Goal: Task Accomplishment & Management: Manage account settings

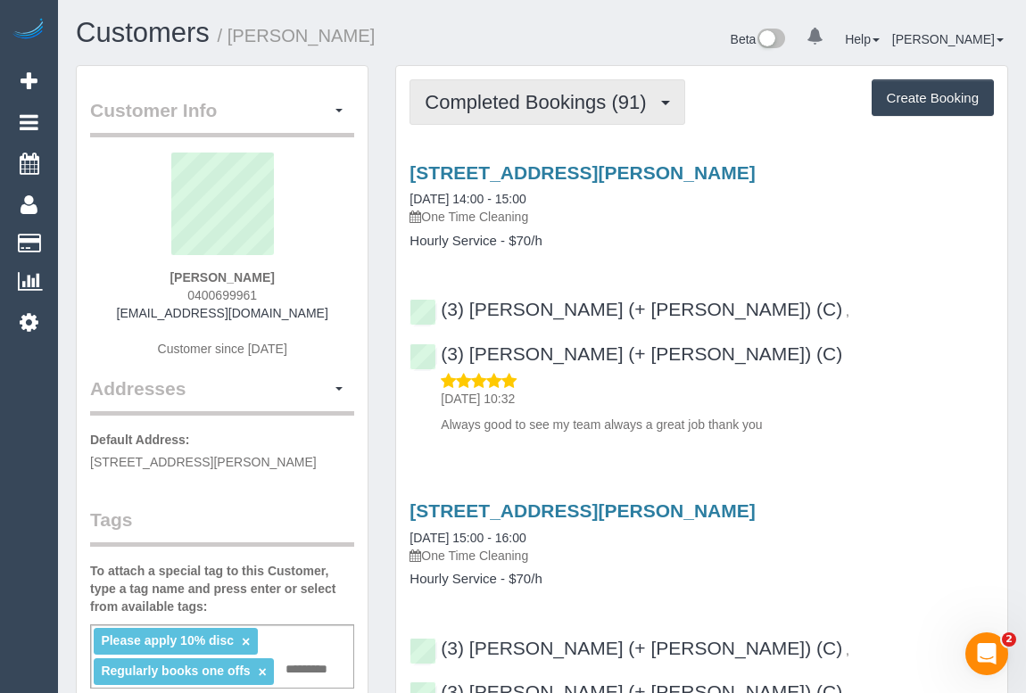
click at [484, 107] on span "Completed Bookings (91)" at bounding box center [540, 102] width 230 height 22
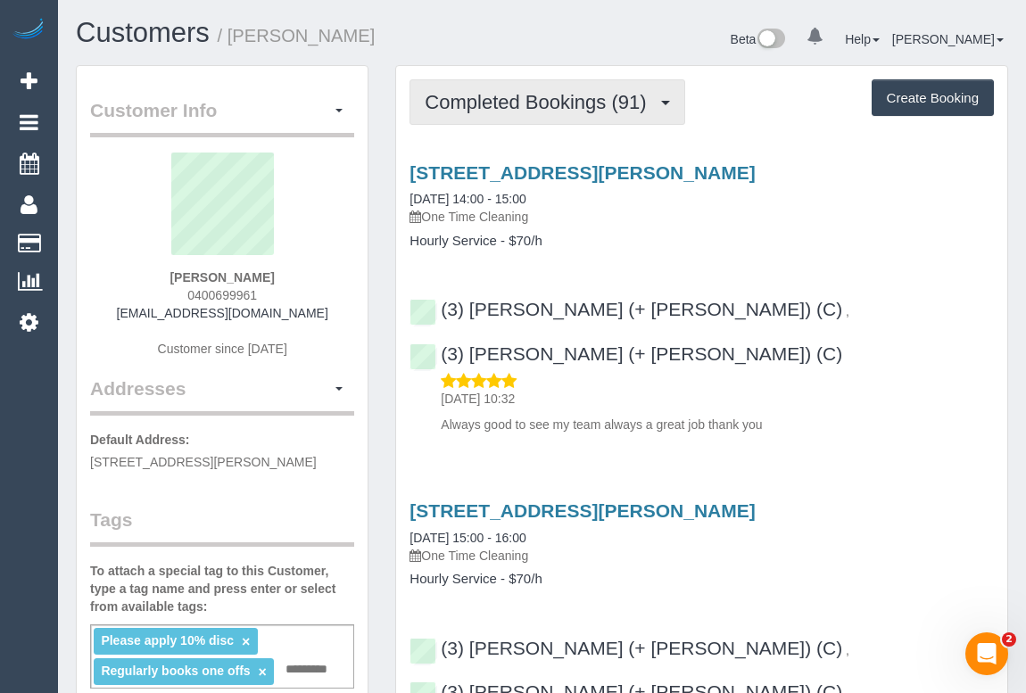
click at [571, 106] on span "Completed Bookings (91)" at bounding box center [540, 102] width 230 height 22
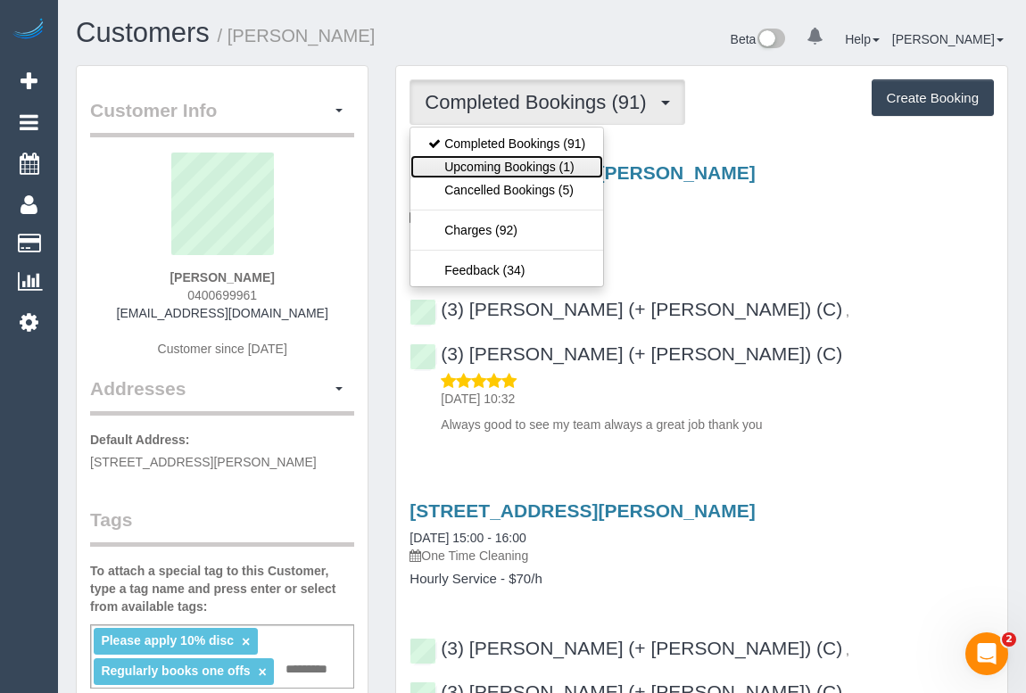
click at [540, 169] on link "Upcoming Bookings (1)" at bounding box center [507, 166] width 193 height 23
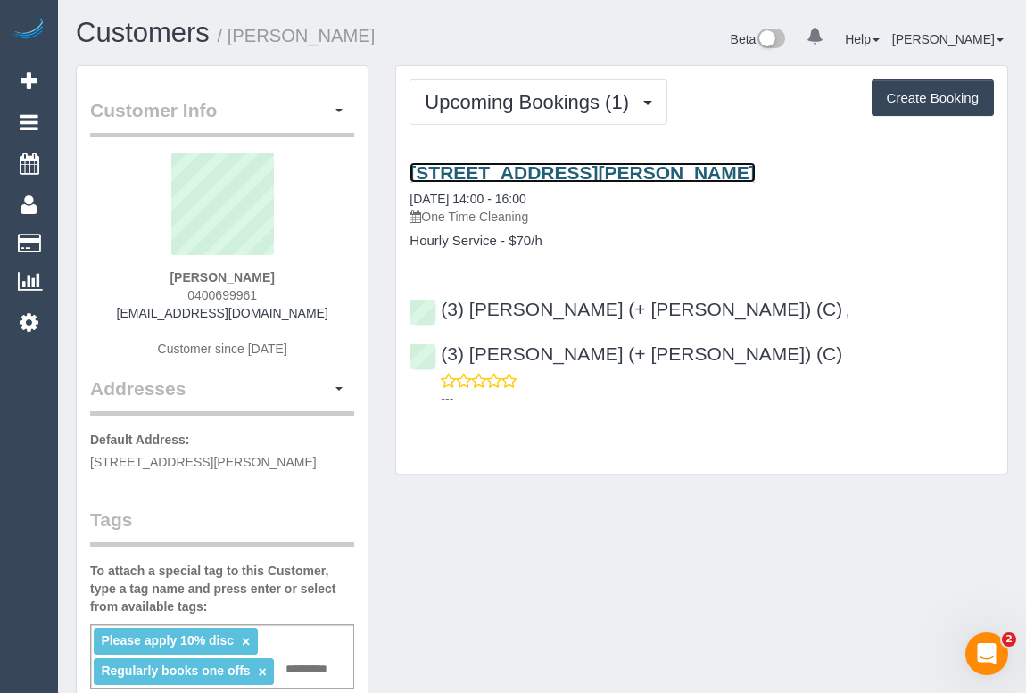
click at [542, 176] on link "7a Millicent Avenue, Toorak, VIC 3142" at bounding box center [582, 172] width 345 height 21
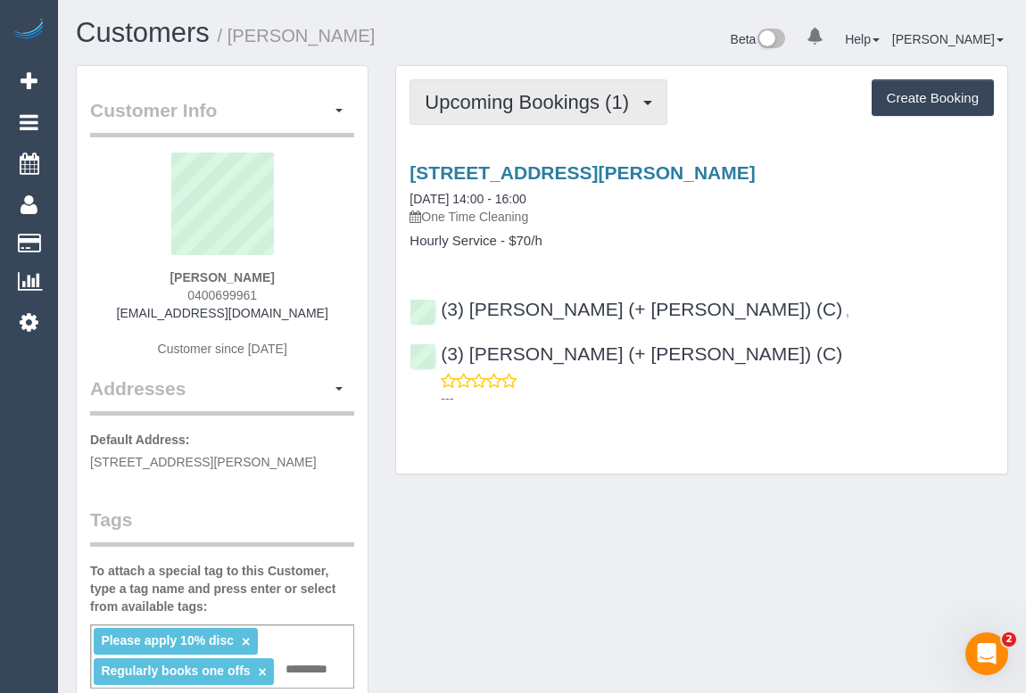
click at [479, 95] on span "Upcoming Bookings (1)" at bounding box center [531, 102] width 213 height 22
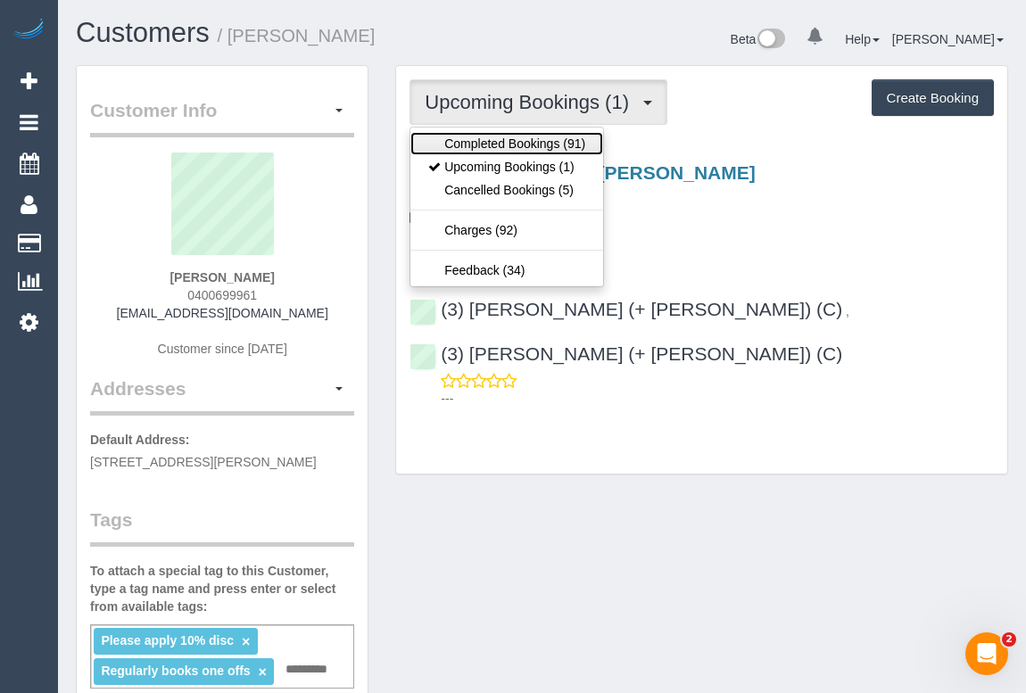
click at [485, 145] on link "Completed Bookings (91)" at bounding box center [507, 143] width 193 height 23
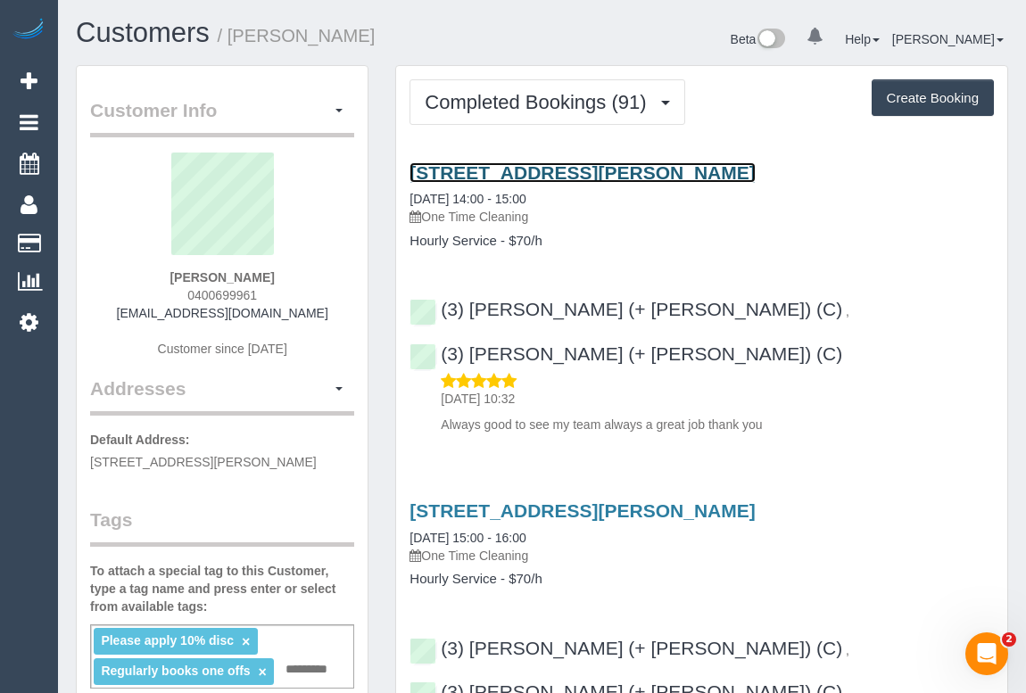
click at [573, 170] on link "7a Millicent Avenue, Toorak, VIC 3142" at bounding box center [582, 172] width 345 height 21
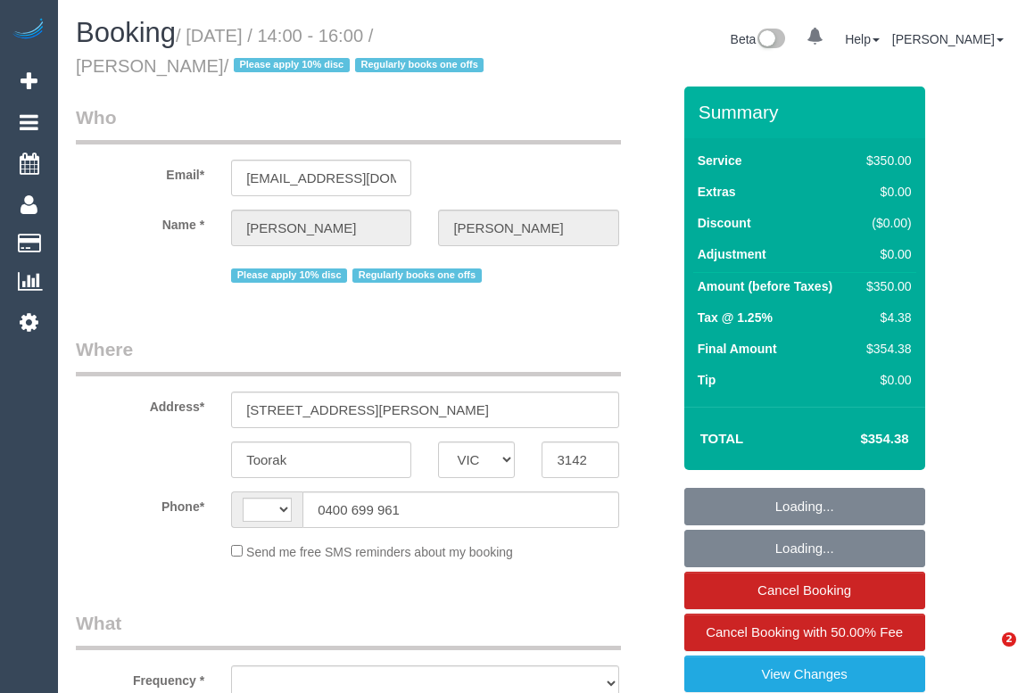
select select "VIC"
select select "string:AU"
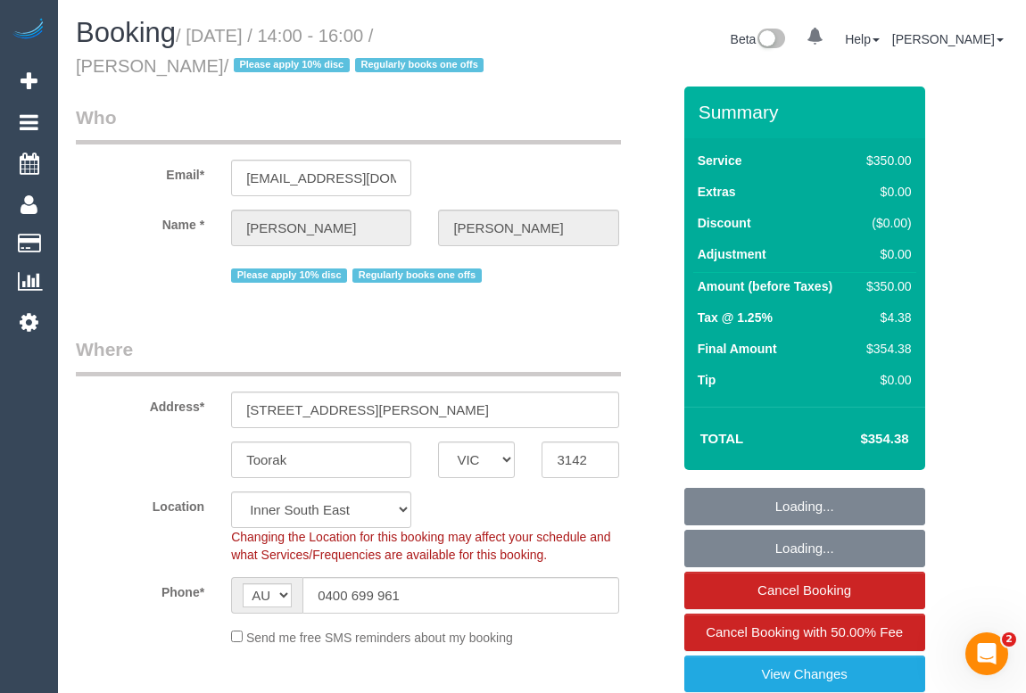
select select "string:stripe-pm_1RHbqm2GScqysDRV7qzlD5uH"
select select "object:593"
select select "number:28"
select select "2"
select select "150"
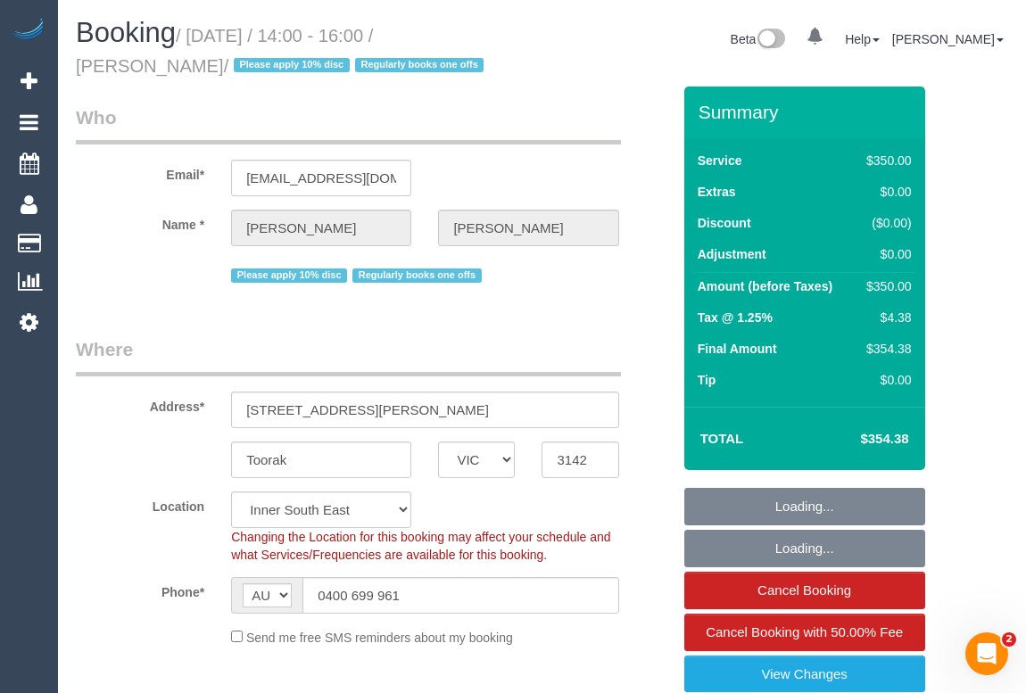
select select "object:908"
select select "spot1"
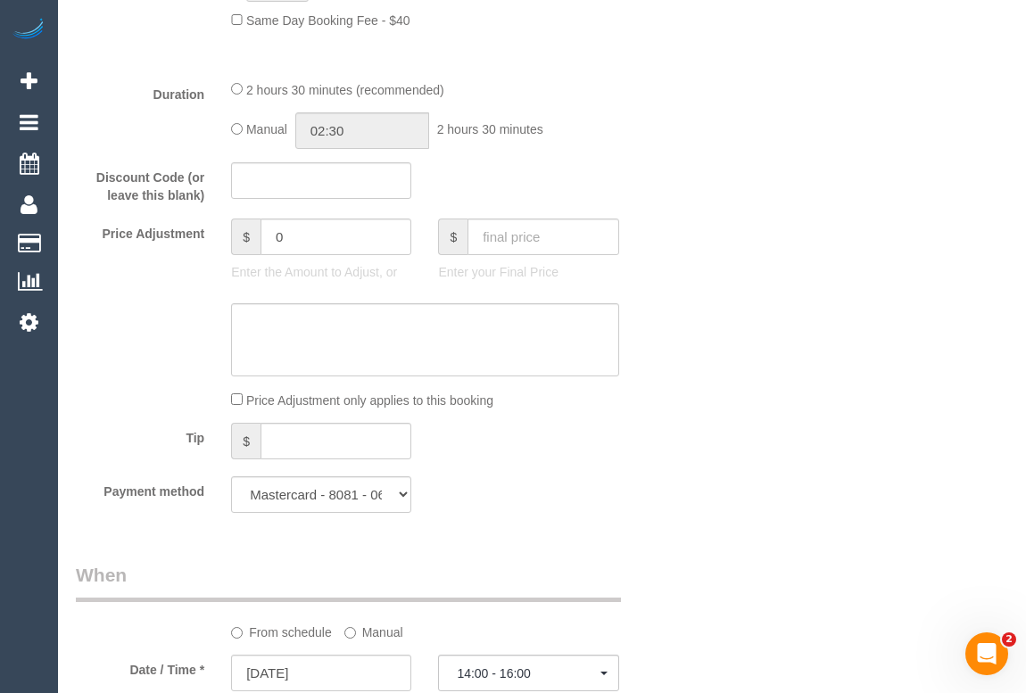
scroll to position [1460, 0]
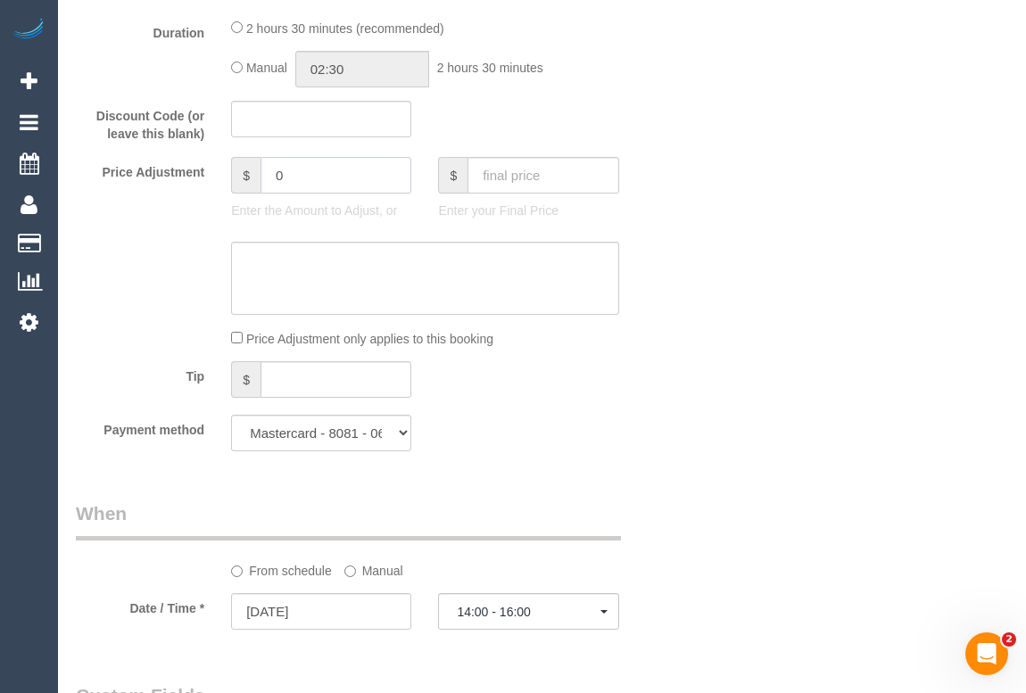
drag, startPoint x: 313, startPoint y: 177, endPoint x: 214, endPoint y: 181, distance: 99.2
click at [214, 181] on div "Price Adjustment $ 0 Enter the Amount to Adjust, or $ Enter your Final Price" at bounding box center [373, 192] width 622 height 71
click at [350, 180] on input "-325" at bounding box center [336, 175] width 151 height 37
type input "-35"
click at [370, 267] on textarea at bounding box center [424, 278] width 387 height 73
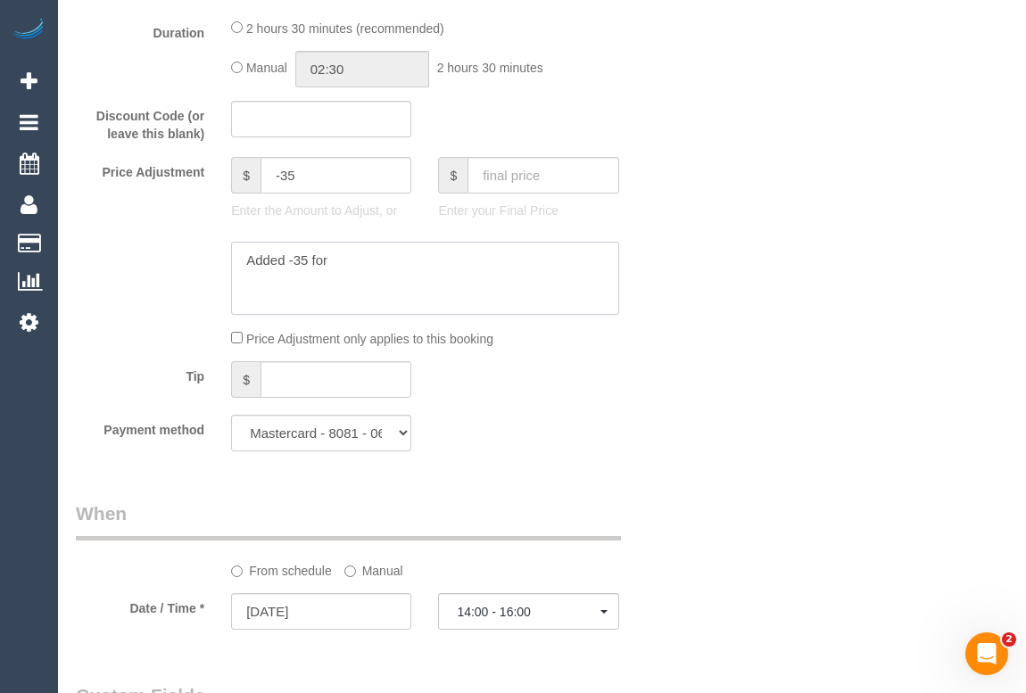
click at [357, 266] on textarea at bounding box center [424, 278] width 387 height 73
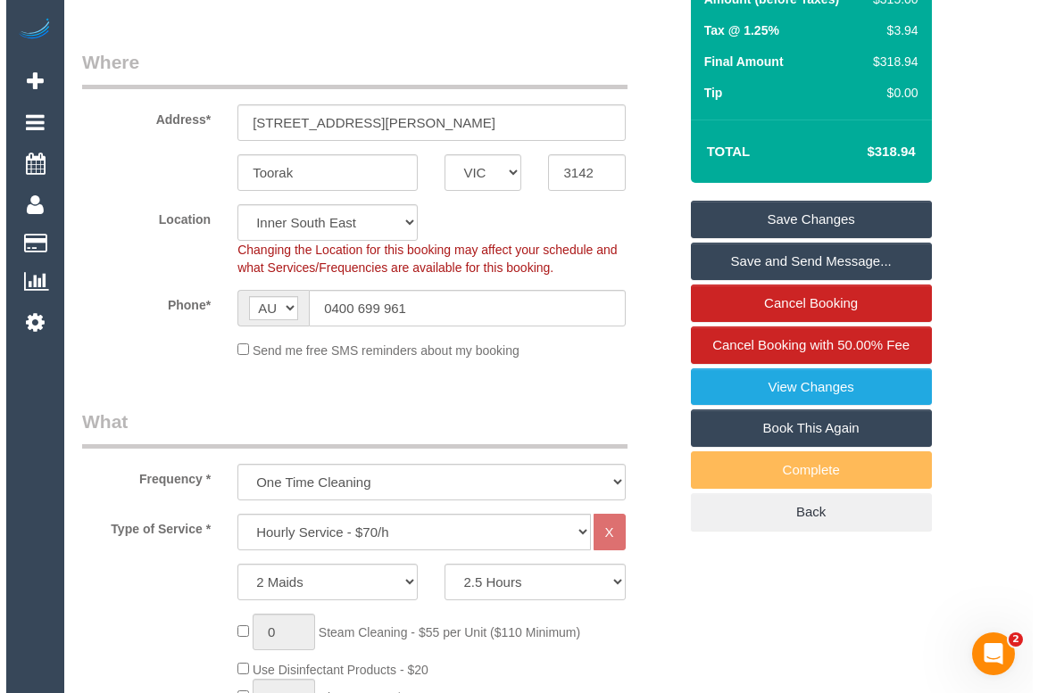
scroll to position [0, 0]
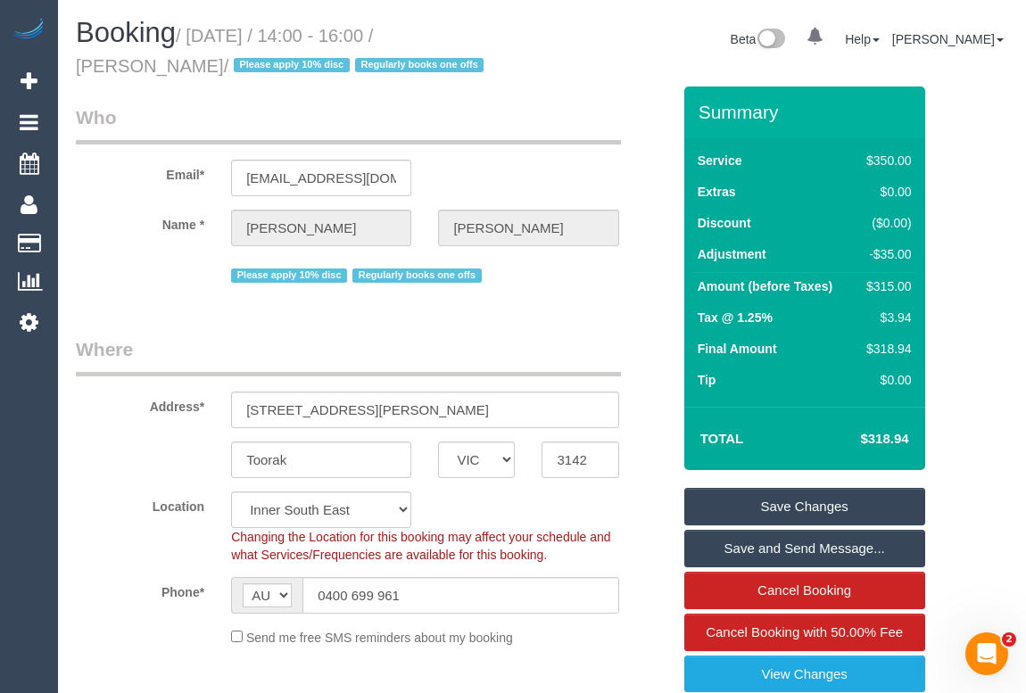
type textarea "Added -35 for discount - OM"
click at [802, 500] on link "Save Changes" at bounding box center [805, 506] width 241 height 37
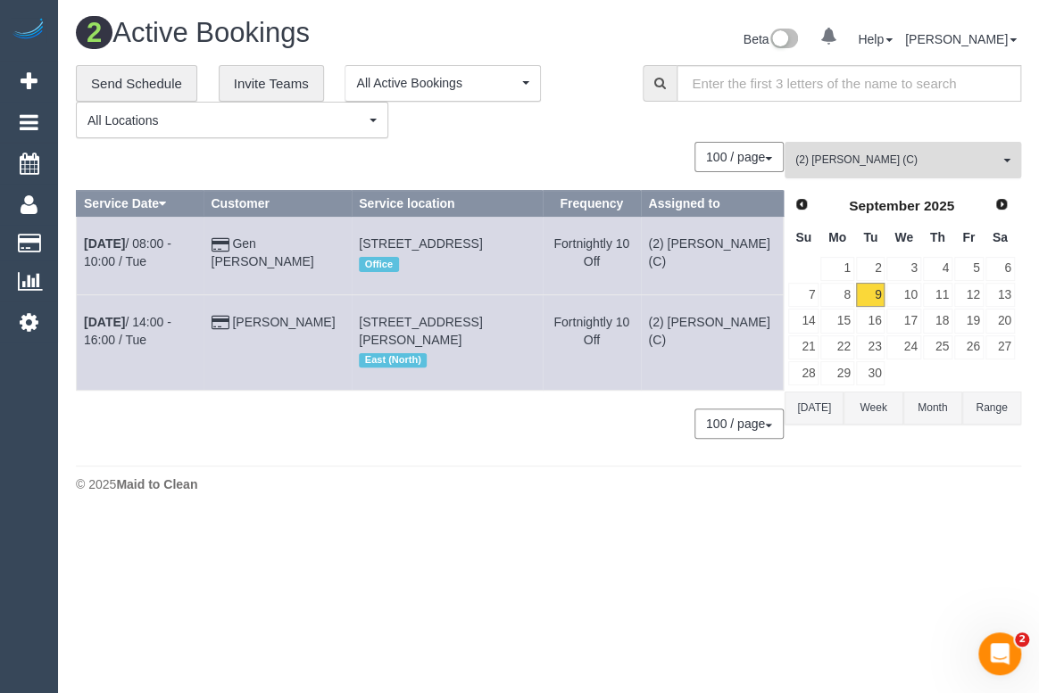
click at [884, 160] on span "(2) Shameen Opanayake (C)" at bounding box center [896, 160] width 203 height 15
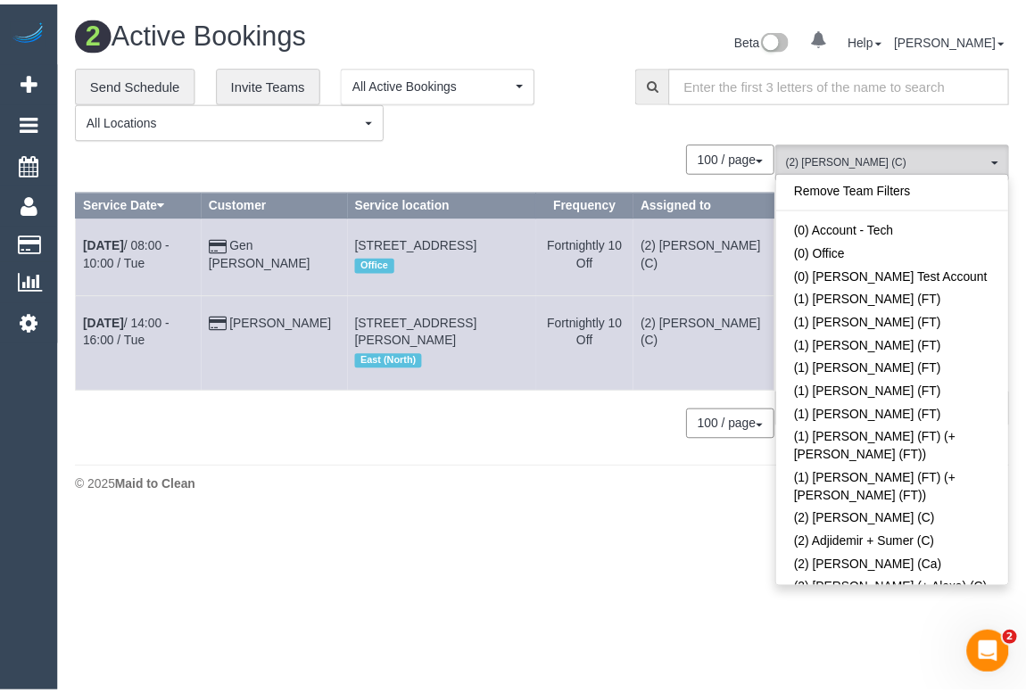
scroll to position [1589, 0]
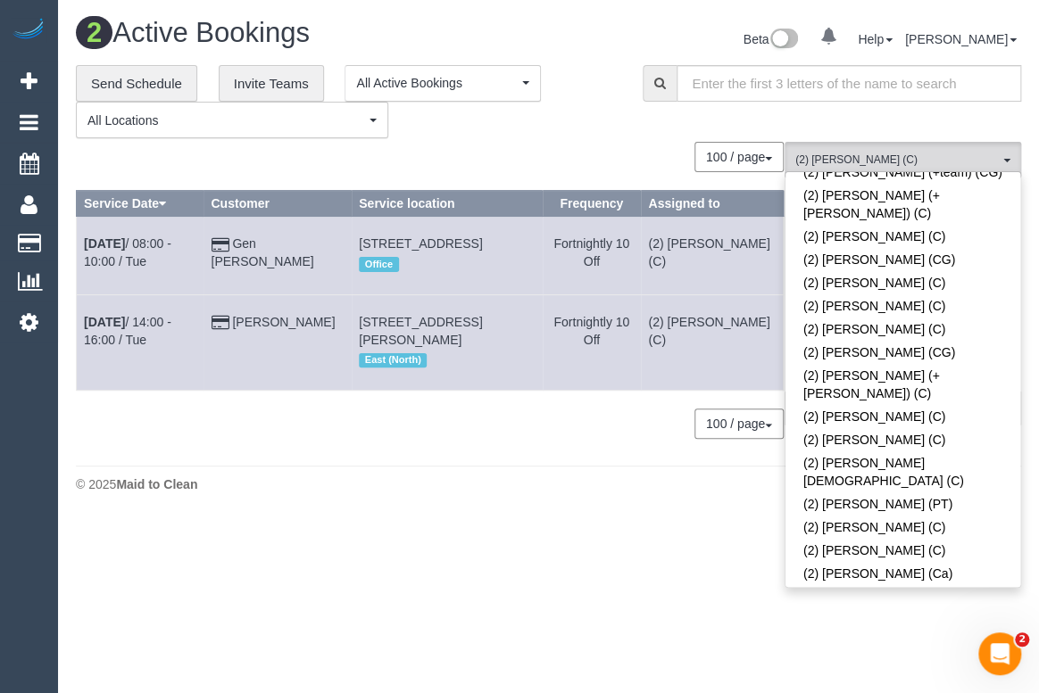
click at [994, 677] on span at bounding box center [1000, 683] width 12 height 12
click at [579, 90] on div "**********" at bounding box center [346, 102] width 540 height 74
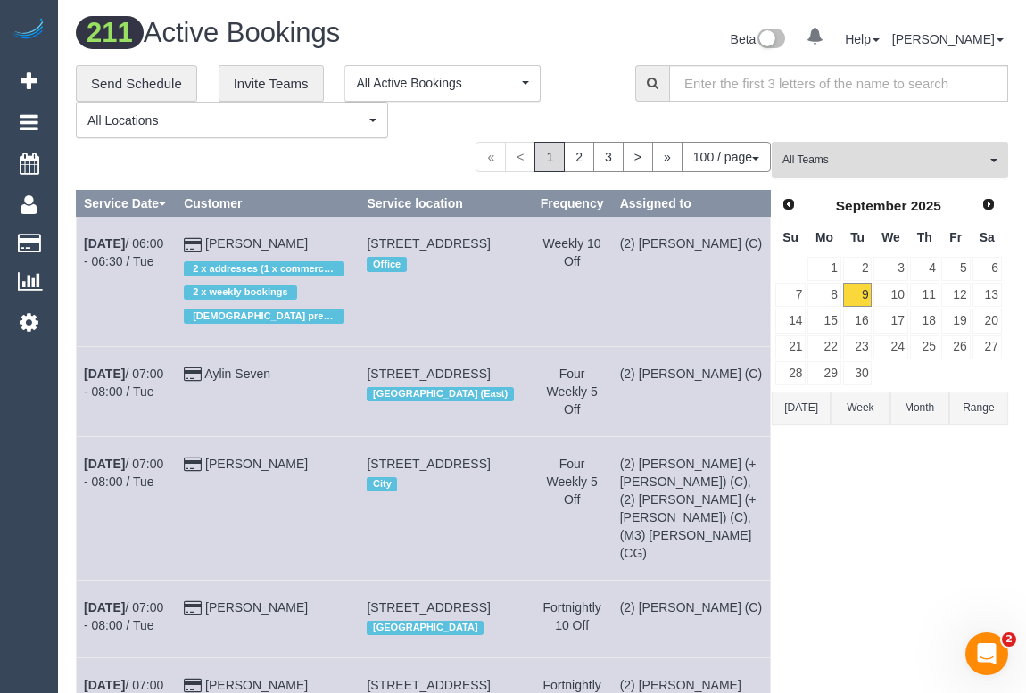
click at [850, 162] on span "All Teams" at bounding box center [884, 160] width 203 height 15
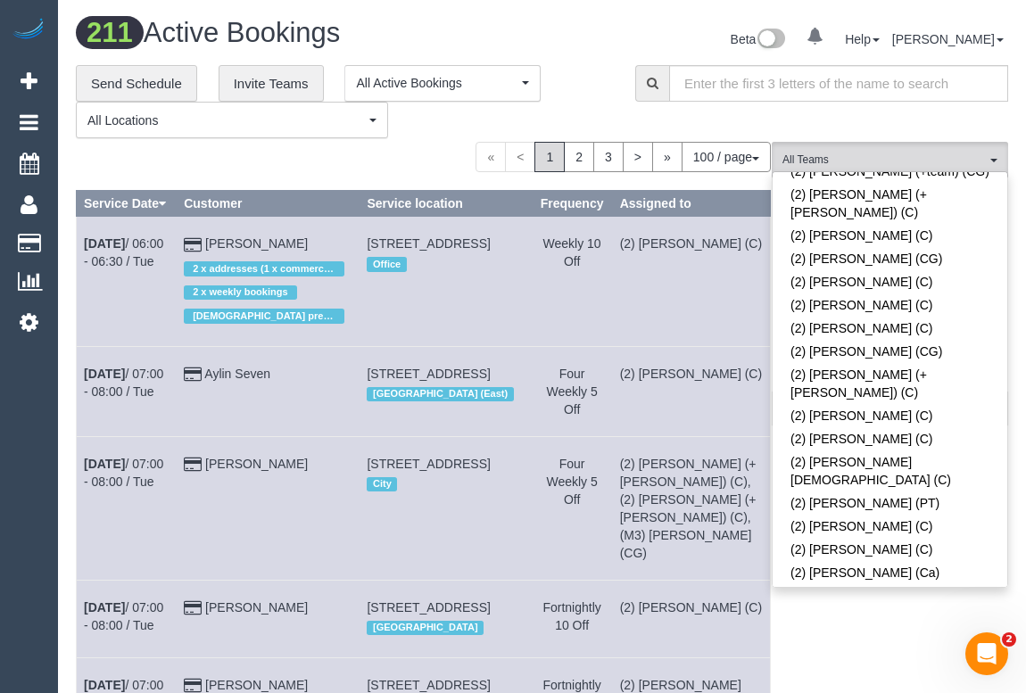
scroll to position [1356, 0]
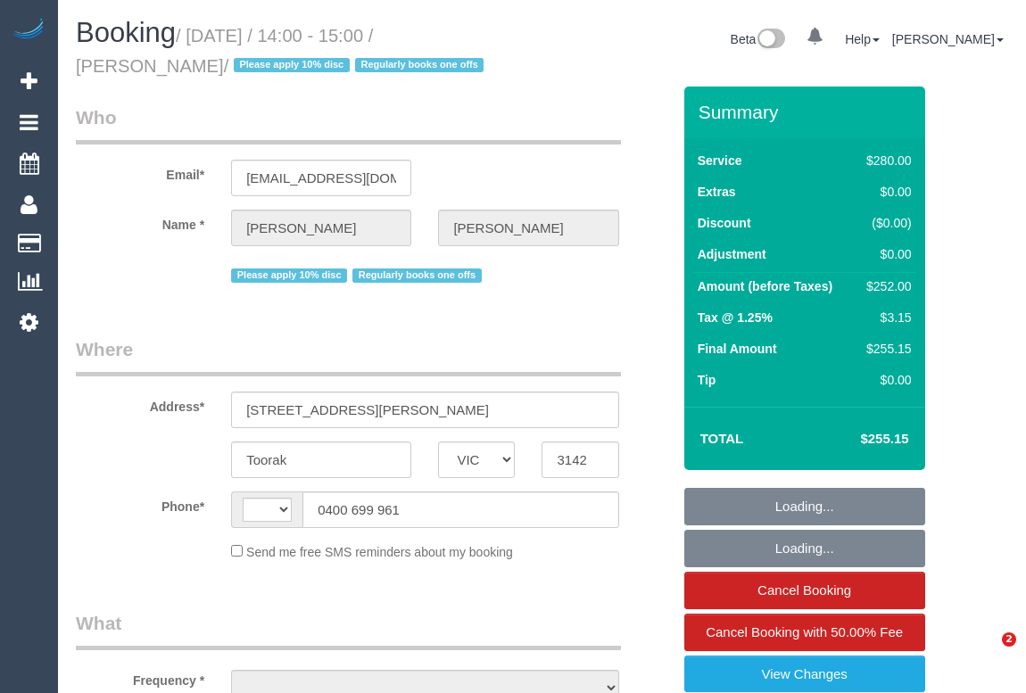
select select "VIC"
select select "string:AU"
select select "object:611"
select select "2"
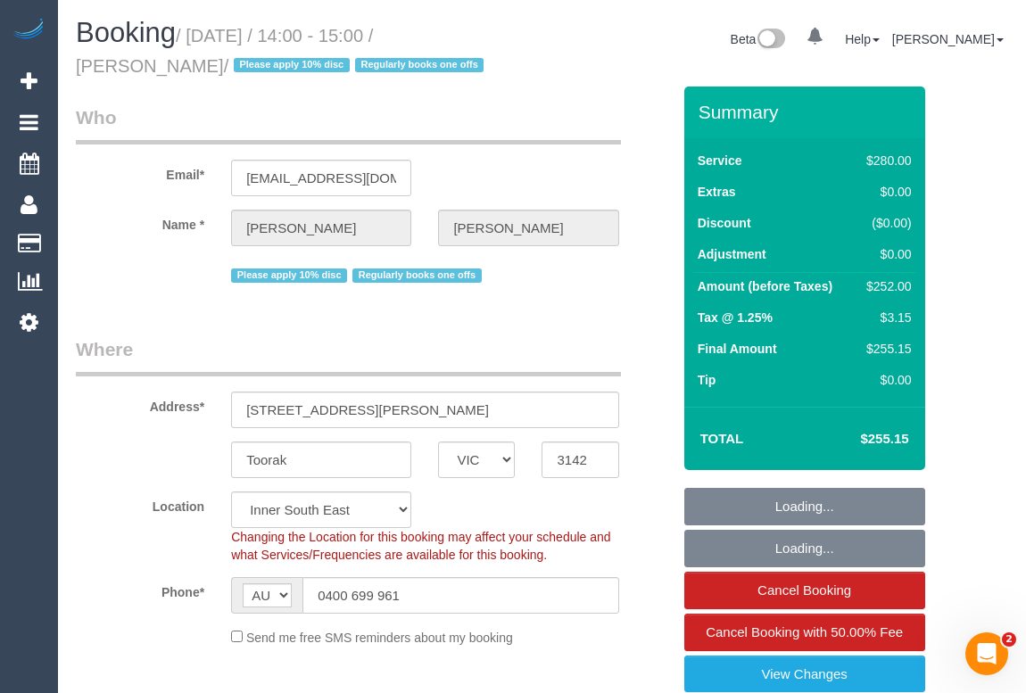
select select "number:28"
select select "object:928"
select select "string:stripe-pm_1RHbqm2GScqysDRV7qzlD5uH"
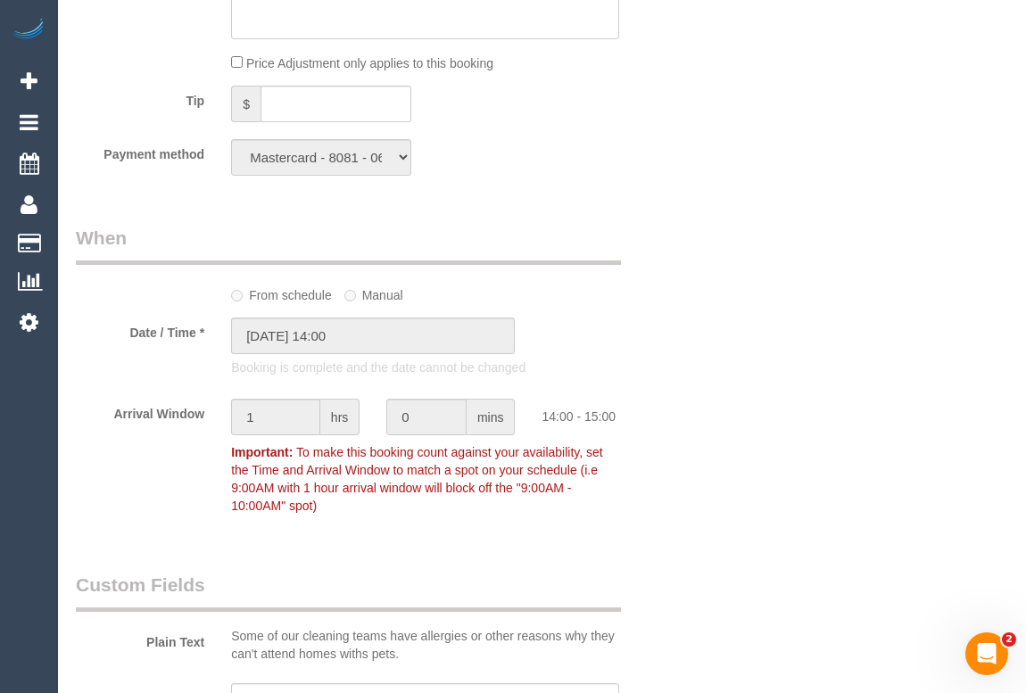
scroll to position [1622, 0]
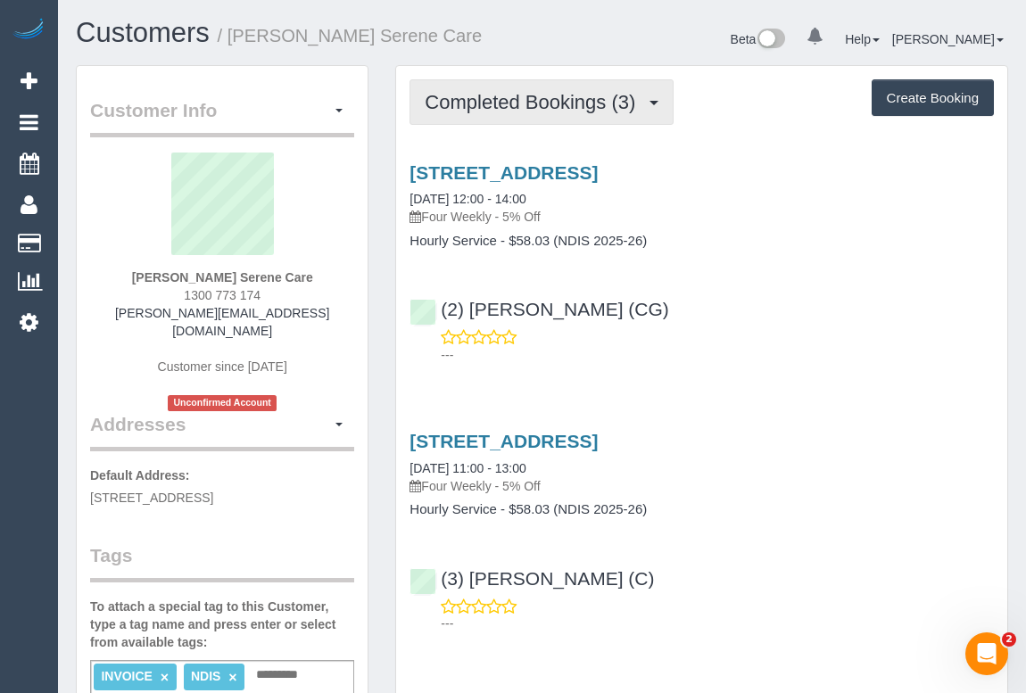
drag, startPoint x: 539, startPoint y: 118, endPoint x: 542, endPoint y: 165, distance: 47.4
click at [539, 113] on span "Completed Bookings (3)" at bounding box center [535, 102] width 220 height 22
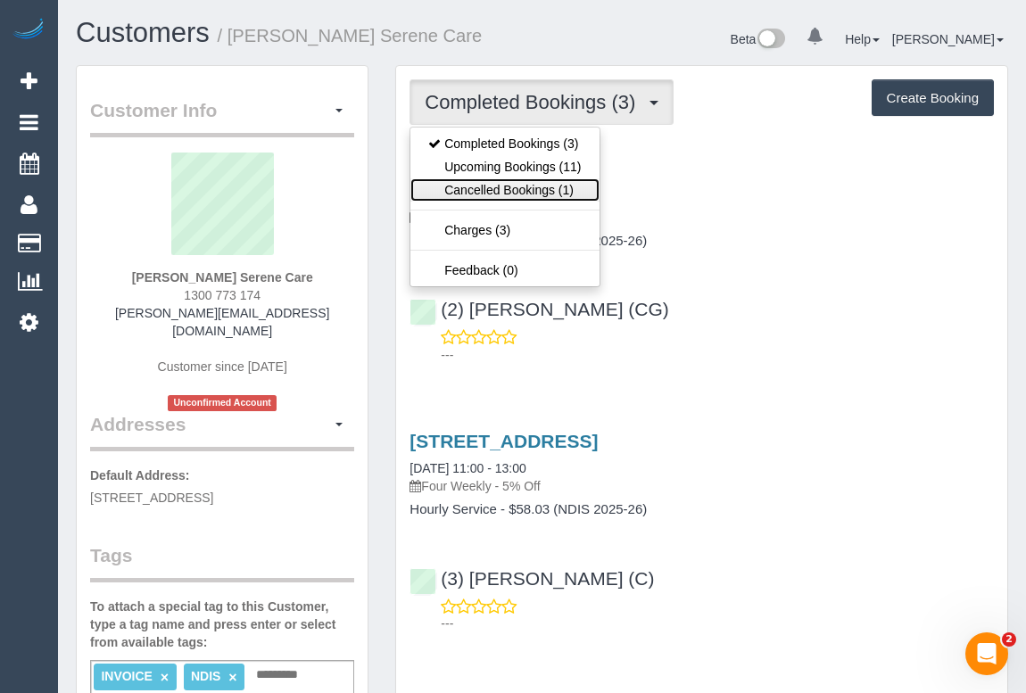
click at [496, 202] on link "Cancelled Bookings (1)" at bounding box center [505, 189] width 188 height 23
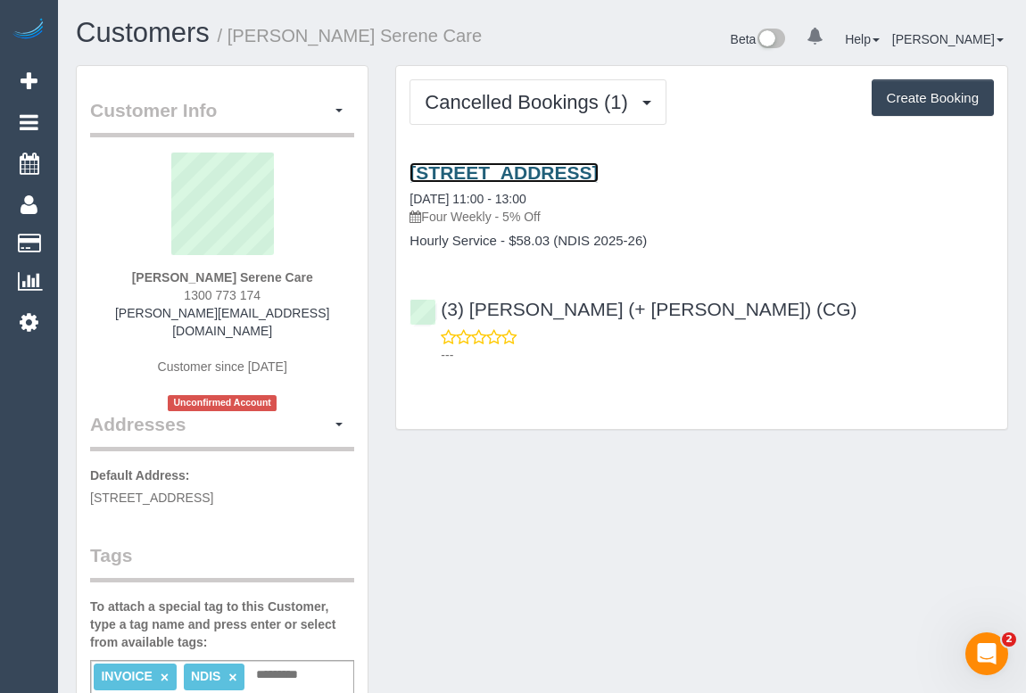
click at [548, 183] on link "50 Kanmore Crescent, Hillside, VIC 3037" at bounding box center [504, 172] width 188 height 21
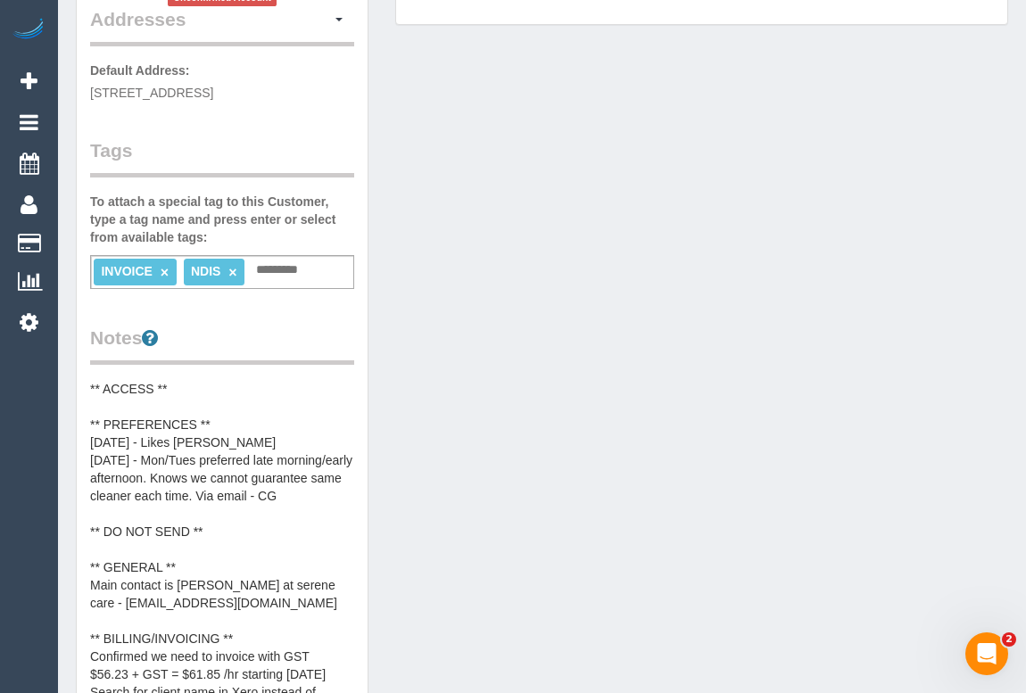
scroll to position [71, 0]
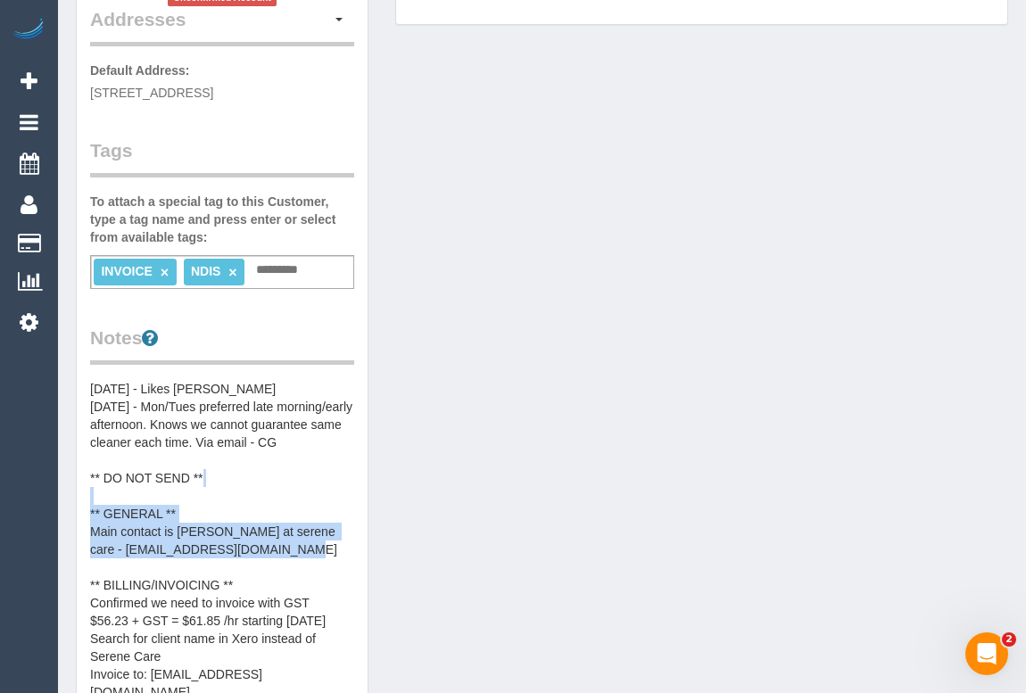
drag, startPoint x: 338, startPoint y: 560, endPoint x: 336, endPoint y: 485, distance: 74.1
click at [336, 485] on pre "** ACCESS ** ** PREFERENCES ** 8/7/25 - Likes Jamila - BB 16/06/25 - Mon/Tues p…" at bounding box center [222, 558] width 264 height 357
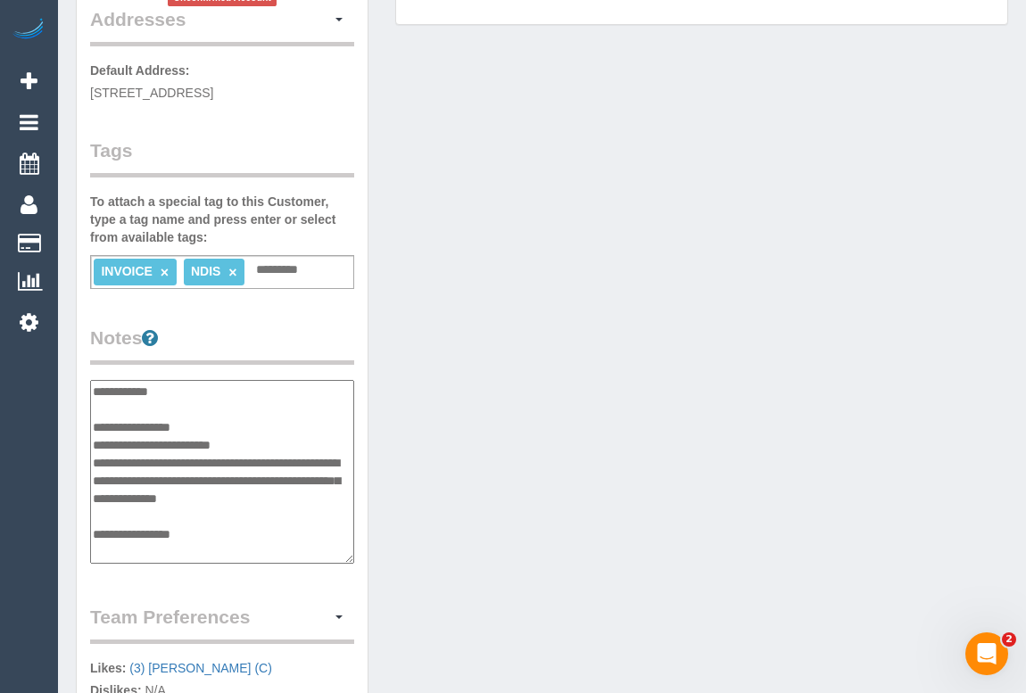
scroll to position [250, 0]
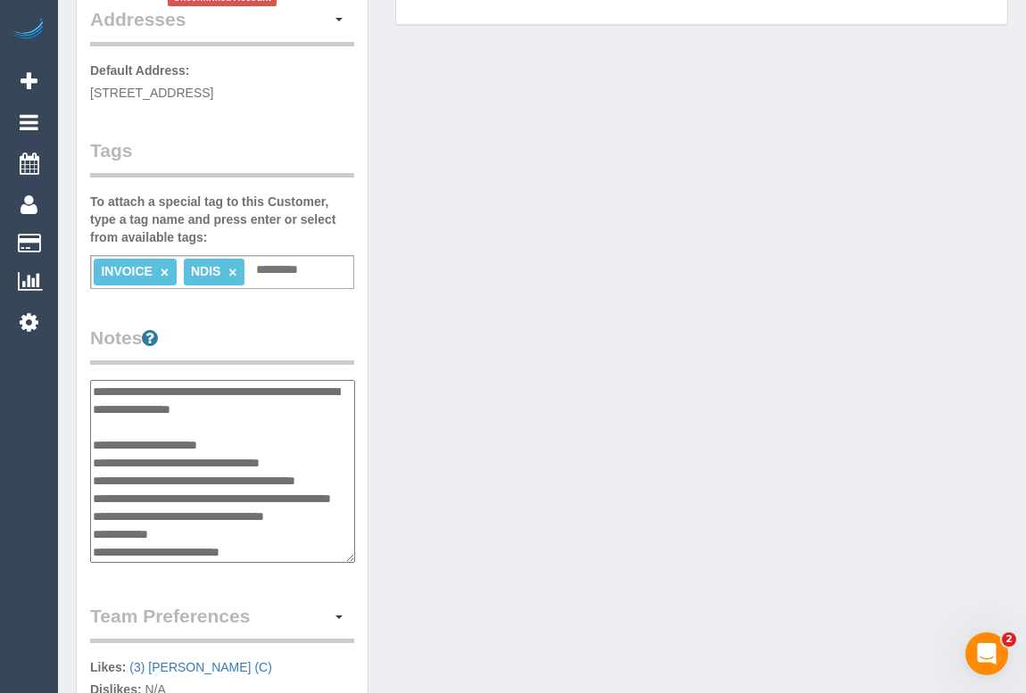
drag, startPoint x: 219, startPoint y: 92, endPoint x: 258, endPoint y: 92, distance: 39.3
click at [213, 92] on span "50 Kanmore Crescent, Hillside, VIC 3037" at bounding box center [151, 93] width 123 height 14
copy span "Hillside"
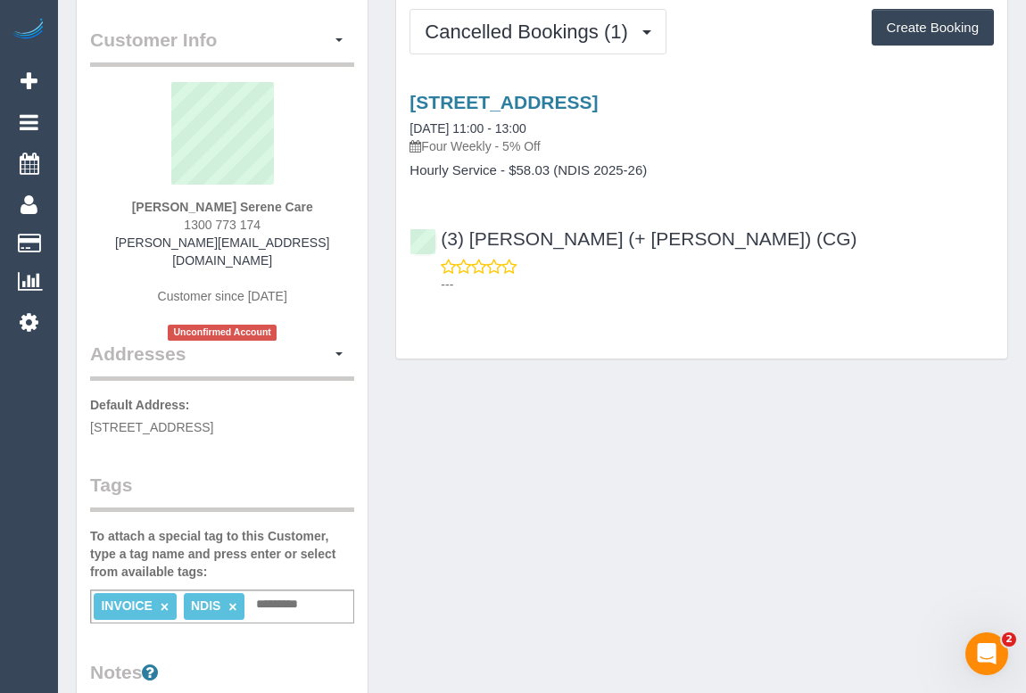
scroll to position [80, 0]
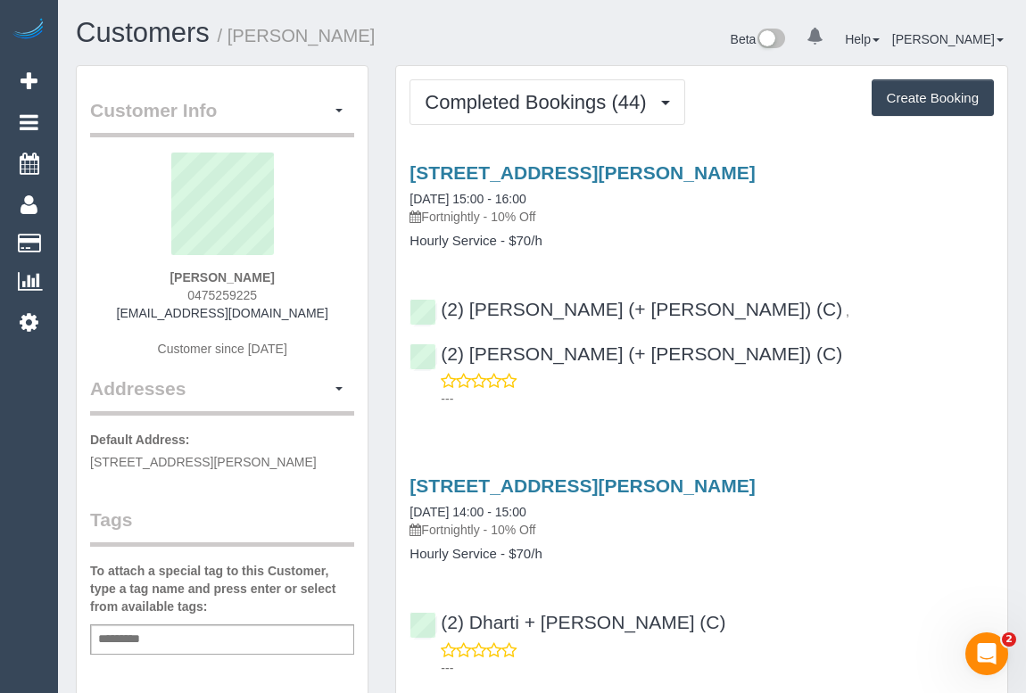
drag, startPoint x: 178, startPoint y: 293, endPoint x: 278, endPoint y: 292, distance: 100.0
click at [278, 292] on div "[PERSON_NAME] 0475259225 [EMAIL_ADDRESS][DOMAIN_NAME] Customer since [DATE]" at bounding box center [222, 264] width 264 height 223
copy span "0475259225"
click at [414, 53] on div "Customers / Jade Spencer" at bounding box center [302, 37] width 480 height 38
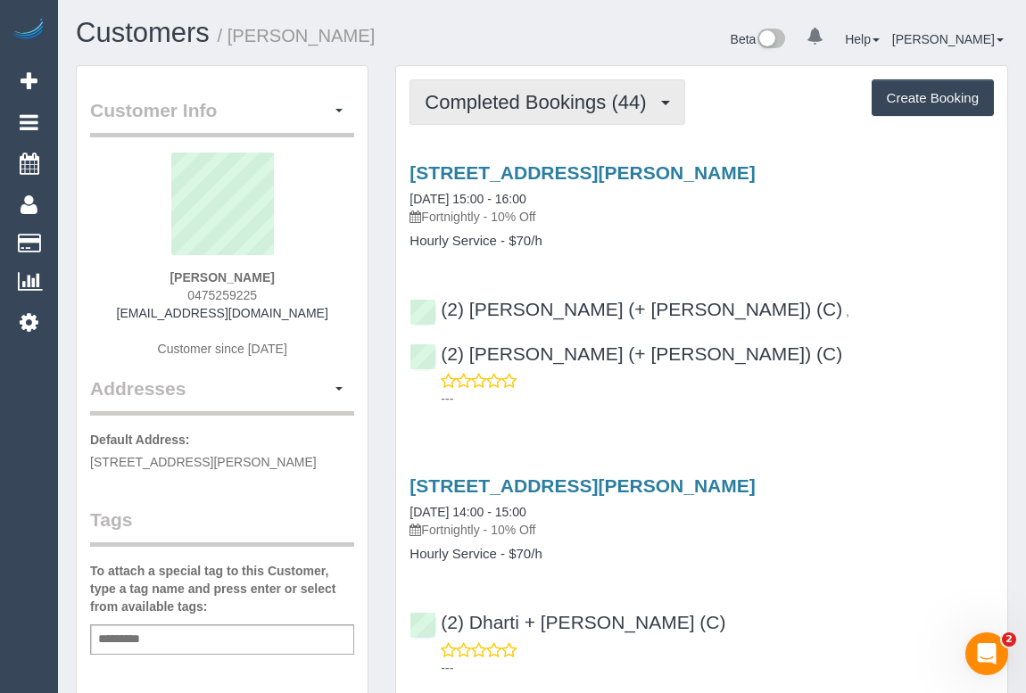
click at [549, 97] on span "Completed Bookings (44)" at bounding box center [540, 102] width 230 height 22
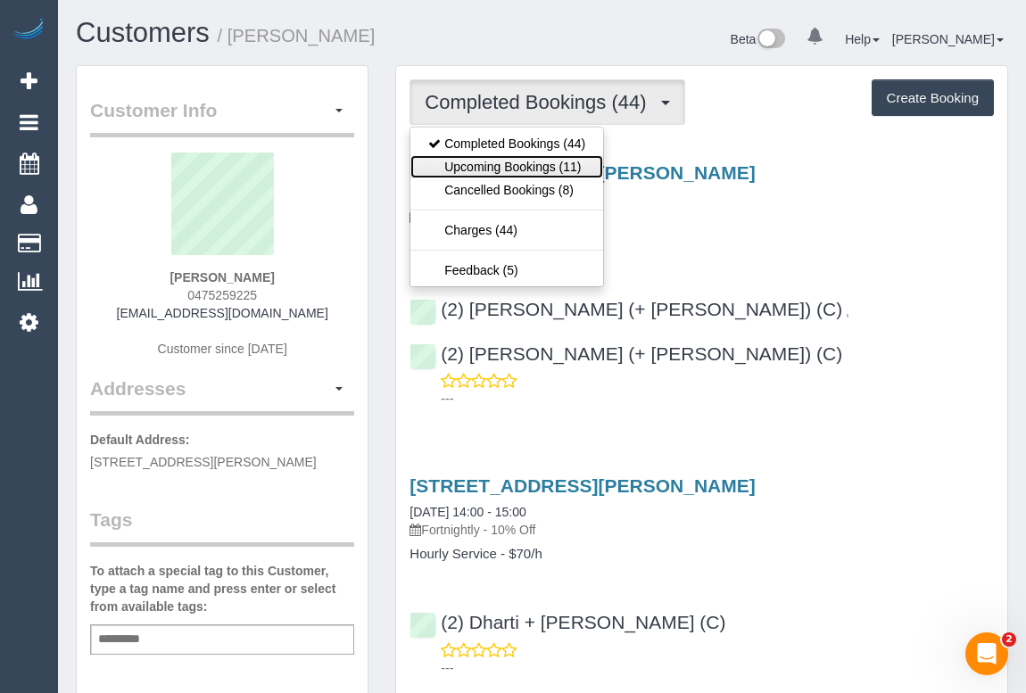
click at [522, 160] on link "Upcoming Bookings (11)" at bounding box center [507, 166] width 193 height 23
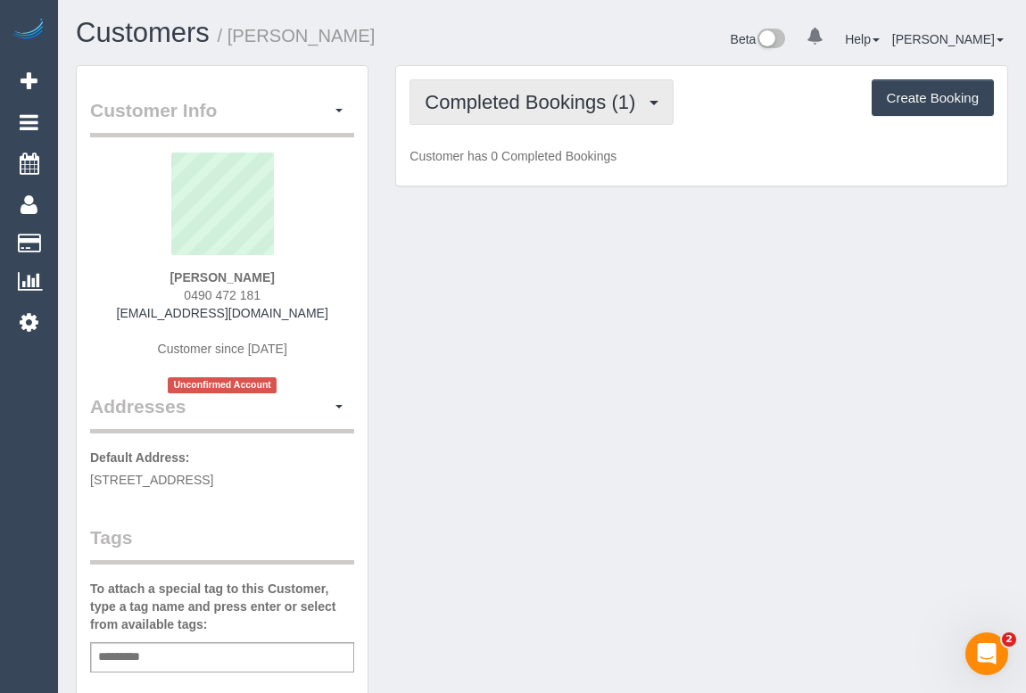
click at [528, 96] on span "Completed Bookings (1)" at bounding box center [535, 102] width 220 height 22
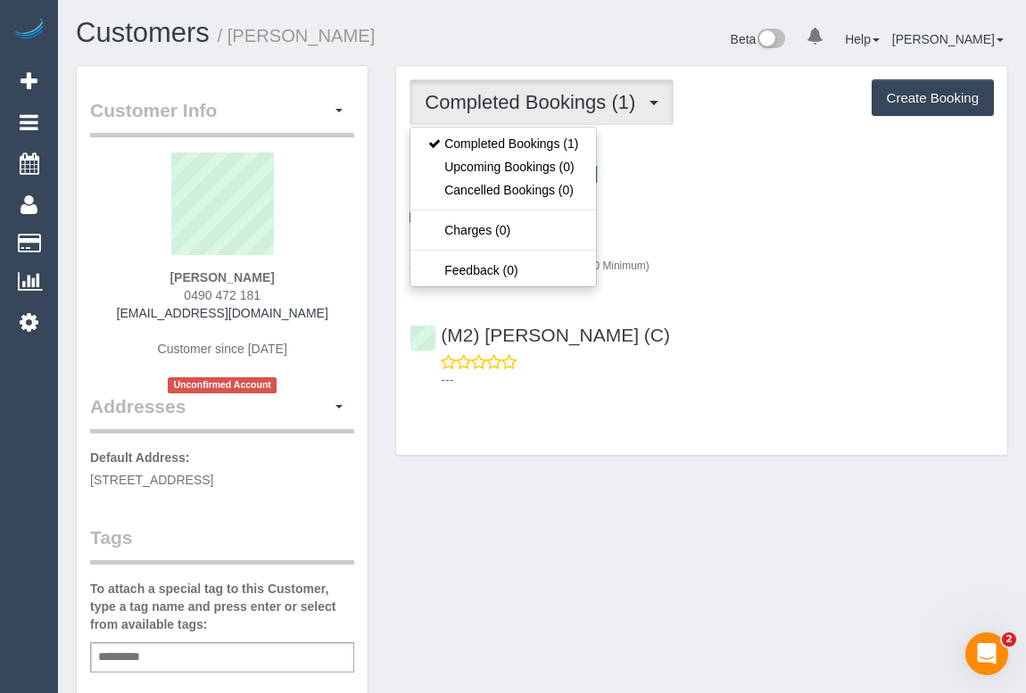
click at [779, 401] on div "Completed Bookings (1) Completed Bookings (1) Upcoming Bookings (0) Cancelled B…" at bounding box center [701, 260] width 611 height 389
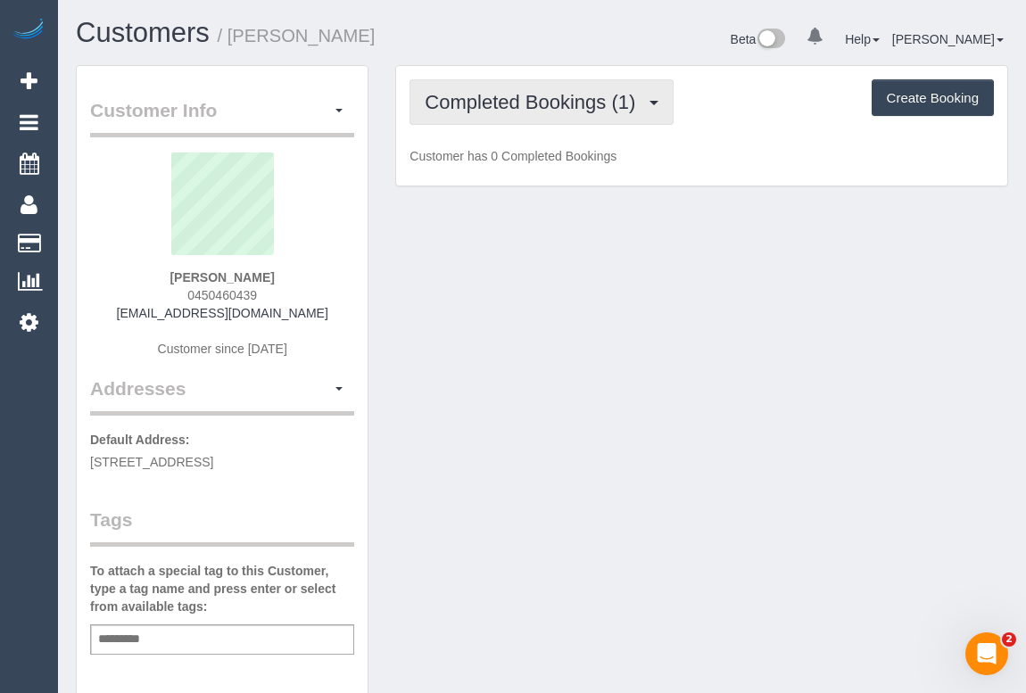
click at [562, 112] on button "Completed Bookings (1)" at bounding box center [542, 102] width 264 height 46
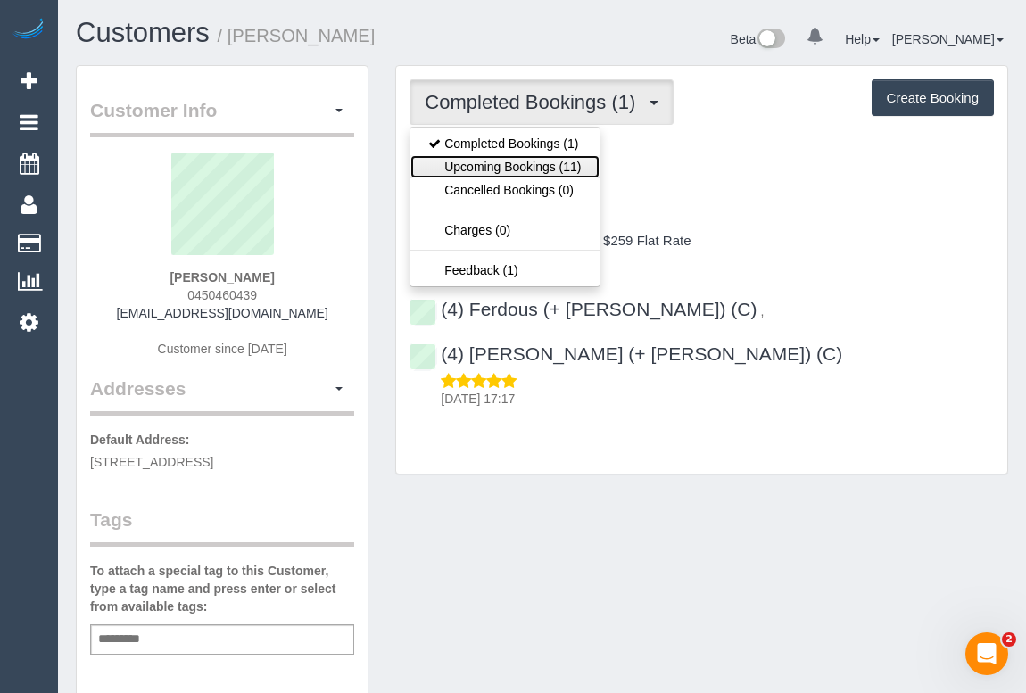
click at [516, 170] on link "Upcoming Bookings (11)" at bounding box center [505, 166] width 188 height 23
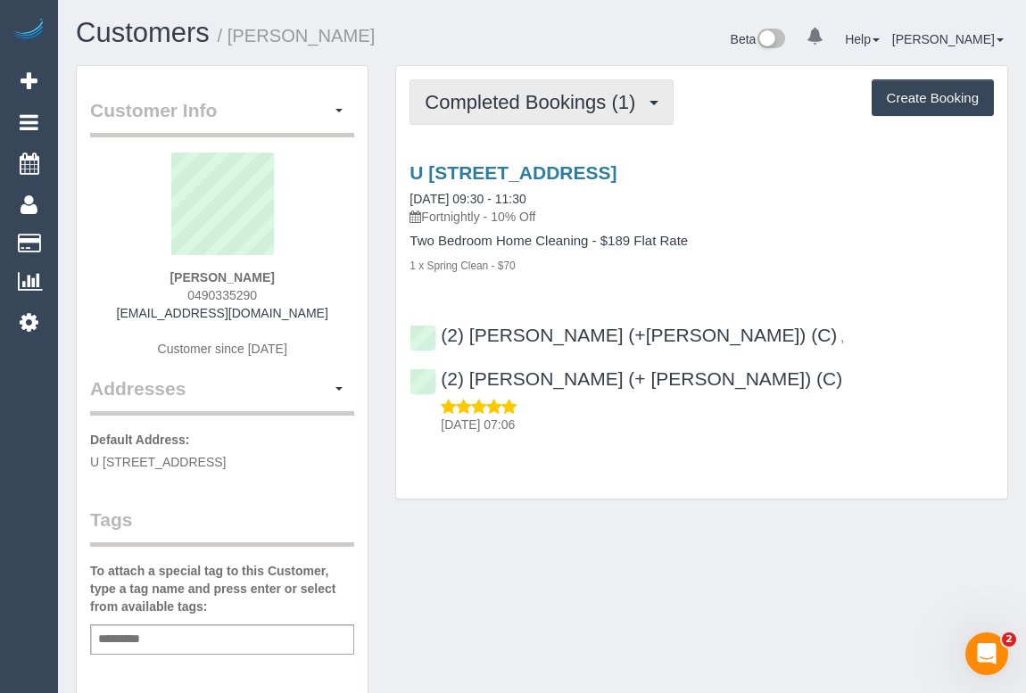
click at [499, 112] on button "Completed Bookings (1)" at bounding box center [542, 102] width 264 height 46
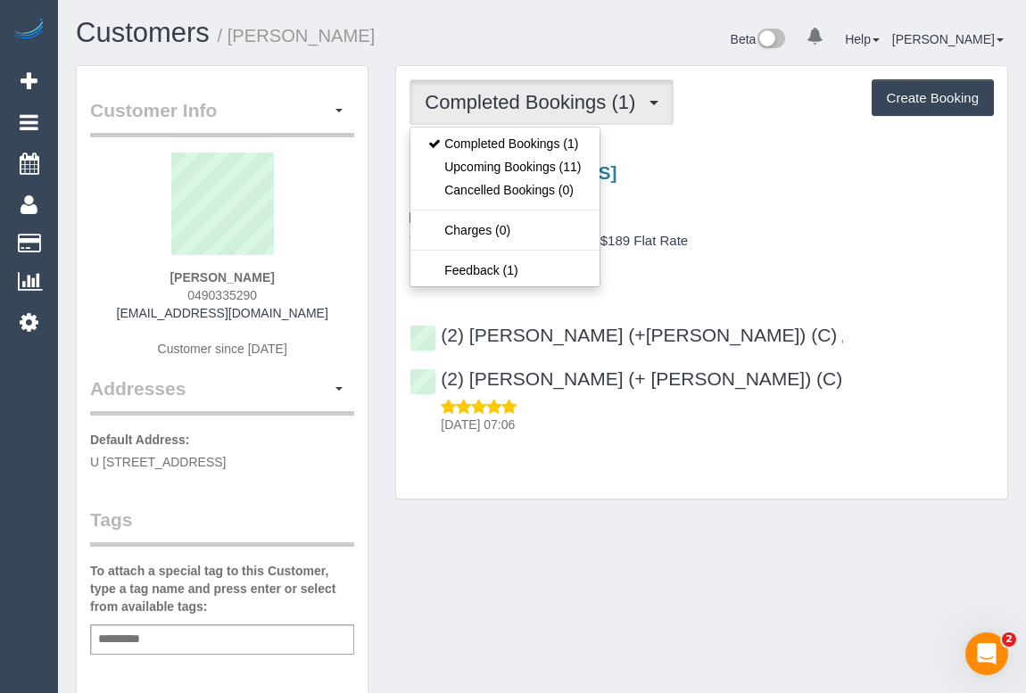
click at [743, 232] on div "U 10, 10 Davies St, Brunswick, VIC 3056 05/09/2025 09:30 - 11:30 Fortnightly - …" at bounding box center [701, 218] width 611 height 112
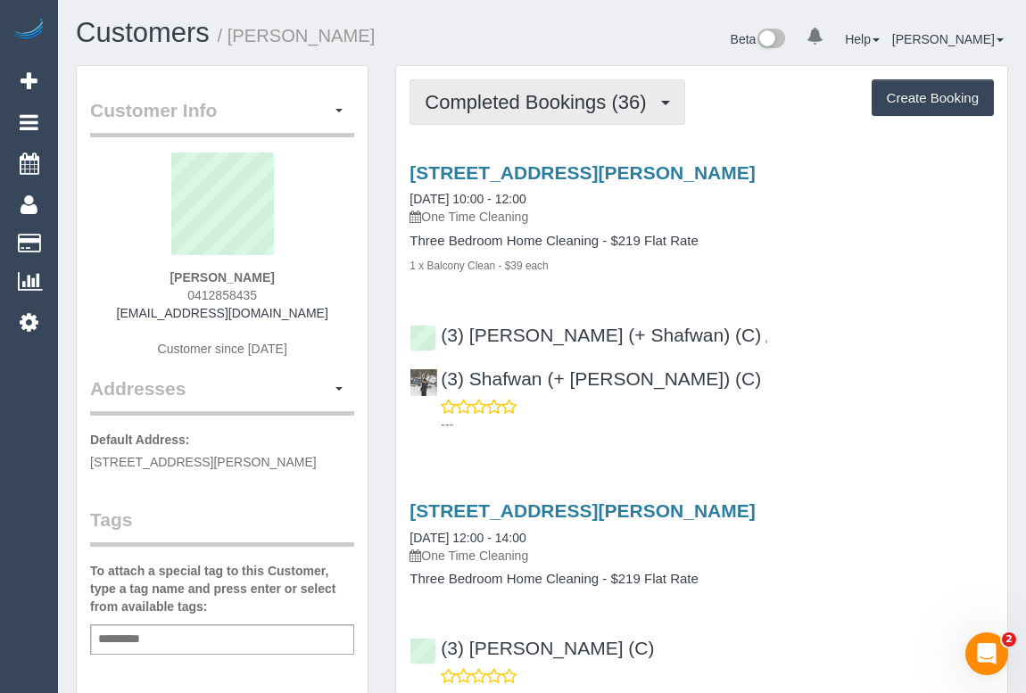
click at [552, 108] on span "Completed Bookings (36)" at bounding box center [540, 102] width 230 height 22
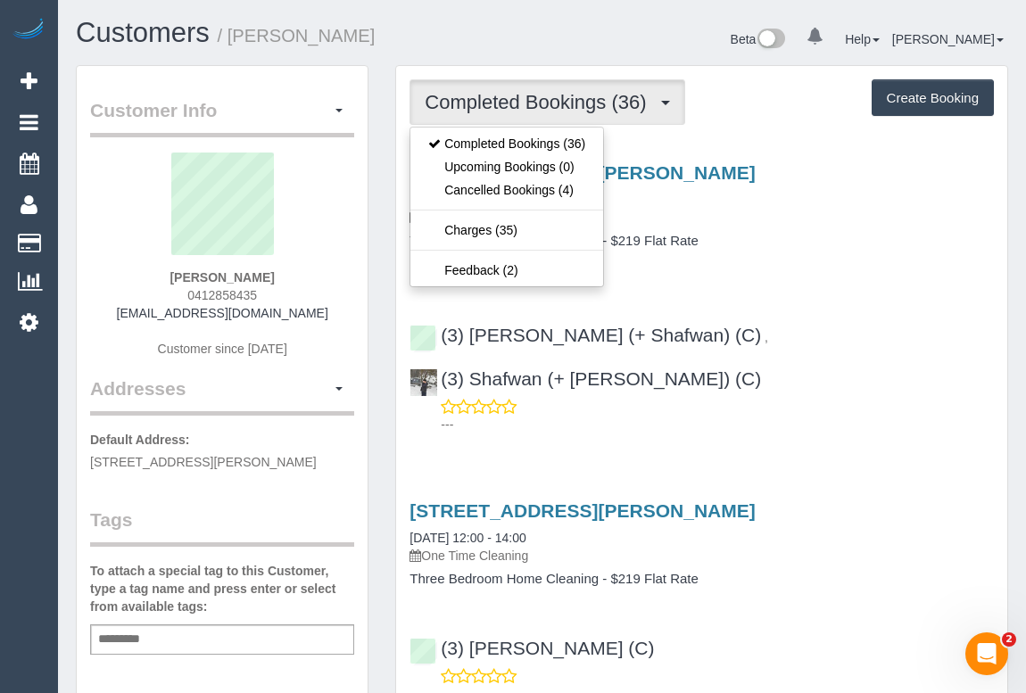
click at [809, 226] on div "119a Studley Road, Eaglemont, VIC 3084 05/09/2025 10:00 - 12:00 One Time Cleani…" at bounding box center [701, 218] width 611 height 112
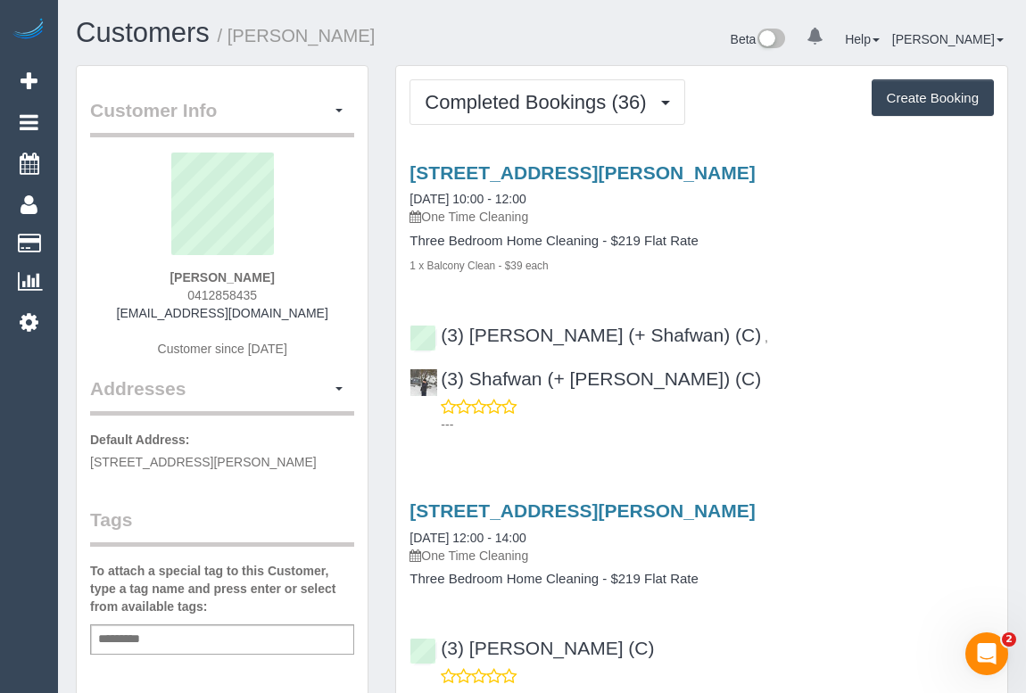
drag, startPoint x: 175, startPoint y: 301, endPoint x: 287, endPoint y: 301, distance: 112.4
click at [287, 301] on div "Fiona Nicholls 0412858435 fionan1@hotmail.com Customer since 2019" at bounding box center [222, 264] width 264 height 223
copy span "0412858435"
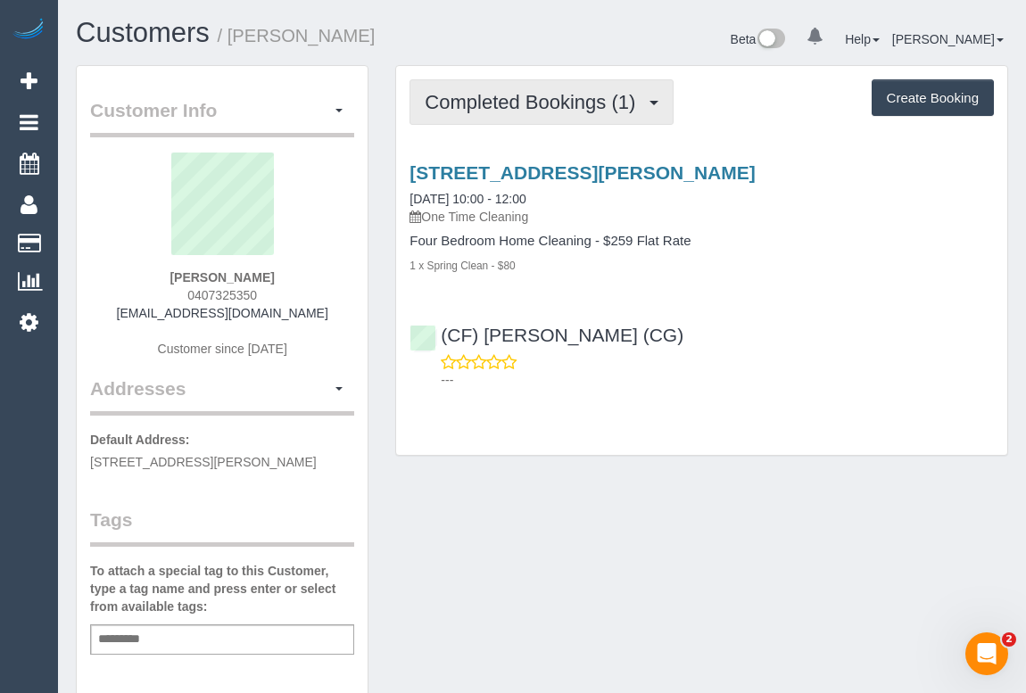
click at [532, 99] on span "Completed Bookings (1)" at bounding box center [535, 102] width 220 height 22
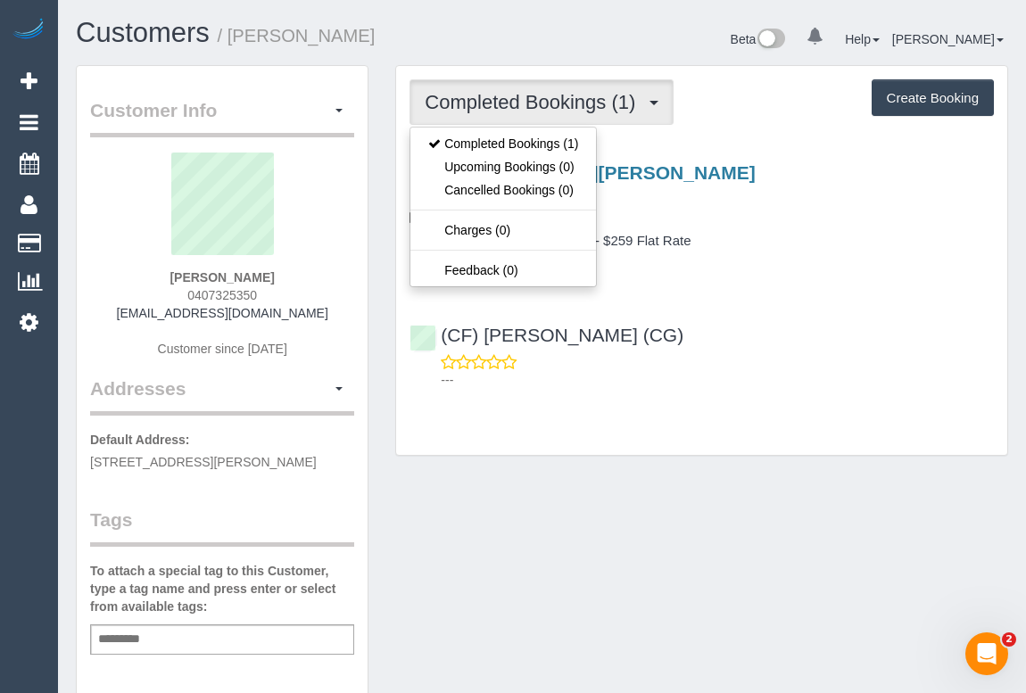
click at [618, 491] on div "Customer Info Edit Contact Info Send Message Email Preferences Special Sales Ta…" at bounding box center [541, 663] width 959 height 1196
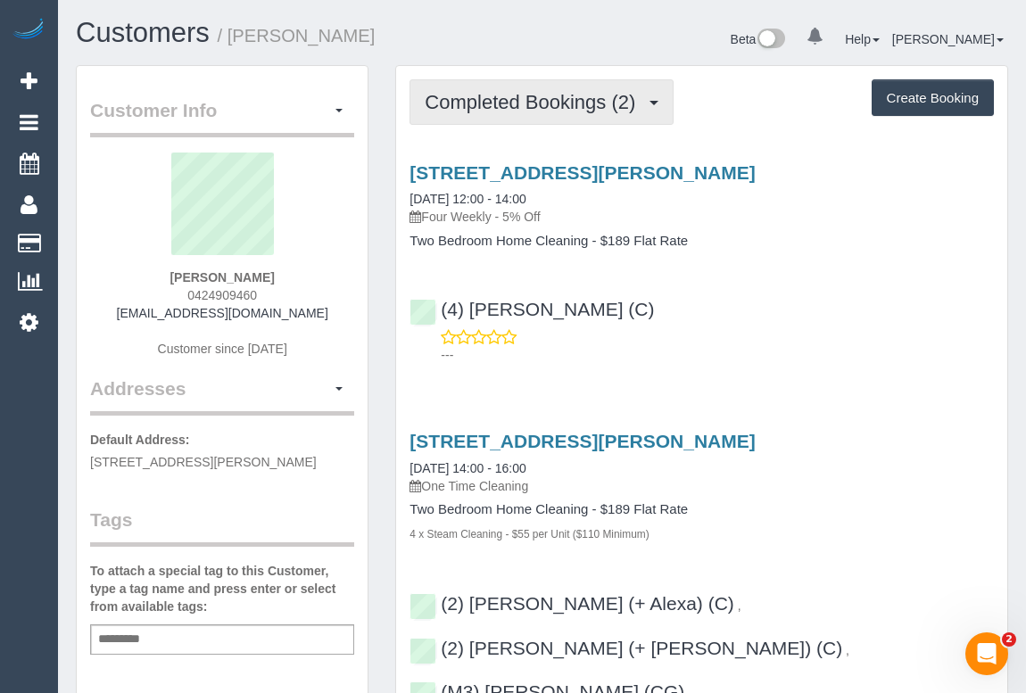
click at [546, 102] on span "Completed Bookings (2)" at bounding box center [535, 102] width 220 height 22
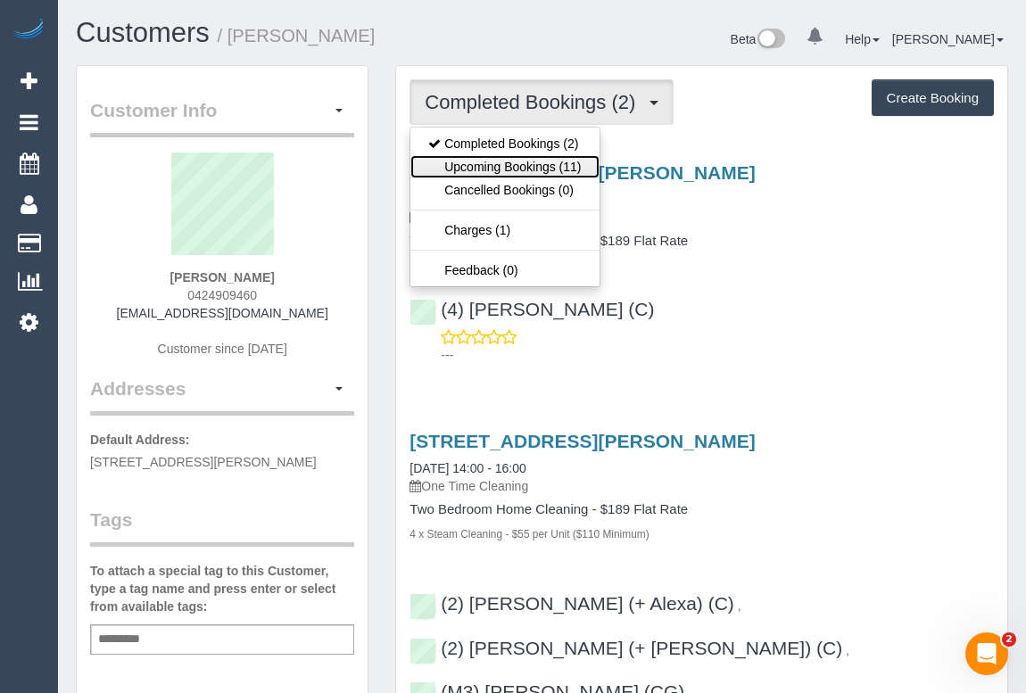
click at [521, 163] on link "Upcoming Bookings (11)" at bounding box center [505, 166] width 188 height 23
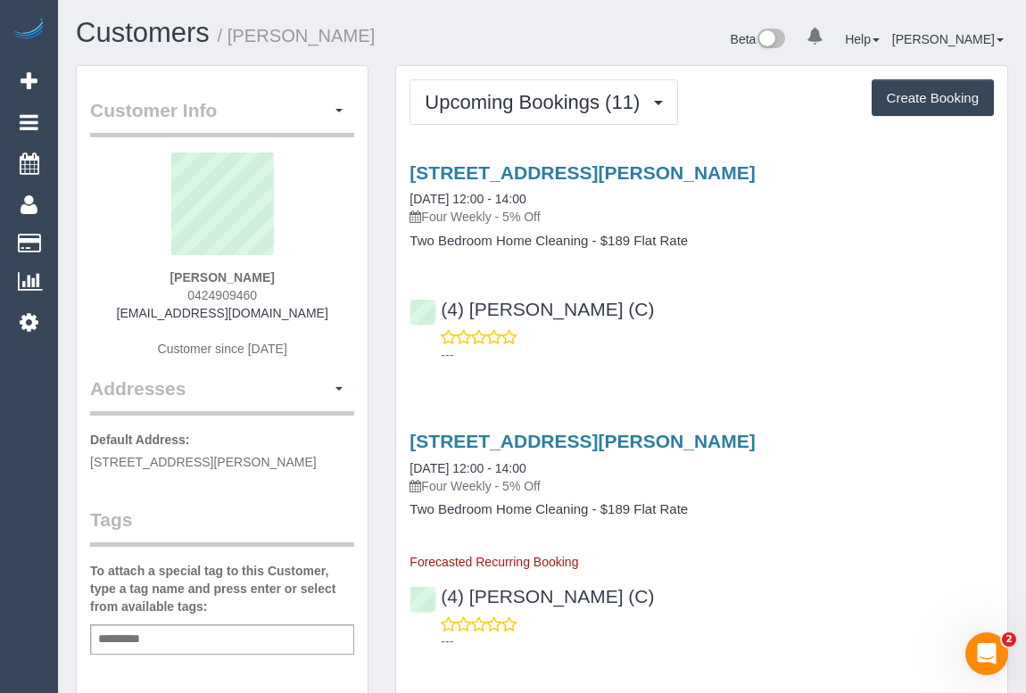
click at [771, 346] on p "---" at bounding box center [717, 355] width 553 height 18
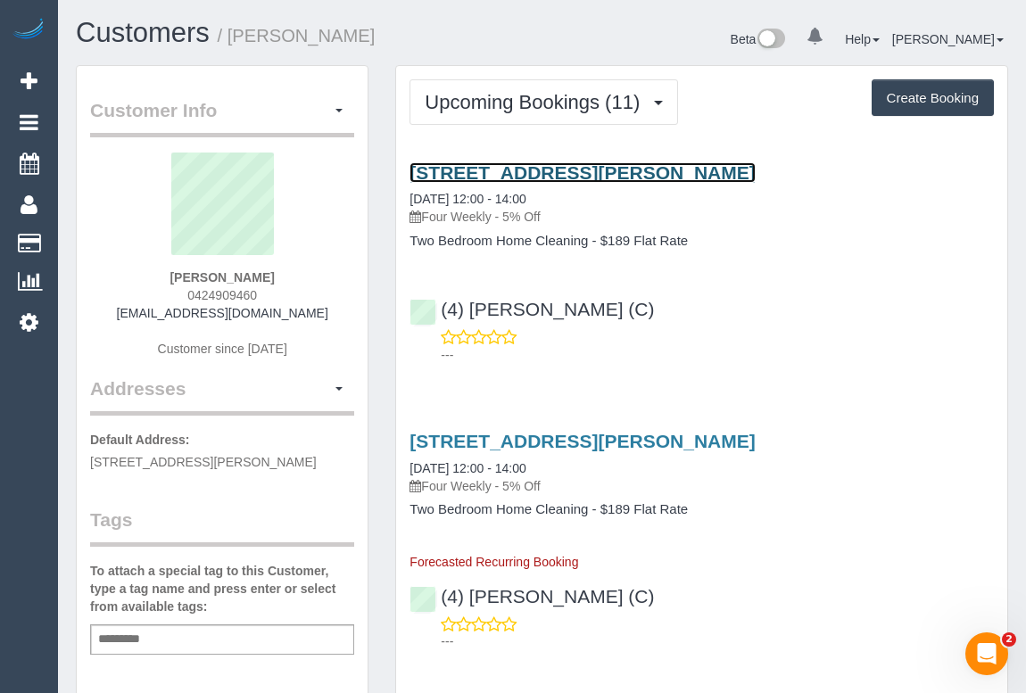
click at [549, 170] on link "32 Ivan Street, Fitzroy North, VIC 3068" at bounding box center [582, 172] width 345 height 21
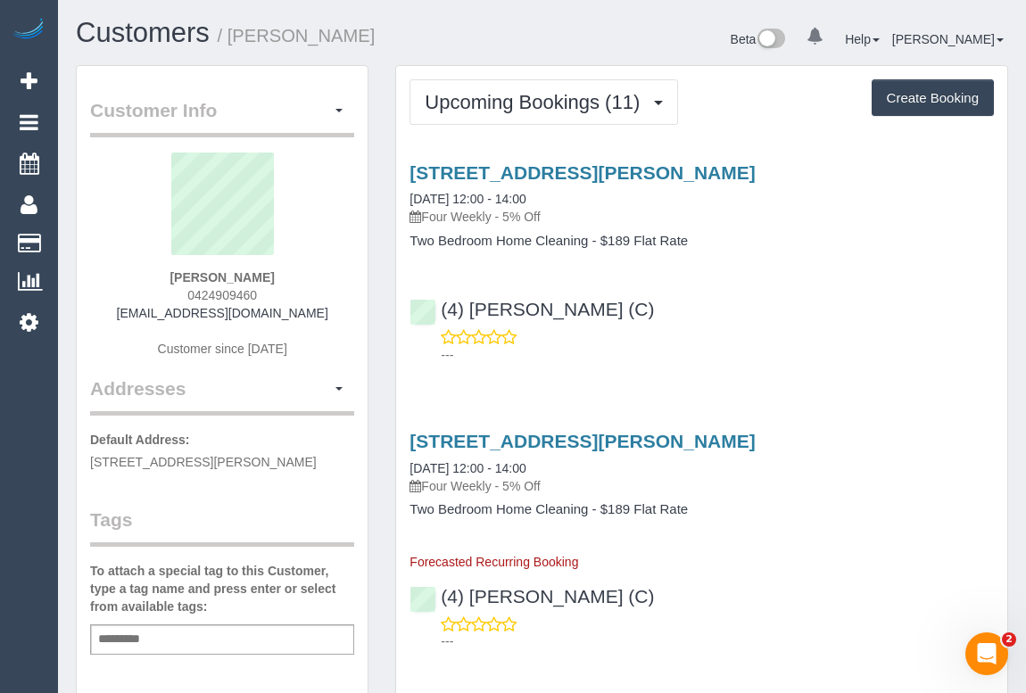
click at [791, 335] on div "---" at bounding box center [702, 346] width 585 height 36
click at [797, 332] on div "---" at bounding box center [702, 346] width 585 height 36
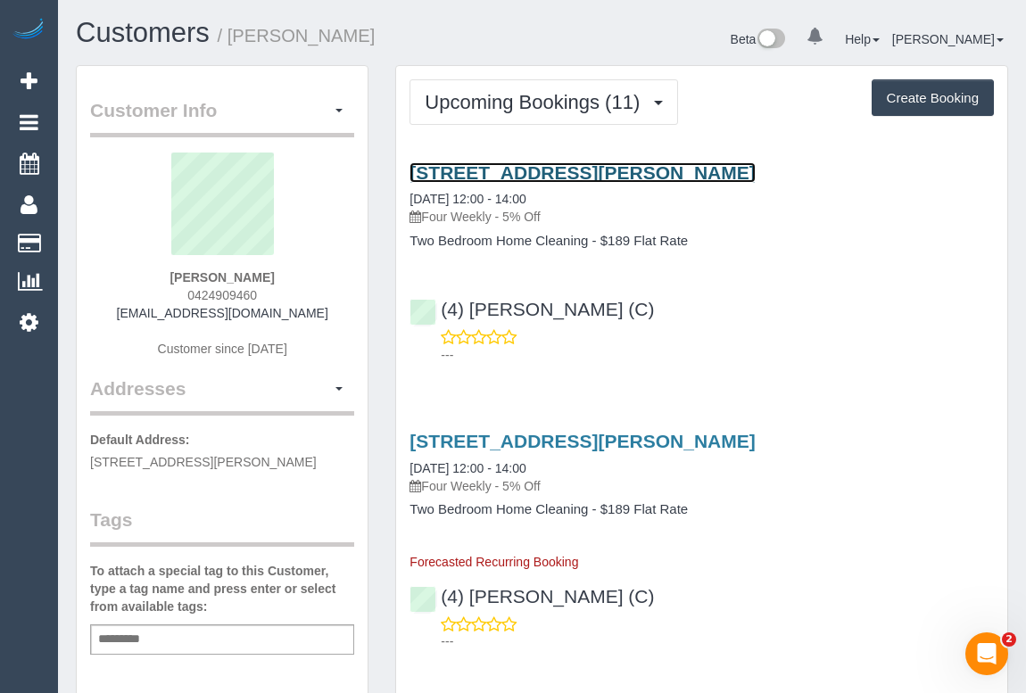
click at [564, 170] on link "32 Ivan Street, Fitzroy North, VIC 3068" at bounding box center [582, 172] width 345 height 21
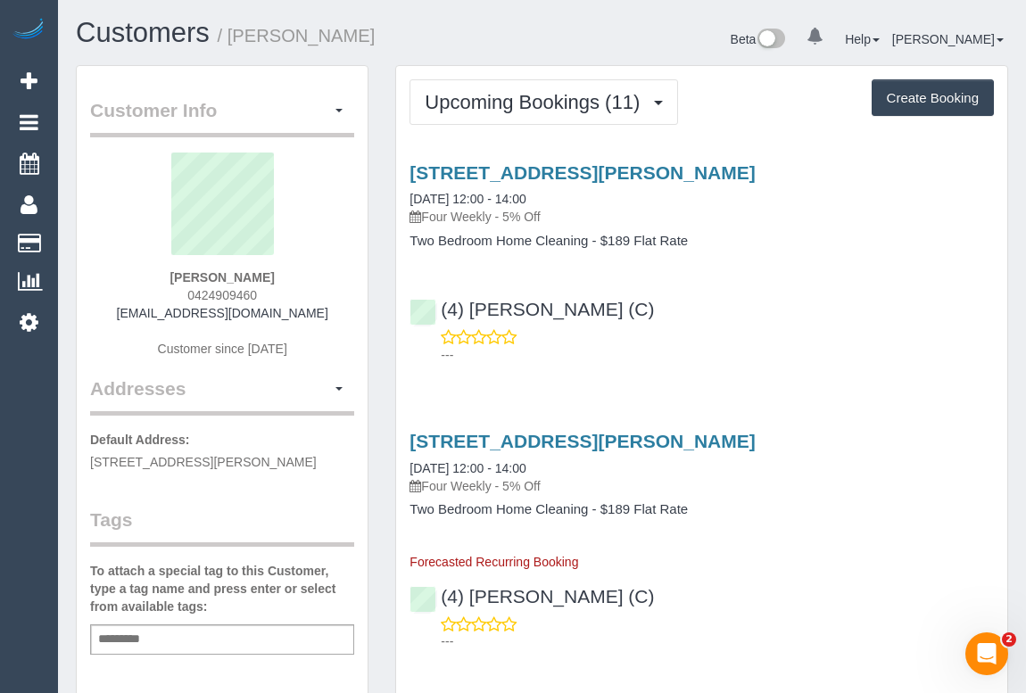
drag, startPoint x: 760, startPoint y: 343, endPoint x: 775, endPoint y: 363, distance: 25.0
click at [760, 343] on div "---" at bounding box center [702, 346] width 585 height 36
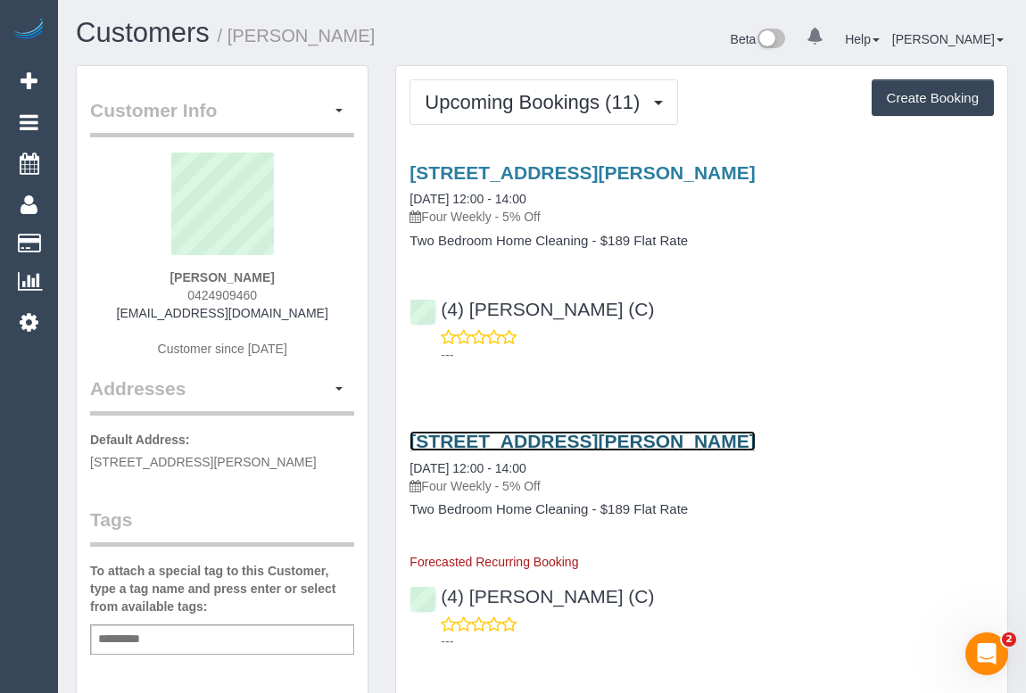
click at [592, 440] on link "32 Ivan Street, Fitzroy North, VIC 3068" at bounding box center [582, 441] width 345 height 21
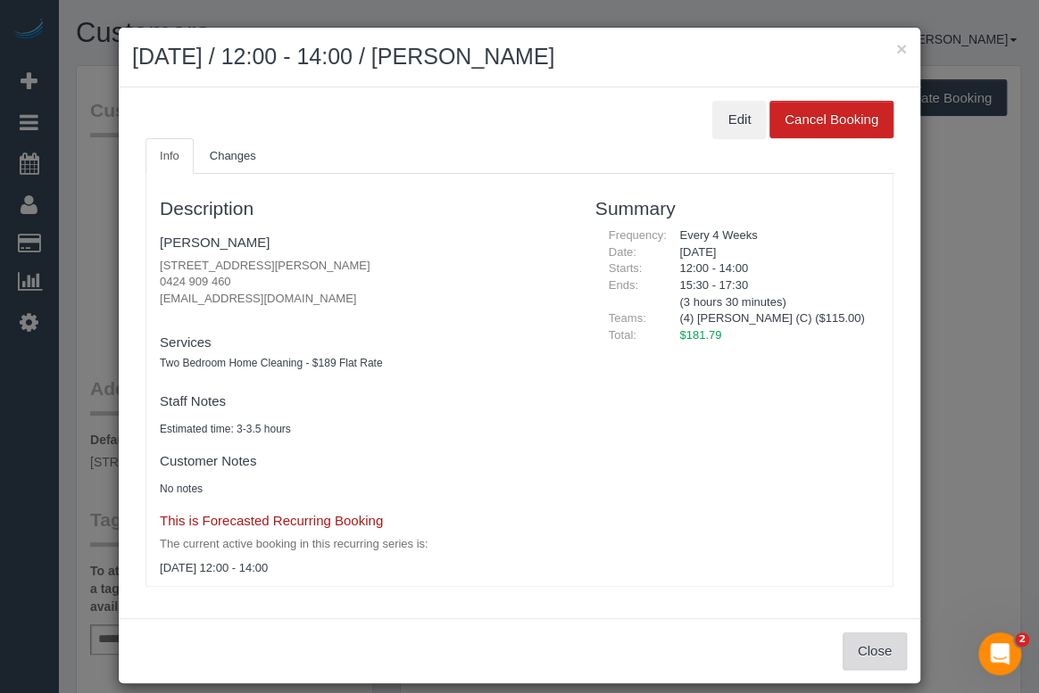
click at [892, 650] on button "Close" at bounding box center [874, 651] width 64 height 37
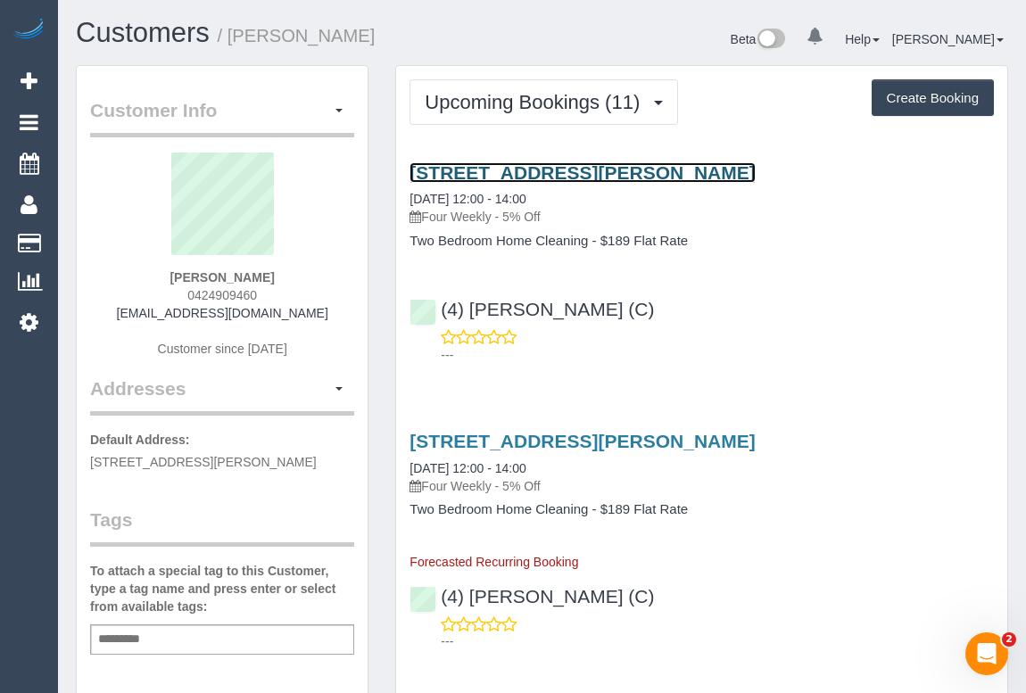
click at [604, 170] on link "32 Ivan Street, Fitzroy North, VIC 3068" at bounding box center [582, 172] width 345 height 21
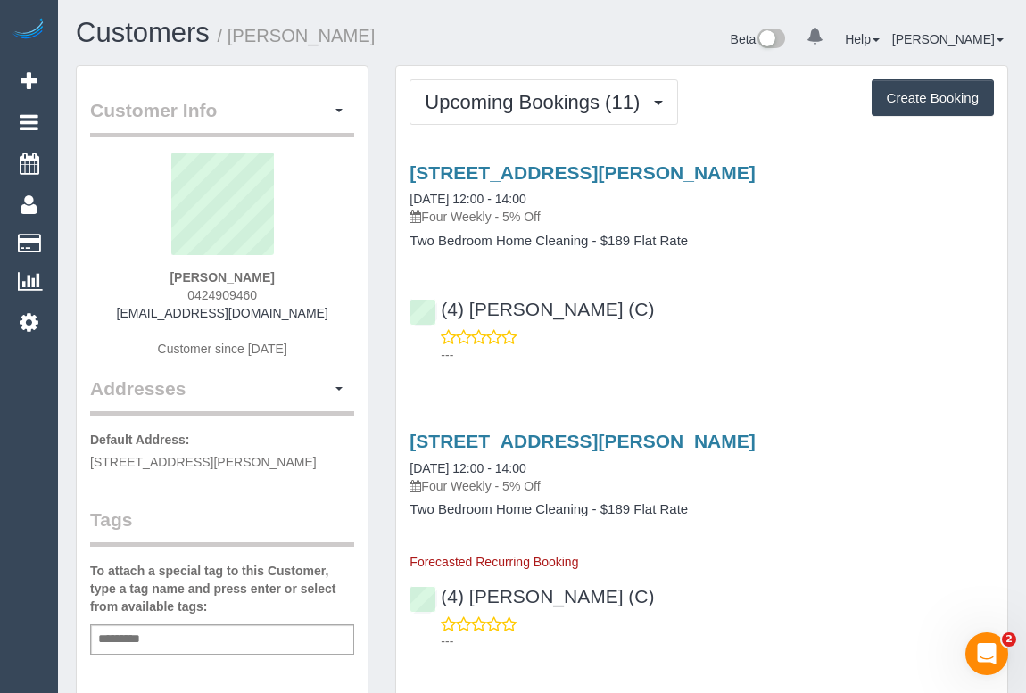
click at [654, 281] on div "32 Ivan Street, Fitzroy North, VIC 3068 03/10/2025 12:00 - 14:00 Four Weekly - …" at bounding box center [701, 259] width 611 height 225
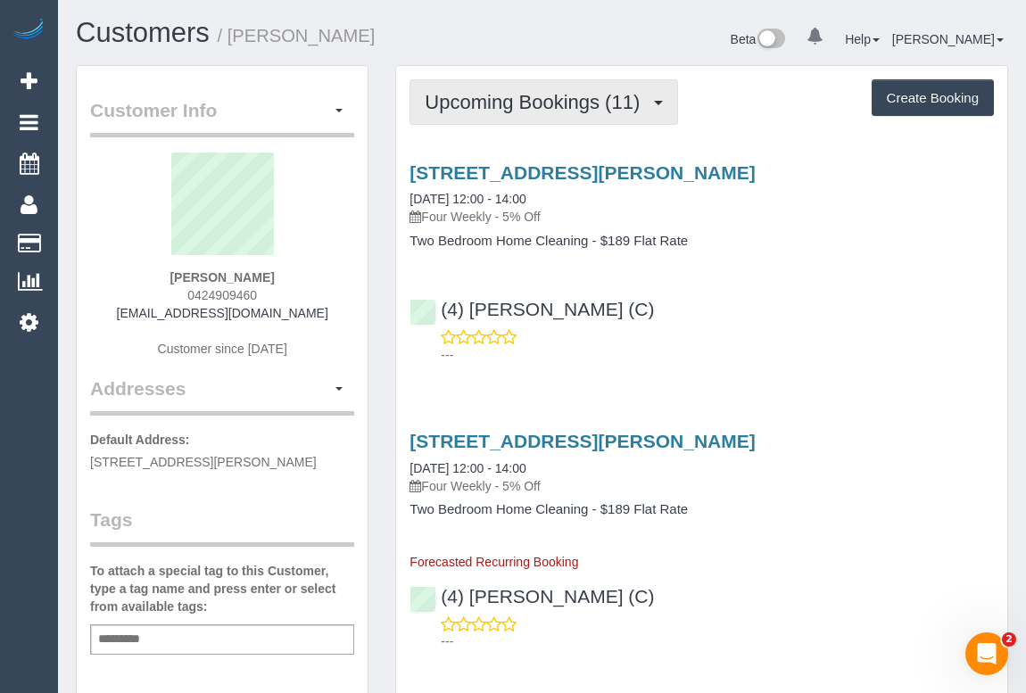
click at [527, 97] on span "Upcoming Bookings (11)" at bounding box center [537, 102] width 224 height 22
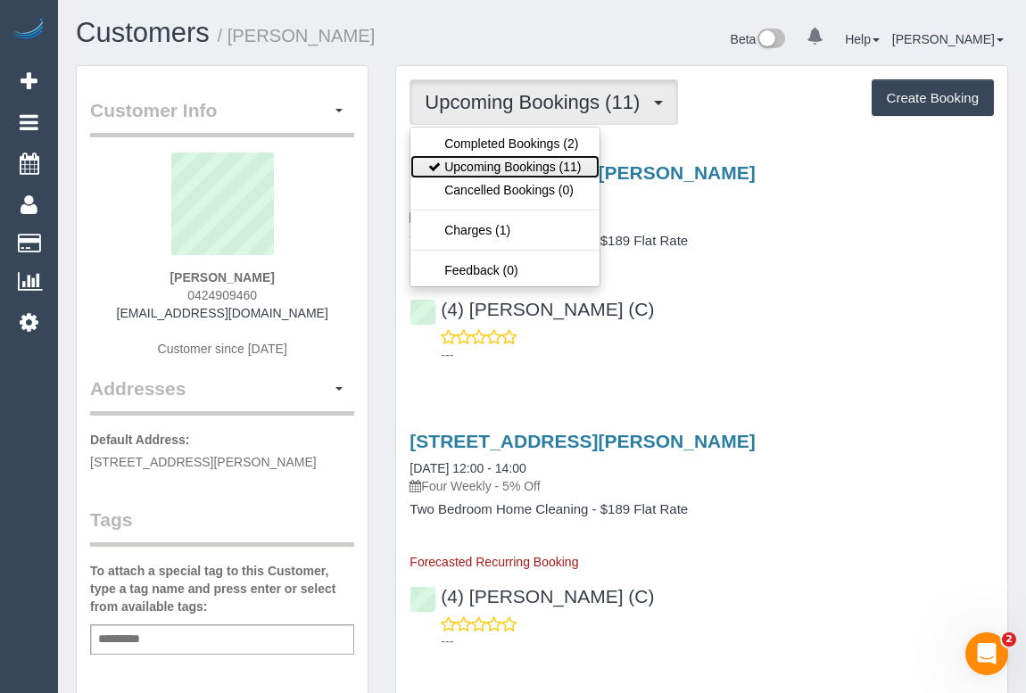
click at [498, 163] on link "Upcoming Bookings (11)" at bounding box center [505, 166] width 188 height 23
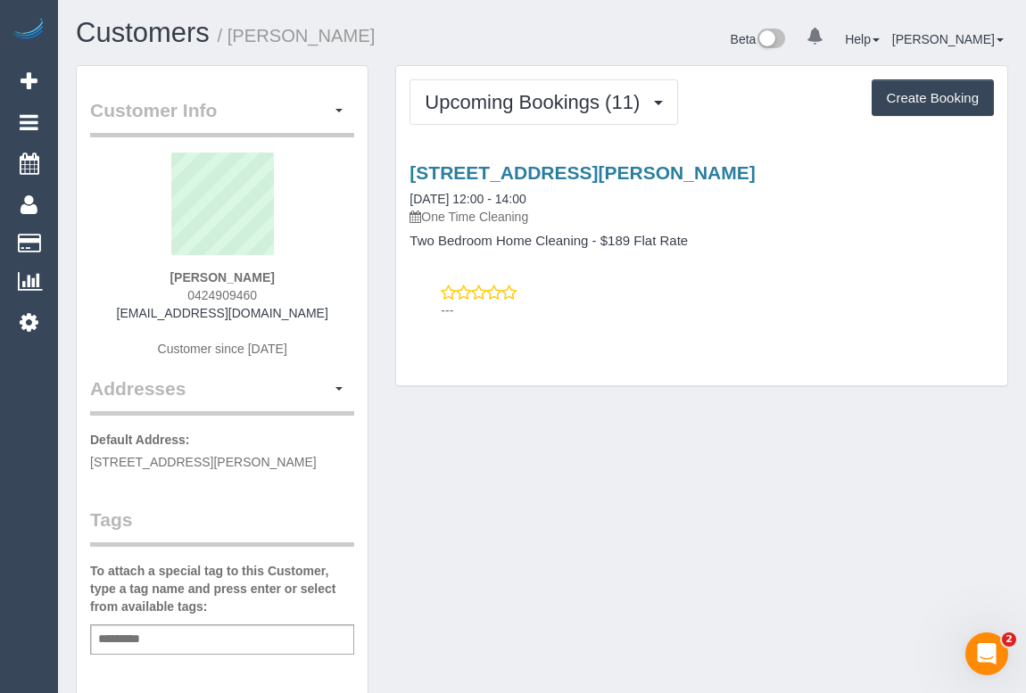
click at [643, 343] on div "Upcoming Bookings (11) Completed Bookings (2) Upcoming Bookings (11) Cancelled …" at bounding box center [701, 225] width 611 height 319
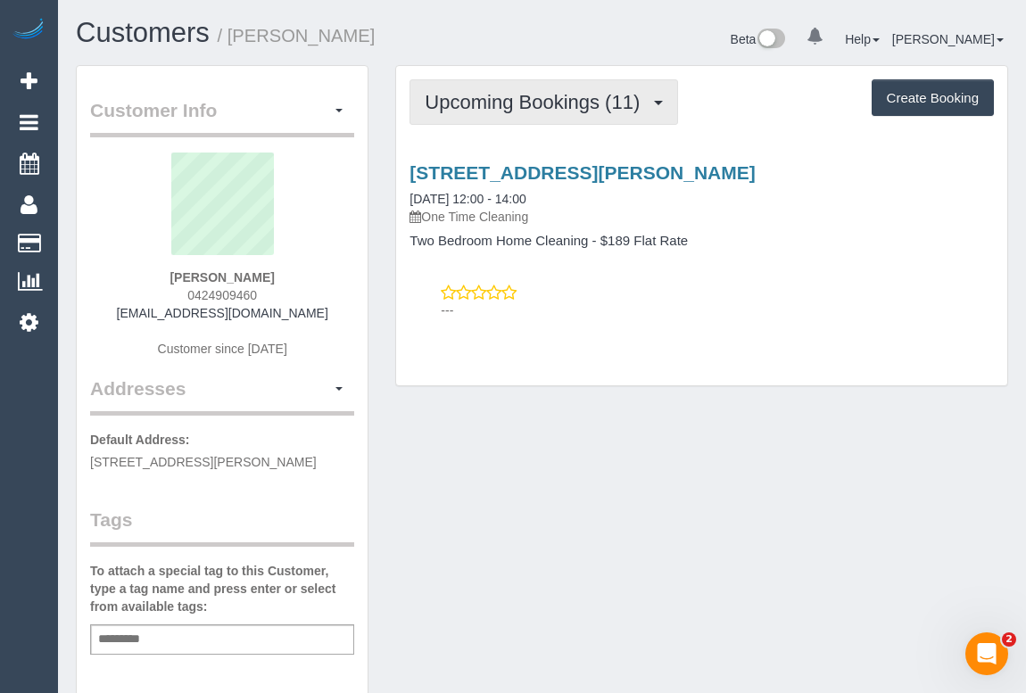
click at [540, 80] on button "Upcoming Bookings (11)" at bounding box center [544, 102] width 269 height 46
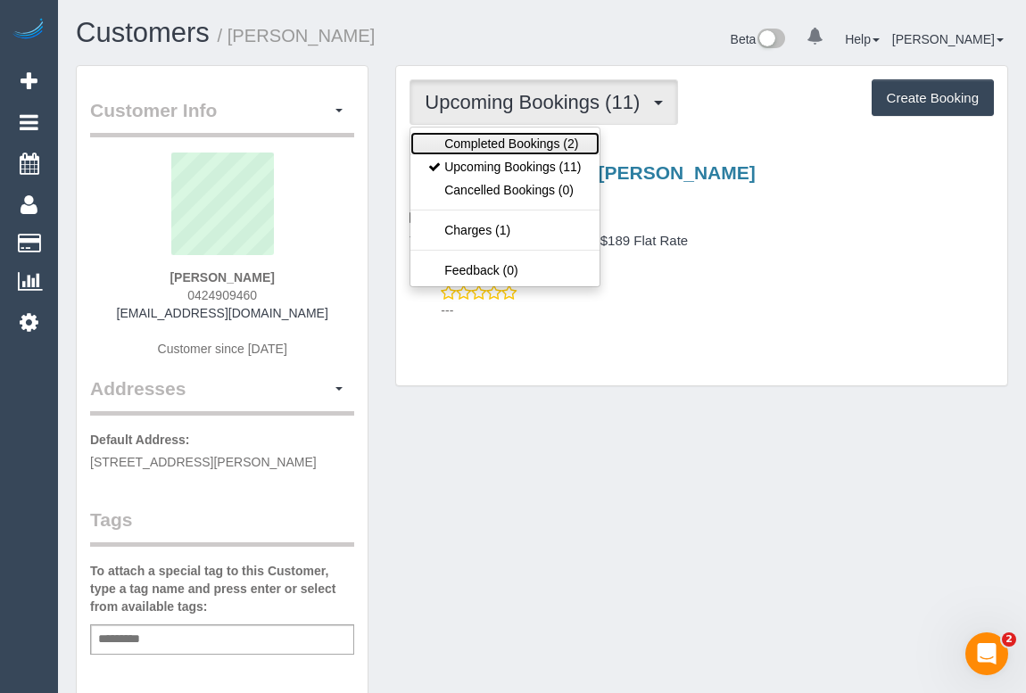
click at [524, 144] on link "Completed Bookings (2)" at bounding box center [505, 143] width 188 height 23
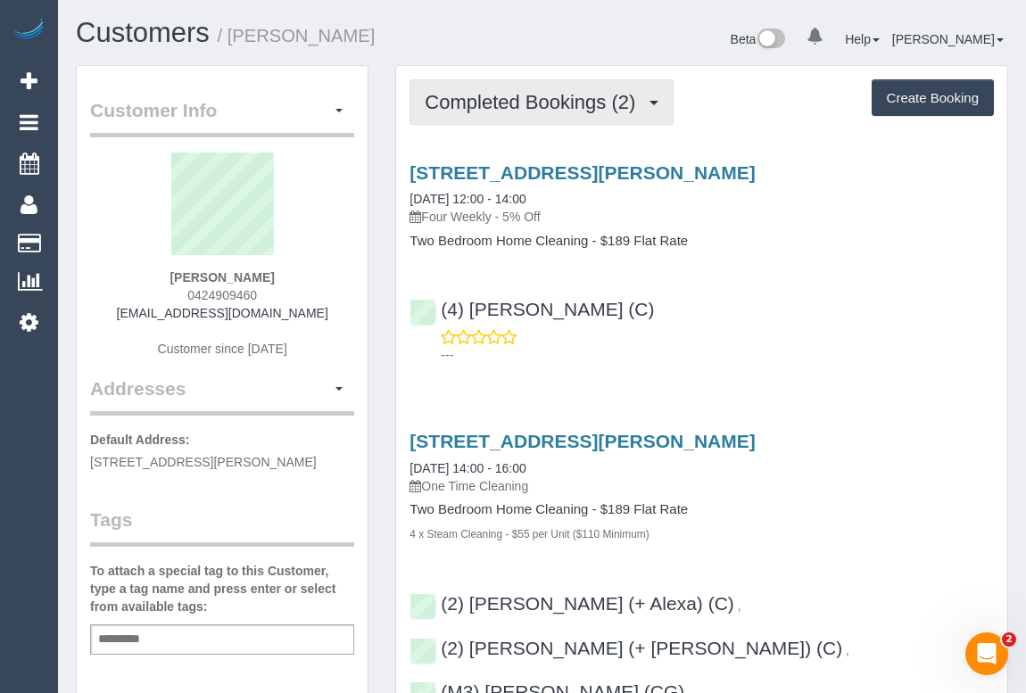
click at [538, 108] on span "Completed Bookings (2)" at bounding box center [535, 102] width 220 height 22
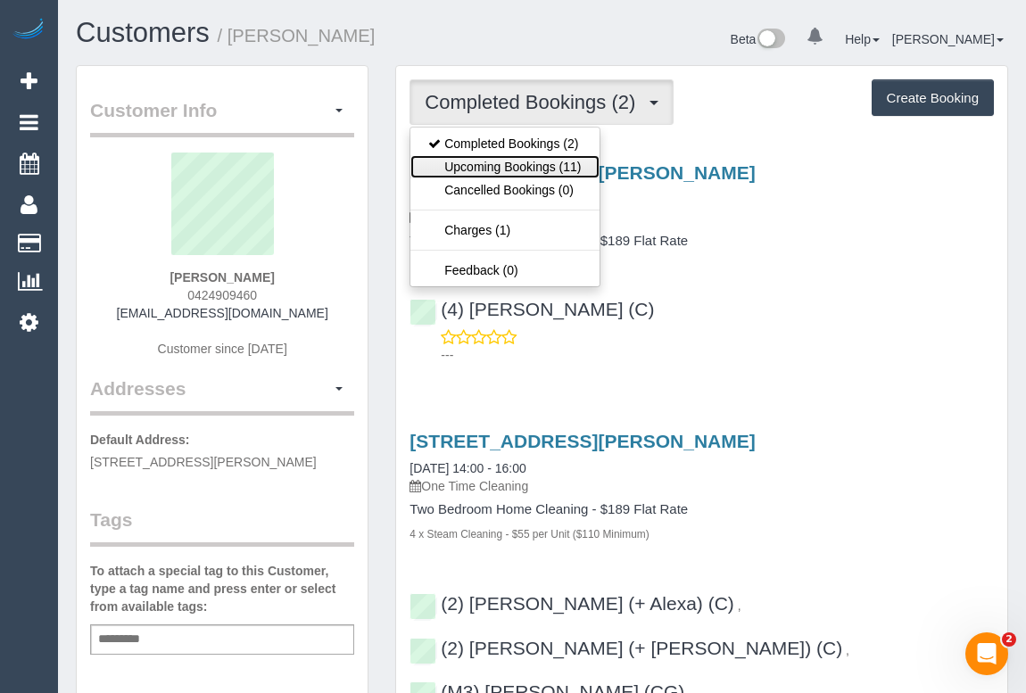
click at [515, 163] on link "Upcoming Bookings (11)" at bounding box center [505, 166] width 188 height 23
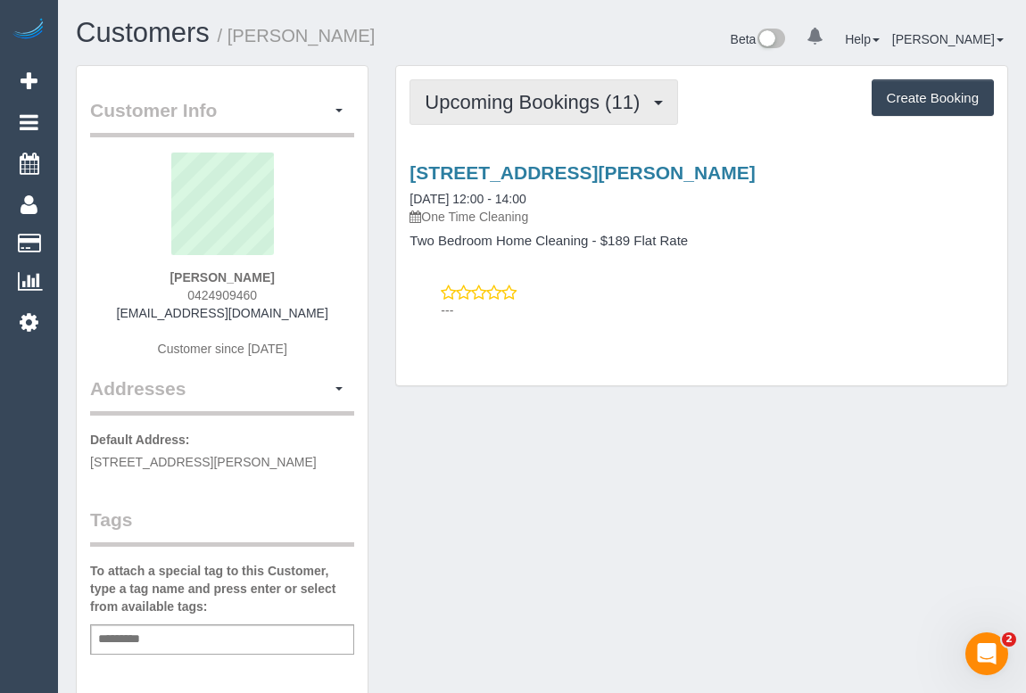
click at [469, 87] on button "Upcoming Bookings (11)" at bounding box center [544, 102] width 269 height 46
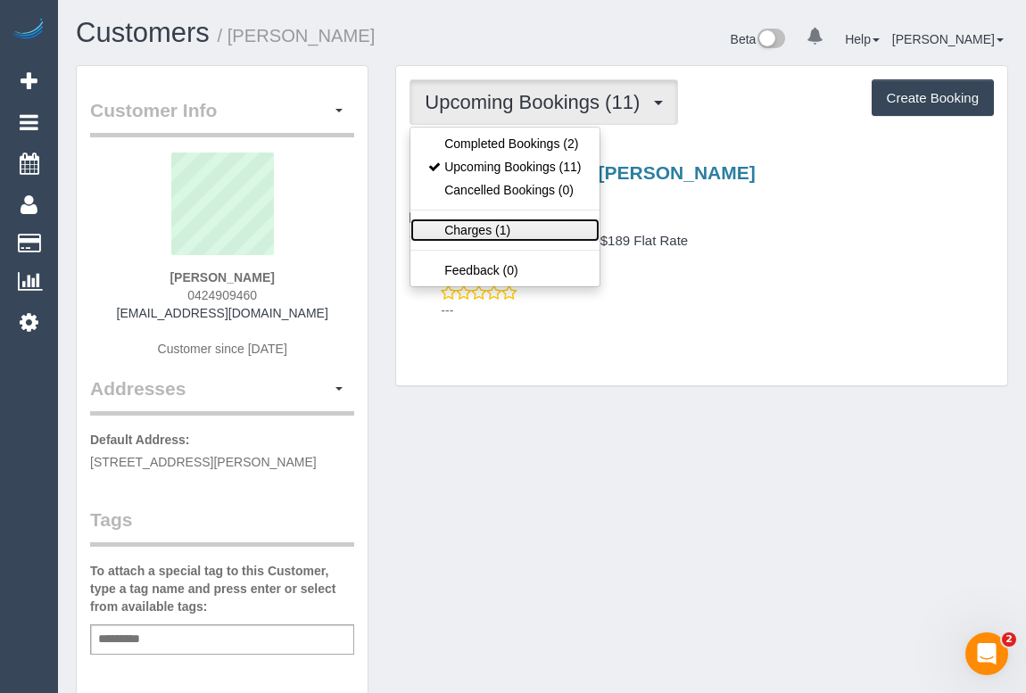
click at [477, 236] on link "Charges (1)" at bounding box center [505, 230] width 188 height 23
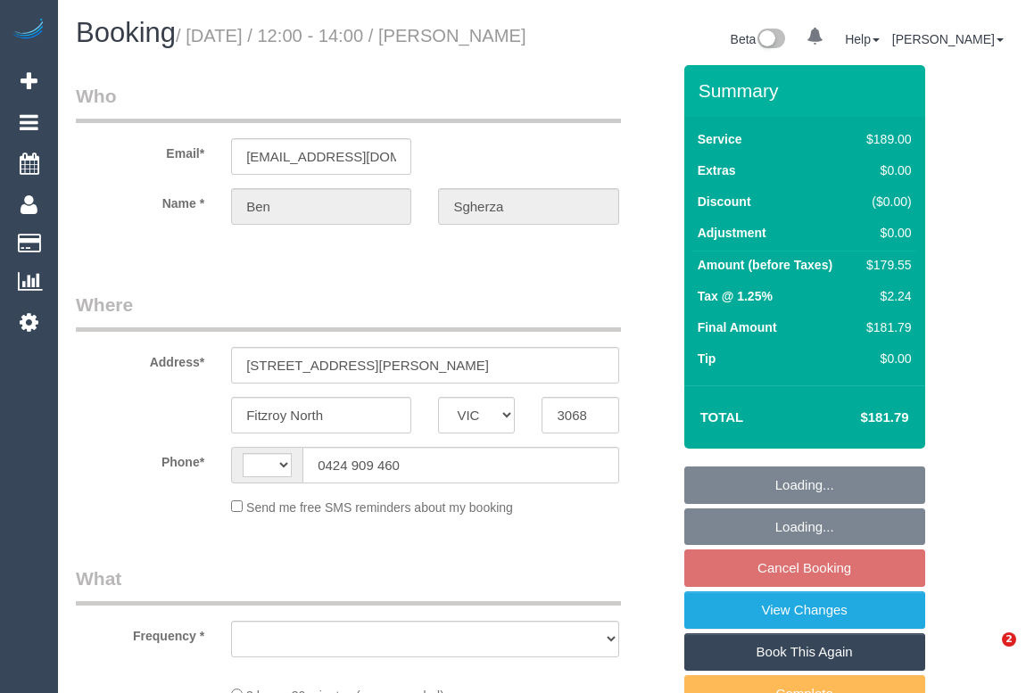
select select "VIC"
select select "string:AU"
select select "string:stripe-pm_1Rql022GScqysDRVDU0O6HEI"
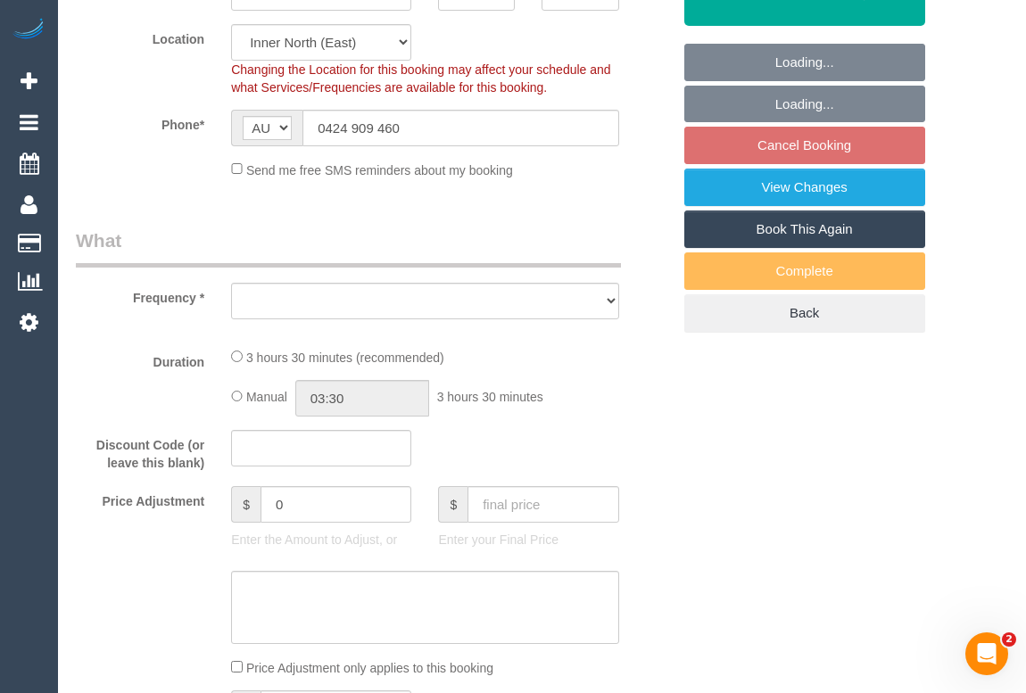
select select "object:530"
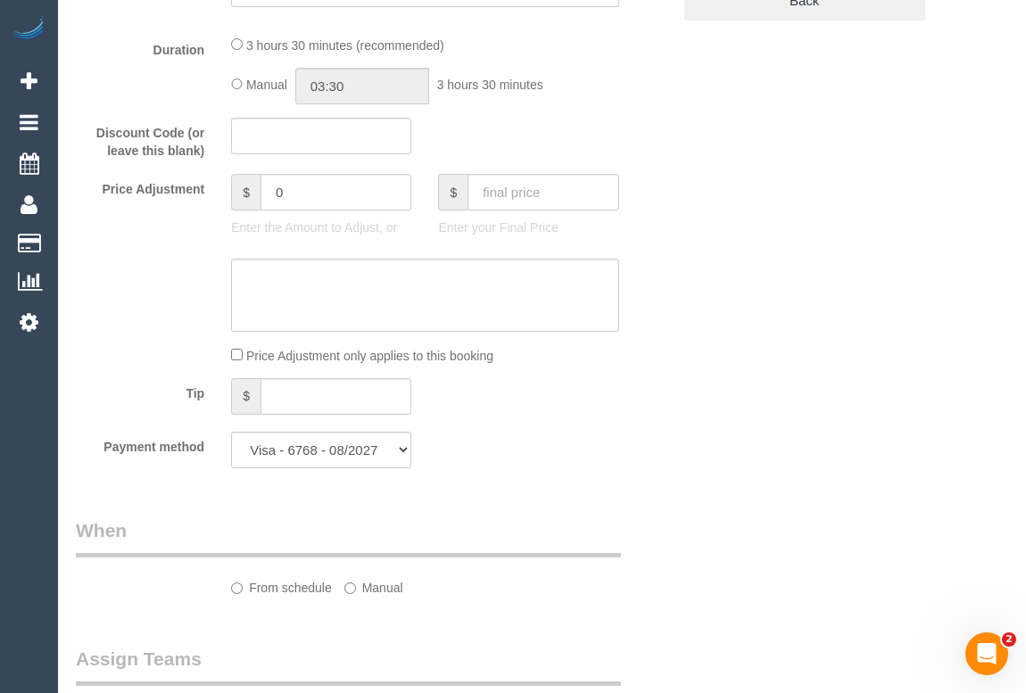
select select "number:28"
select select "number:15"
select select "number:19"
select select "number:24"
select select "number:33"
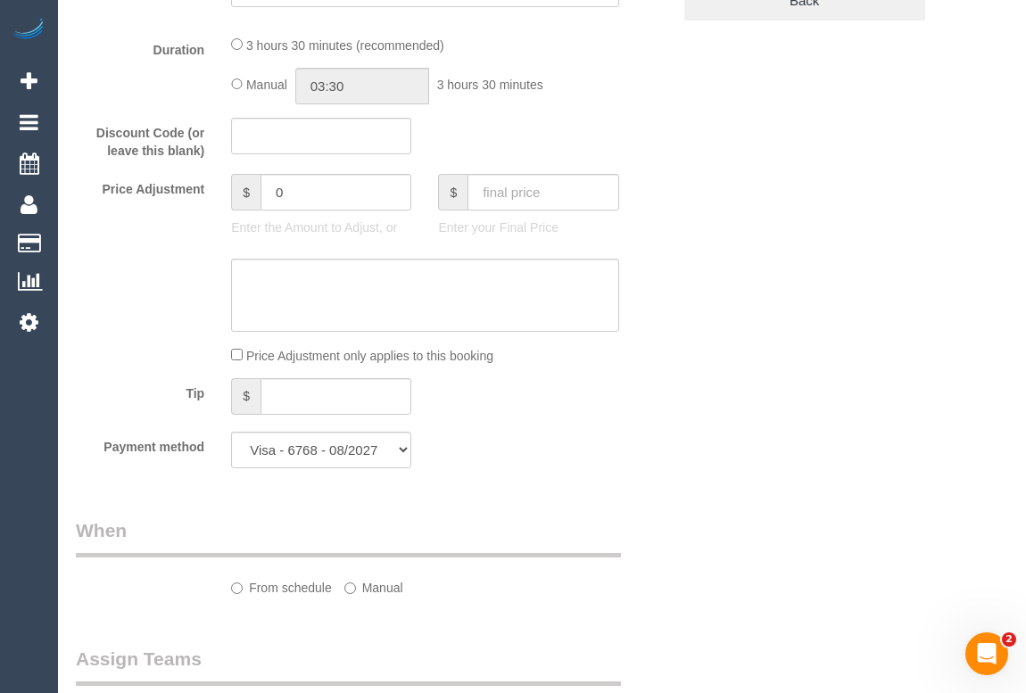
select select "number:13"
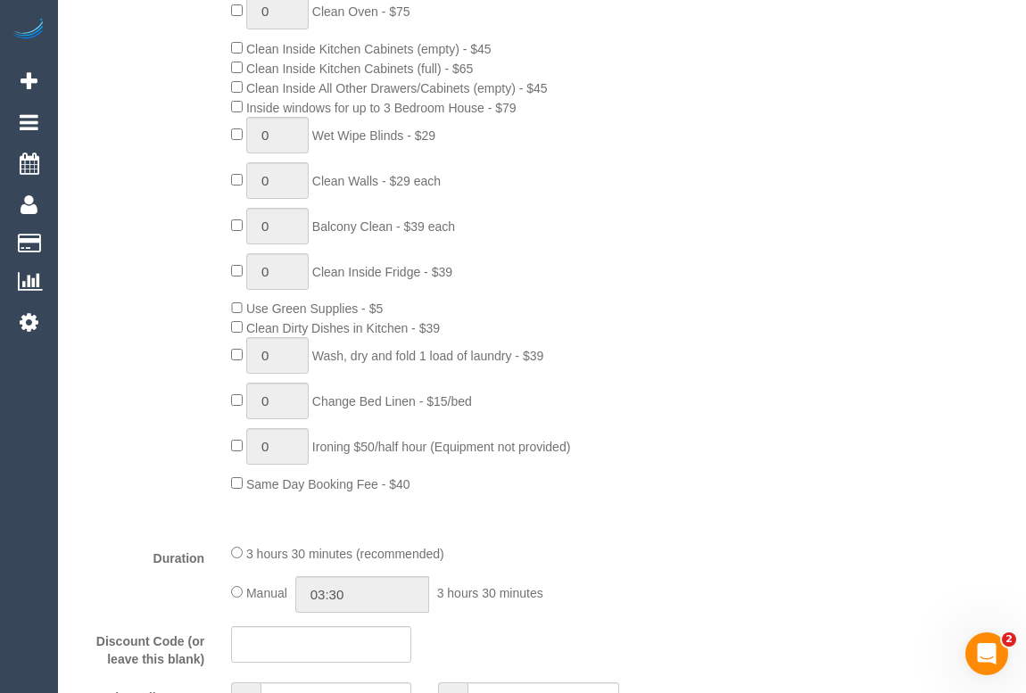
select select "object:777"
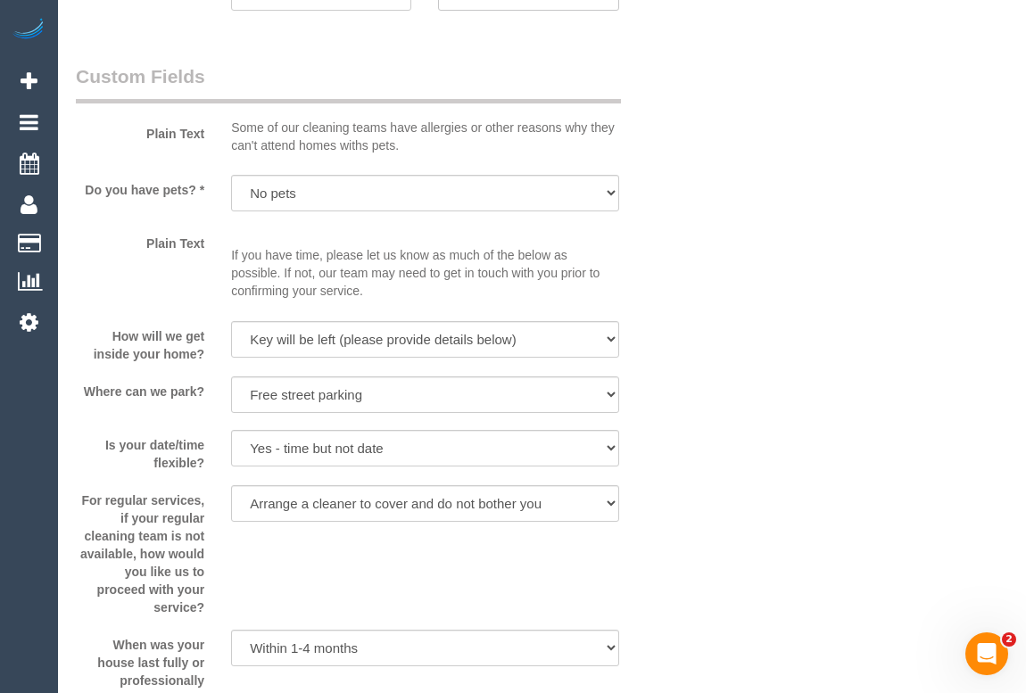
scroll to position [2731, 0]
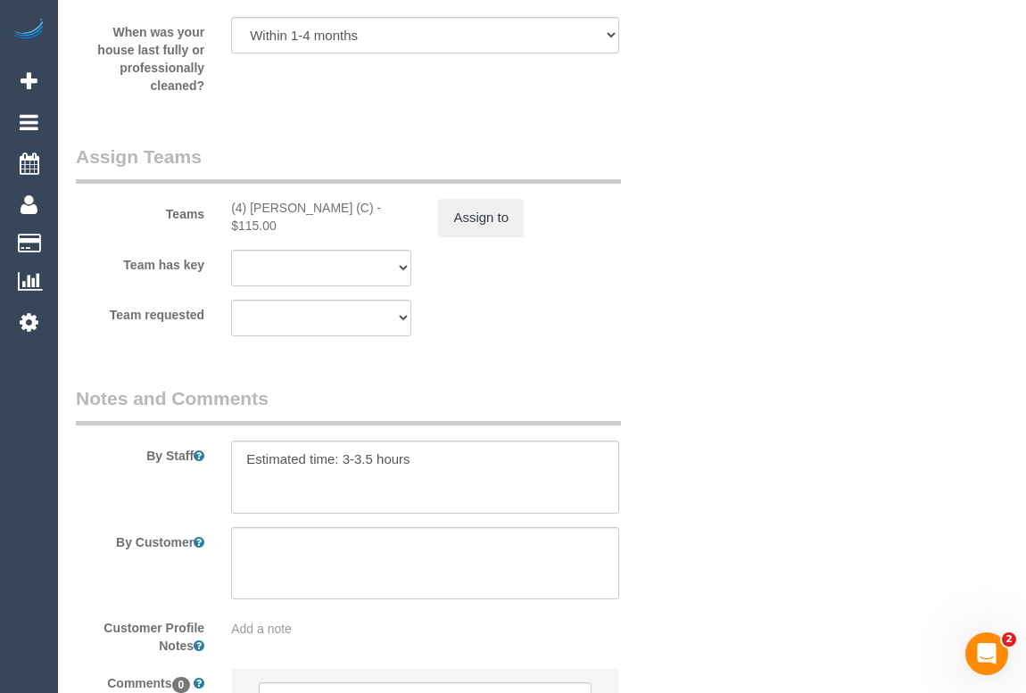
select select "spot4"
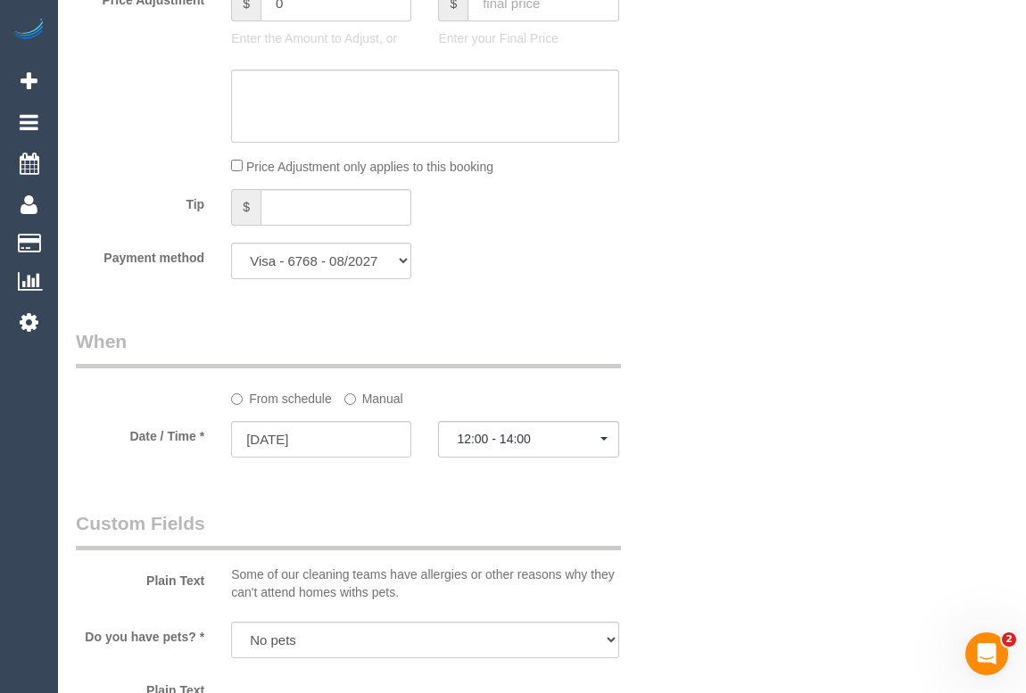
scroll to position [1676, 0]
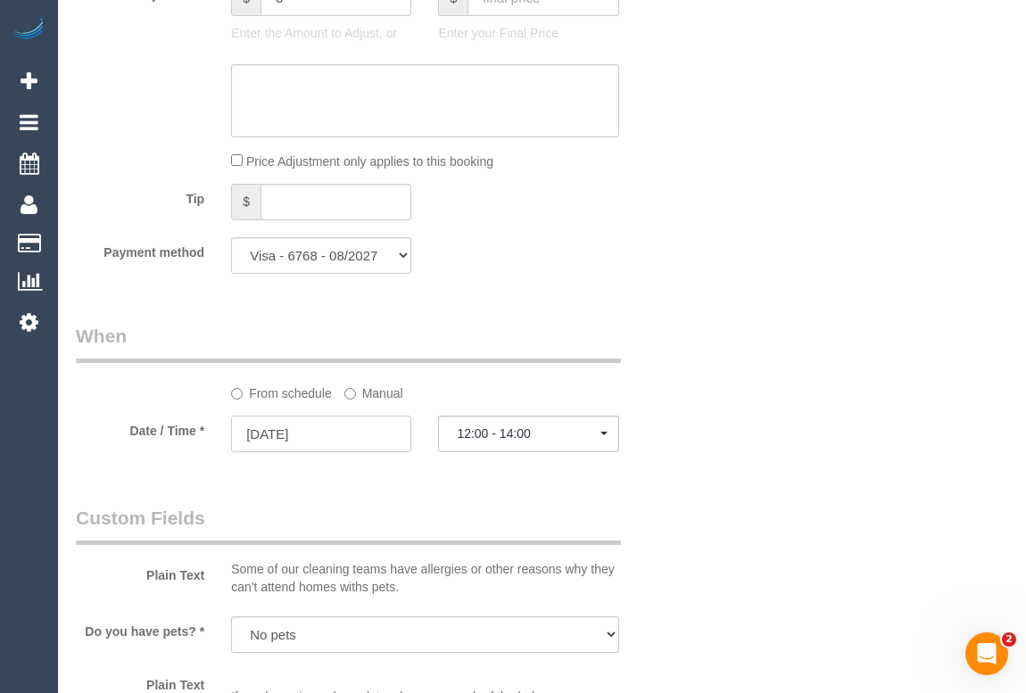
click at [307, 452] on input "03/10/2025" at bounding box center [321, 434] width 180 height 37
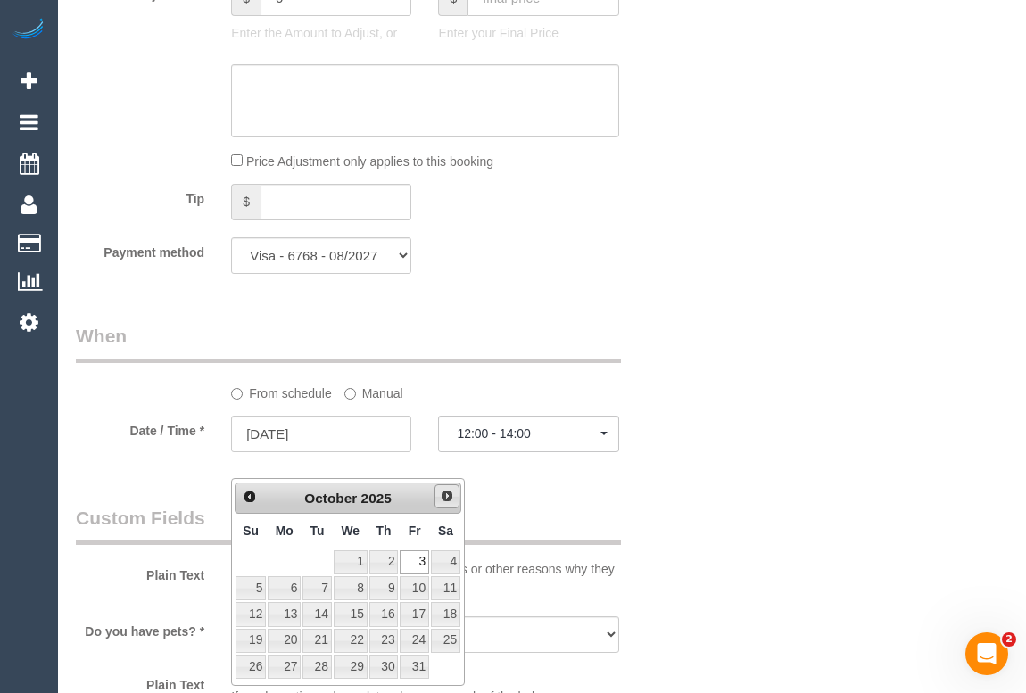
click at [447, 499] on span "Next" at bounding box center [447, 496] width 14 height 14
click at [412, 585] on link "7" at bounding box center [414, 589] width 29 height 24
type input "07/11/2025"
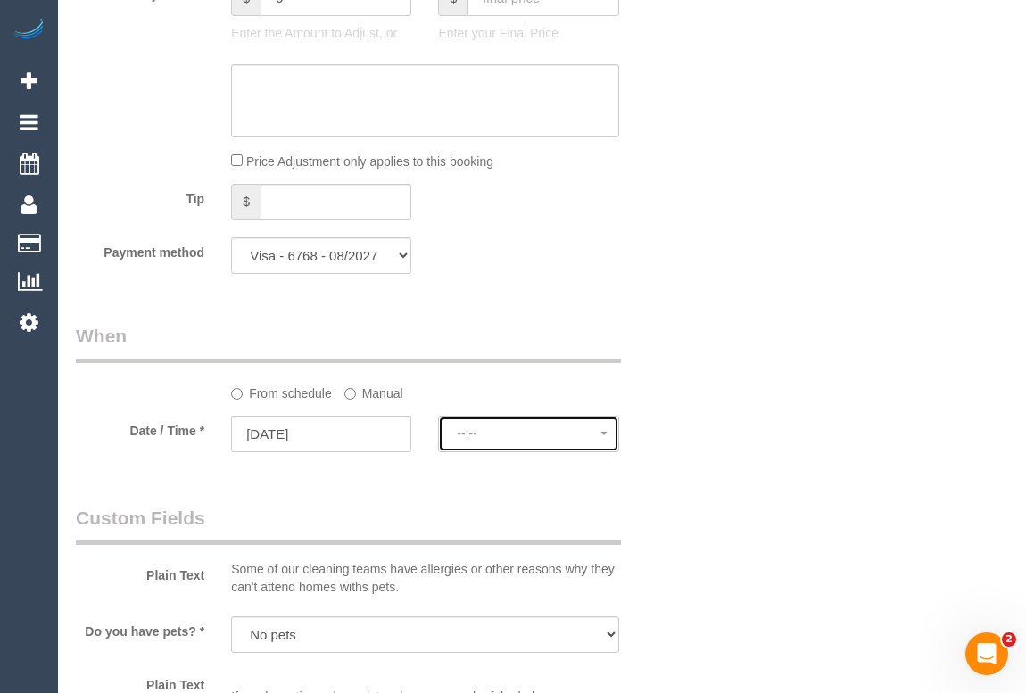
click at [505, 441] on span "--:--" at bounding box center [528, 434] width 143 height 14
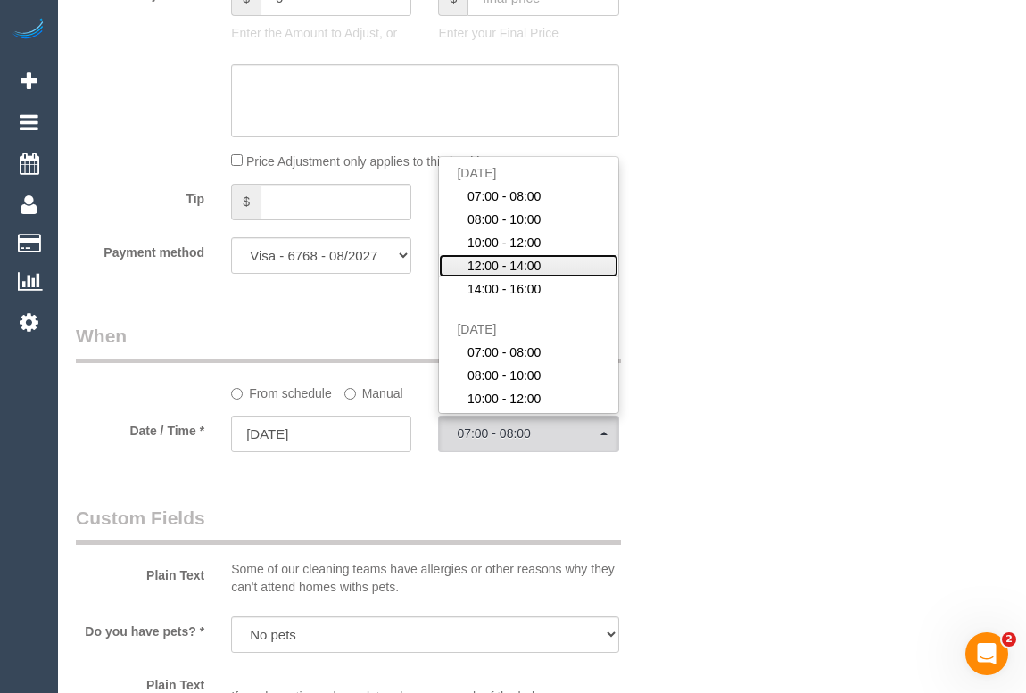
click at [518, 275] on span "12:00 - 14:00" at bounding box center [505, 266] width 74 height 18
select select "spot25"
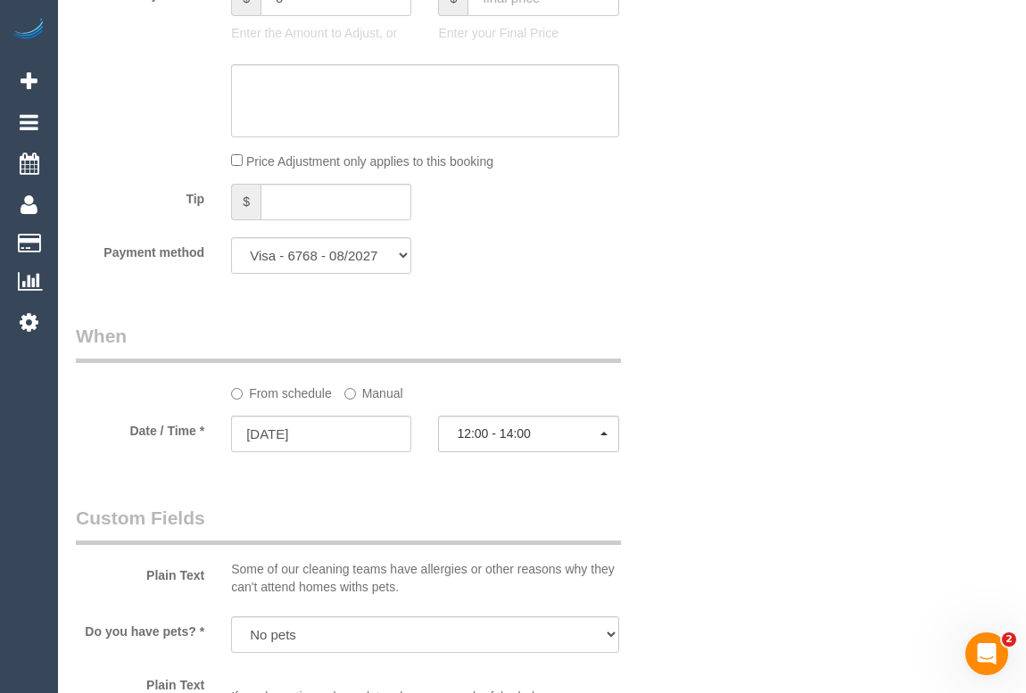
click at [743, 464] on div "Who Email* ben.s@fortifiedmgt.com.au Name * Ben Sgherza Where Address* 32 Ivan …" at bounding box center [542, 132] width 933 height 3486
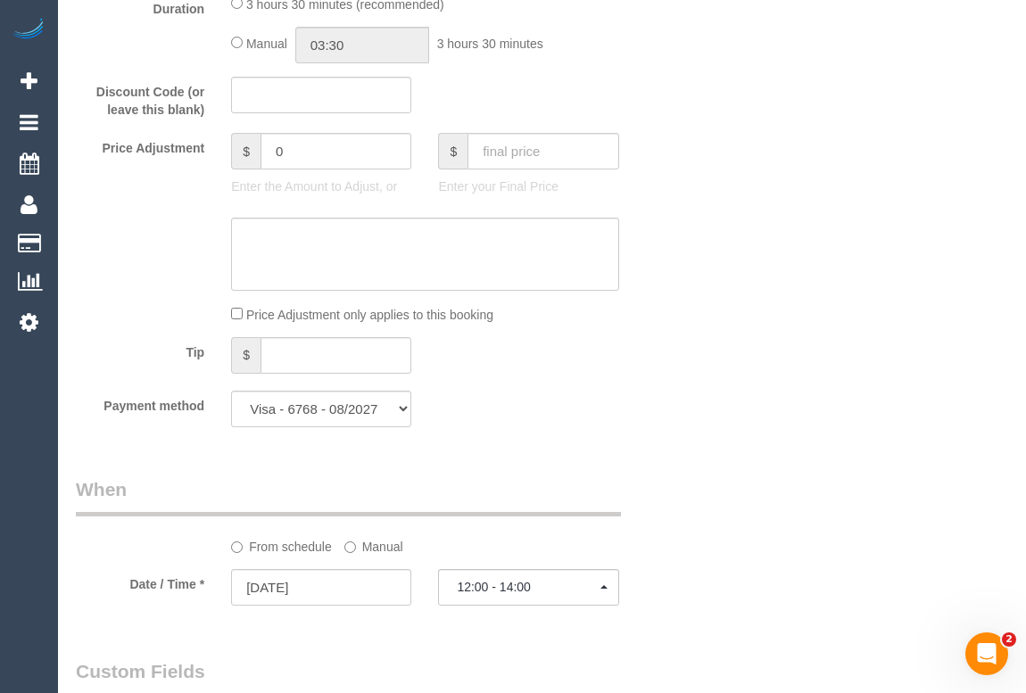
scroll to position [296, 0]
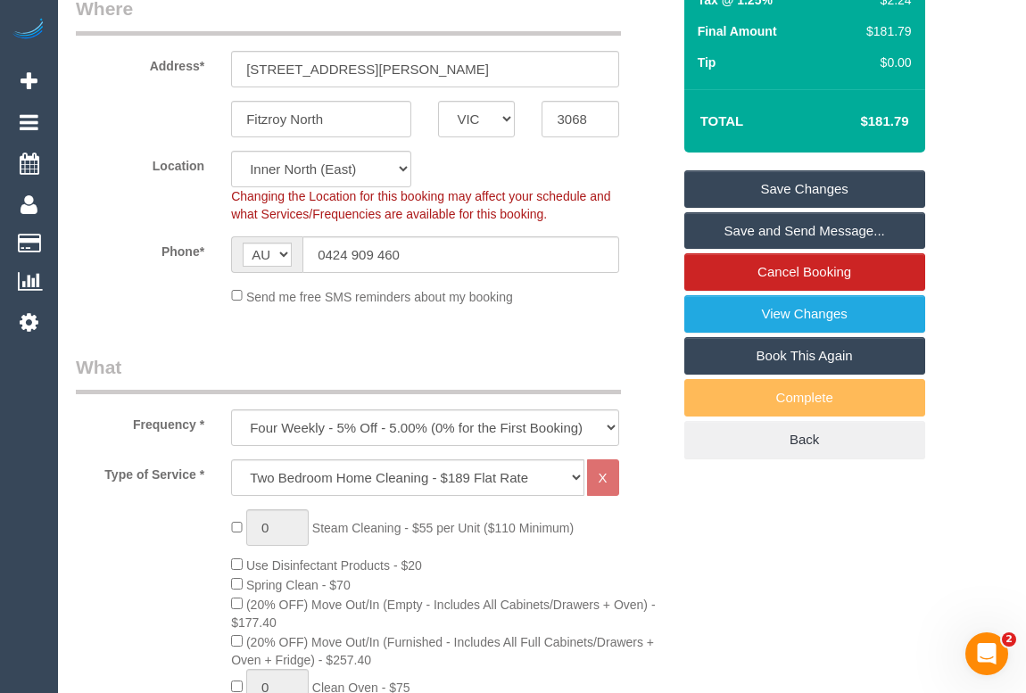
click at [785, 204] on link "Save Changes" at bounding box center [805, 188] width 241 height 37
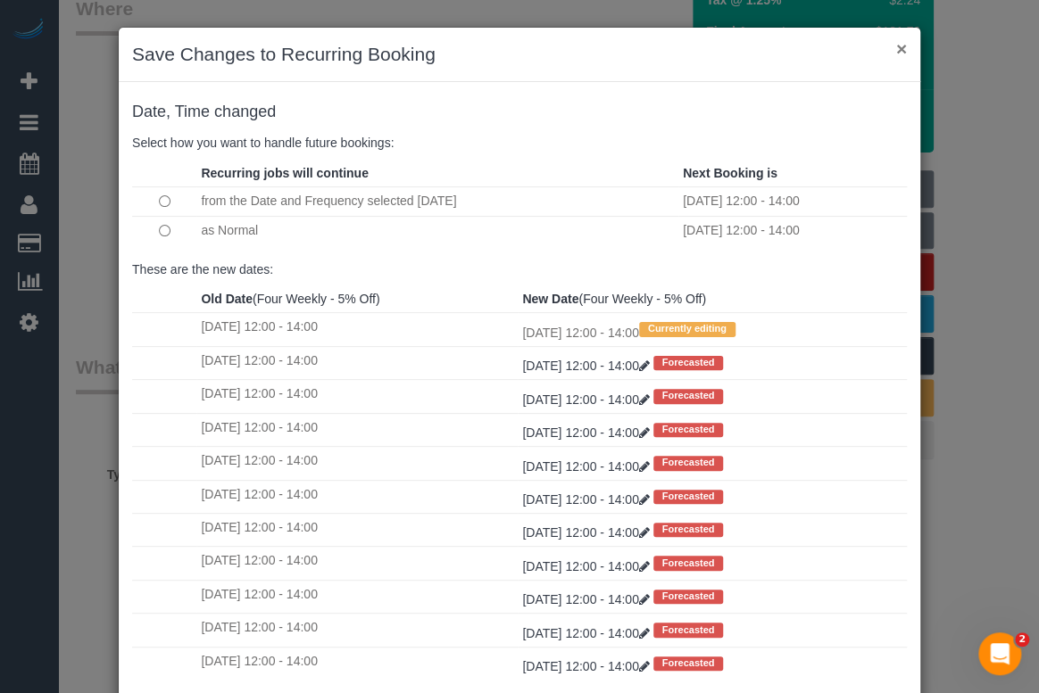
click at [896, 46] on button "×" at bounding box center [901, 48] width 11 height 19
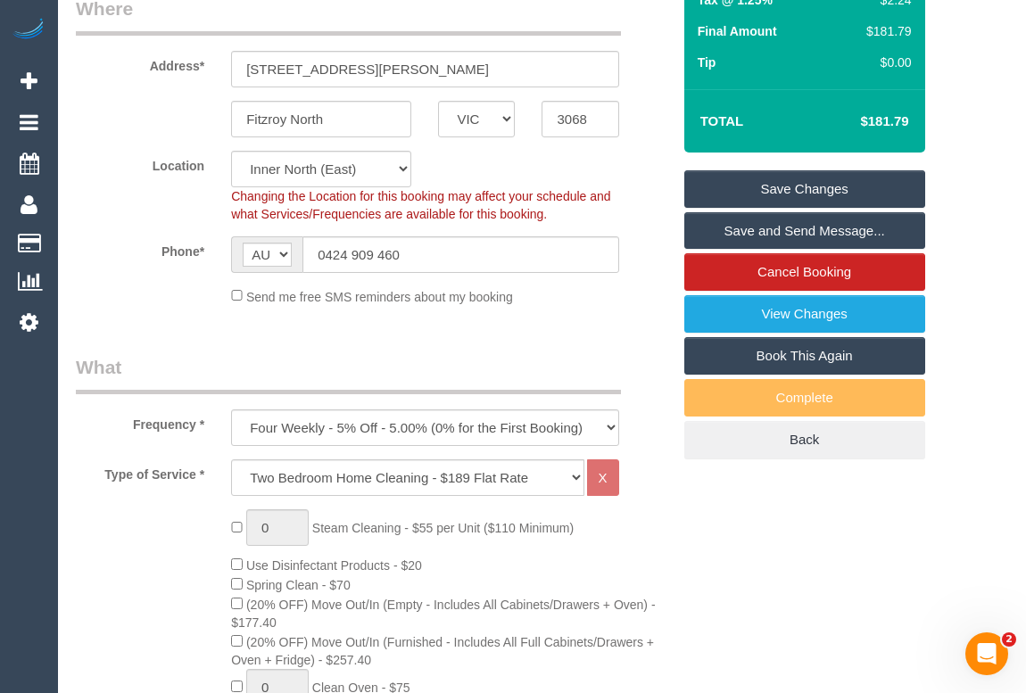
click at [643, 182] on div "Location Office City East (North) East (South) Inner East Inner North (East) In…" at bounding box center [373, 187] width 622 height 72
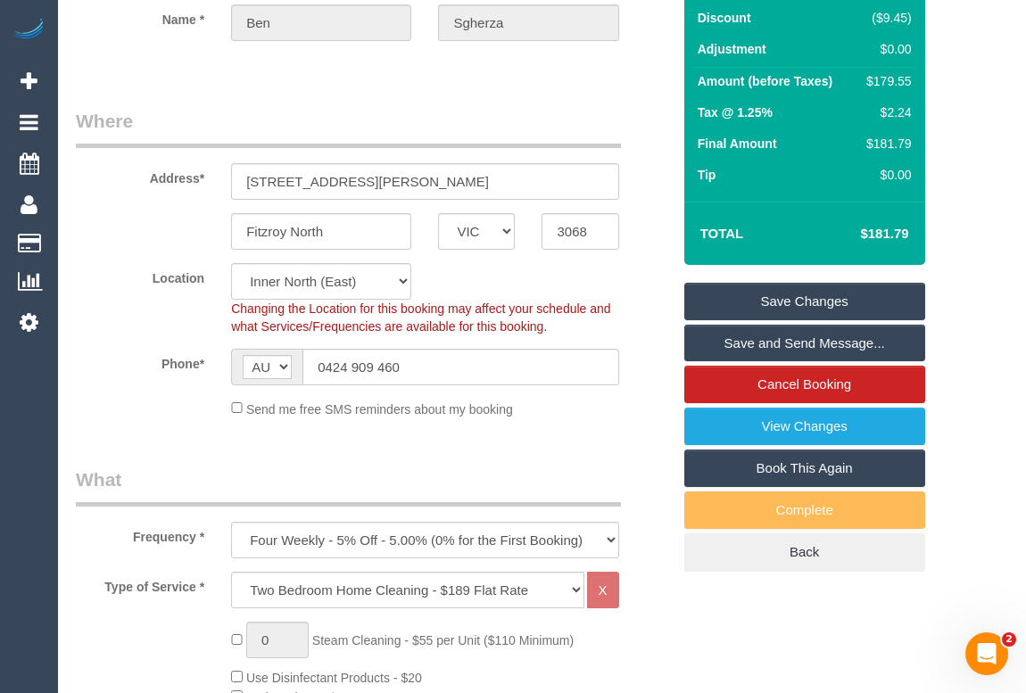
scroll to position [0, 0]
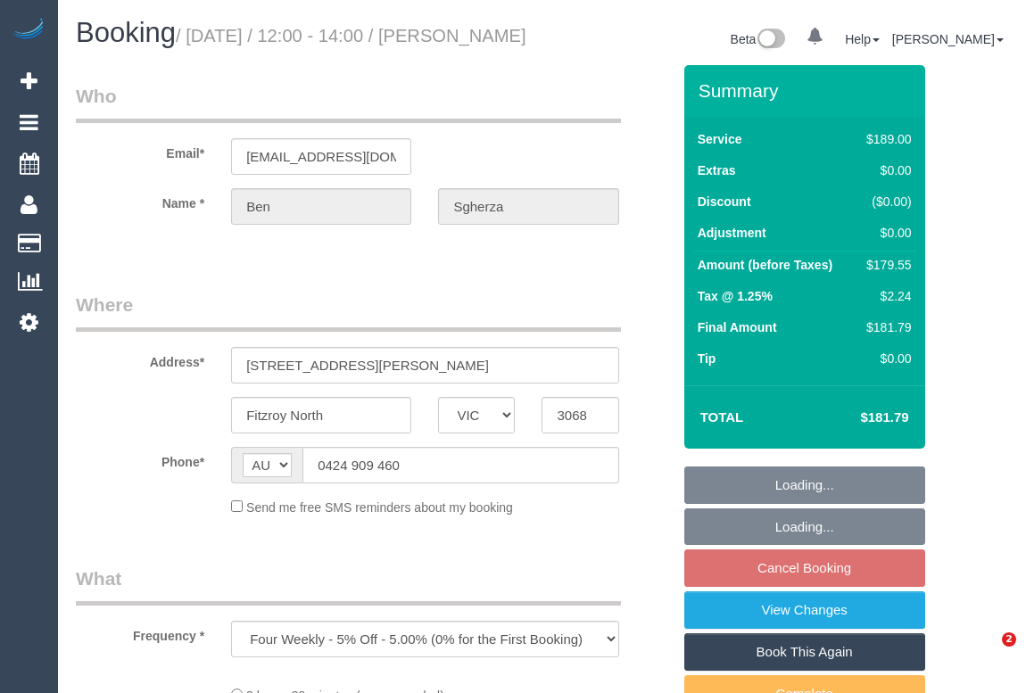
select select "VIC"
select select "string:stripe-pm_1Rql022GScqysDRVDU0O6HEI"
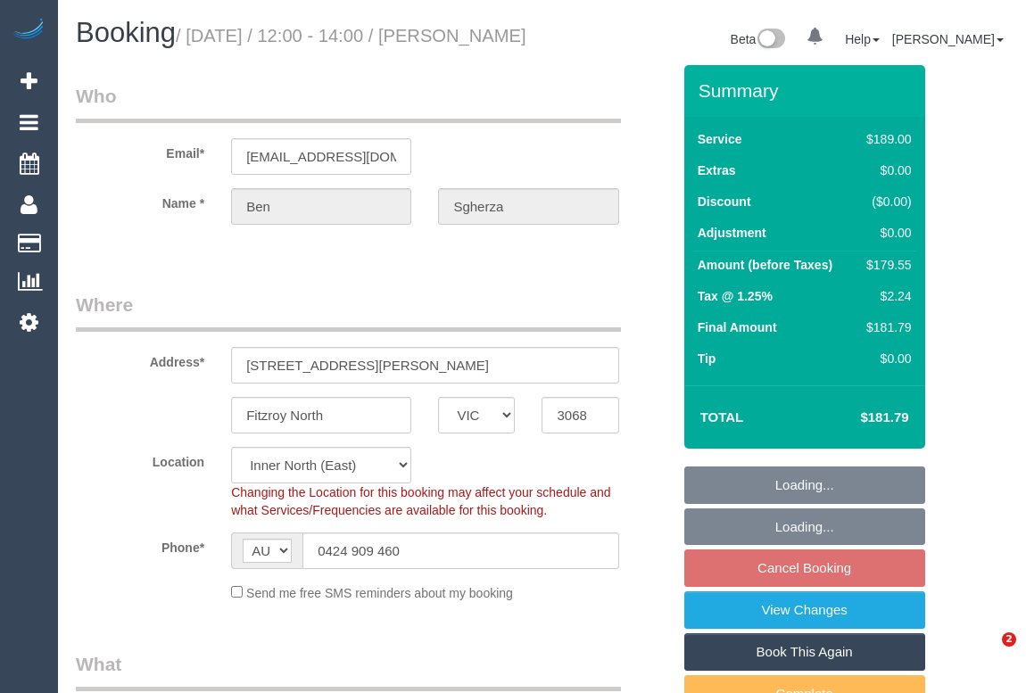
select select "object:777"
select select "spot4"
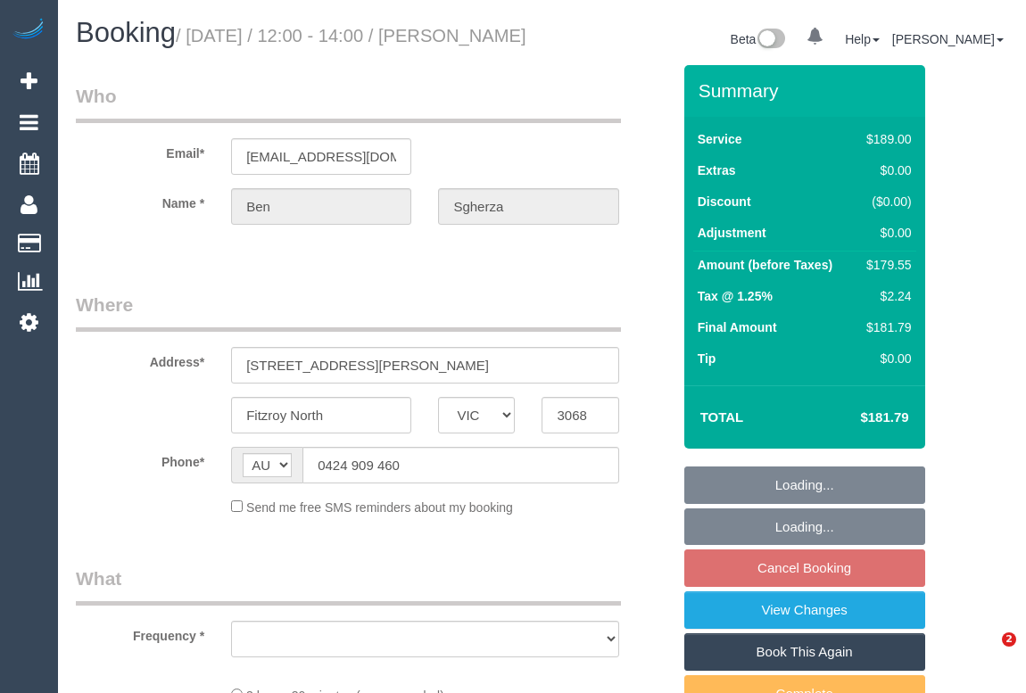
select select "VIC"
select select "string:stripe-pm_1Rql022GScqysDRVDU0O6HEI"
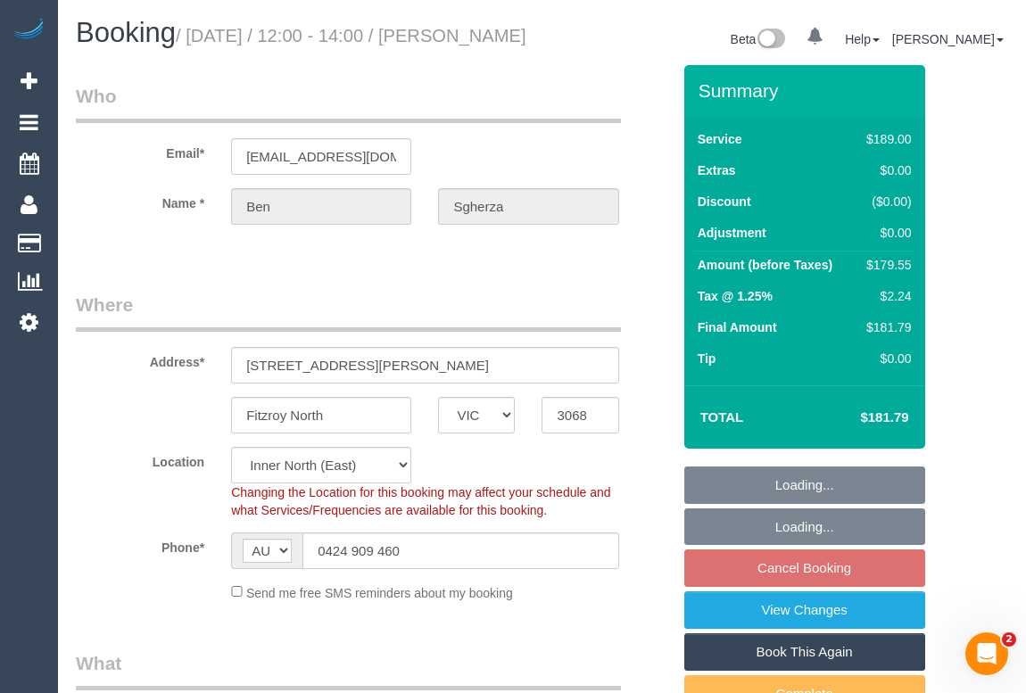
select select "number:28"
select select "number:15"
select select "number:19"
select select "number:24"
select select "number:33"
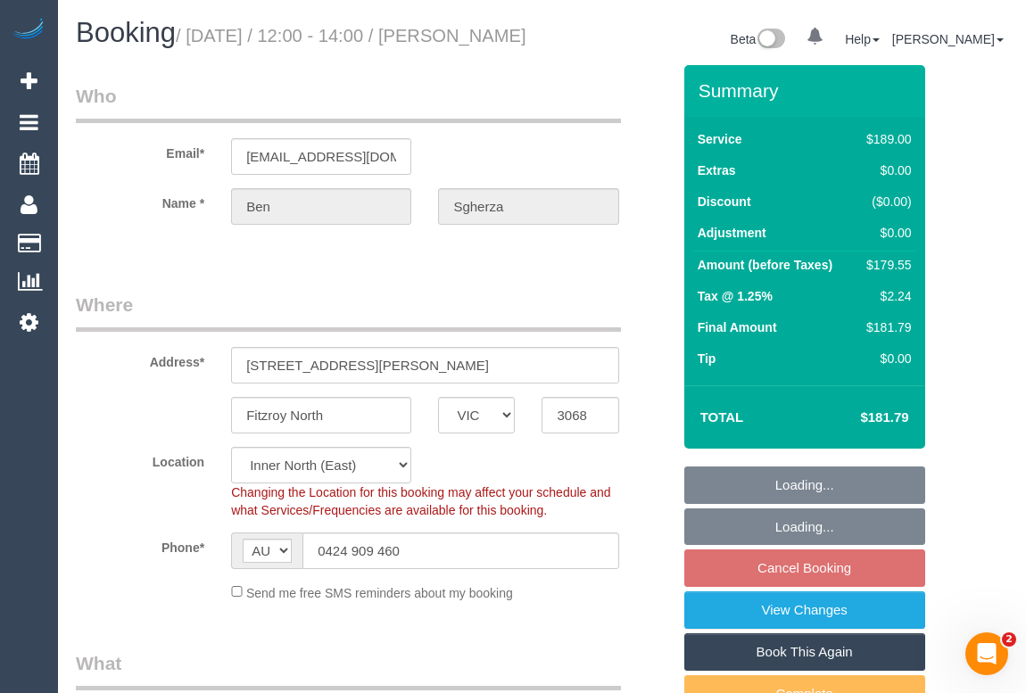
select select "number:13"
select select "object:777"
select select "spot4"
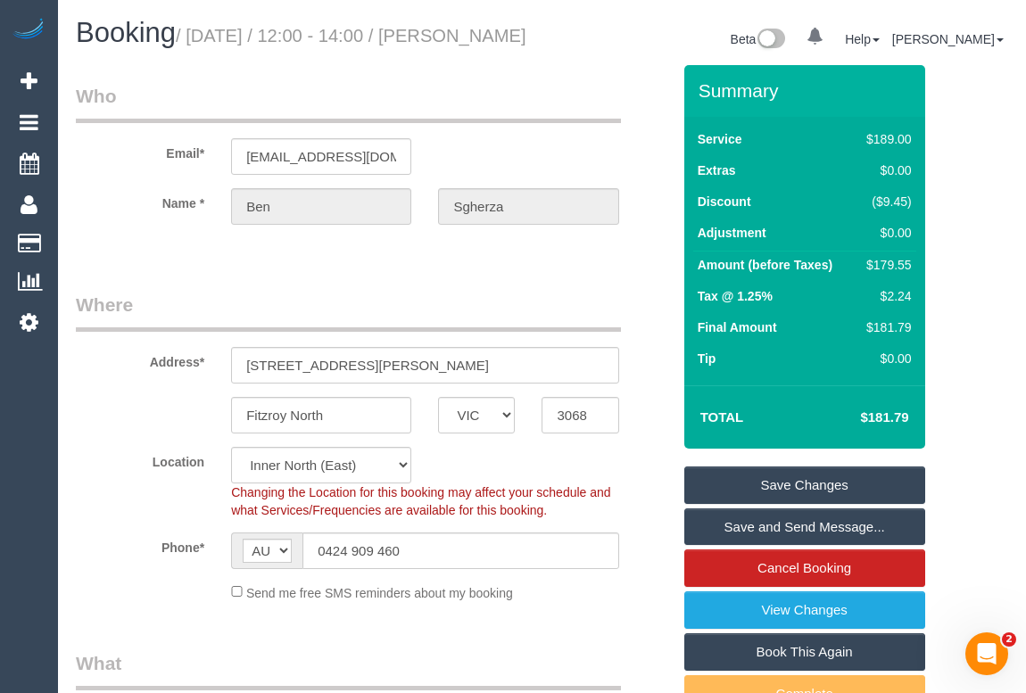
click at [454, 120] on legend "Who" at bounding box center [348, 103] width 545 height 40
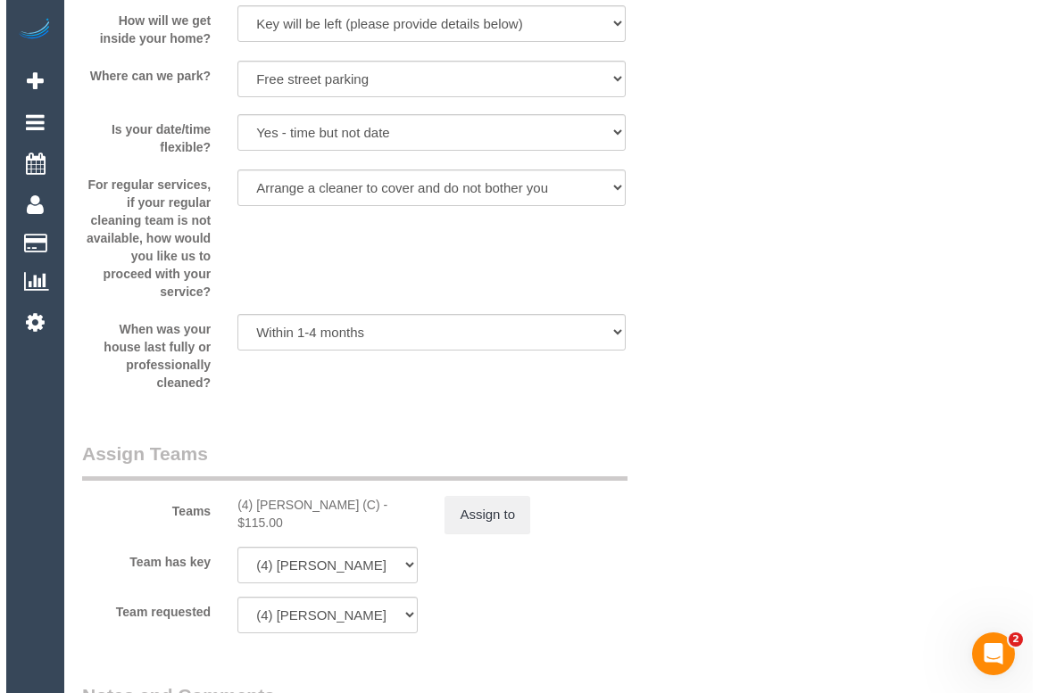
scroll to position [2677, 0]
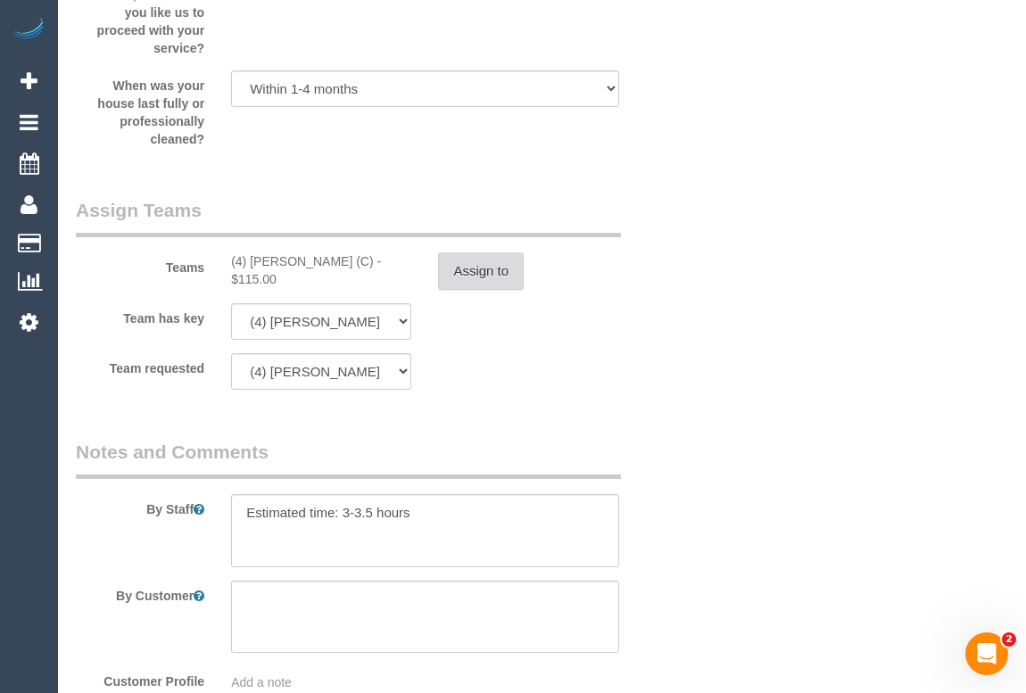
click at [474, 290] on button "Assign to" at bounding box center [481, 271] width 86 height 37
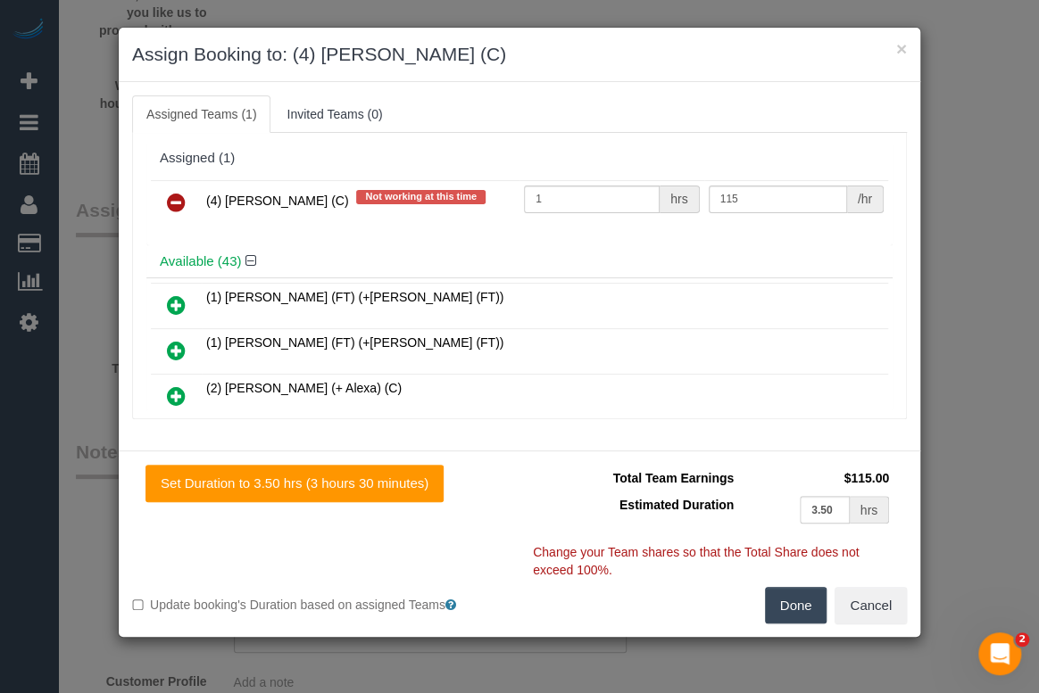
drag, startPoint x: 202, startPoint y: 197, endPoint x: 317, endPoint y: 197, distance: 115.1
click at [317, 197] on td "(4) Imanuil Afiuo (C) Not working at this time" at bounding box center [361, 203] width 318 height 46
copy span "(4) Imanuil Afiuo (C)"
click at [176, 204] on icon at bounding box center [176, 202] width 19 height 21
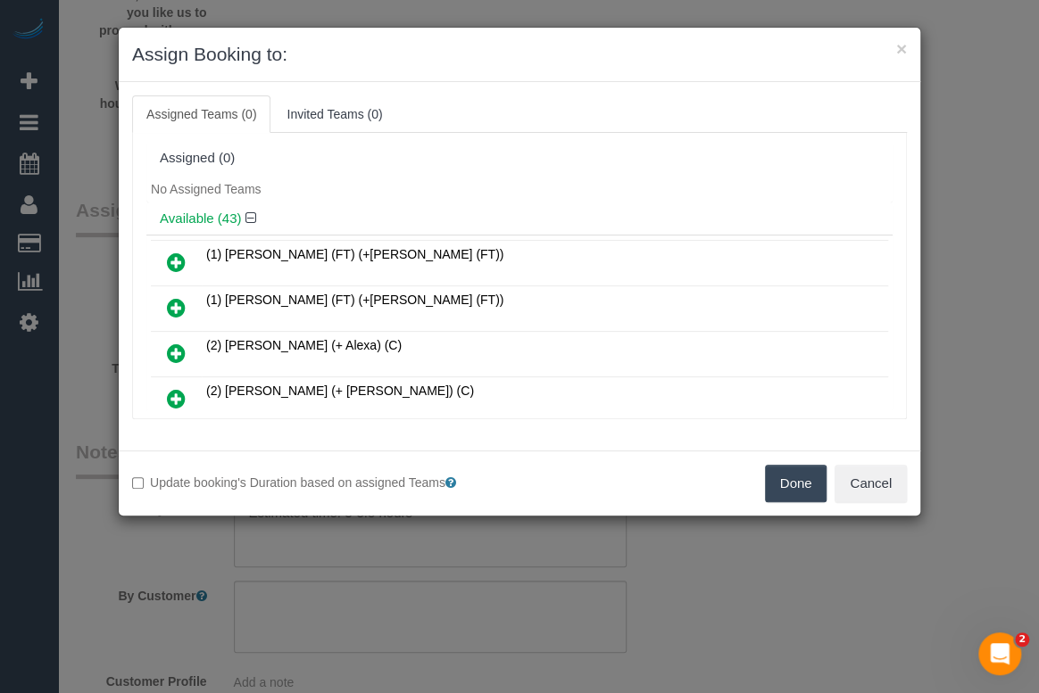
click at [799, 479] on button "Done" at bounding box center [796, 483] width 62 height 37
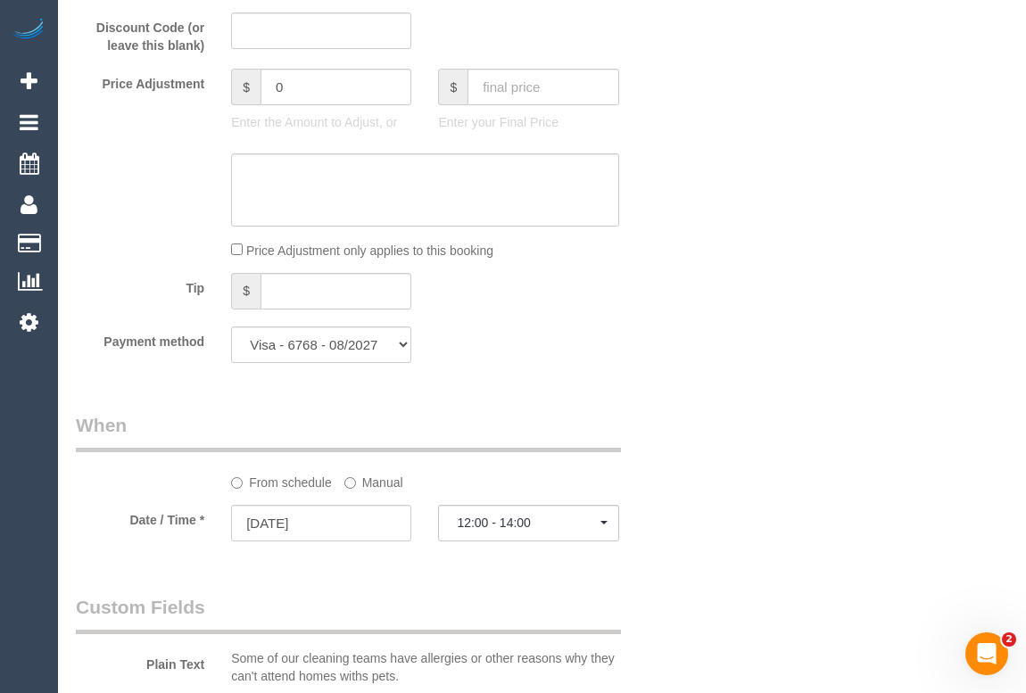
scroll to position [1865, 0]
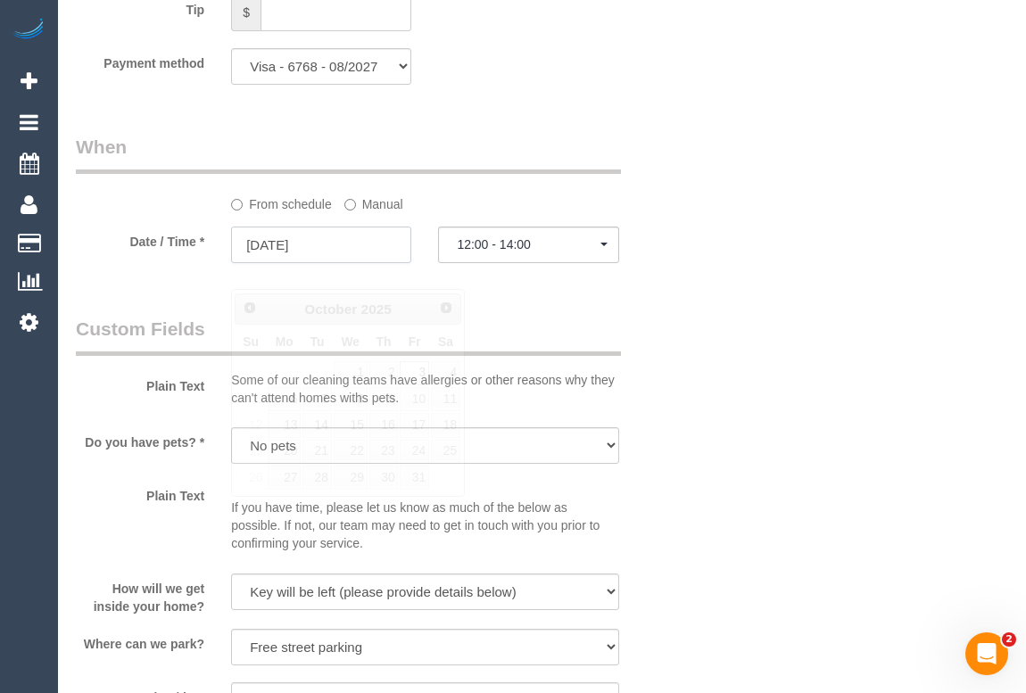
click at [285, 262] on input "03/10/2025" at bounding box center [321, 245] width 180 height 37
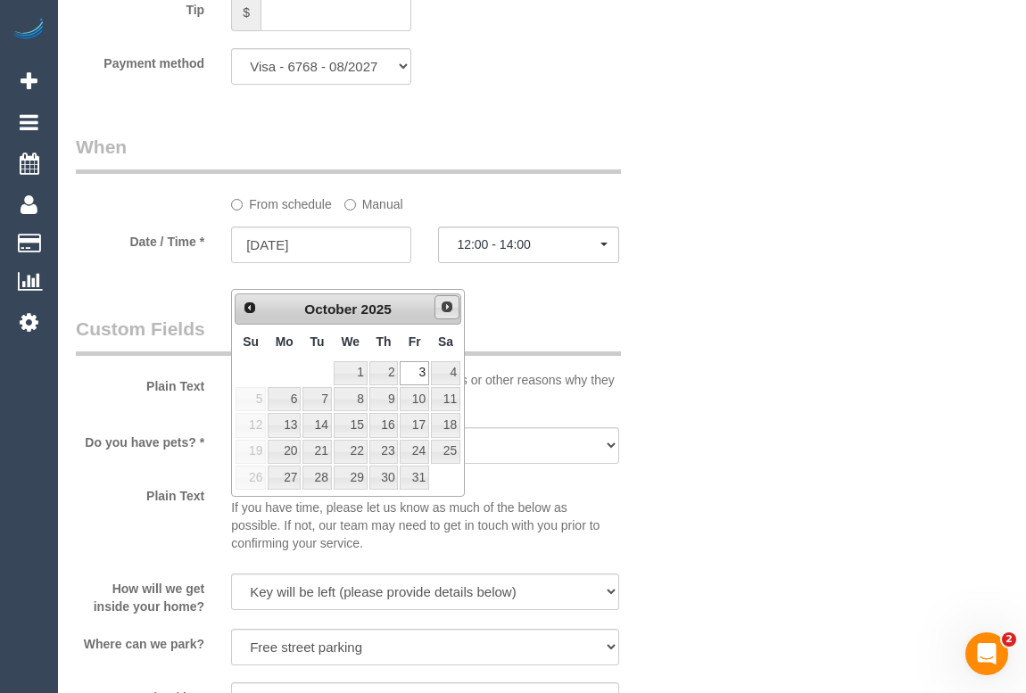
click at [445, 311] on span "Next" at bounding box center [447, 307] width 14 height 14
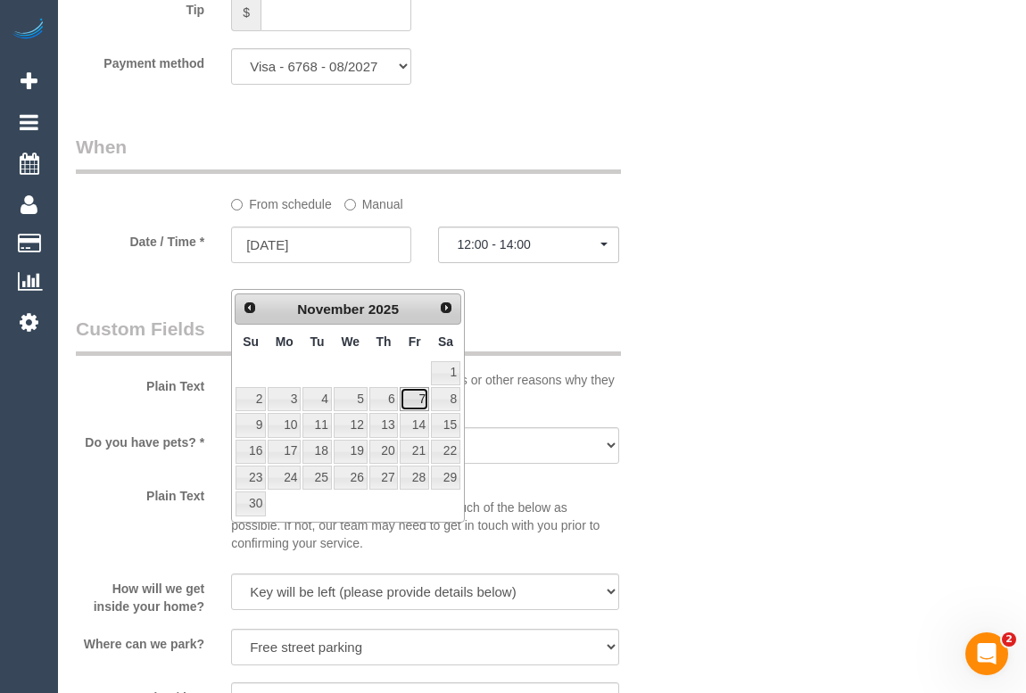
click at [421, 396] on link "7" at bounding box center [414, 399] width 29 height 24
type input "07/11/2025"
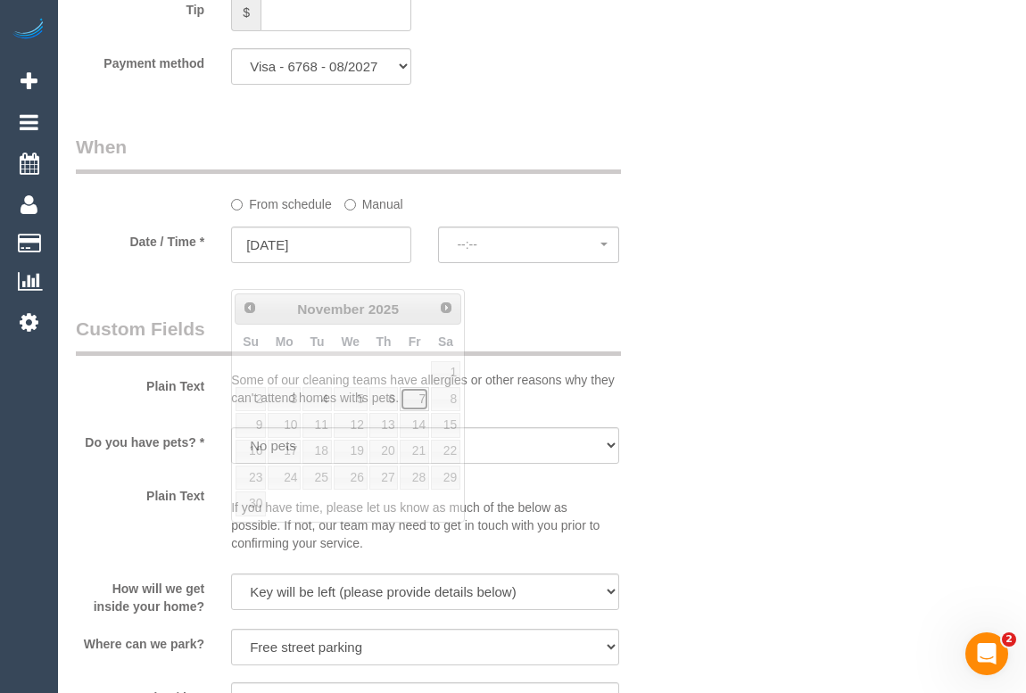
click at [421, 396] on link "7" at bounding box center [414, 399] width 29 height 24
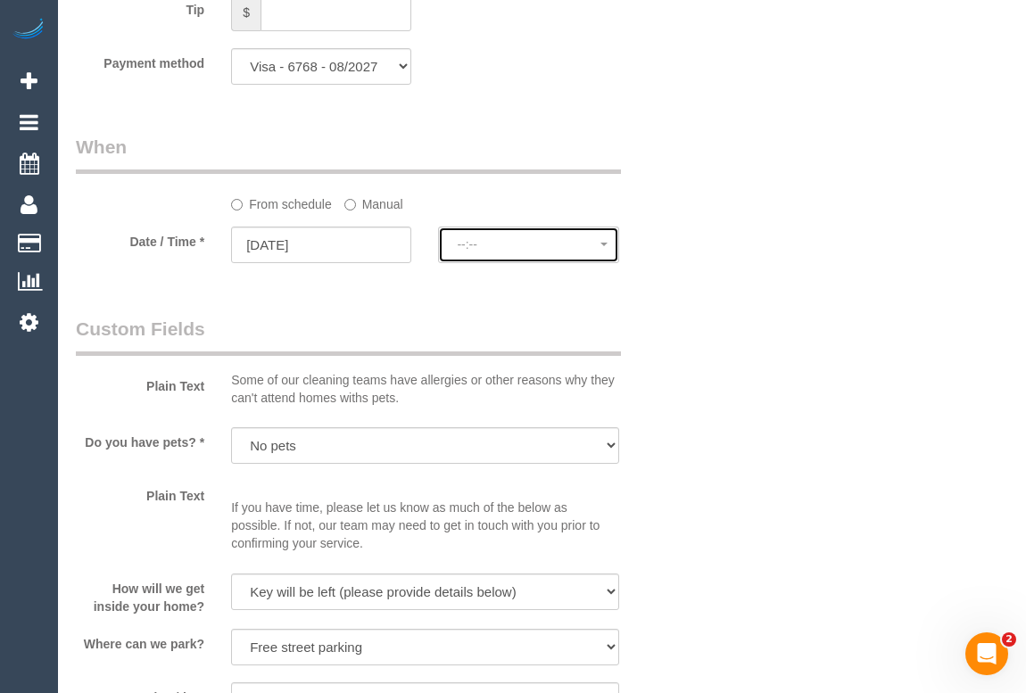
click at [496, 252] on span "--:--" at bounding box center [528, 244] width 143 height 14
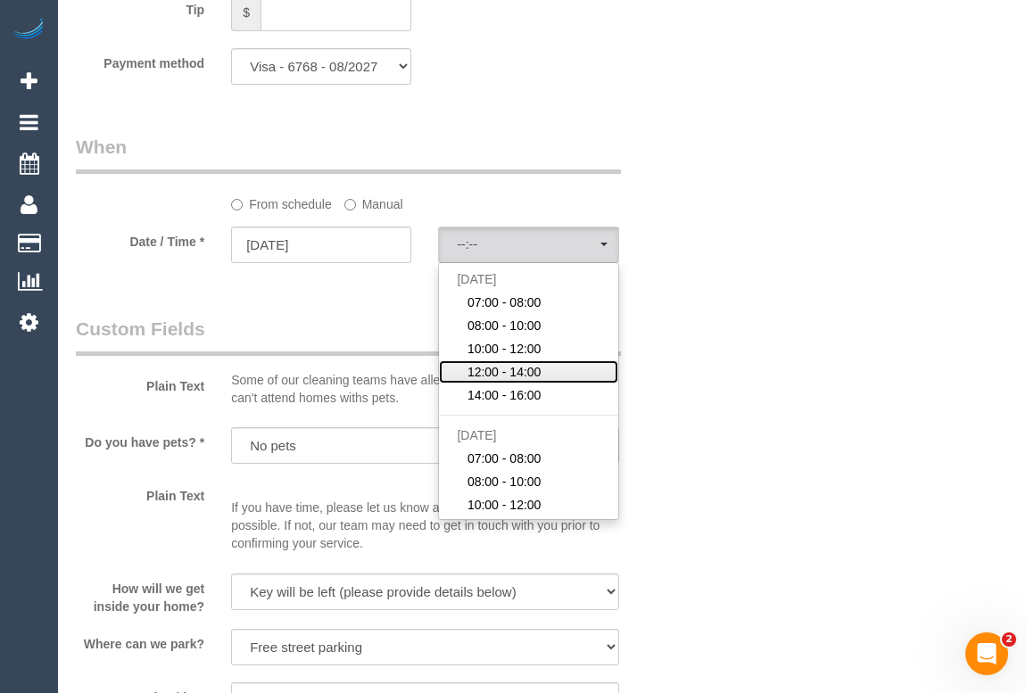
click at [503, 381] on span "12:00 - 14:00" at bounding box center [505, 372] width 74 height 18
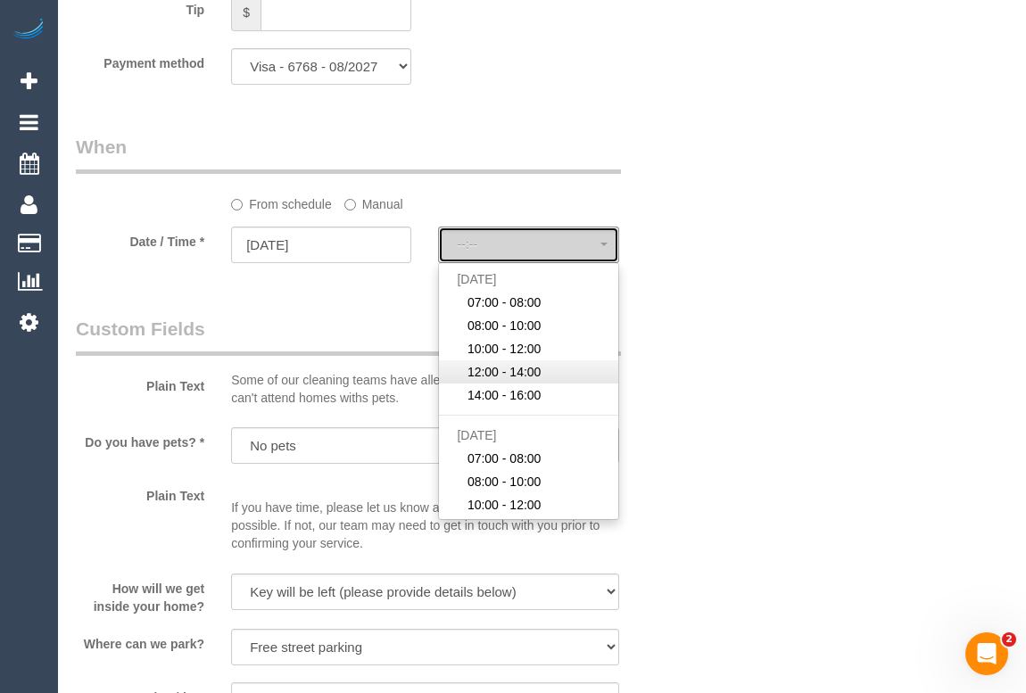
select select "spot4"
type input "03/10/2025"
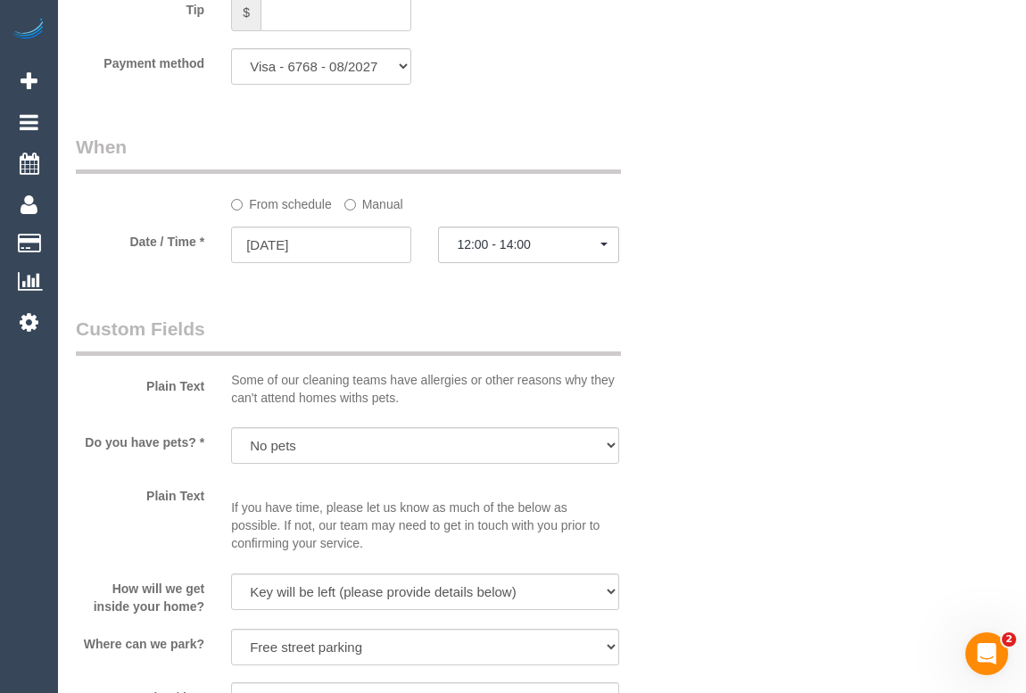
select select
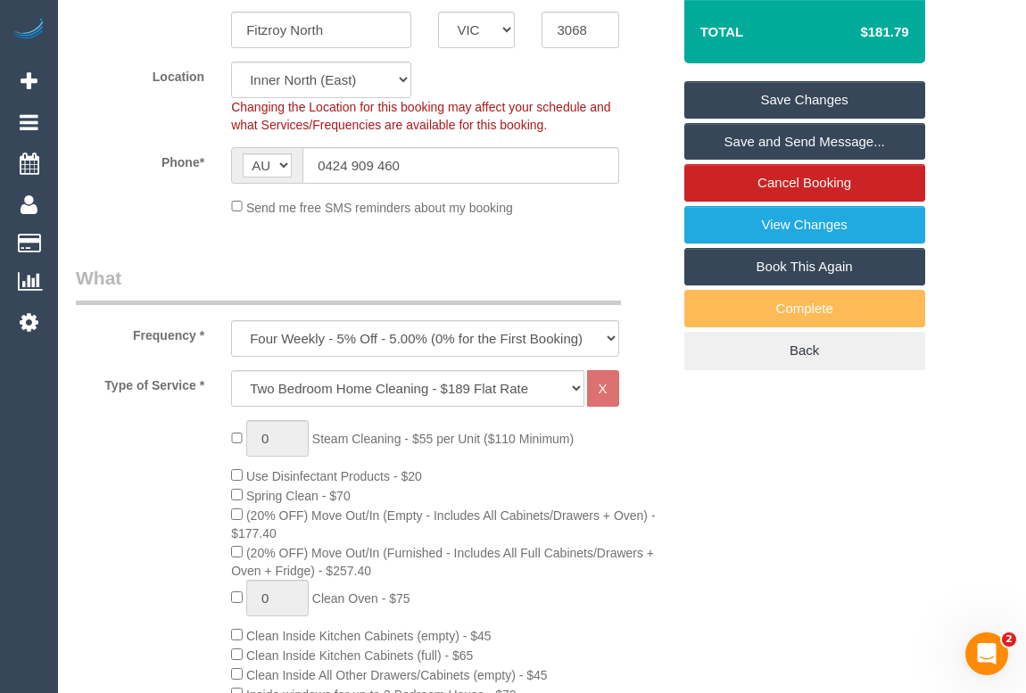
scroll to position [324, 0]
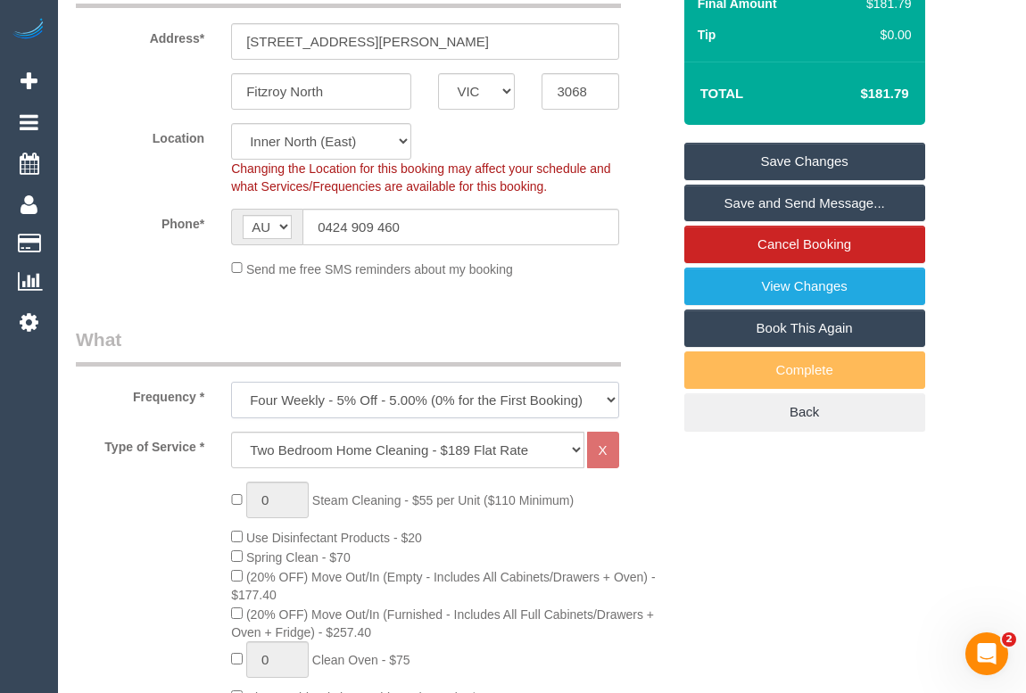
click at [611, 419] on select "One Time Cleaning Weekly - 10% Off - 10.00% (0% for the First Booking) Fortnigh…" at bounding box center [424, 400] width 387 height 37
select select "object:778"
click at [231, 402] on select "One Time Cleaning Weekly - 10% Off - 10.00% (0% for the First Booking) Fortnigh…" at bounding box center [424, 400] width 387 height 37
click at [809, 180] on link "Save Changes" at bounding box center [805, 161] width 241 height 37
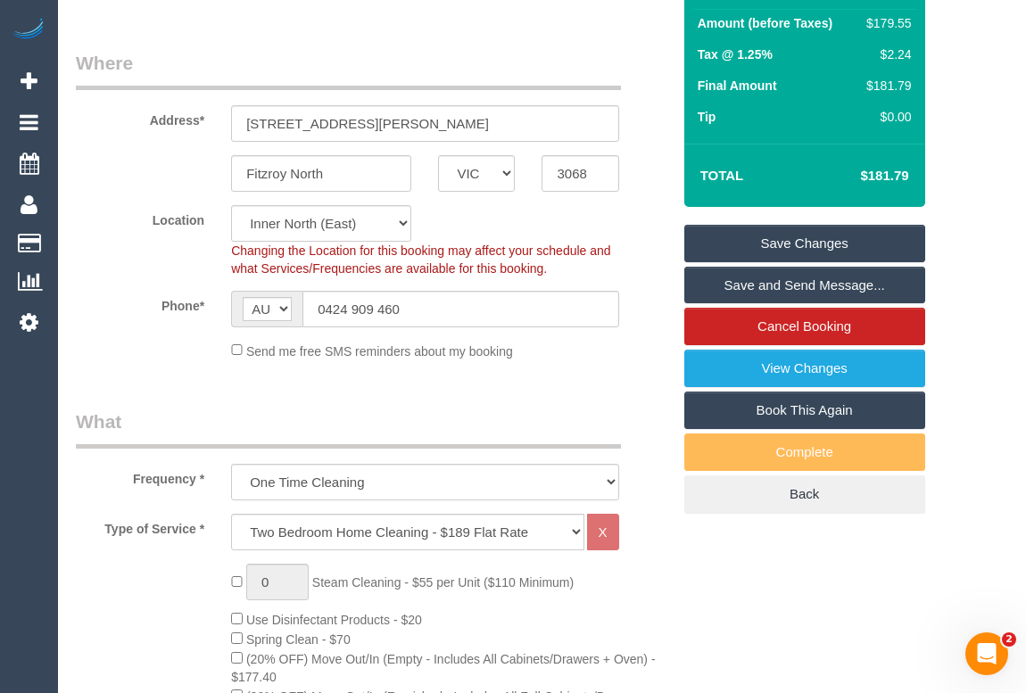
scroll to position [2107, 0]
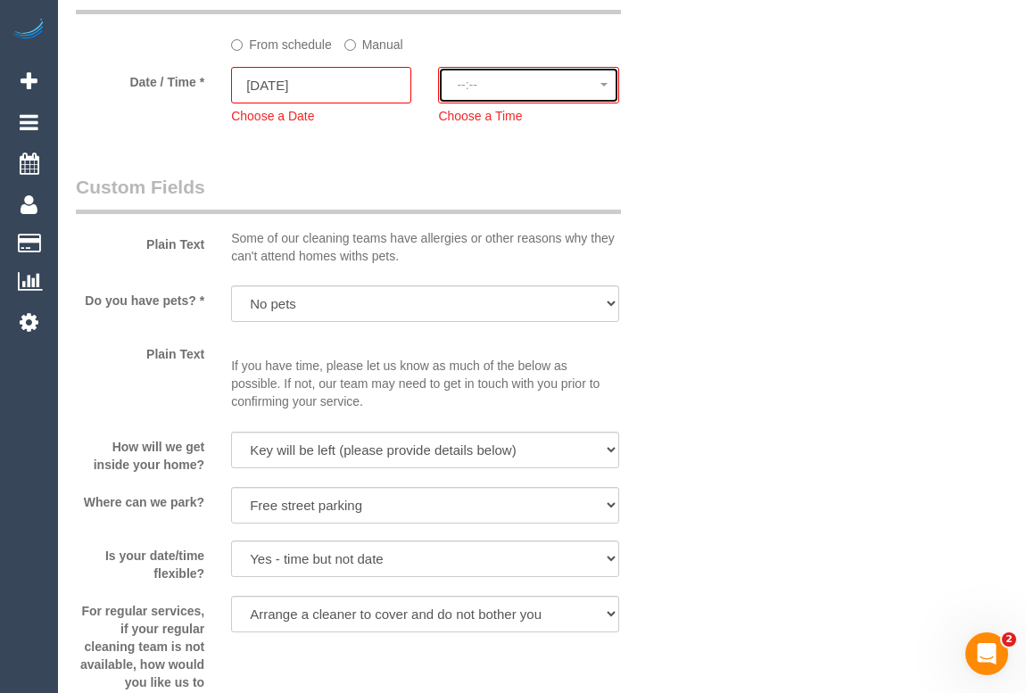
click at [464, 92] on span "--:--" at bounding box center [528, 85] width 143 height 14
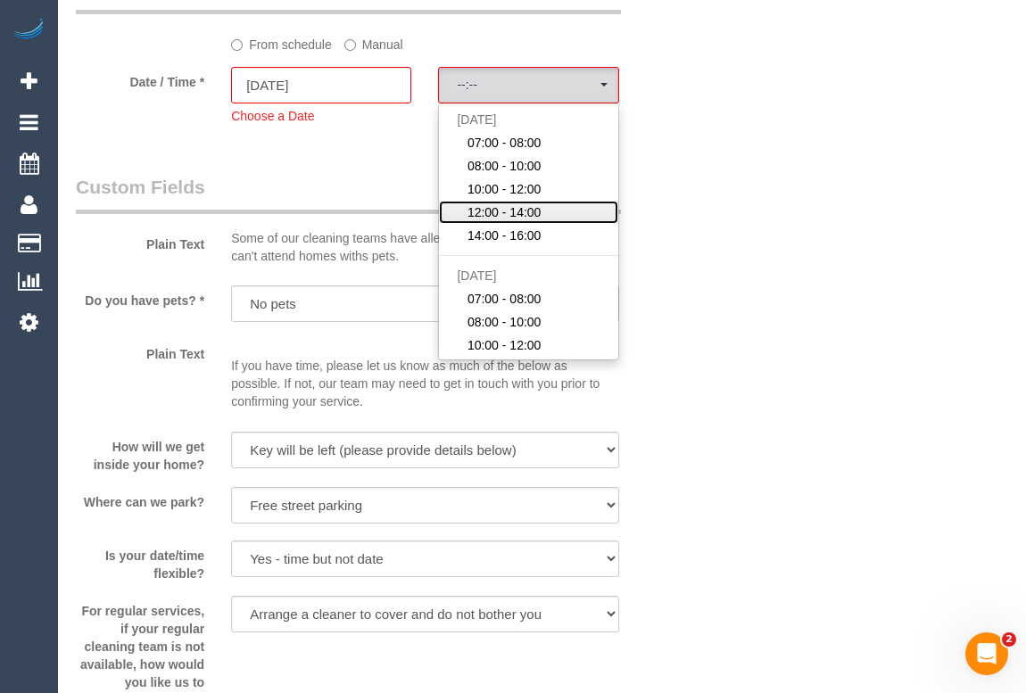
click at [496, 221] on span "12:00 - 14:00" at bounding box center [505, 212] width 74 height 18
select select "spot25"
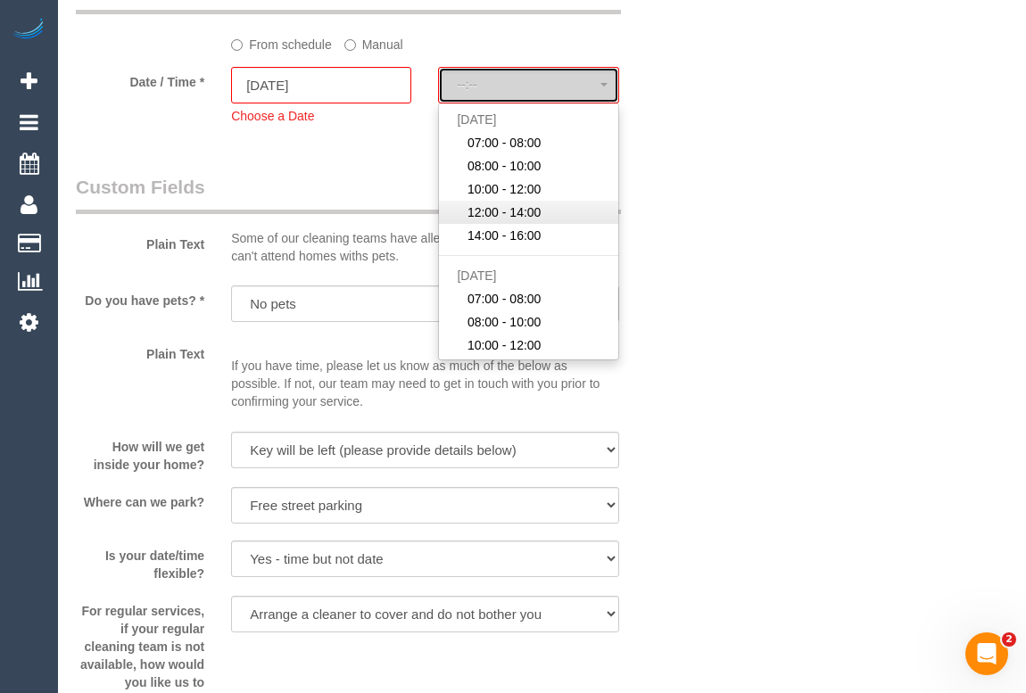
type input "07/11/2025"
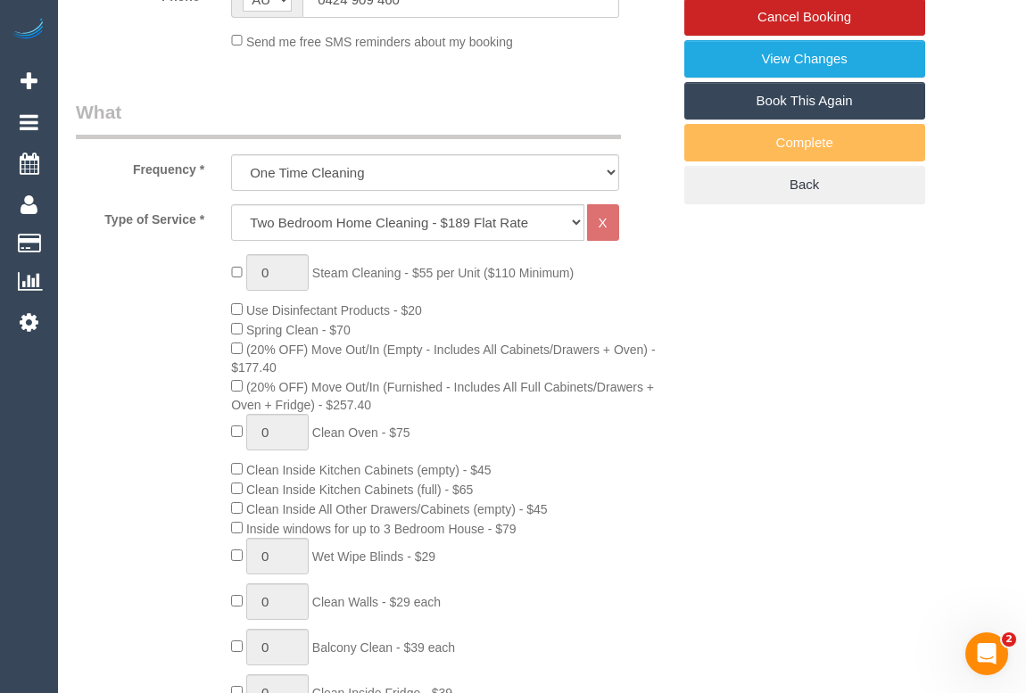
scroll to position [255, 0]
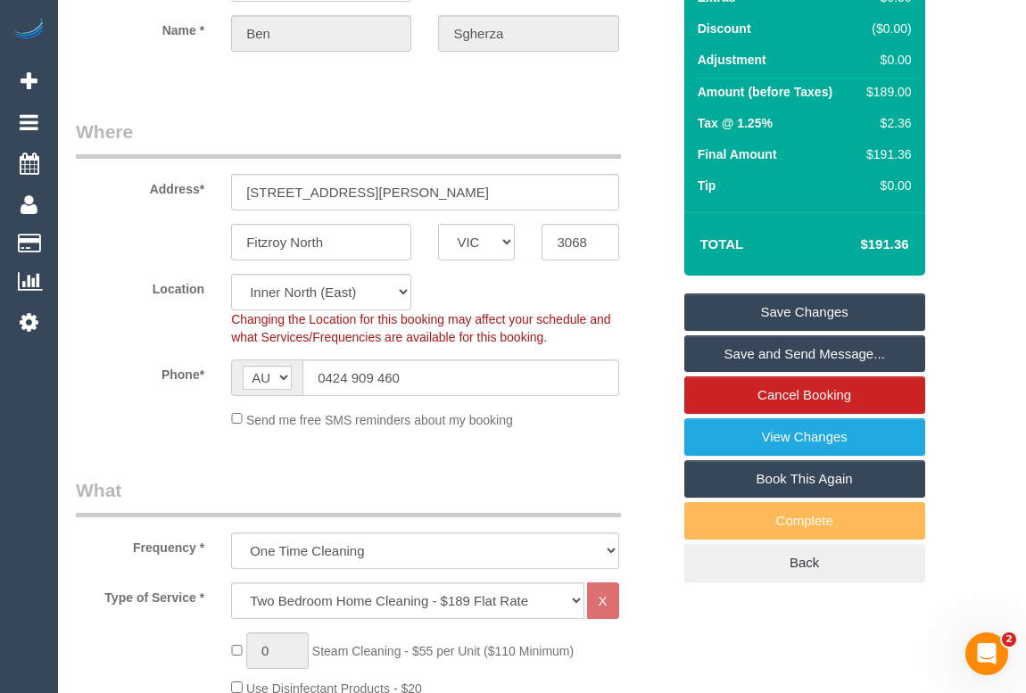
click at [824, 331] on link "Save Changes" at bounding box center [805, 312] width 241 height 37
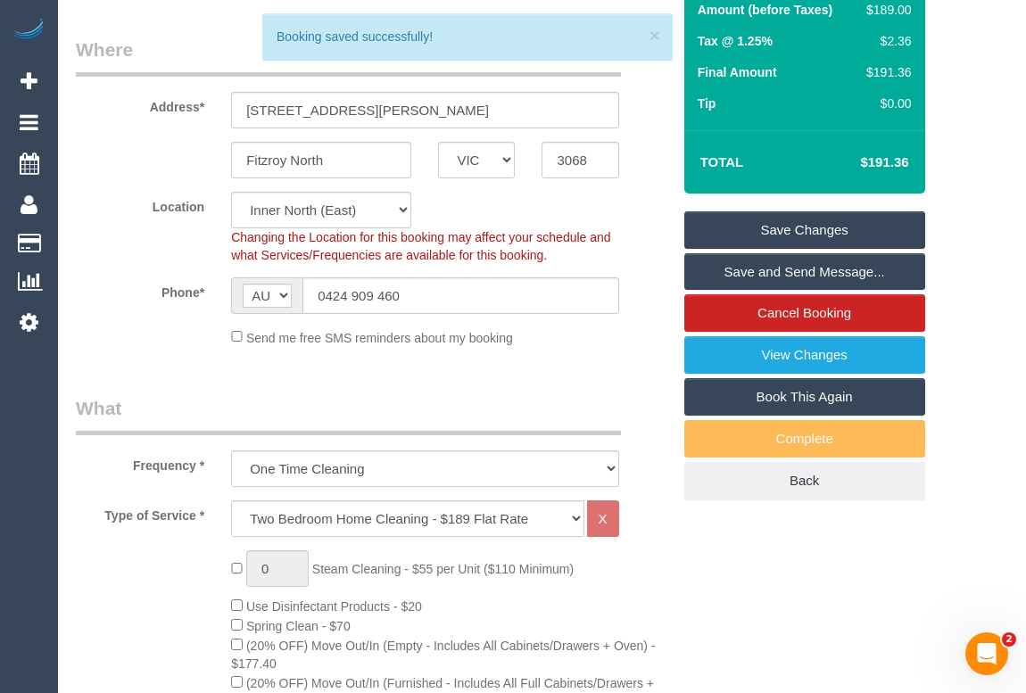
scroll to position [173, 0]
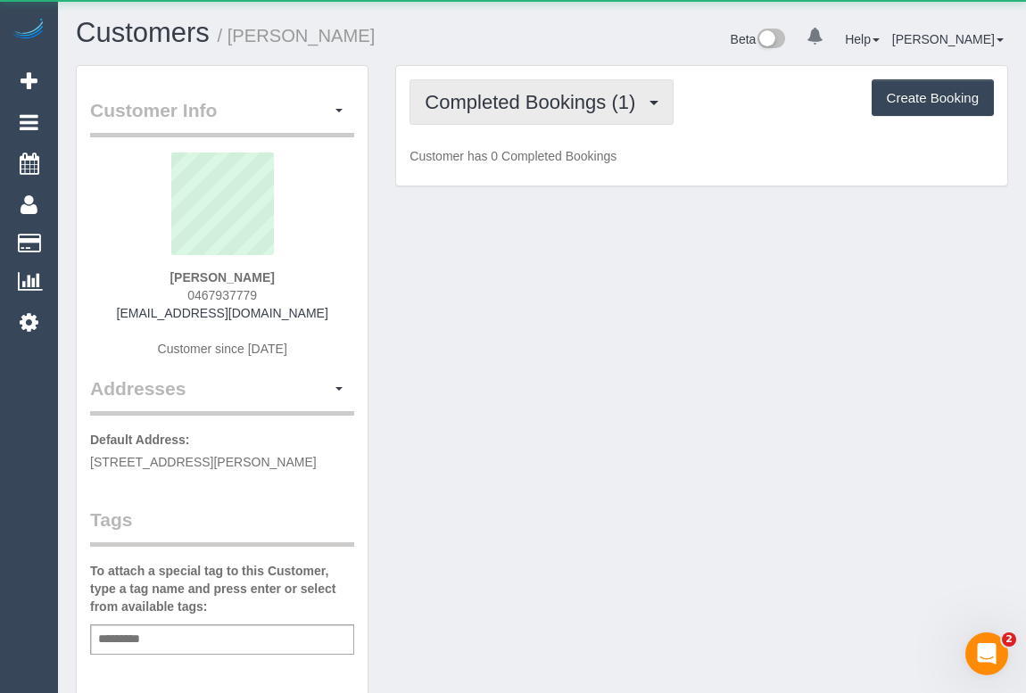
click at [501, 105] on span "Completed Bookings (1)" at bounding box center [535, 102] width 220 height 22
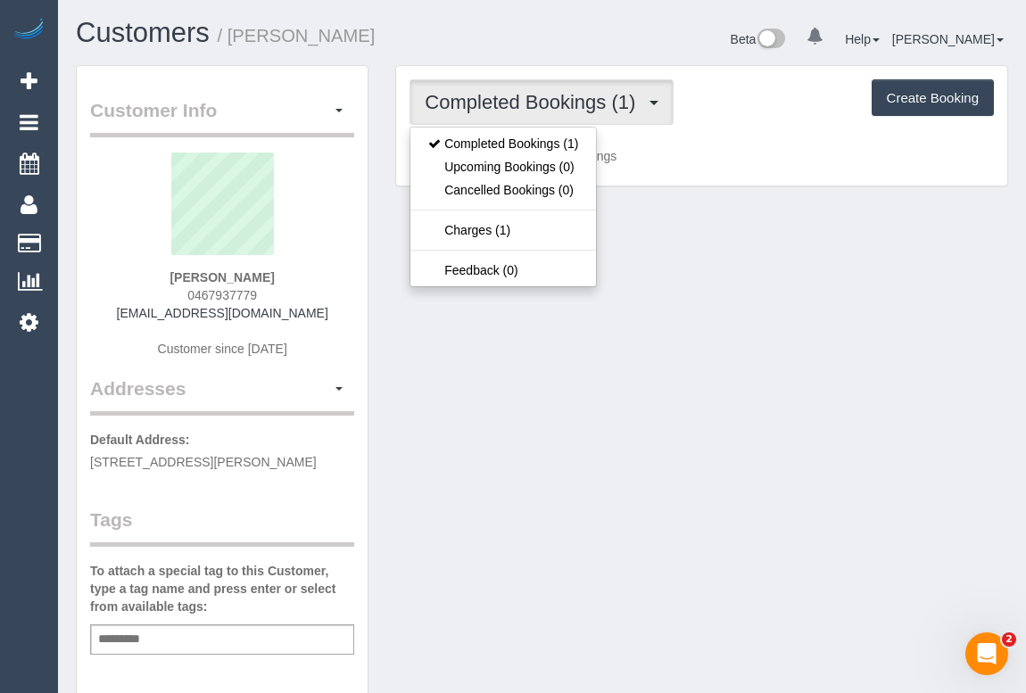
click at [730, 301] on div "Customer Info Edit Contact Info Send Message Email Preferences Special Sales Ta…" at bounding box center [541, 663] width 959 height 1196
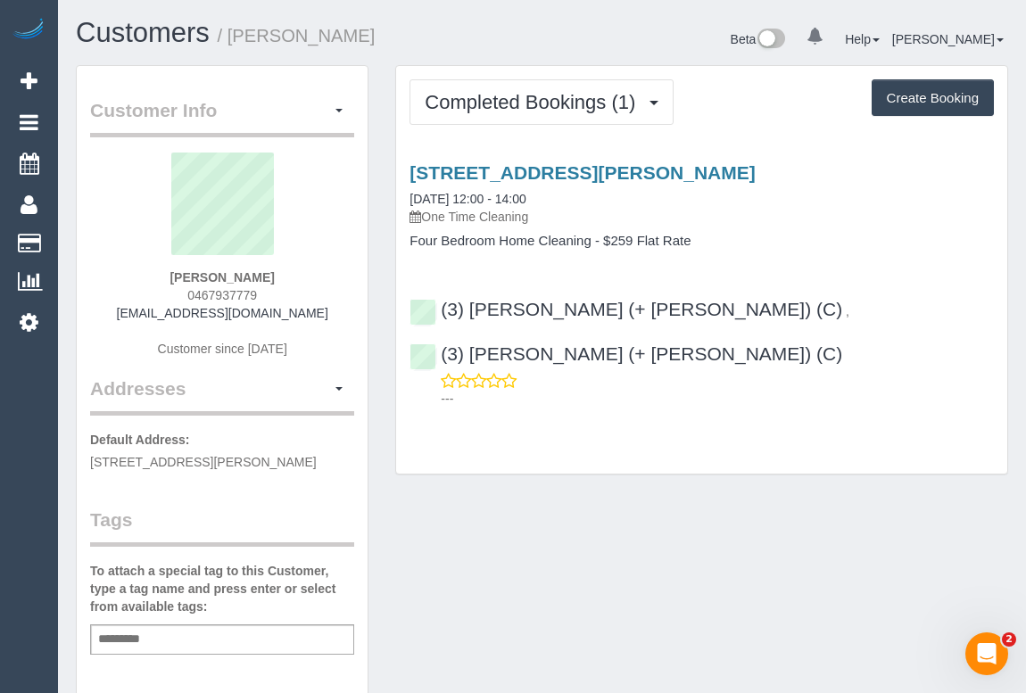
click at [625, 427] on div "Completed Bookings (1) Completed Bookings (1) Upcoming Bookings (0) Cancelled B…" at bounding box center [701, 270] width 611 height 408
drag, startPoint x: 131, startPoint y: 312, endPoint x: 336, endPoint y: 316, distance: 205.3
click at [336, 316] on div "[PERSON_NAME] 0467937779 [EMAIL_ADDRESS][DOMAIN_NAME] Customer since [DATE]" at bounding box center [222, 264] width 264 height 223
copy link "[EMAIL_ADDRESS][DOMAIN_NAME]"
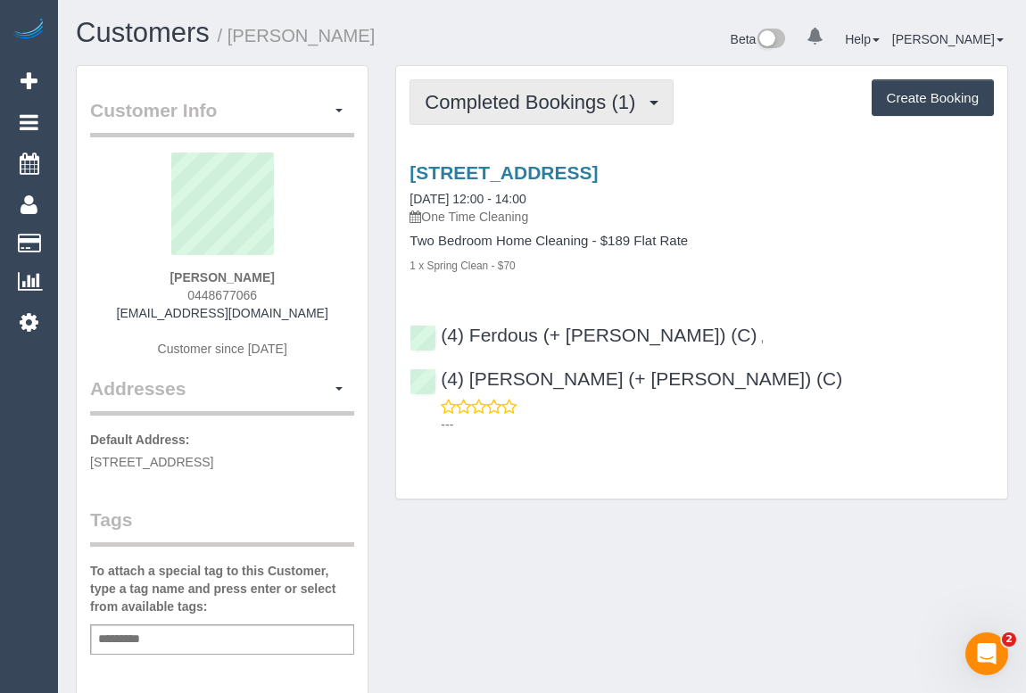
click at [547, 120] on button "Completed Bookings (1)" at bounding box center [542, 102] width 264 height 46
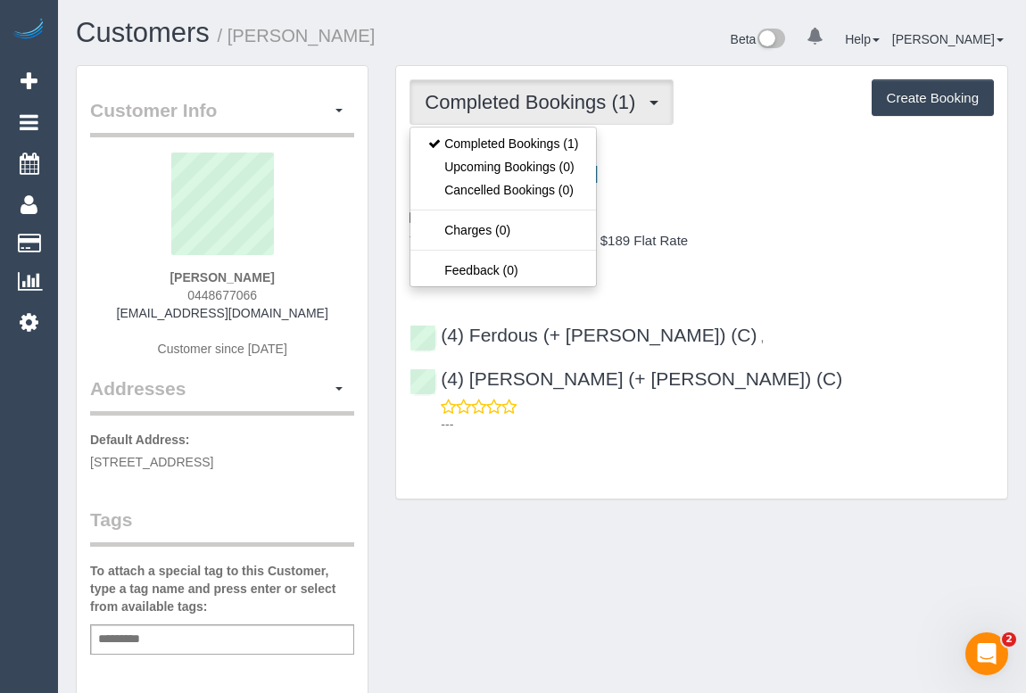
click at [856, 246] on h4 "Two Bedroom Home Cleaning - $189 Flat Rate" at bounding box center [702, 241] width 585 height 15
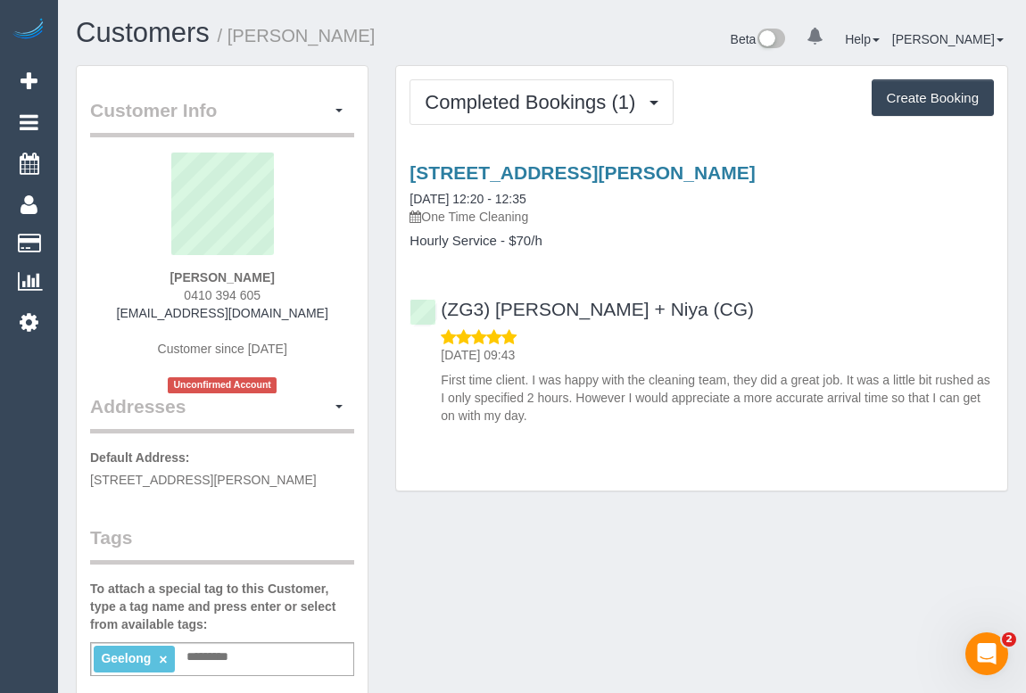
drag, startPoint x: 201, startPoint y: 298, endPoint x: 314, endPoint y: 293, distance: 113.5
click at [314, 293] on div "[PERSON_NAME] 0410 394 605 [EMAIL_ADDRESS][DOMAIN_NAME] Customer since [DATE] U…" at bounding box center [222, 273] width 264 height 241
copy span "0410 394 605"
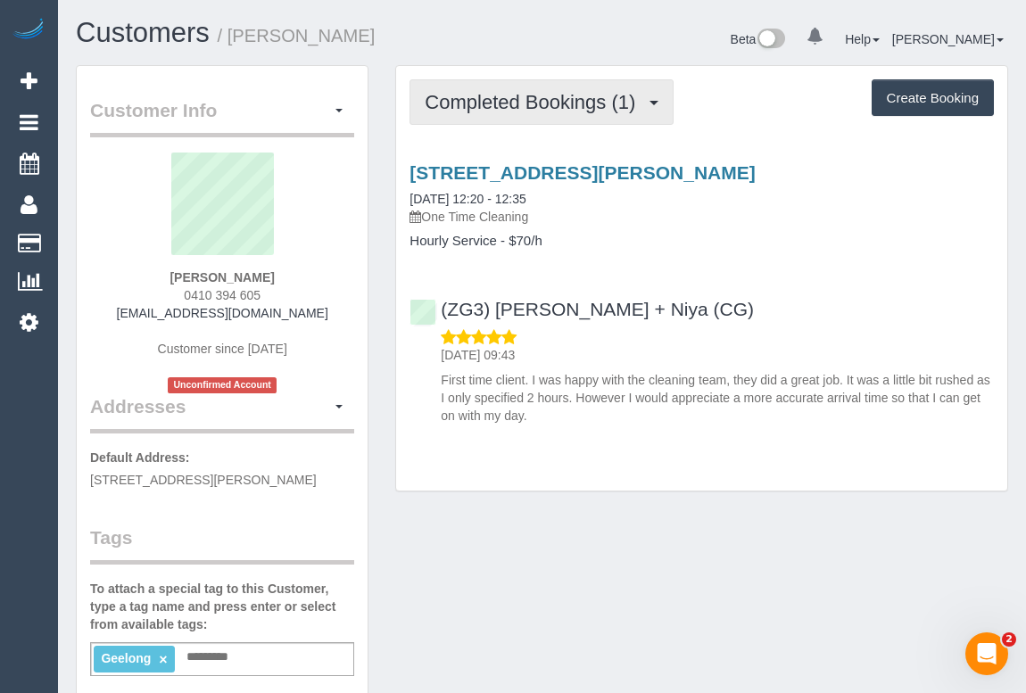
click at [558, 106] on span "Completed Bookings (1)" at bounding box center [535, 102] width 220 height 22
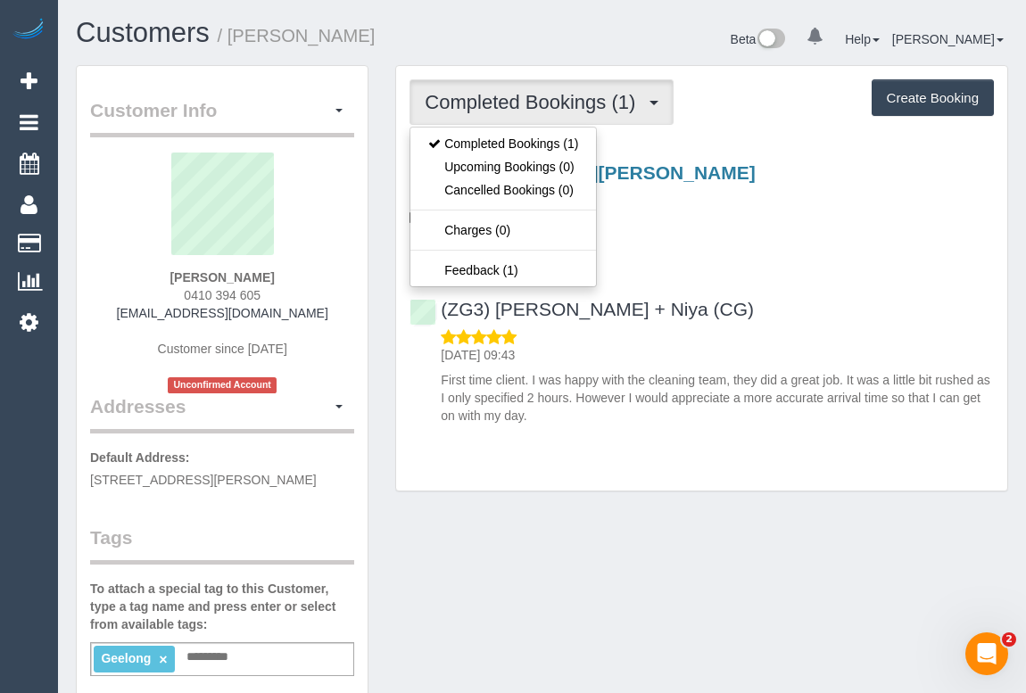
click at [743, 276] on div "[STREET_ADDRESS][PERSON_NAME] [DATE] 12:20 - 12:35 One Time Cleaning Hourly Ser…" at bounding box center [701, 290] width 611 height 286
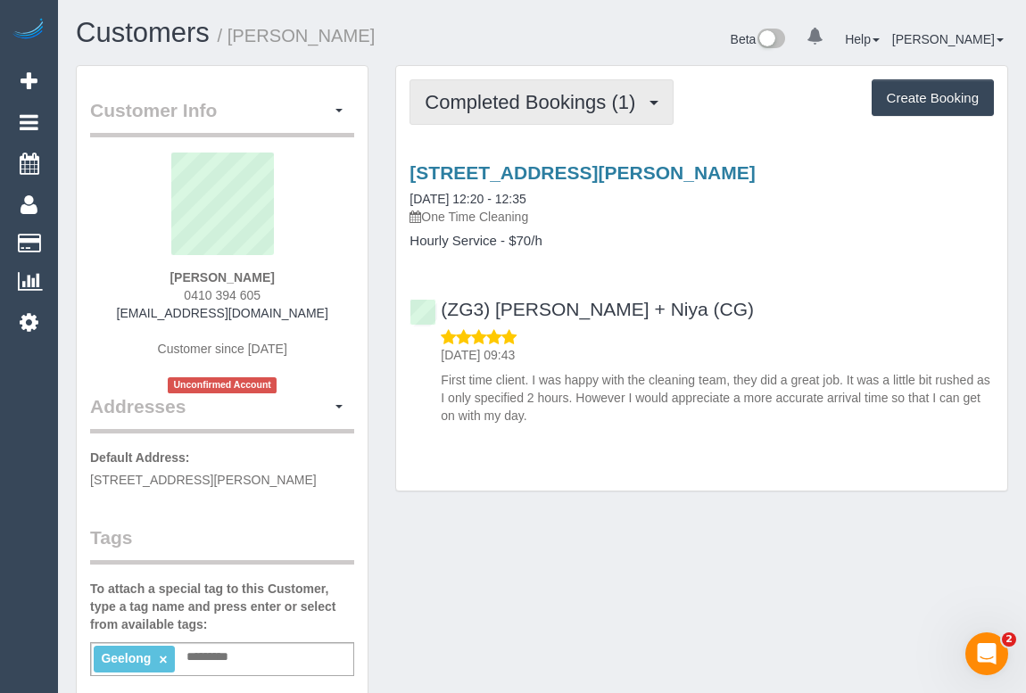
click at [592, 117] on button "Completed Bookings (1)" at bounding box center [542, 102] width 264 height 46
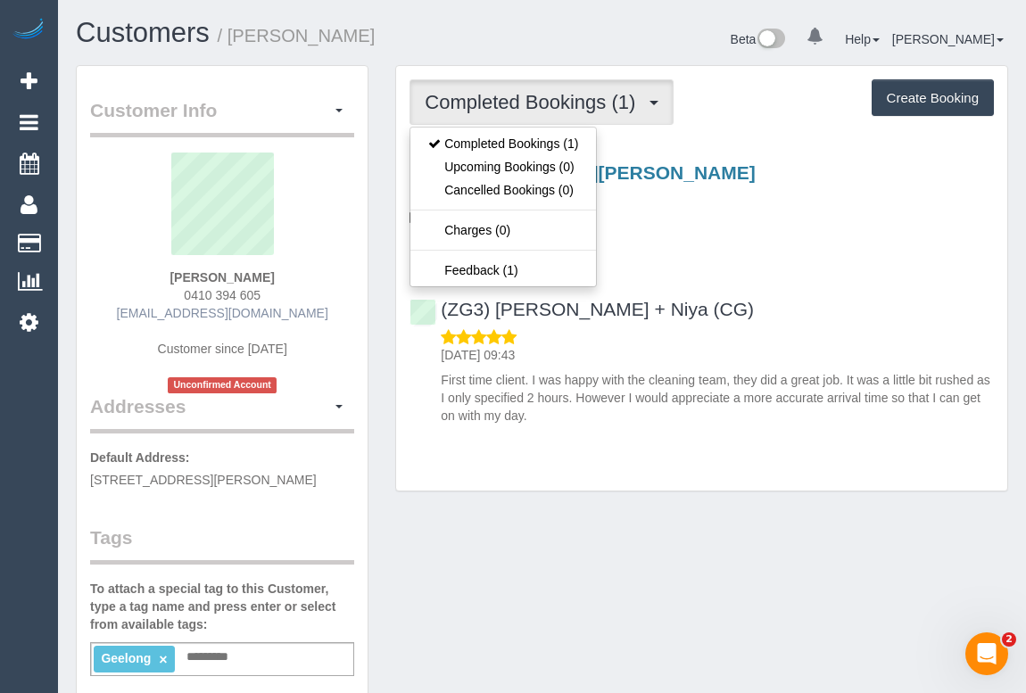
drag, startPoint x: 121, startPoint y: 309, endPoint x: 300, endPoint y: 311, distance: 178.5
click at [300, 311] on div "[PERSON_NAME] 0410 394 605 [EMAIL_ADDRESS][DOMAIN_NAME] Customer since [DATE] U…" at bounding box center [222, 273] width 264 height 241
copy link "[EMAIL_ADDRESS][DOMAIN_NAME]"
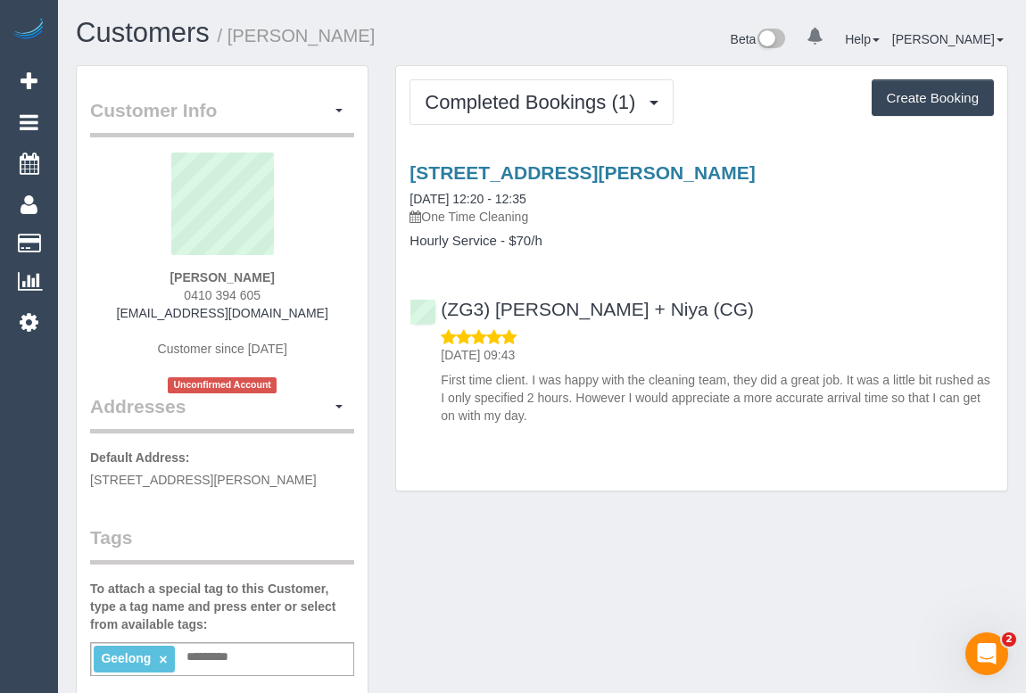
click at [602, 573] on div "Customer Info Edit Contact Info Send Message Email Preferences Special Sales Ta…" at bounding box center [541, 673] width 959 height 1217
drag, startPoint x: 133, startPoint y: 307, endPoint x: 348, endPoint y: 316, distance: 215.3
click at [348, 316] on div "[PERSON_NAME] 0410 394 605 [EMAIL_ADDRESS][DOMAIN_NAME] Customer since [DATE] U…" at bounding box center [222, 273] width 264 height 241
copy link "[EMAIL_ADDRESS][DOMAIN_NAME]"
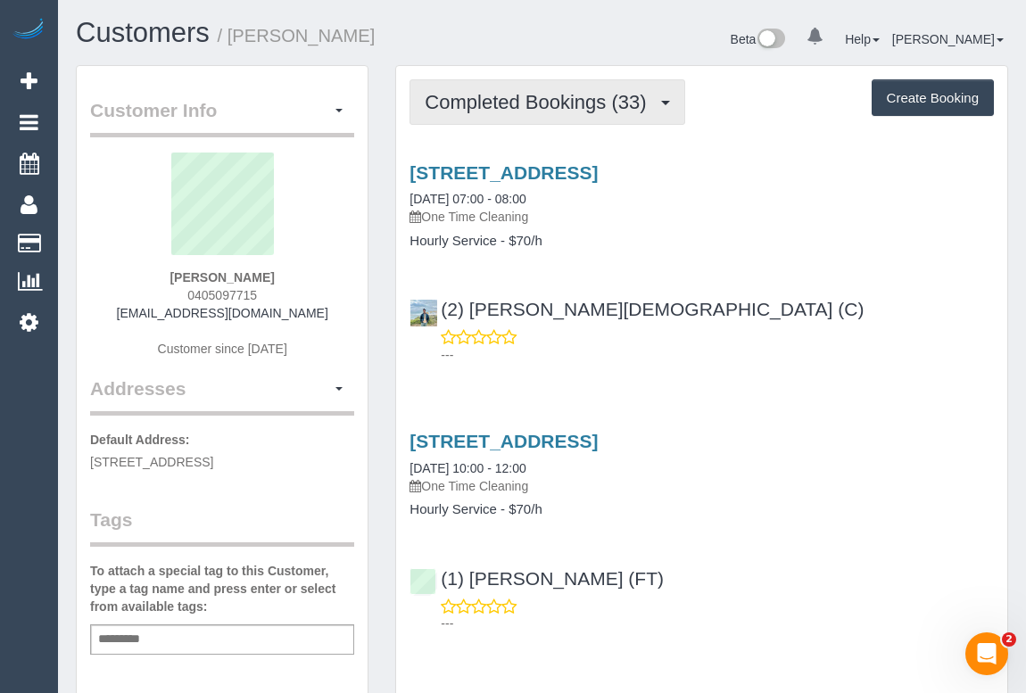
click at [566, 103] on span "Completed Bookings (33)" at bounding box center [540, 102] width 230 height 22
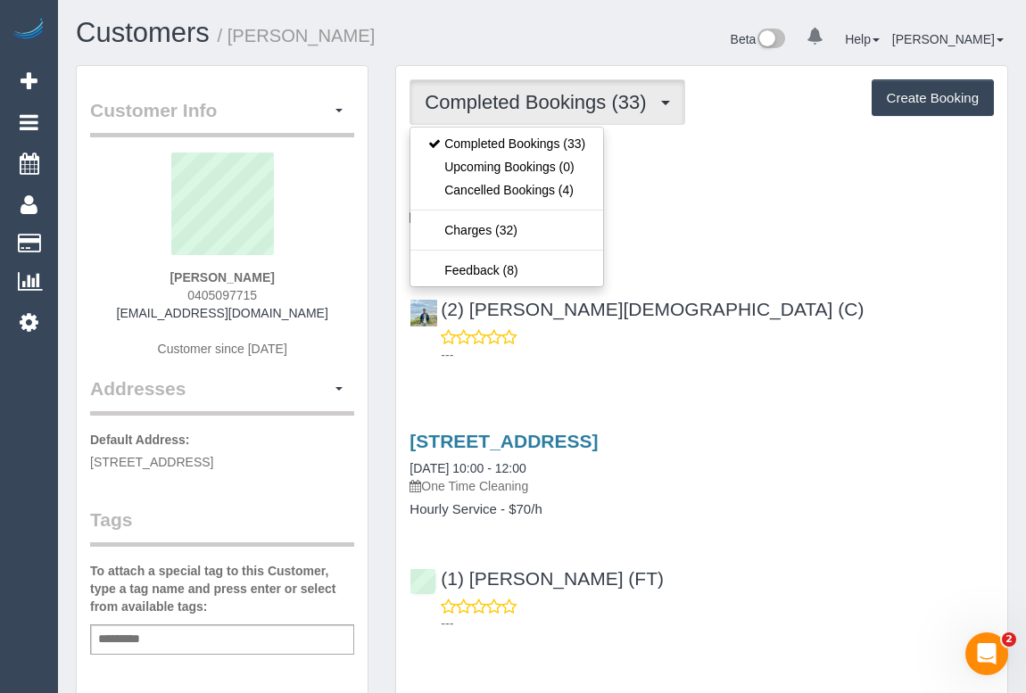
drag, startPoint x: 138, startPoint y: 306, endPoint x: 293, endPoint y: 306, distance: 154.4
click at [293, 306] on div "Krishil Kumar 0405097715 krishilkumar@gmail.com Customer since 2019" at bounding box center [222, 264] width 264 height 223
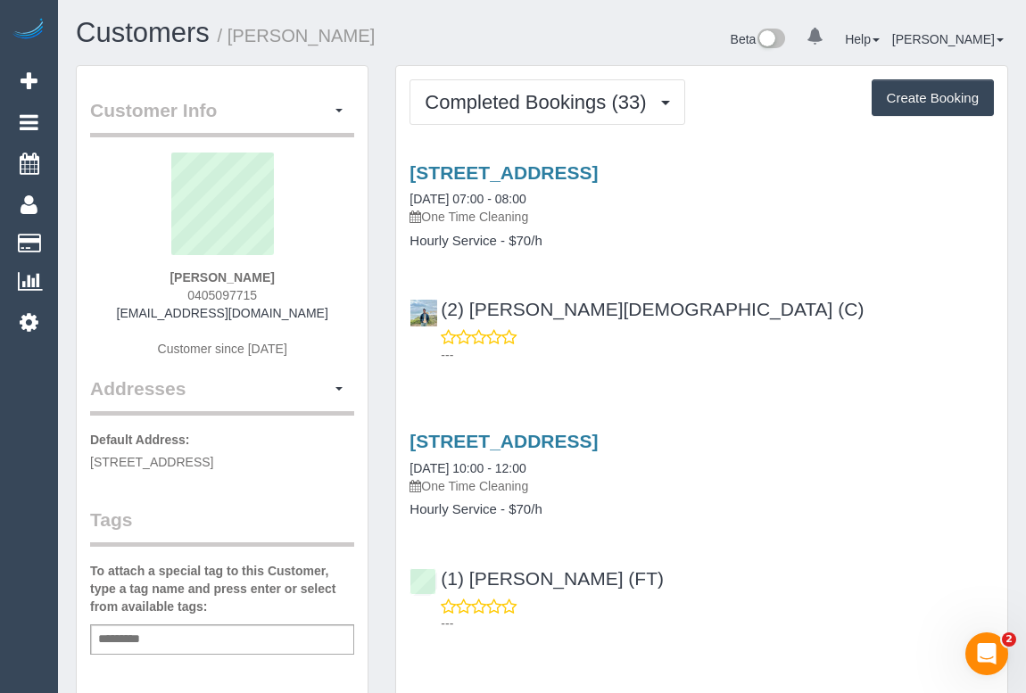
copy link "krishilkumar@gmail.com"
drag, startPoint x: 176, startPoint y: 277, endPoint x: 321, endPoint y: 282, distance: 145.6
click at [321, 282] on div "Krishil Kumar 0405097715 krishilkumar@gmail.com Customer since 2019" at bounding box center [222, 264] width 264 height 223
copy strong "Krishil Kumar"
drag, startPoint x: 182, startPoint y: 291, endPoint x: 308, endPoint y: 302, distance: 126.3
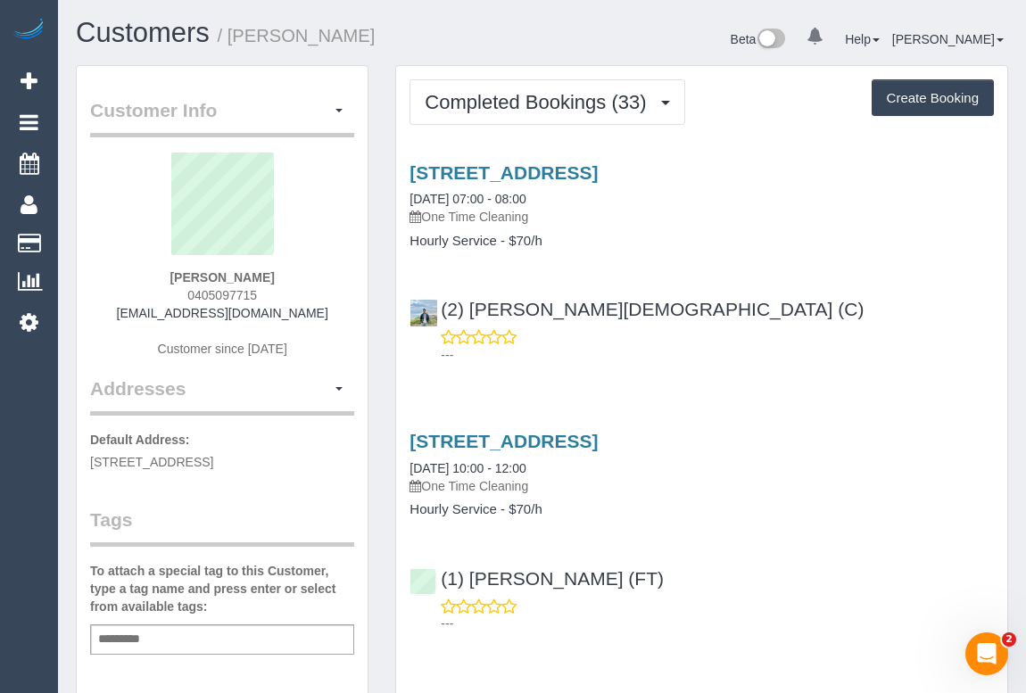
click at [308, 302] on div "Krishil Kumar 0405097715 krishilkumar@gmail.com Customer since 2019" at bounding box center [222, 264] width 264 height 223
copy span "0405097715"
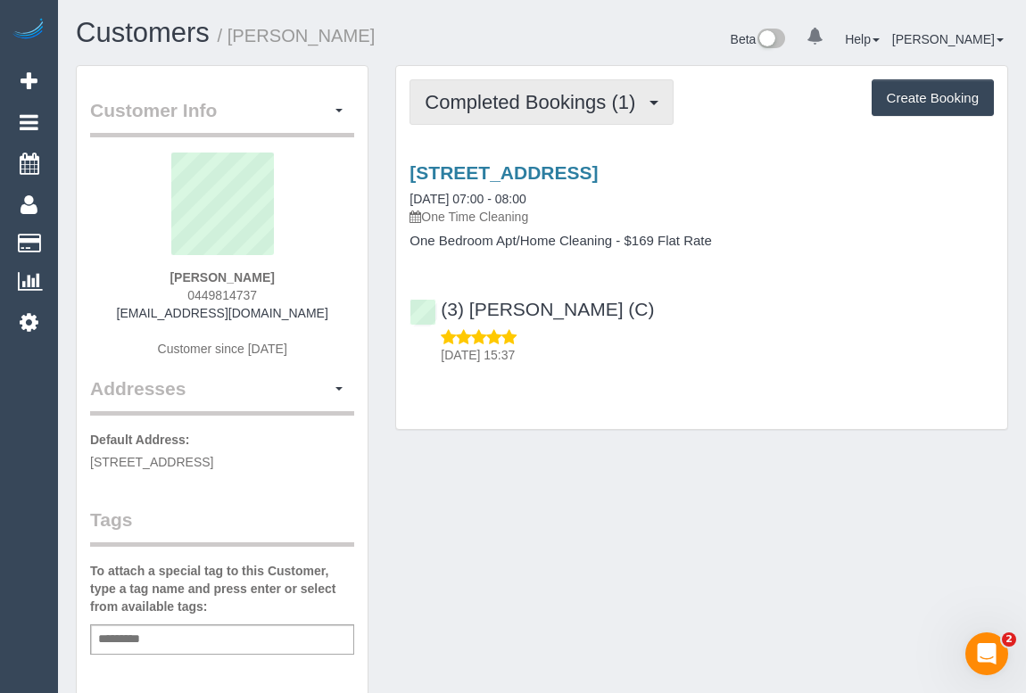
drag, startPoint x: 501, startPoint y: 106, endPoint x: 500, endPoint y: 115, distance: 9.0
click at [500, 106] on span "Completed Bookings (1)" at bounding box center [535, 102] width 220 height 22
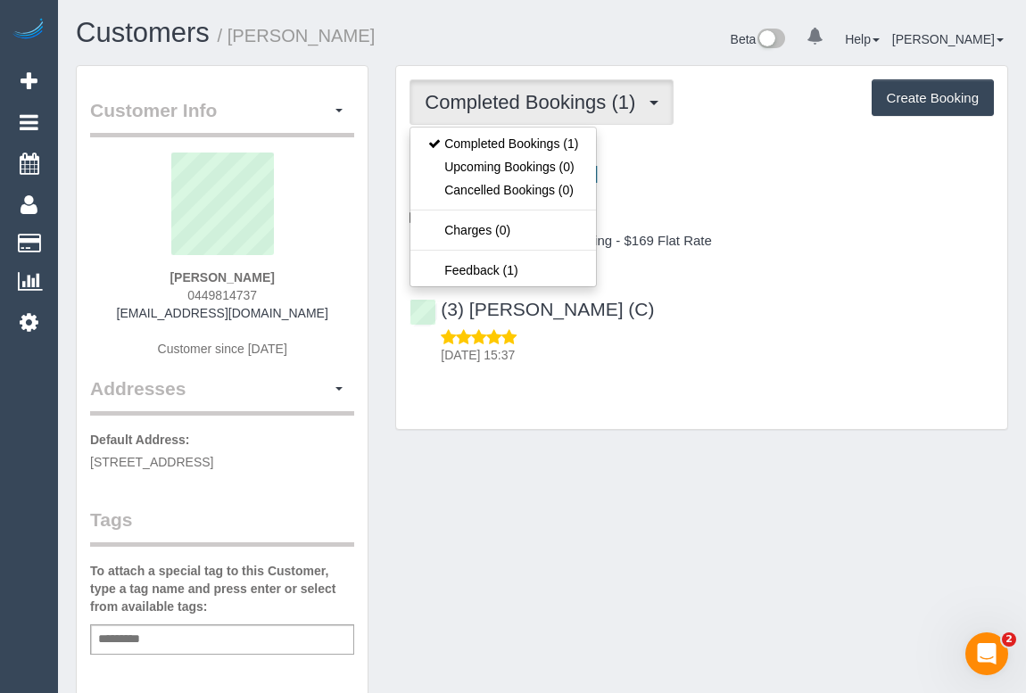
click at [689, 500] on div "Customer Info Edit Contact Info Send Message Email Preferences Special Sales Ta…" at bounding box center [541, 663] width 959 height 1196
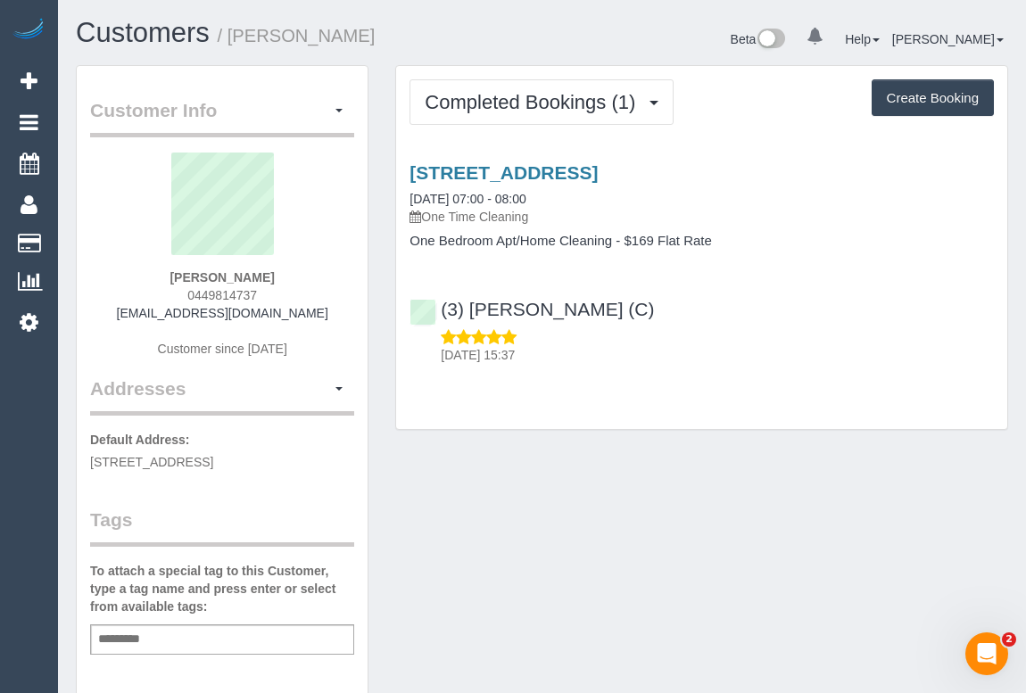
drag, startPoint x: 185, startPoint y: 293, endPoint x: 318, endPoint y: 296, distance: 133.0
click at [318, 296] on div "[PERSON_NAME] 0449814737 [EMAIL_ADDRESS][DOMAIN_NAME] Customer since [DATE]" at bounding box center [222, 264] width 264 height 223
copy span "0449814737"
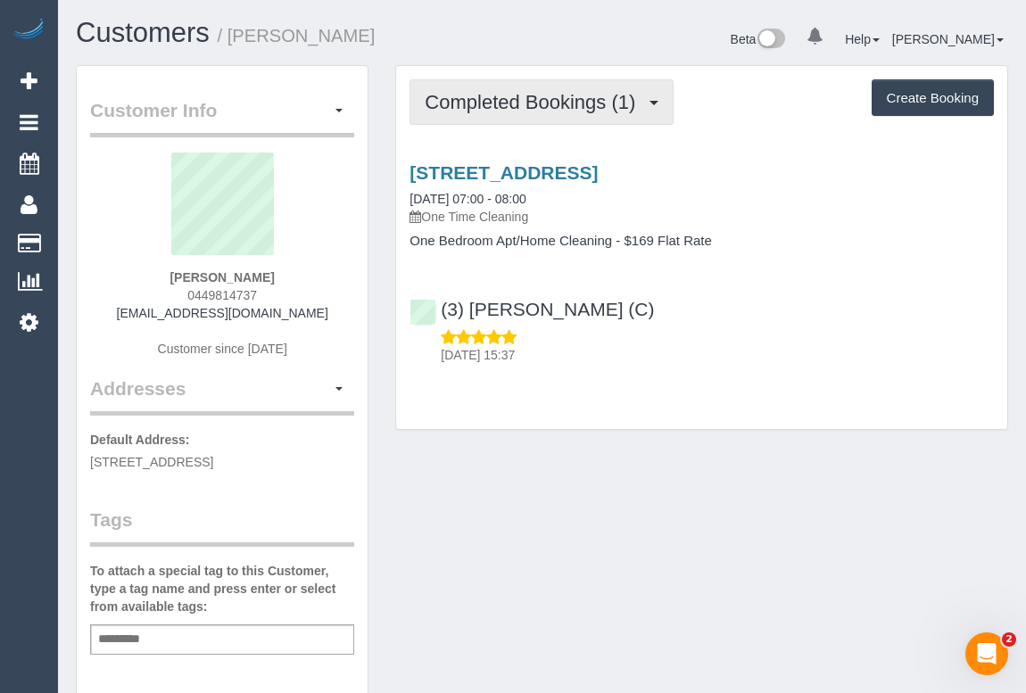
click at [523, 119] on button "Completed Bookings (1)" at bounding box center [542, 102] width 264 height 46
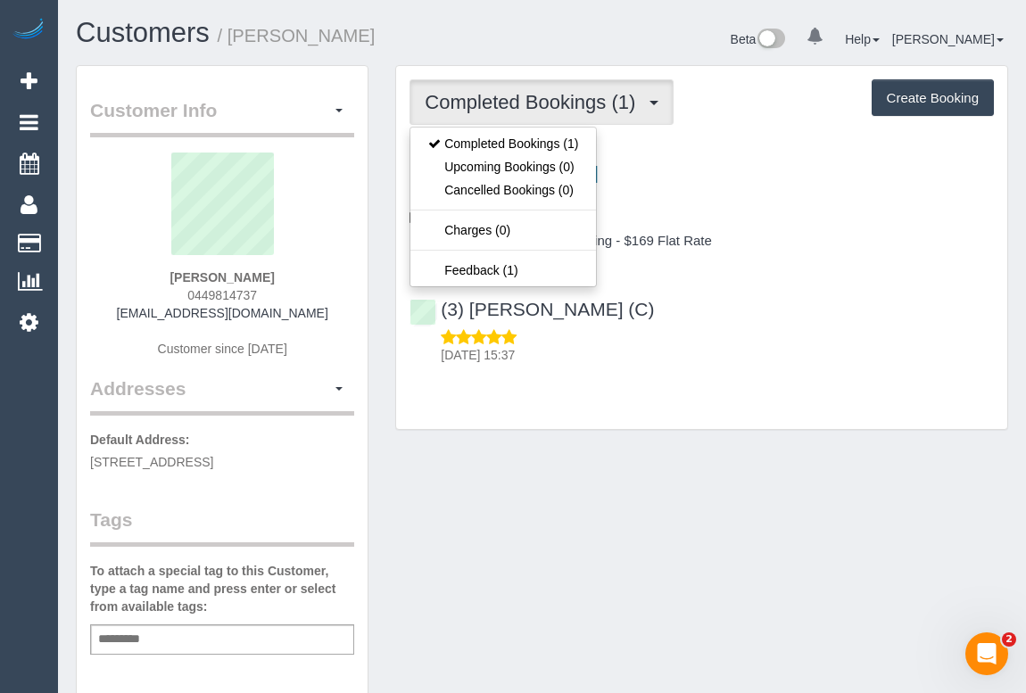
click at [661, 502] on div "Customer Info Edit Contact Info Send Message Email Preferences Special Sales Ta…" at bounding box center [541, 663] width 959 height 1196
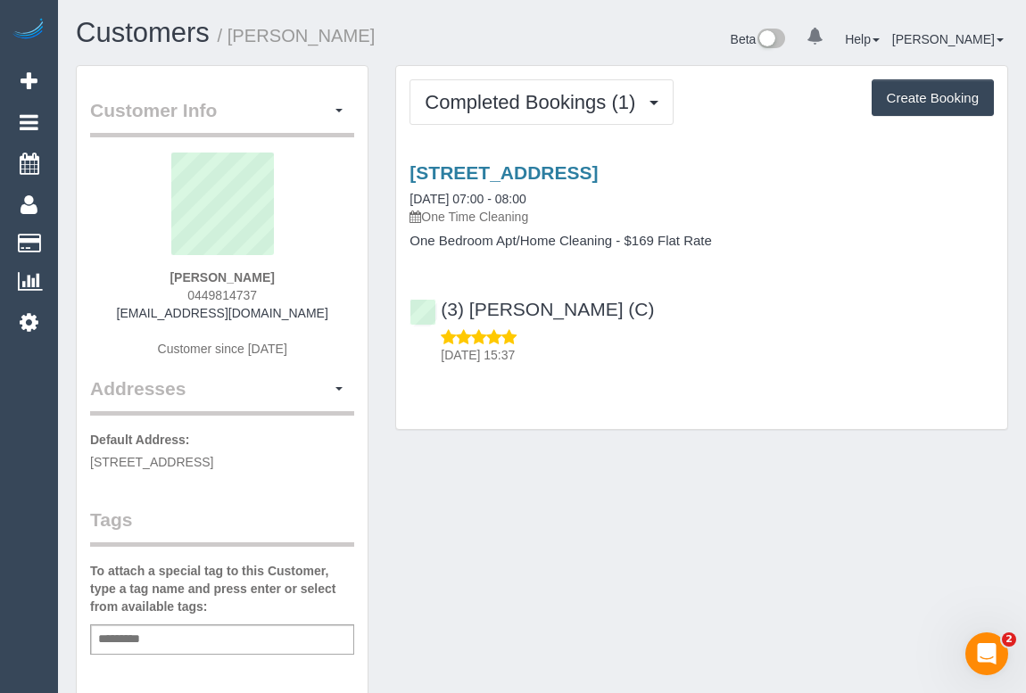
click at [600, 536] on div "Customer Info Edit Contact Info Send Message Email Preferences Special Sales Ta…" at bounding box center [541, 663] width 959 height 1196
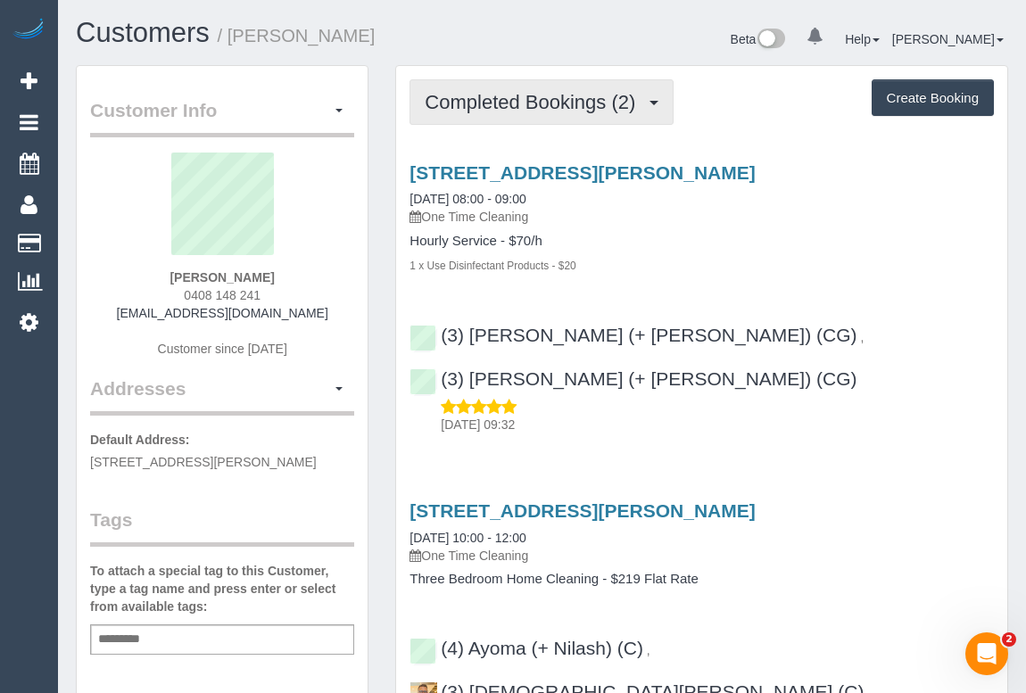
click at [497, 107] on span "Completed Bookings (2)" at bounding box center [535, 102] width 220 height 22
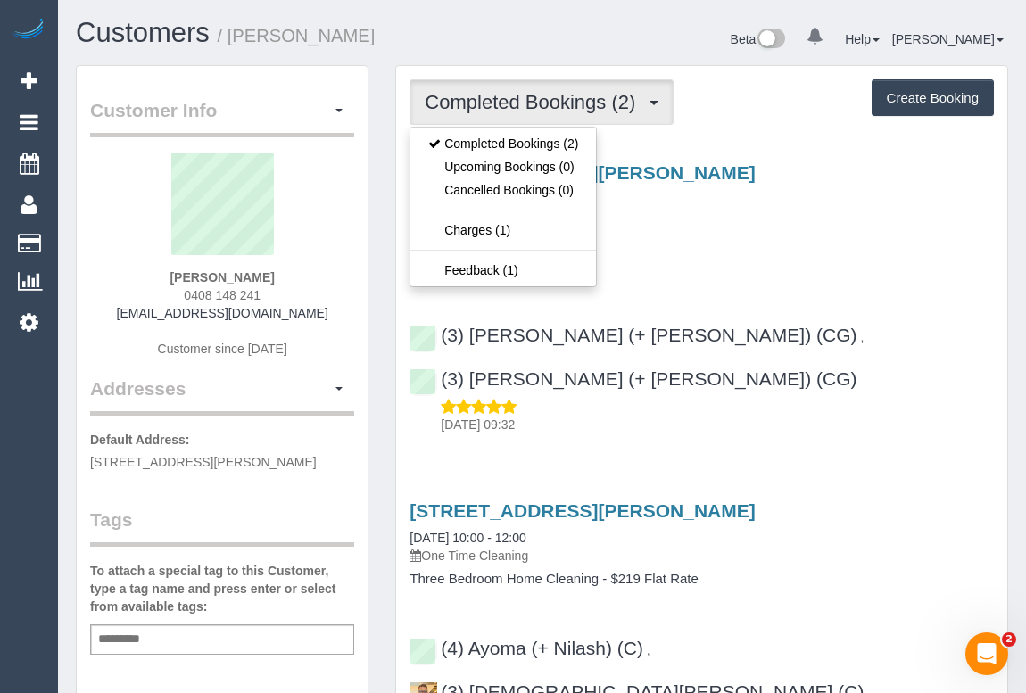
click at [782, 177] on h3 "[STREET_ADDRESS][PERSON_NAME]" at bounding box center [702, 172] width 585 height 21
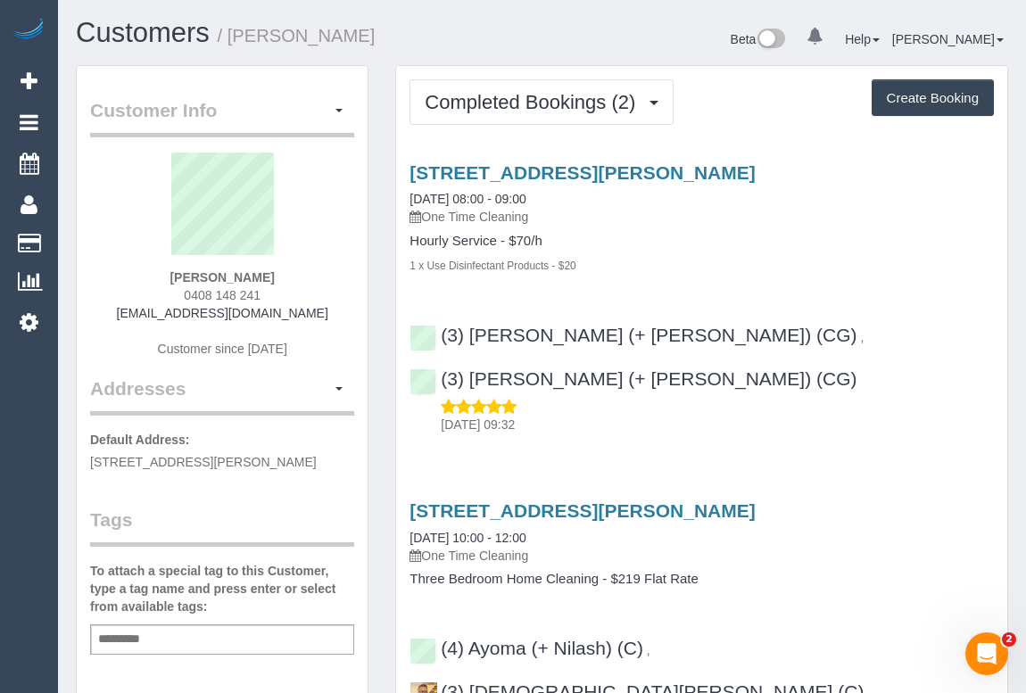
drag, startPoint x: 178, startPoint y: 294, endPoint x: 323, endPoint y: 295, distance: 145.5
click at [323, 295] on div "[PERSON_NAME] 0408 148 241 [EMAIL_ADDRESS][DOMAIN_NAME] Customer since [DATE]" at bounding box center [222, 264] width 264 height 223
copy span "0408 148 241"
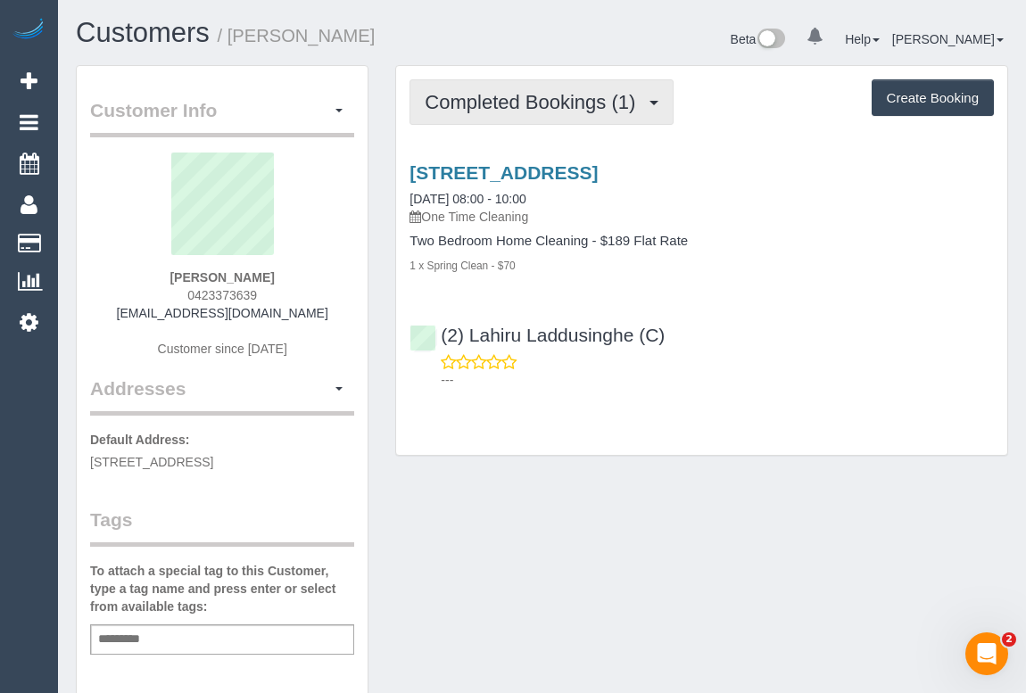
click at [534, 114] on button "Completed Bookings (1)" at bounding box center [542, 102] width 264 height 46
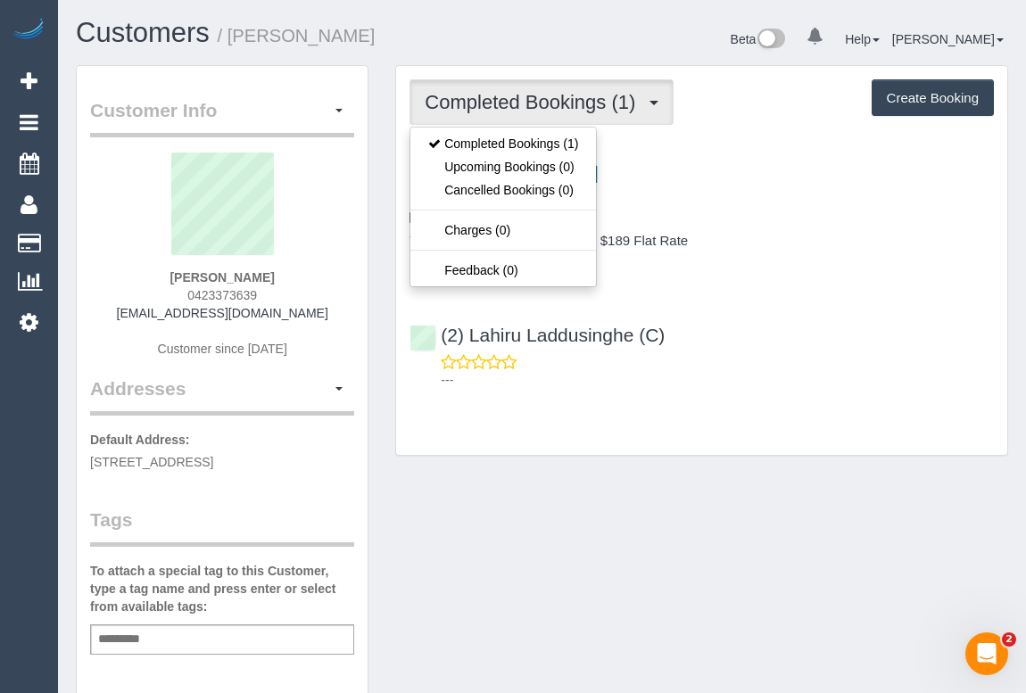
click at [628, 447] on div "Completed Bookings (1) Completed Bookings (1) Upcoming Bookings (0) Cancelled B…" at bounding box center [701, 260] width 611 height 389
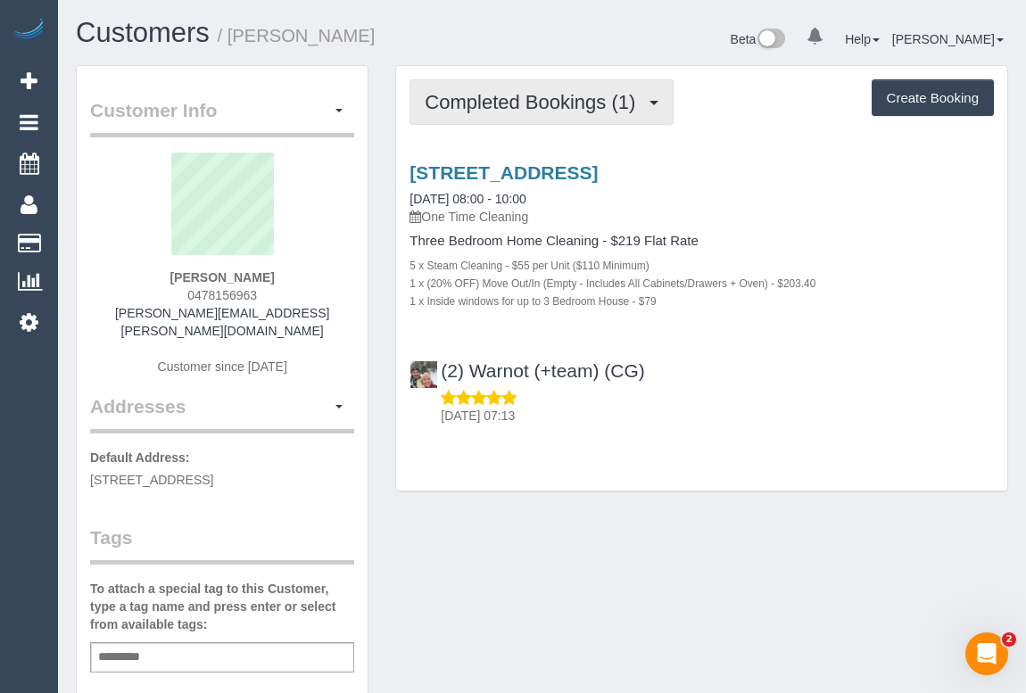
click at [501, 105] on span "Completed Bookings (1)" at bounding box center [535, 102] width 220 height 22
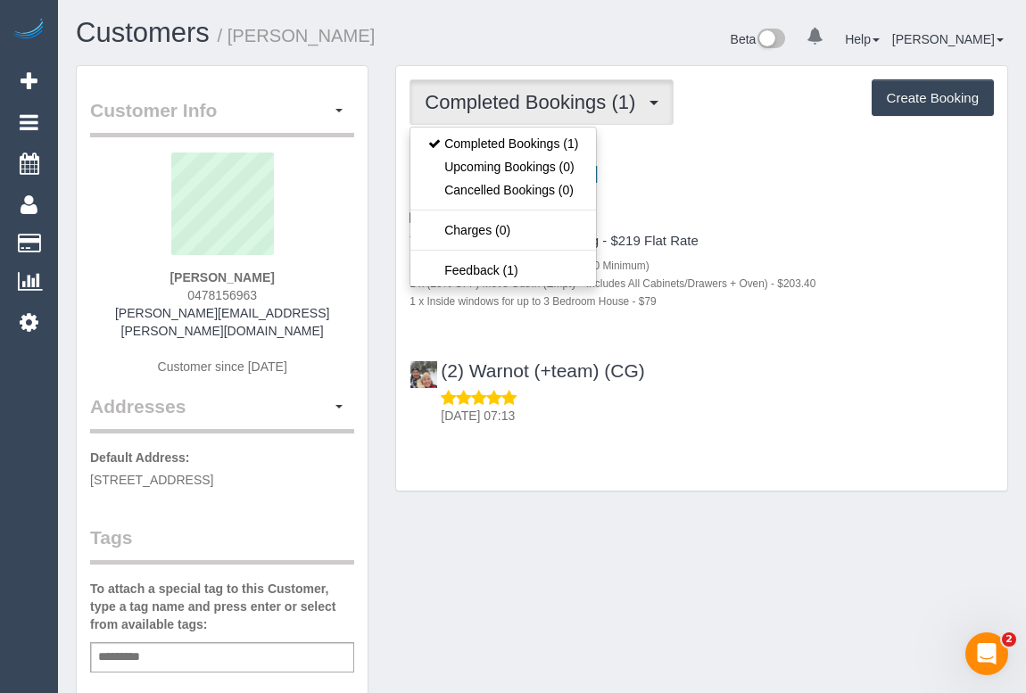
click at [691, 509] on div "Customer Info Edit Contact Info Send Message Email Preferences Special Sales Ta…" at bounding box center [541, 672] width 959 height 1214
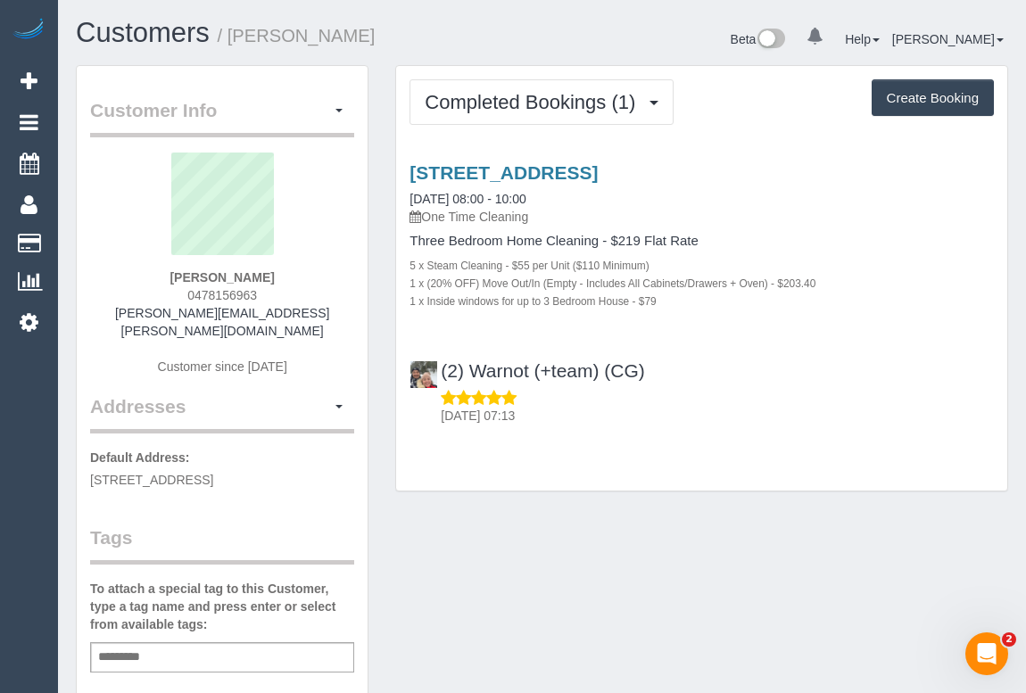
drag, startPoint x: 182, startPoint y: 287, endPoint x: 268, endPoint y: 287, distance: 85.7
click at [268, 287] on div "Joel Nelson 0478156963 joel.n.nelson@gmail.com Customer since 2025" at bounding box center [222, 273] width 264 height 241
copy span "0478156963"
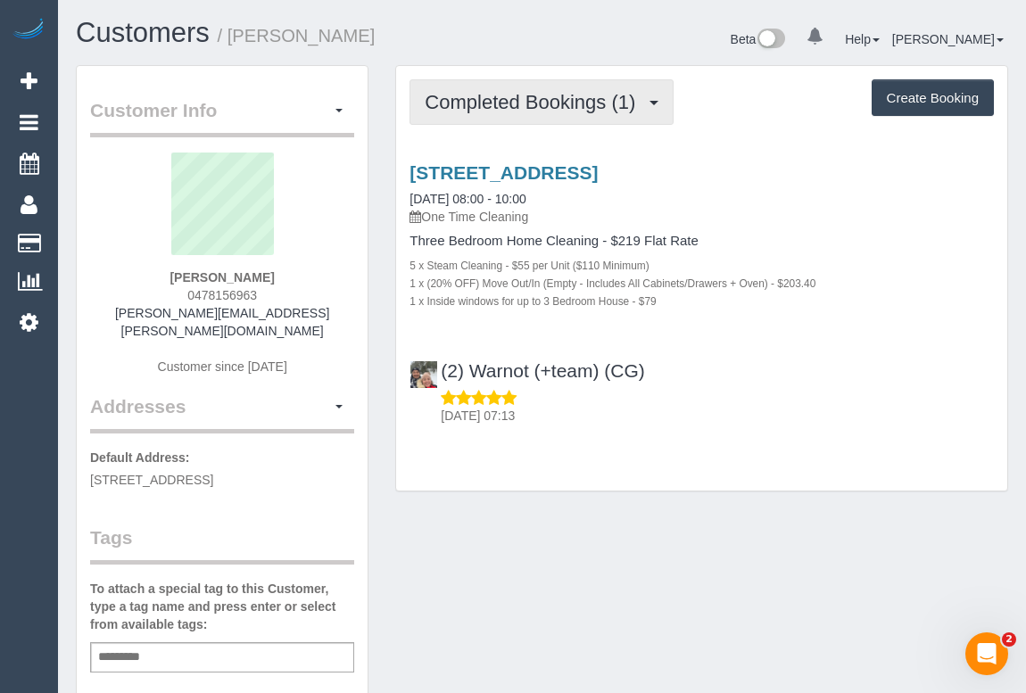
click at [527, 101] on span "Completed Bookings (1)" at bounding box center [535, 102] width 220 height 22
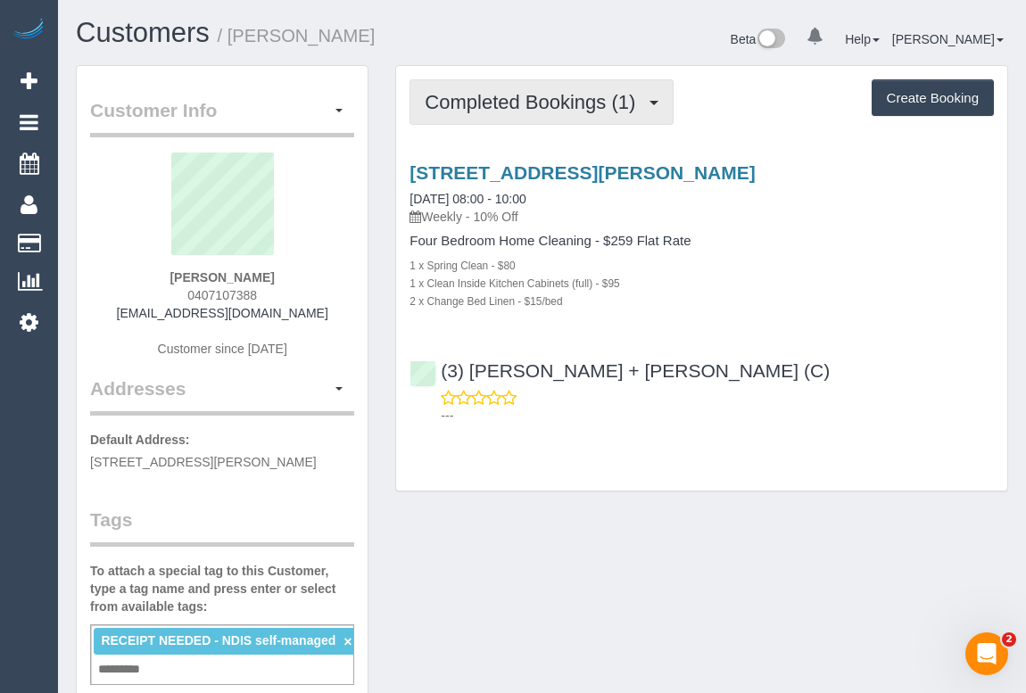
click at [554, 94] on span "Completed Bookings (1)" at bounding box center [535, 102] width 220 height 22
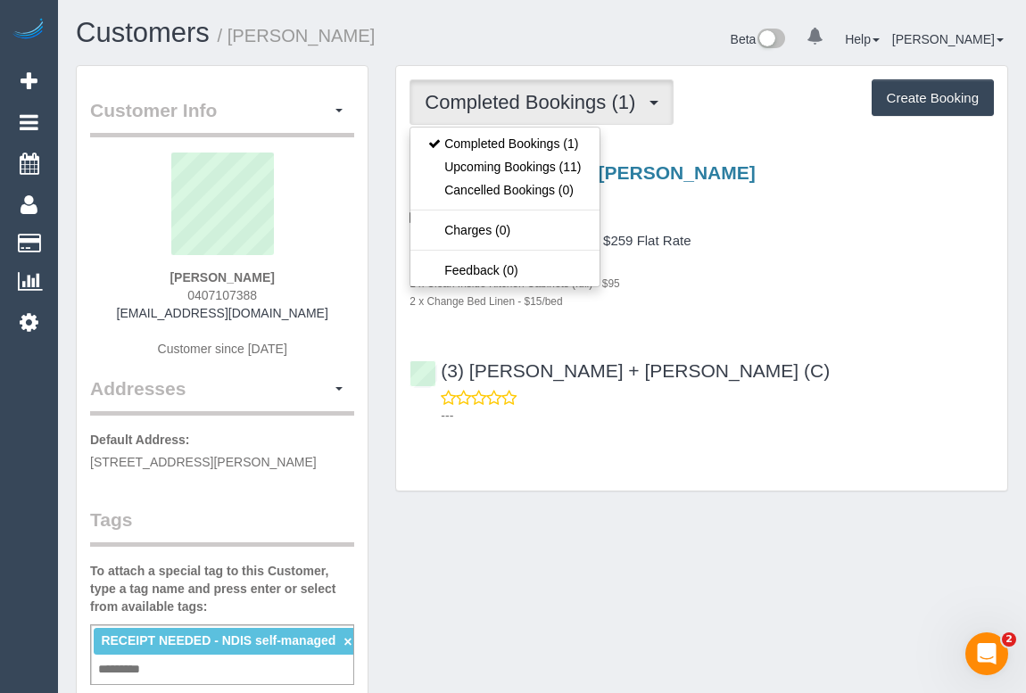
click at [755, 253] on div "Four Bedroom Home Cleaning - $259 Flat Rate 1 x Spring Clean - $80 1 x Clean In…" at bounding box center [702, 272] width 585 height 76
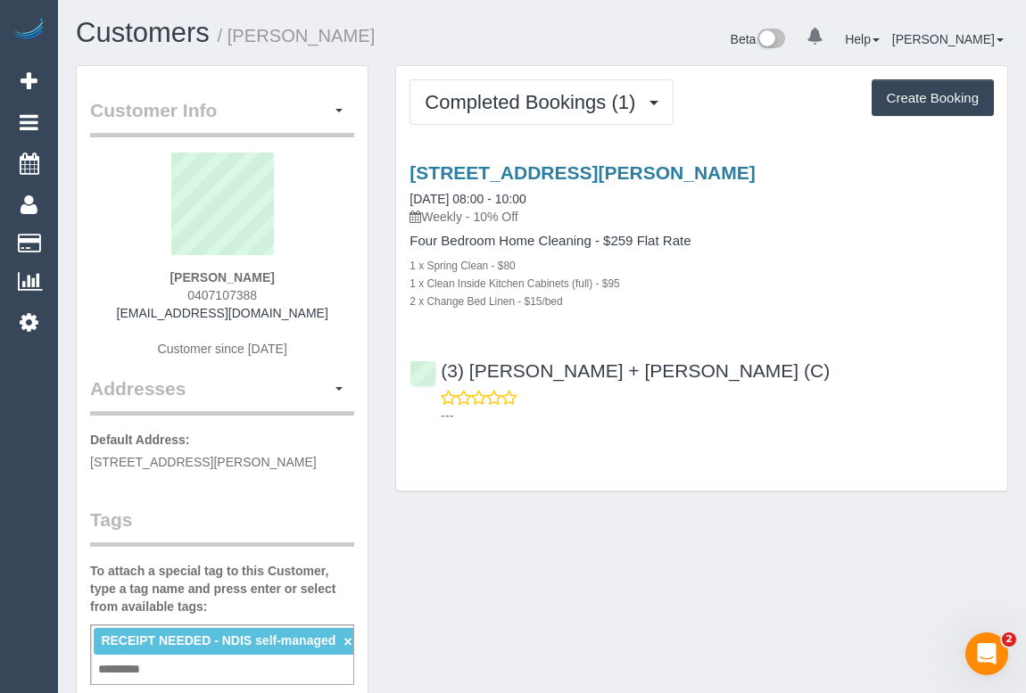
drag, startPoint x: 195, startPoint y: 297, endPoint x: 330, endPoint y: 303, distance: 135.8
click at [330, 303] on div "Kirsty Sillence 0407107388 kirsty.sillence@hotmail.com Customer since 2025" at bounding box center [222, 264] width 264 height 223
copy span "0407107388"
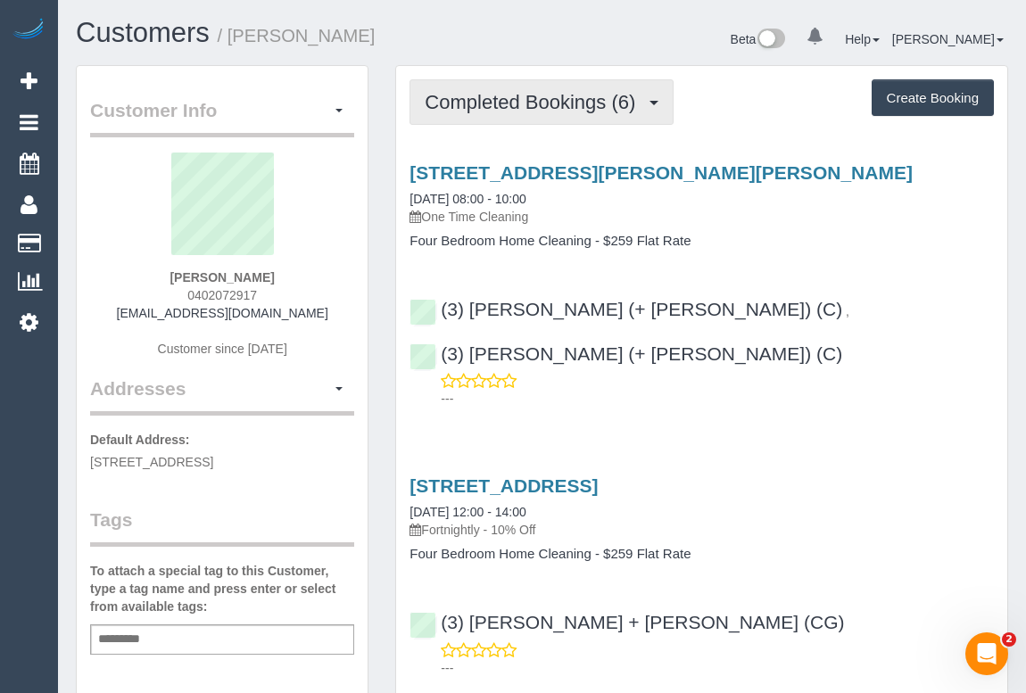
click at [483, 117] on button "Completed Bookings (6)" at bounding box center [542, 102] width 264 height 46
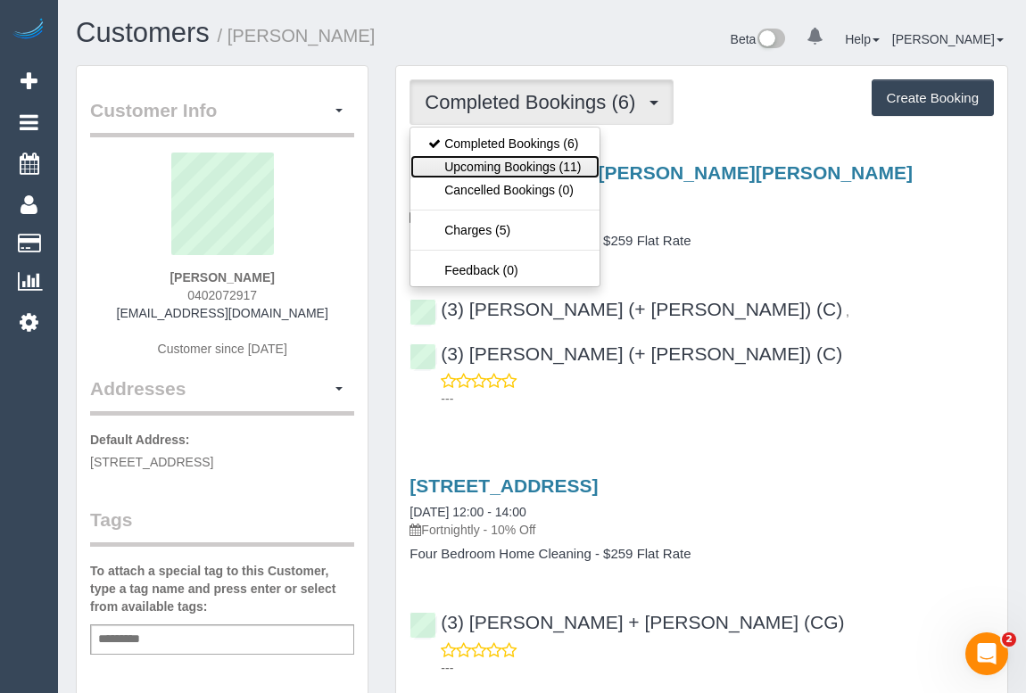
click at [505, 173] on link "Upcoming Bookings (11)" at bounding box center [505, 166] width 188 height 23
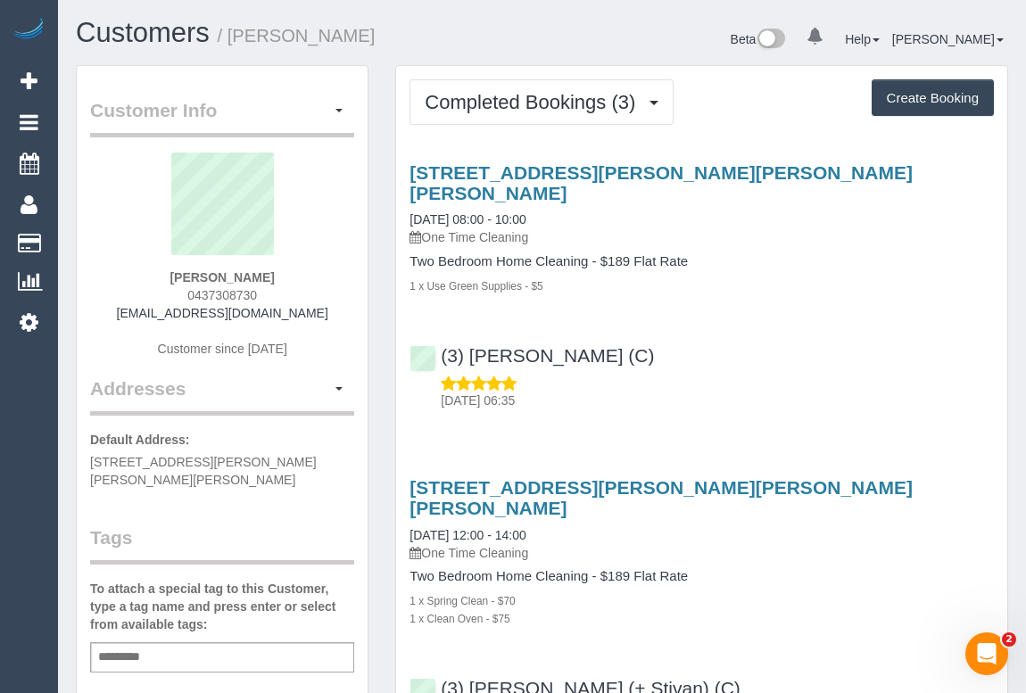
drag, startPoint x: 179, startPoint y: 288, endPoint x: 297, endPoint y: 288, distance: 117.8
click at [297, 288] on div "[PERSON_NAME] 0437308730 [EMAIL_ADDRESS][DOMAIN_NAME] Customer since [DATE]" at bounding box center [222, 264] width 264 height 223
copy span "0437308730"
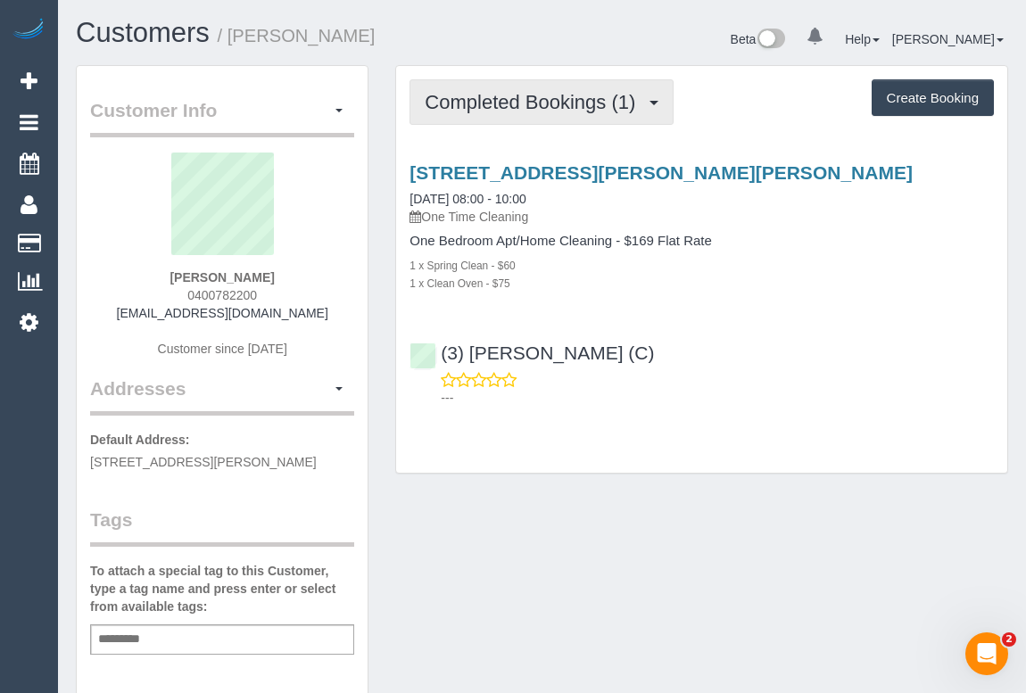
click at [535, 109] on span "Completed Bookings (1)" at bounding box center [535, 102] width 220 height 22
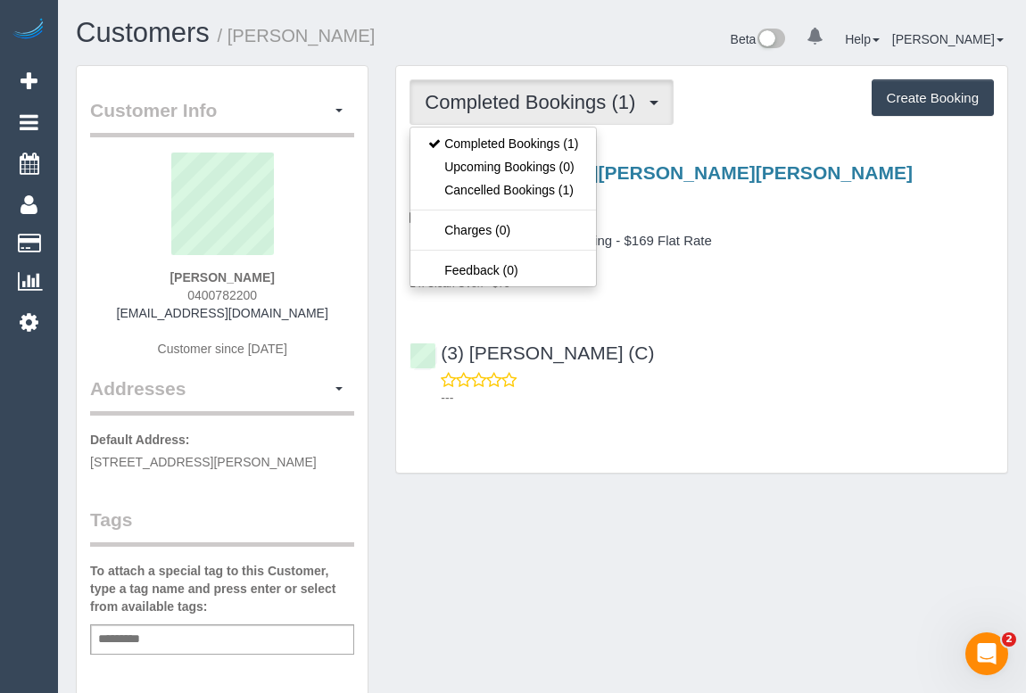
click at [651, 517] on div "Customer Info Edit Contact Info Send Message Email Preferences Special Sales Ta…" at bounding box center [541, 663] width 959 height 1196
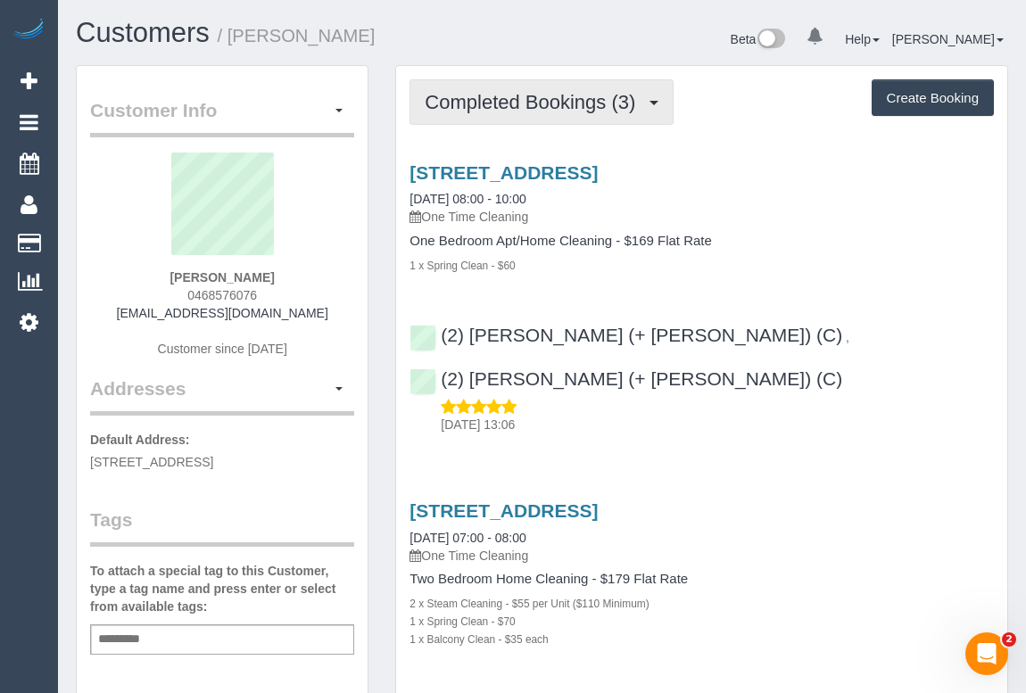
click at [553, 95] on span "Completed Bookings (3)" at bounding box center [535, 102] width 220 height 22
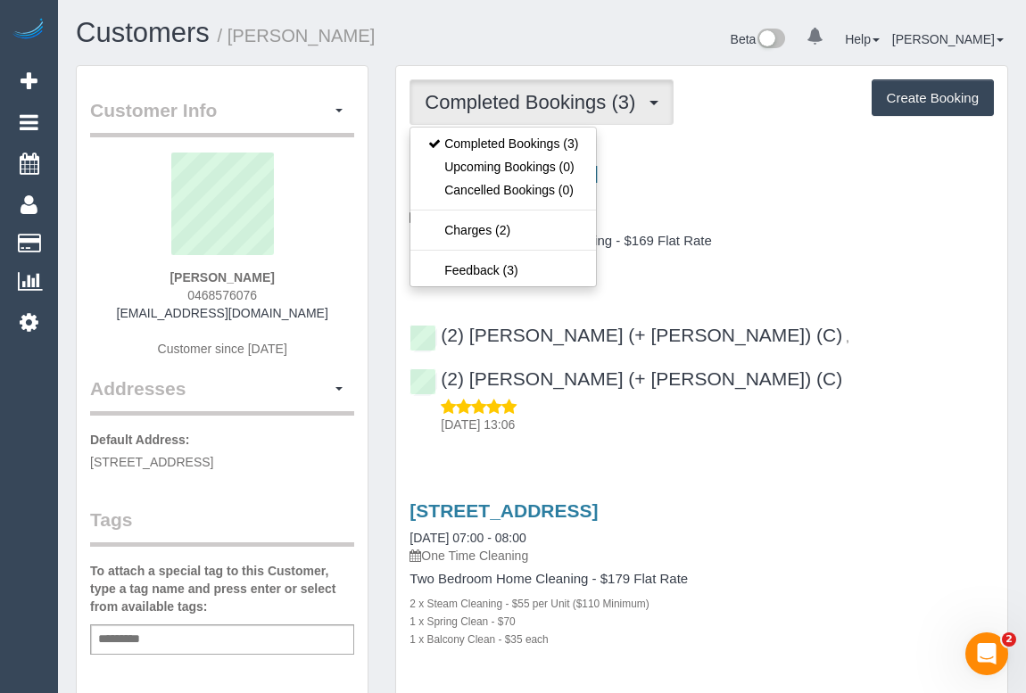
click at [925, 269] on div "1 x Spring Clean - $60" at bounding box center [702, 265] width 585 height 18
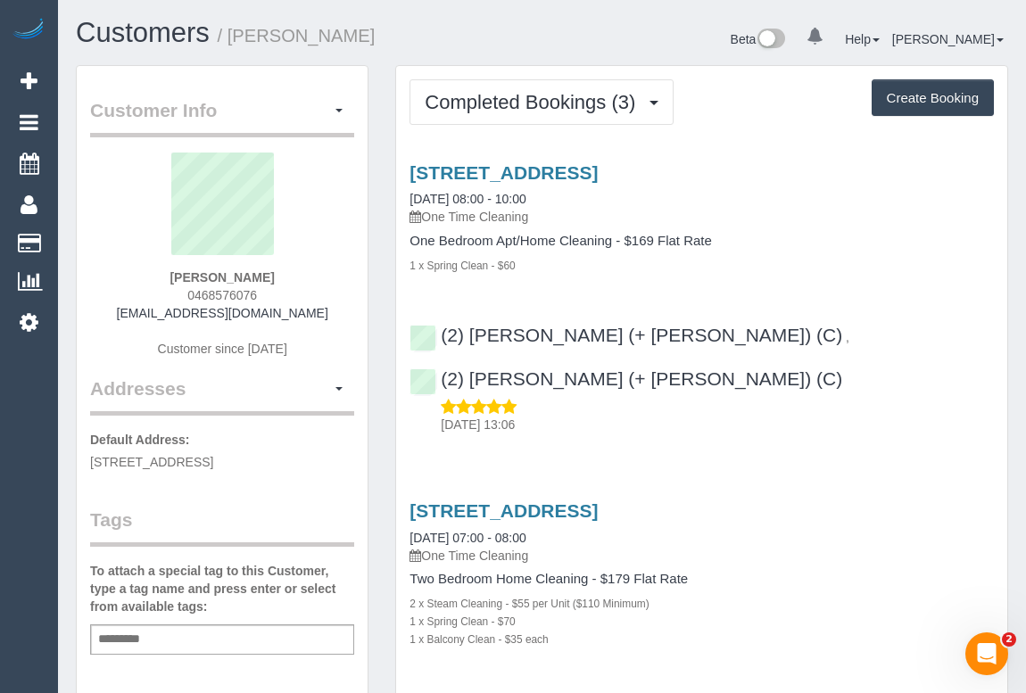
drag, startPoint x: 184, startPoint y: 297, endPoint x: 313, endPoint y: 297, distance: 129.4
click at [313, 297] on div "Namrata Goswami 0468576076 gnamrata123@gmail.com Customer since 2023" at bounding box center [222, 264] width 264 height 223
copy span "0468576076"
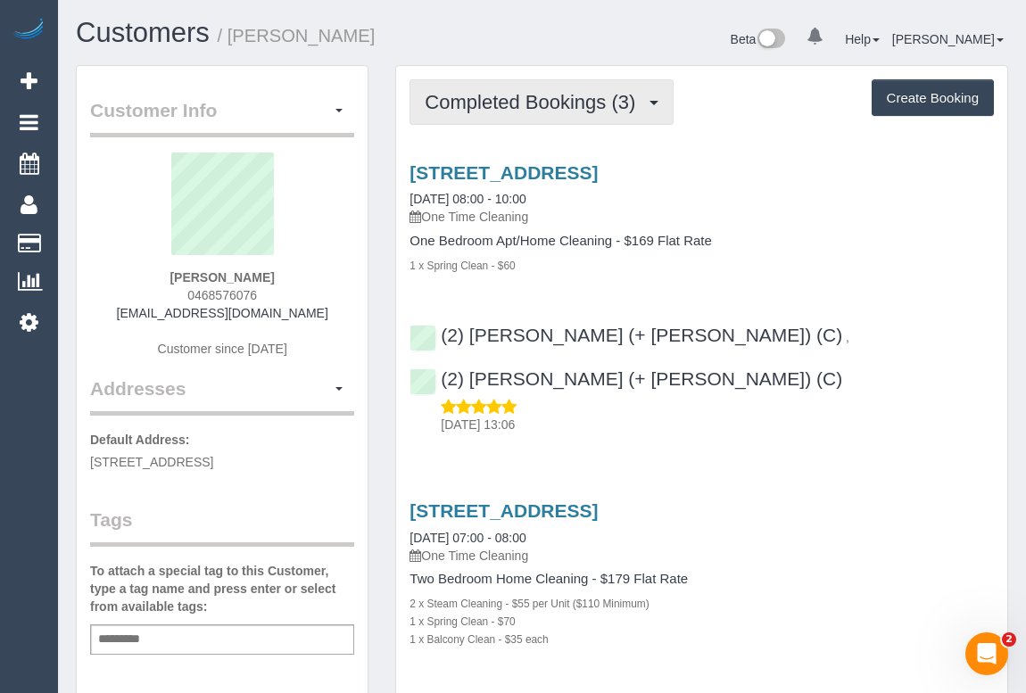
click at [519, 94] on span "Completed Bookings (3)" at bounding box center [535, 102] width 220 height 22
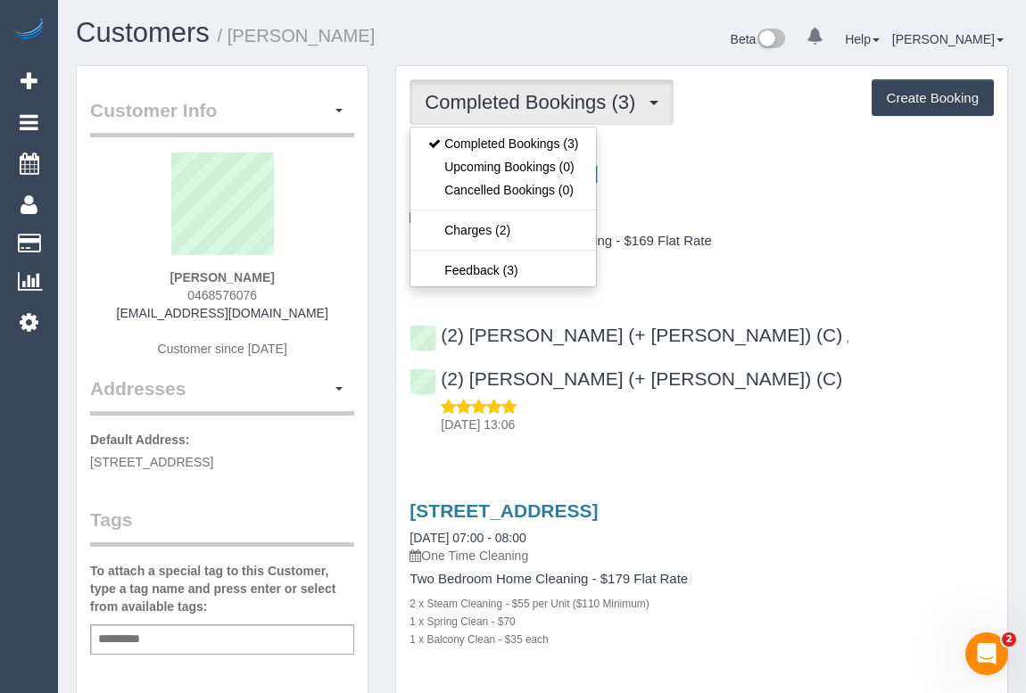
click at [847, 237] on h4 "One Bedroom Apt/Home Cleaning - $169 Flat Rate" at bounding box center [702, 241] width 585 height 15
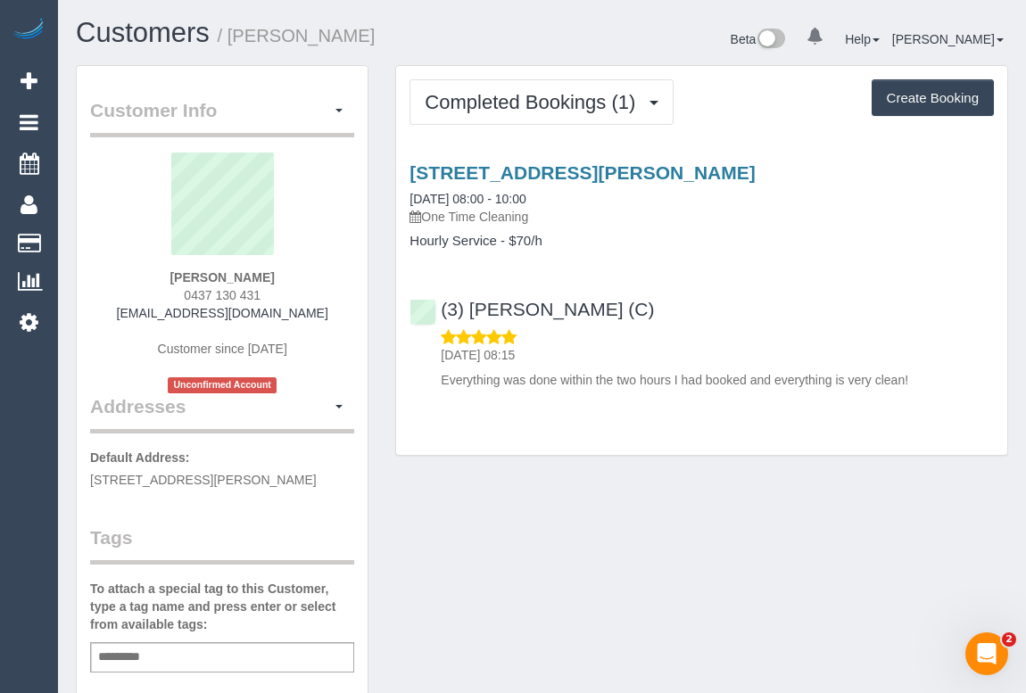
click at [757, 258] on div "[STREET_ADDRESS][PERSON_NAME] [DATE] 08:00 - 10:00 One Time Cleaning Hourly Ser…" at bounding box center [701, 272] width 611 height 250
drag, startPoint x: 173, startPoint y: 297, endPoint x: 335, endPoint y: 301, distance: 161.6
click at [335, 301] on div "[PERSON_NAME] 0437 130 431 [EMAIL_ADDRESS][DOMAIN_NAME] Customer since [DATE] U…" at bounding box center [222, 273] width 264 height 241
copy span "0437 130 431"
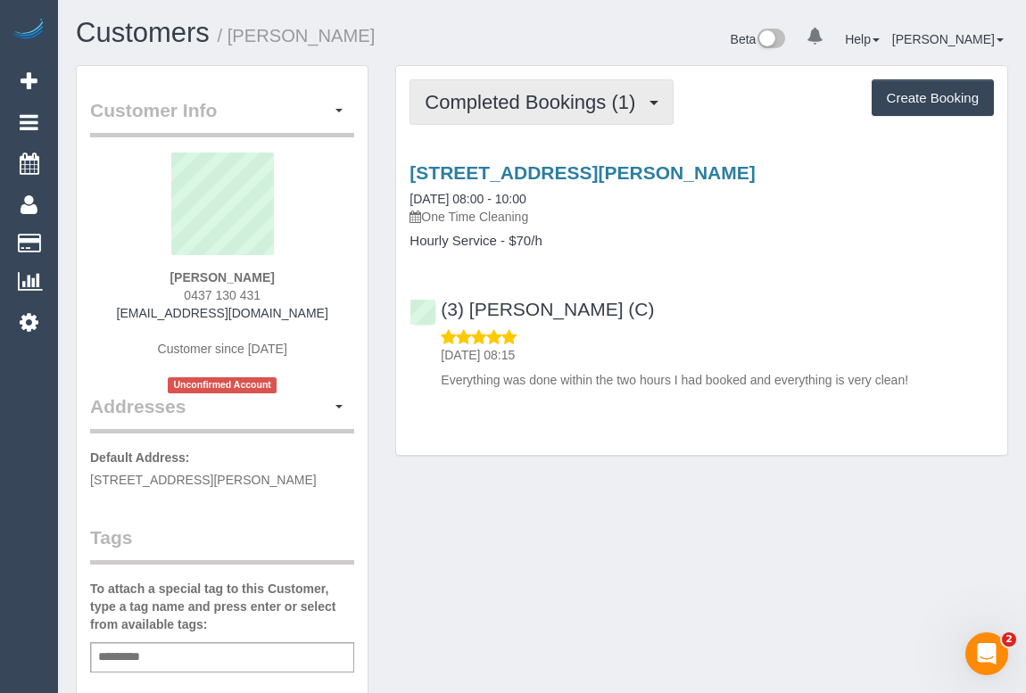
click at [515, 106] on span "Completed Bookings (1)" at bounding box center [535, 102] width 220 height 22
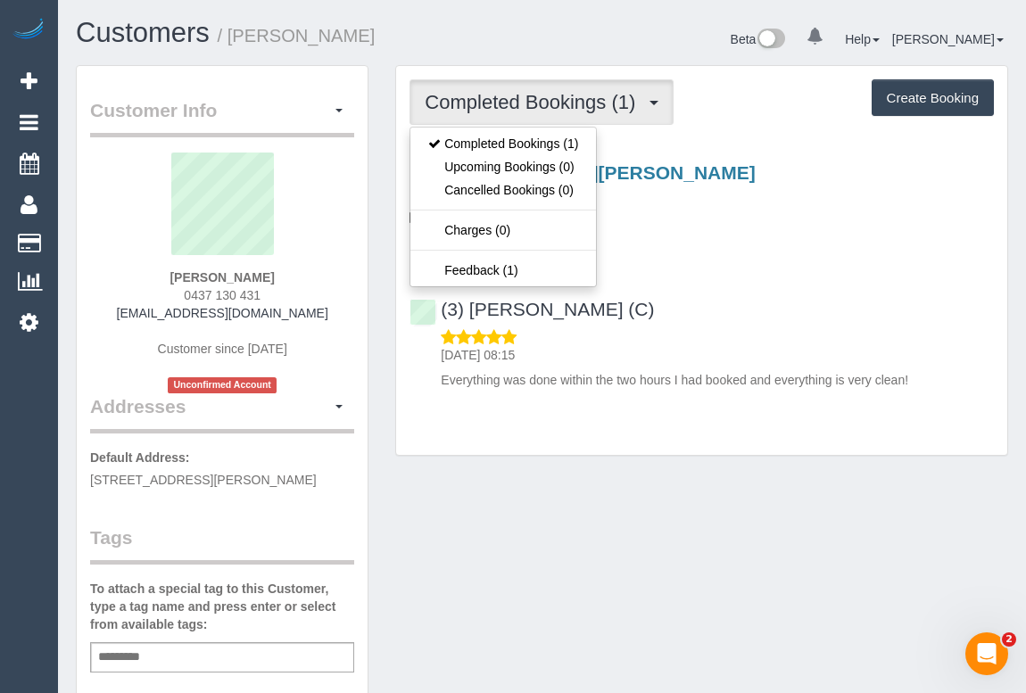
click at [768, 259] on div "[STREET_ADDRESS][PERSON_NAME] [DATE] 08:00 - 10:00 One Time Cleaning Hourly Ser…" at bounding box center [701, 272] width 611 height 250
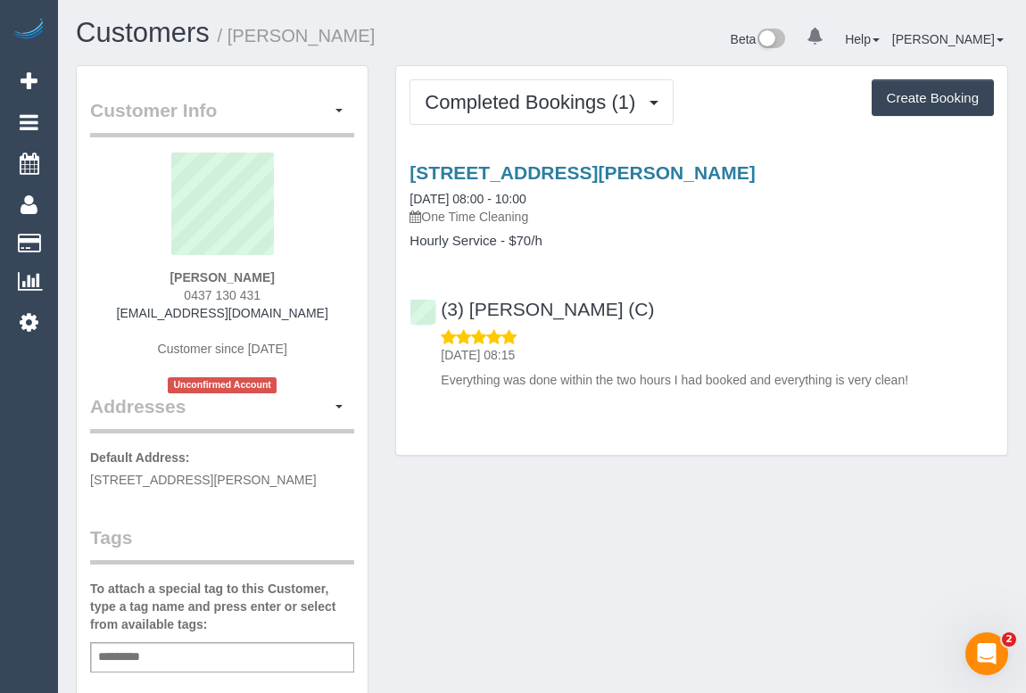
click at [687, 498] on div "Customer Info Edit Contact Info Send Message Email Preferences Special Sales Ta…" at bounding box center [541, 672] width 959 height 1214
drag, startPoint x: 723, startPoint y: 311, endPoint x: 440, endPoint y: 310, distance: 282.9
click at [440, 310] on div "(3) Manula Wimalasooriya (C) 07/09/2025 08:15 Everything was done within the tw…" at bounding box center [701, 336] width 611 height 105
copy link "(3) Manula Wimalasooriya (C)"
click at [473, 435] on div "Completed Bookings (1) Completed Bookings (1) Upcoming Bookings (0) Cancelled B…" at bounding box center [701, 260] width 611 height 389
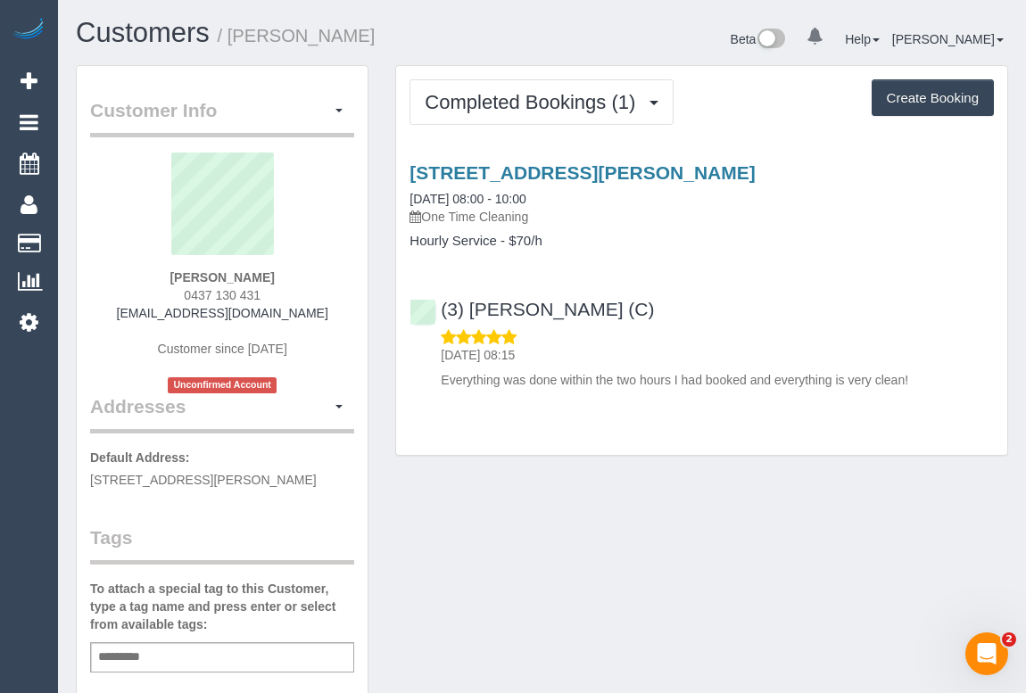
click at [470, 529] on div "Customer Info Edit Contact Info Send Message Email Preferences Special Sales Ta…" at bounding box center [541, 672] width 959 height 1214
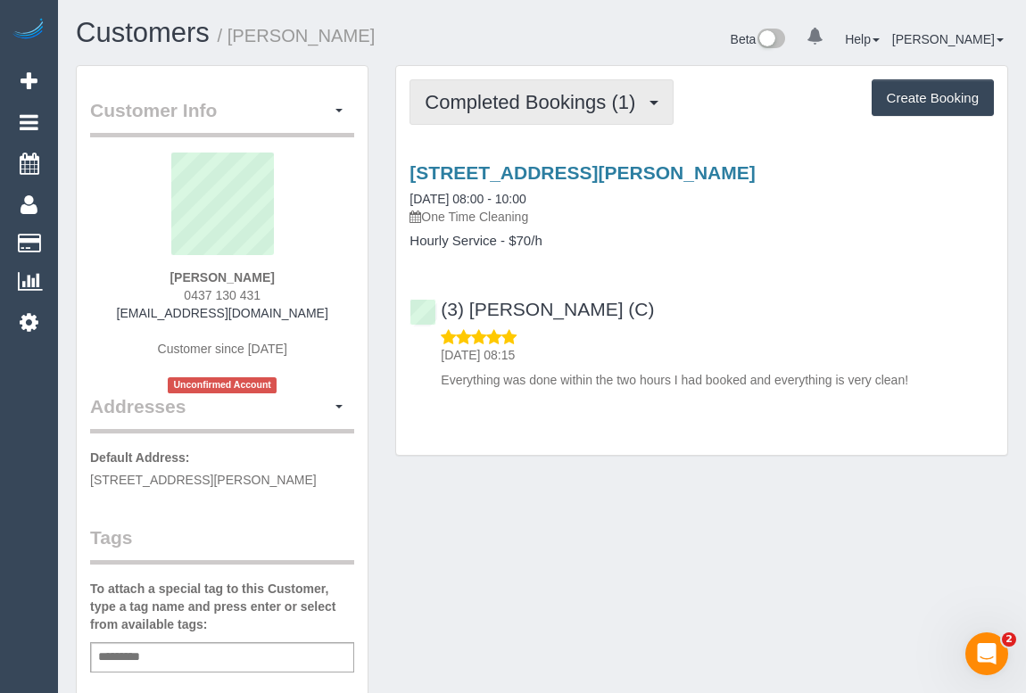
click at [518, 92] on span "Completed Bookings (1)" at bounding box center [535, 102] width 220 height 22
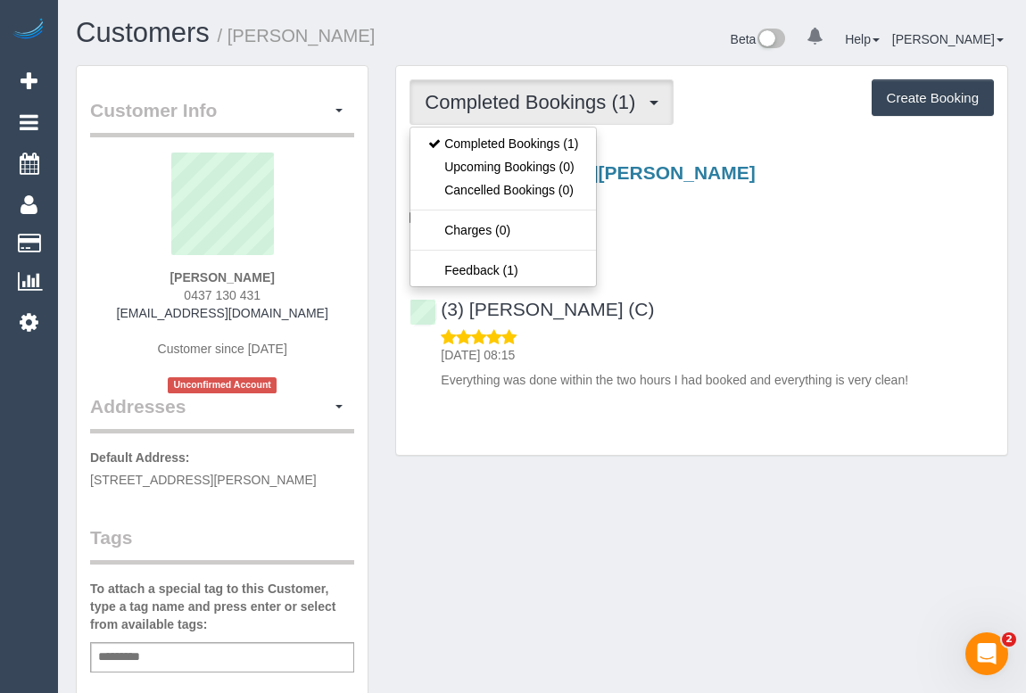
click at [539, 490] on div "Customer Info Edit Contact Info Send Message Email Preferences Special Sales Ta…" at bounding box center [541, 672] width 959 height 1214
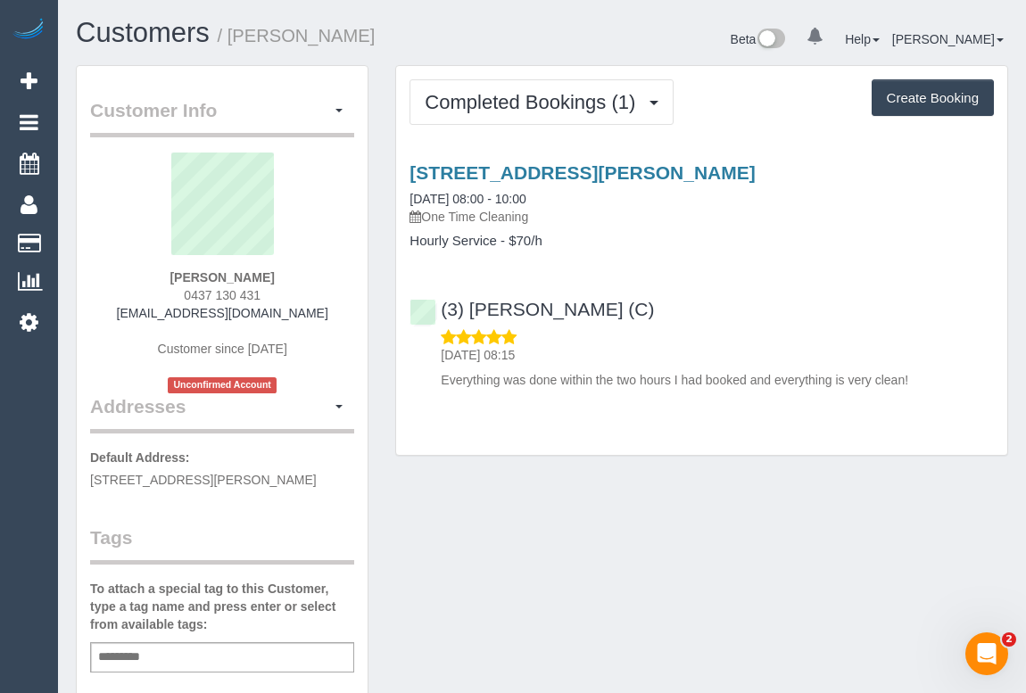
drag, startPoint x: 134, startPoint y: 317, endPoint x: 318, endPoint y: 318, distance: 183.8
click at [318, 318] on div "Belinda Archer 0437 130 431 bmarcher66@bigpond.com Customer since 2025 Unconfir…" at bounding box center [222, 273] width 264 height 241
copy link "bmarcher66@bigpond.com"
drag, startPoint x: 175, startPoint y: 292, endPoint x: 344, endPoint y: 303, distance: 169.0
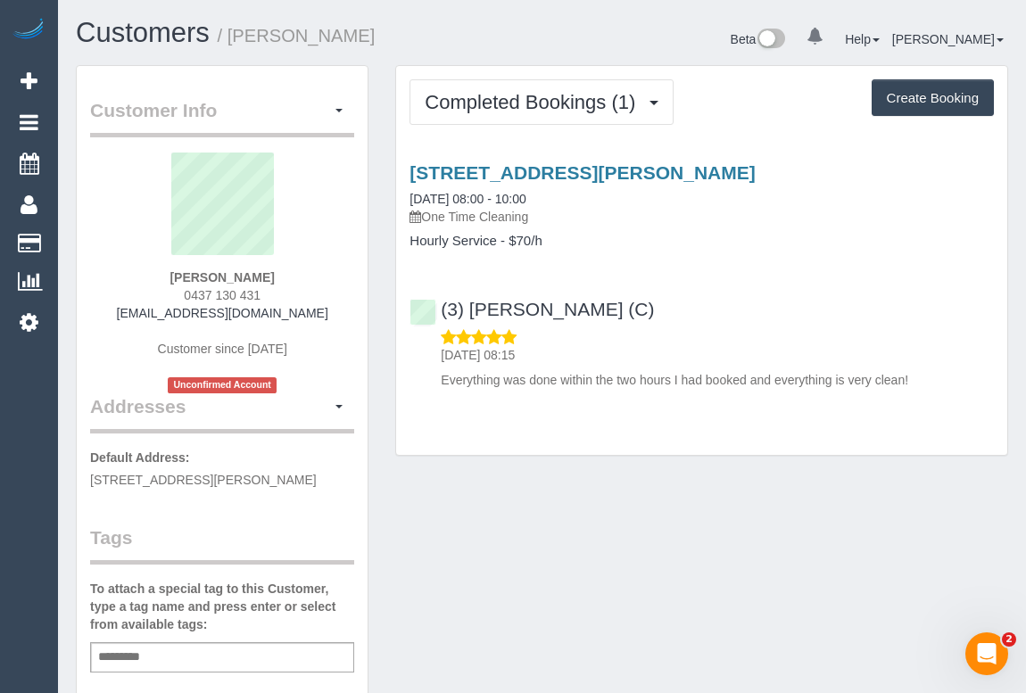
click at [344, 303] on div "Belinda Archer 0437 130 431 bmarcher66@bigpond.com Customer since 2025 Unconfir…" at bounding box center [222, 273] width 264 height 241
copy span "0437 130 431"
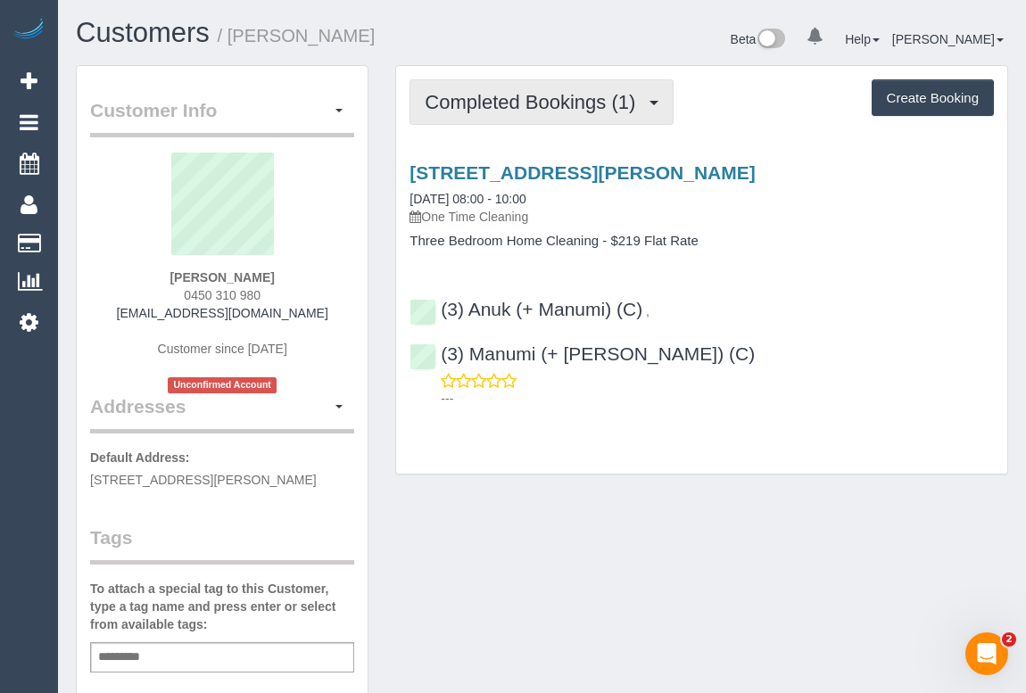
click at [536, 97] on span "Completed Bookings (1)" at bounding box center [535, 102] width 220 height 22
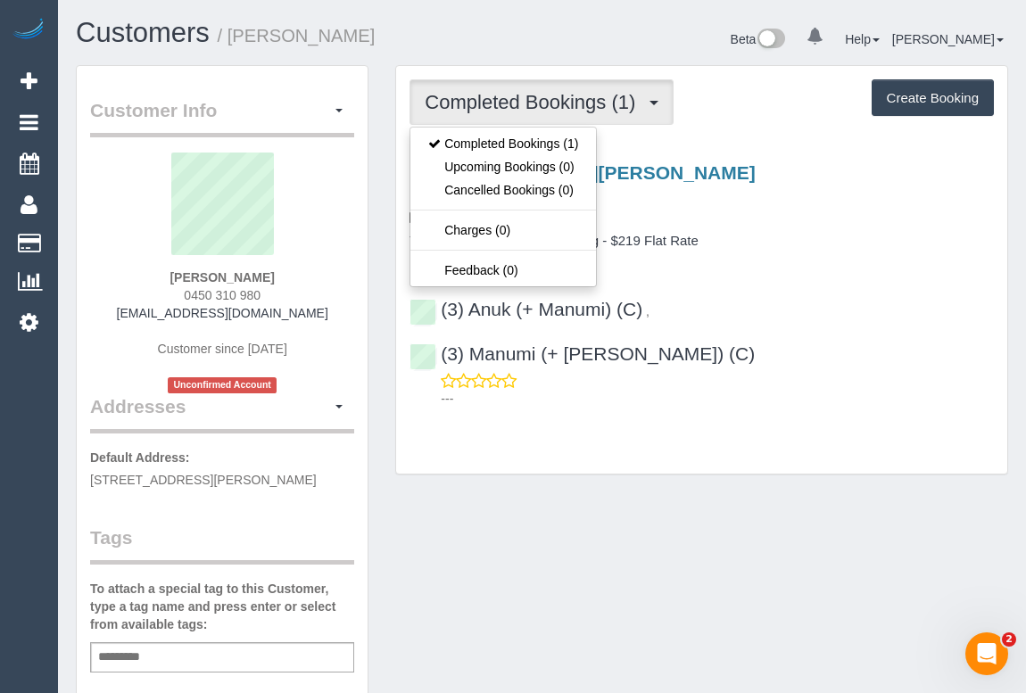
click at [638, 484] on div "Customer Info Edit Contact Info Send Message Email Preferences Special Sales Ta…" at bounding box center [541, 698] width 959 height 1267
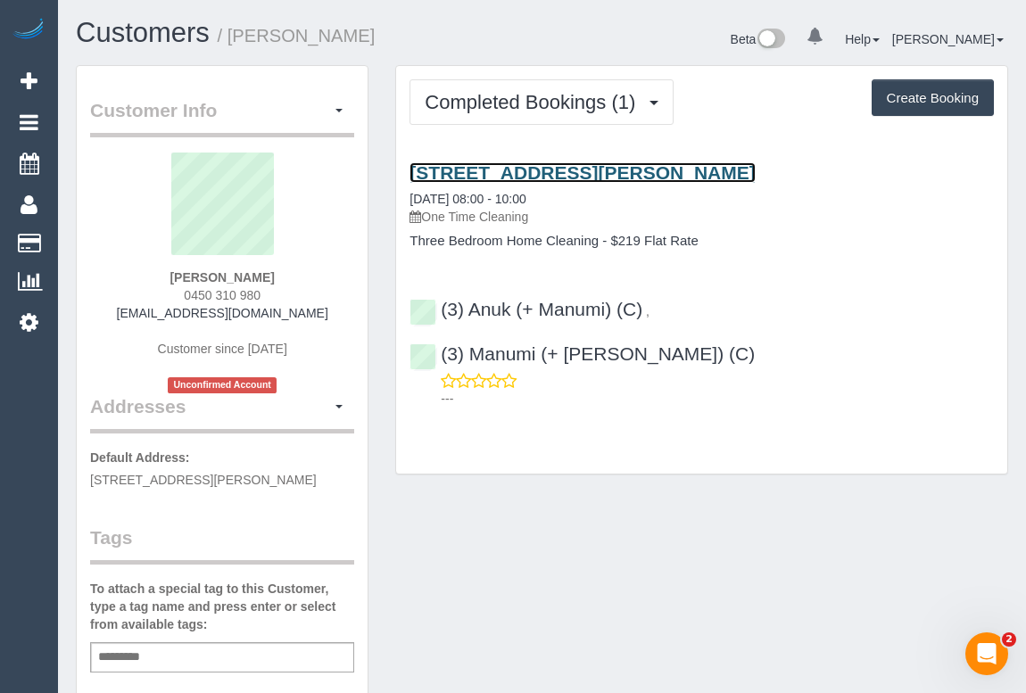
click at [660, 169] on link "[STREET_ADDRESS][PERSON_NAME]" at bounding box center [582, 172] width 345 height 21
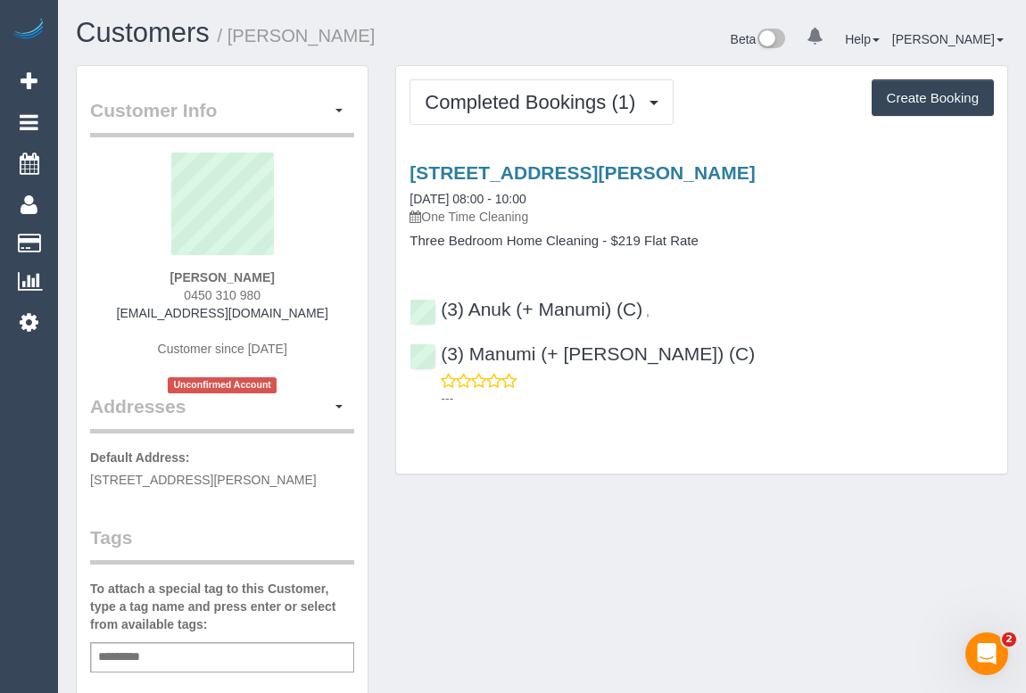
drag, startPoint x: 531, startPoint y: 527, endPoint x: 527, endPoint y: 546, distance: 20.1
click at [535, 527] on div "Customer Info Edit Contact Info Send Message Email Preferences Special Sales Ta…" at bounding box center [541, 698] width 959 height 1267
click at [633, 501] on div "Customer Info Edit Contact Info Send Message Email Preferences Special Sales Ta…" at bounding box center [541, 698] width 959 height 1267
click at [719, 529] on div "Customer Info Edit Contact Info Send Message Email Preferences Special Sales Ta…" at bounding box center [541, 698] width 959 height 1267
click at [602, 576] on div "Customer Info Edit Contact Info Send Message Email Preferences Special Sales Ta…" at bounding box center [541, 698] width 959 height 1267
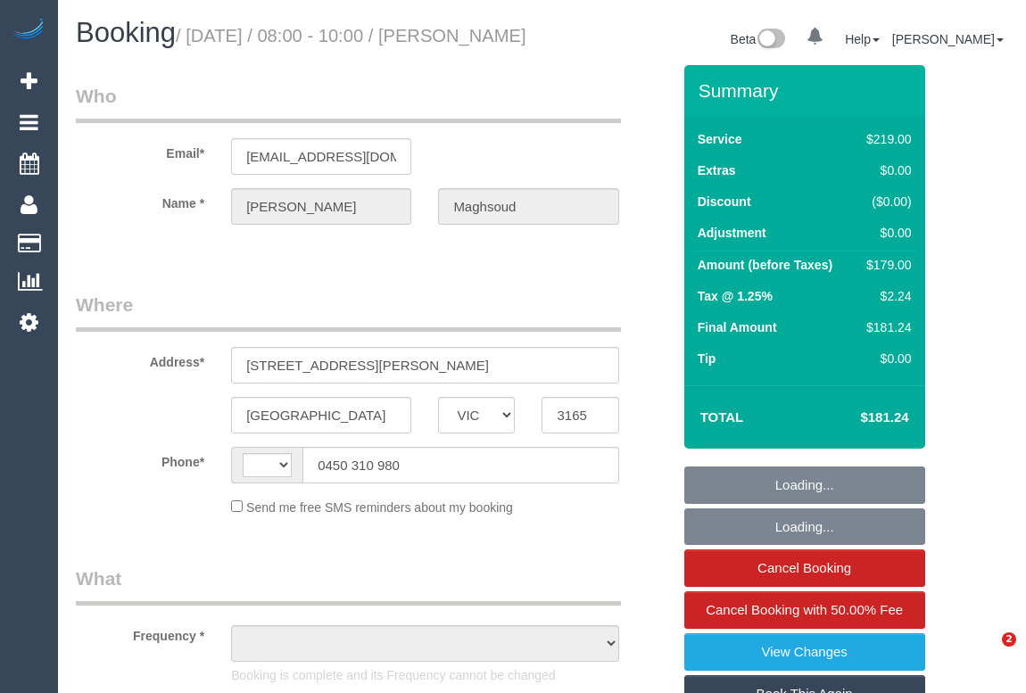
select select "VIC"
select select "string:AU"
select select "object:580"
select select "string:stripe-pm_1S3ouv2GScqysDRVso4q2UBL"
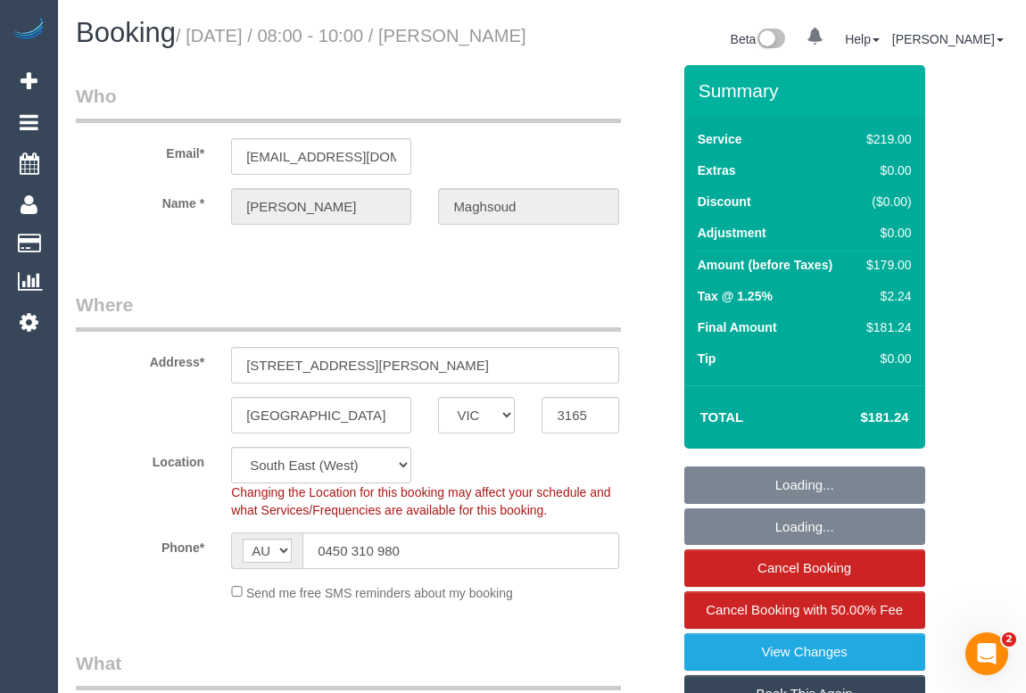
select select "number:28"
select select "number:14"
select select "number:19"
select select "object:1364"
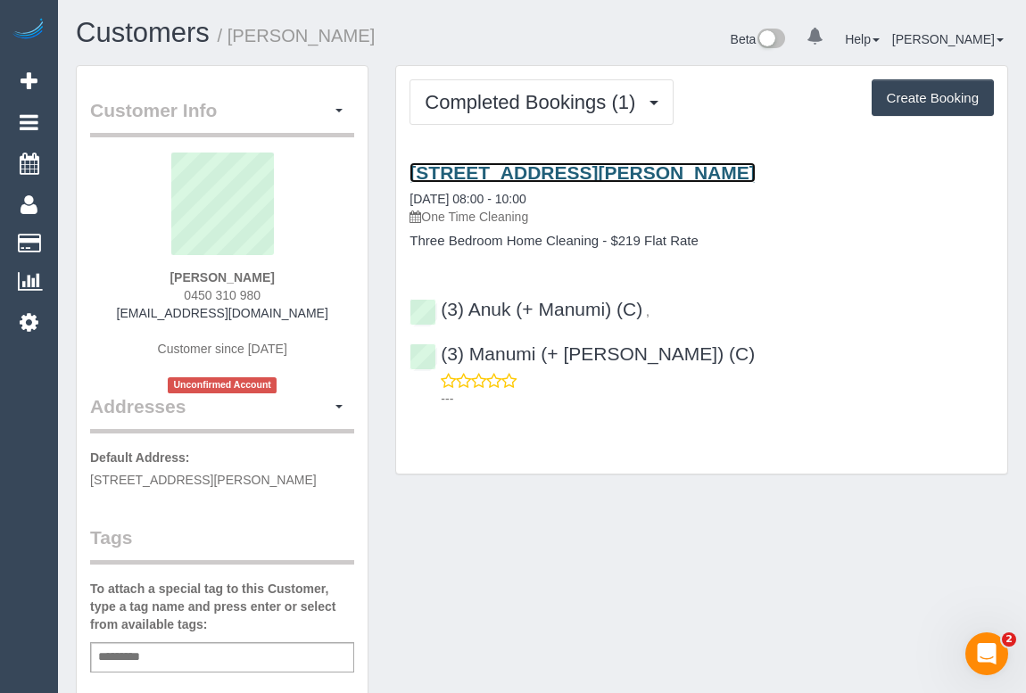
click at [574, 176] on link "[STREET_ADDRESS][PERSON_NAME]" at bounding box center [582, 172] width 345 height 21
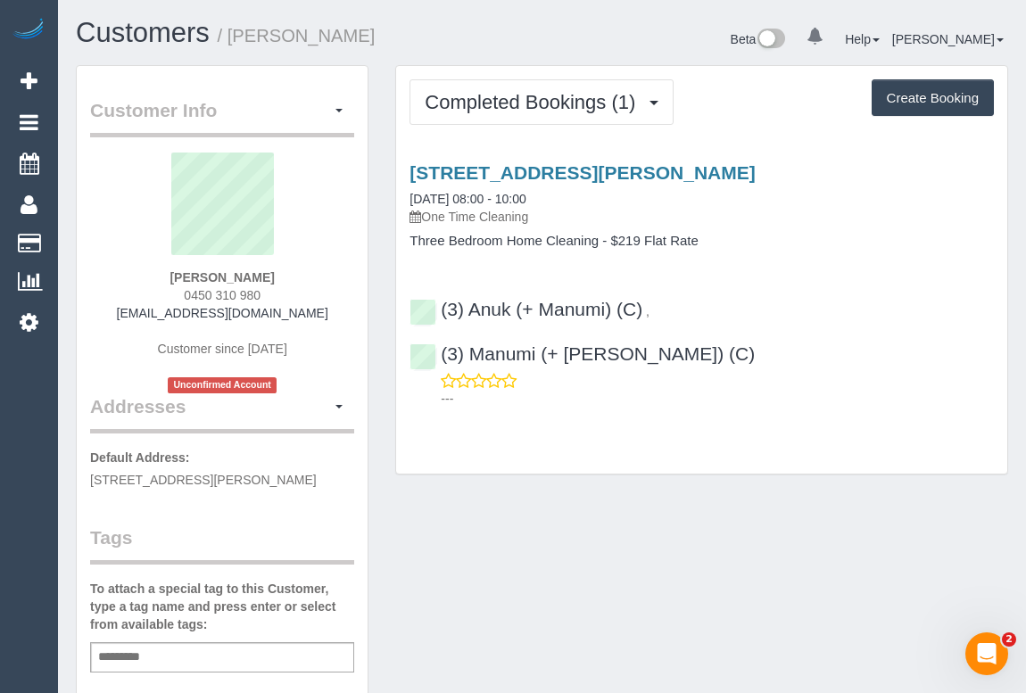
click at [425, 299] on div "(3) Anuk (+ Manumi) (C) , (3) Manumi (+ Anuk) (C) ---" at bounding box center [701, 346] width 611 height 124
copy div "(3) Anuk (+ Manumi) (C) , (3) Manumi (+ Anuk) (C)"
click at [170, 649] on div "Add a tag" at bounding box center [222, 658] width 264 height 30
type input "**********"
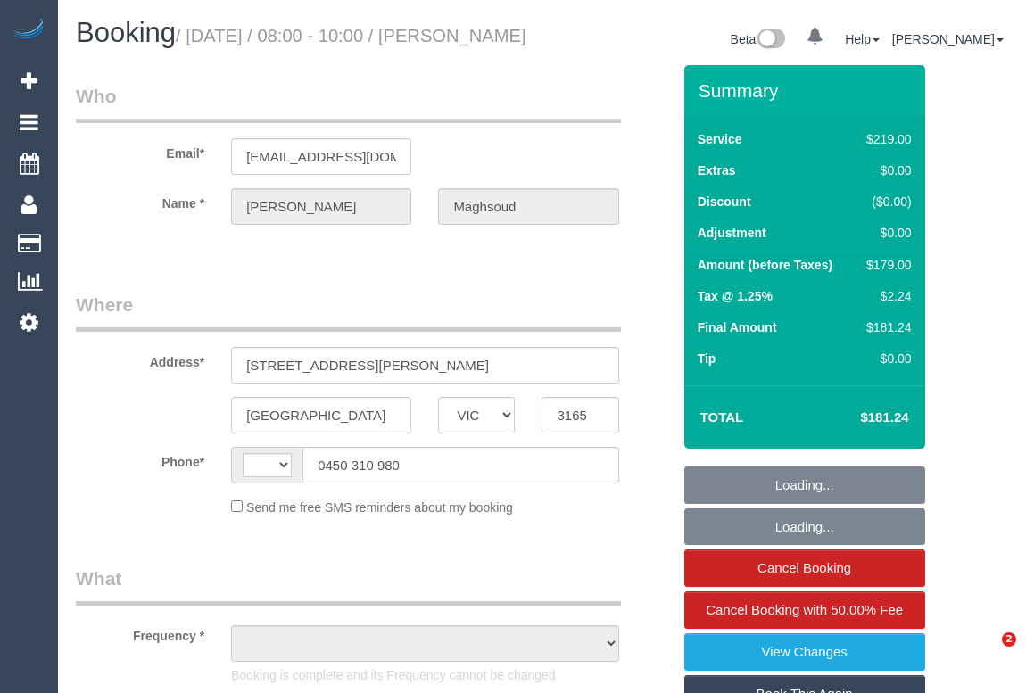
select select "VIC"
select select "object:294"
select select "string:stripe-pm_1S3ouv2GScqysDRVso4q2UBL"
select select "number:28"
select select "number:14"
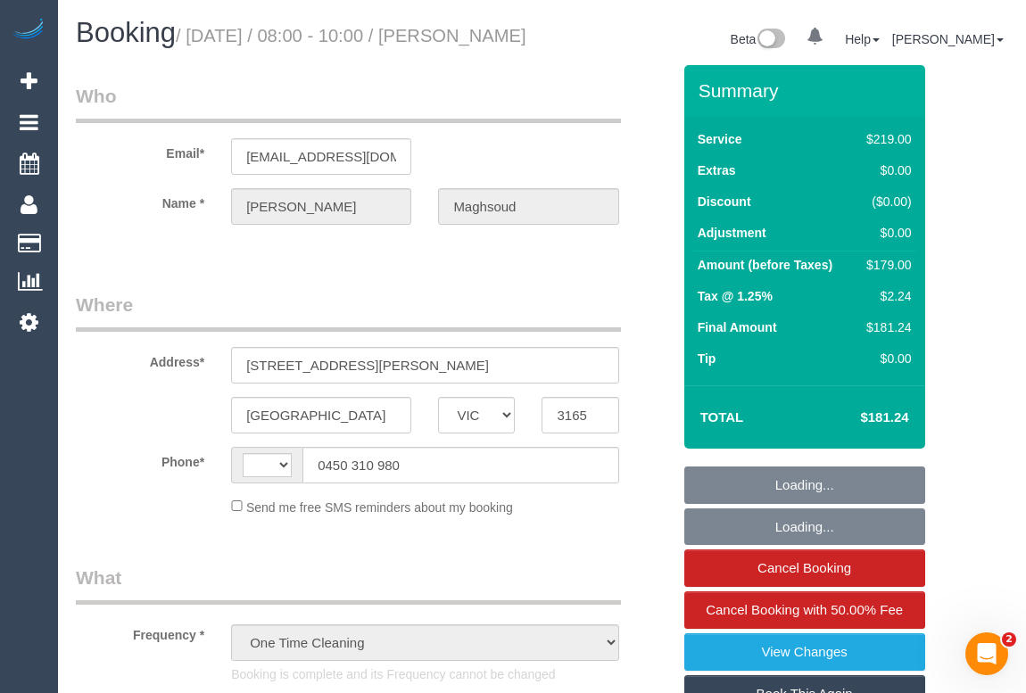
select select "number:19"
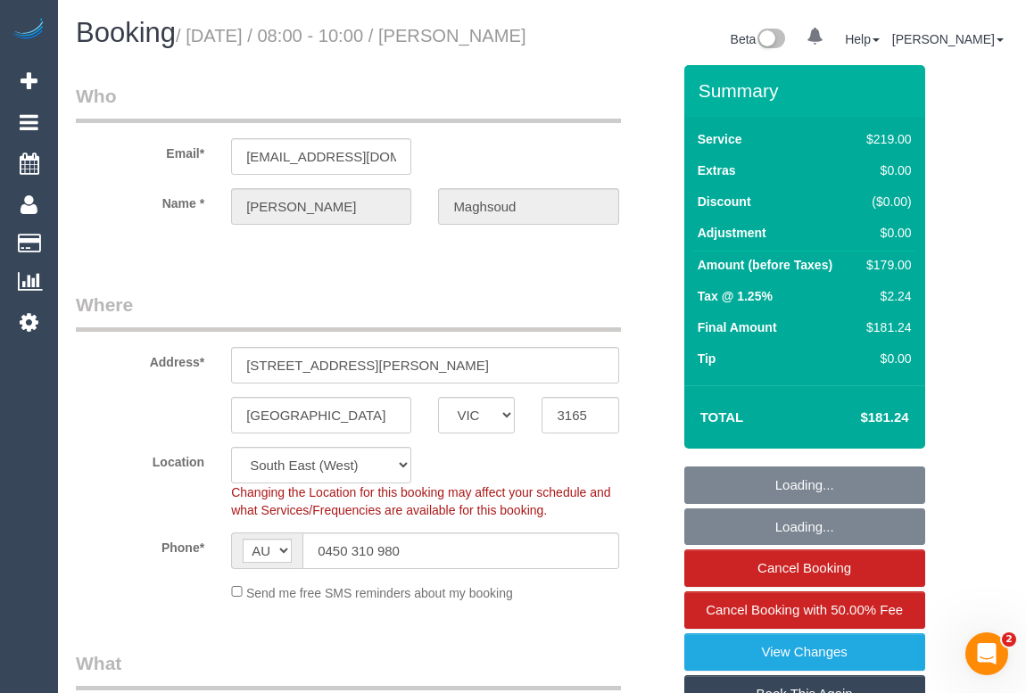
select select "string:AU"
select select "object:733"
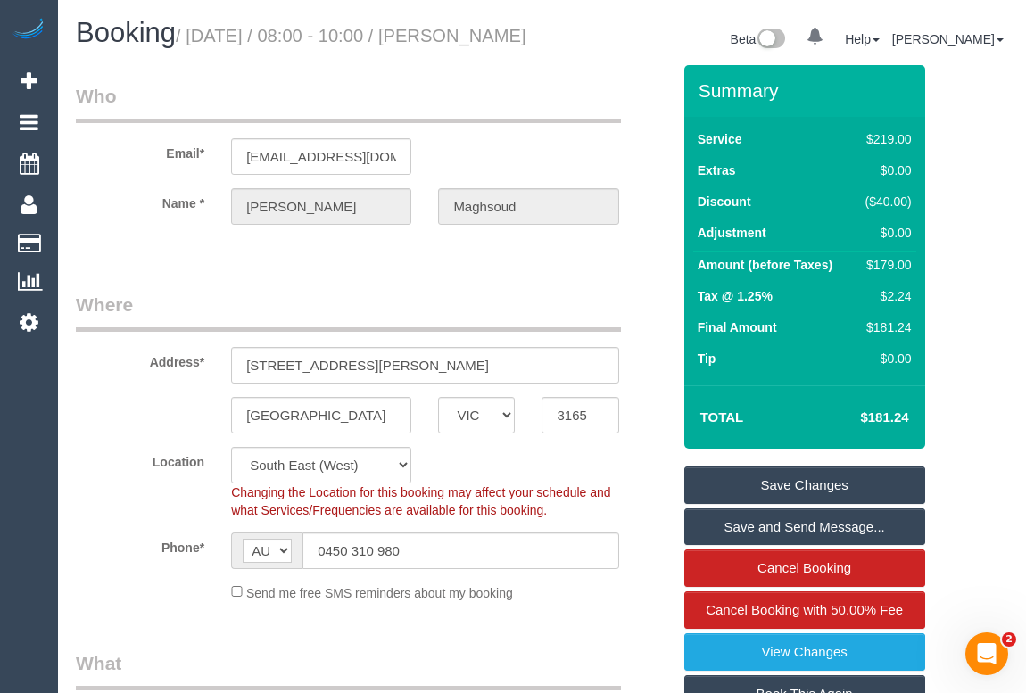
drag, startPoint x: 76, startPoint y: 62, endPoint x: 221, endPoint y: 73, distance: 145.9
click at [221, 48] on h1 "Booking / September 06, 2025 / 08:00 - 10:00 / Reza Maghsoud" at bounding box center [302, 33] width 453 height 30
copy small "Reza Maghsoud"
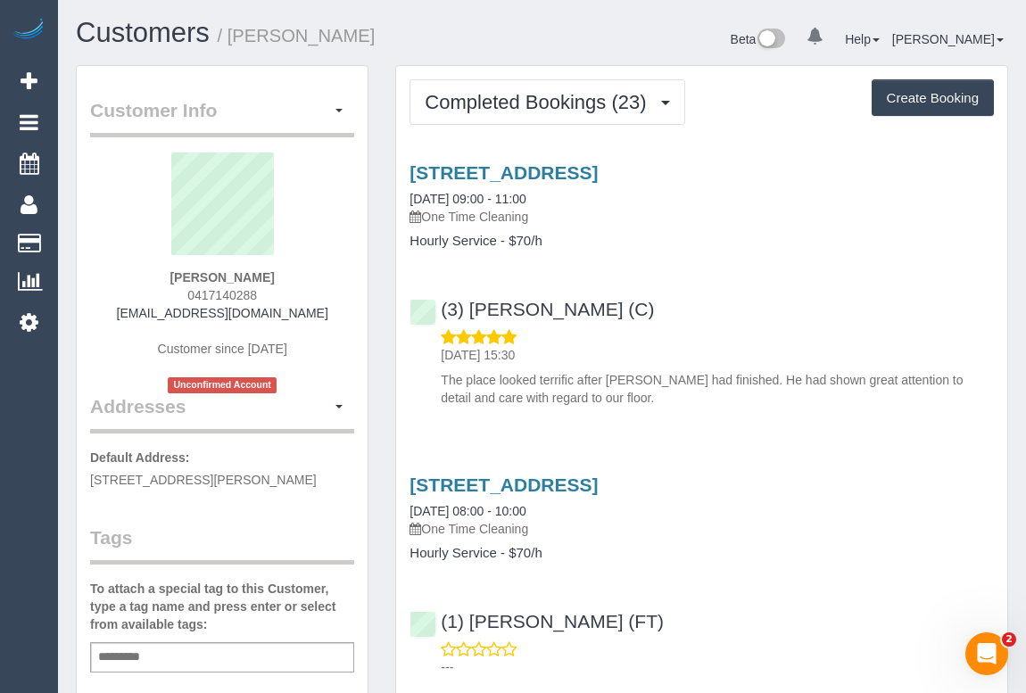
drag, startPoint x: 183, startPoint y: 294, endPoint x: 296, endPoint y: 292, distance: 113.4
click at [296, 292] on div "Al Hark 0417140288 buttons-pistil.0g@icloud.com Customer since 2024 Unconfirmed…" at bounding box center [222, 273] width 264 height 241
copy span "0417140288"
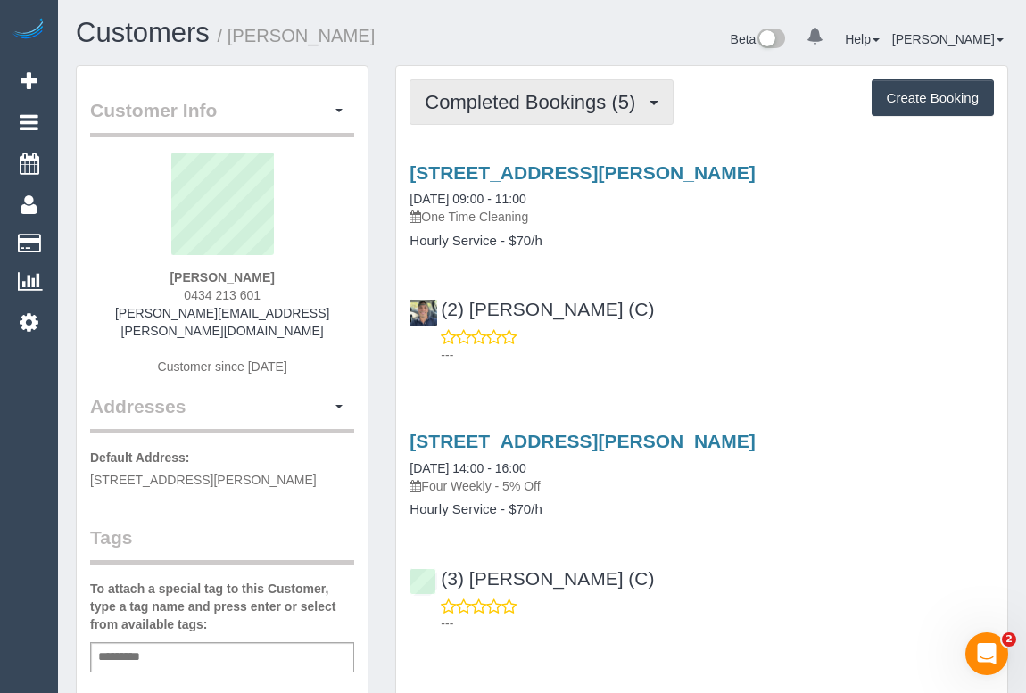
click at [518, 97] on span "Completed Bookings (5)" at bounding box center [535, 102] width 220 height 22
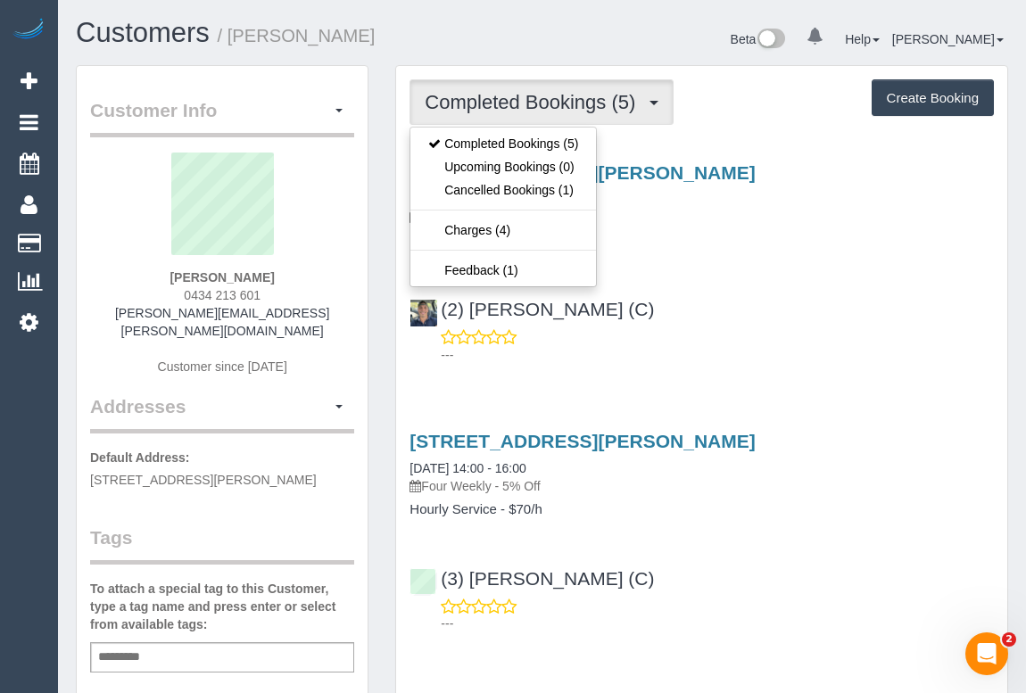
click at [742, 311] on div "(2) Eray Mertturk (C) ---" at bounding box center [701, 324] width 611 height 80
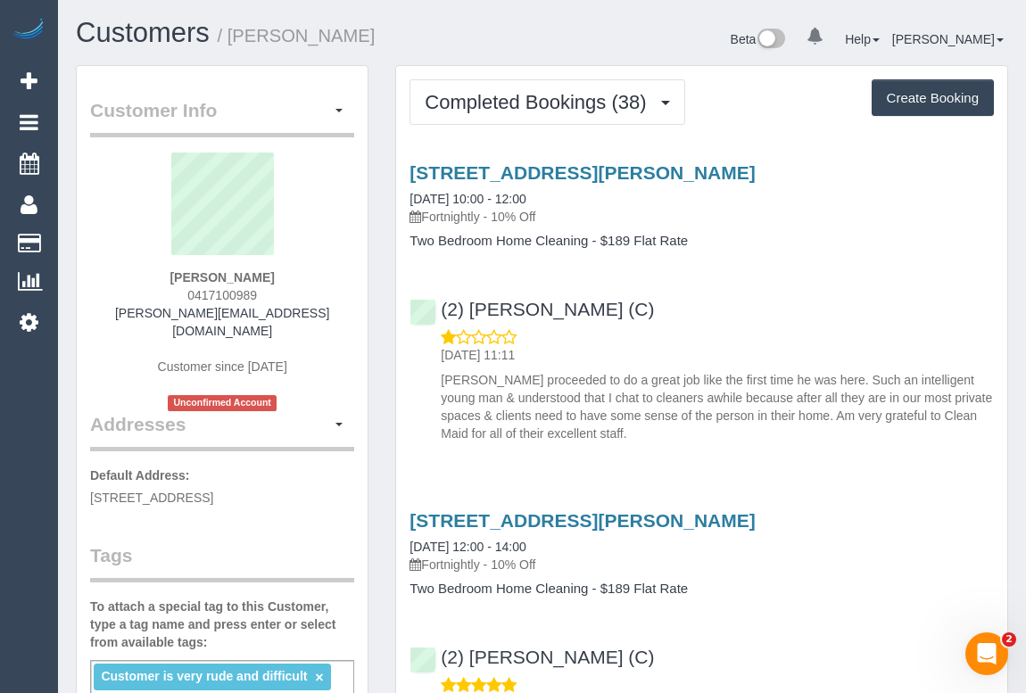
click at [714, 304] on div "(2) [PERSON_NAME] (C) [DATE] 11:11 [PERSON_NAME] proceeded to do a great job li…" at bounding box center [701, 363] width 611 height 159
drag, startPoint x: 170, startPoint y: 274, endPoint x: 291, endPoint y: 273, distance: 121.4
click at [291, 273] on div "Patra Antonis 0417100989 patra@antonis.com.au Customer since 2021 Unconfirmed A…" at bounding box center [222, 282] width 264 height 259
copy strong "Patra Antonis"
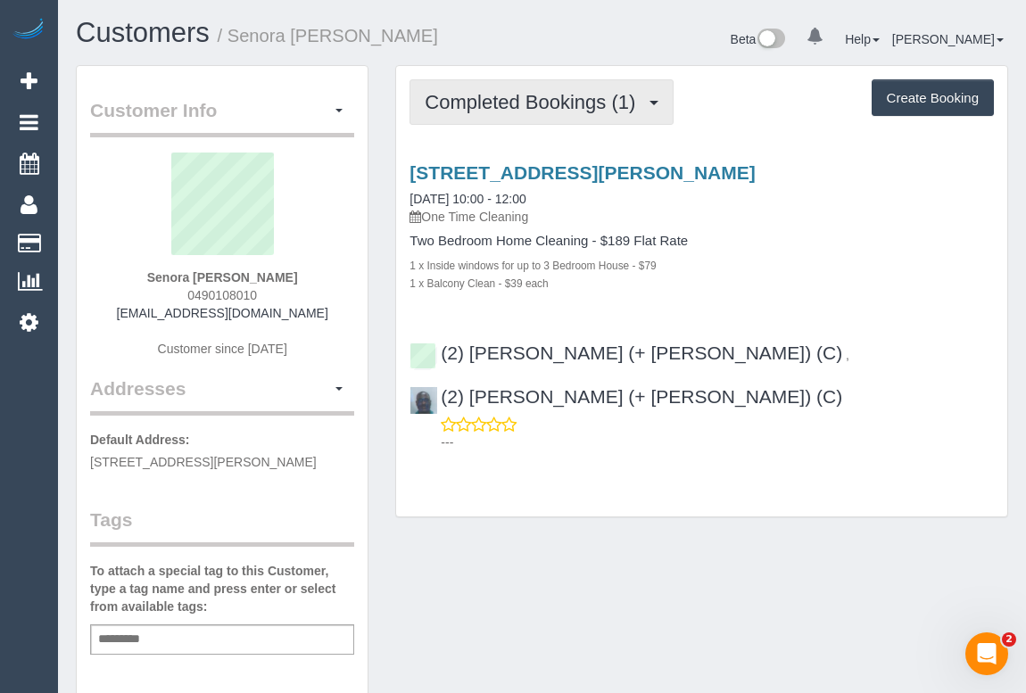
click at [548, 97] on span "Completed Bookings (1)" at bounding box center [535, 102] width 220 height 22
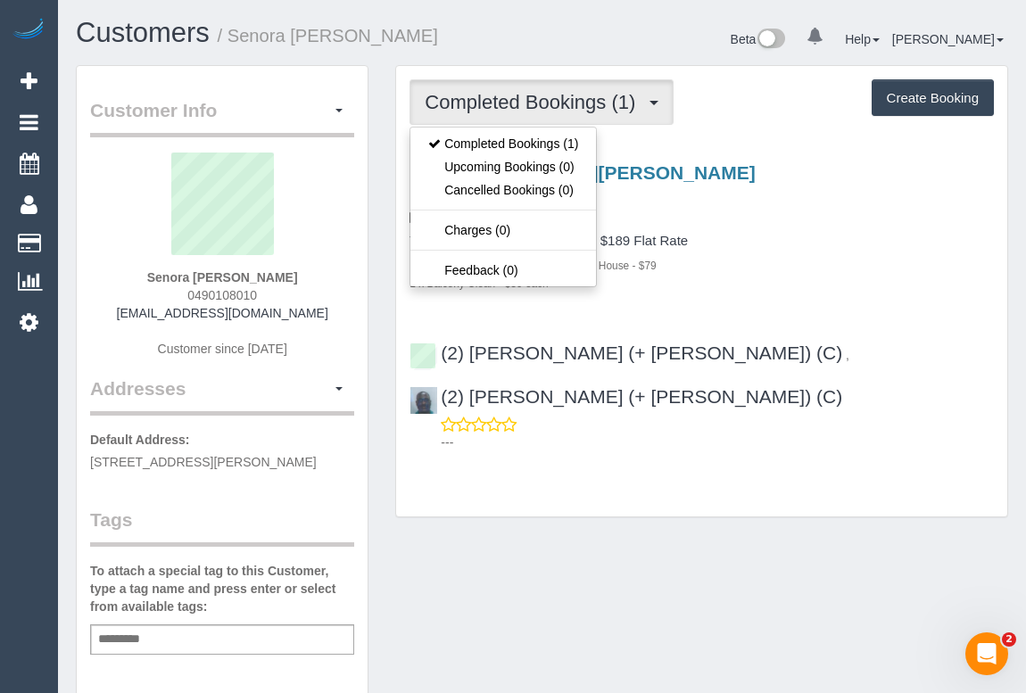
click at [773, 226] on div "[STREET_ADDRESS][PERSON_NAME] [DATE] 10:00 - 12:00 One Time Cleaning Two Bedroo…" at bounding box center [701, 226] width 611 height 129
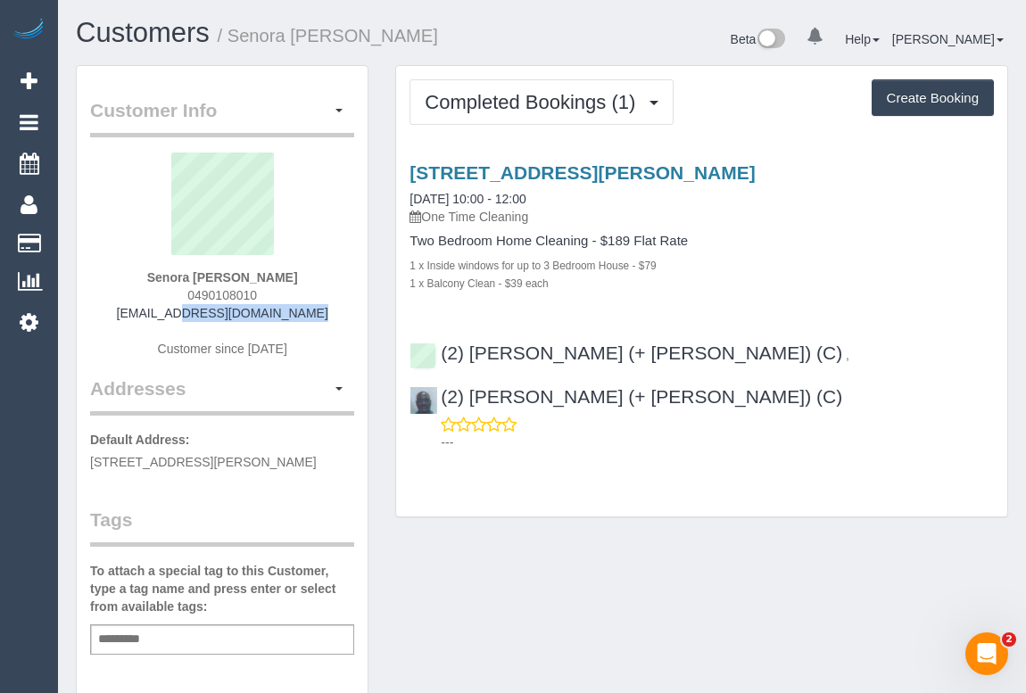
drag, startPoint x: 196, startPoint y: 319, endPoint x: 321, endPoint y: 319, distance: 124.9
click at [321, 319] on div "Senora [PERSON_NAME] 0490108010 [EMAIL_ADDRESS][DOMAIN_NAME] Customer since [DA…" at bounding box center [222, 264] width 264 height 223
copy link "[EMAIL_ADDRESS][DOMAIN_NAME]"
drag, startPoint x: 166, startPoint y: 277, endPoint x: 282, endPoint y: 276, distance: 116.0
click at [282, 276] on div "Senora Mendonca 0490108010 senora811@yahoo.com Customer since 2025" at bounding box center [222, 264] width 264 height 223
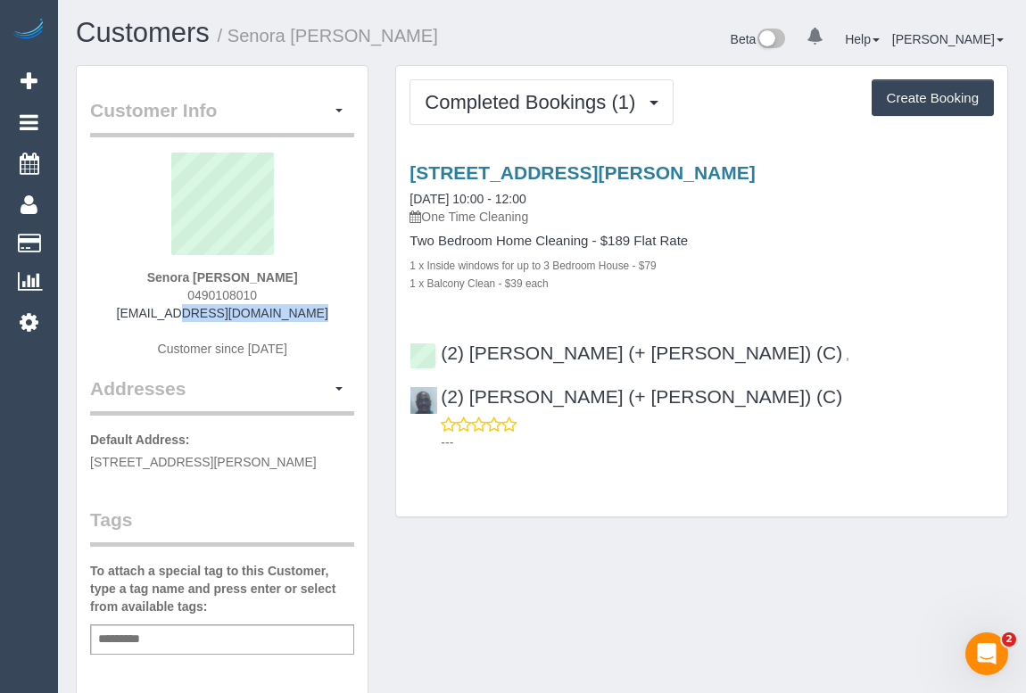
copy strong "Senora Mendonca"
drag, startPoint x: 187, startPoint y: 290, endPoint x: 292, endPoint y: 301, distance: 105.0
click at [292, 301] on div "Senora Mendonca 0490108010 senora811@yahoo.com Customer since 2025" at bounding box center [222, 264] width 264 height 223
copy span "0490108010"
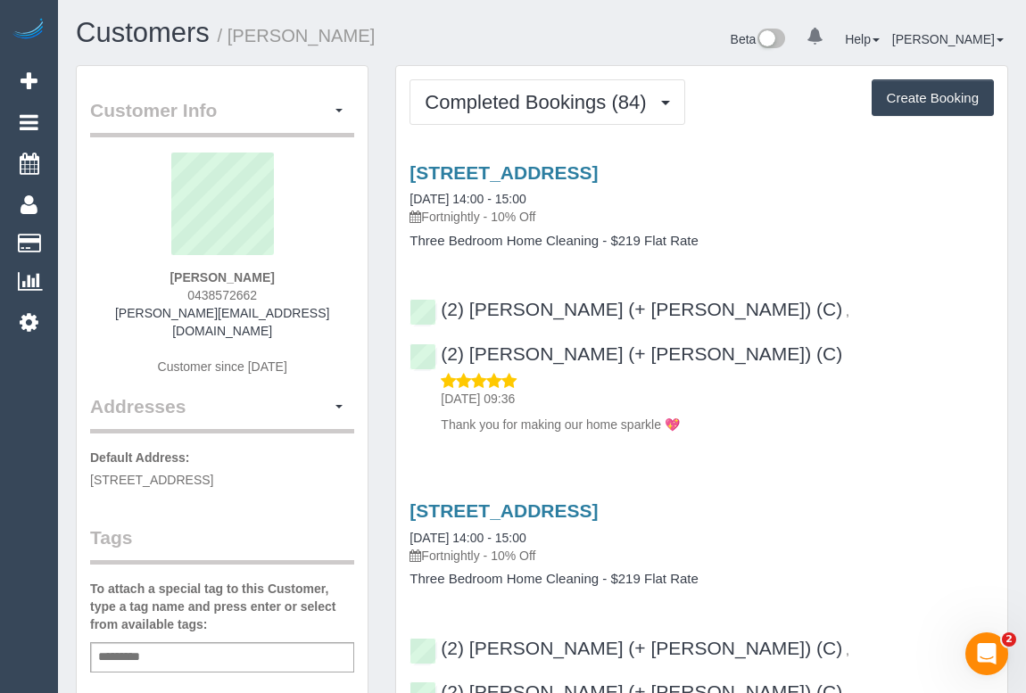
click at [824, 212] on p "Fortnightly - 10% Off" at bounding box center [702, 217] width 585 height 18
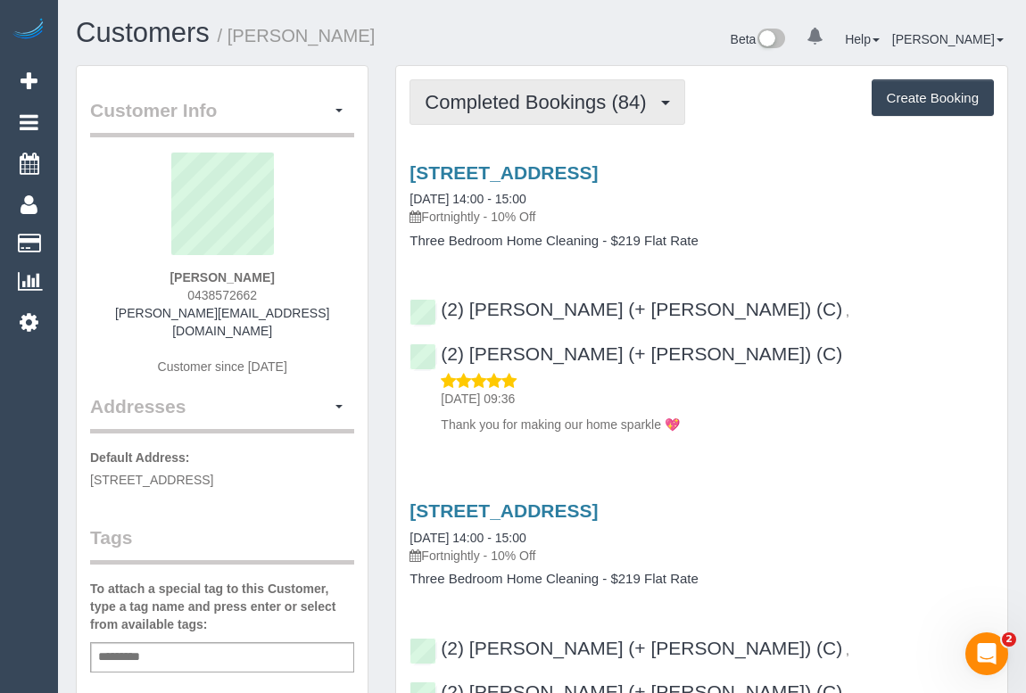
click at [539, 106] on span "Completed Bookings (84)" at bounding box center [540, 102] width 230 height 22
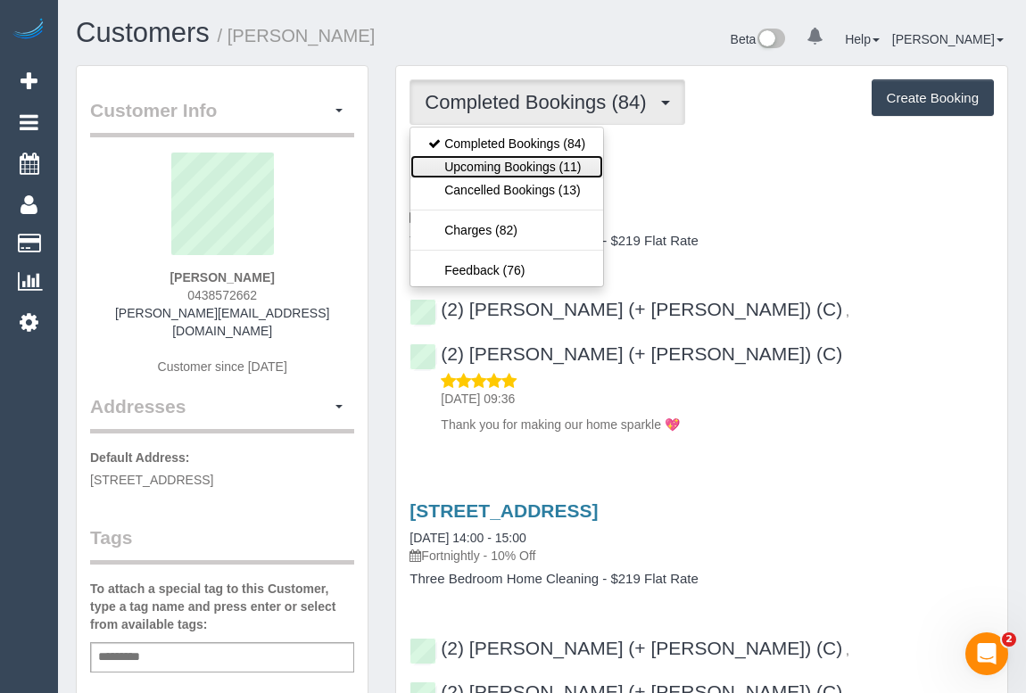
click at [518, 161] on link "Upcoming Bookings (11)" at bounding box center [507, 166] width 193 height 23
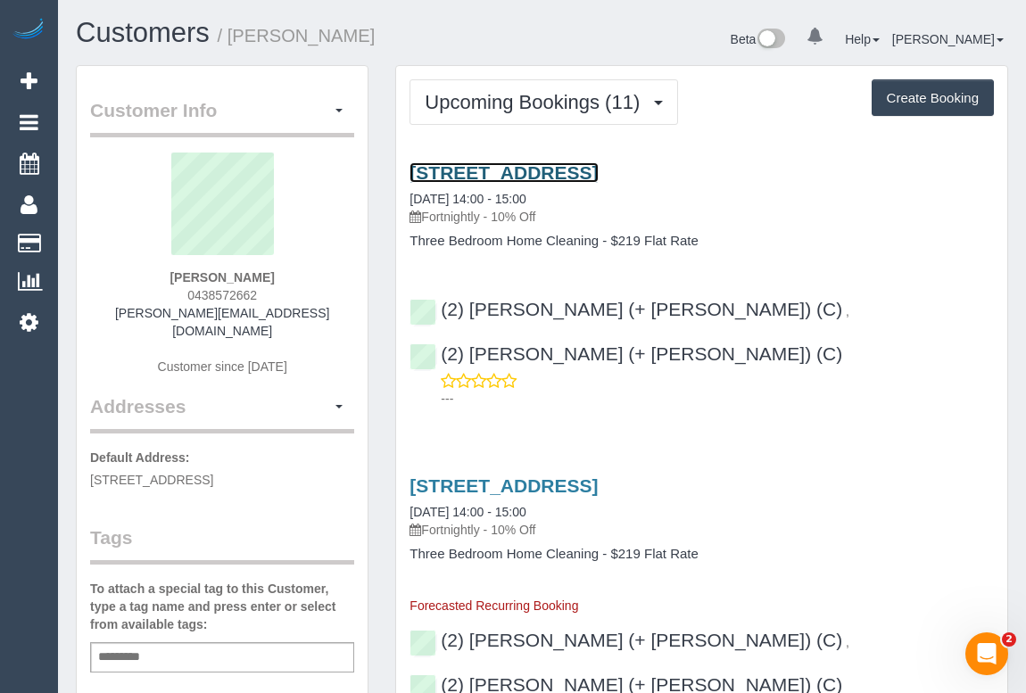
click at [574, 170] on link "[STREET_ADDRESS]" at bounding box center [504, 172] width 188 height 21
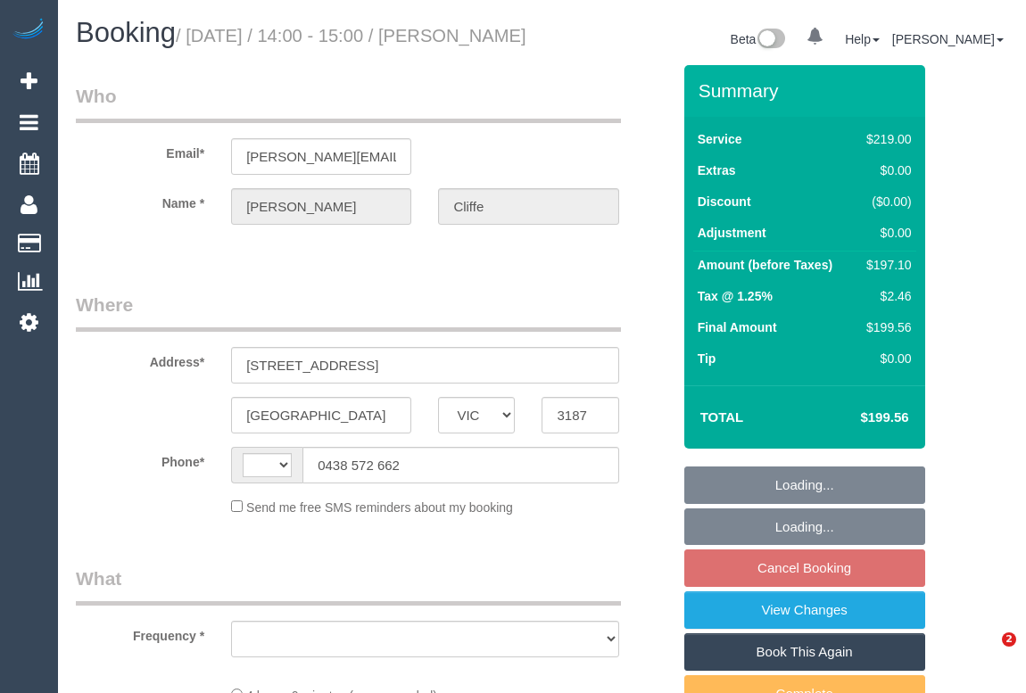
select select "VIC"
select select "string:AU"
select select "string:stripe-pm_1H5Nsa2GScqysDRVnEjmSKI8"
select select "object:532"
select select "number:27"
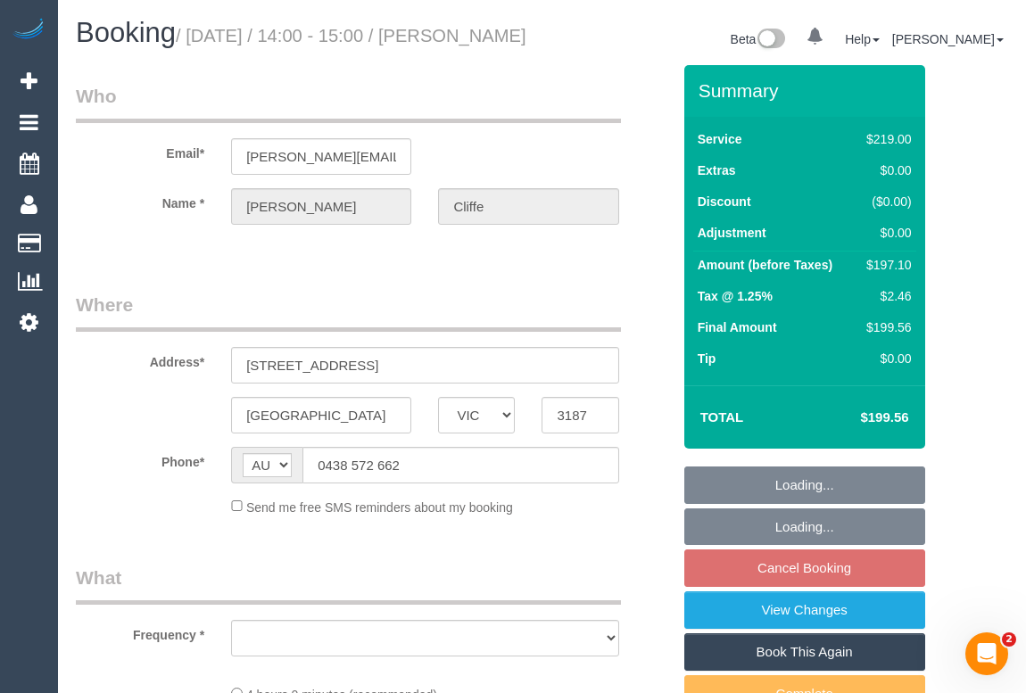
select select "number:14"
select select "number:18"
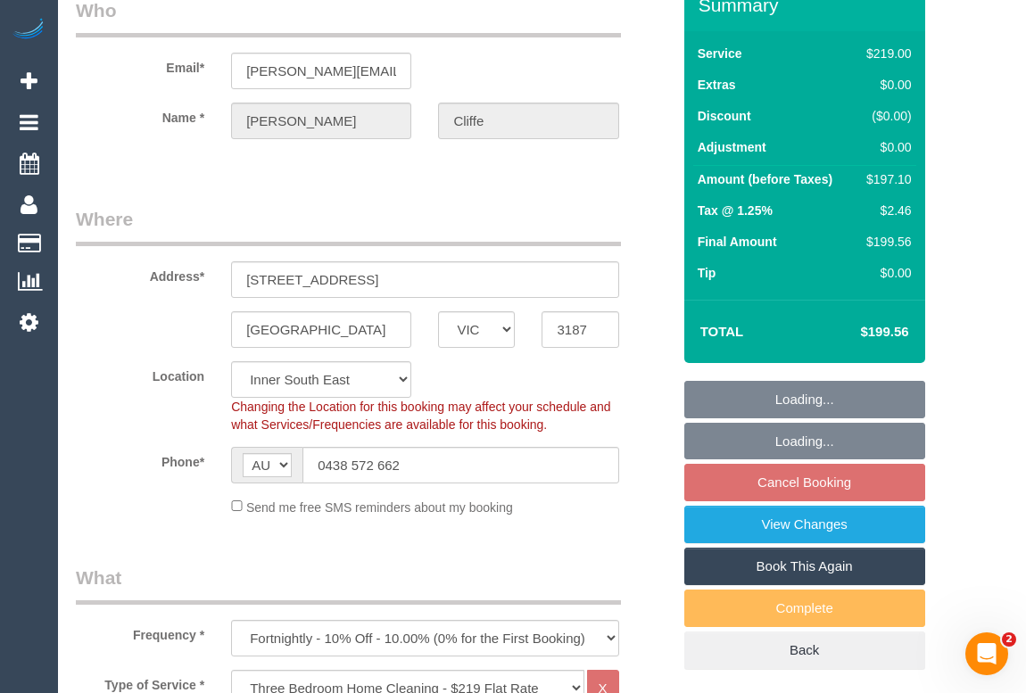
select select "object:781"
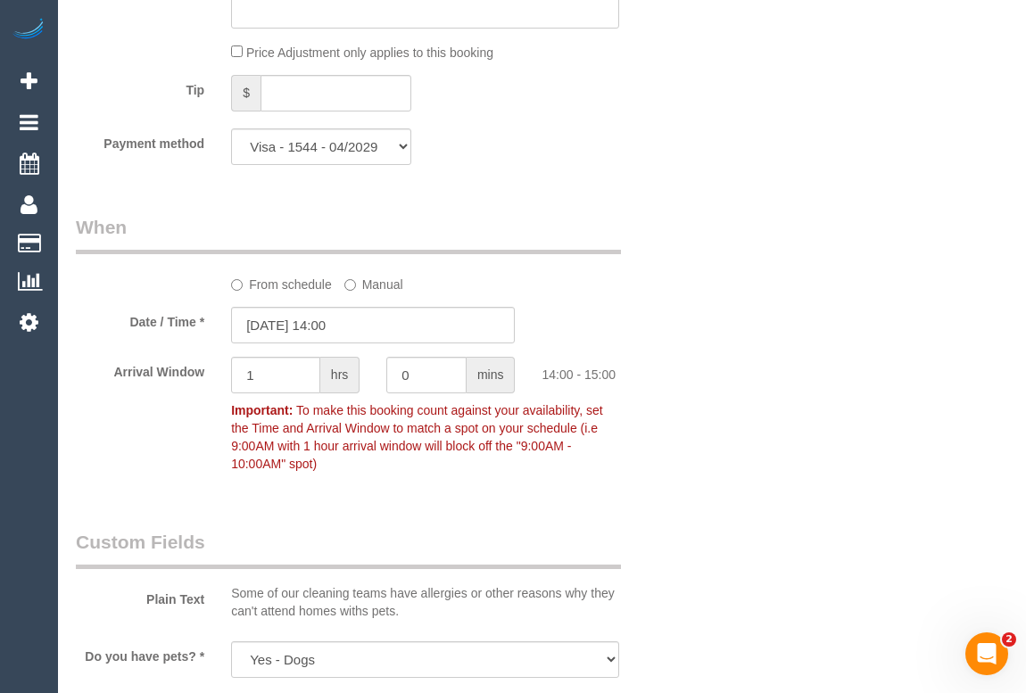
scroll to position [1865, 0]
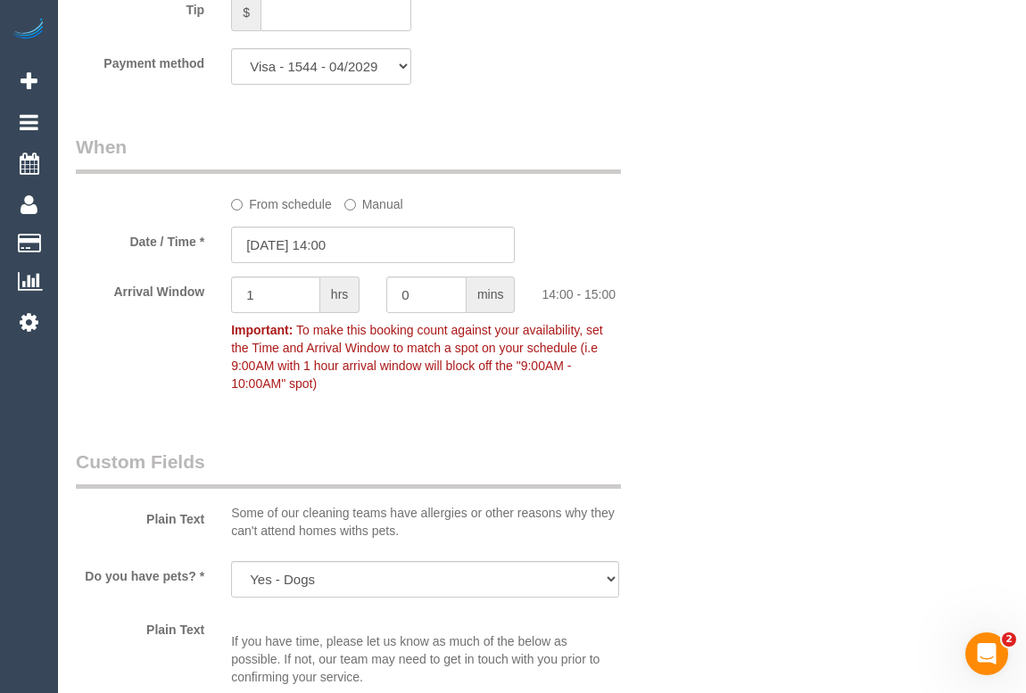
click at [277, 213] on label "From schedule" at bounding box center [281, 201] width 101 height 24
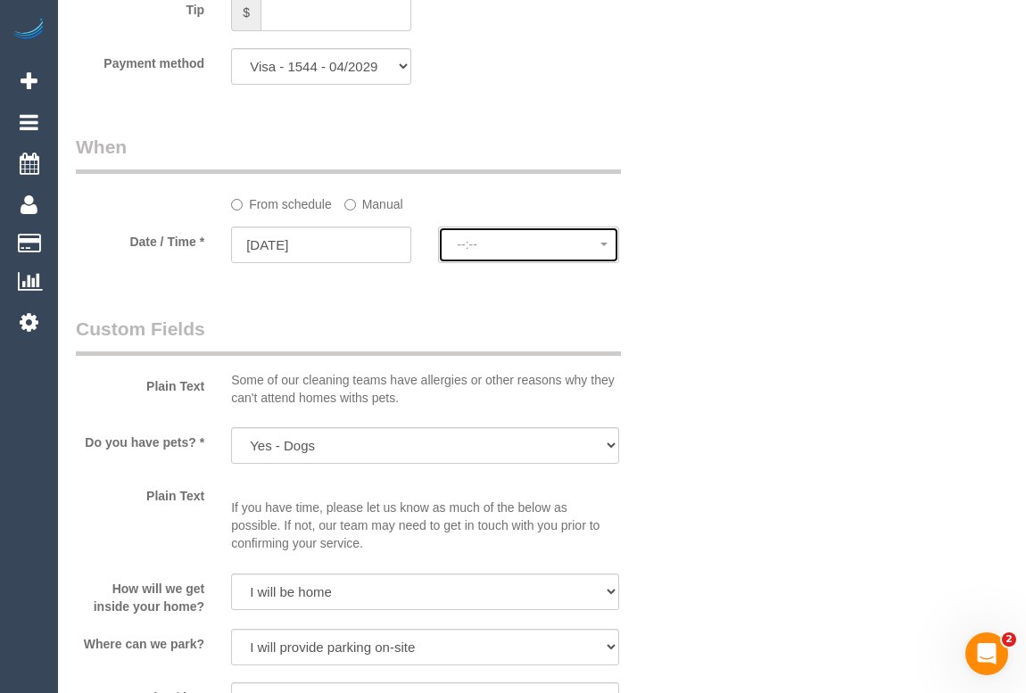
click at [491, 252] on span "--:--" at bounding box center [528, 244] width 143 height 14
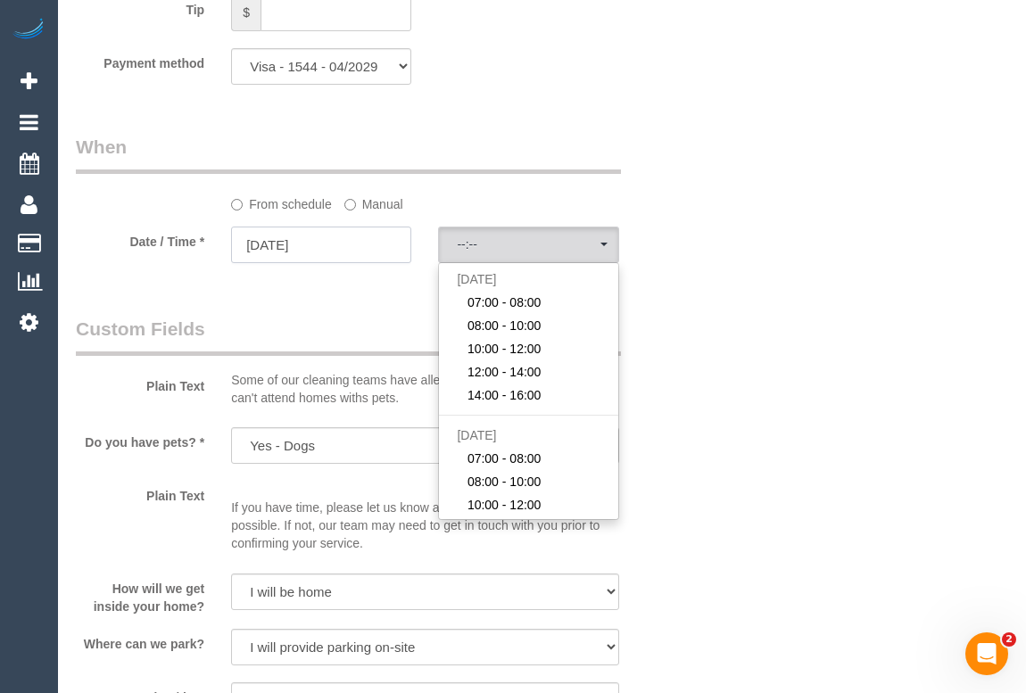
click at [368, 263] on input "19/09/2025" at bounding box center [321, 245] width 180 height 37
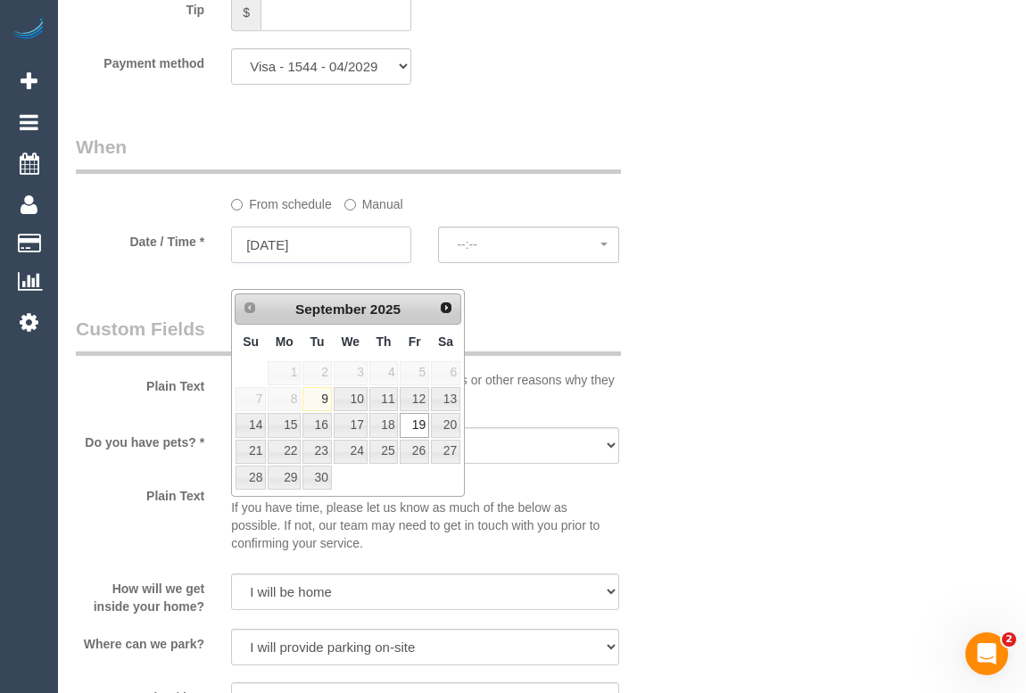
select select "spot22"
click at [766, 429] on div "Who Email* caroline.cliffe@icloud.com Name * Caroline Cliffe Where Address* 9 W…" at bounding box center [542, 81] width 933 height 3762
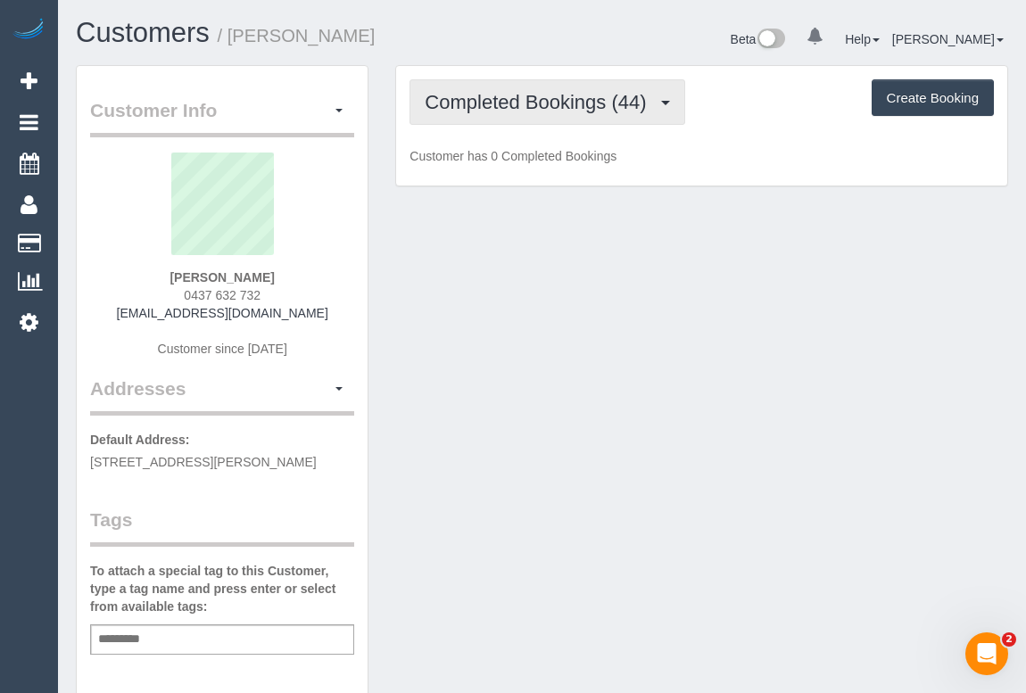
click at [546, 112] on button "Completed Bookings (44)" at bounding box center [547, 102] width 275 height 46
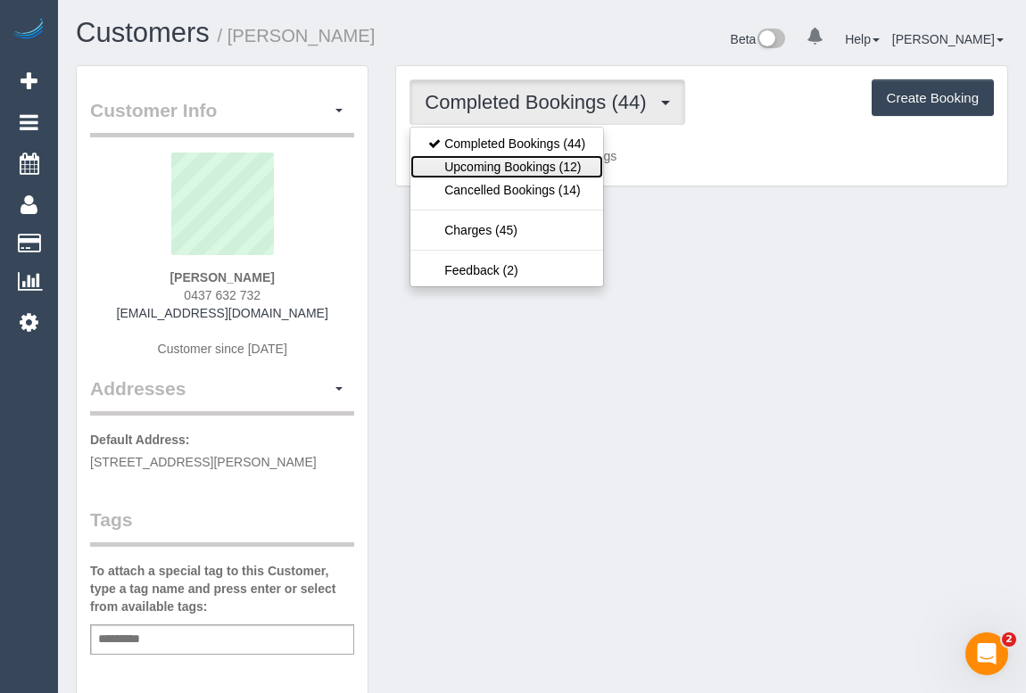
click at [536, 165] on link "Upcoming Bookings (12)" at bounding box center [507, 166] width 193 height 23
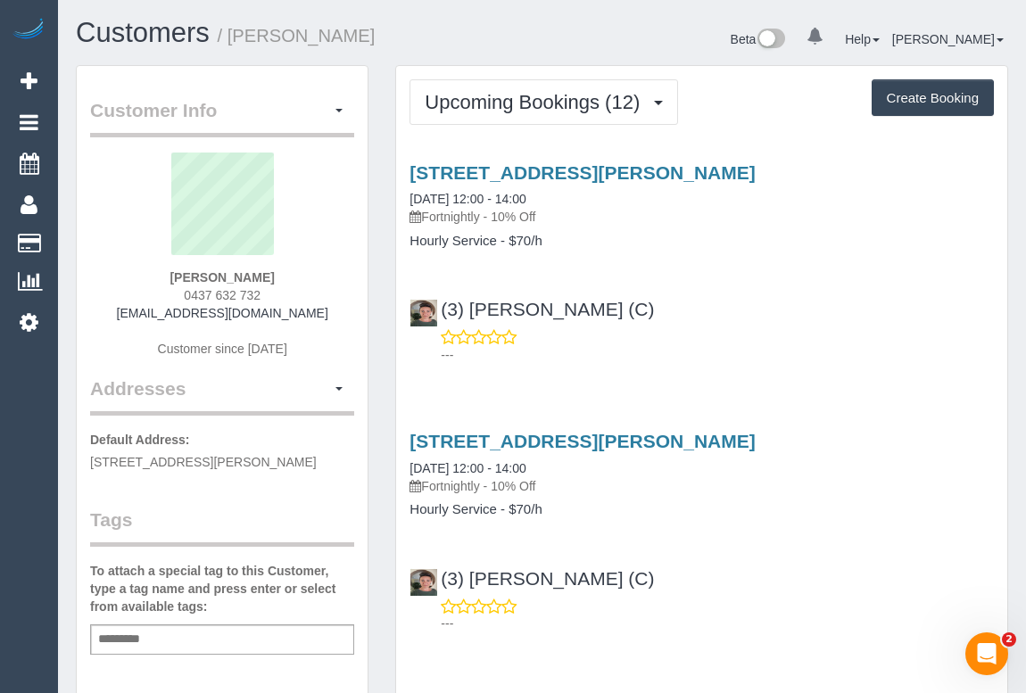
click at [684, 240] on h4 "Hourly Service - $70/h" at bounding box center [702, 241] width 585 height 15
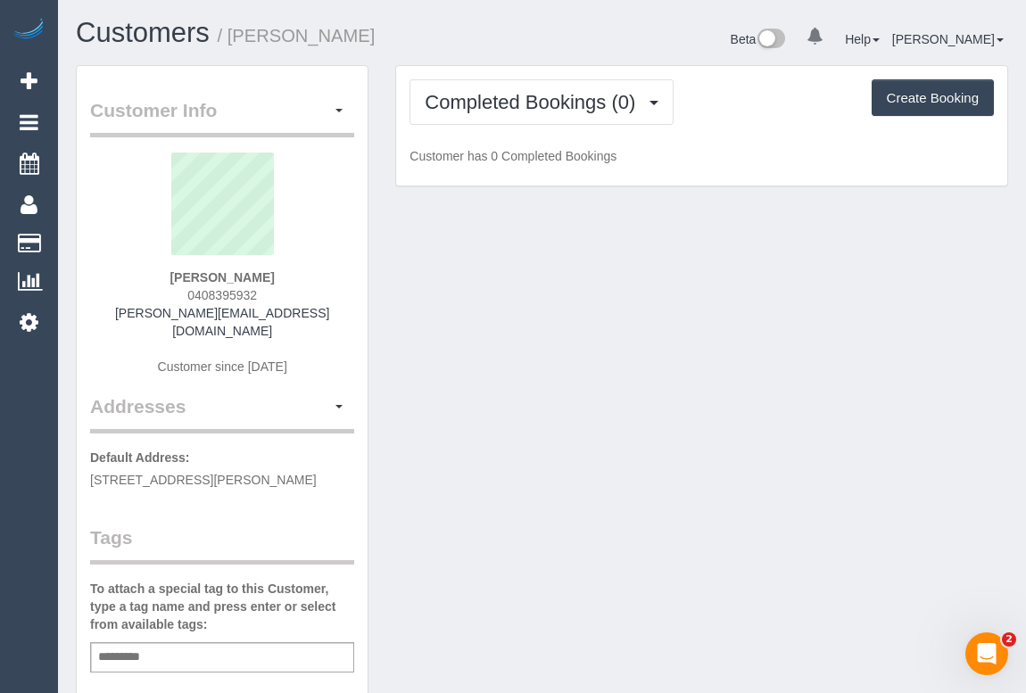
drag, startPoint x: 181, startPoint y: 292, endPoint x: 296, endPoint y: 292, distance: 115.1
click at [296, 292] on div "[PERSON_NAME] 0408395932 [PERSON_NAME][EMAIL_ADDRESS][DOMAIN_NAME] Customer sin…" at bounding box center [222, 273] width 264 height 241
copy span "0408395932"
click at [147, 291] on div "[PERSON_NAME] 0408395932 [PERSON_NAME][EMAIL_ADDRESS][DOMAIN_NAME] Customer sin…" at bounding box center [222, 273] width 264 height 241
drag, startPoint x: 174, startPoint y: 292, endPoint x: 283, endPoint y: 295, distance: 108.9
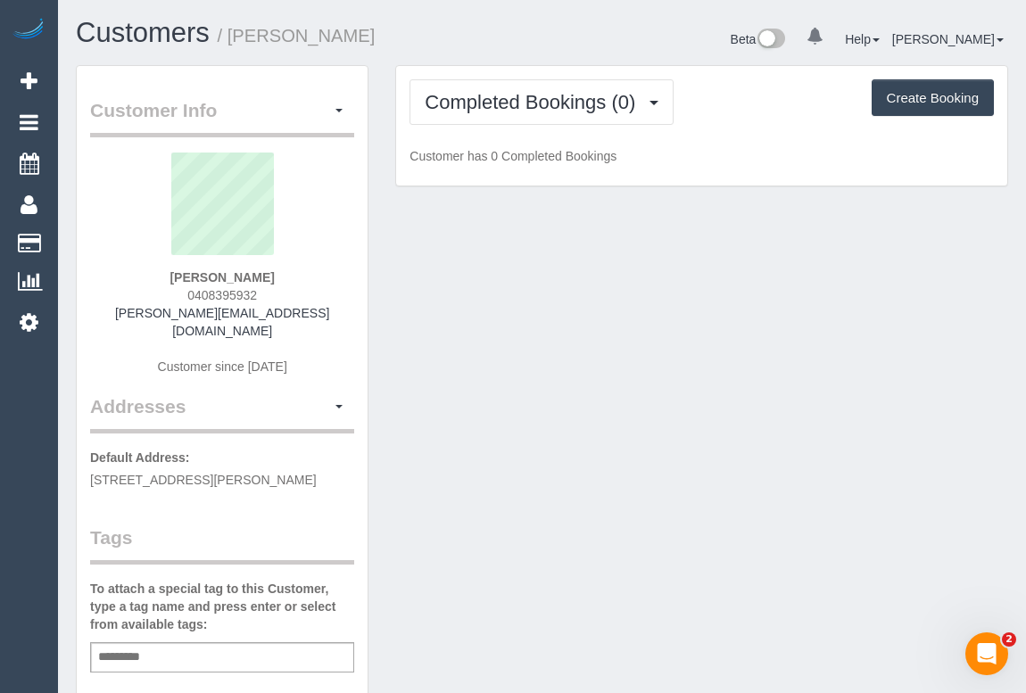
click at [283, 295] on div "[PERSON_NAME] 0408395932 [PERSON_NAME][EMAIL_ADDRESS][DOMAIN_NAME] Customer sin…" at bounding box center [222, 273] width 264 height 241
copy span "0408395932"
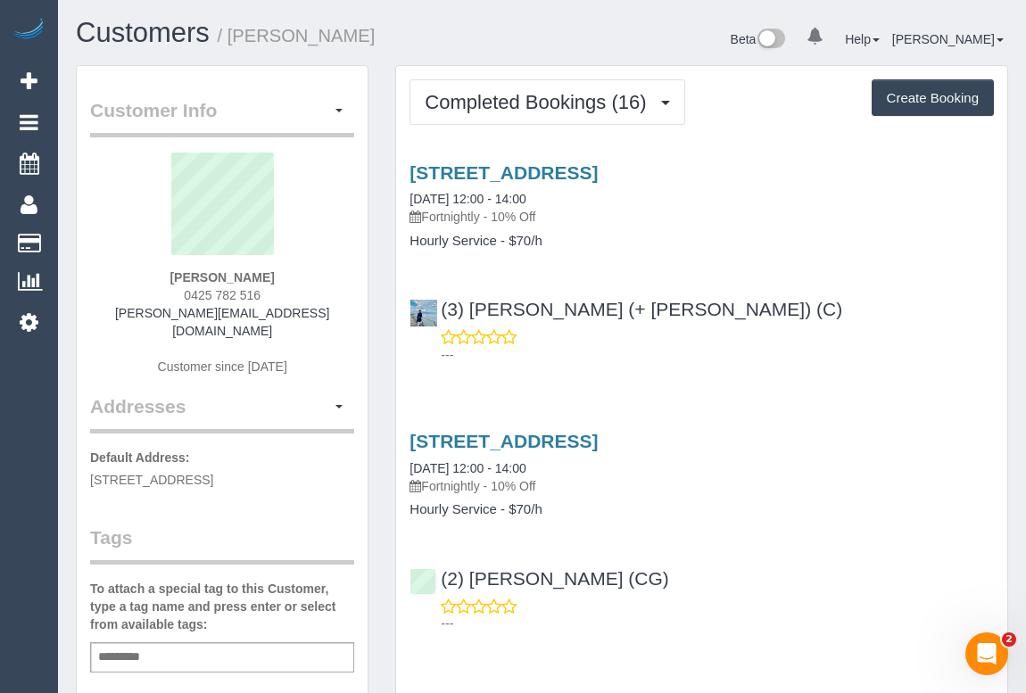
drag, startPoint x: 255, startPoint y: 292, endPoint x: 314, endPoint y: 290, distance: 58.9
click at [314, 290] on div "[PERSON_NAME] 0425 782 516 [PERSON_NAME][EMAIL_ADDRESS][DOMAIN_NAME] Customer s…" at bounding box center [222, 273] width 264 height 241
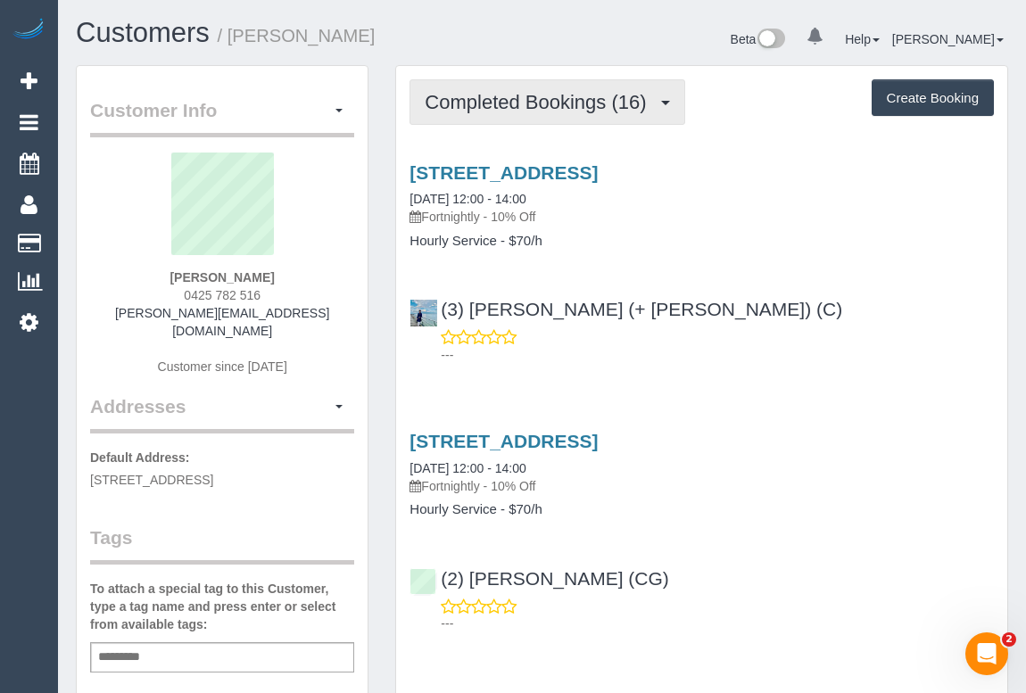
click at [582, 96] on span "Completed Bookings (16)" at bounding box center [540, 102] width 230 height 22
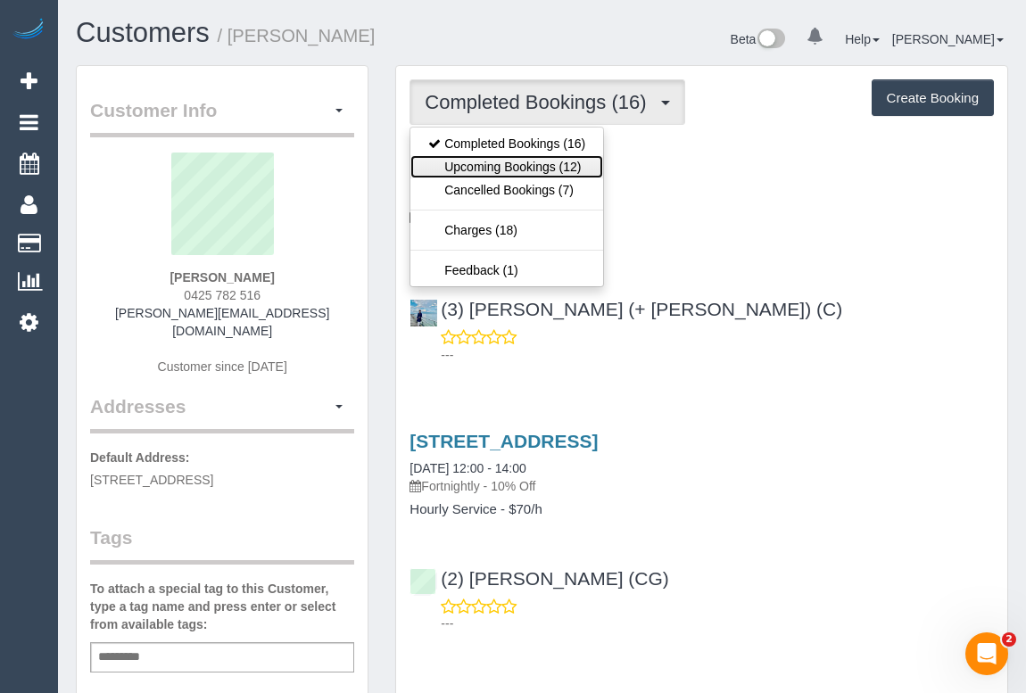
click at [533, 163] on link "Upcoming Bookings (12)" at bounding box center [507, 166] width 193 height 23
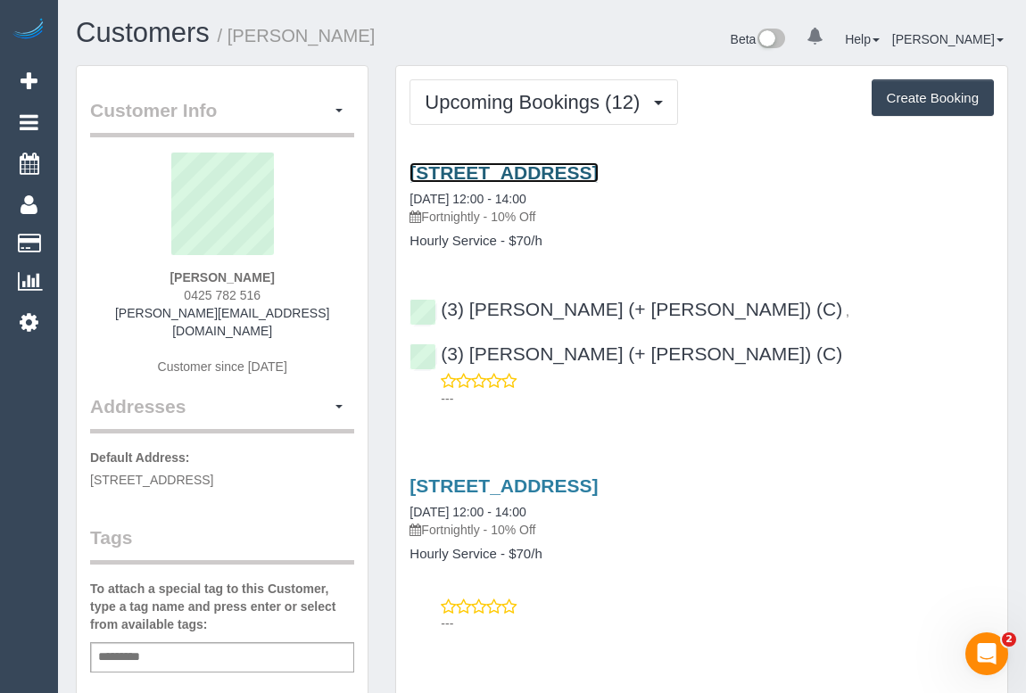
click at [573, 164] on link "[STREET_ADDRESS]" at bounding box center [504, 172] width 188 height 21
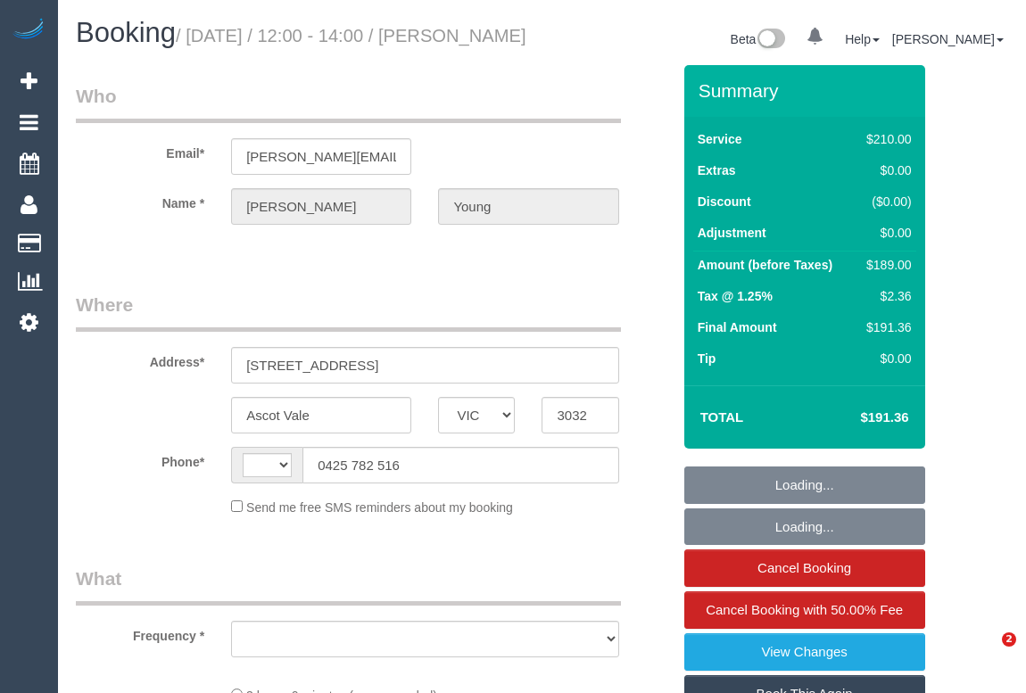
select select "VIC"
select select "string:AU"
select select "object:593"
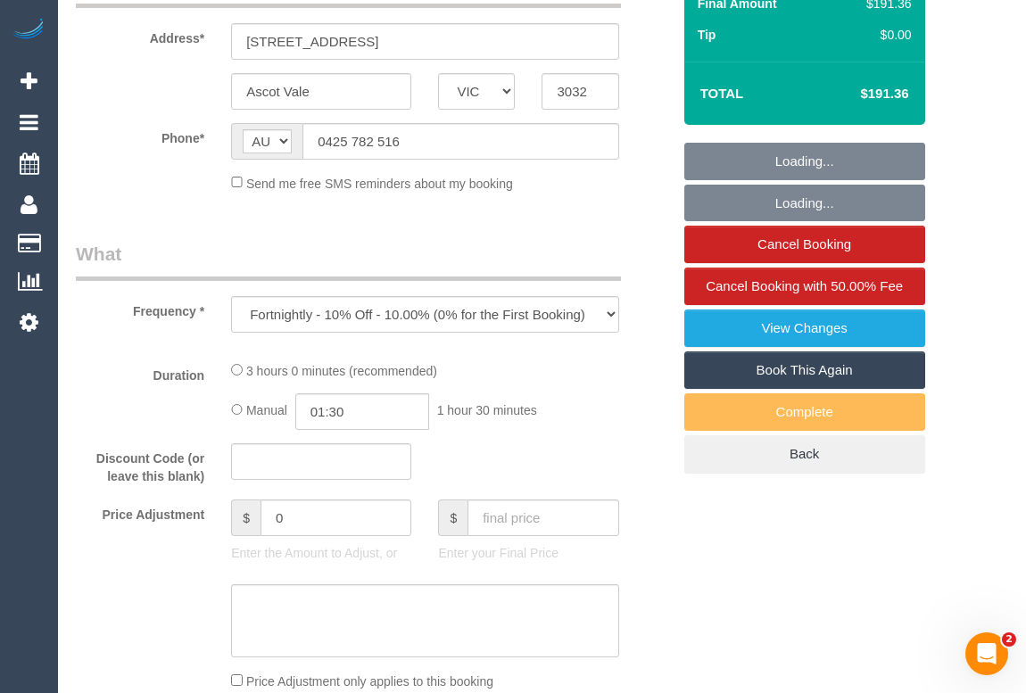
select select "string:stripe-pm_1RHKdX2GScqysDRVbLs84dZJ"
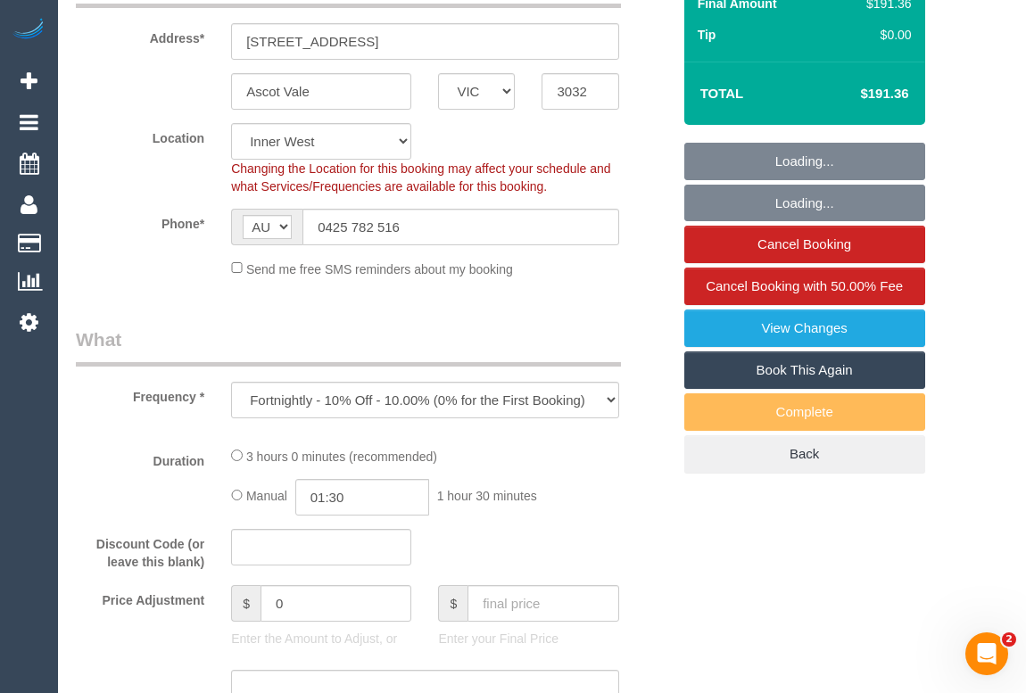
select select "180"
select select "number:30"
select select "number:16"
select select "number:19"
select select "number:22"
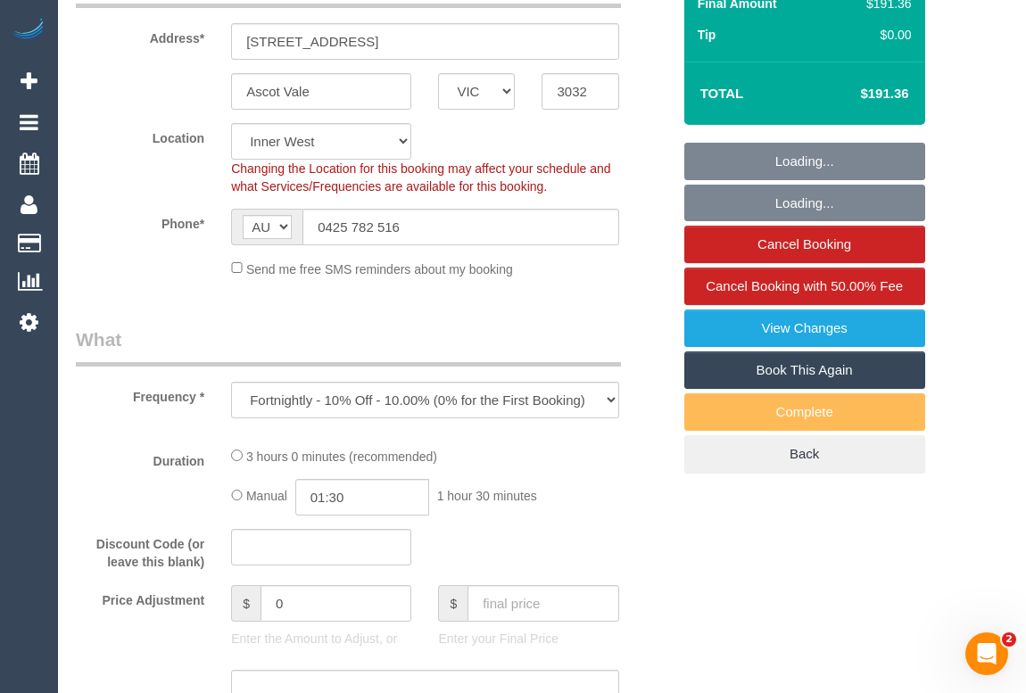
select select "number:34"
select select "number:11"
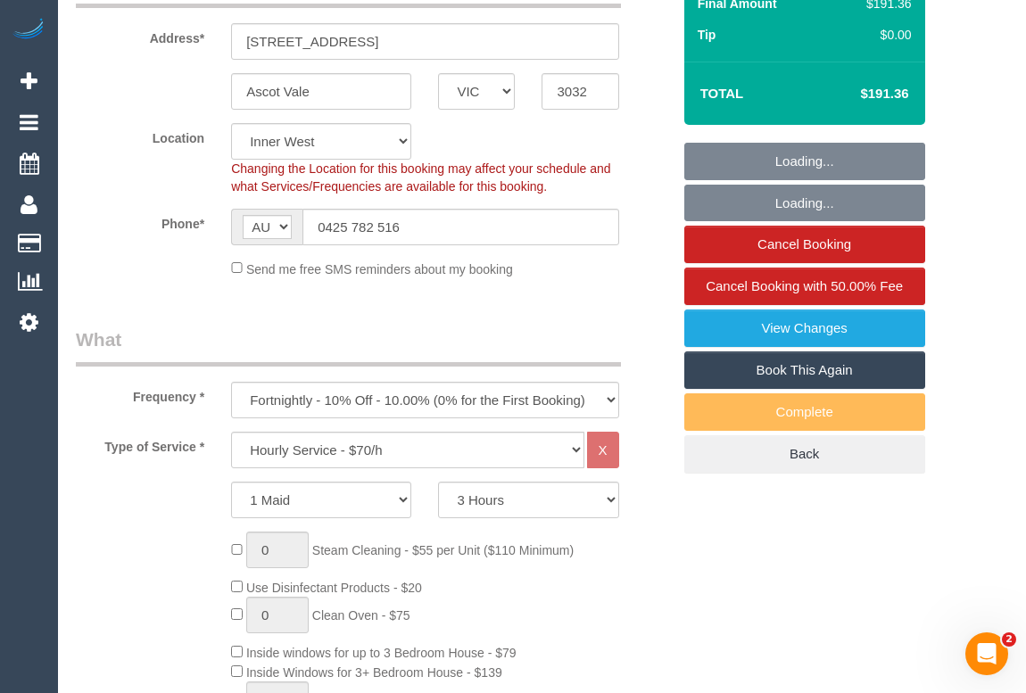
select select "object:1602"
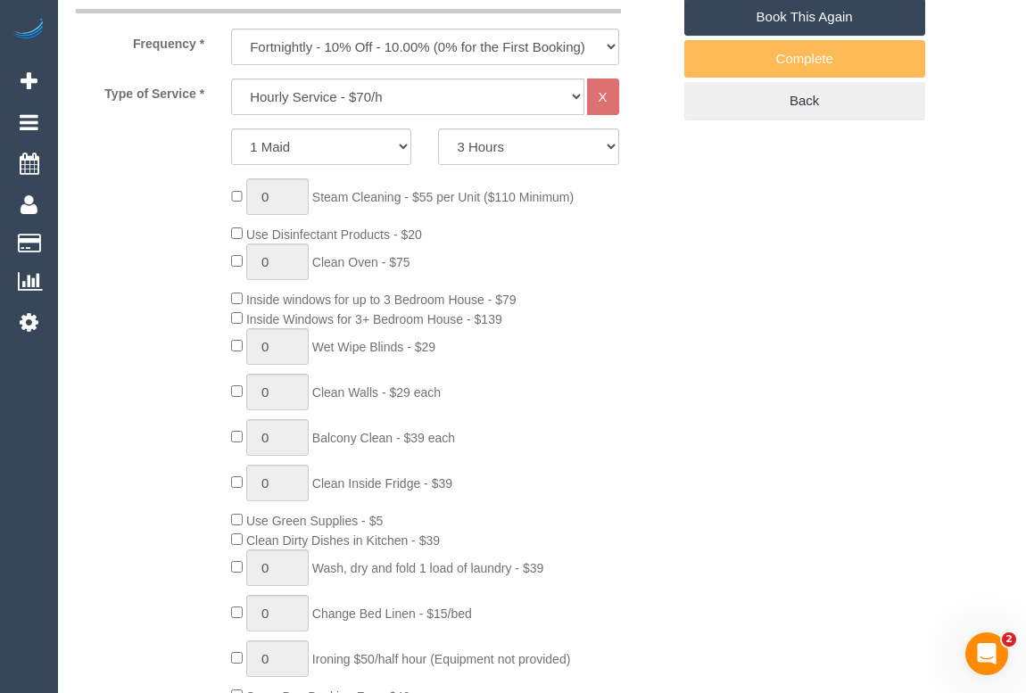
select select "spot1"
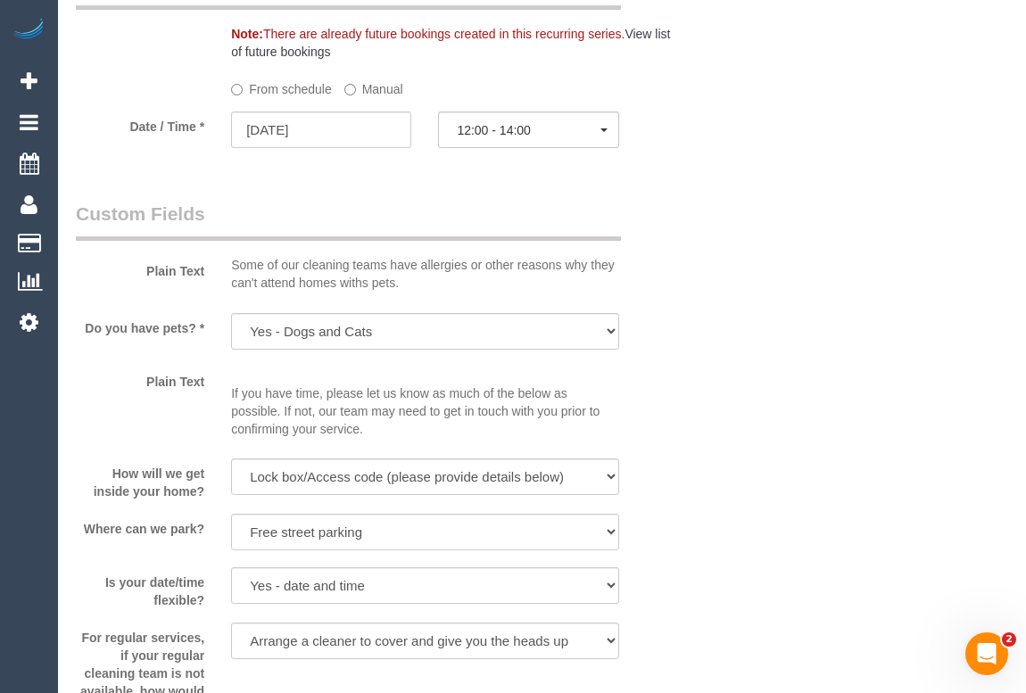
scroll to position [1946, 0]
click at [346, 97] on label "Manual" at bounding box center [373, 85] width 59 height 24
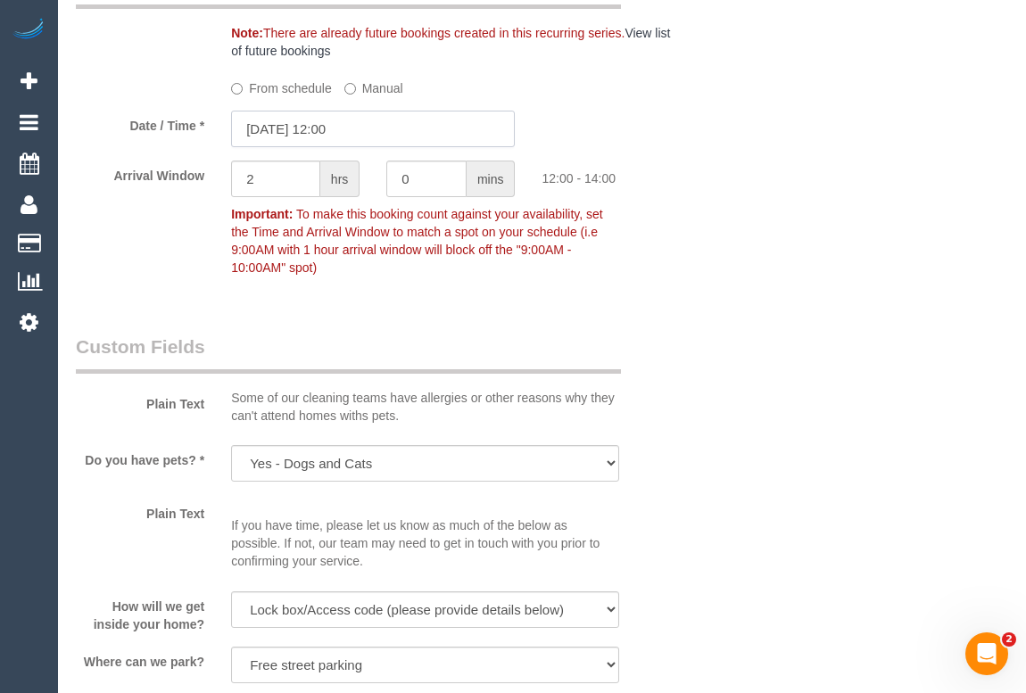
click at [341, 147] on input "09/09/2025 12:00" at bounding box center [373, 129] width 284 height 37
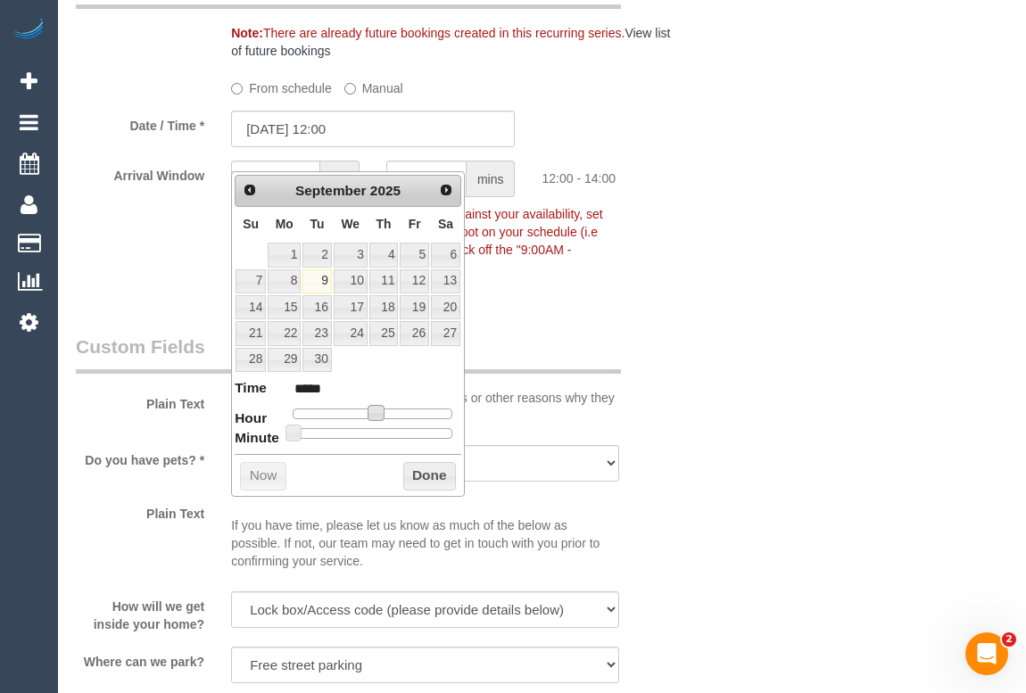
type input "09/09/2025 13:00"
type input "*****"
type input "09/09/2025 14:00"
type input "*****"
drag, startPoint x: 377, startPoint y: 411, endPoint x: 393, endPoint y: 411, distance: 16.1
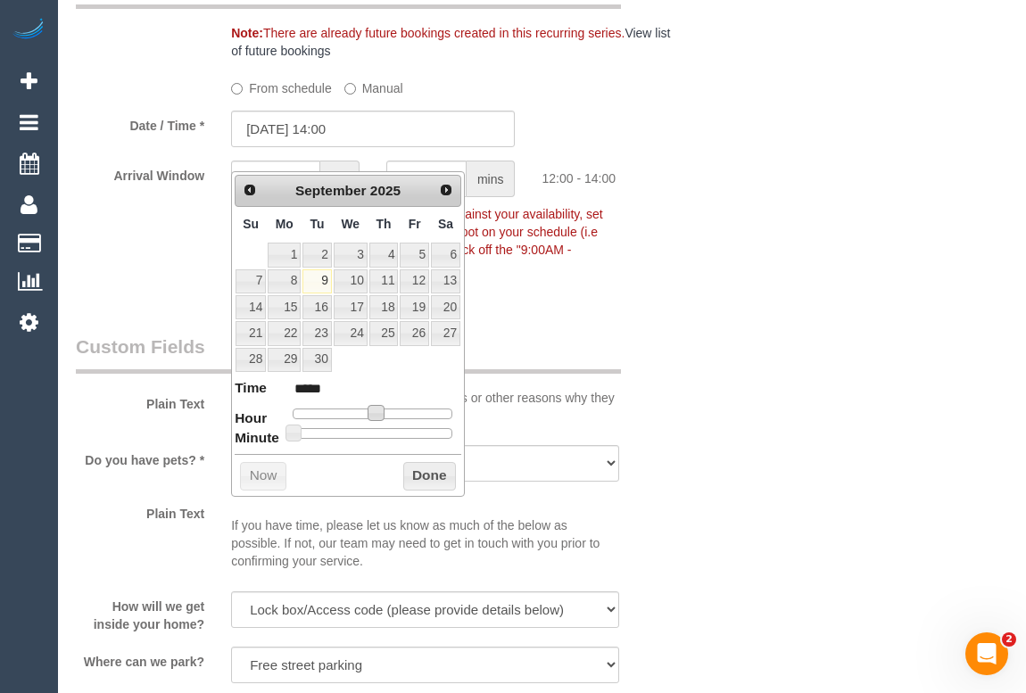
click at [384, 411] on span at bounding box center [376, 413] width 16 height 16
type input "09/09/2025 15:00"
type input "*****"
type input "09/09/2025 15:05"
type input "*****"
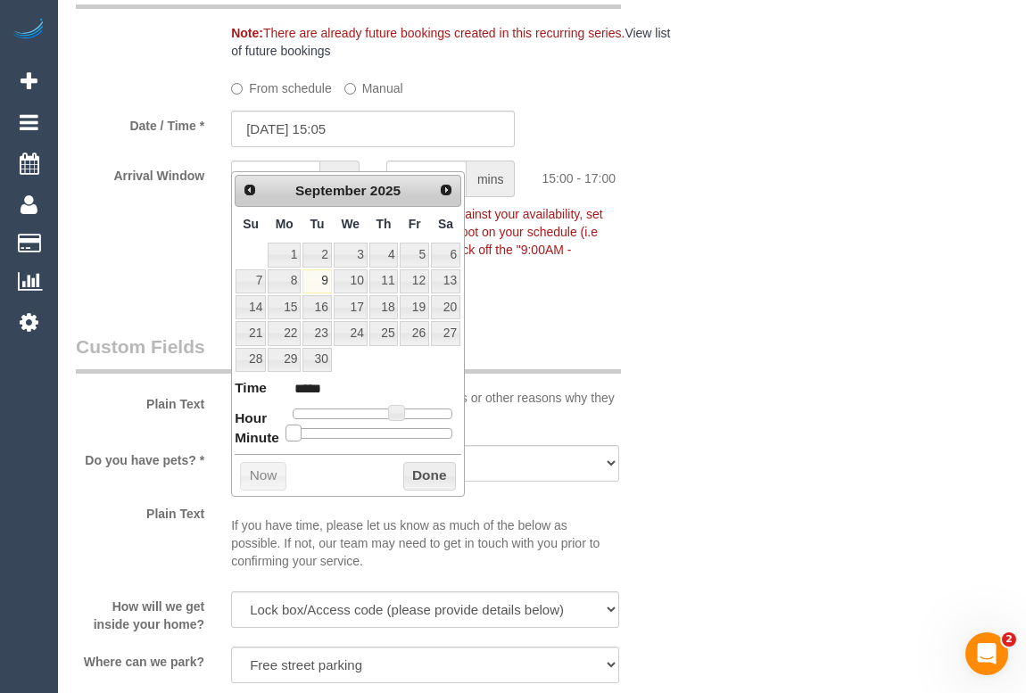
type input "09/09/2025 15:10"
type input "*****"
type input "09/09/2025 15:15"
type input "*****"
type input "09/09/2025 15:20"
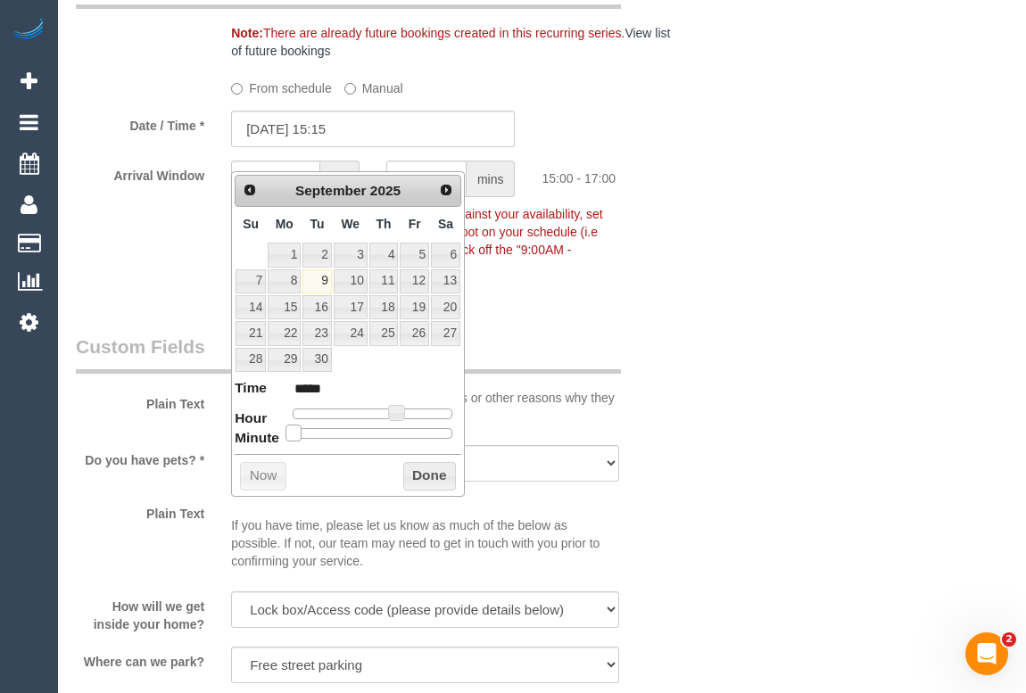
type input "*****"
type input "09/09/2025 15:25"
type input "*****"
type input "09/09/2025 15:30"
type input "*****"
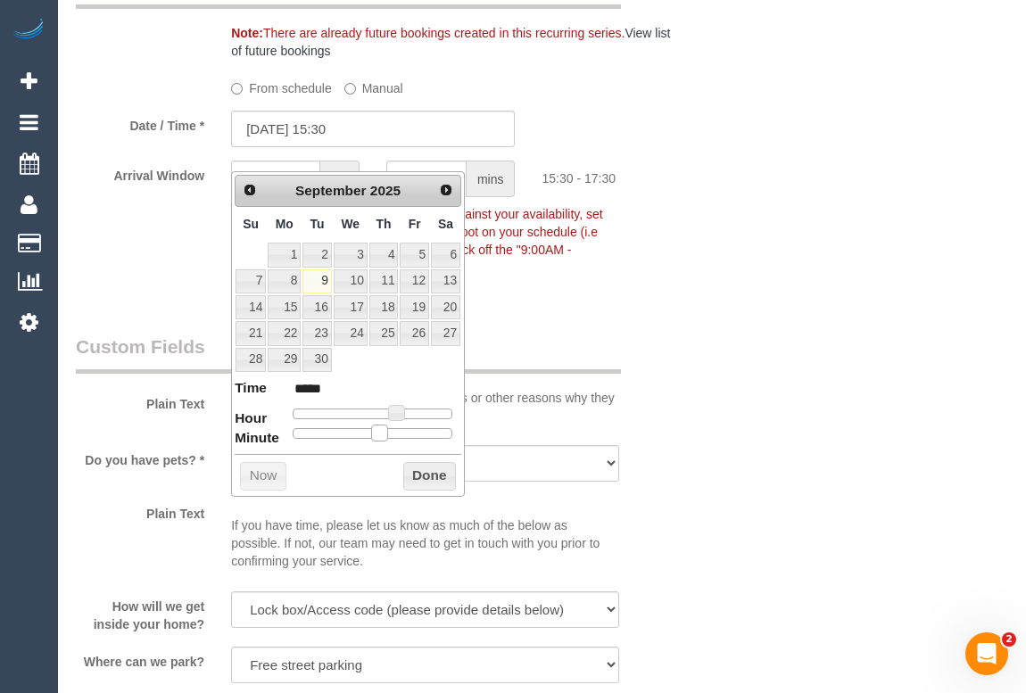
type input "09/09/2025 15:35"
type input "*****"
type input "09/09/2025 15:40"
type input "*****"
type input "09/09/2025 15:45"
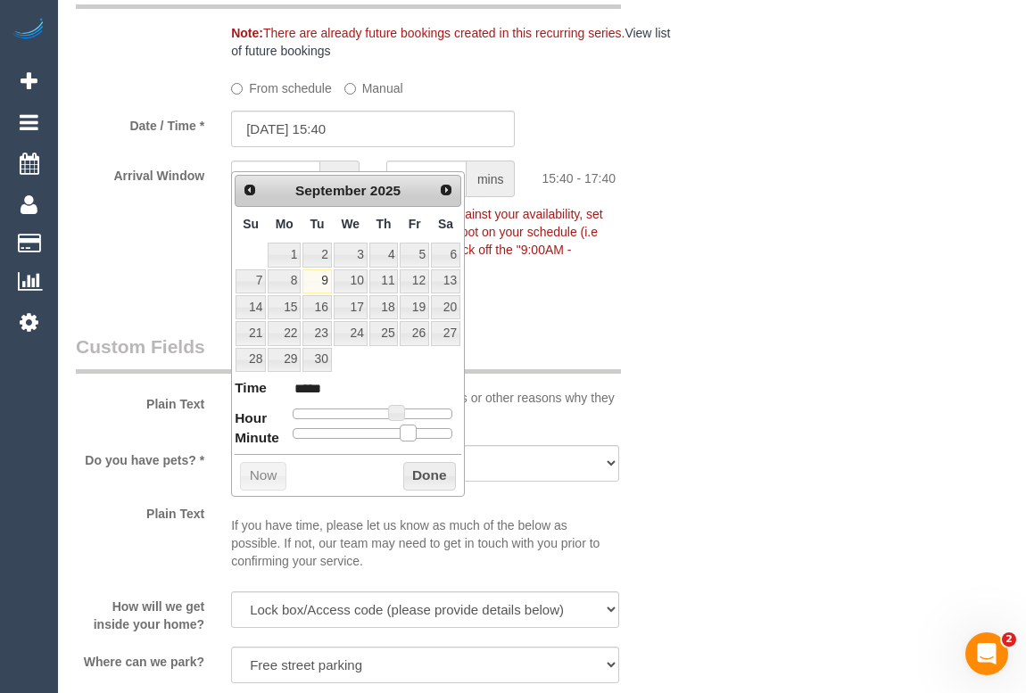
type input "*****"
drag, startPoint x: 289, startPoint y: 432, endPoint x: 414, endPoint y: 437, distance: 125.1
click at [415, 437] on span at bounding box center [423, 433] width 16 height 16
click at [412, 473] on button "Done" at bounding box center [429, 476] width 53 height 29
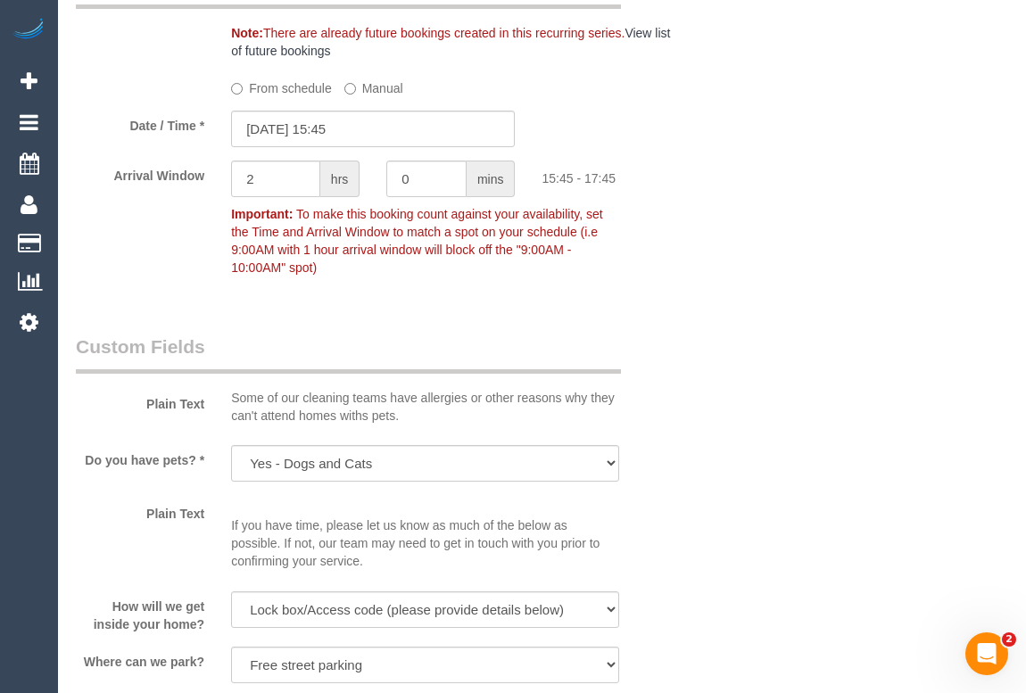
click at [696, 375] on div "Who Email* silvia@youngbuild.com.au Name * Silvia Young Where Address* 21 Brown…" at bounding box center [542, 251] width 933 height 4264
drag, startPoint x: 262, startPoint y: 197, endPoint x: 194, endPoint y: 203, distance: 69.0
click at [194, 203] on div "Arrival Window 2 hrs 0 mins 15:45 - 17:45 Important: To make this booking count…" at bounding box center [373, 223] width 622 height 124
type input "0"
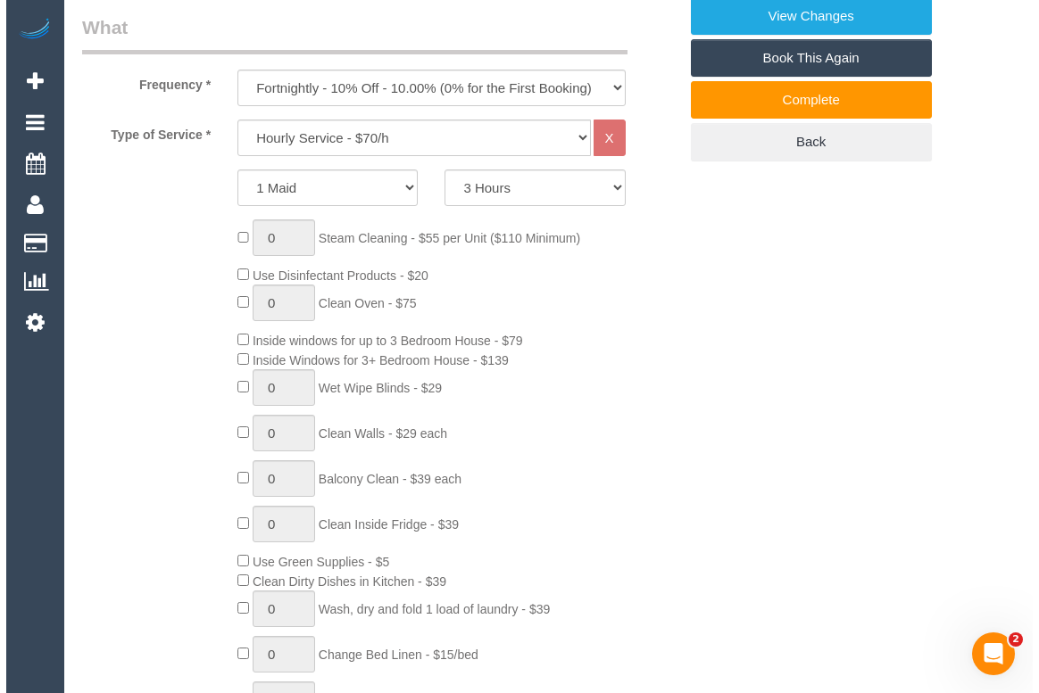
scroll to position [312, 0]
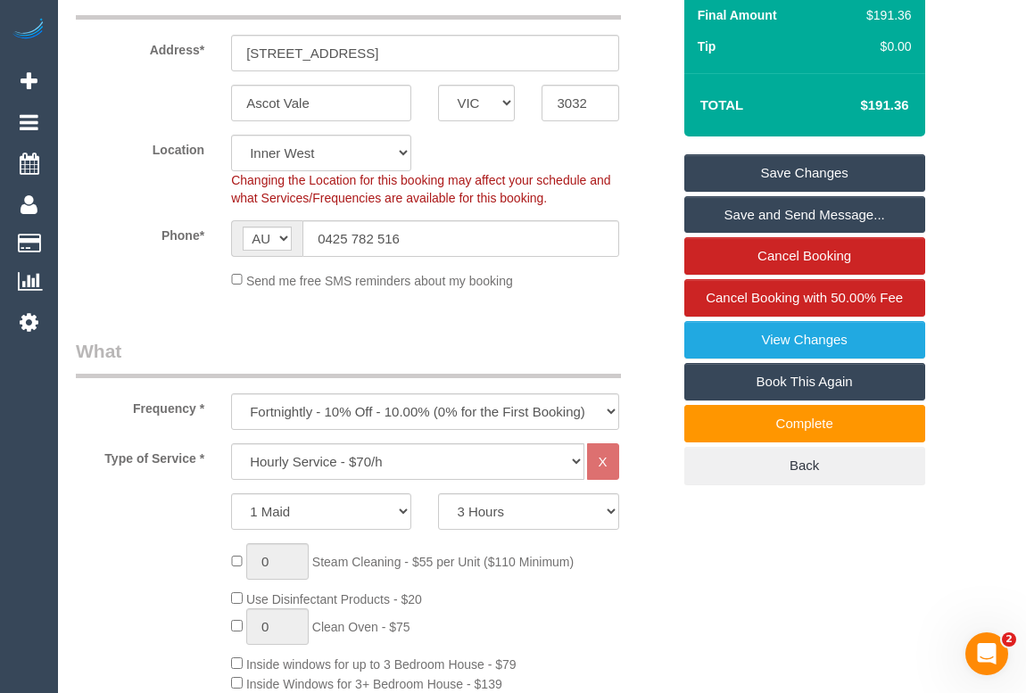
type input "15"
click at [817, 192] on link "Save Changes" at bounding box center [805, 172] width 241 height 37
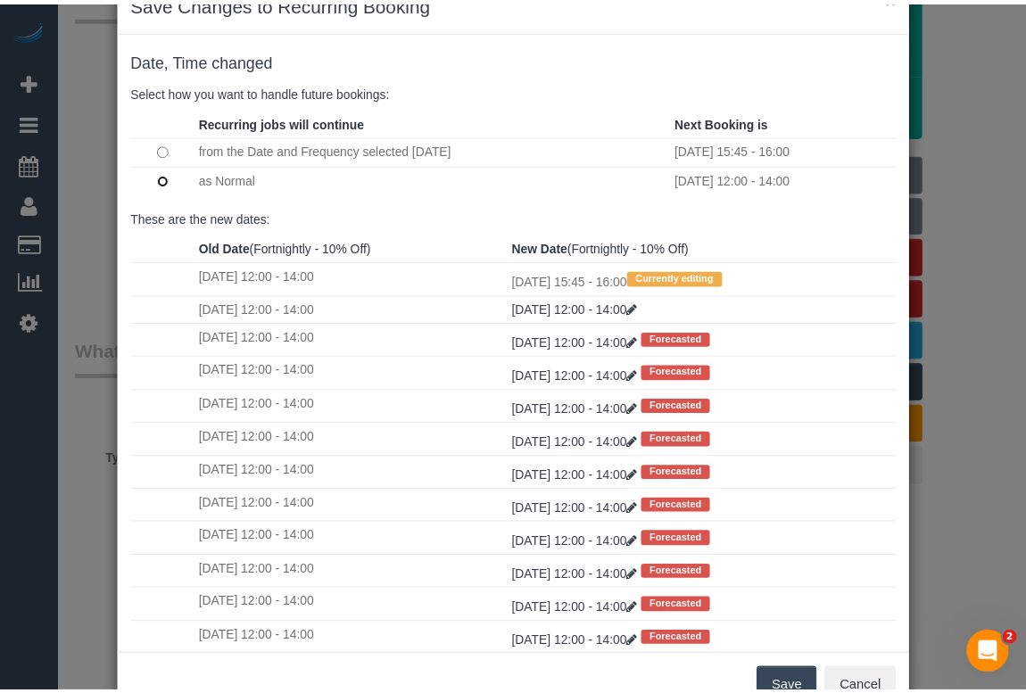
scroll to position [105, 0]
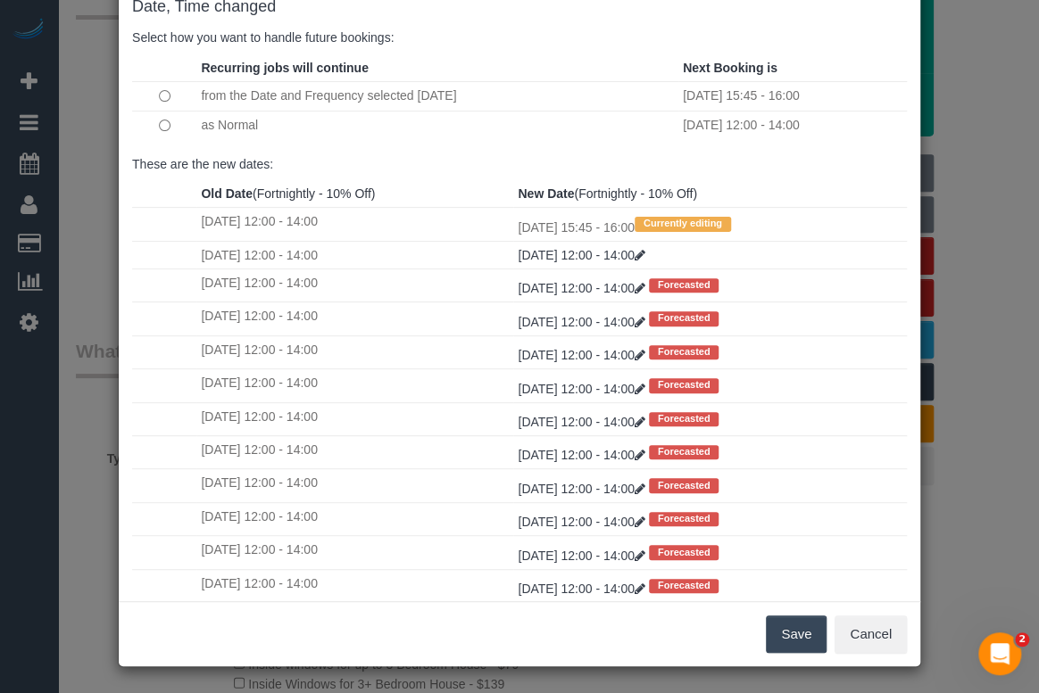
click at [794, 632] on button "Save" at bounding box center [796, 634] width 61 height 37
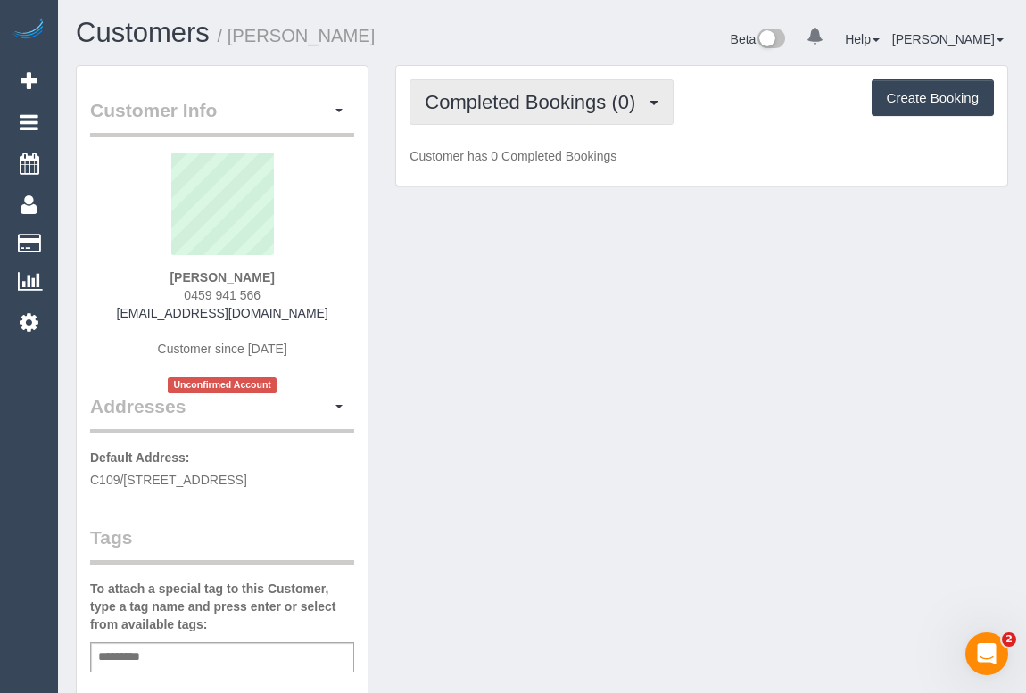
click at [540, 93] on span "Completed Bookings (0)" at bounding box center [535, 102] width 220 height 22
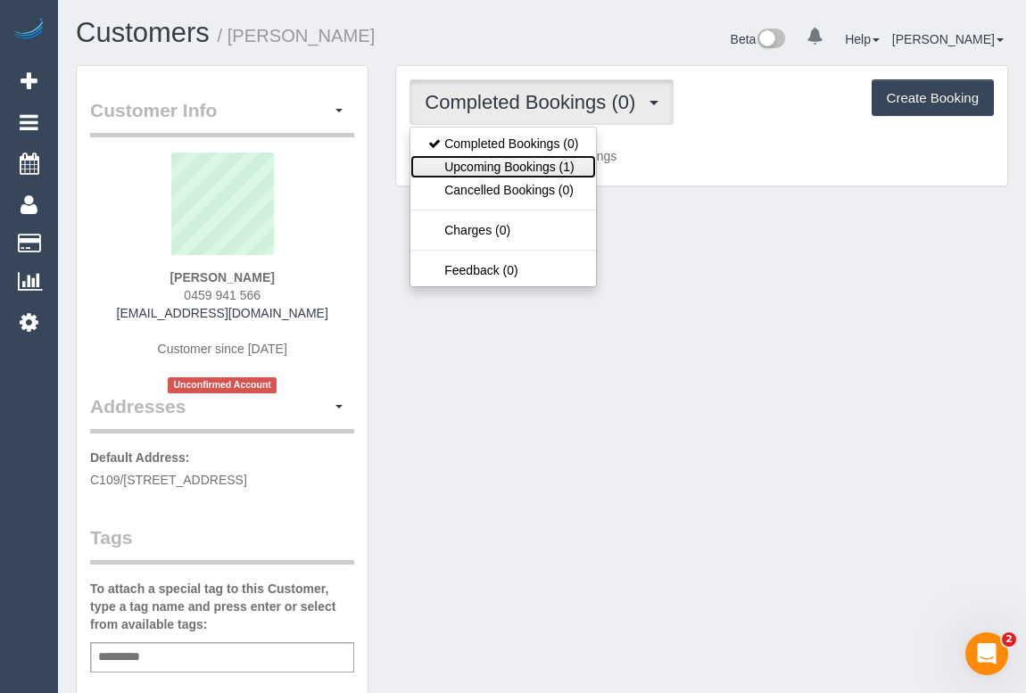
click at [531, 170] on link "Upcoming Bookings (1)" at bounding box center [504, 166] width 186 height 23
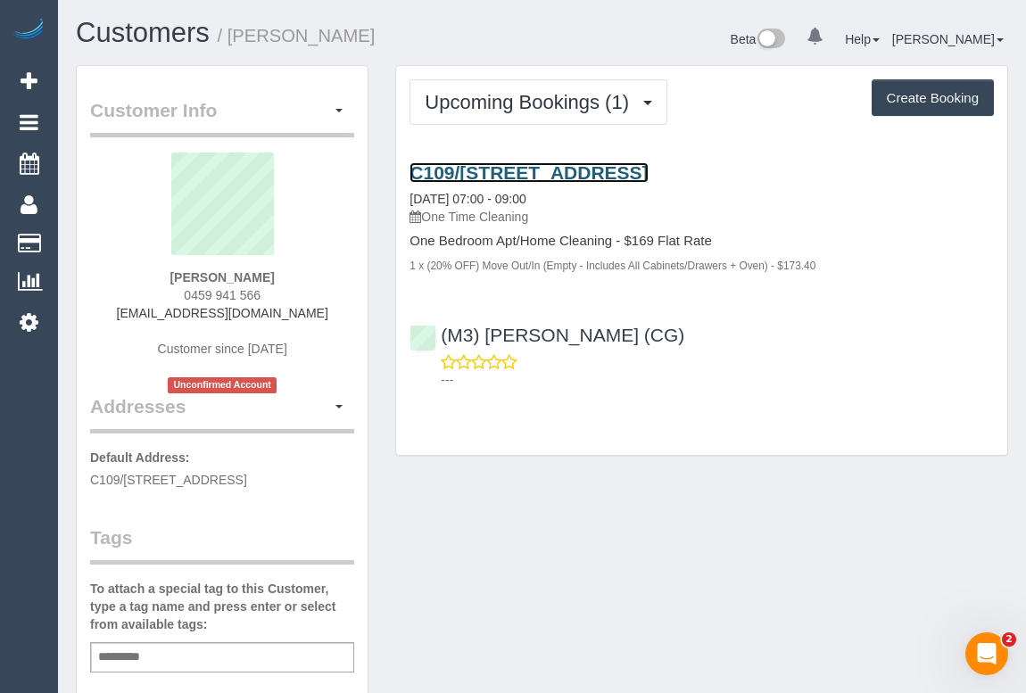
click at [544, 167] on link "C109/[STREET_ADDRESS]" at bounding box center [529, 172] width 238 height 21
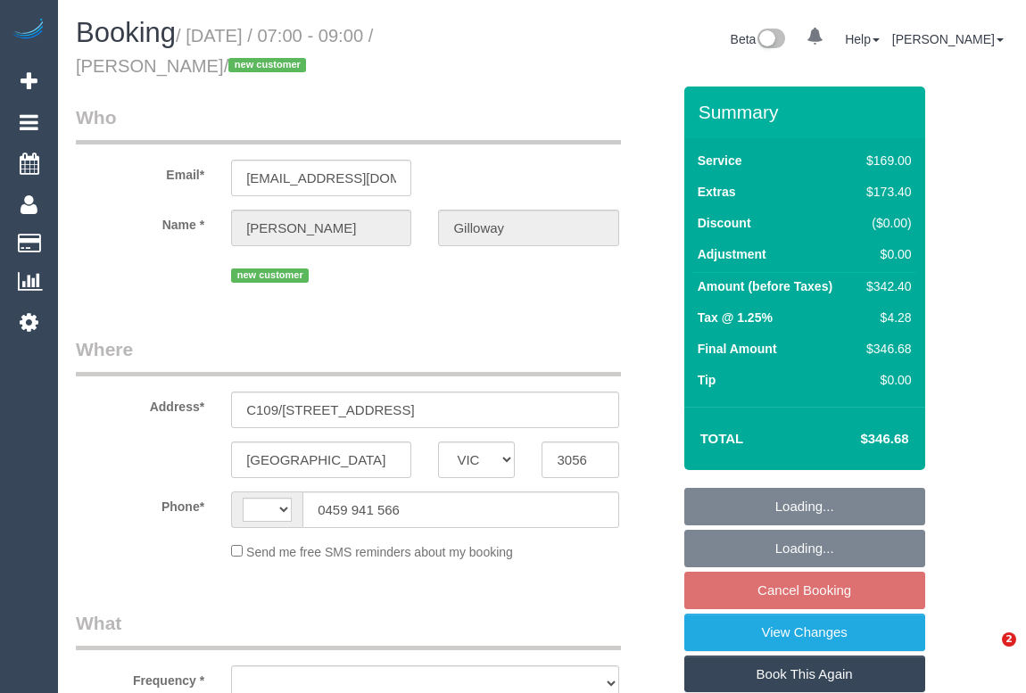
select select "VIC"
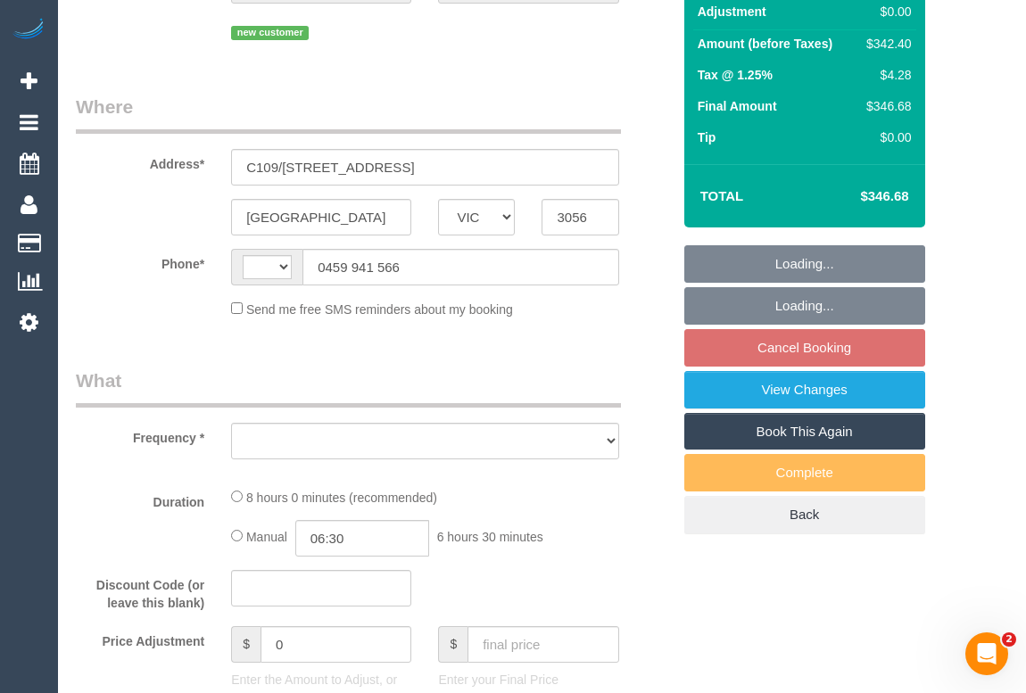
select select "string:AU"
select select "string:stripe-pm_1S4tRO2GScqysDRVErmSqTUZ"
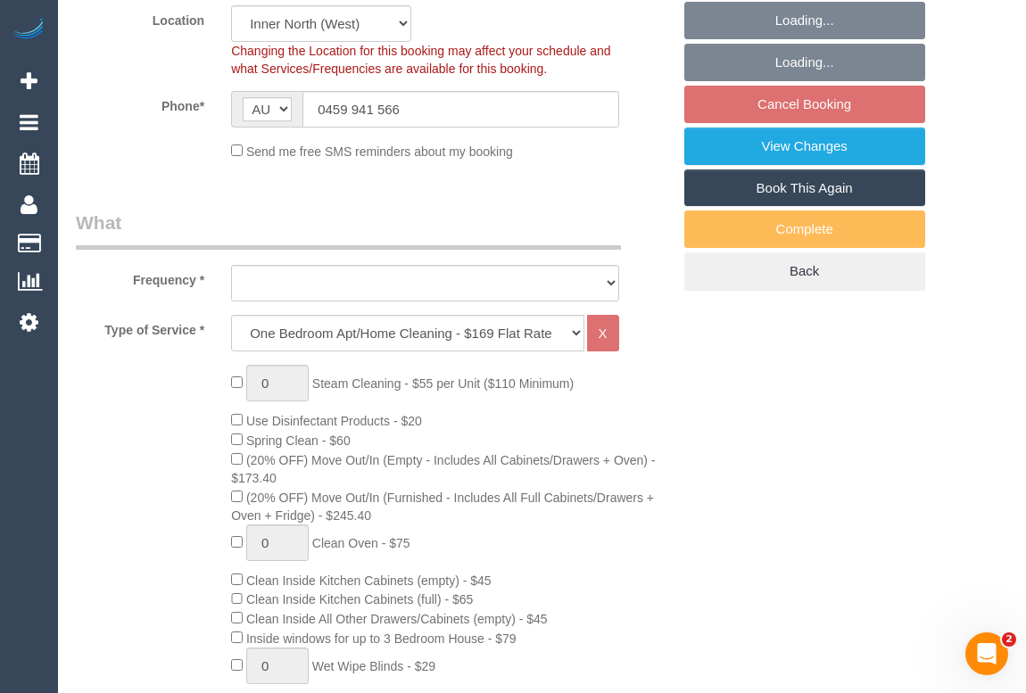
select select "object:677"
select select "number:28"
select select "number:14"
select select "number:18"
select select "number:22"
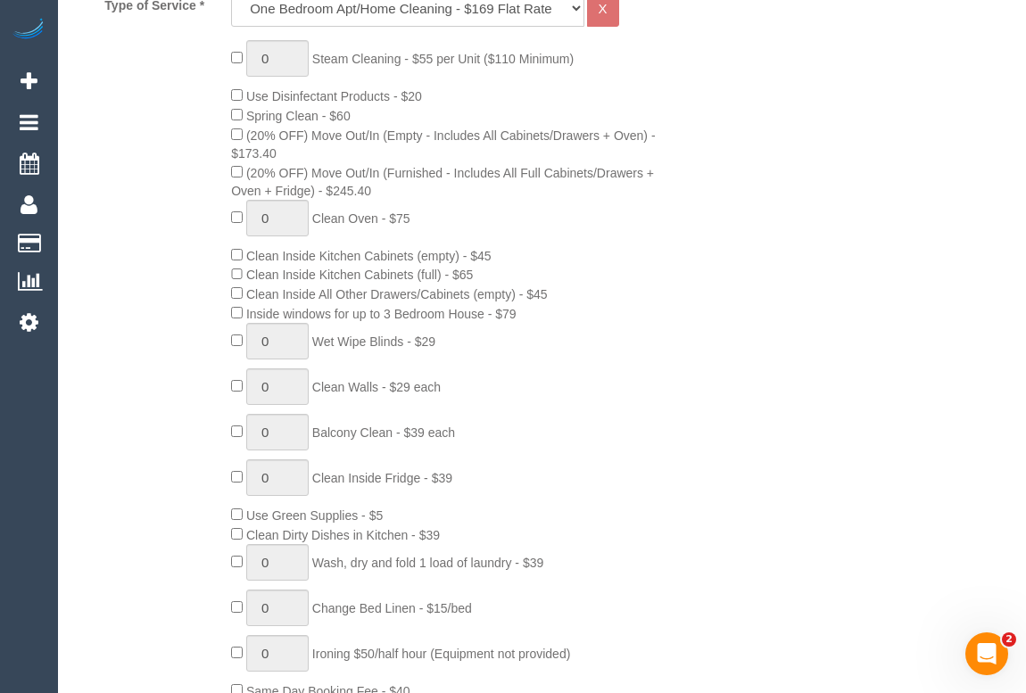
select select "object:828"
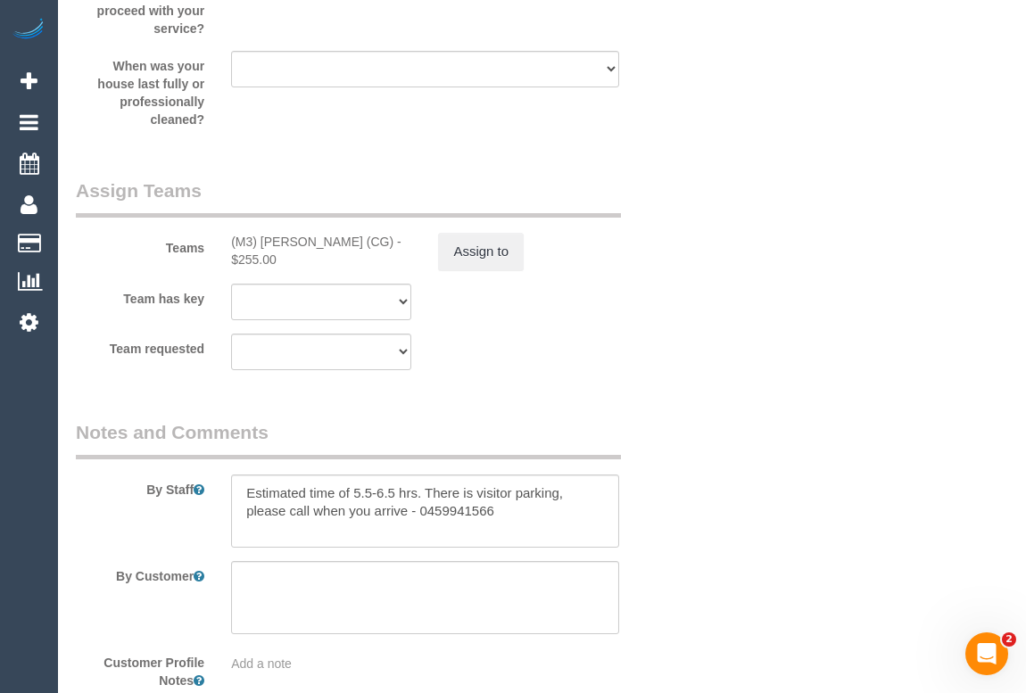
scroll to position [2758, 0]
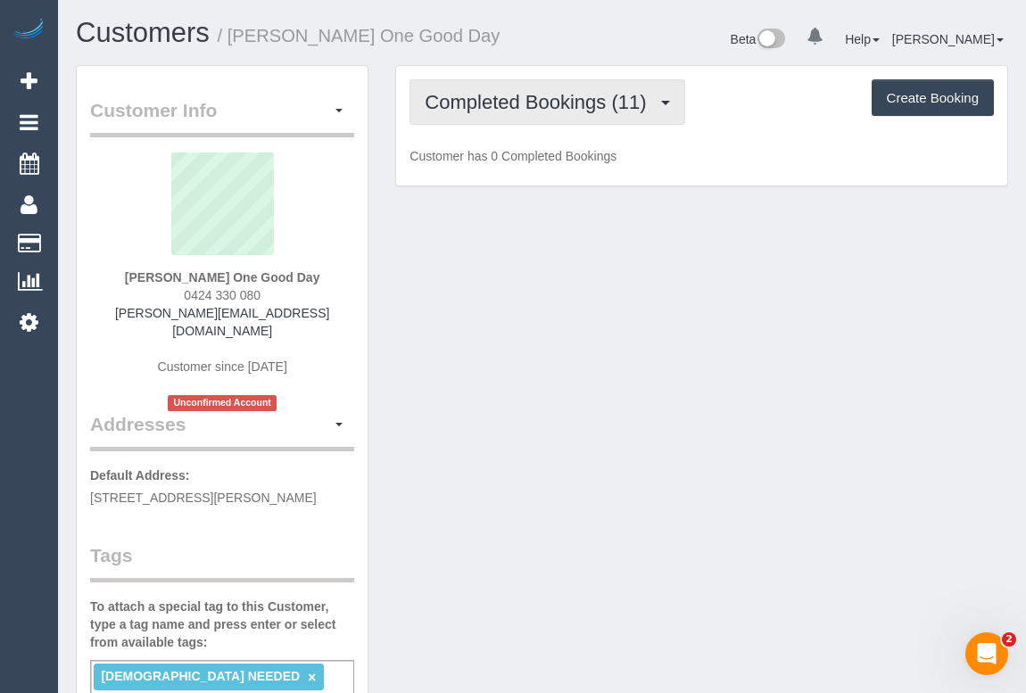
click at [554, 87] on button "Completed Bookings (11)" at bounding box center [547, 102] width 275 height 46
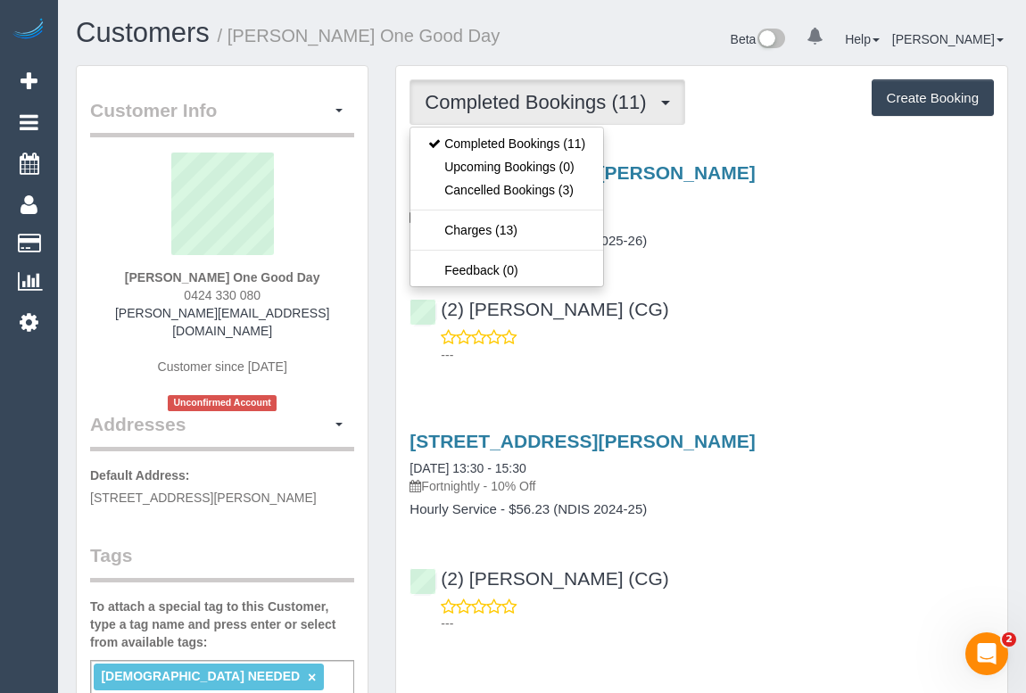
click at [761, 278] on div "[STREET_ADDRESS][PERSON_NAME] [DATE] 13:30 - 15:30 Fortnightly - 10% Off Hourly…" at bounding box center [701, 259] width 611 height 225
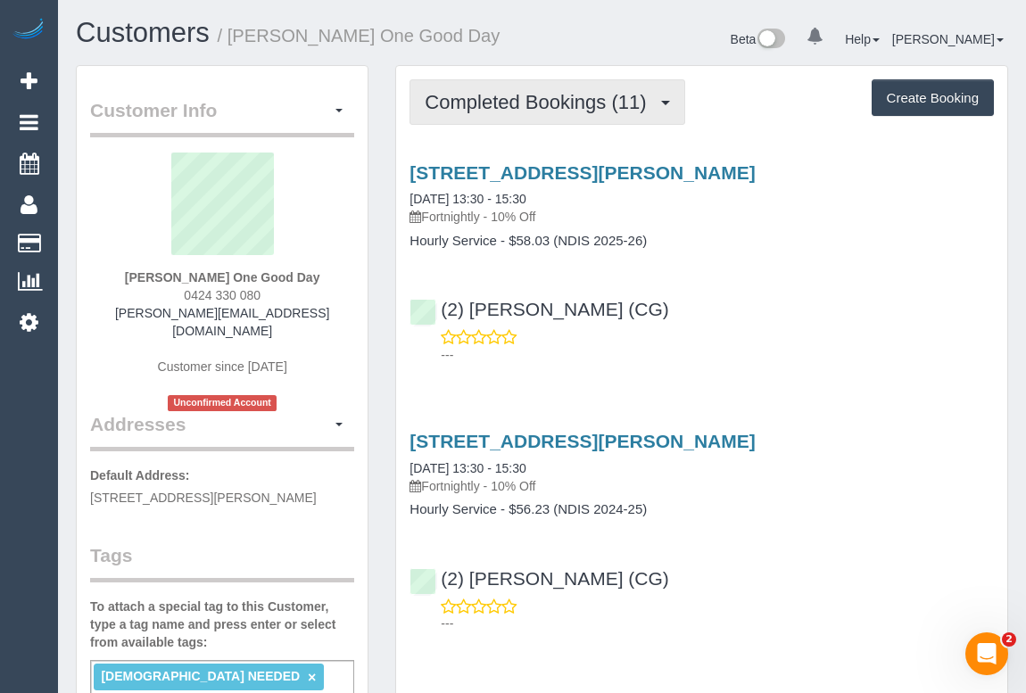
click at [550, 106] on span "Completed Bookings (11)" at bounding box center [540, 102] width 230 height 22
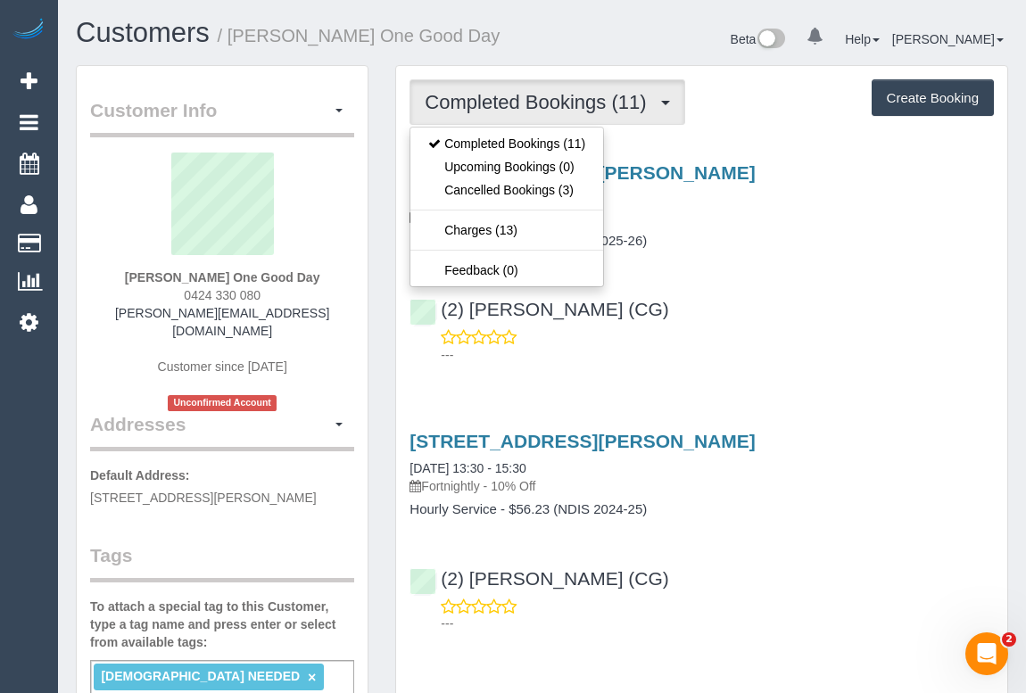
drag, startPoint x: 834, startPoint y: 326, endPoint x: 856, endPoint y: 363, distance: 43.6
click at [834, 326] on div "(2) Gurpreet Kaur (CG) ---" at bounding box center [701, 324] width 611 height 80
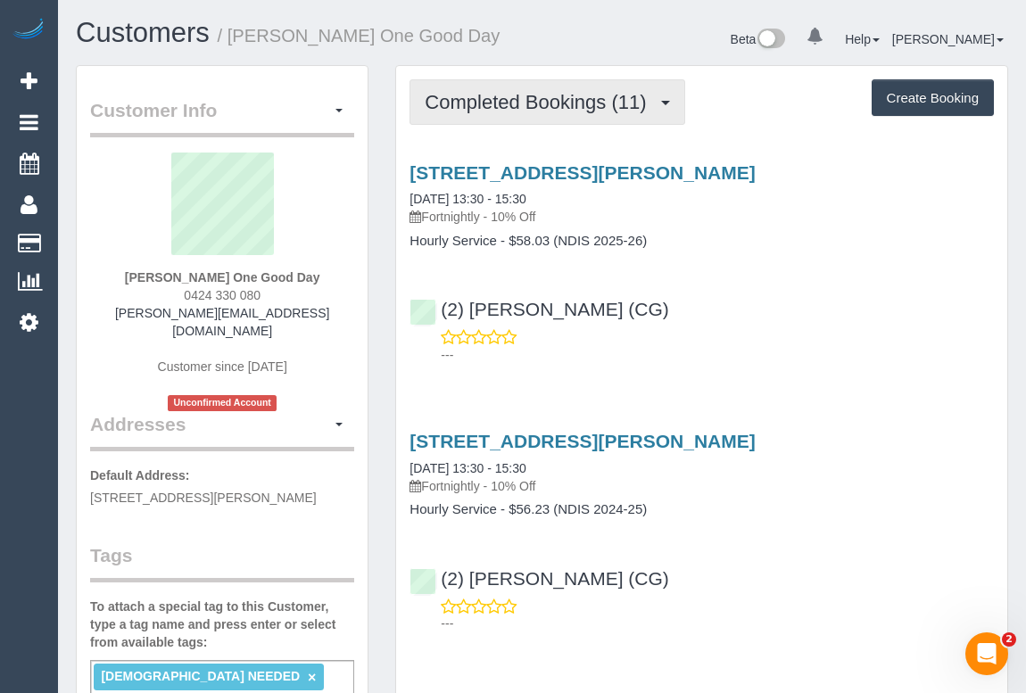
click at [579, 104] on span "Completed Bookings (11)" at bounding box center [540, 102] width 230 height 22
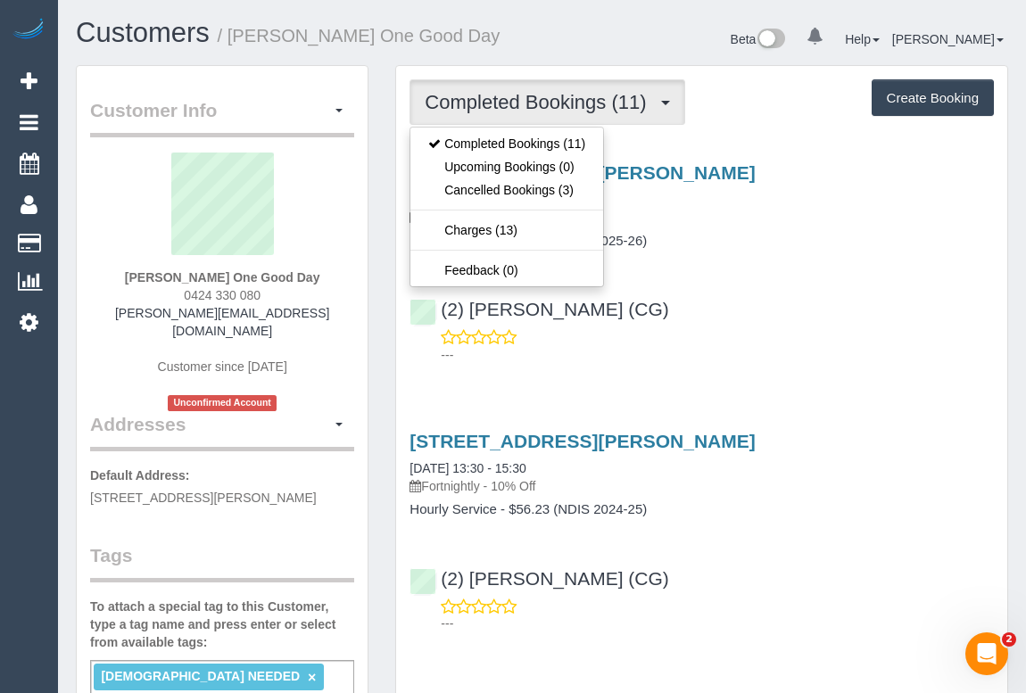
click at [689, 353] on p "---" at bounding box center [717, 355] width 553 height 18
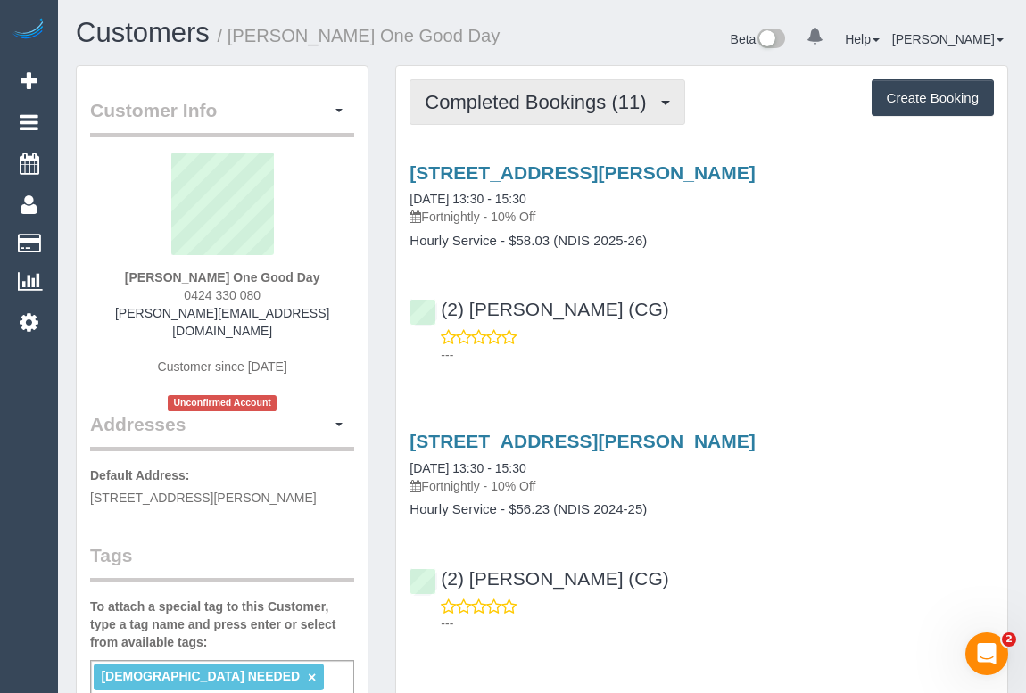
click at [575, 103] on span "Completed Bookings (11)" at bounding box center [540, 102] width 230 height 22
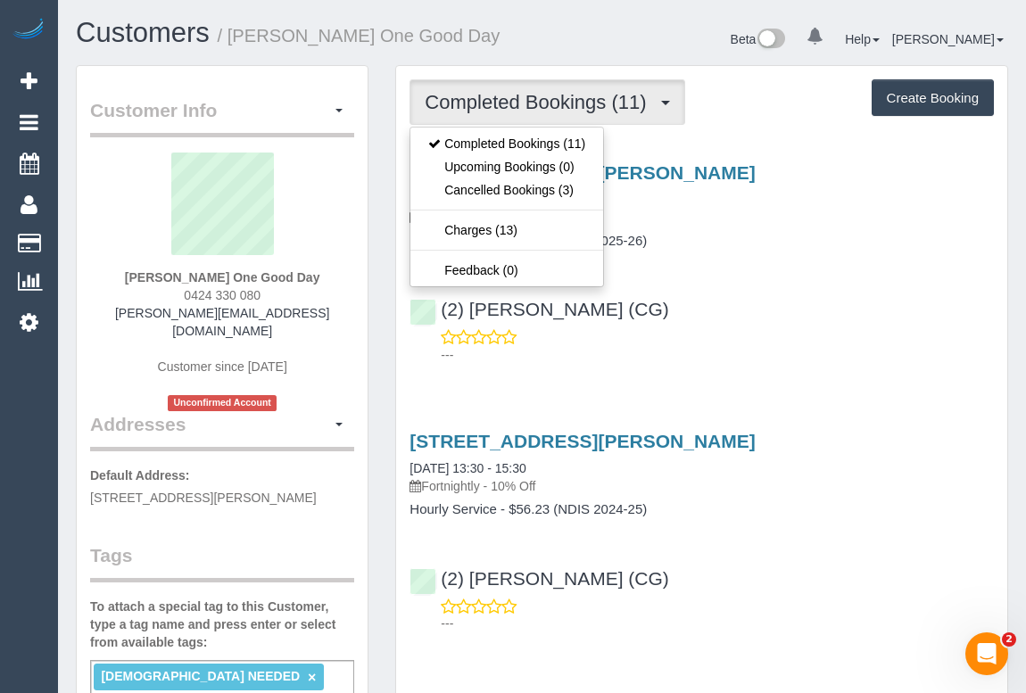
click at [638, 295] on div "(2) Gurpreet Kaur (CG) ---" at bounding box center [701, 324] width 611 height 80
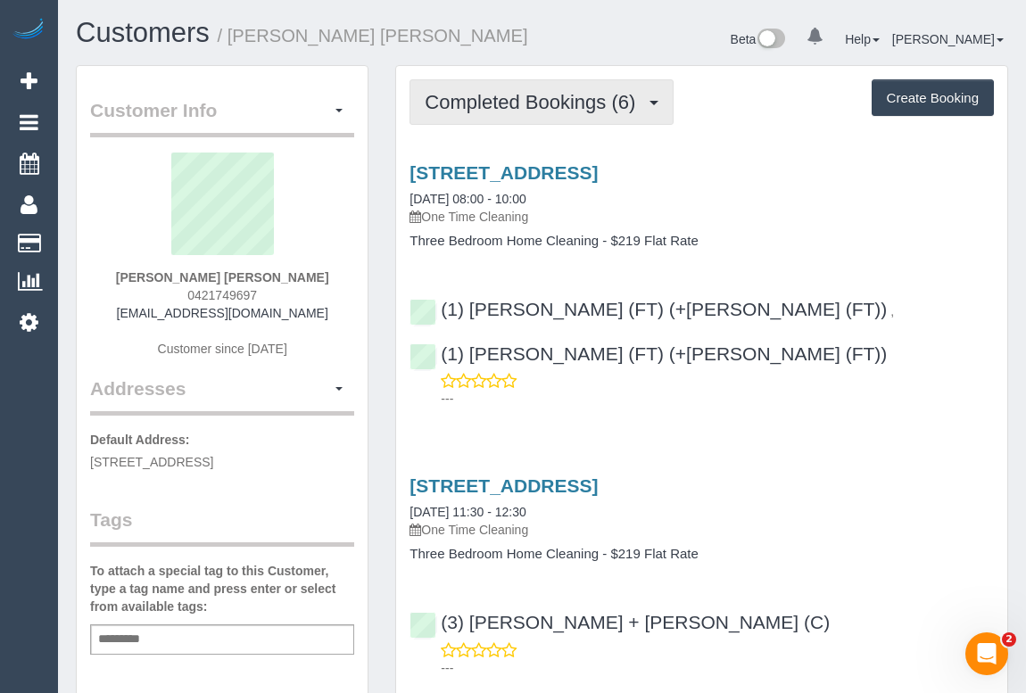
click at [507, 105] on span "Completed Bookings (6)" at bounding box center [535, 102] width 220 height 22
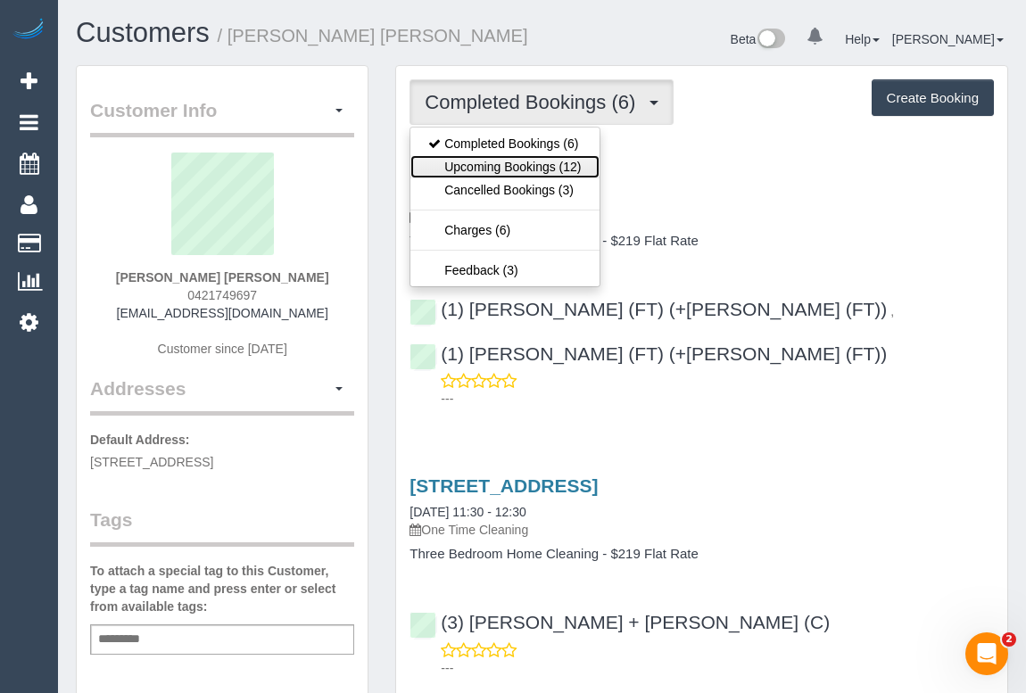
click at [509, 170] on link "Upcoming Bookings (12)" at bounding box center [505, 166] width 188 height 23
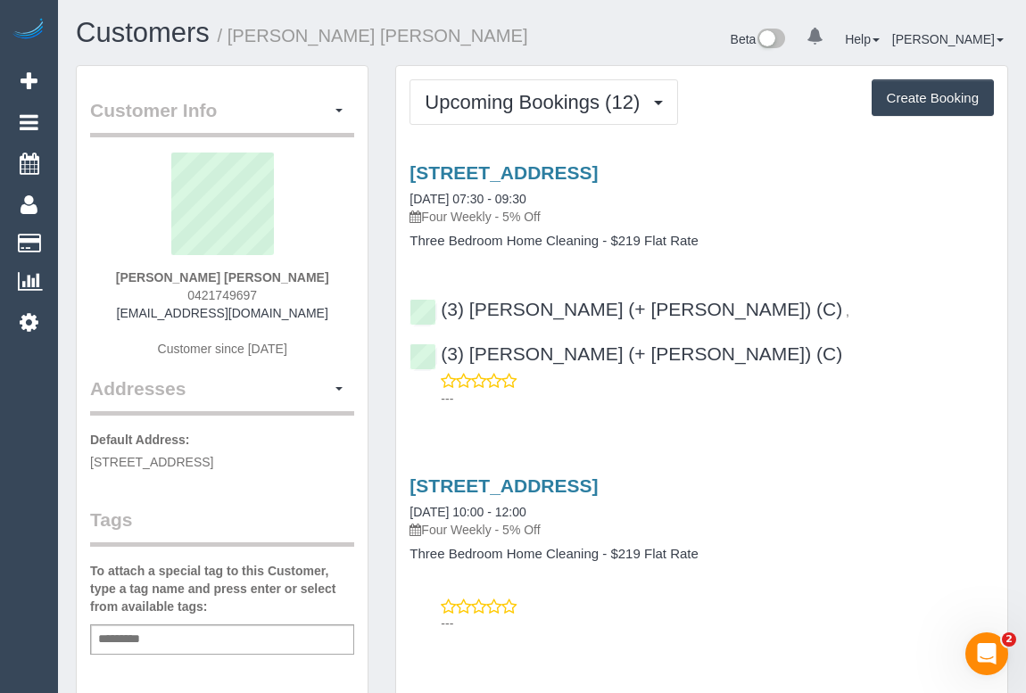
click at [893, 476] on h3 "[STREET_ADDRESS]" at bounding box center [702, 486] width 585 height 21
click at [563, 172] on link "[STREET_ADDRESS]" at bounding box center [504, 172] width 188 height 21
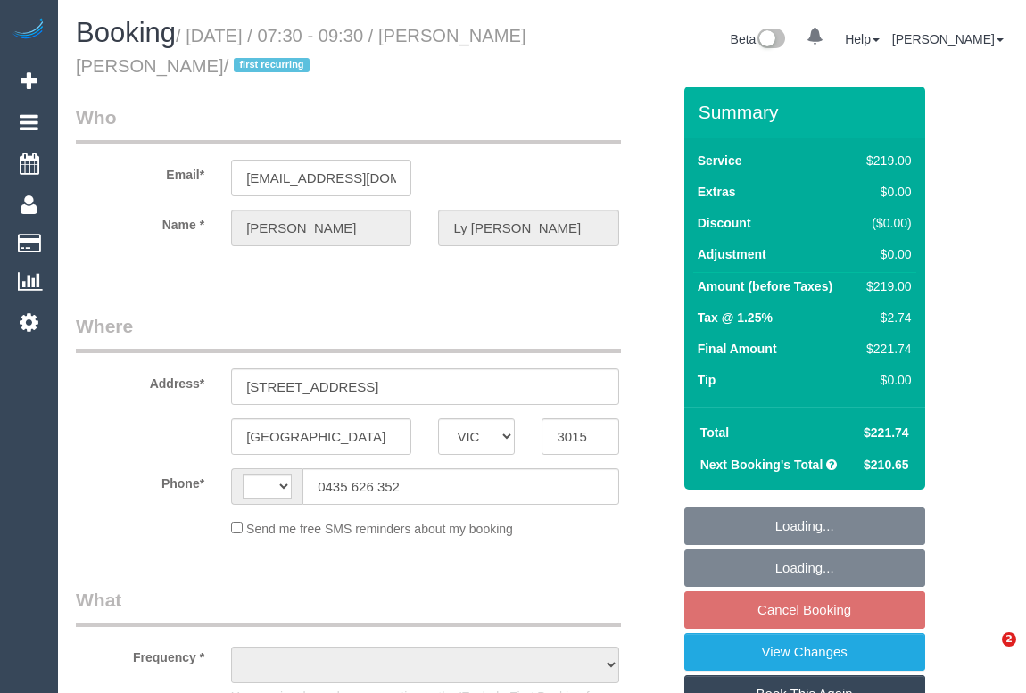
select select "VIC"
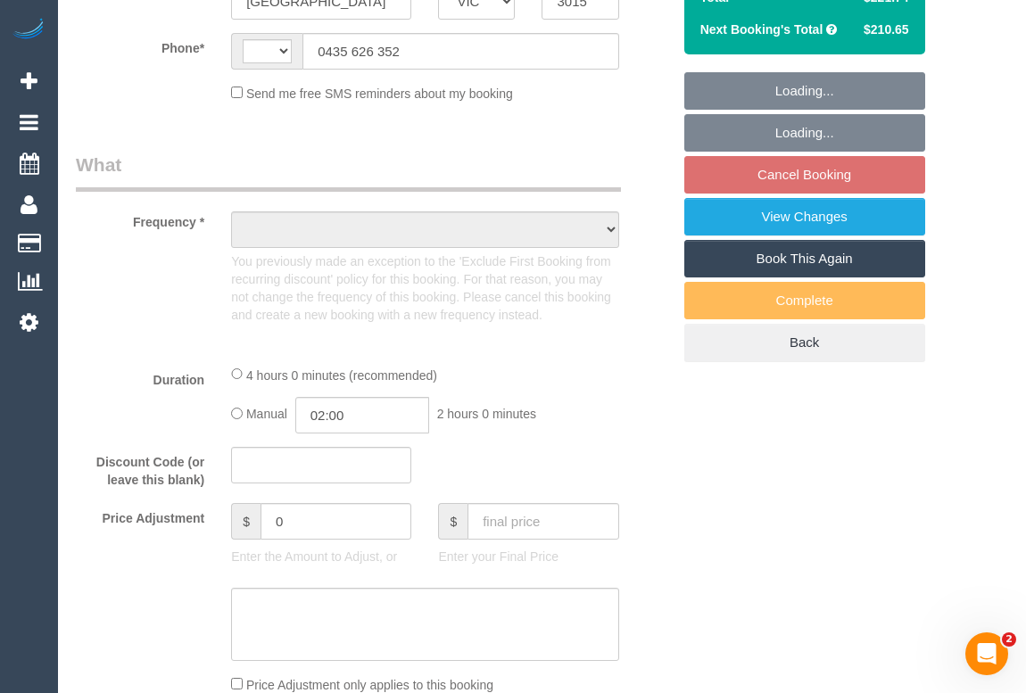
select select "string:AU"
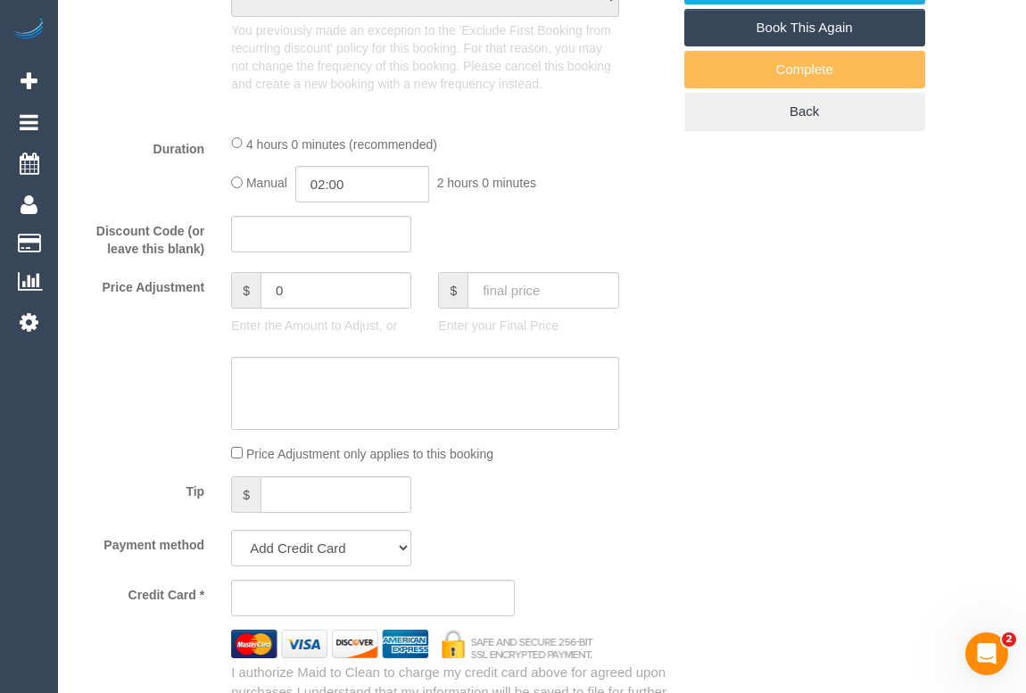
select select "object:568"
select select "string:stripe-pm_1S4urw2GScqysDRVwM6kXkyi"
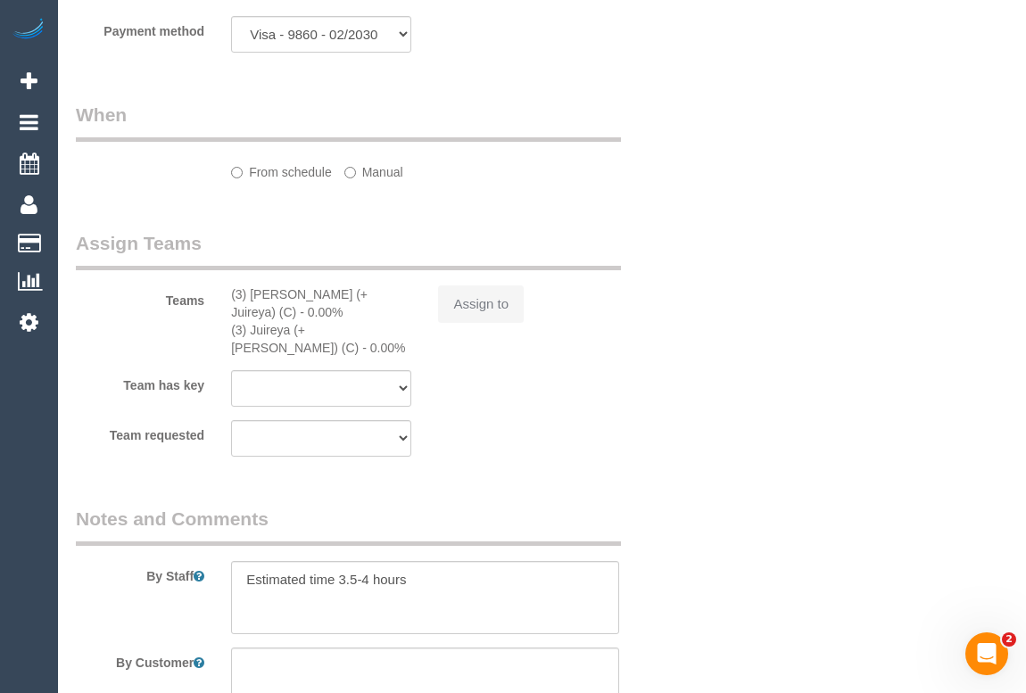
select select "number:27"
select select "number:14"
select select "number:19"
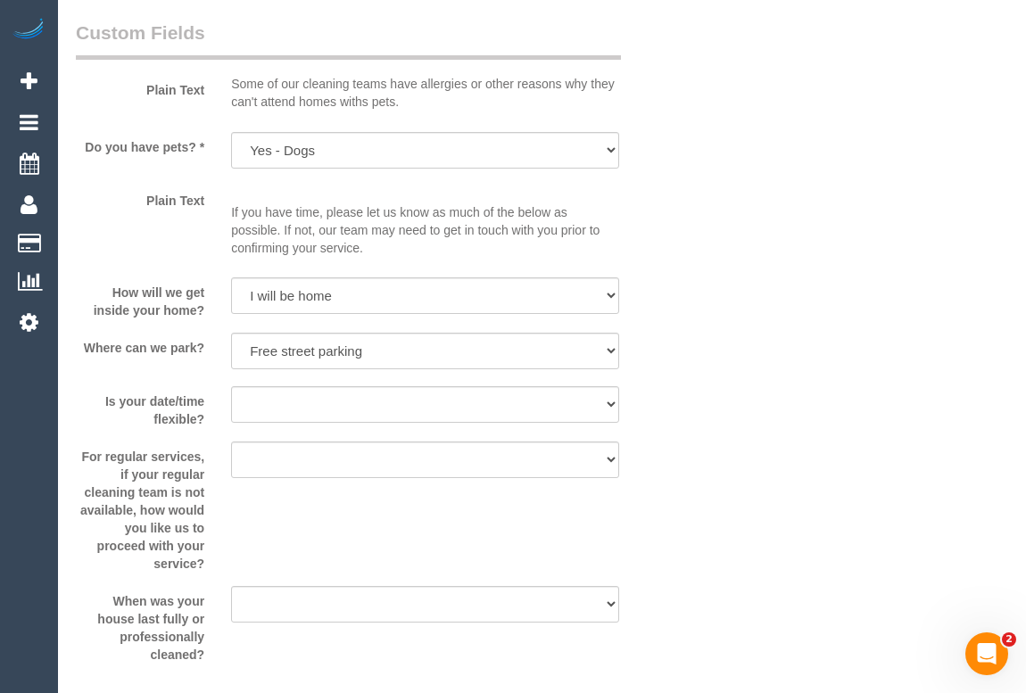
select select "object:1286"
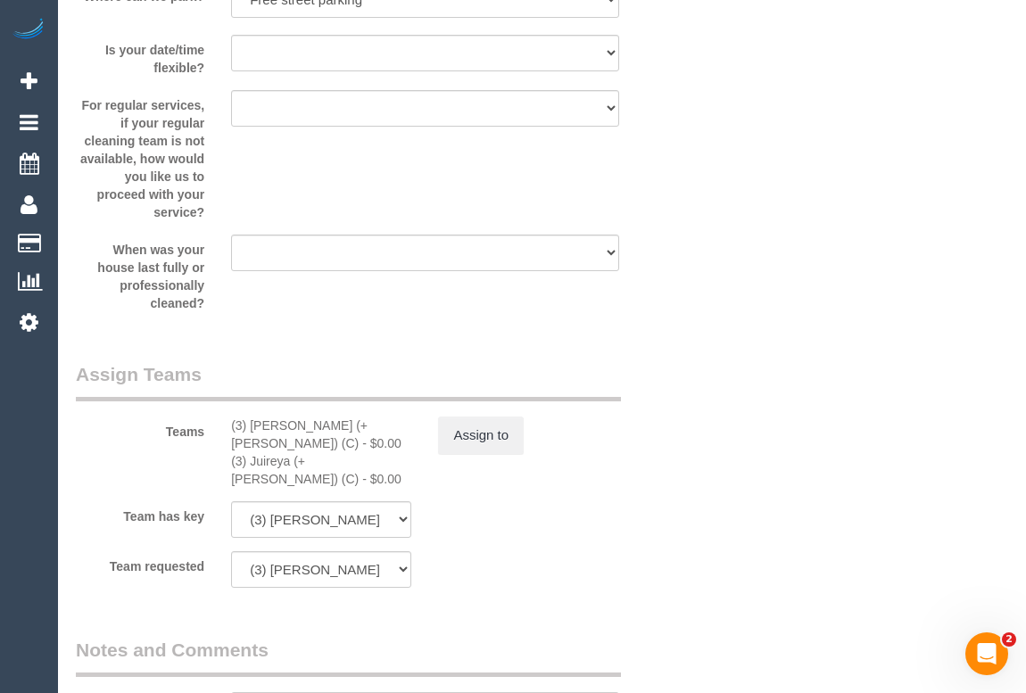
scroll to position [2839, 0]
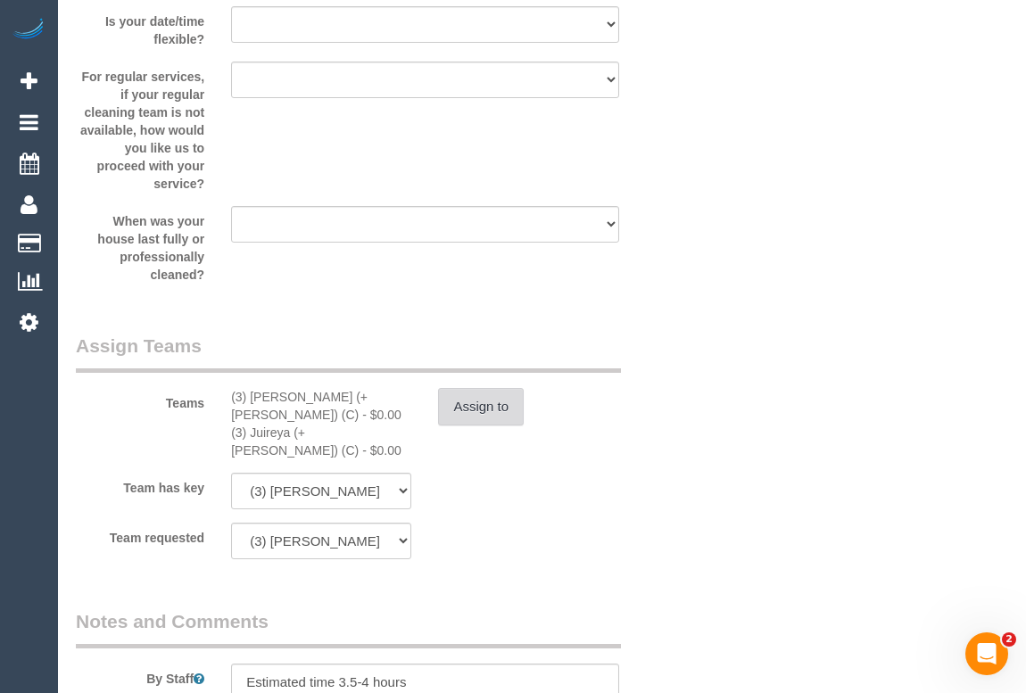
click at [474, 410] on button "Assign to" at bounding box center [481, 406] width 86 height 37
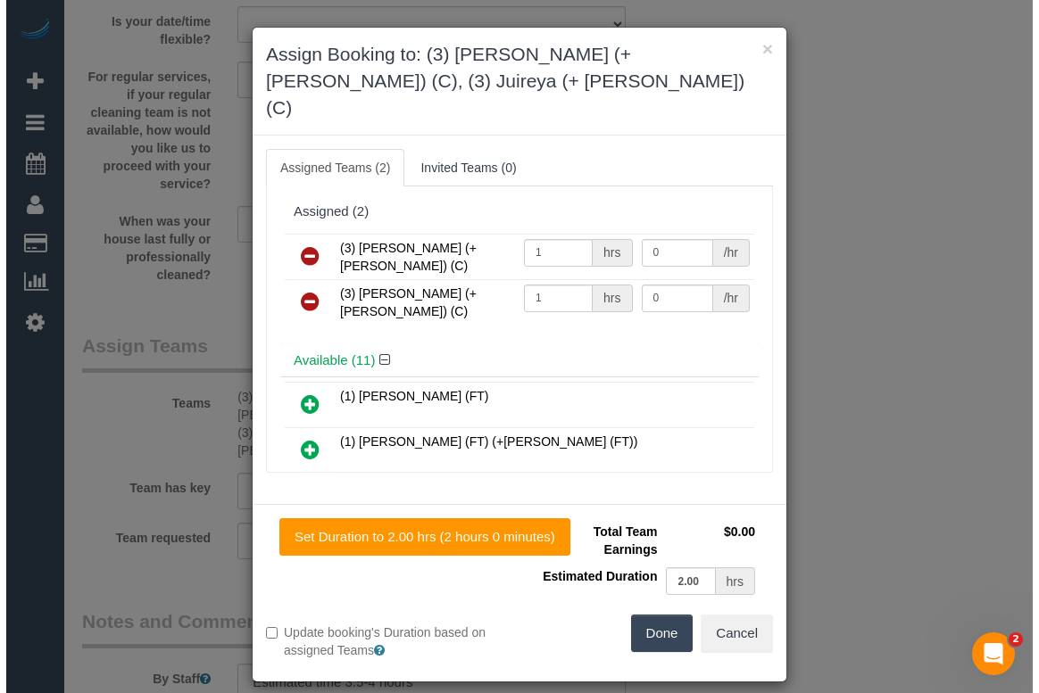
scroll to position [2821, 0]
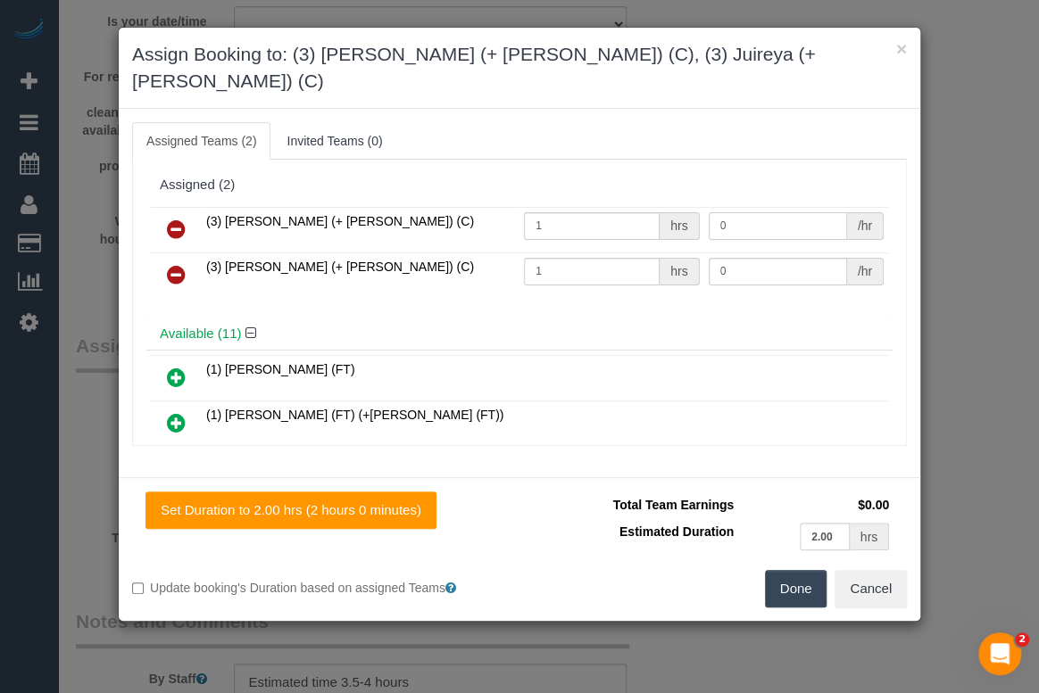
drag, startPoint x: 749, startPoint y: 194, endPoint x: 678, endPoint y: 194, distance: 70.5
click at [678, 207] on tr "(3) [PERSON_NAME] (+ [PERSON_NAME]) (C) 1 hrs 0 /hr" at bounding box center [519, 230] width 737 height 46
drag, startPoint x: 557, startPoint y: 195, endPoint x: 392, endPoint y: 200, distance: 165.2
click at [392, 207] on tr "(3) [PERSON_NAME] (+ [PERSON_NAME]) (C) 1 hrs 0 /hr" at bounding box center [519, 230] width 737 height 46
type input "70"
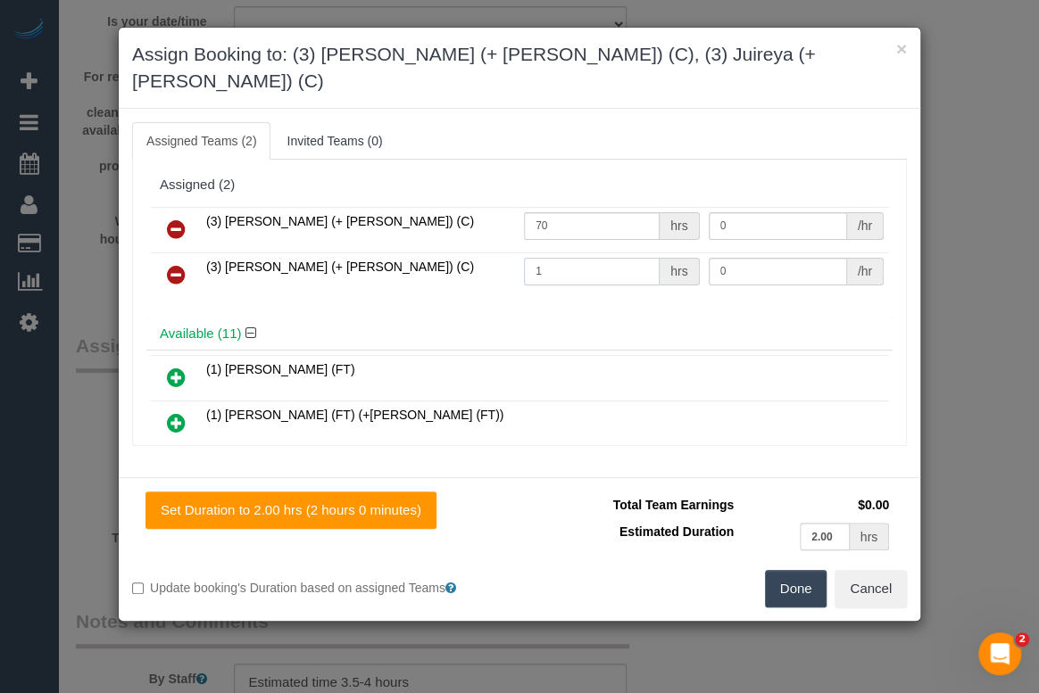
drag, startPoint x: 542, startPoint y: 228, endPoint x: 514, endPoint y: 237, distance: 28.8
click at [519, 253] on td "1 hrs" at bounding box center [611, 276] width 185 height 46
type input "70"
click at [793, 570] on button "Done" at bounding box center [796, 588] width 62 height 37
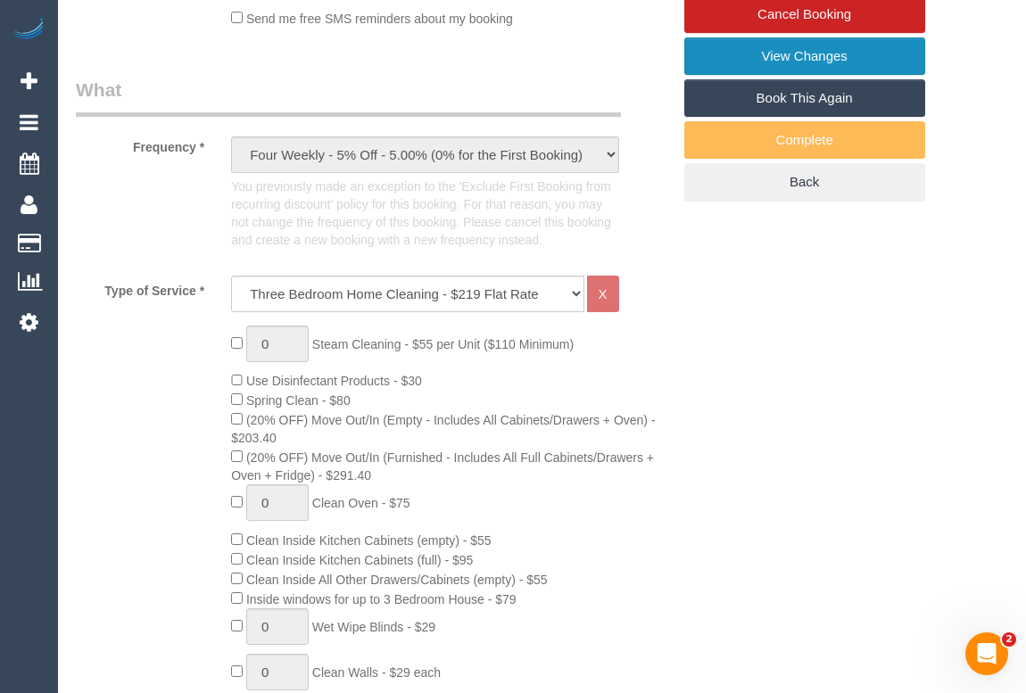
scroll to position [324, 0]
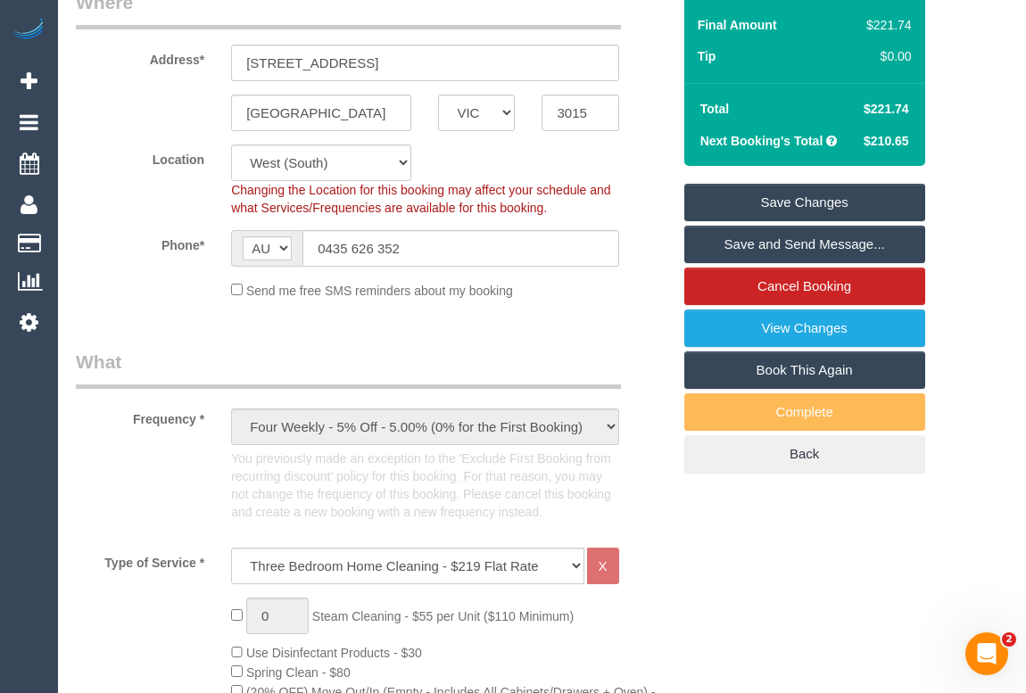
click at [775, 198] on link "Save Changes" at bounding box center [805, 202] width 241 height 37
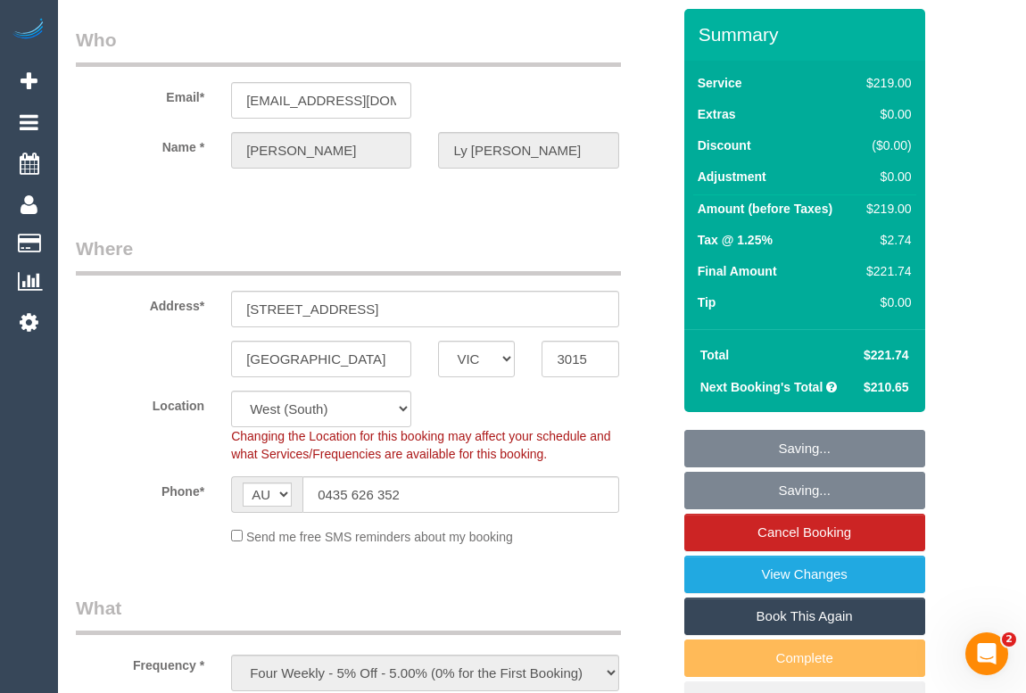
scroll to position [0, 0]
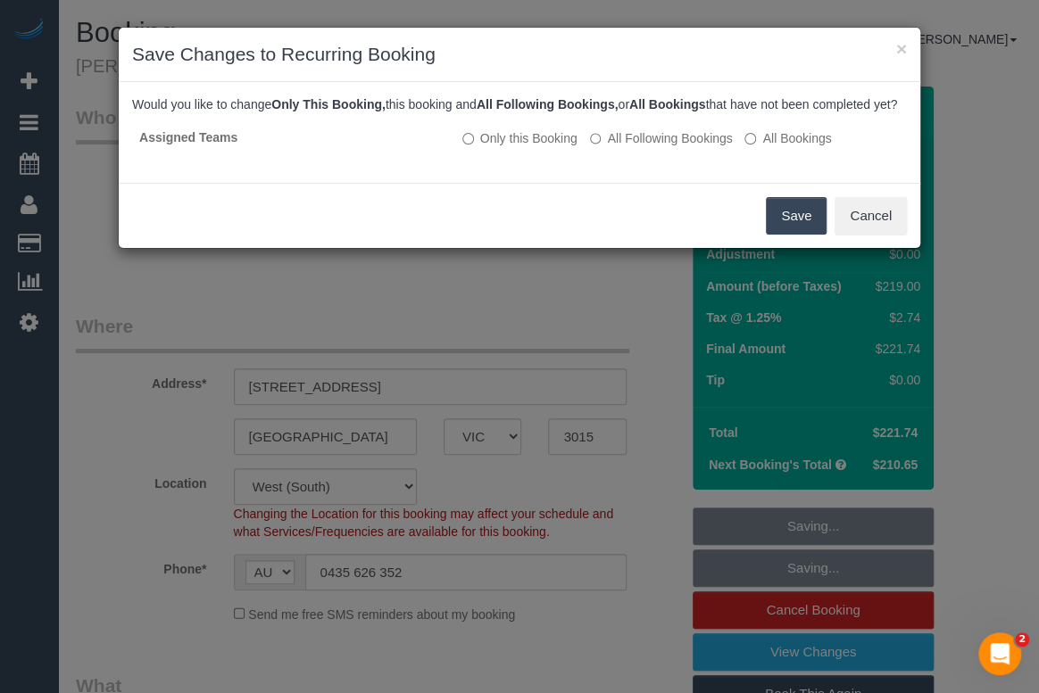
click at [801, 235] on button "Save" at bounding box center [796, 215] width 61 height 37
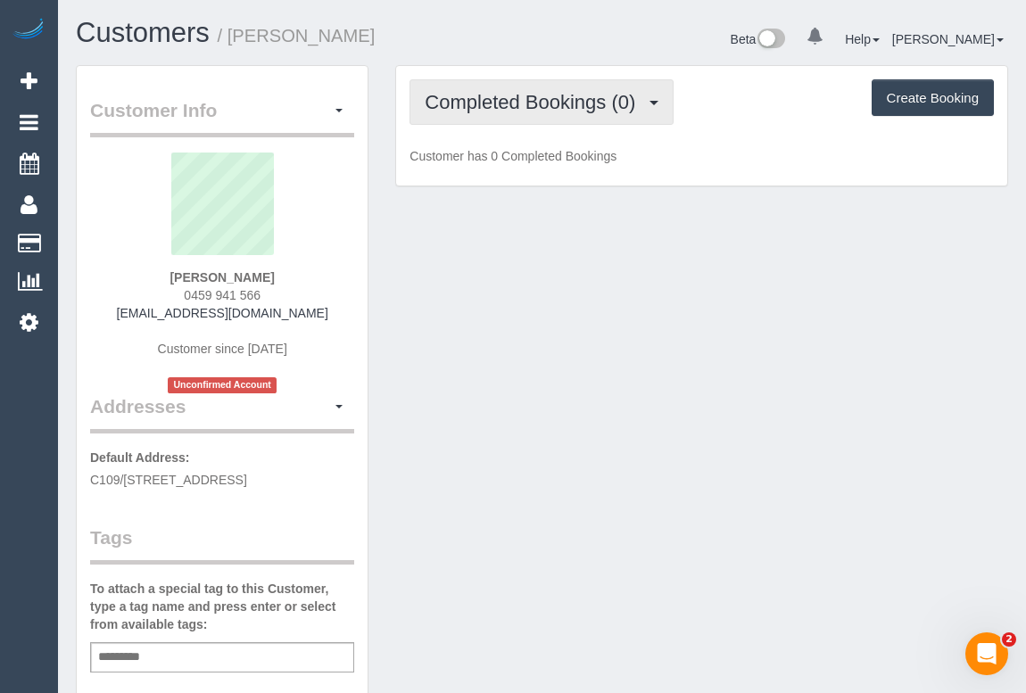
click at [527, 101] on span "Completed Bookings (0)" at bounding box center [535, 102] width 220 height 22
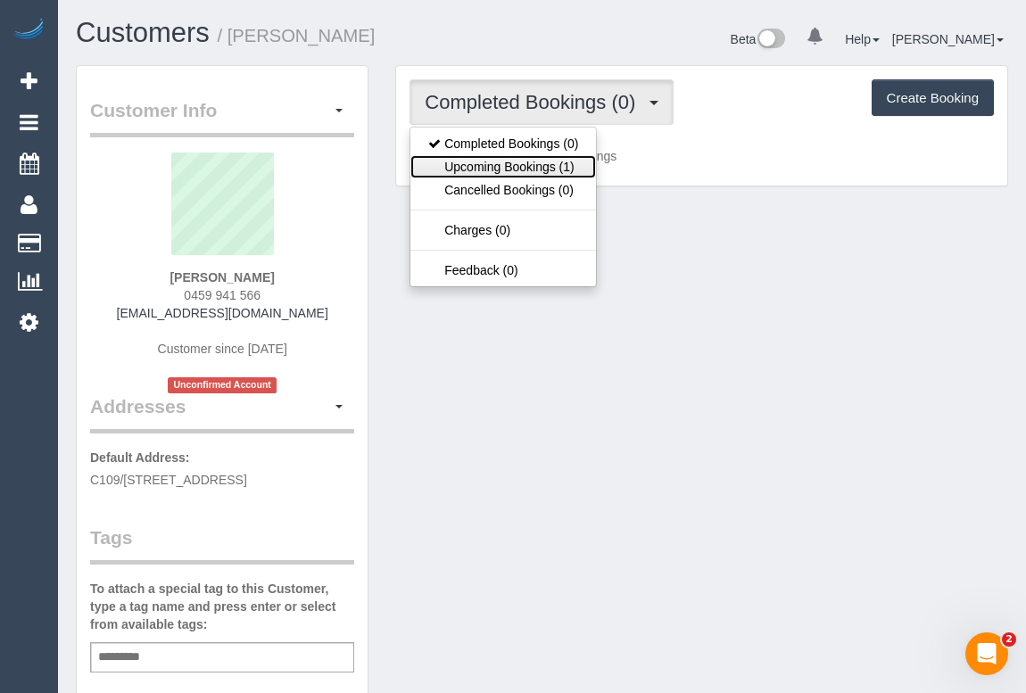
click at [523, 167] on link "Upcoming Bookings (1)" at bounding box center [504, 166] width 186 height 23
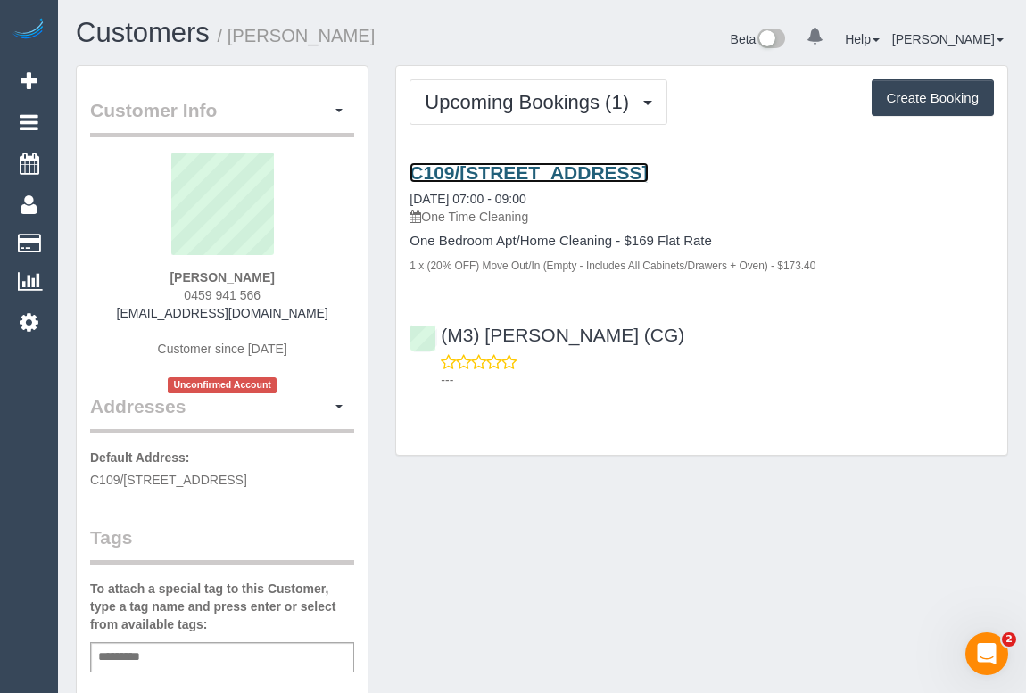
click at [568, 170] on link "C109/[STREET_ADDRESS]" at bounding box center [529, 172] width 238 height 21
click at [550, 510] on div "Customer Info Edit Contact Info Send Message Email Preferences Special Sales Ta…" at bounding box center [541, 672] width 959 height 1214
click at [583, 489] on div "Customer Info Edit Contact Info Send Message Email Preferences Special Sales Ta…" at bounding box center [541, 672] width 959 height 1214
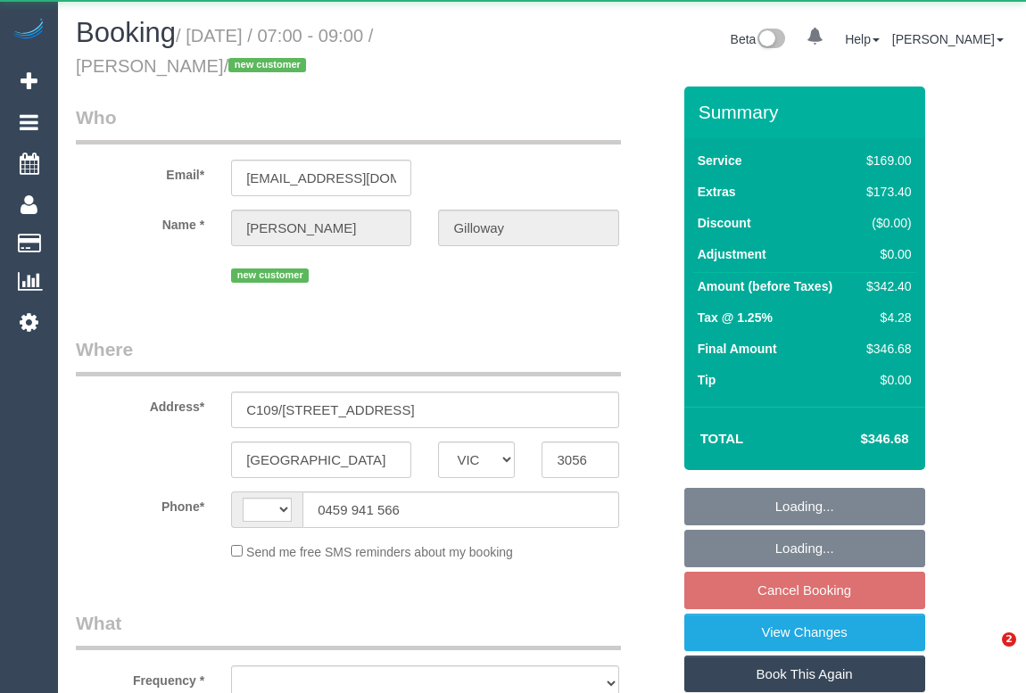
select select "VIC"
select select "string:AU"
select select "object:537"
select select "string:stripe-pm_1S4tRO2GScqysDRVErmSqTUZ"
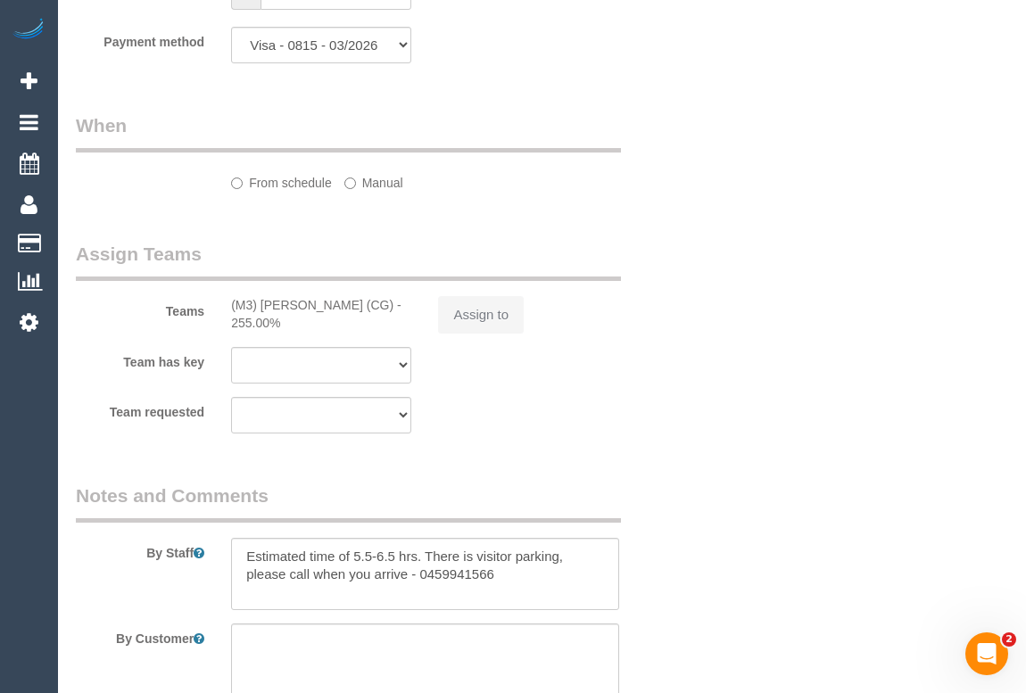
select select "object:544"
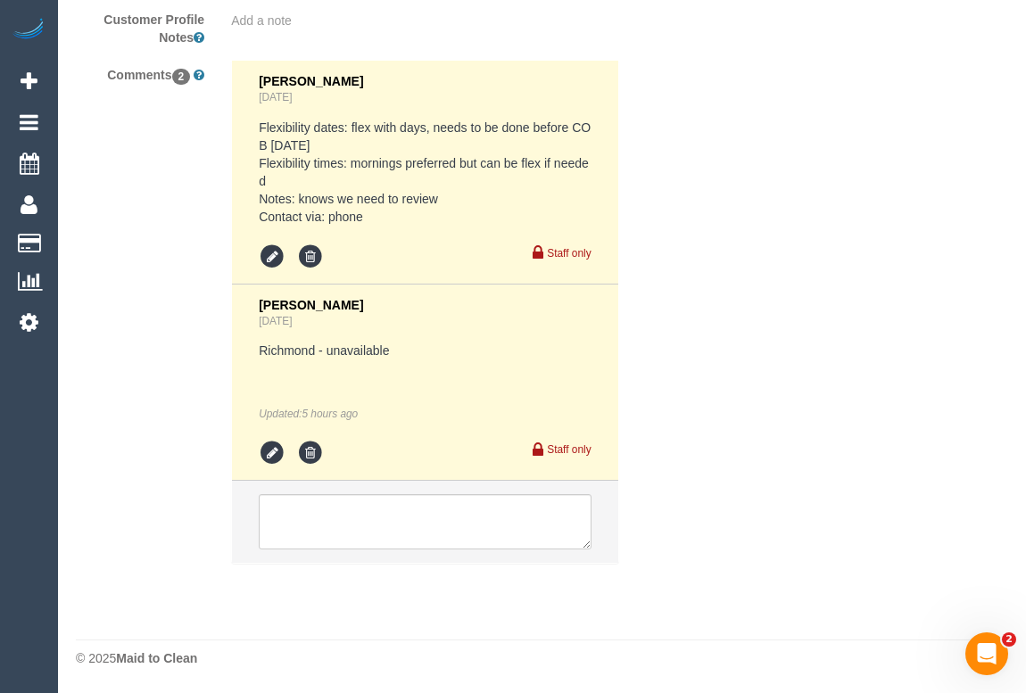
select select "number:28"
select select "number:14"
select select "number:18"
select select "number:22"
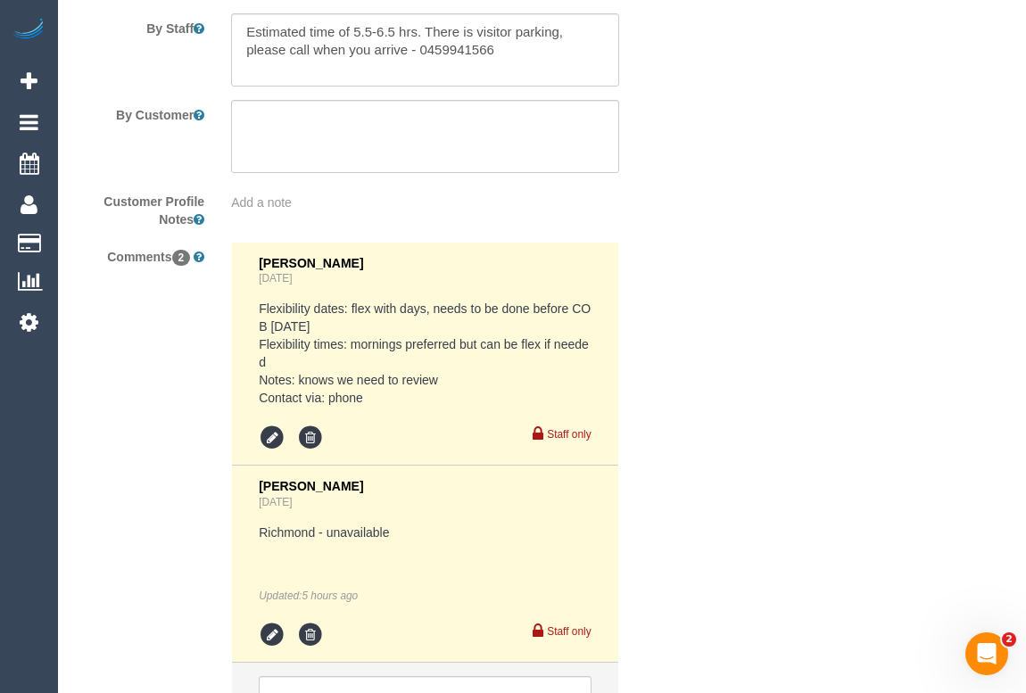
scroll to position [3196, 0]
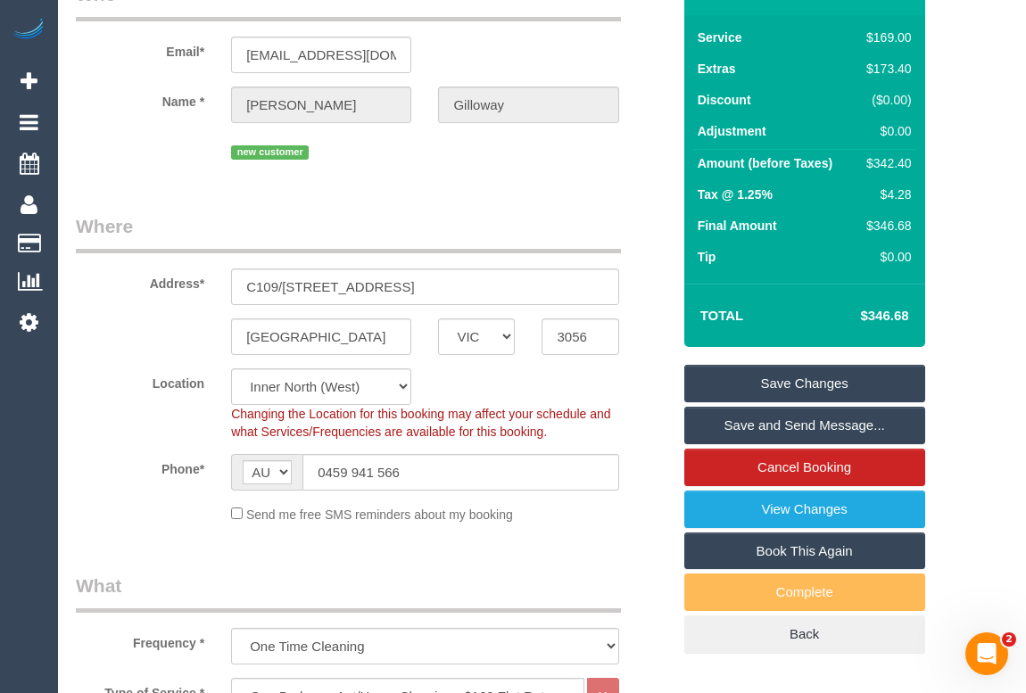
scroll to position [113, 0]
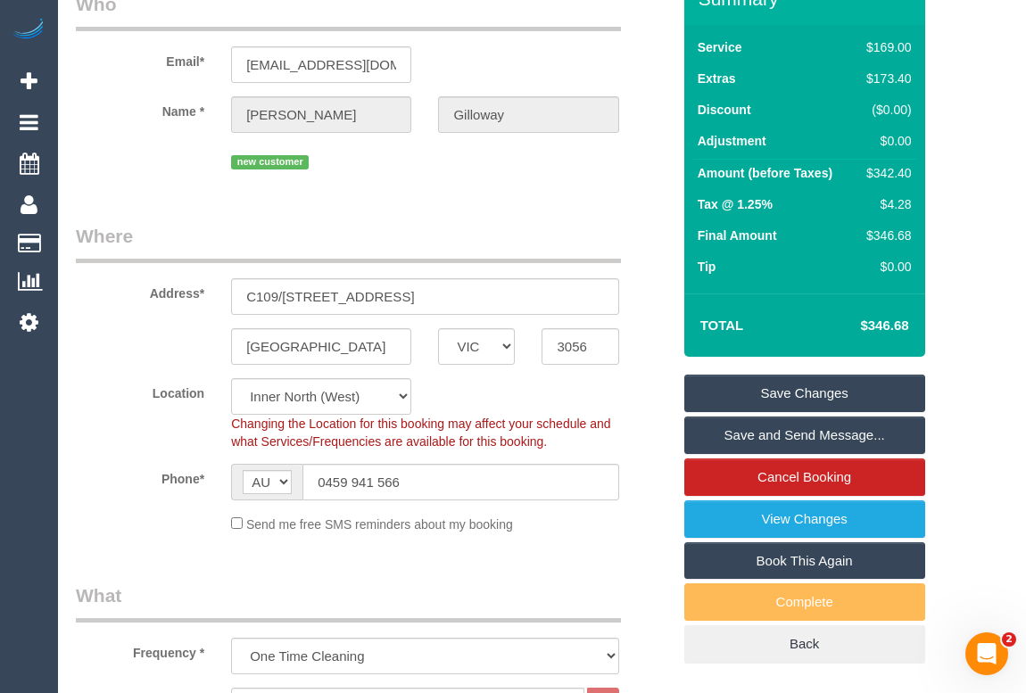
drag, startPoint x: 361, startPoint y: 242, endPoint x: 360, endPoint y: 284, distance: 42.0
click at [361, 242] on legend "Where" at bounding box center [348, 243] width 545 height 40
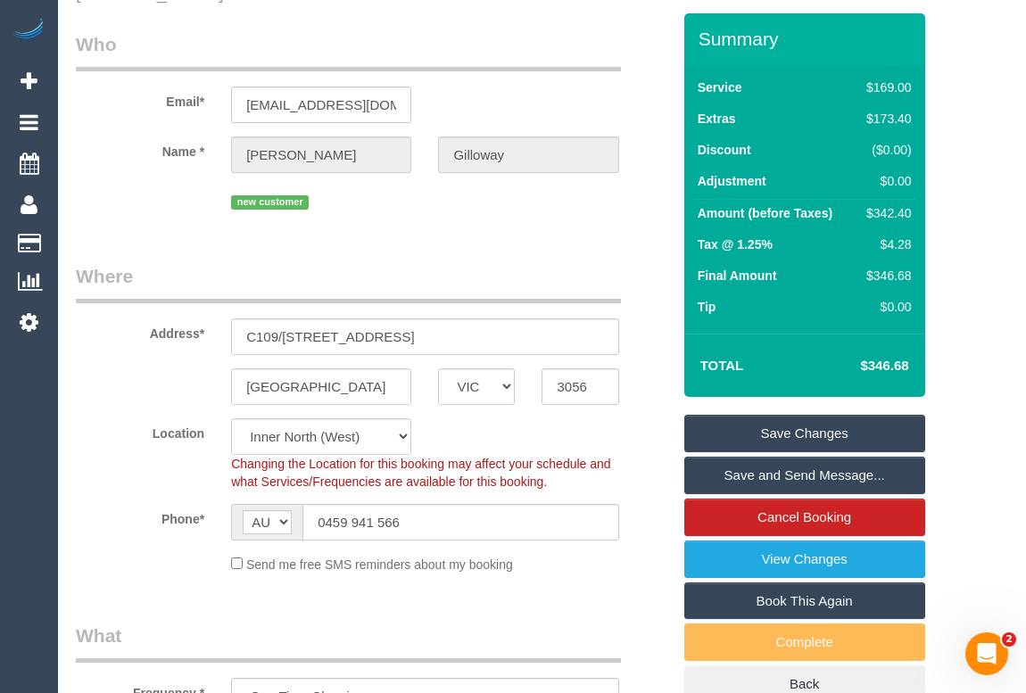
scroll to position [0, 0]
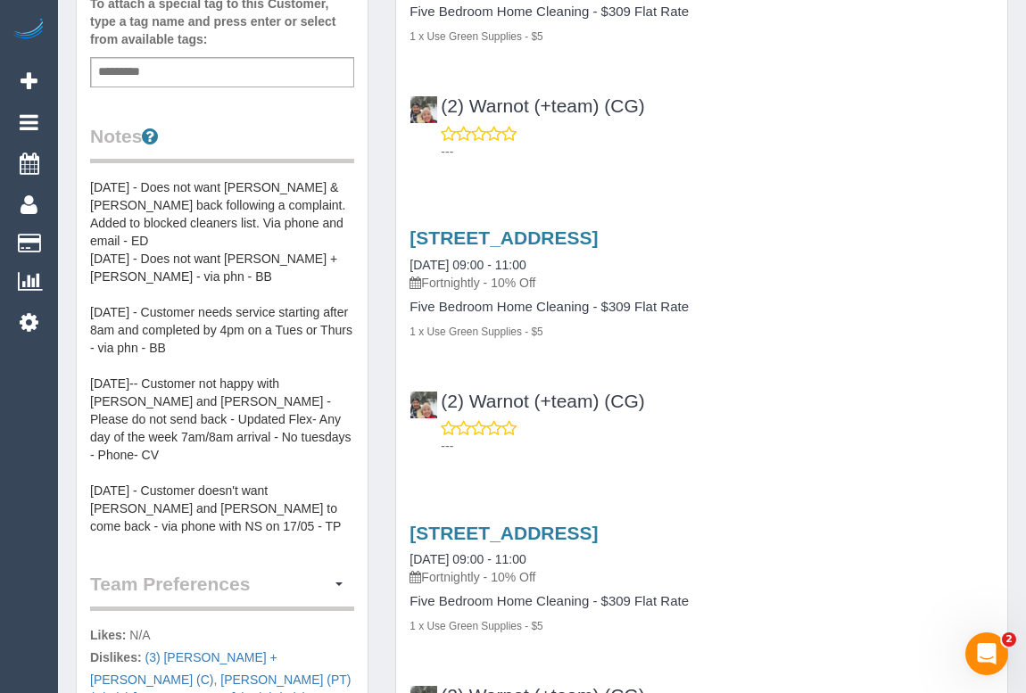
scroll to position [405, 0]
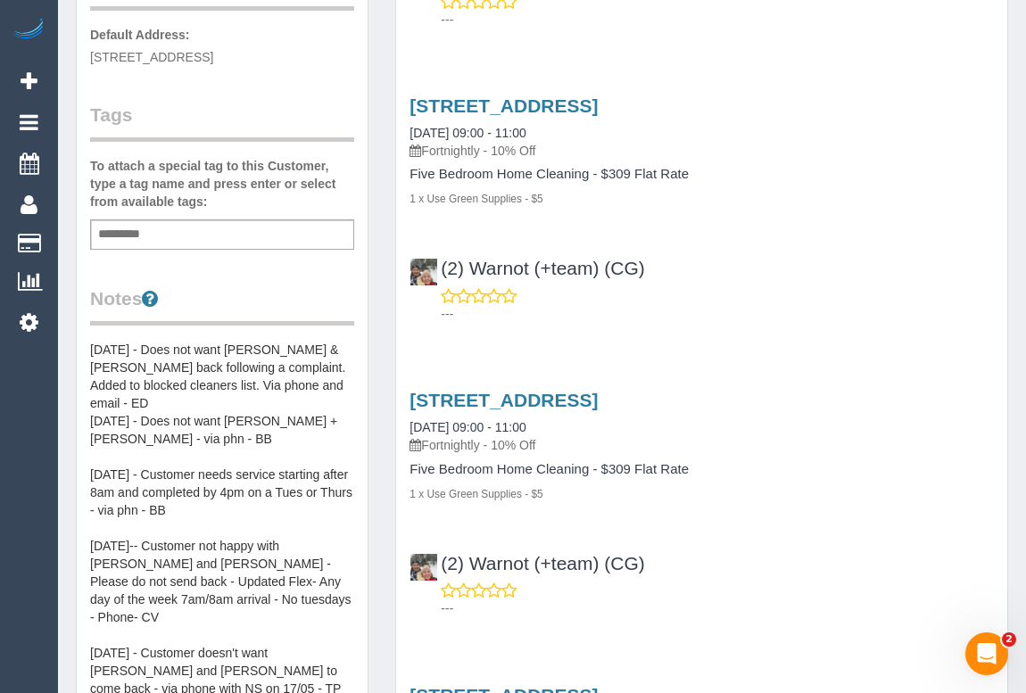
click at [89, 346] on div "Customer Info Edit Contact Info Send Message Email Preferences Special Sales Ta…" at bounding box center [222, 512] width 291 height 1703
click at [91, 345] on pre "[DATE] - Does not want [PERSON_NAME] & [PERSON_NAME] back following a complaint…" at bounding box center [222, 519] width 264 height 357
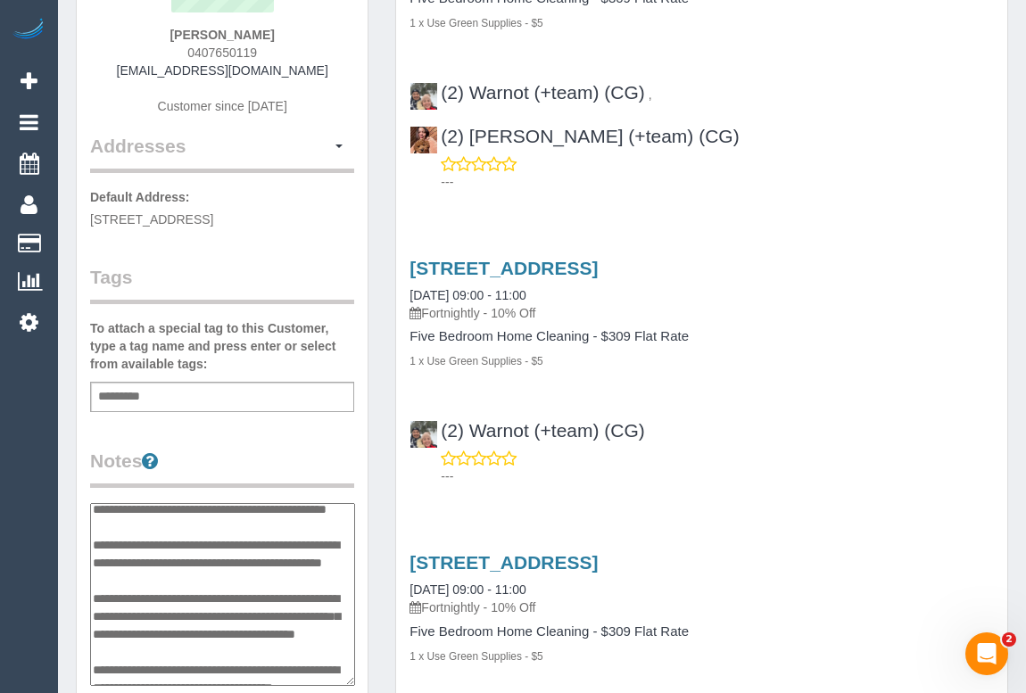
scroll to position [0, 0]
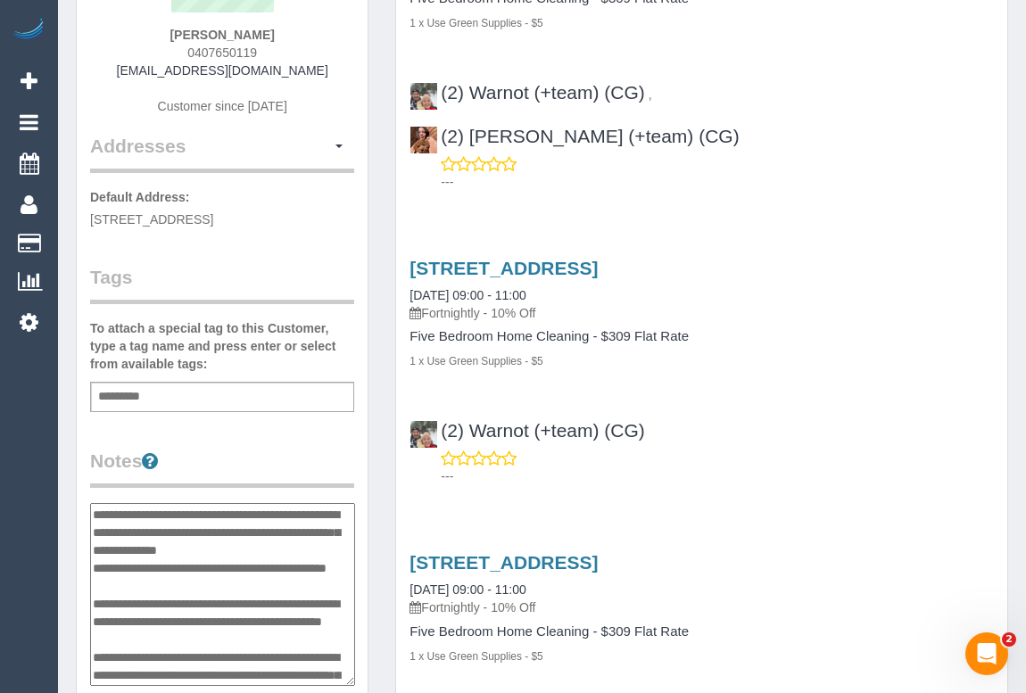
click at [95, 512] on textarea "**********" at bounding box center [222, 595] width 265 height 184
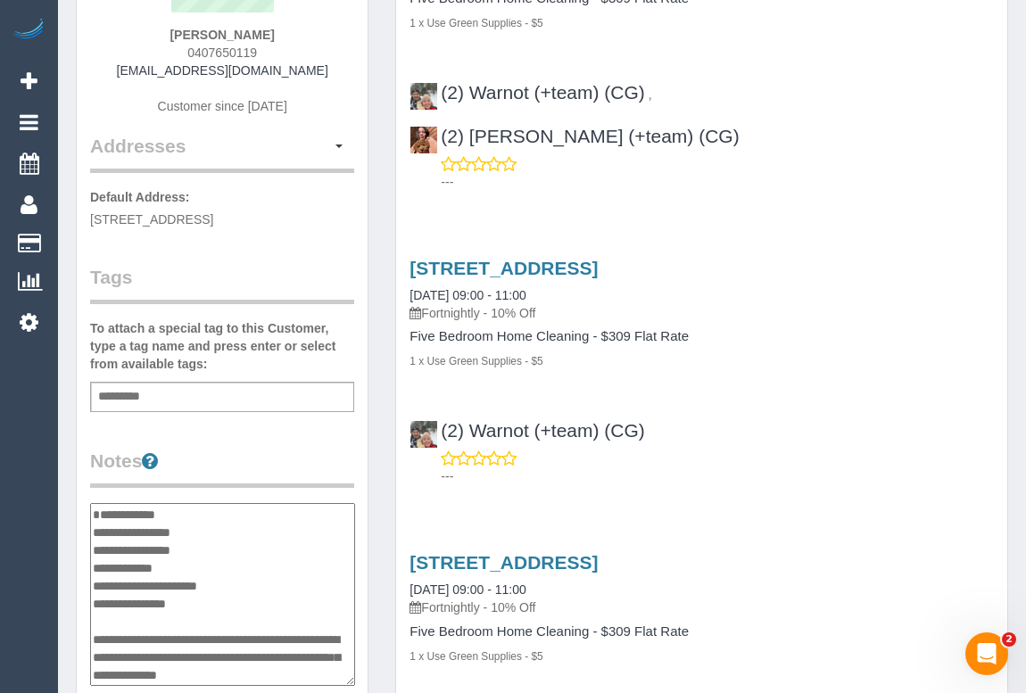
click at [194, 580] on textarea "**********" at bounding box center [222, 595] width 265 height 184
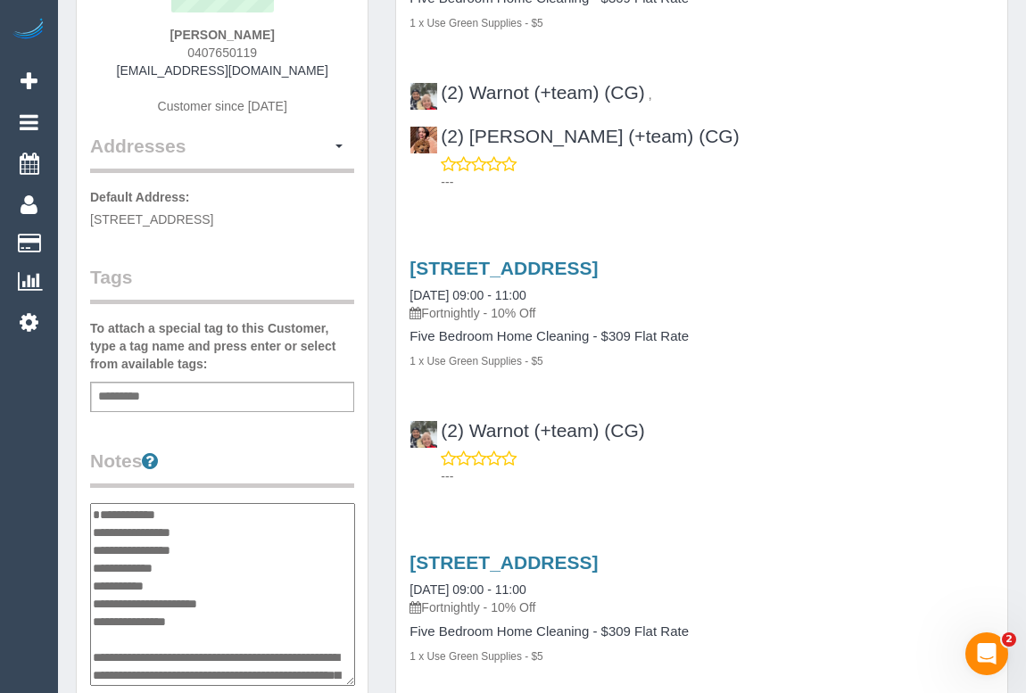
paste textarea "**********"
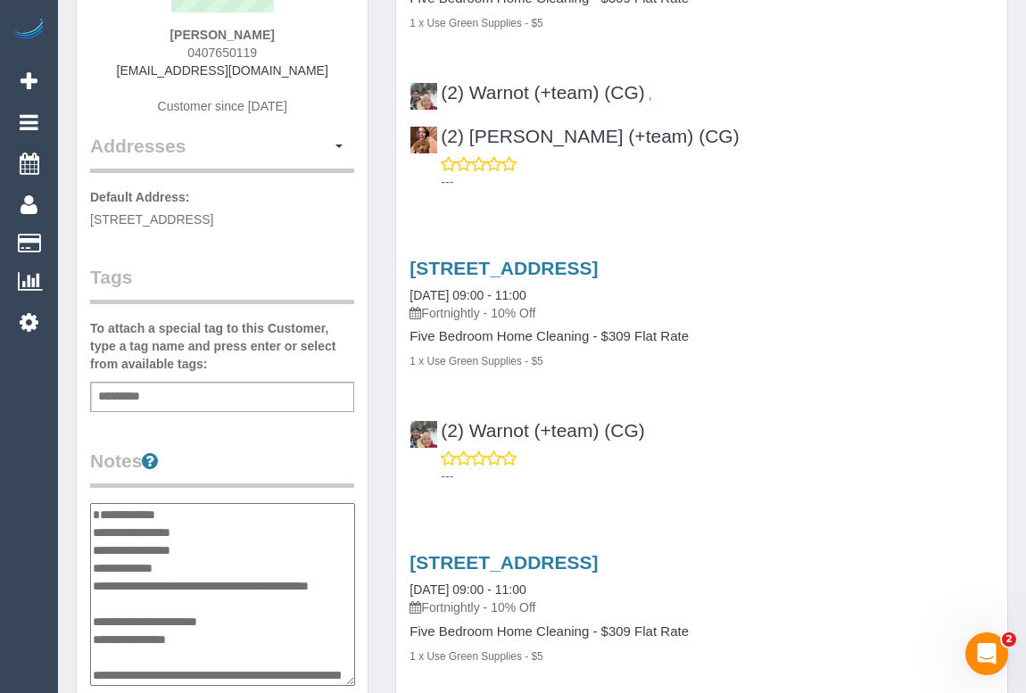
drag, startPoint x: 154, startPoint y: 599, endPoint x: 181, endPoint y: 612, distance: 29.9
click at [181, 612] on textarea "**********" at bounding box center [222, 595] width 265 height 184
click at [169, 620] on textarea "**********" at bounding box center [222, 595] width 265 height 184
click at [161, 624] on textarea "**********" at bounding box center [222, 595] width 265 height 184
type textarea "**********"
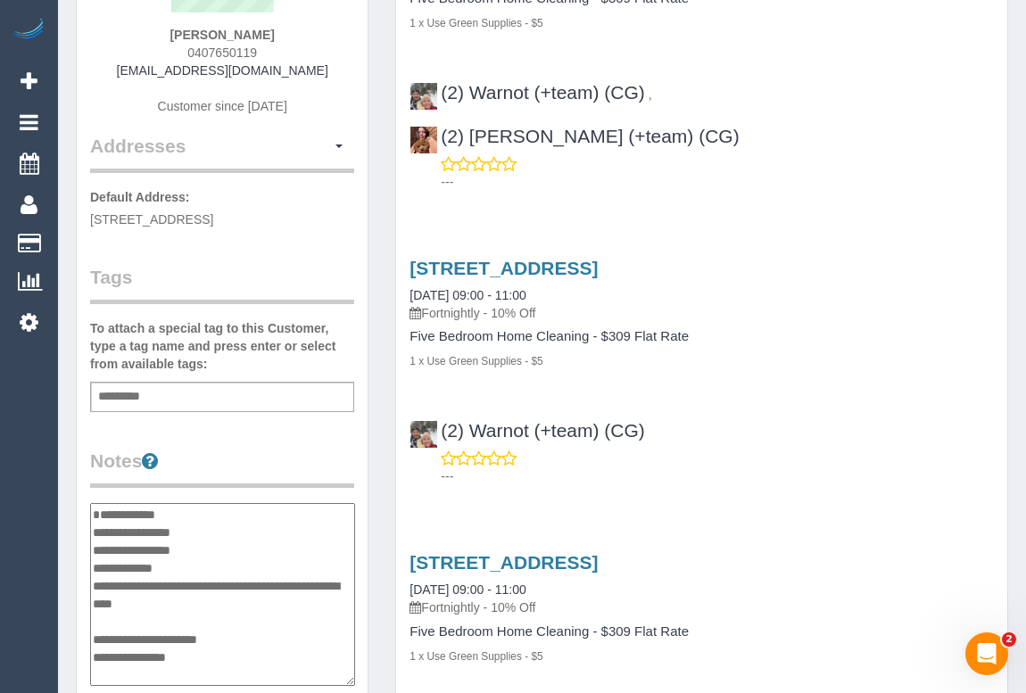
click at [379, 450] on div "Customer Info Edit Contact Info Send Message Email Preferences Special Sales Ta…" at bounding box center [221, 599] width 319 height 1554
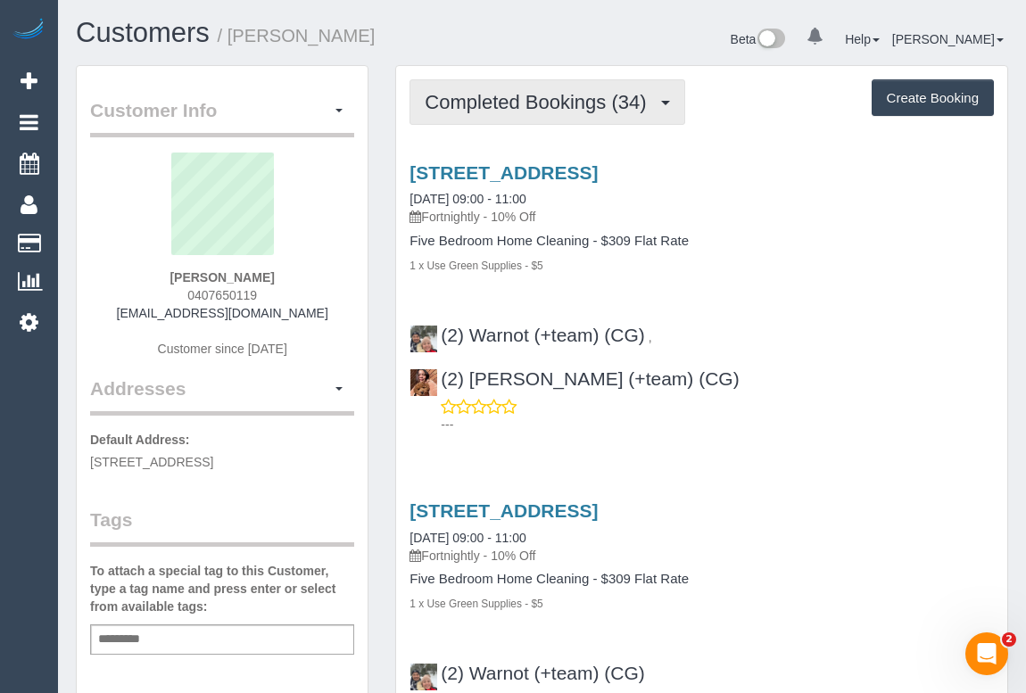
click at [510, 105] on span "Completed Bookings (34)" at bounding box center [540, 102] width 230 height 22
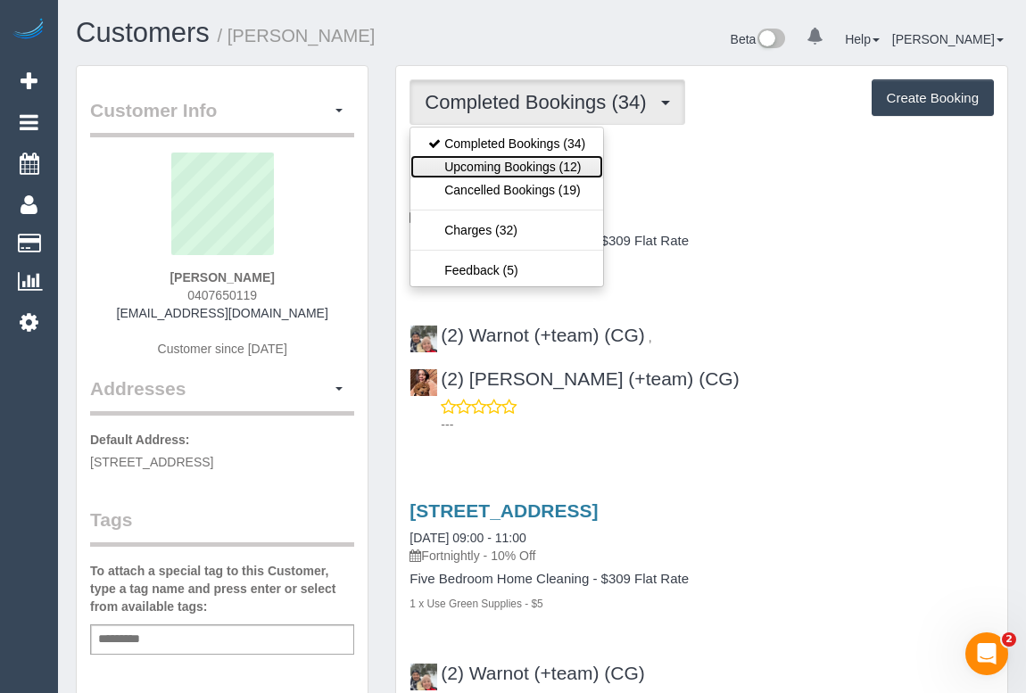
click at [505, 169] on link "Upcoming Bookings (12)" at bounding box center [507, 166] width 193 height 23
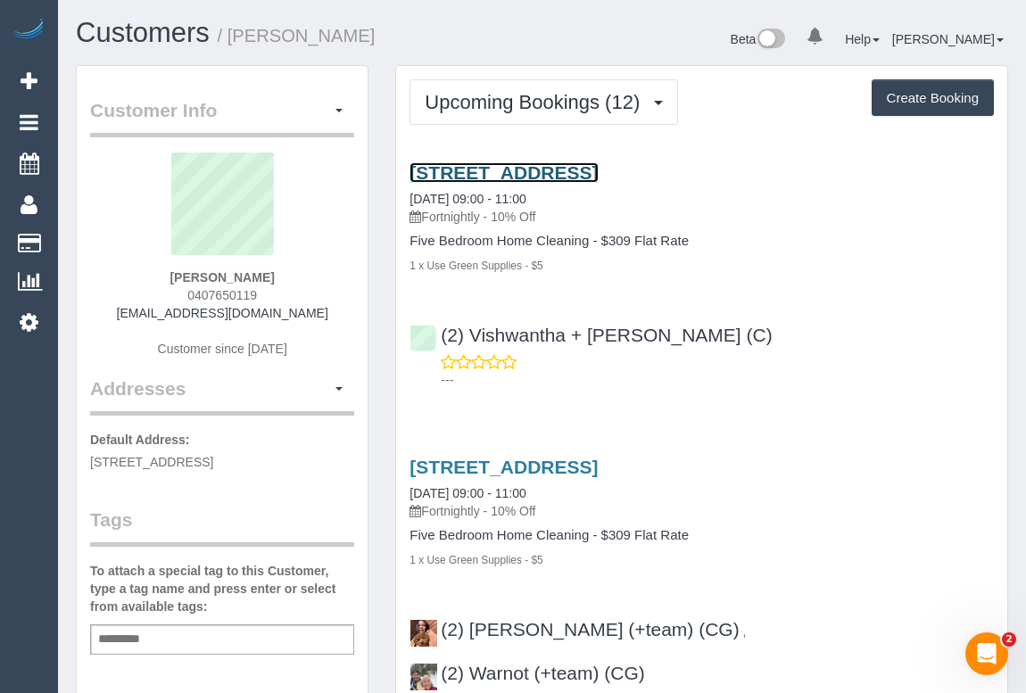
click at [578, 173] on link "[STREET_ADDRESS]" at bounding box center [504, 172] width 188 height 21
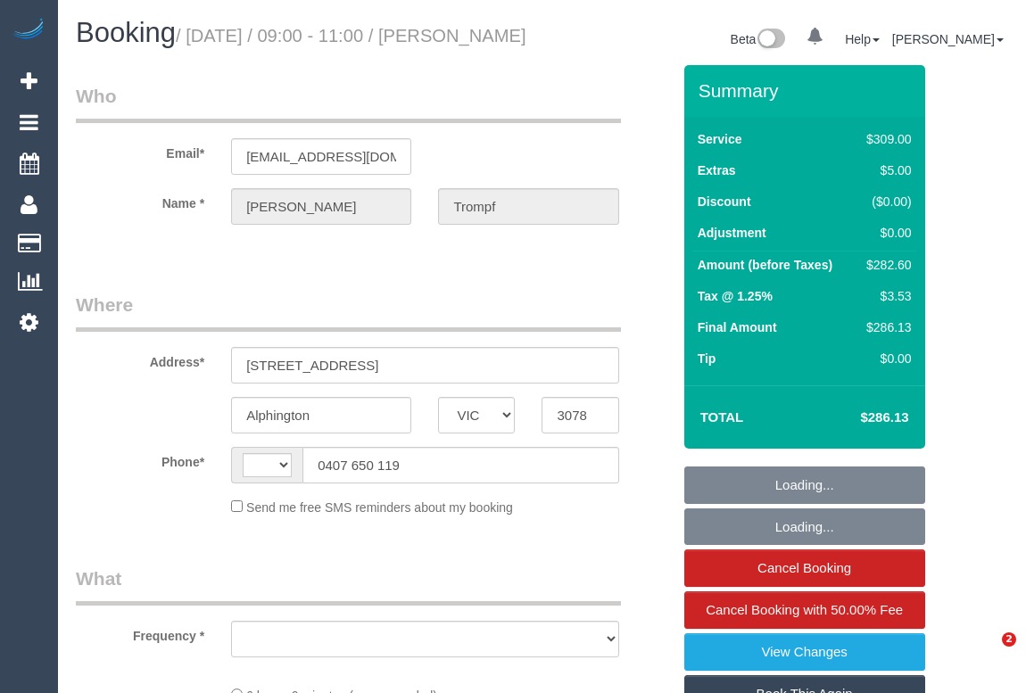
select select "VIC"
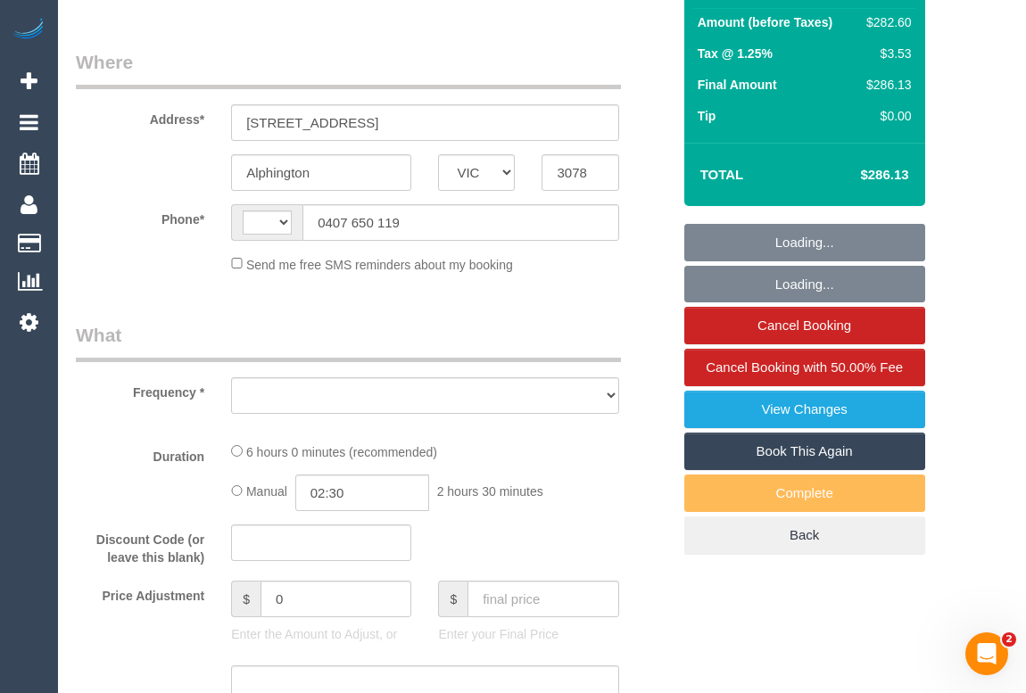
select select "string:AU"
select select "object:573"
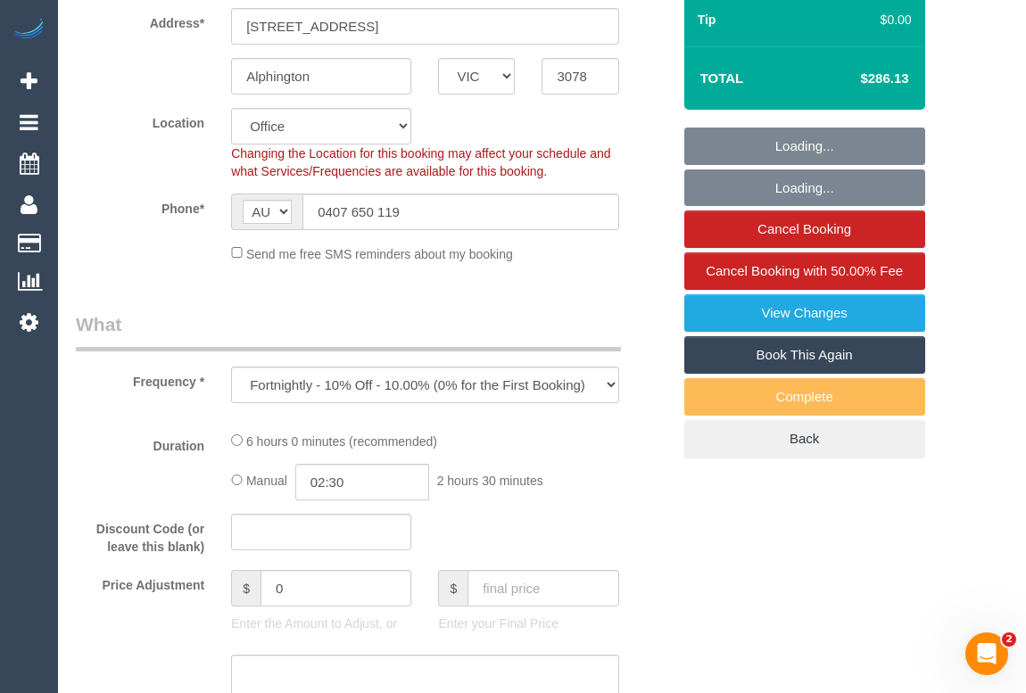
select select "number:29"
select select "number:14"
select select "number:19"
select select "number:22"
select select "number:26"
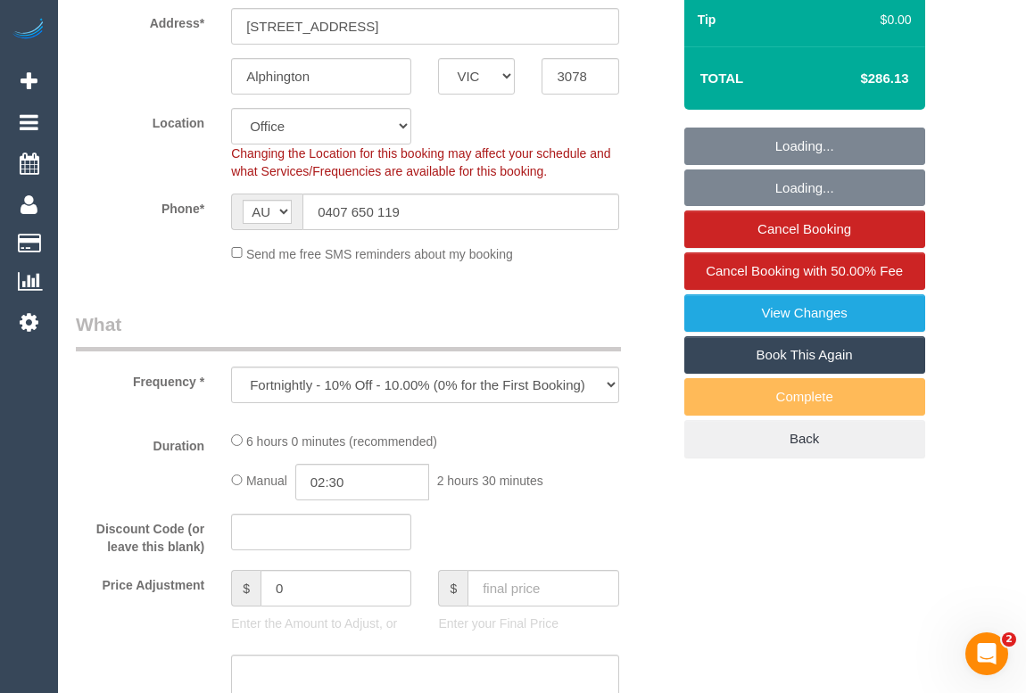
select select "string:stripe-pm_1MeXtA2GScqysDRV84WzG7UY"
select select "object:822"
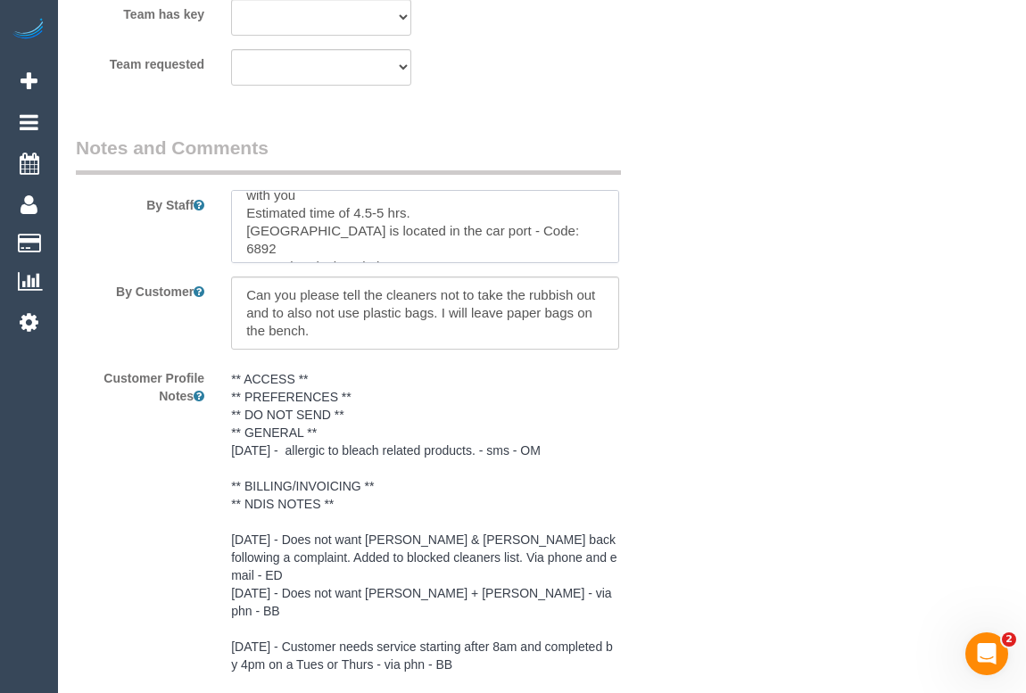
scroll to position [88, 0]
click at [463, 263] on textarea at bounding box center [424, 226] width 387 height 73
paste textarea "allergic to bleach related products."
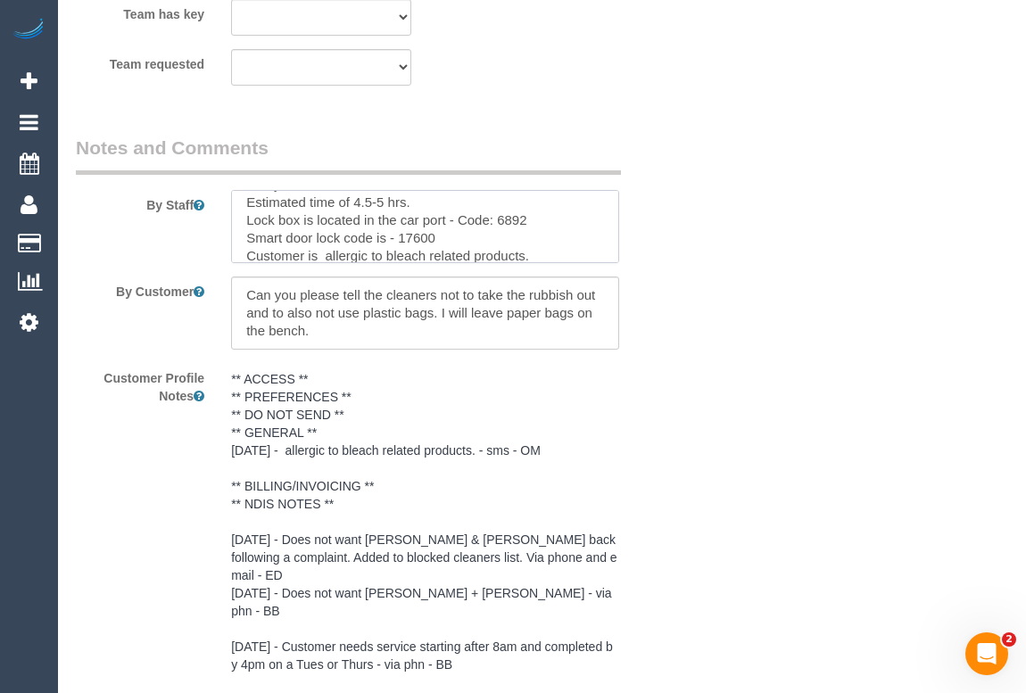
scroll to position [113, 0]
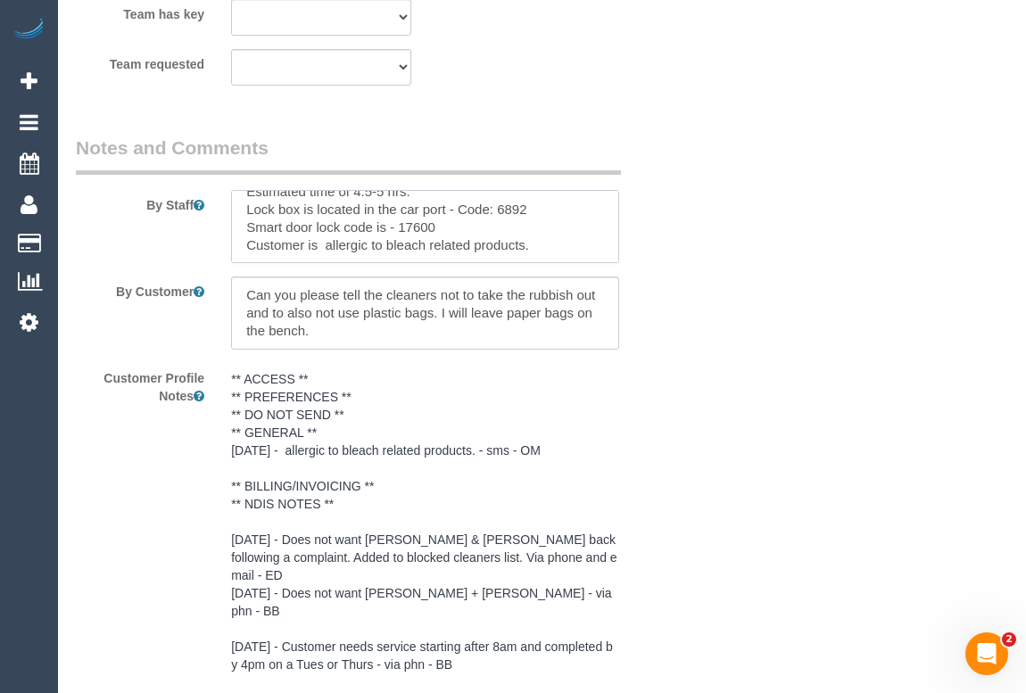
click at [247, 259] on textarea at bounding box center [424, 226] width 387 height 73
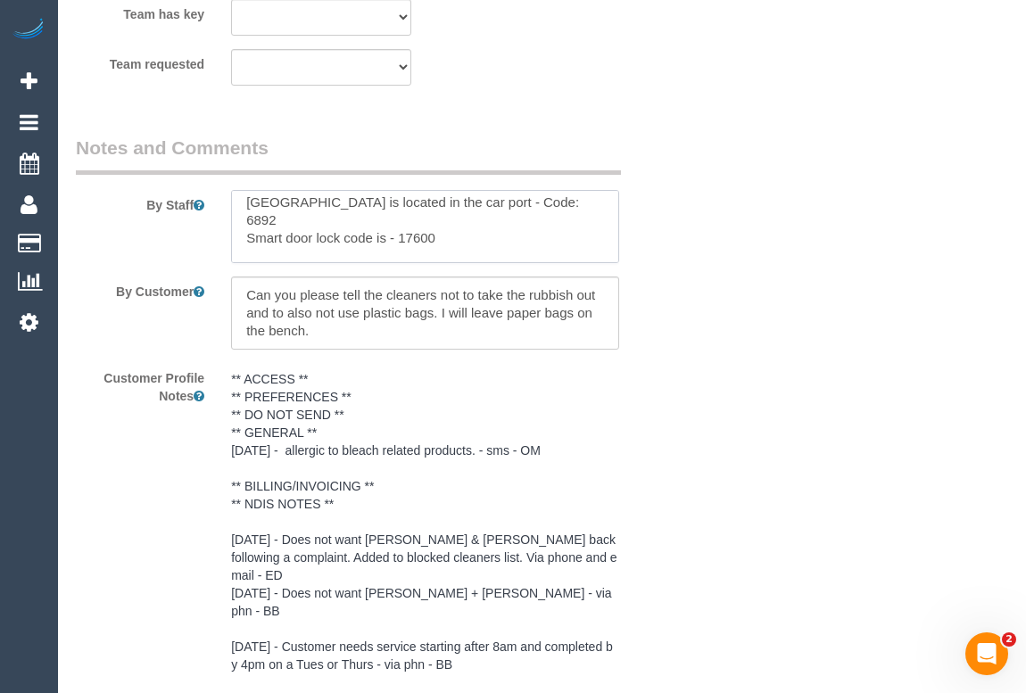
type textarea "*cover* ENSURE YOU CLOCK IN AND OUT OF THESE SERVICES. CUSTOMER WILL BE CHECKIN…"
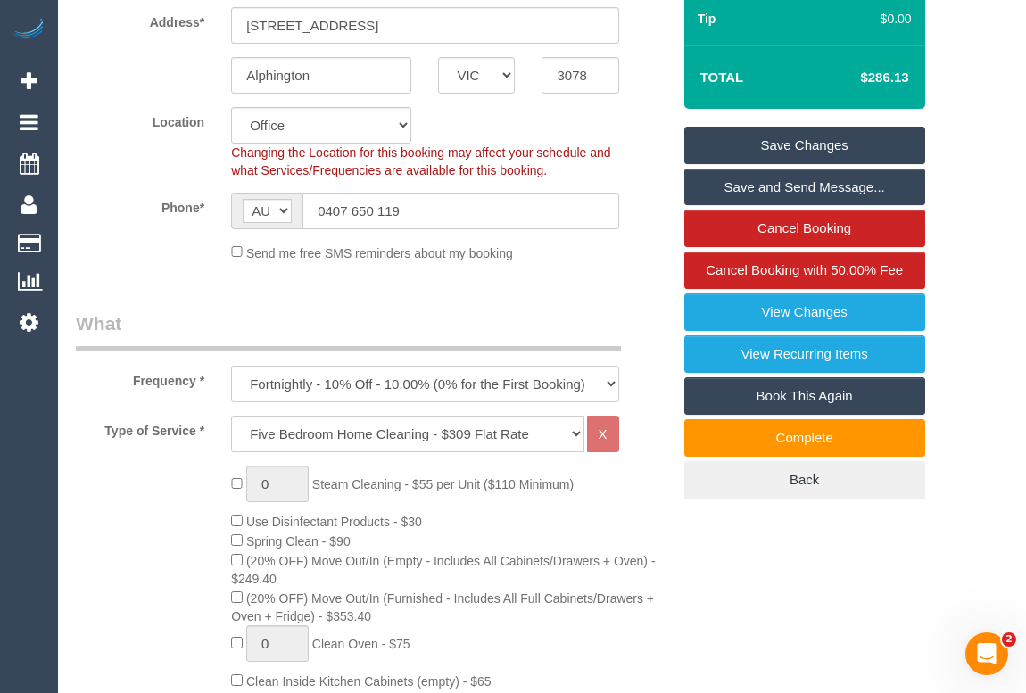
scroll to position [263, 0]
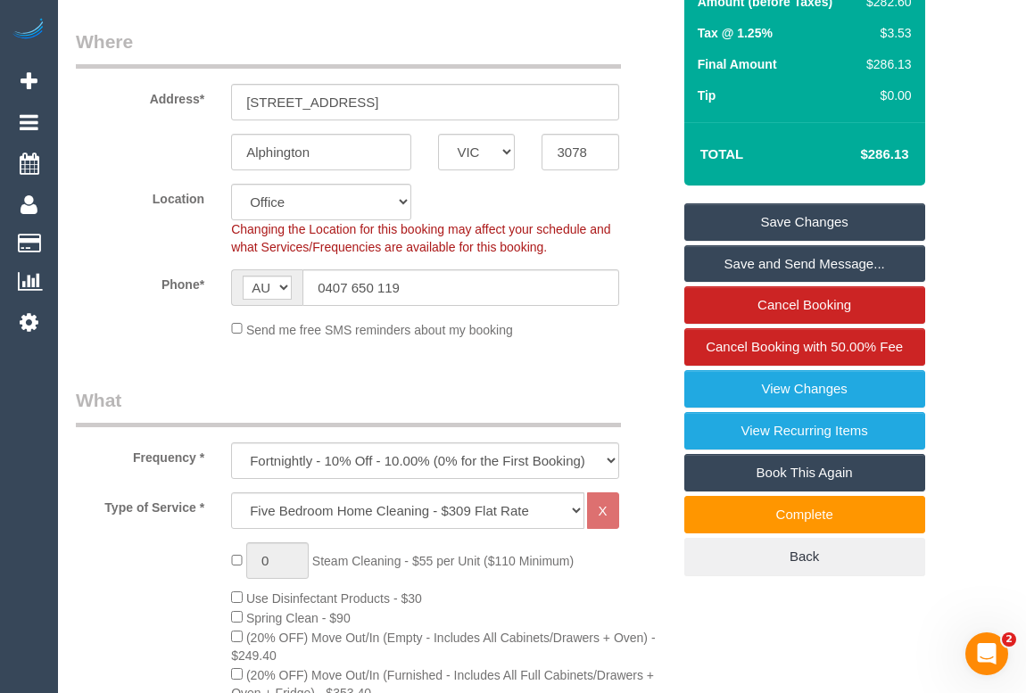
click at [782, 241] on link "Save Changes" at bounding box center [805, 221] width 241 height 37
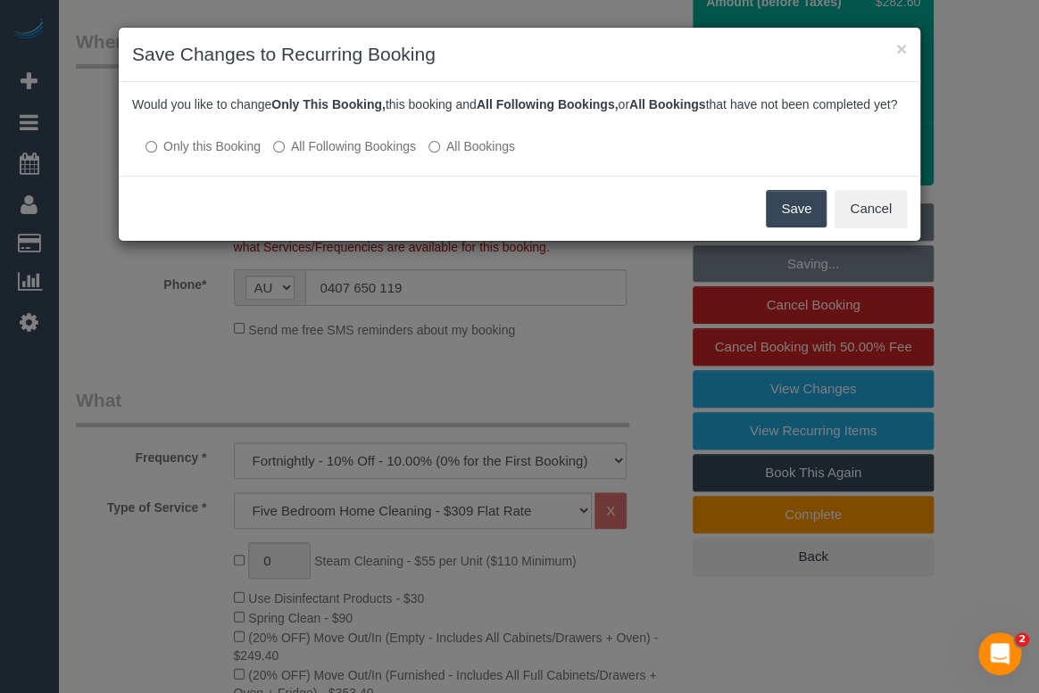
click at [793, 228] on button "Save" at bounding box center [796, 208] width 61 height 37
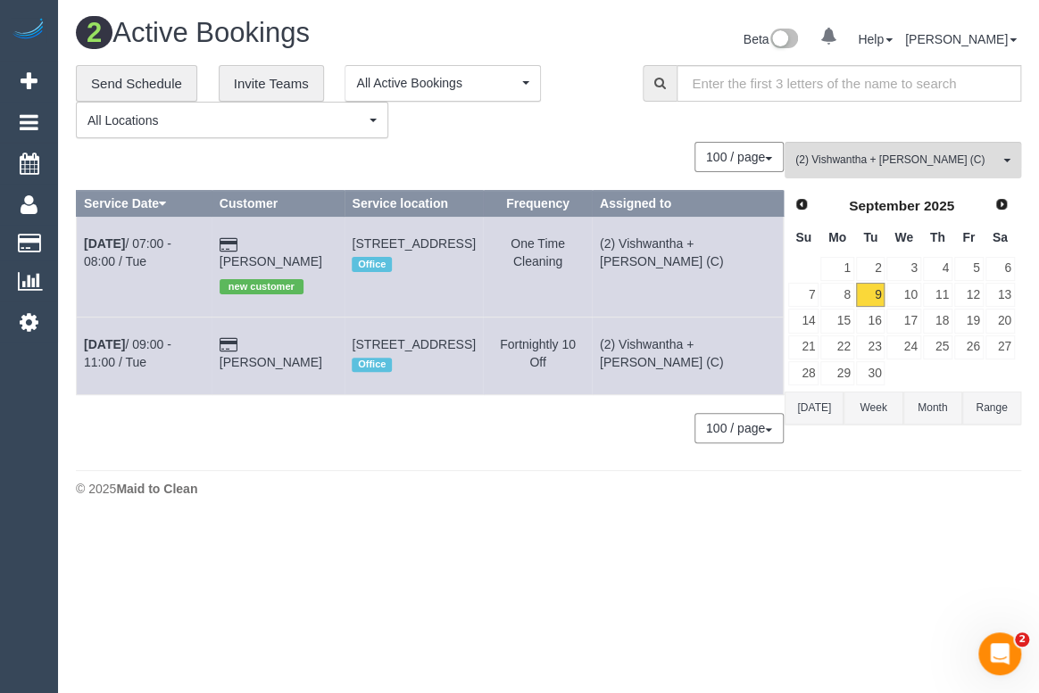
drag, startPoint x: 450, startPoint y: 512, endPoint x: 468, endPoint y: 550, distance: 41.5
click at [450, 498] on div "© 2025 Maid to Clean" at bounding box center [548, 489] width 945 height 18
click at [571, 145] on div "100 / page 10 / page 20 / page 30 / page 40 / page 50 / page 100 / page" at bounding box center [430, 157] width 708 height 30
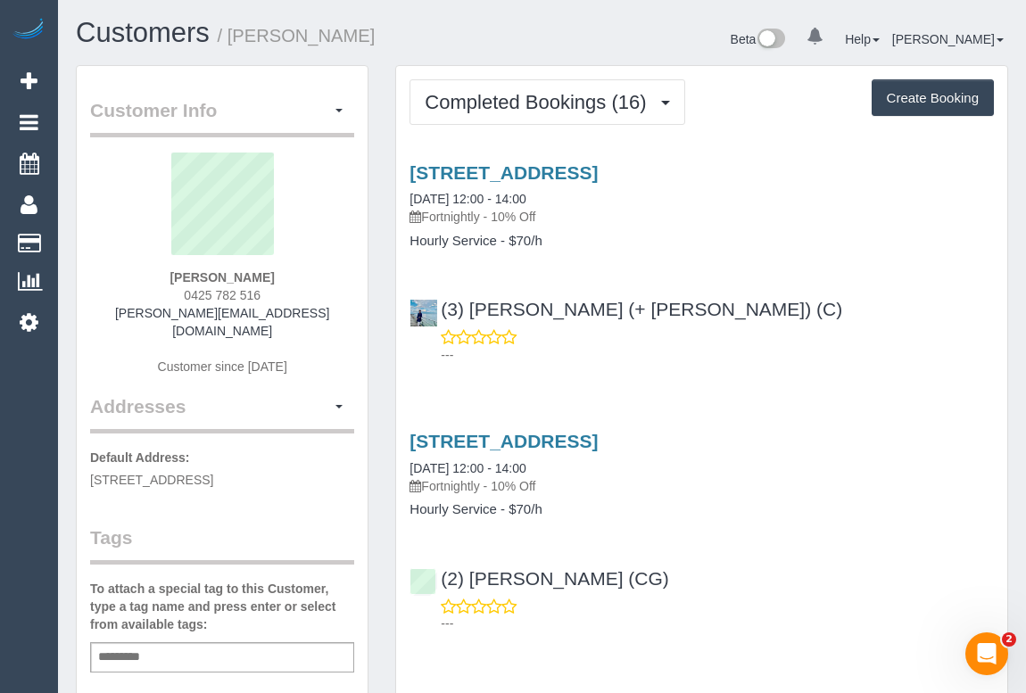
drag, startPoint x: 178, startPoint y: 295, endPoint x: 321, endPoint y: 297, distance: 142.8
click at [321, 297] on div "Silvia Young 0425 782 516 silvia@youngbuild.com.au Customer since 2024" at bounding box center [222, 273] width 264 height 241
copy span "0425 782 516"
drag, startPoint x: 178, startPoint y: 276, endPoint x: 286, endPoint y: 278, distance: 107.1
click at [286, 278] on div "Silvia Young 0425 782 516 silvia@youngbuild.com.au Customer since 2024" at bounding box center [222, 273] width 264 height 241
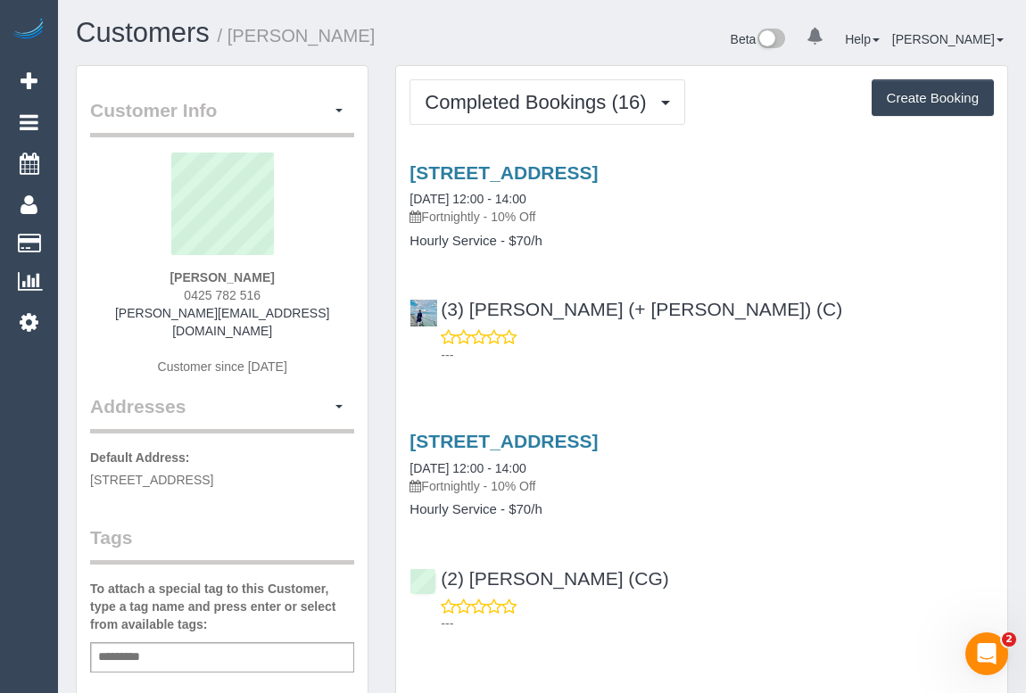
copy strong "Silvia Young"
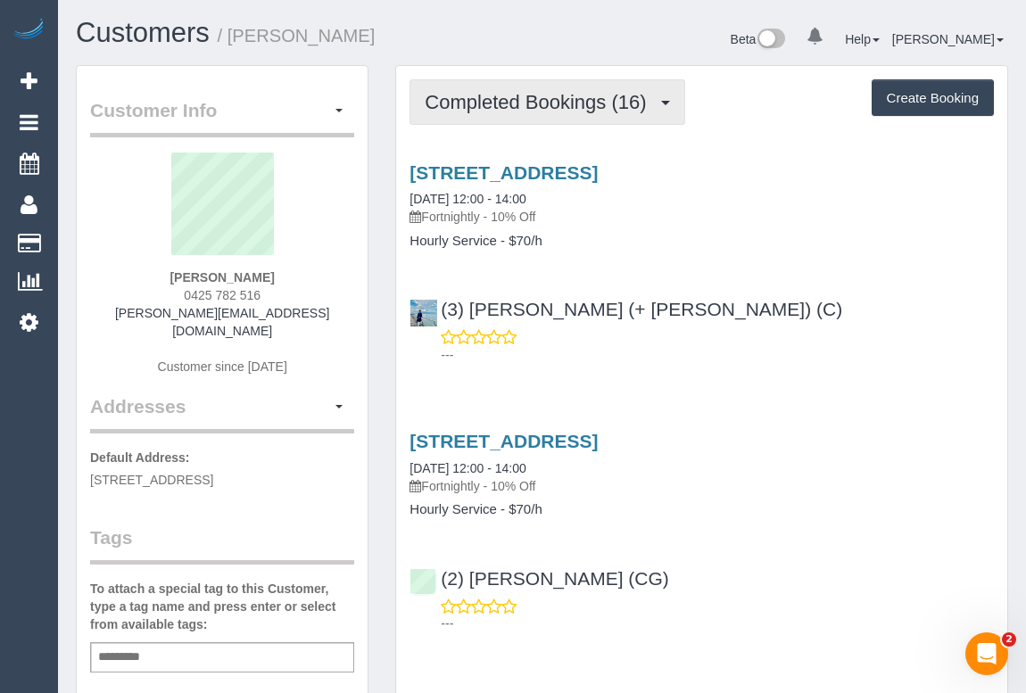
click at [557, 108] on span "Completed Bookings (16)" at bounding box center [540, 102] width 230 height 22
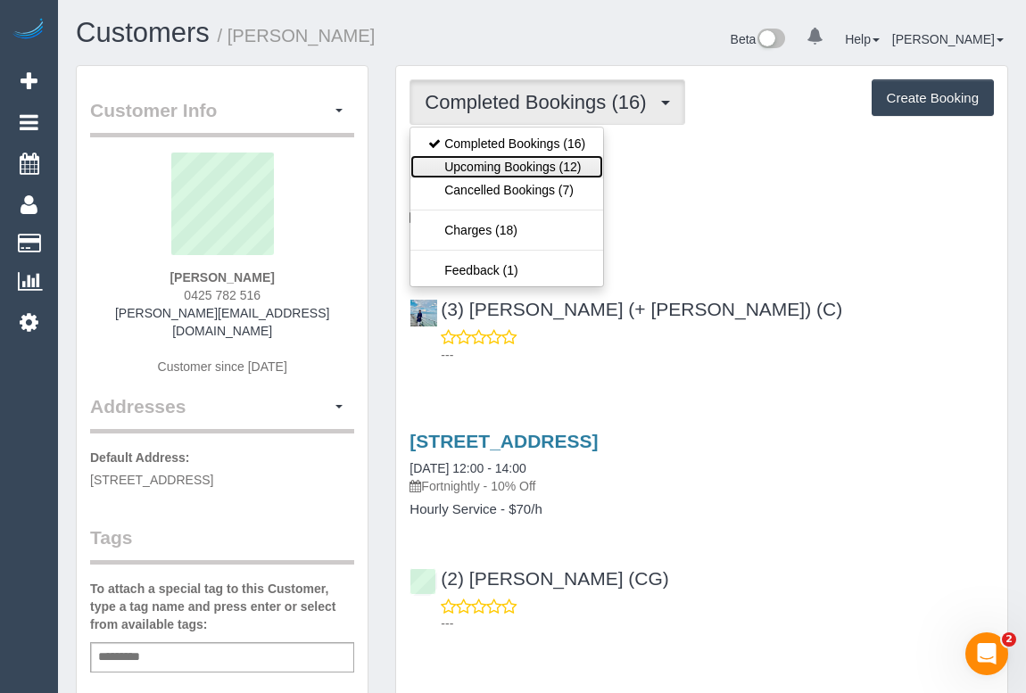
click at [540, 158] on link "Upcoming Bookings (12)" at bounding box center [507, 166] width 193 height 23
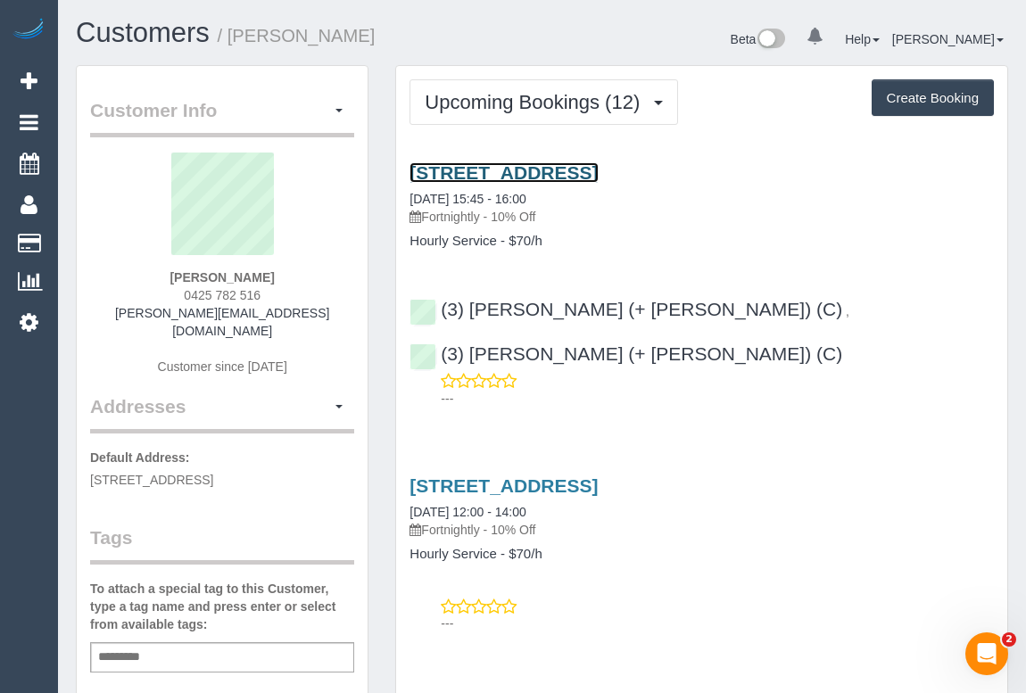
click at [580, 170] on link "21 Brown Avenue, Ascot Vale, VIC 3032" at bounding box center [504, 172] width 188 height 21
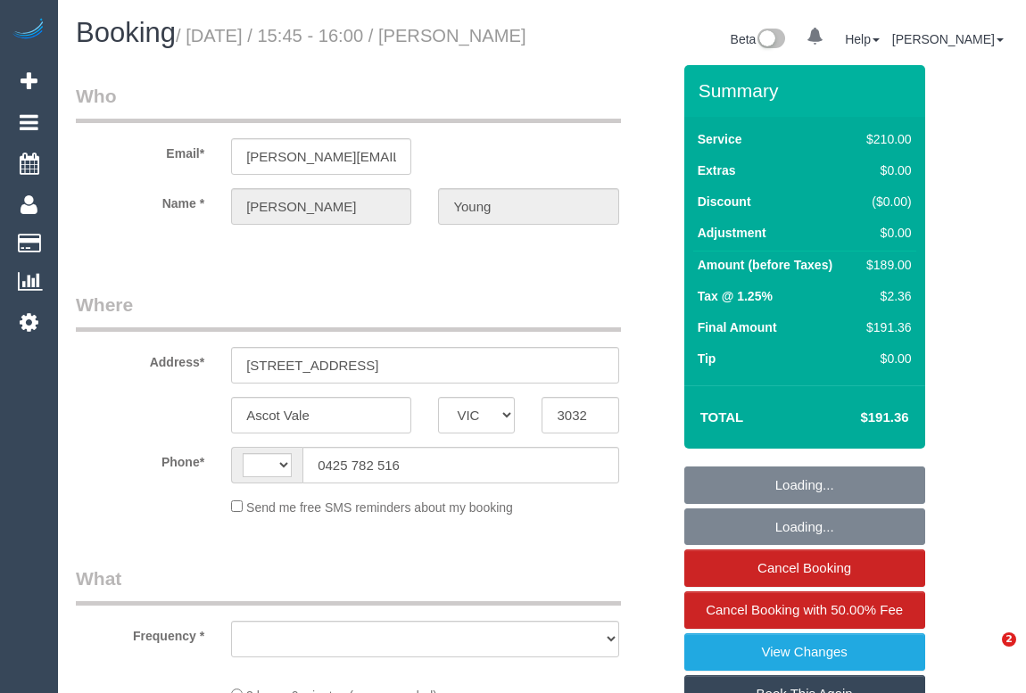
select select "VIC"
select select "180"
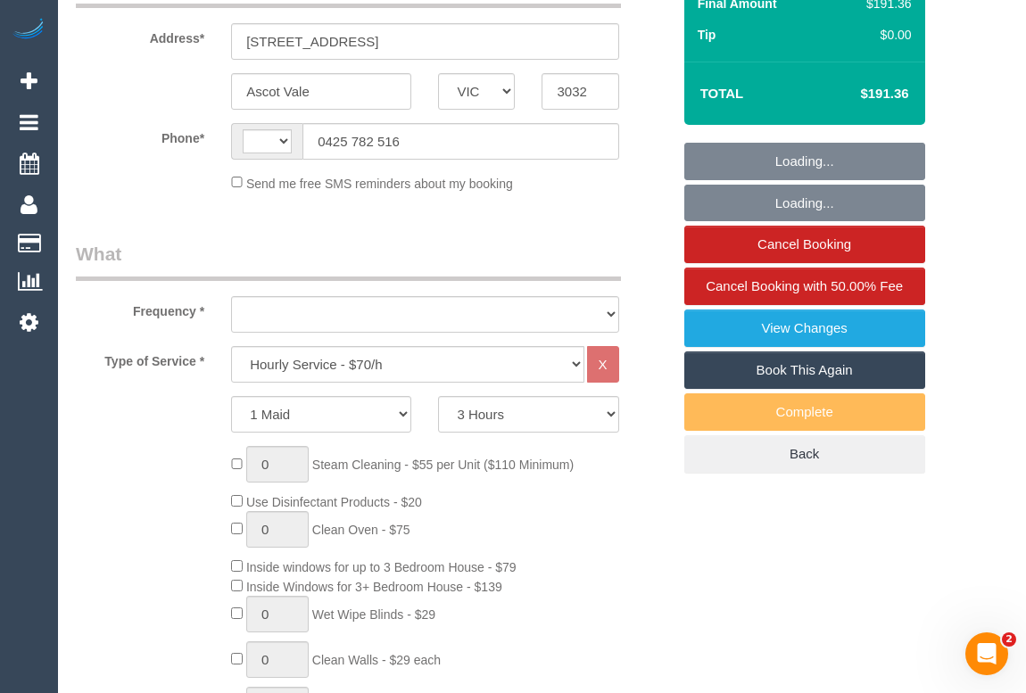
select select "string:AU"
select select "string:stripe-pm_1RHKdX2GScqysDRVbLs84dZJ"
select select "number:30"
select select "number:16"
select select "number:19"
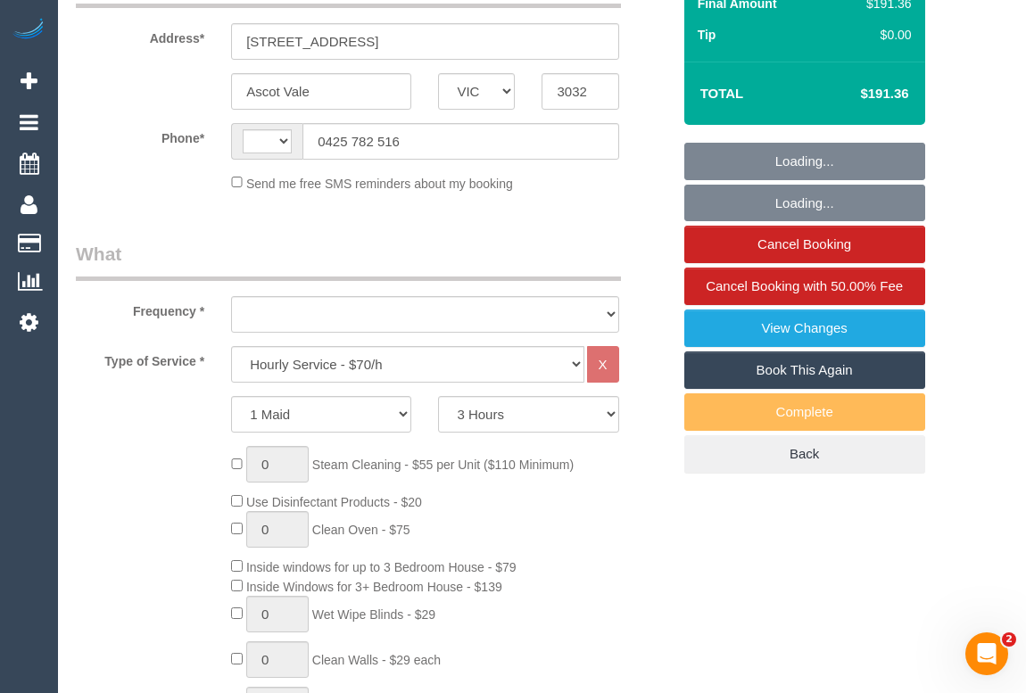
select select "number:22"
select select "number:34"
select select "number:11"
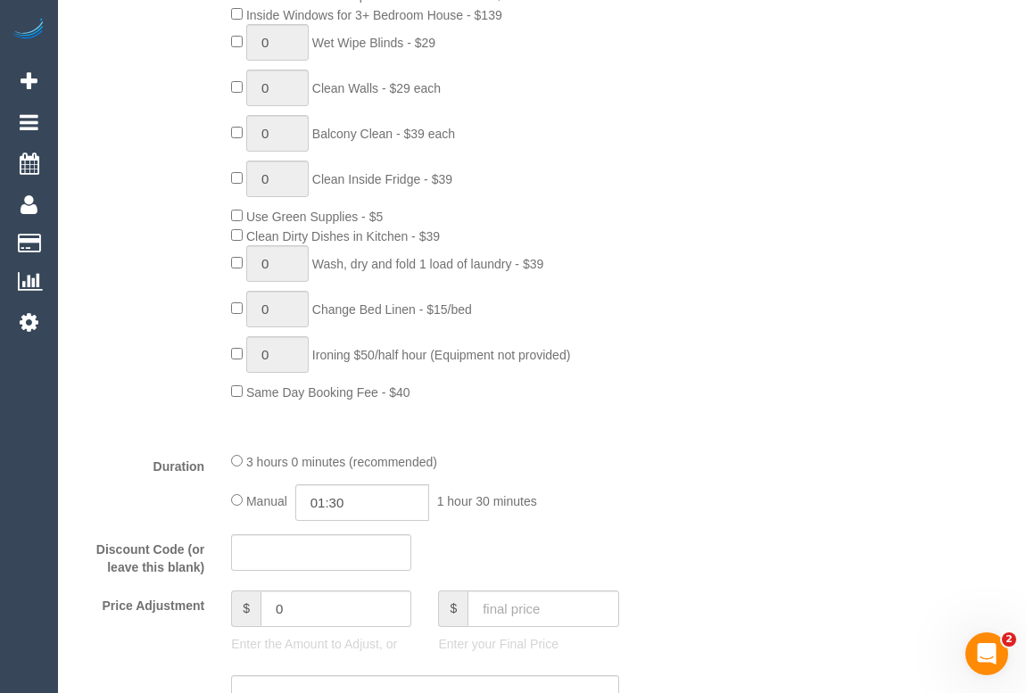
select select "object:1612"
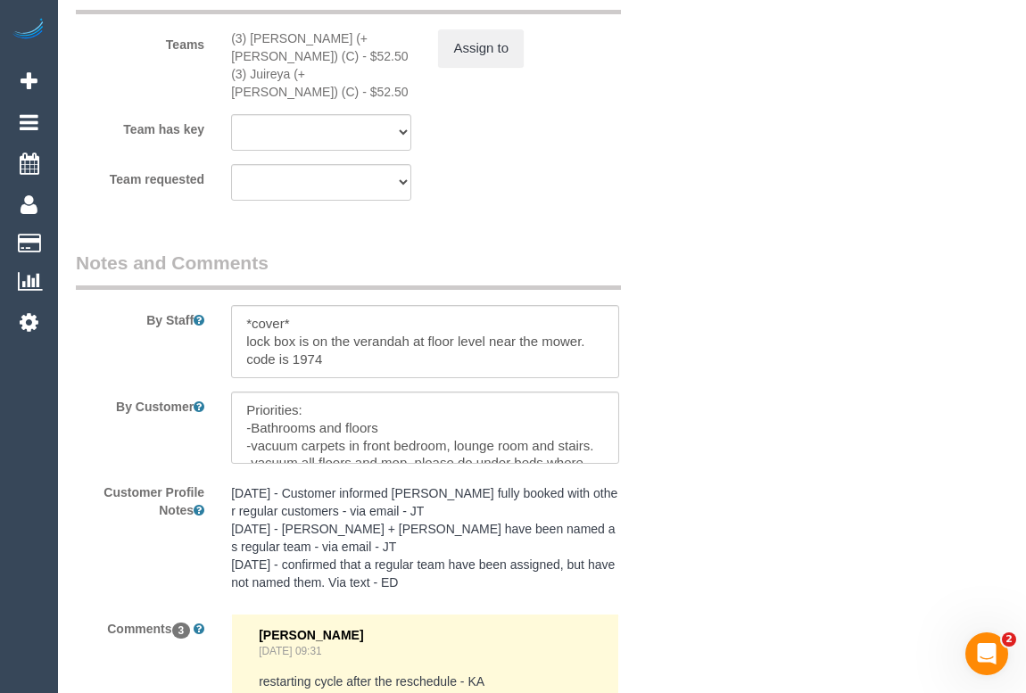
scroll to position [3001, 0]
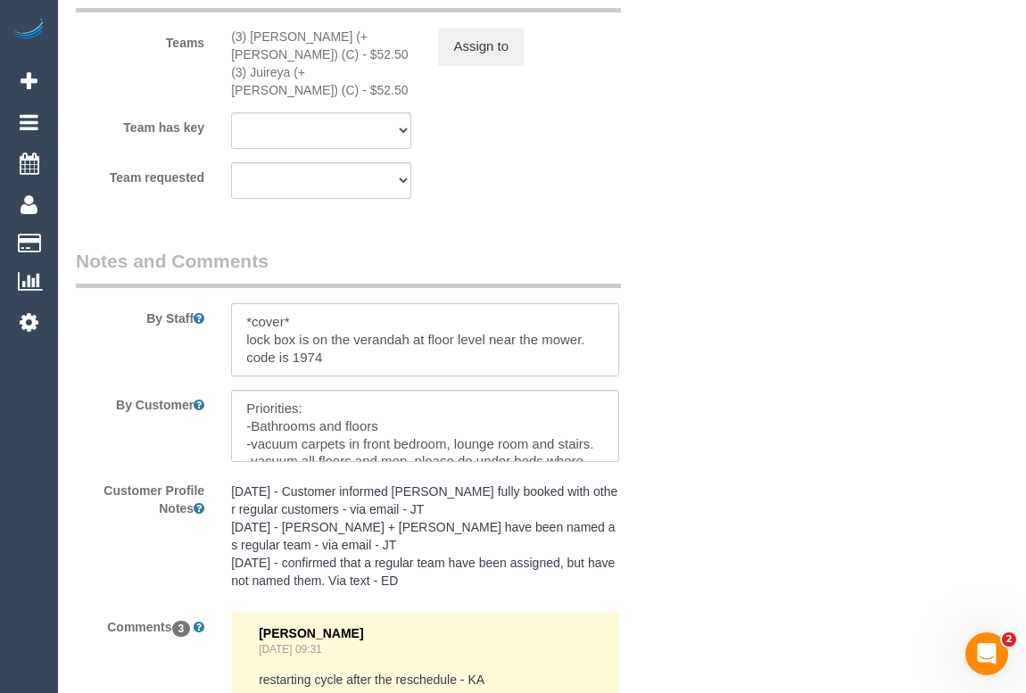
drag, startPoint x: 339, startPoint y: 347, endPoint x: 238, endPoint y: 328, distance: 102.6
click at [238, 328] on textarea at bounding box center [424, 339] width 387 height 73
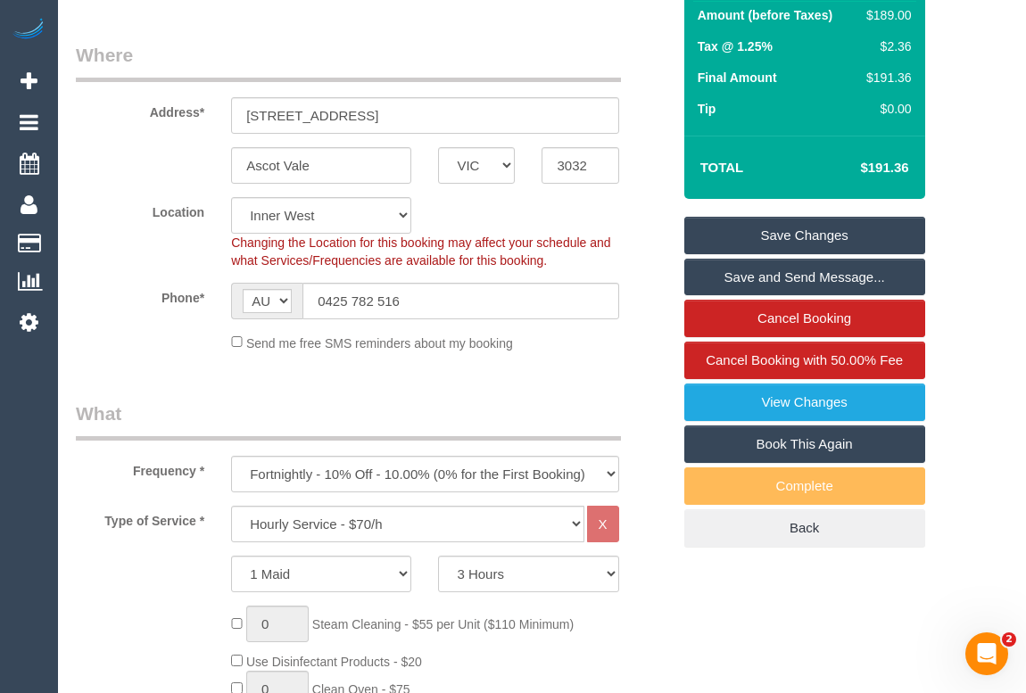
scroll to position [0, 0]
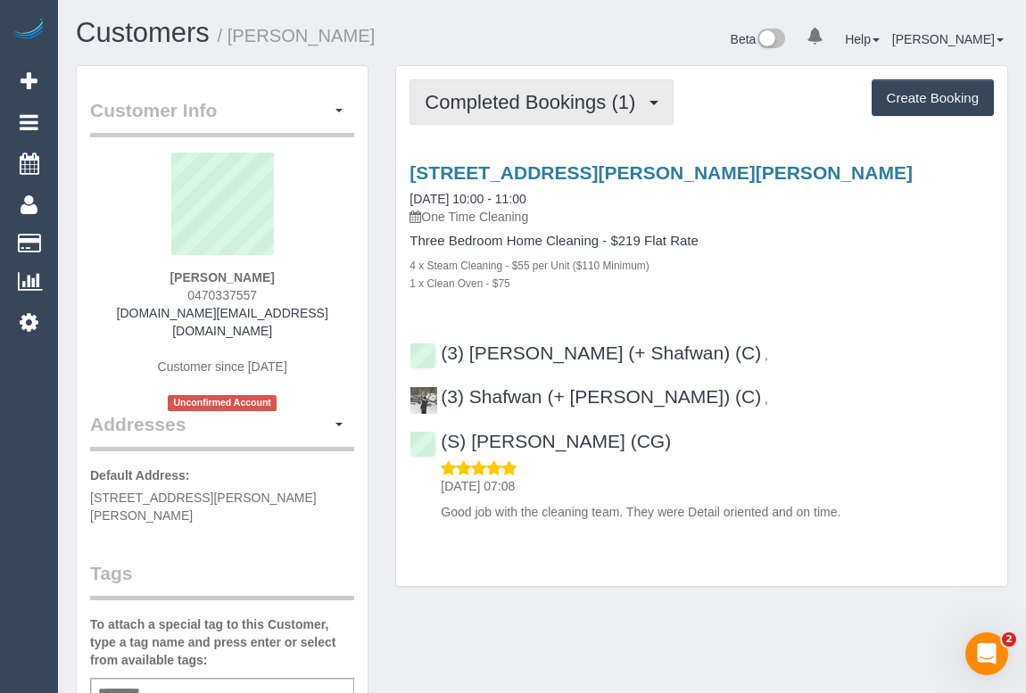
click at [472, 95] on span "Completed Bookings (1)" at bounding box center [535, 102] width 220 height 22
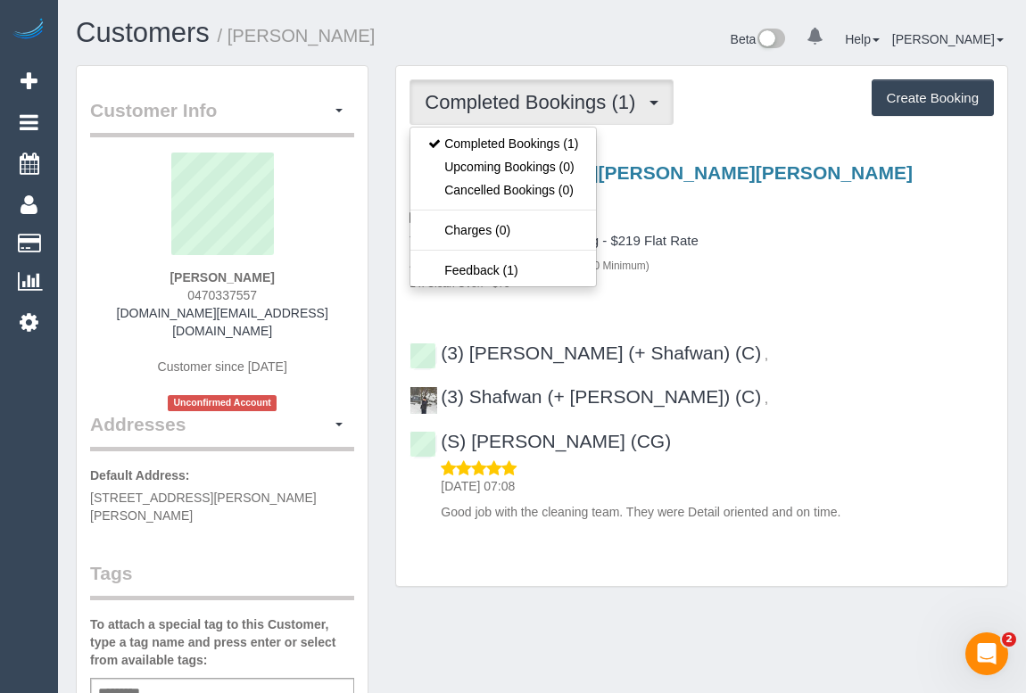
click at [727, 245] on h4 "Three Bedroom Home Cleaning - $219 Flat Rate" at bounding box center [702, 241] width 585 height 15
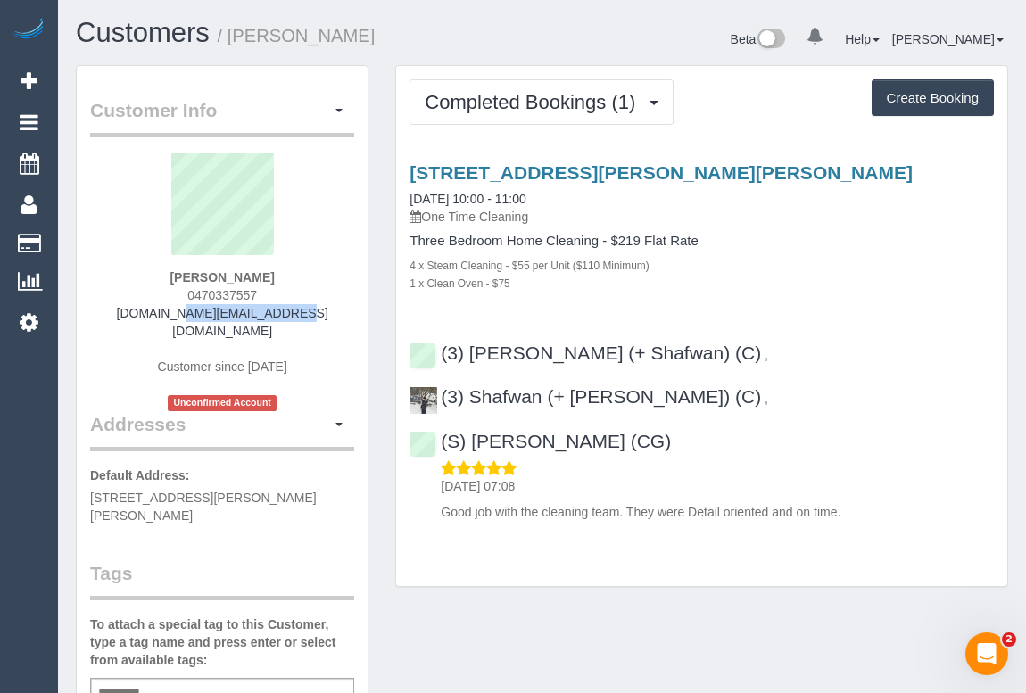
drag, startPoint x: 162, startPoint y: 312, endPoint x: 290, endPoint y: 319, distance: 128.7
click at [290, 319] on div "Bivash Barua 0470337557 bivu.bd@gmail.com Customer since 2025 Unconfirmed Accou…" at bounding box center [222, 282] width 264 height 259
copy link "bivu.bd@gmail.com"
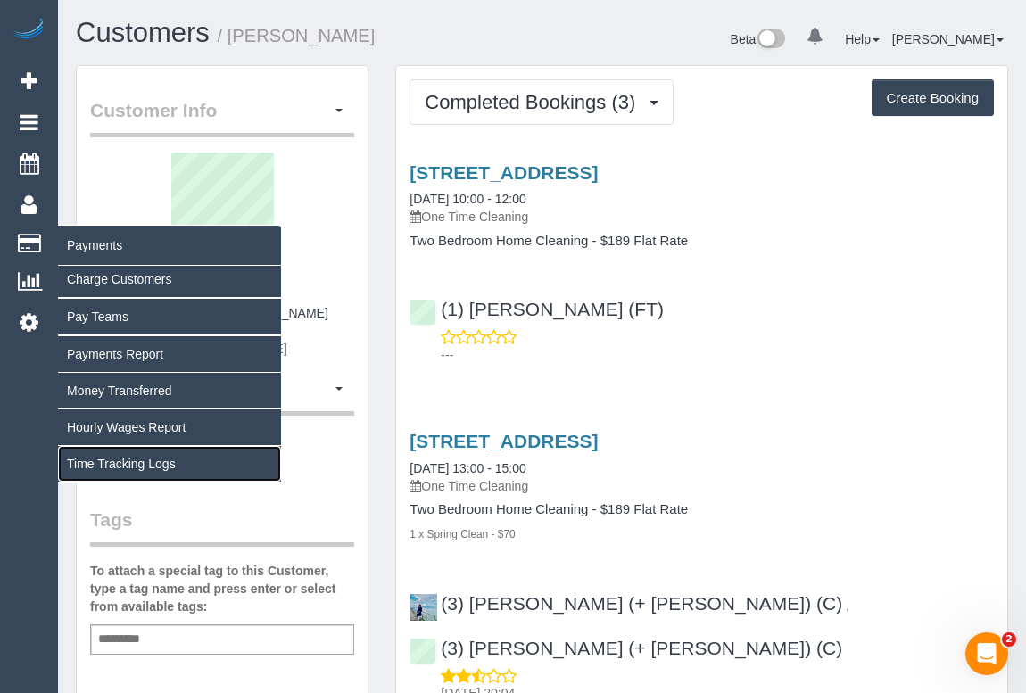
click at [96, 459] on link "Time Tracking Logs" at bounding box center [169, 464] width 223 height 36
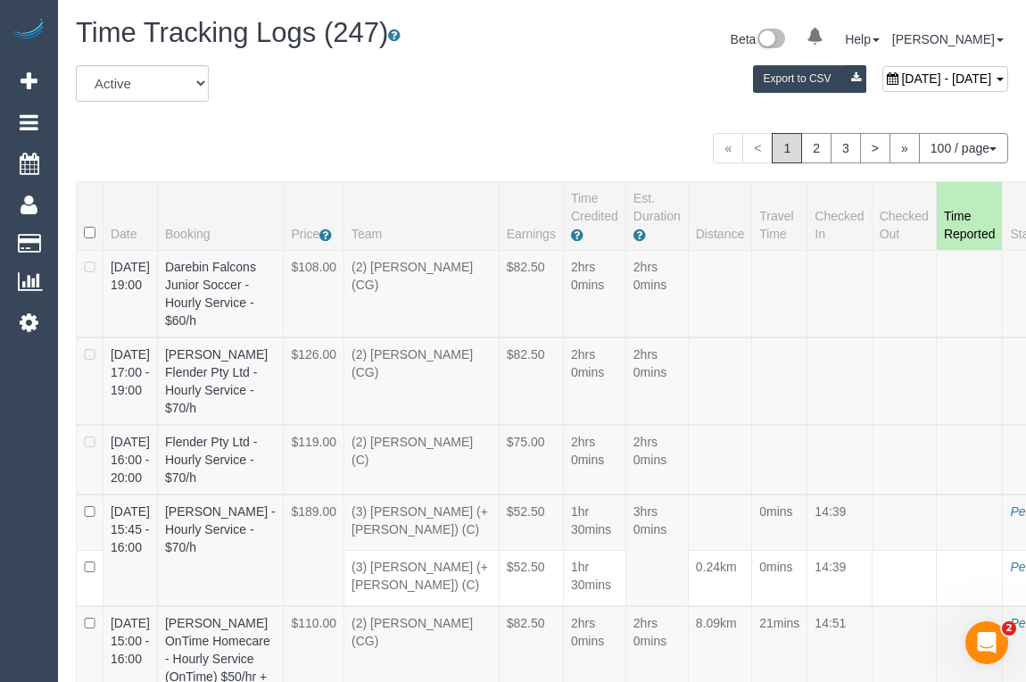
click at [495, 106] on div "All Active Archived [DATE] - [DATE] Export to CSV" at bounding box center [541, 90] width 959 height 50
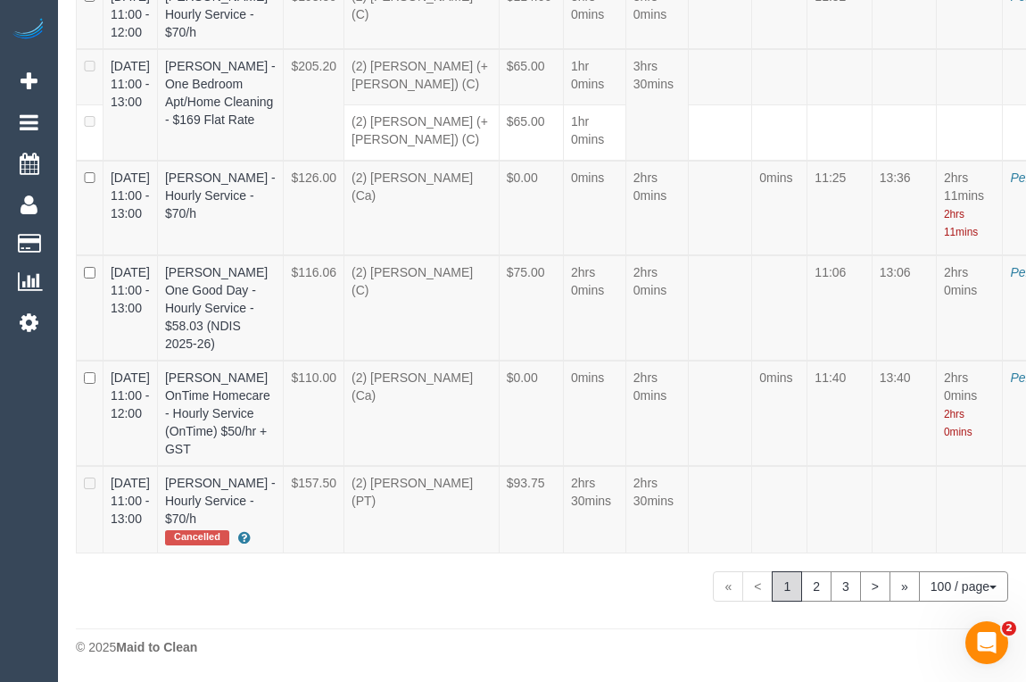
scroll to position [11415, 45]
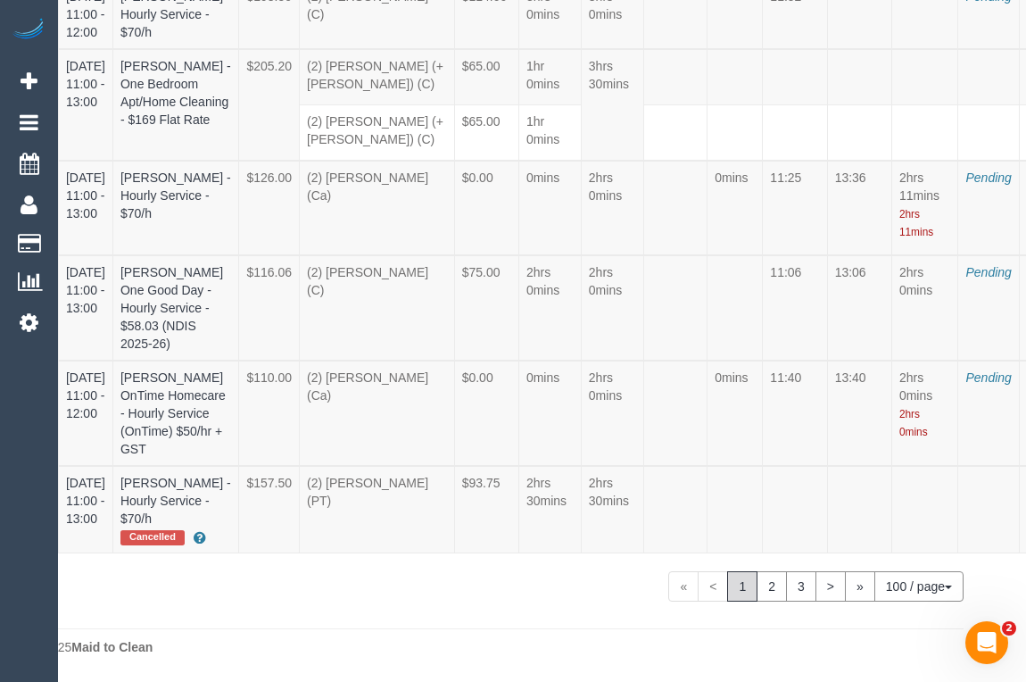
select select "draft"
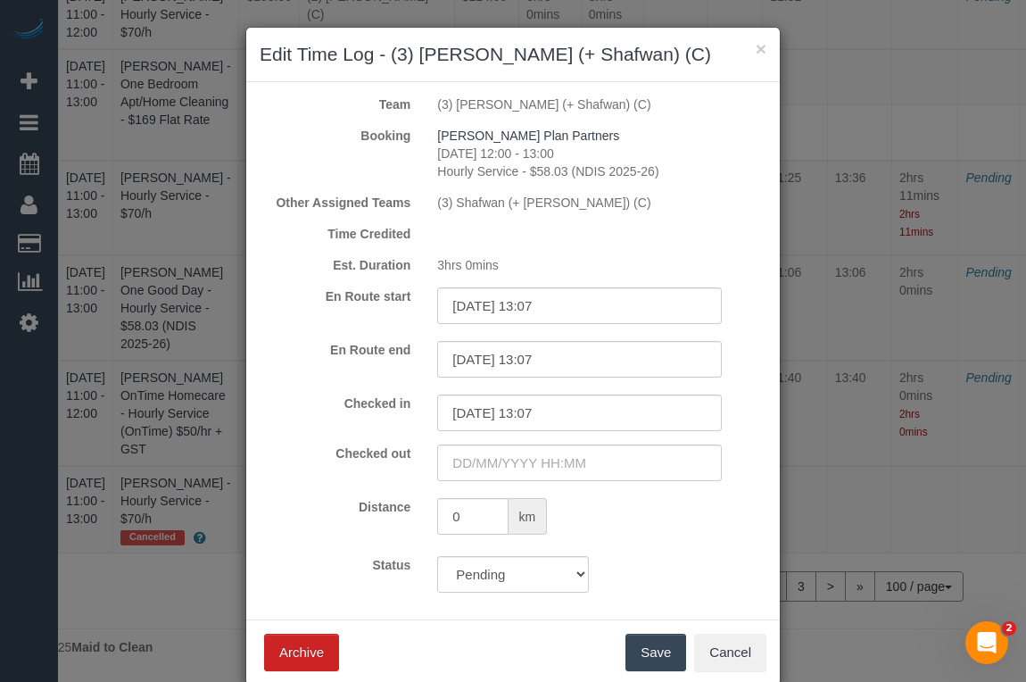
scroll to position [11415, 33]
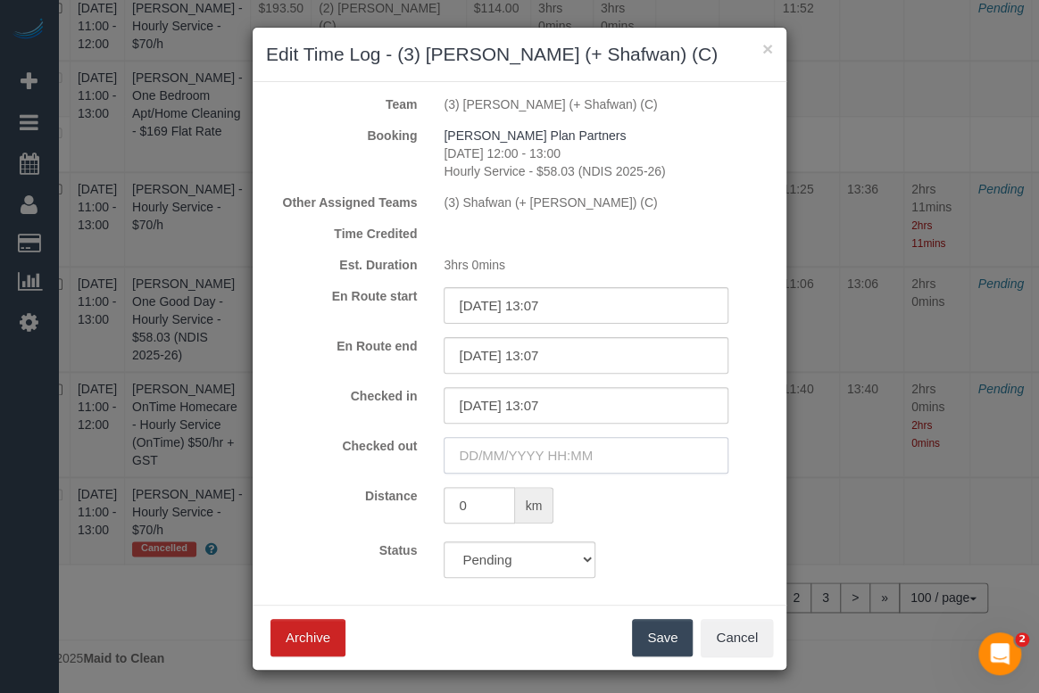
click at [499, 445] on input "text" at bounding box center [586, 455] width 285 height 37
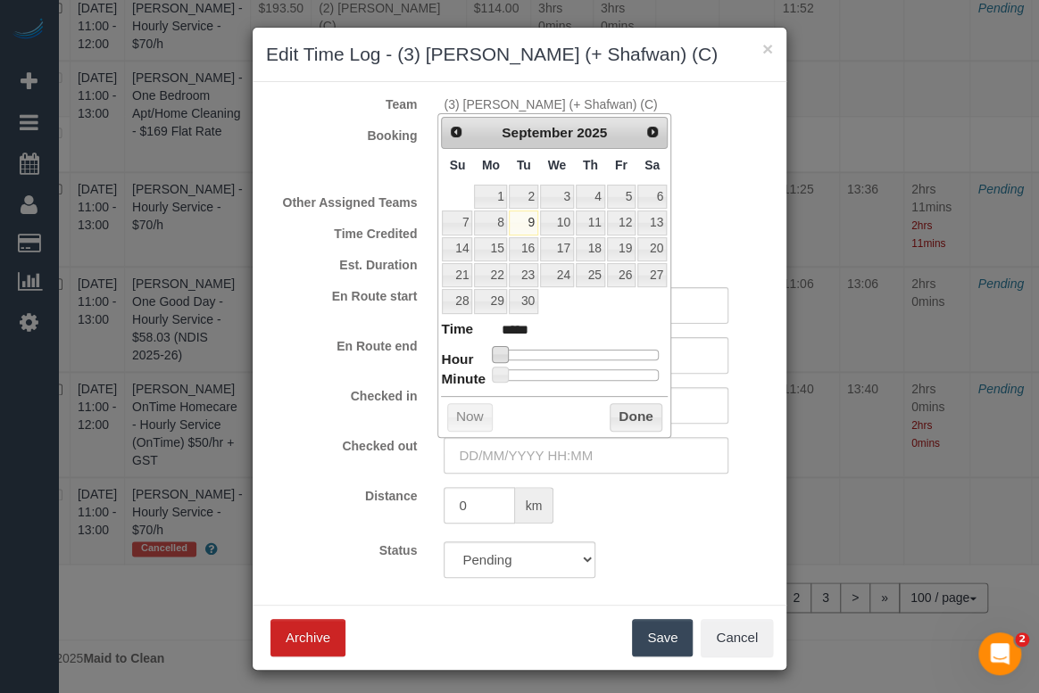
type input "09/09/2025 10:00"
type input "*****"
type input "09/09/2025 11:00"
type input "*****"
type input "09/09/2025 12:00"
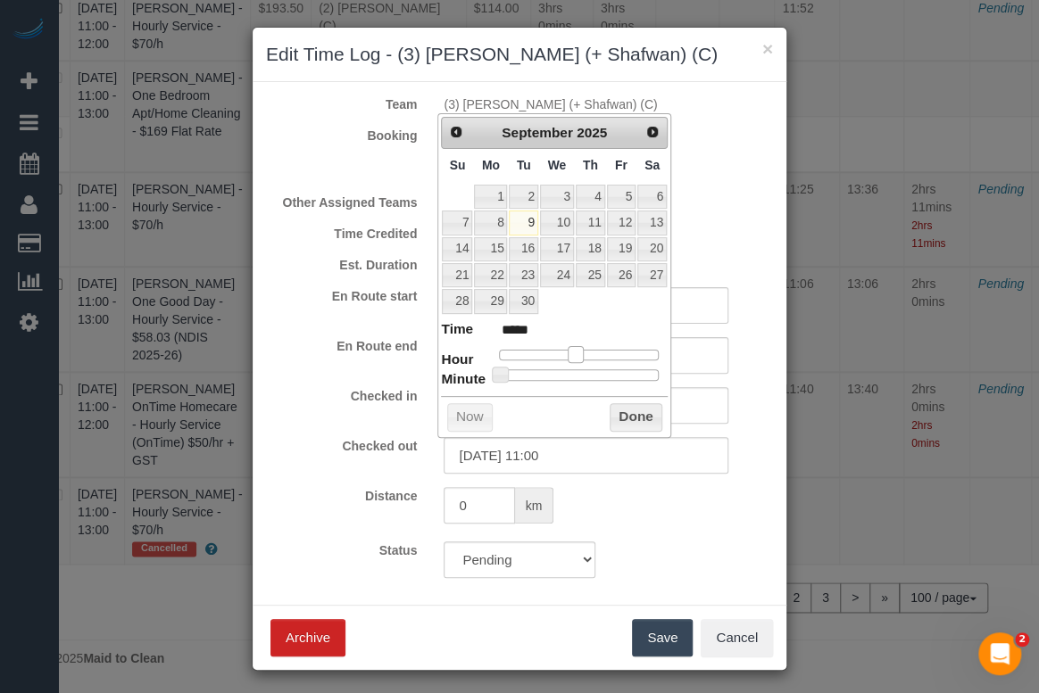
type input "*****"
type input "09/09/2025 13:00"
type input "*****"
type input "09/09/2025 14:00"
type input "*****"
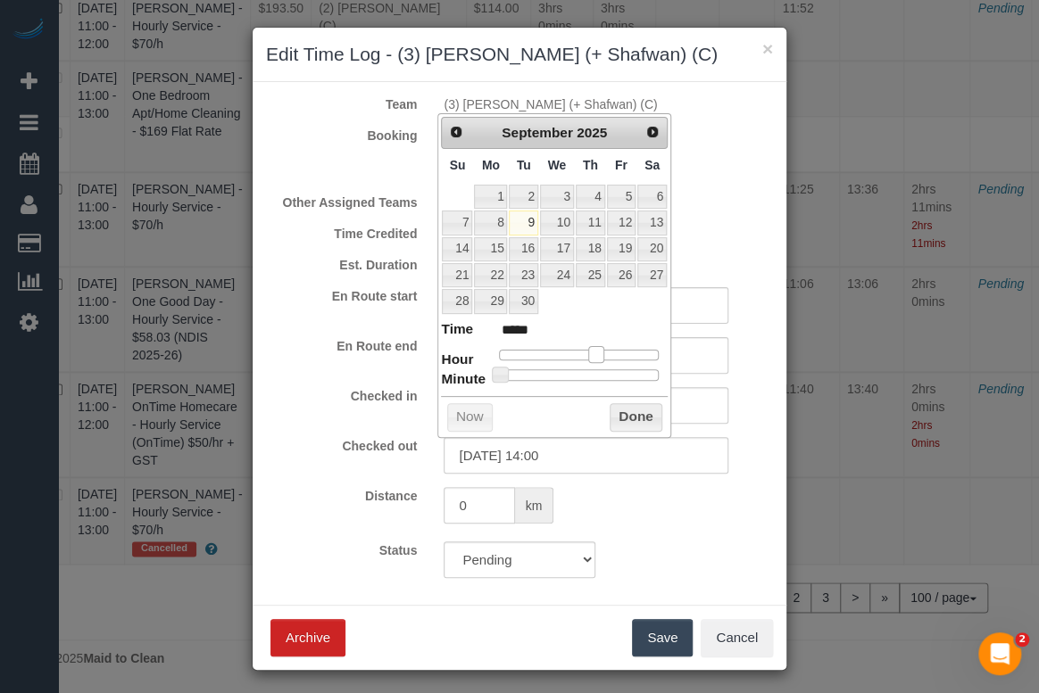
drag, startPoint x: 503, startPoint y: 355, endPoint x: 598, endPoint y: 354, distance: 94.6
click at [598, 354] on span at bounding box center [596, 354] width 16 height 16
type input "09/09/2025 14:33"
type input "*****"
type input "09/09/2025 14:34"
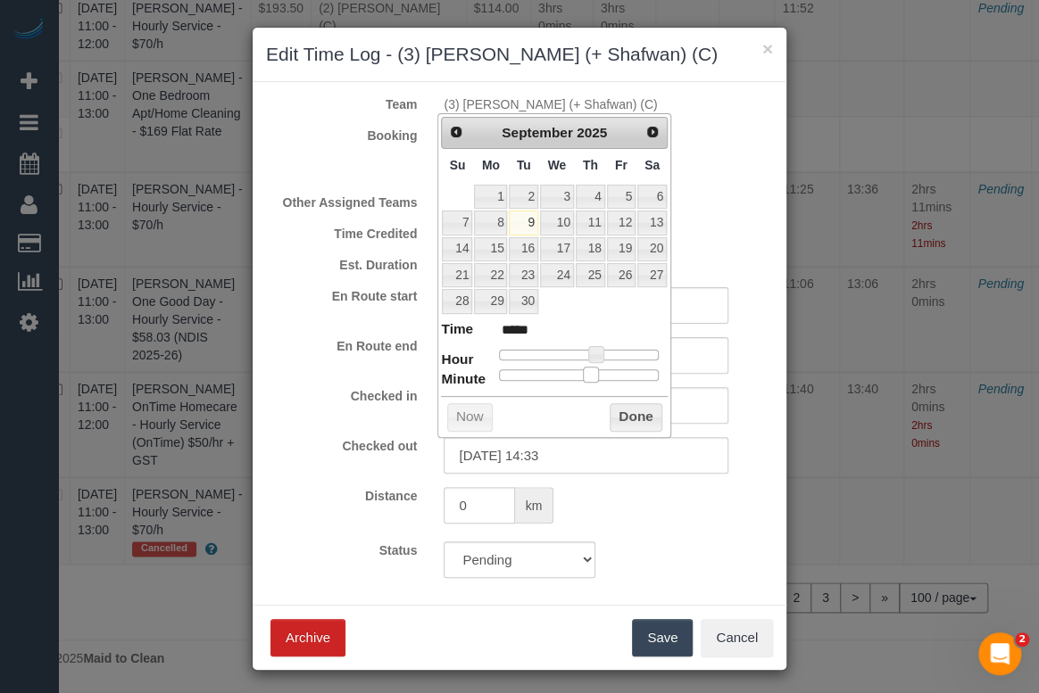
type input "*****"
type input "09/09/2025 14:40"
type input "*****"
type input "09/09/2025 14:44"
type input "*****"
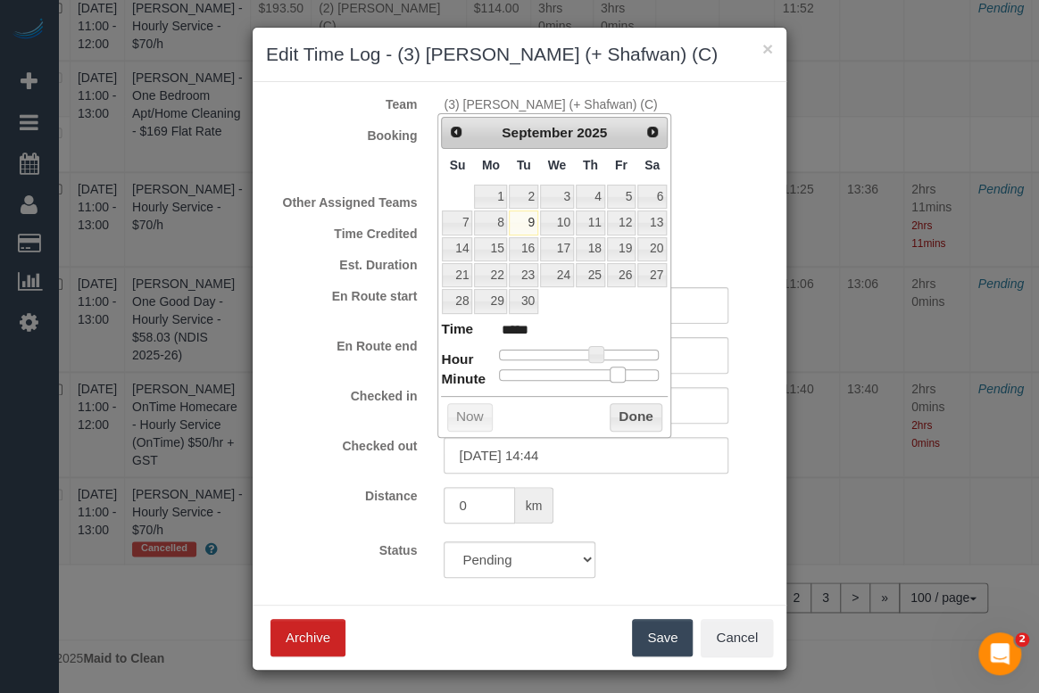
type input "09/09/2025 14:42"
type input "*****"
type input "09/09/2025 14:41"
type input "*****"
type input "09/09/2025 14:39"
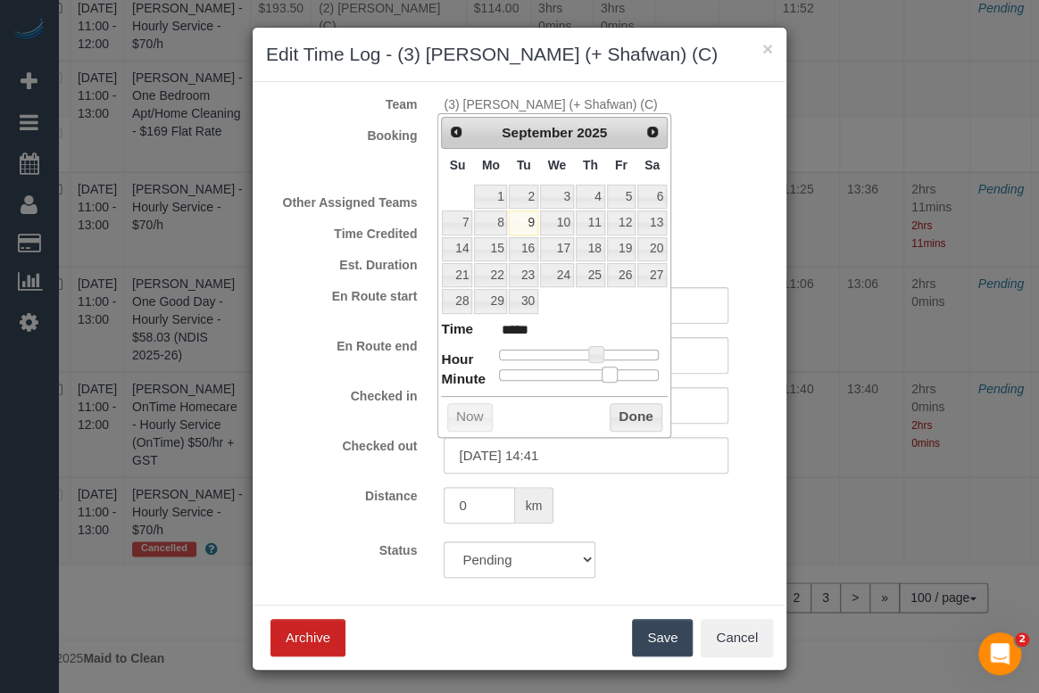
type input "*****"
type input "09/09/2025 14:37"
type input "*****"
type input "09/09/2025 14:38"
type input "*****"
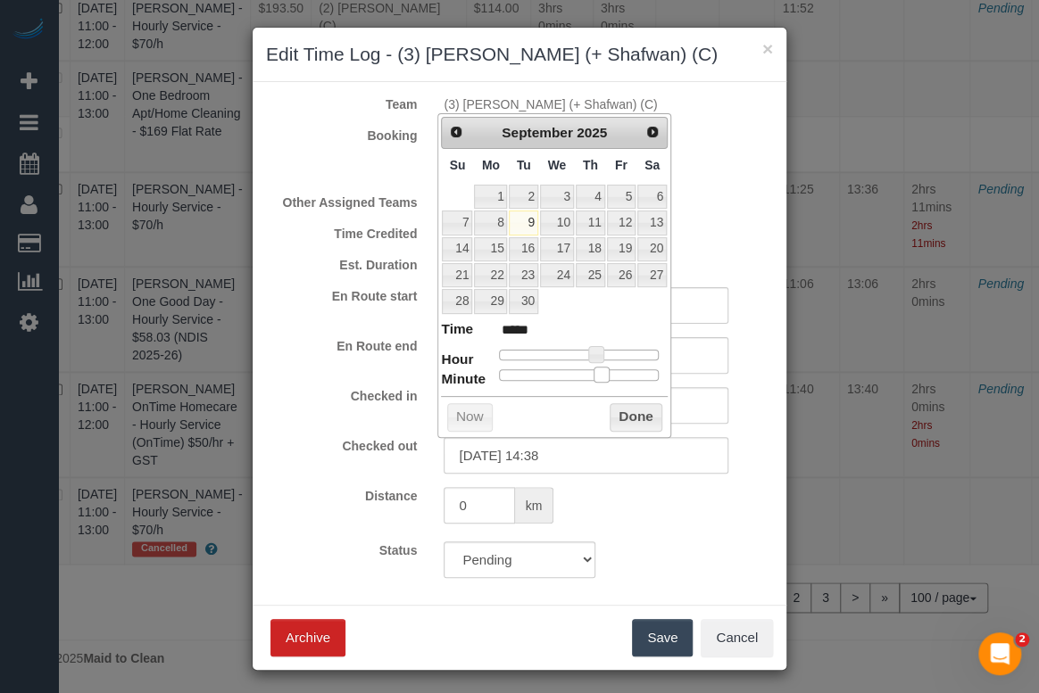
type input "09/09/2025 14:39"
type input "*****"
type input "09/09/2025 14:38"
type input "*****"
drag, startPoint x: 502, startPoint y: 372, endPoint x: 606, endPoint y: 374, distance: 103.5
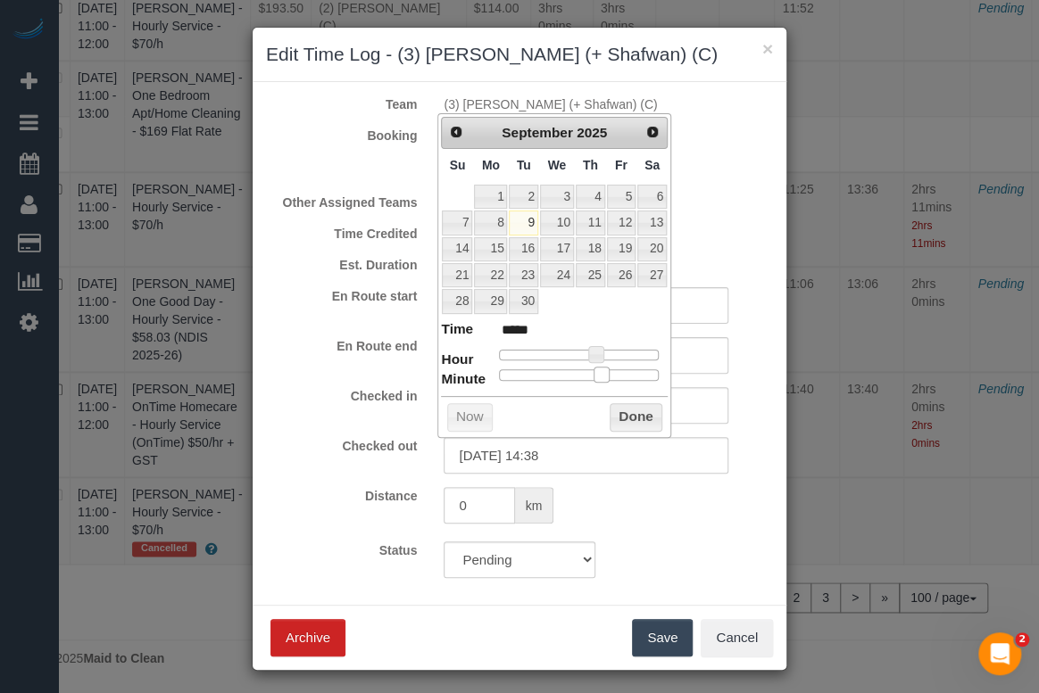
click at [606, 374] on span at bounding box center [601, 375] width 16 height 16
click at [623, 413] on button "Done" at bounding box center [636, 417] width 53 height 29
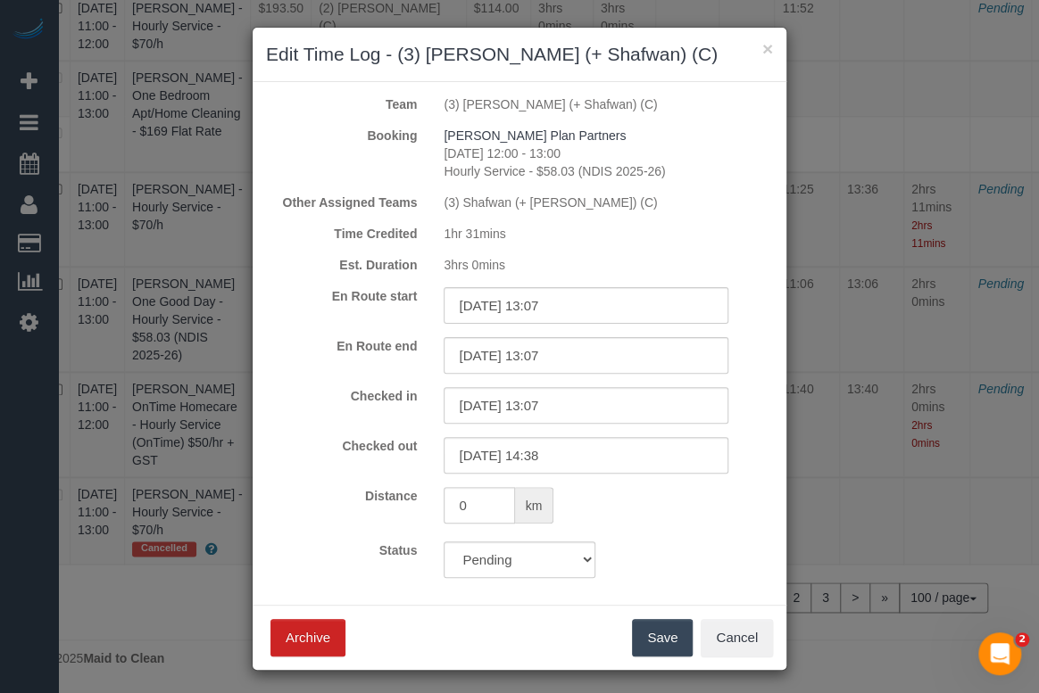
click at [632, 639] on button "Save" at bounding box center [662, 637] width 61 height 37
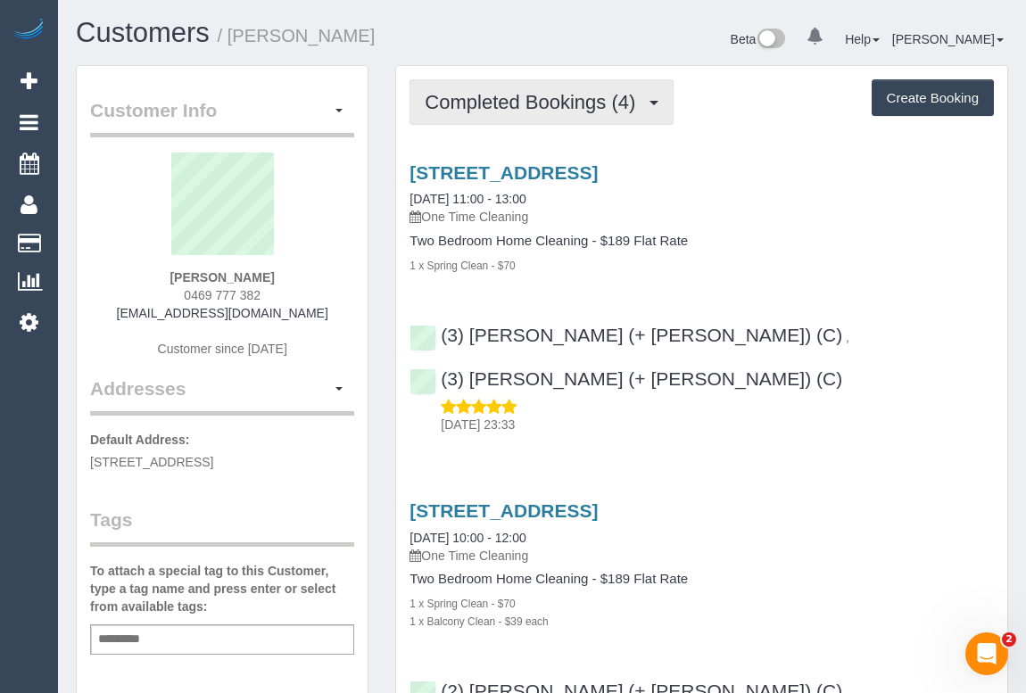
click at [482, 94] on span "Completed Bookings (4)" at bounding box center [535, 102] width 220 height 22
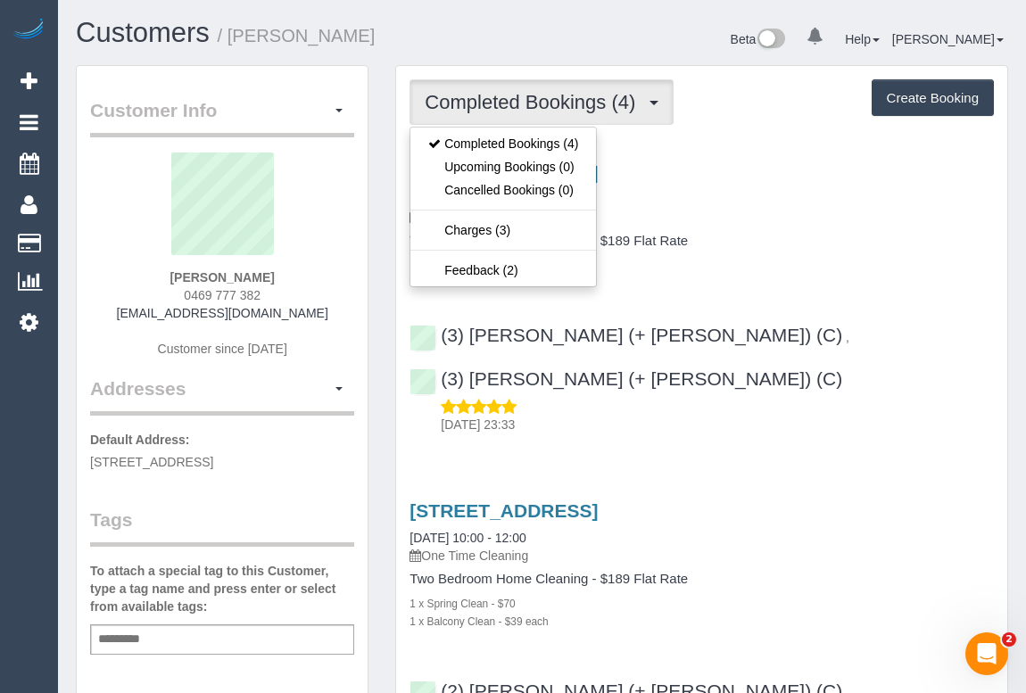
click at [830, 232] on div "[STREET_ADDRESS] [DATE] 11:00 - 13:00 One Time Cleaning Two Bedroom Home Cleani…" at bounding box center [701, 218] width 611 height 112
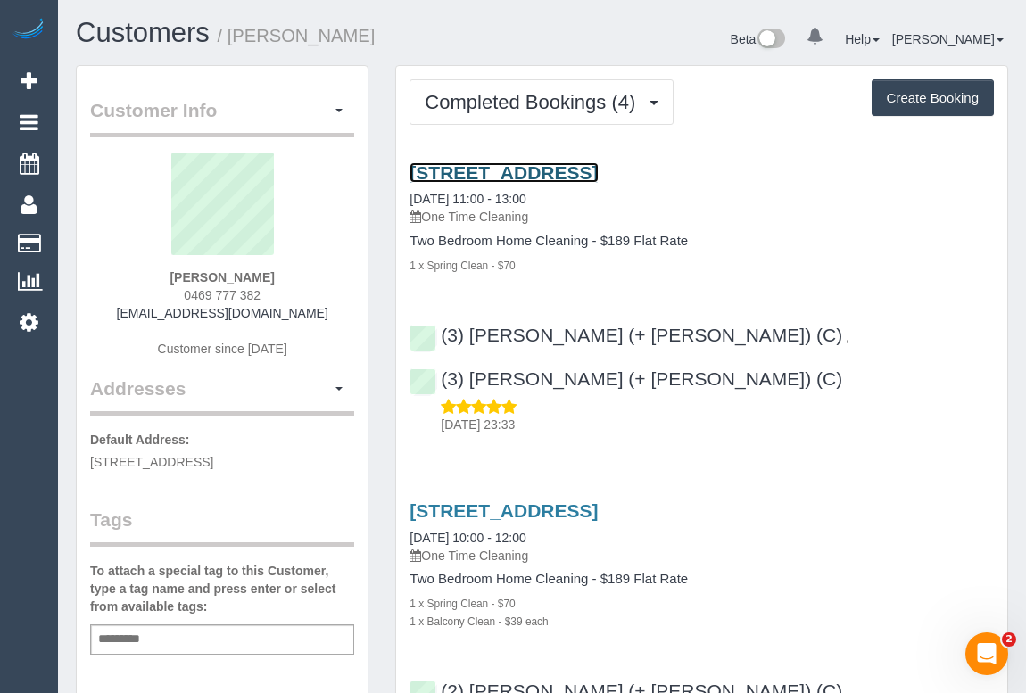
click at [515, 166] on link "[STREET_ADDRESS]" at bounding box center [504, 172] width 188 height 21
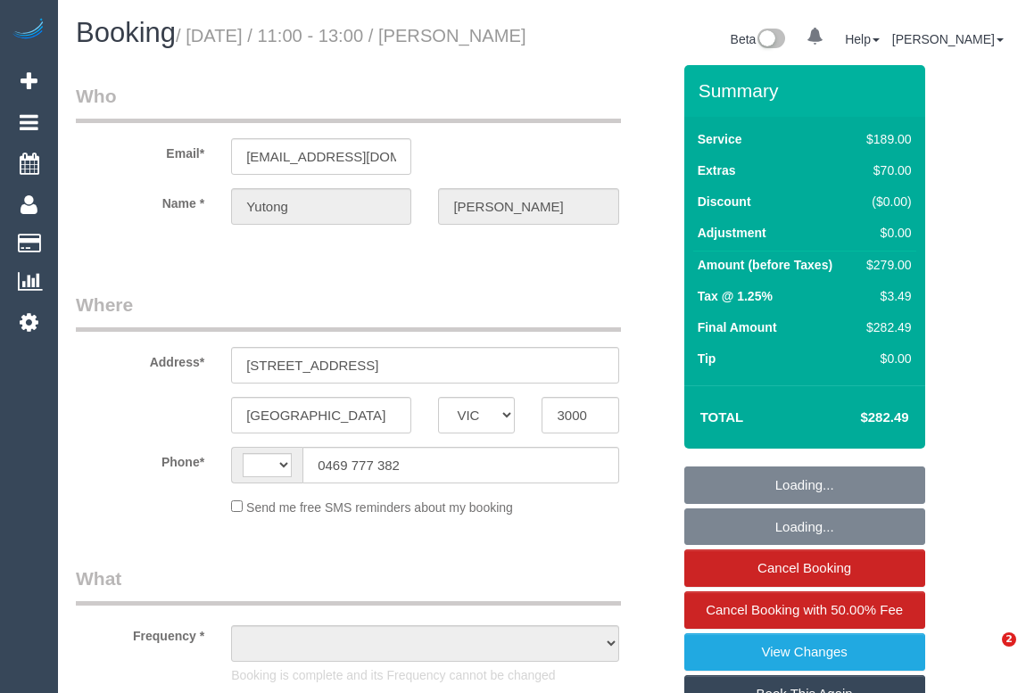
select select "VIC"
select select "string:AU"
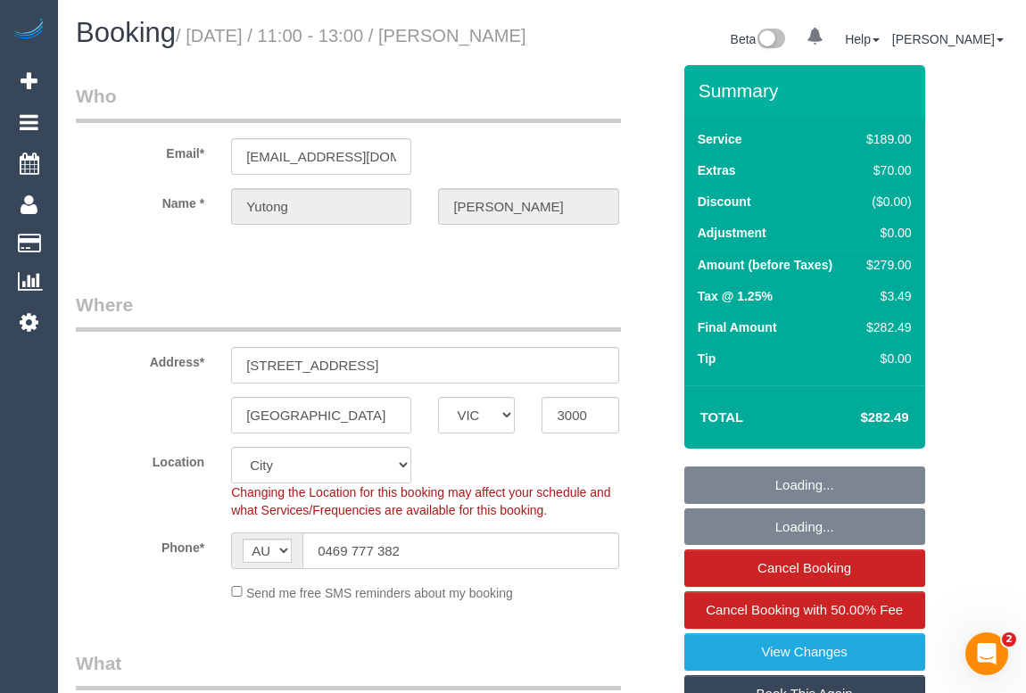
select select "number:28"
select select "number:17"
select select "number:20"
select select "number:24"
select select "number:35"
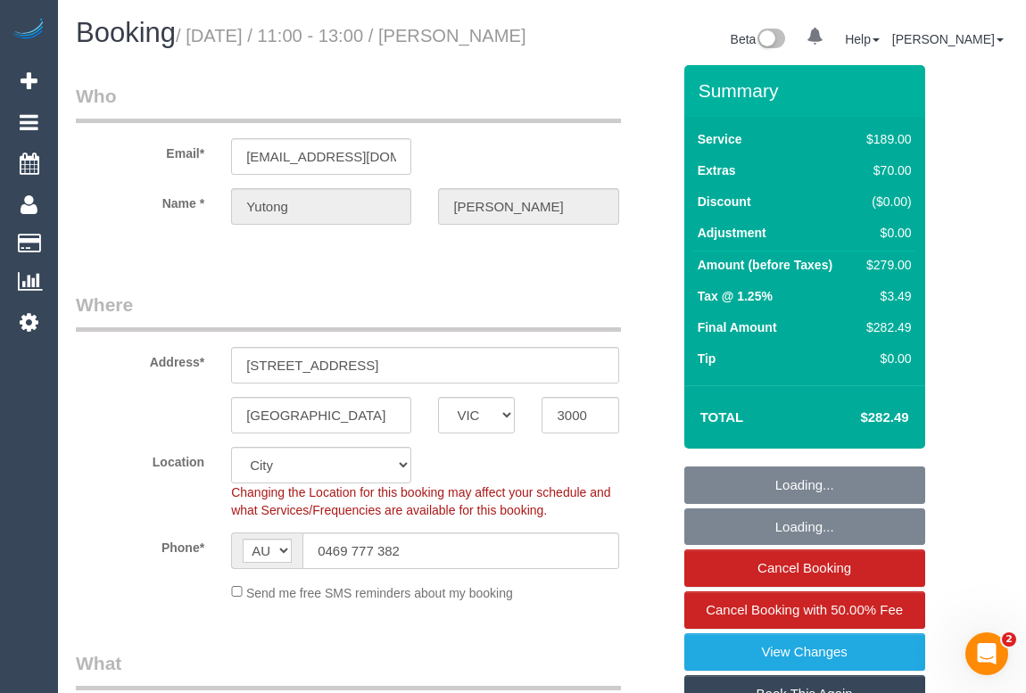
select select "number:26"
select select "object:728"
select select "string:stripe-pm_1PHllu2GScqysDRVBmKL6bEk"
select select "object:1249"
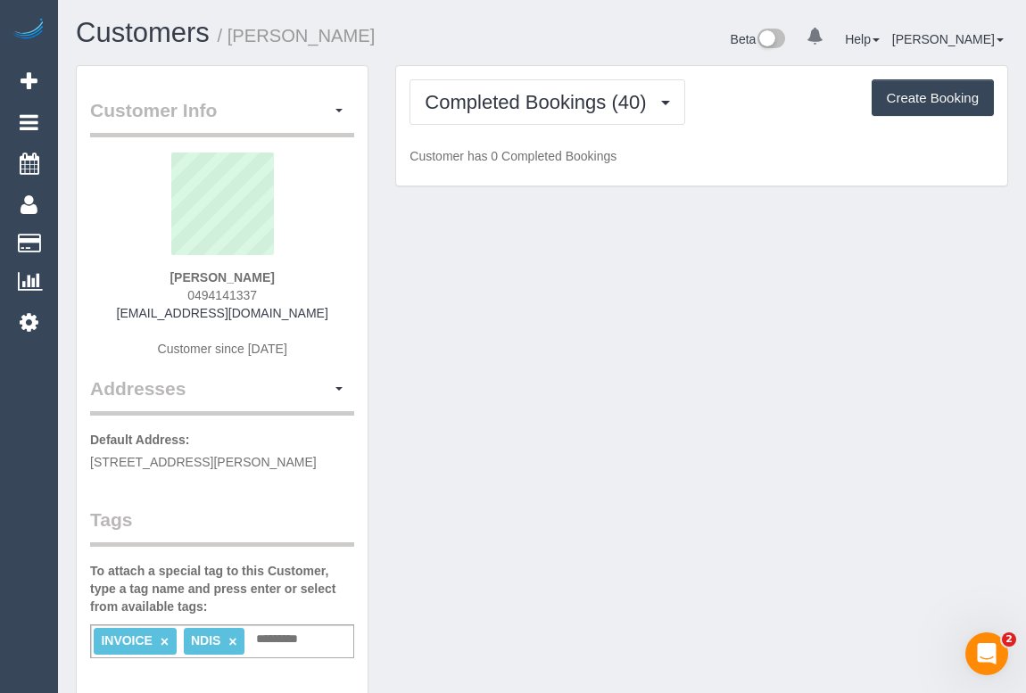
drag, startPoint x: 176, startPoint y: 298, endPoint x: 284, endPoint y: 297, distance: 108.0
click at [284, 297] on div "[PERSON_NAME] 0494141337 [EMAIL_ADDRESS][DOMAIN_NAME] Customer since [DATE]" at bounding box center [222, 264] width 264 height 223
copy span "0494141337"
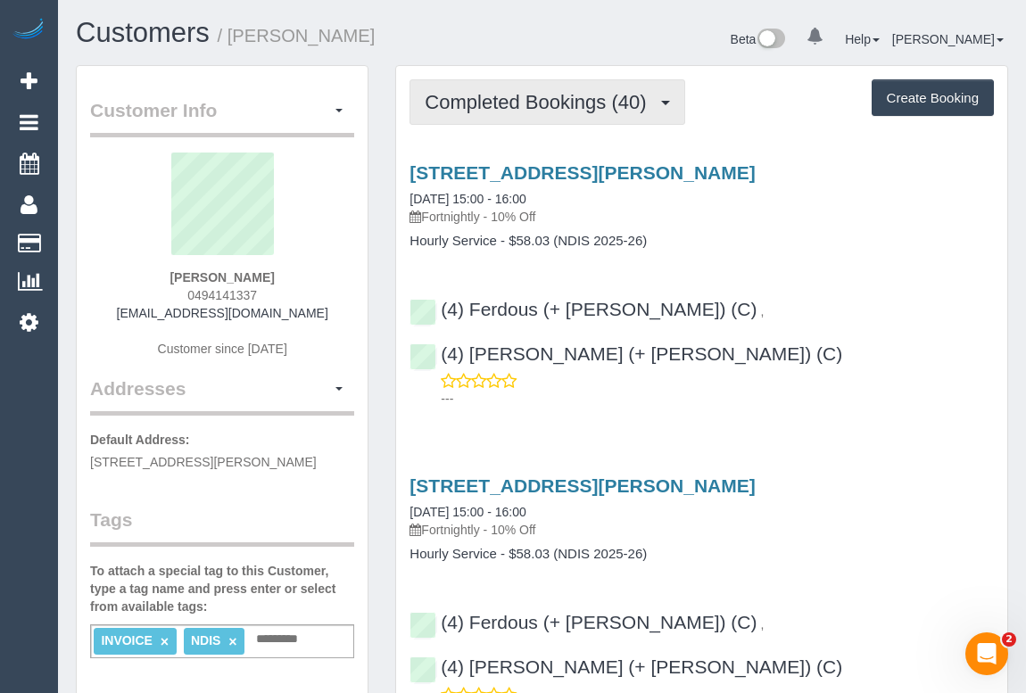
click at [508, 86] on button "Completed Bookings (40)" at bounding box center [547, 102] width 275 height 46
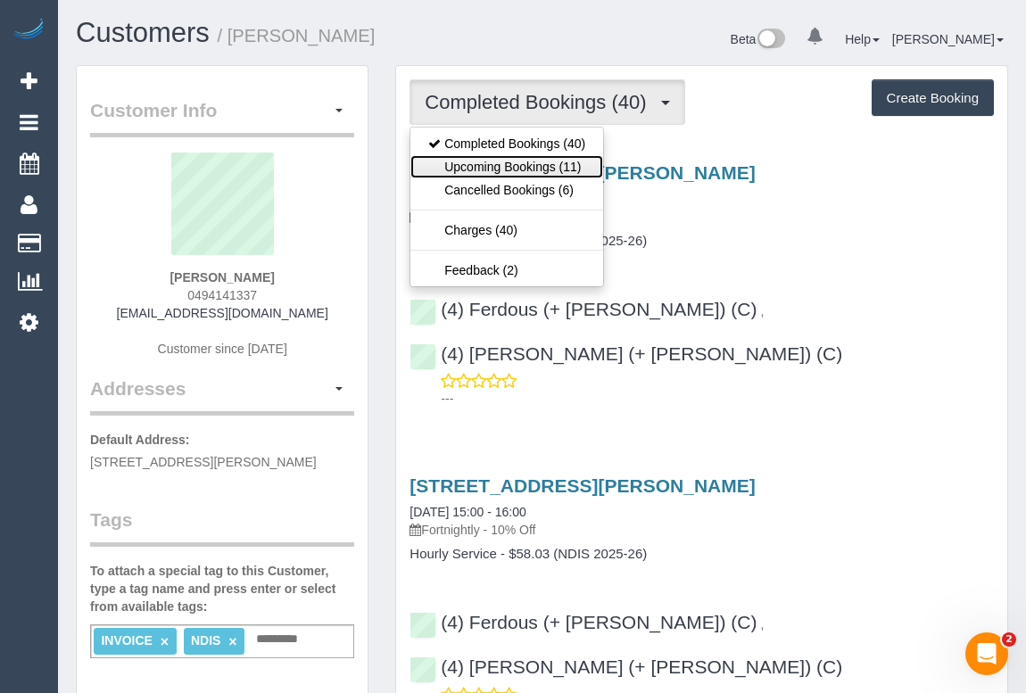
click at [491, 168] on link "Upcoming Bookings (11)" at bounding box center [507, 166] width 193 height 23
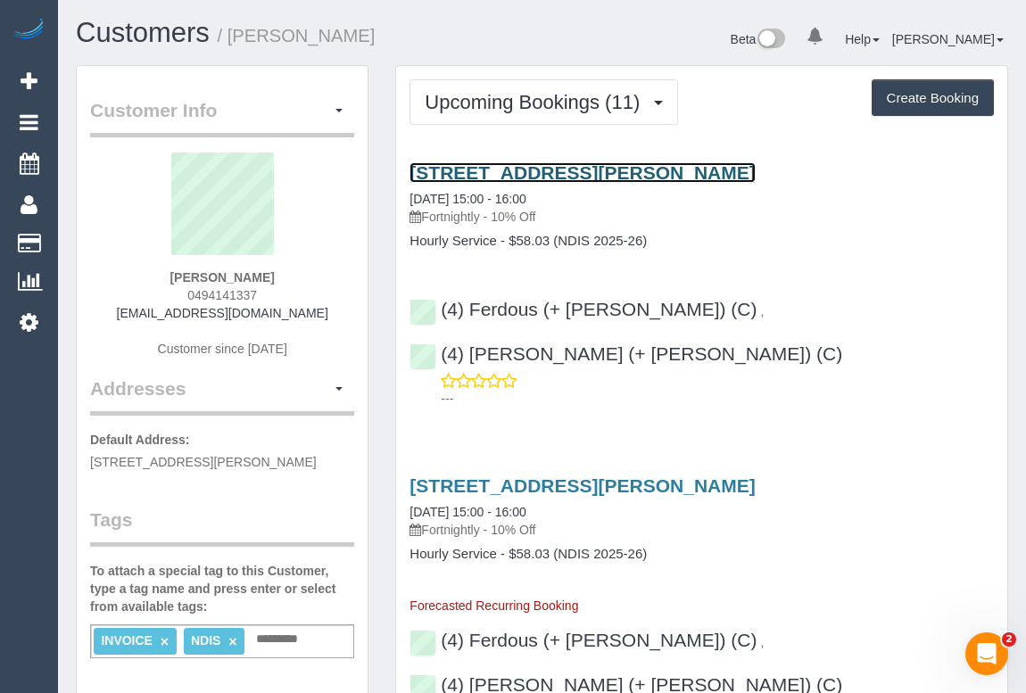
click at [564, 163] on link "[STREET_ADDRESS][PERSON_NAME]" at bounding box center [582, 172] width 345 height 21
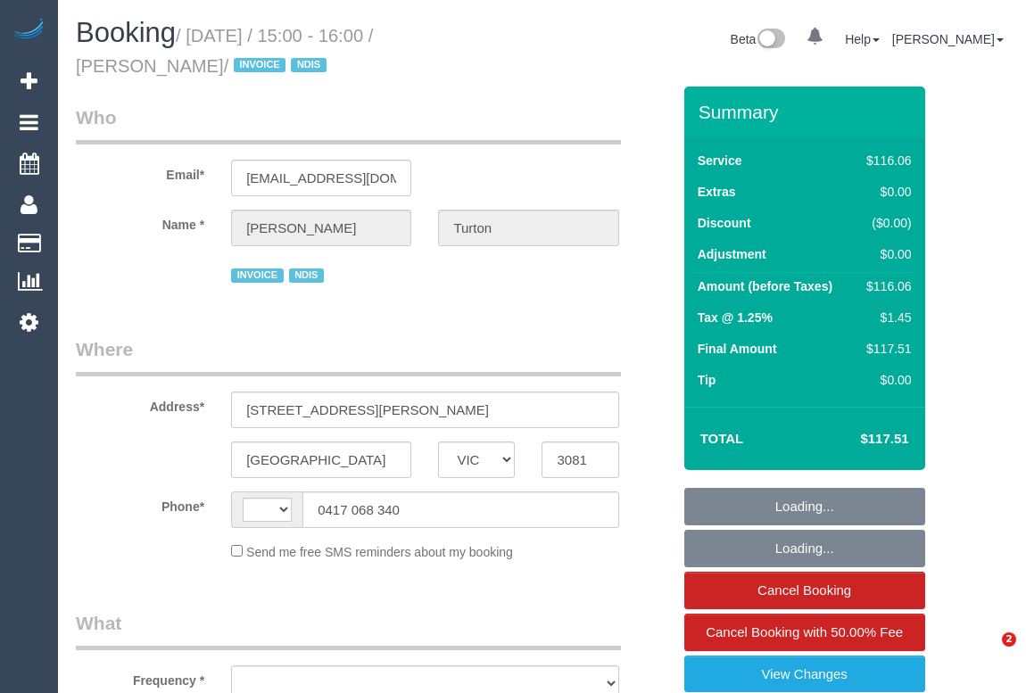
select select "VIC"
select select "string:AU"
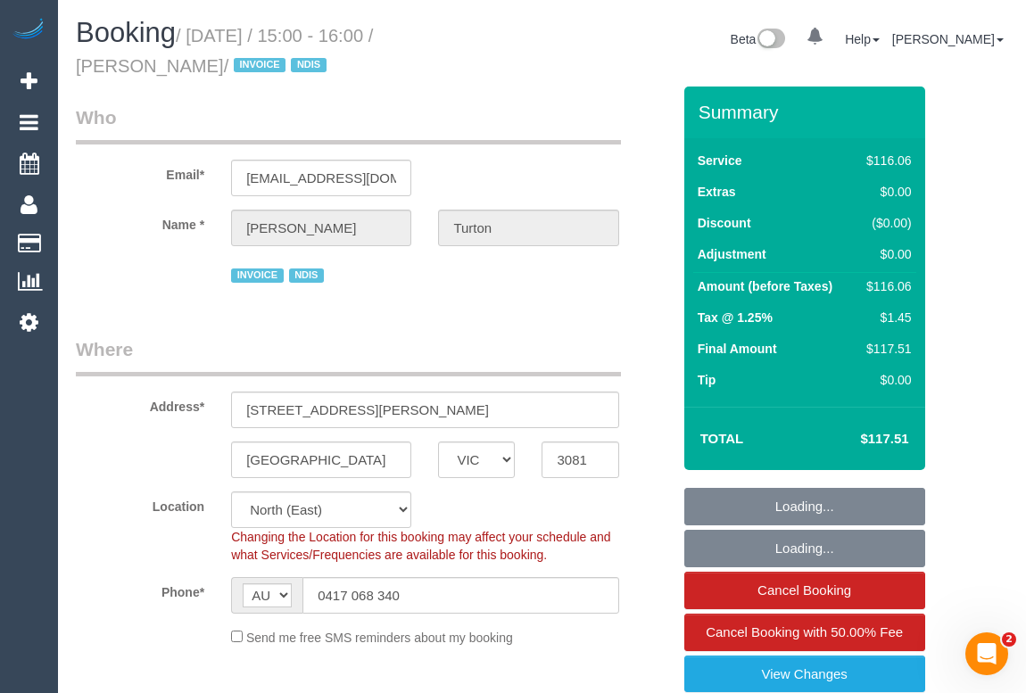
click at [459, 299] on fieldset "Who Email* [EMAIL_ADDRESS][DOMAIN_NAME] Name * [PERSON_NAME][GEOGRAPHIC_DATA] I…" at bounding box center [373, 202] width 595 height 196
select select "object:599"
select select "number:30"
select select "number:14"
select select "number:19"
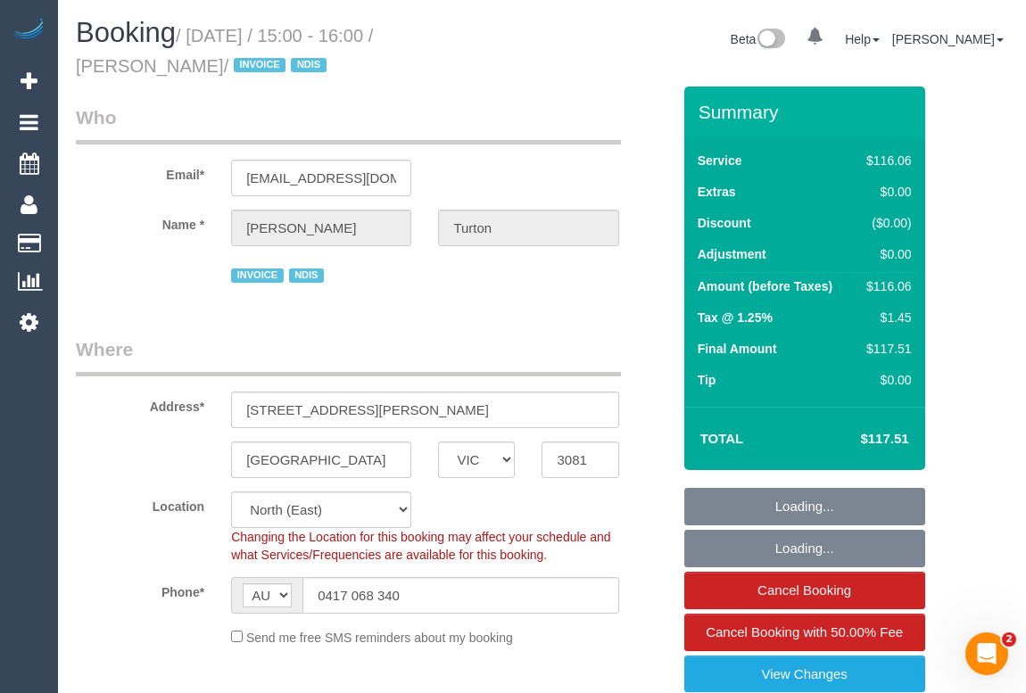
select select "number:25"
select select "number:35"
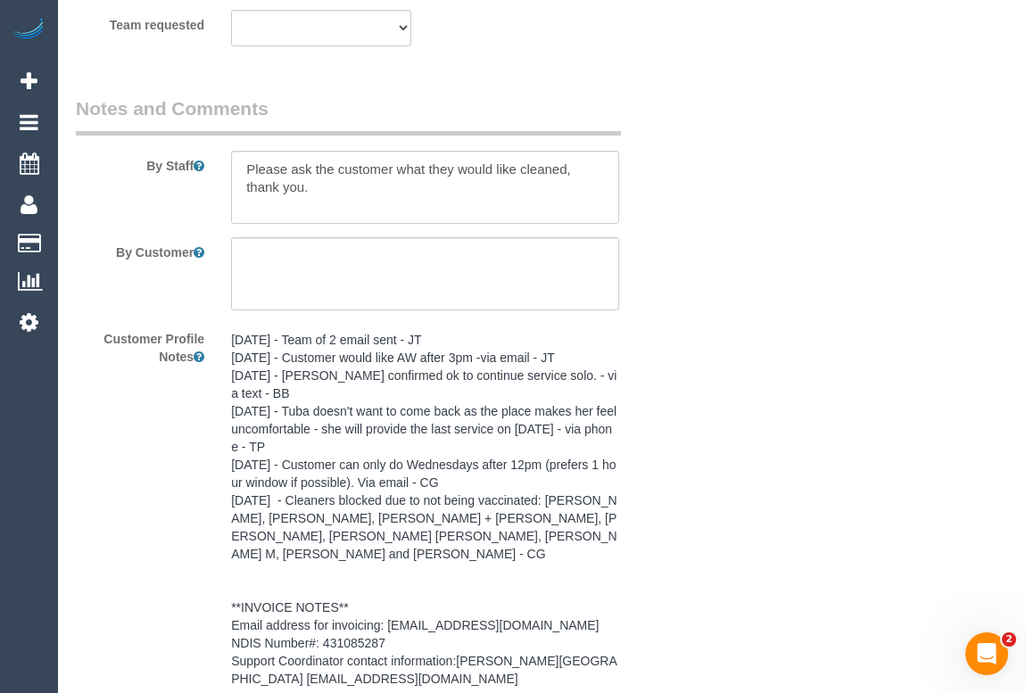
scroll to position [2572, 0]
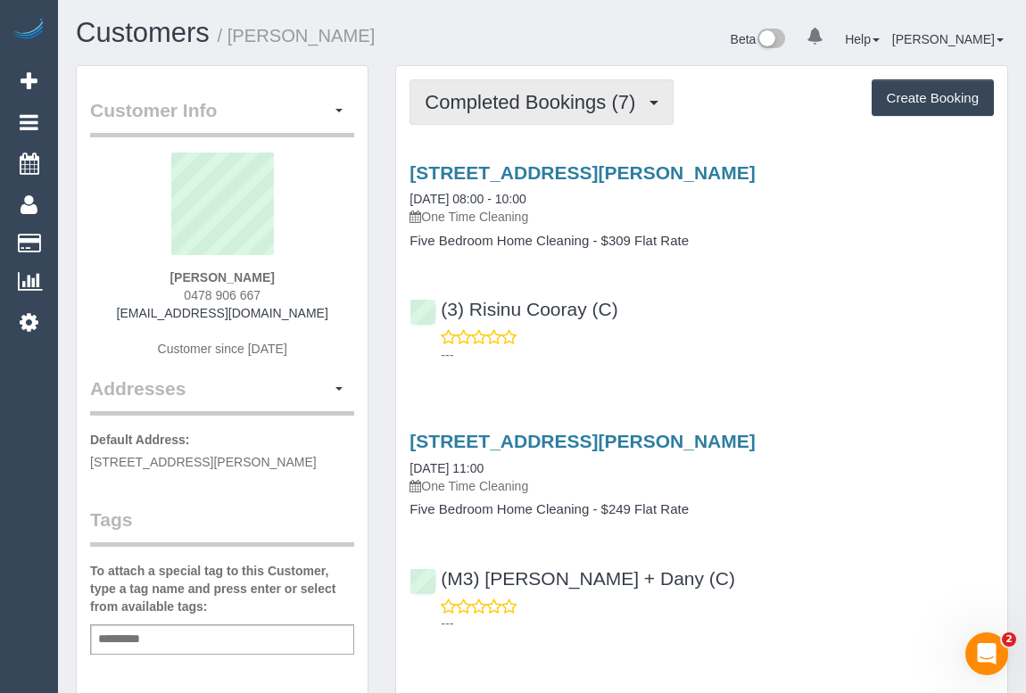
click at [557, 97] on span "Completed Bookings (7)" at bounding box center [535, 102] width 220 height 22
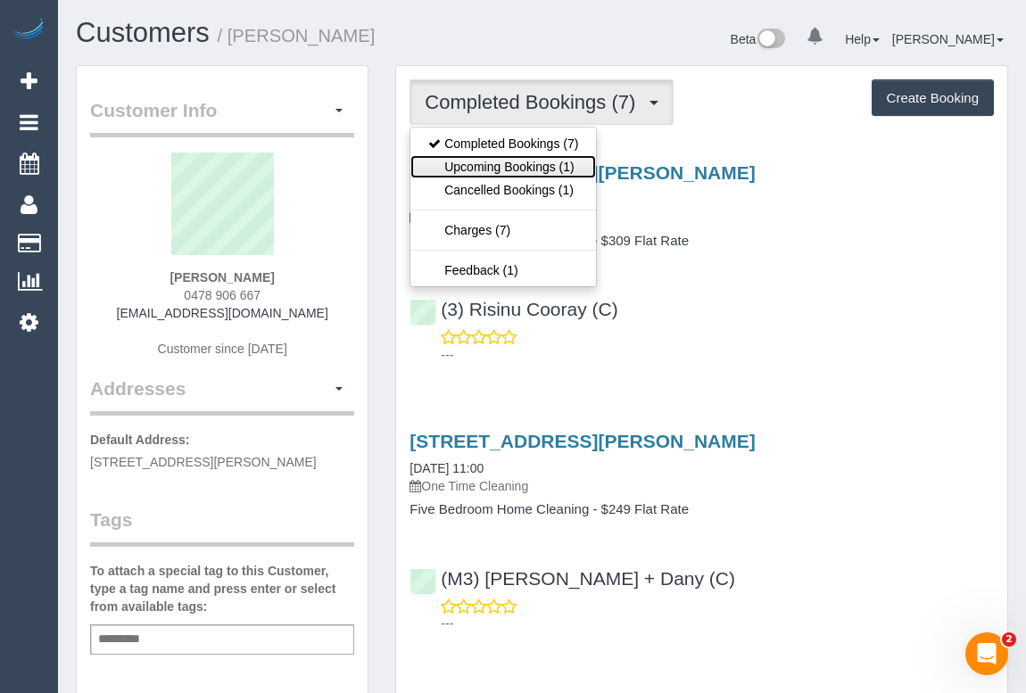
click at [533, 170] on link "Upcoming Bookings (1)" at bounding box center [504, 166] width 186 height 23
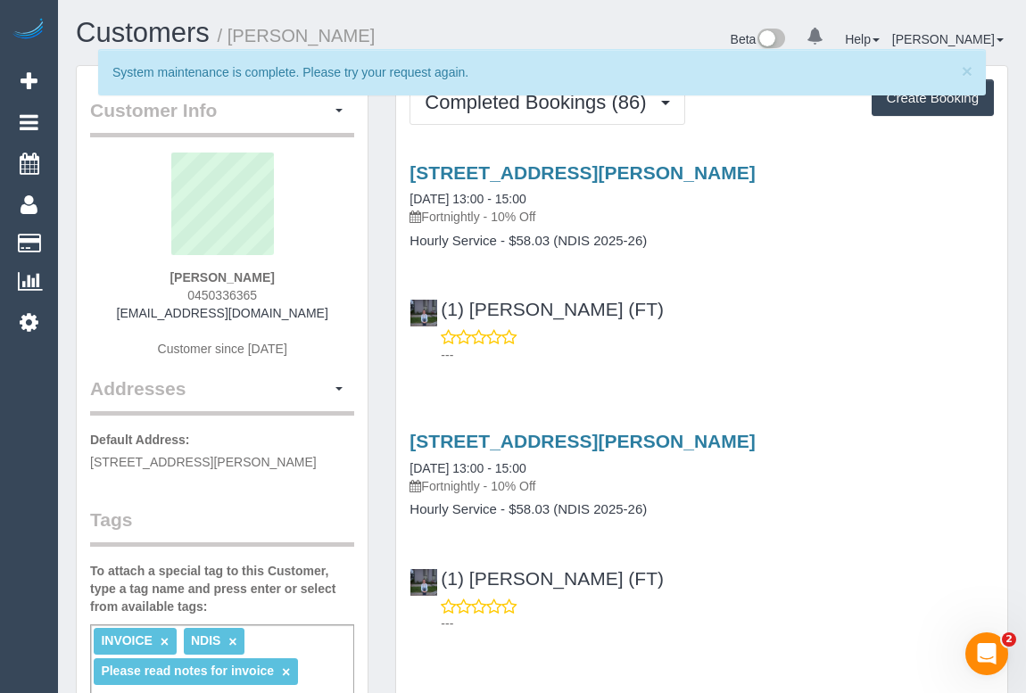
click at [799, 360] on p "---" at bounding box center [717, 355] width 553 height 18
click at [548, 105] on div "× System maintenance is complete. Please try your request again." at bounding box center [541, 81] width 959 height 64
click at [527, 105] on div "× System maintenance is complete. Please try your request again." at bounding box center [541, 81] width 959 height 64
click at [661, 104] on div "× System maintenance is complete. Please try your request again." at bounding box center [541, 81] width 959 height 64
click at [661, 102] on div "× System maintenance is complete. Please try your request again." at bounding box center [541, 81] width 959 height 64
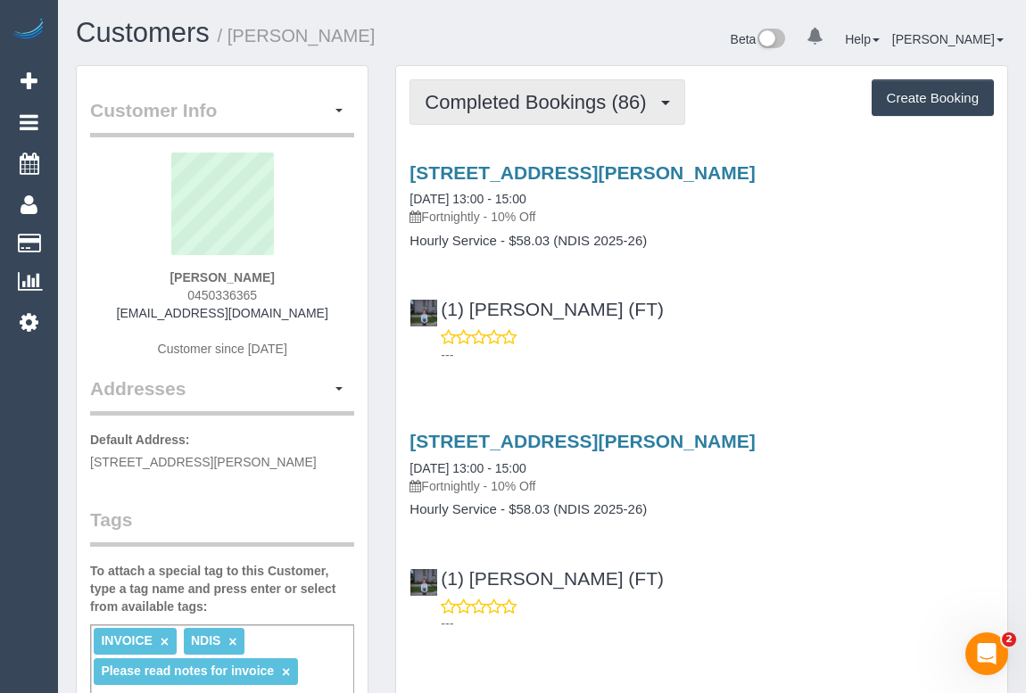
click at [515, 104] on span "Completed Bookings (86)" at bounding box center [540, 102] width 230 height 22
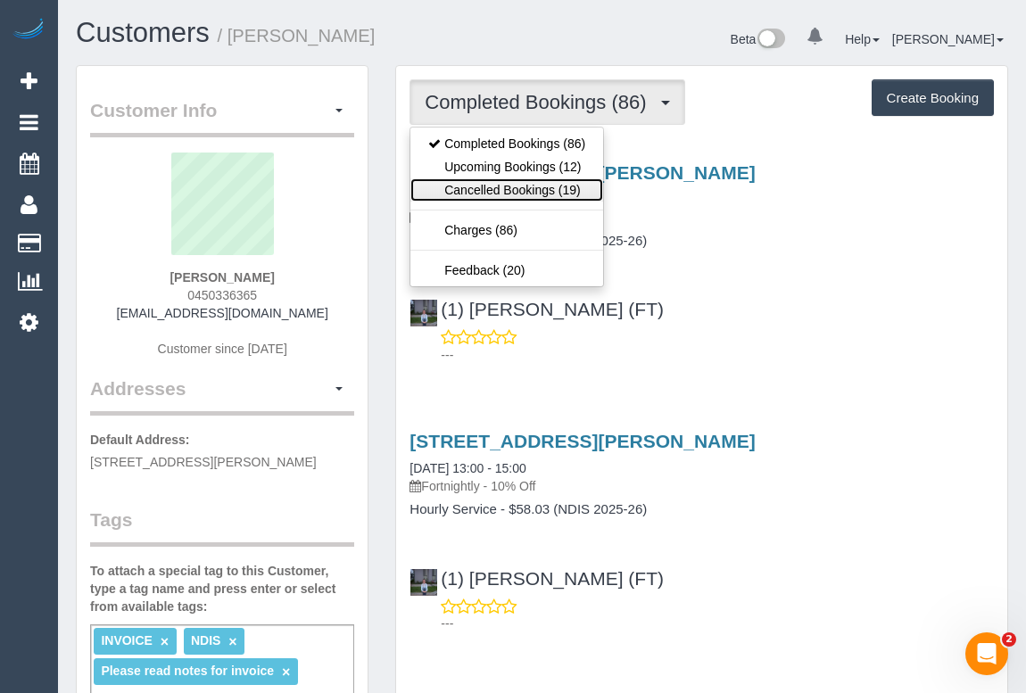
click at [502, 178] on link "Cancelled Bookings (19)" at bounding box center [507, 189] width 193 height 23
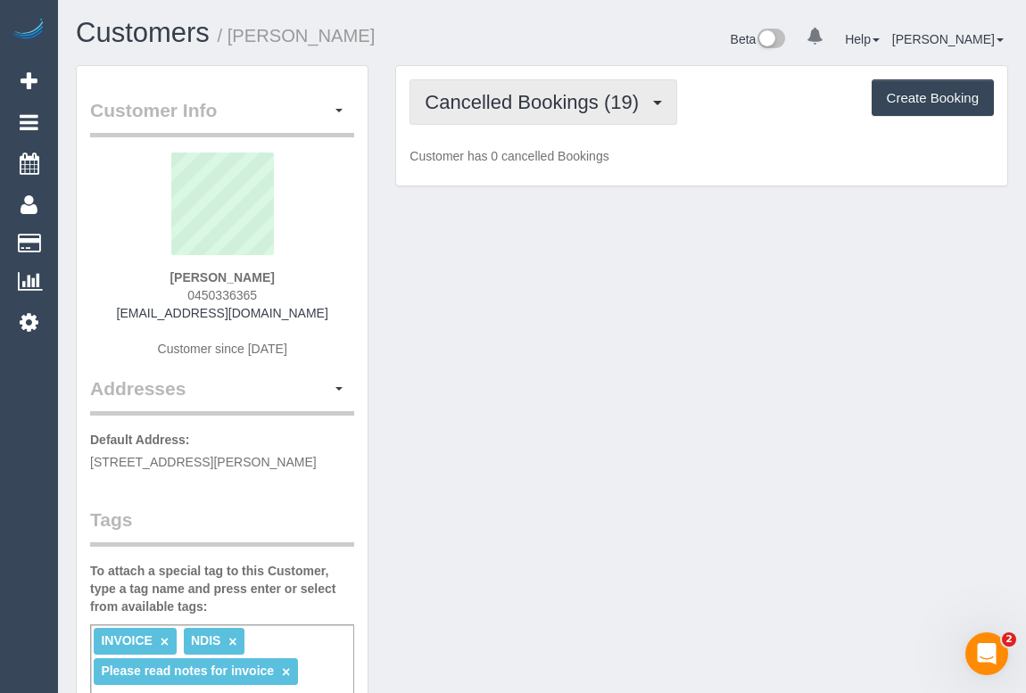
click at [509, 112] on button "Cancelled Bookings (19)" at bounding box center [544, 102] width 268 height 46
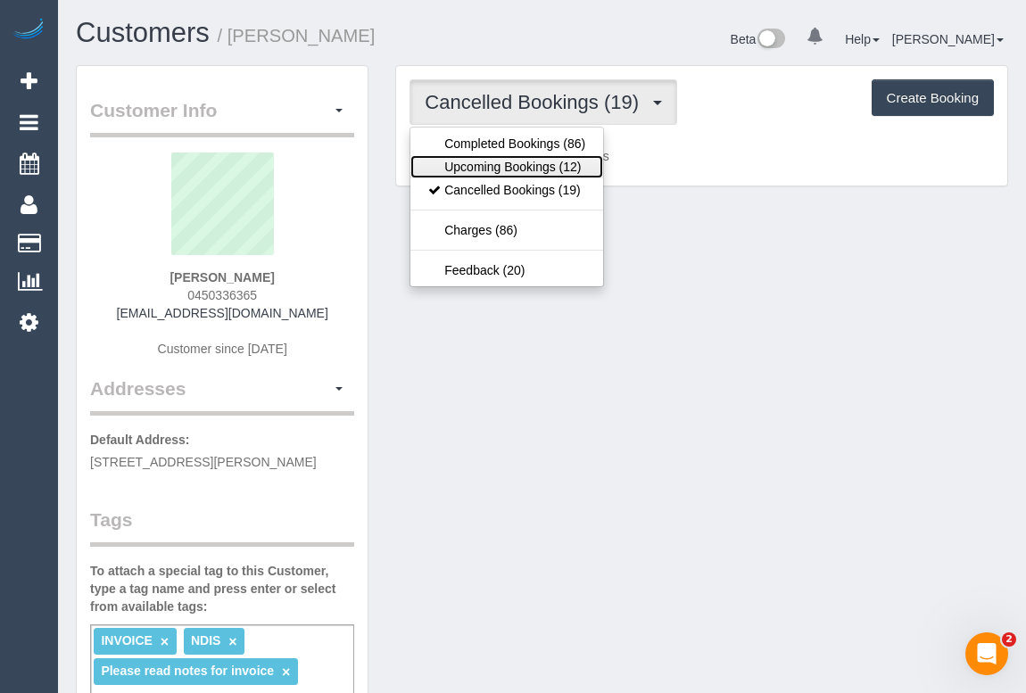
click at [500, 162] on link "Upcoming Bookings (12)" at bounding box center [507, 166] width 193 height 23
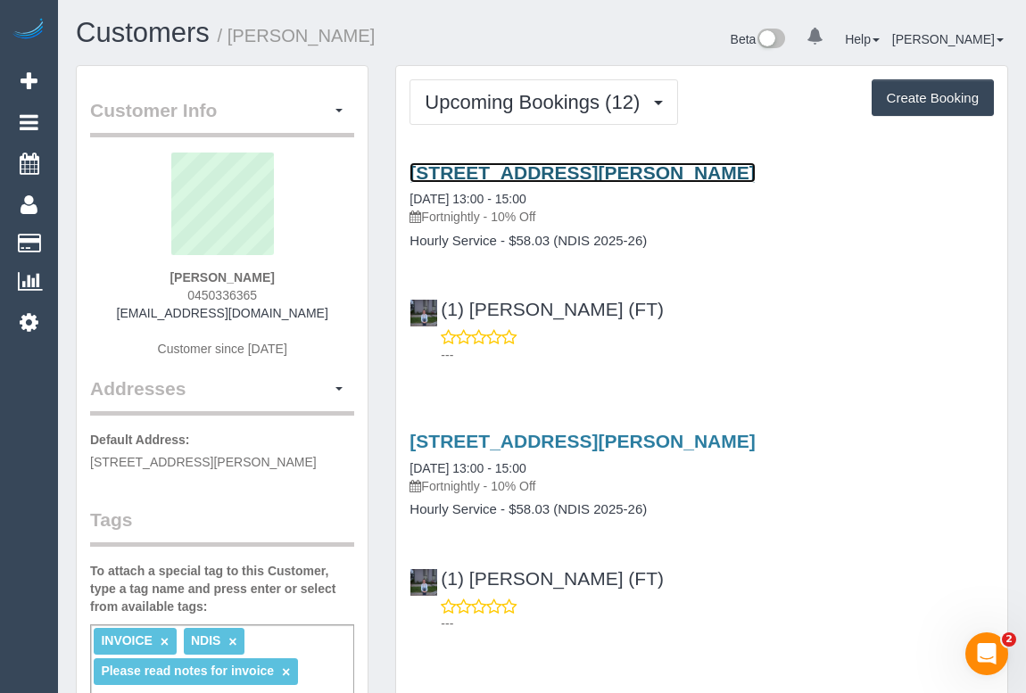
click at [544, 169] on link "[STREET_ADDRESS][PERSON_NAME]" at bounding box center [582, 172] width 345 height 21
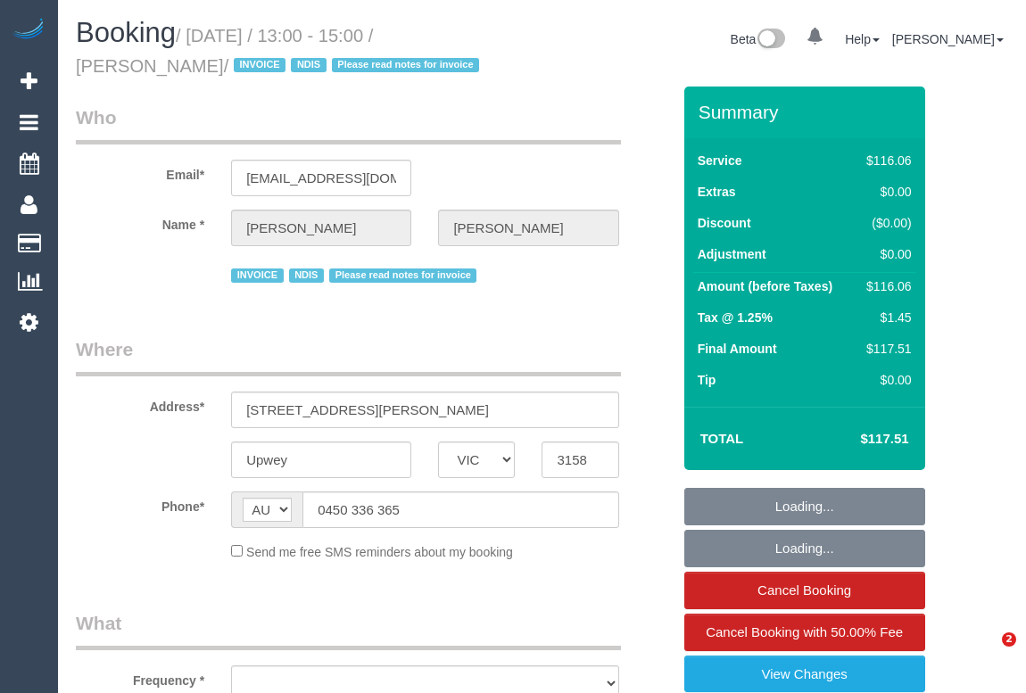
select select "VIC"
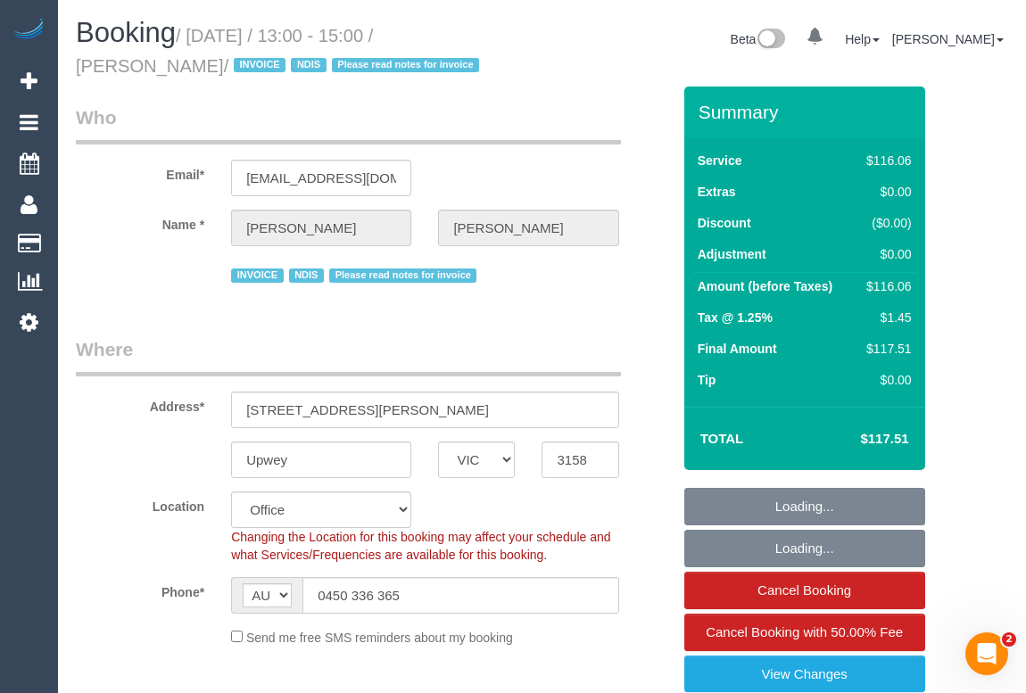
select select "object:599"
select select "number:27"
select select "number:14"
select select "number:19"
select select "number:22"
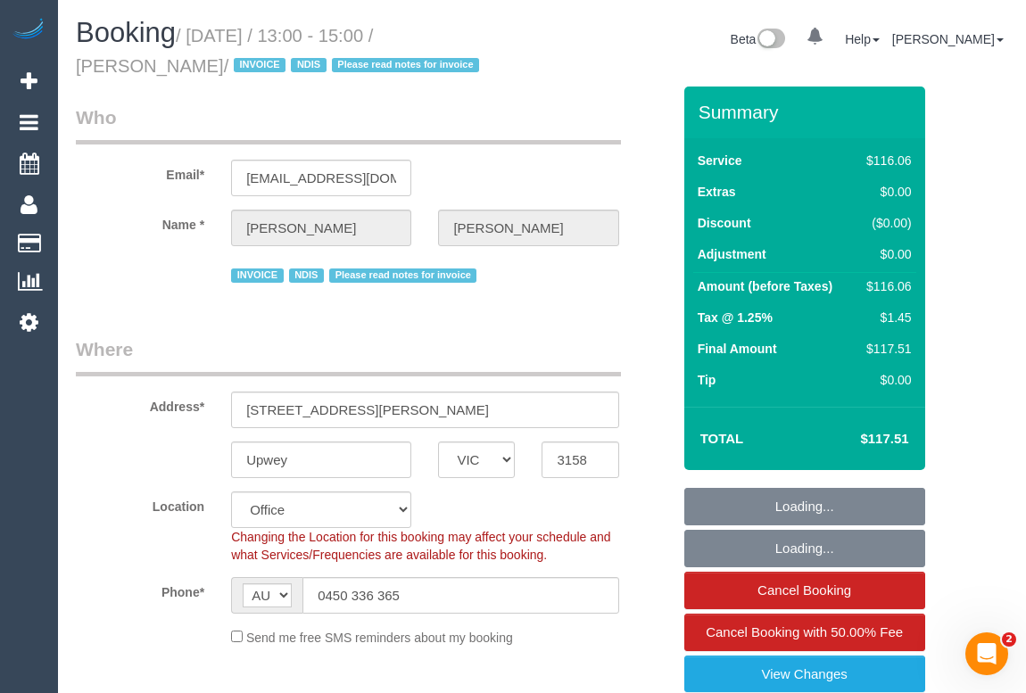
select select "number:34"
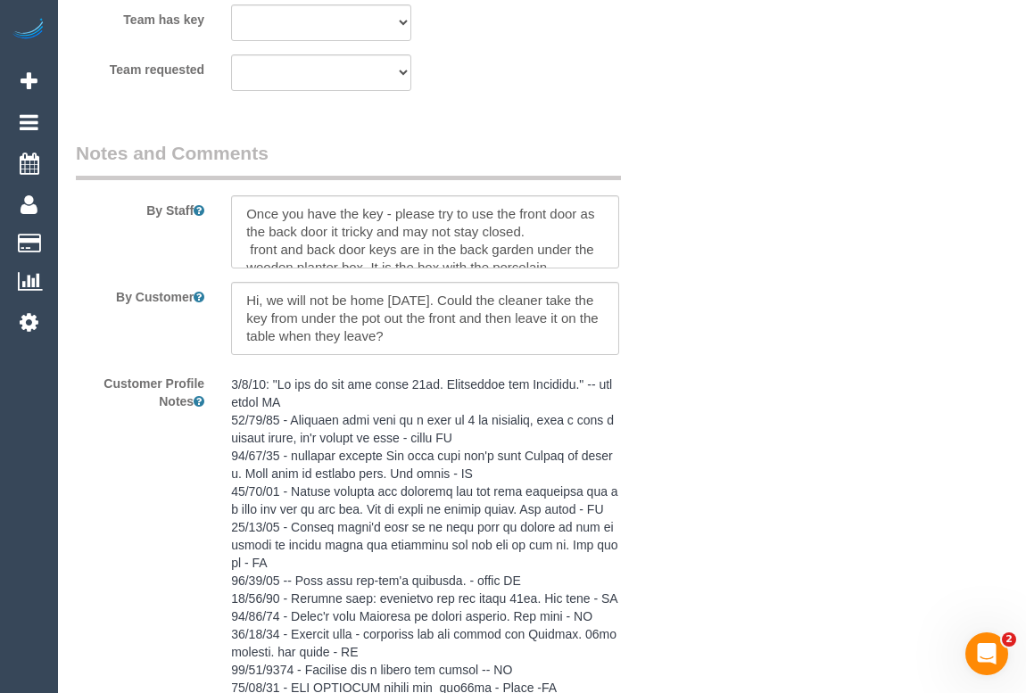
scroll to position [2596, 0]
click at [619, 254] on div at bounding box center [425, 230] width 414 height 73
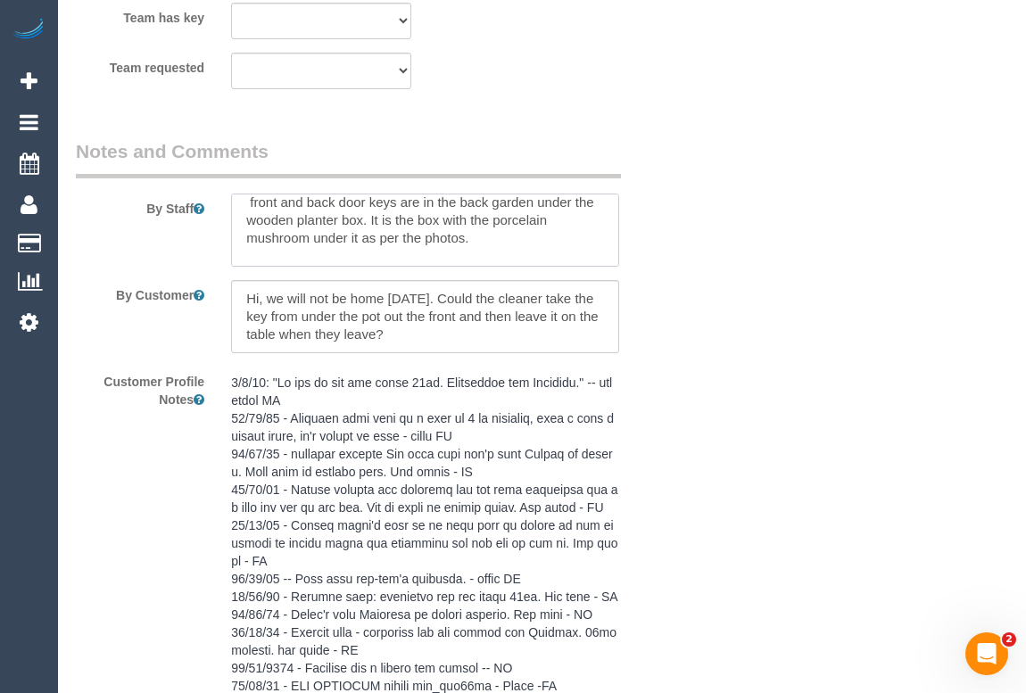
scroll to position [0, 0]
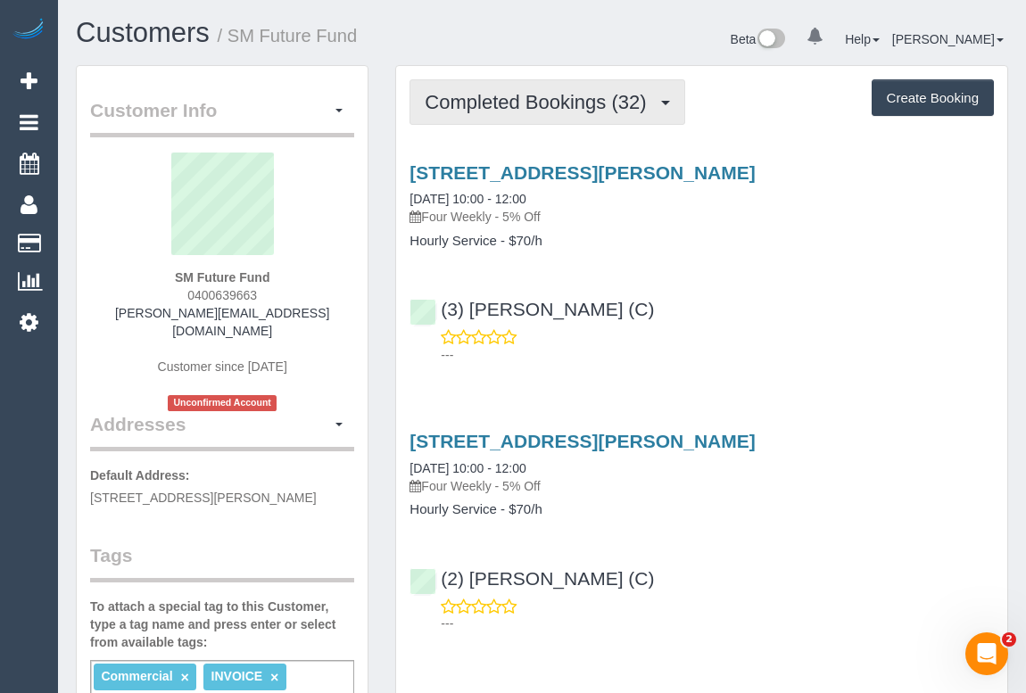
click at [560, 123] on button "Completed Bookings (32)" at bounding box center [547, 102] width 275 height 46
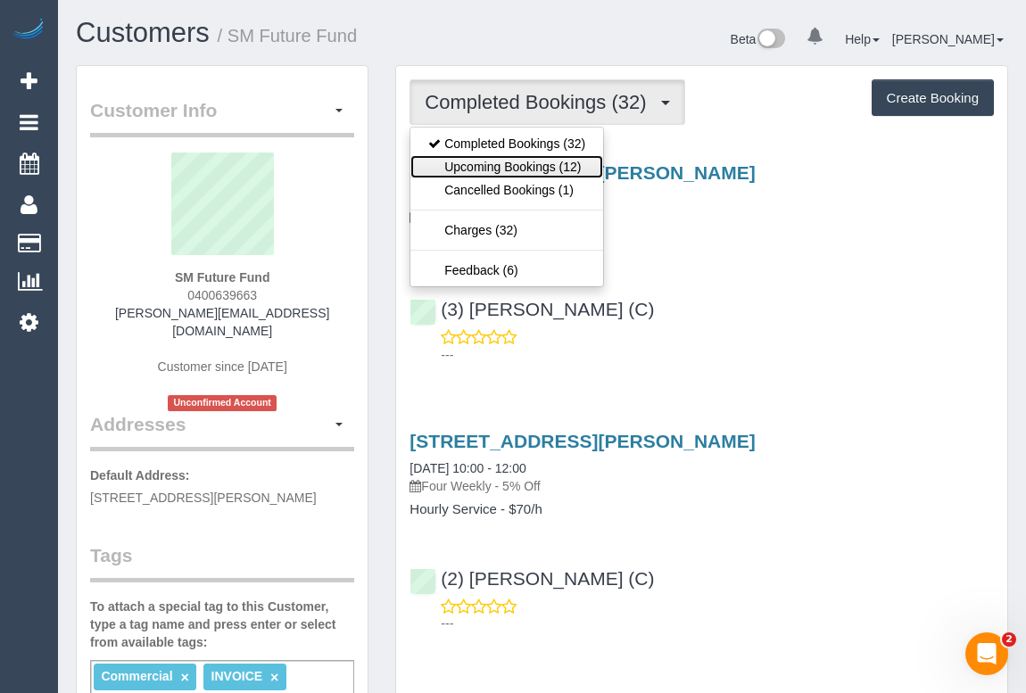
click at [527, 161] on link "Upcoming Bookings (12)" at bounding box center [507, 166] width 193 height 23
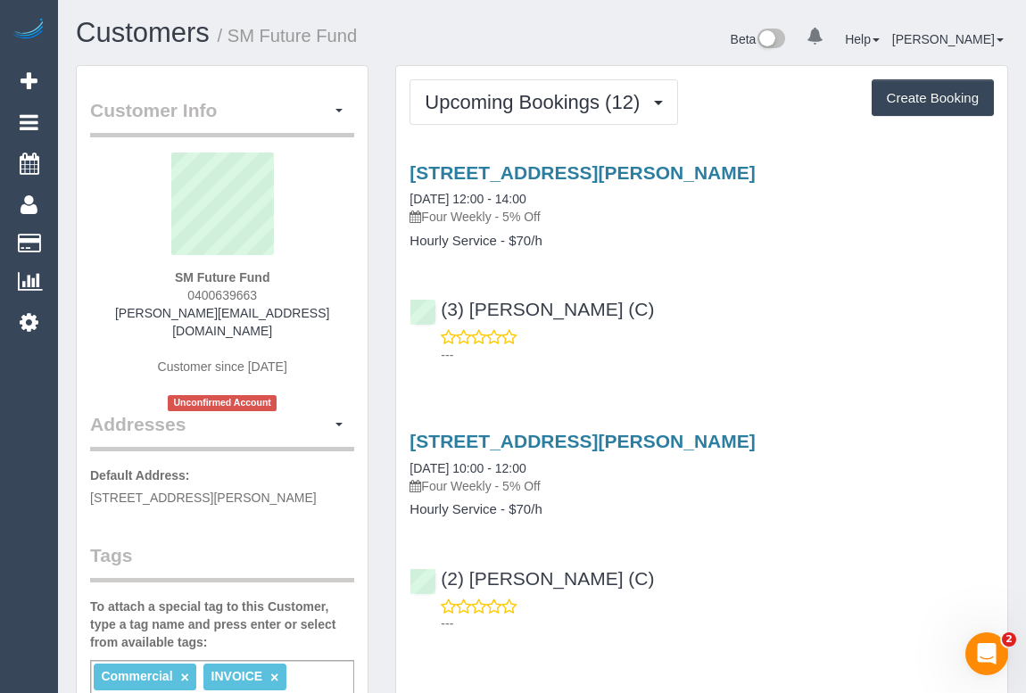
click at [571, 160] on div "24 Craig Avenue, Ferntree Gully, VIC 3156 09/09/2025 12:00 - 14:00 Four Weekly …" at bounding box center [701, 259] width 611 height 225
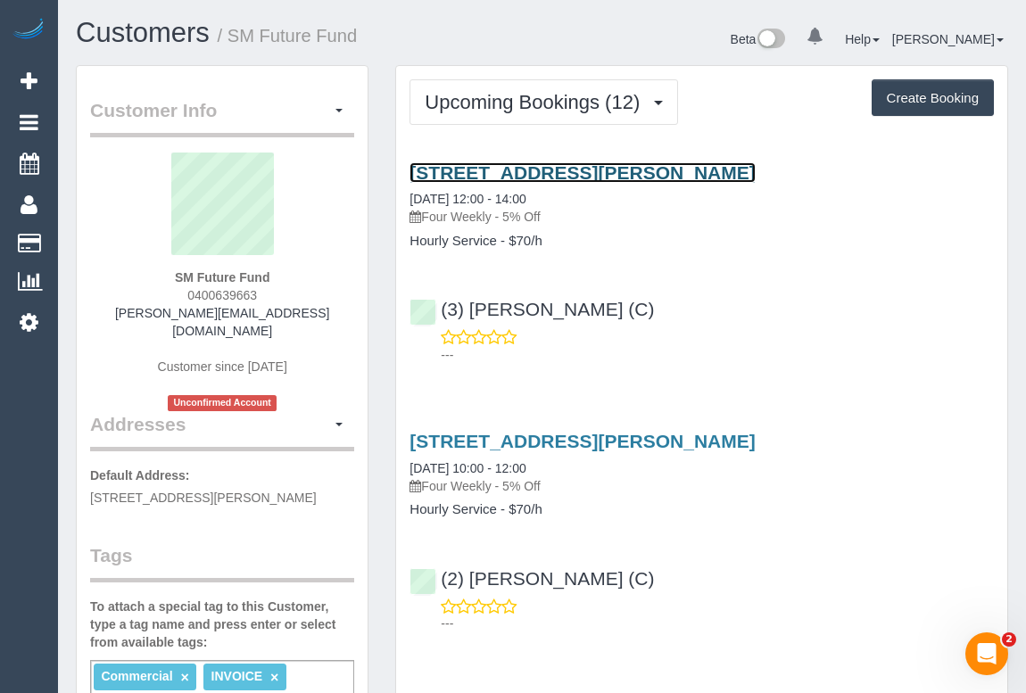
click at [570, 170] on link "24 Craig Avenue, Ferntree Gully, VIC 3156" at bounding box center [582, 172] width 345 height 21
click at [614, 170] on link "24 Craig Avenue, Ferntree Gully, VIC 3156" at bounding box center [582, 172] width 345 height 21
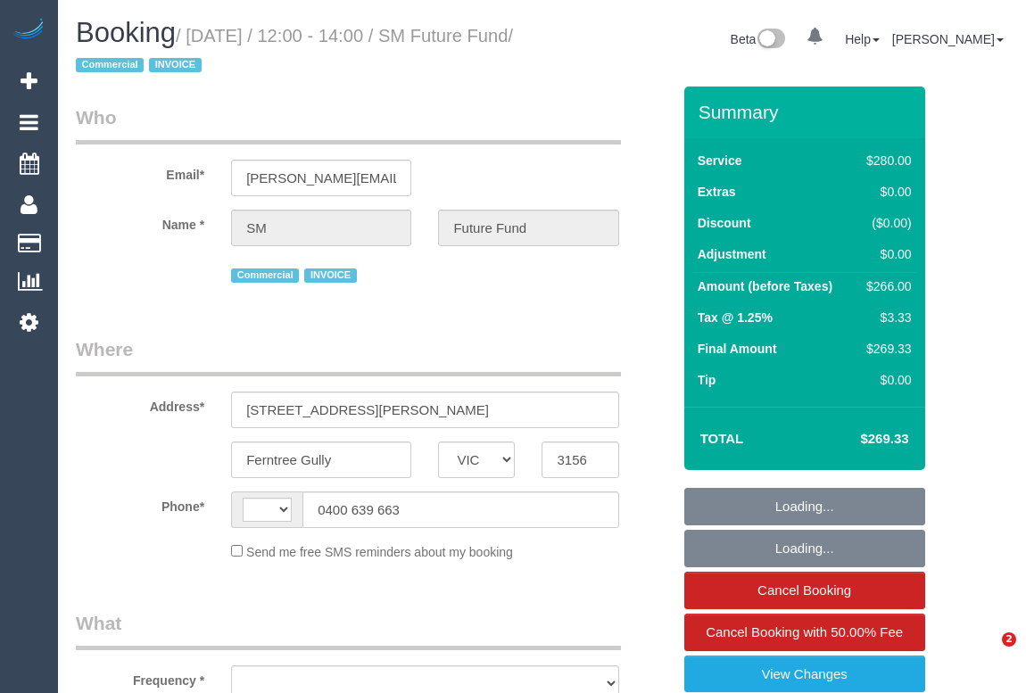
select select "VIC"
select select "object:282"
select select "number:28"
select select "number:14"
select select "number:19"
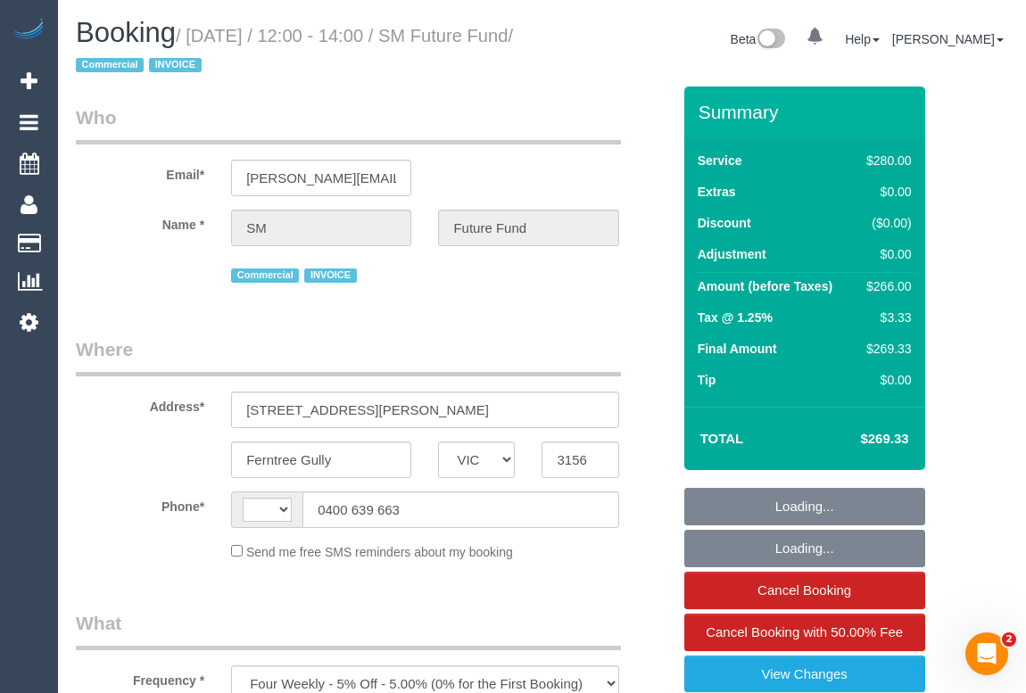
select select "number:22"
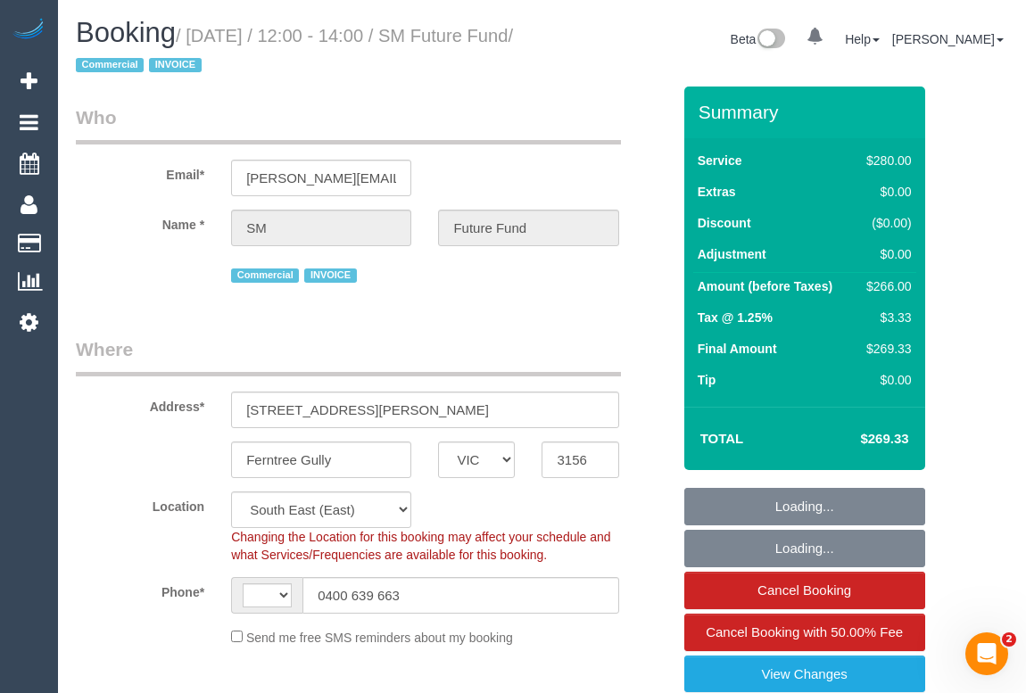
select select "object:686"
select select "string:AU"
select select "240"
select select "spot1"
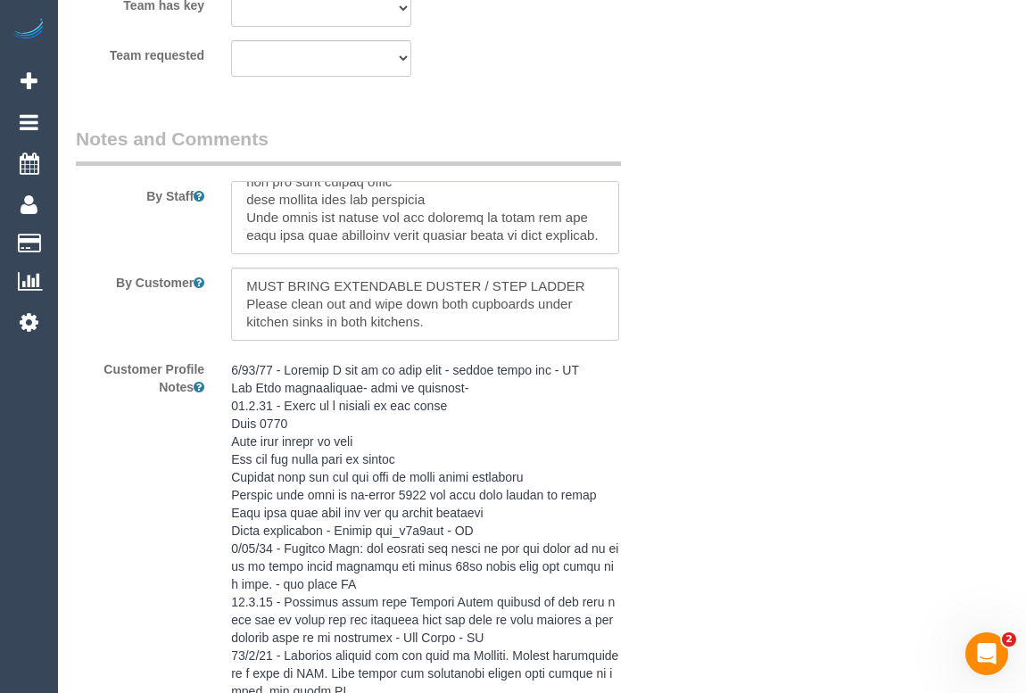
scroll to position [534, 0]
click at [468, 330] on textarea at bounding box center [424, 304] width 387 height 73
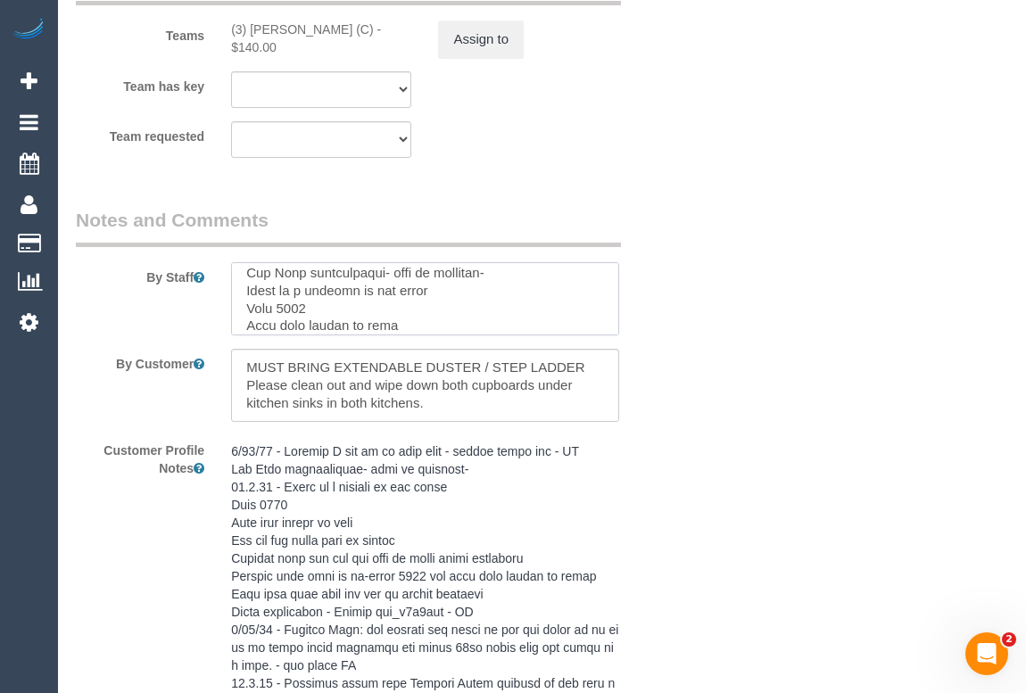
scroll to position [0, 0]
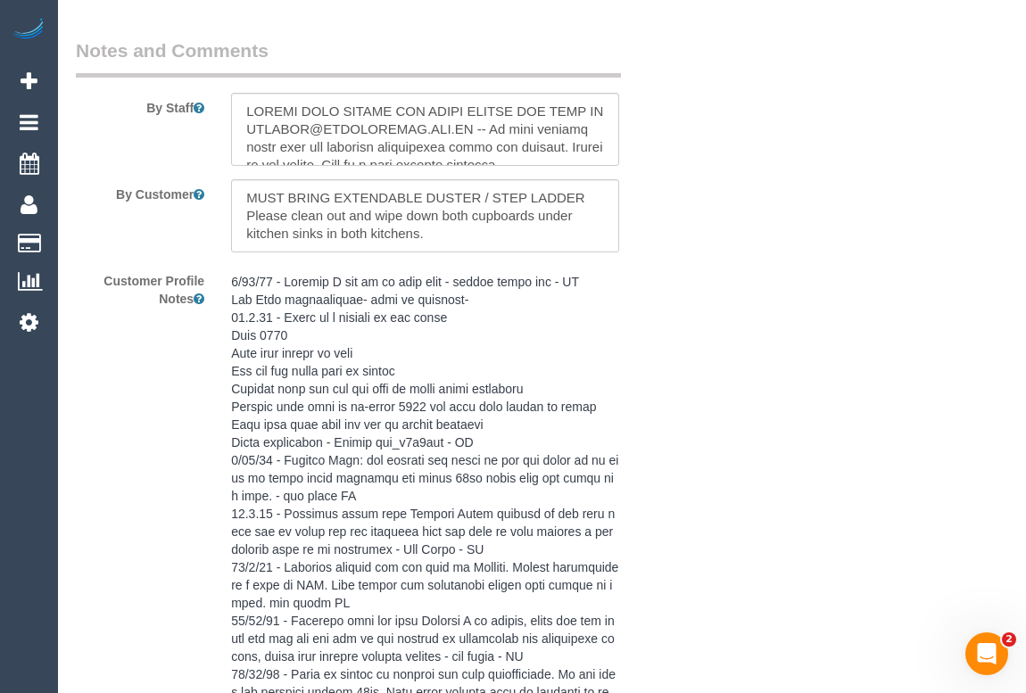
scroll to position [3083, 0]
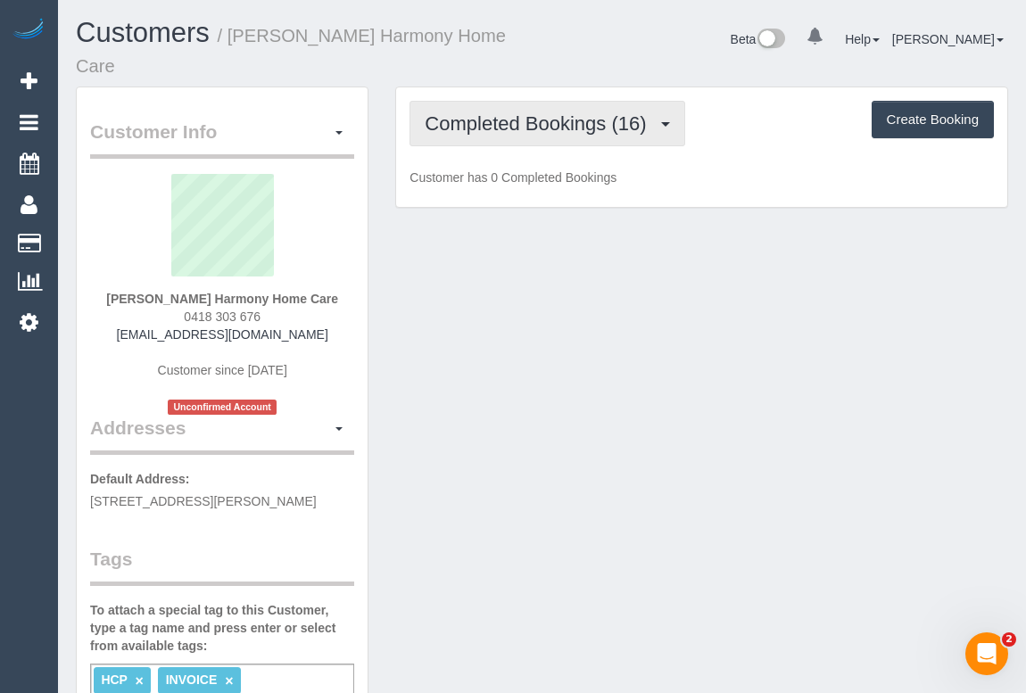
click at [571, 125] on span "Completed Bookings (16)" at bounding box center [540, 123] width 230 height 22
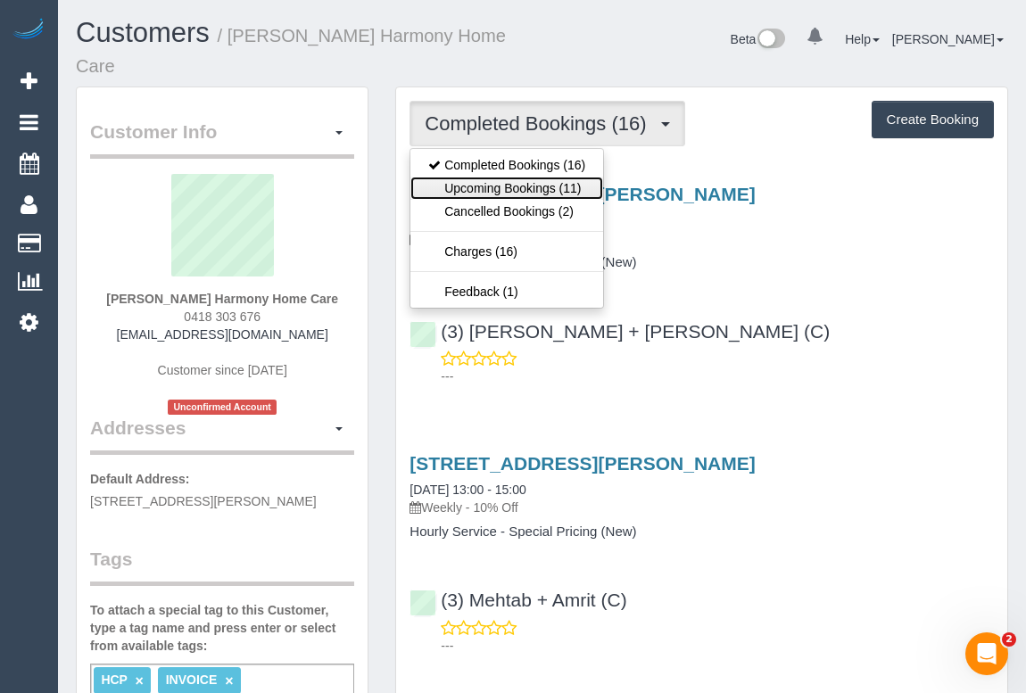
click at [523, 184] on link "Upcoming Bookings (11)" at bounding box center [507, 188] width 193 height 23
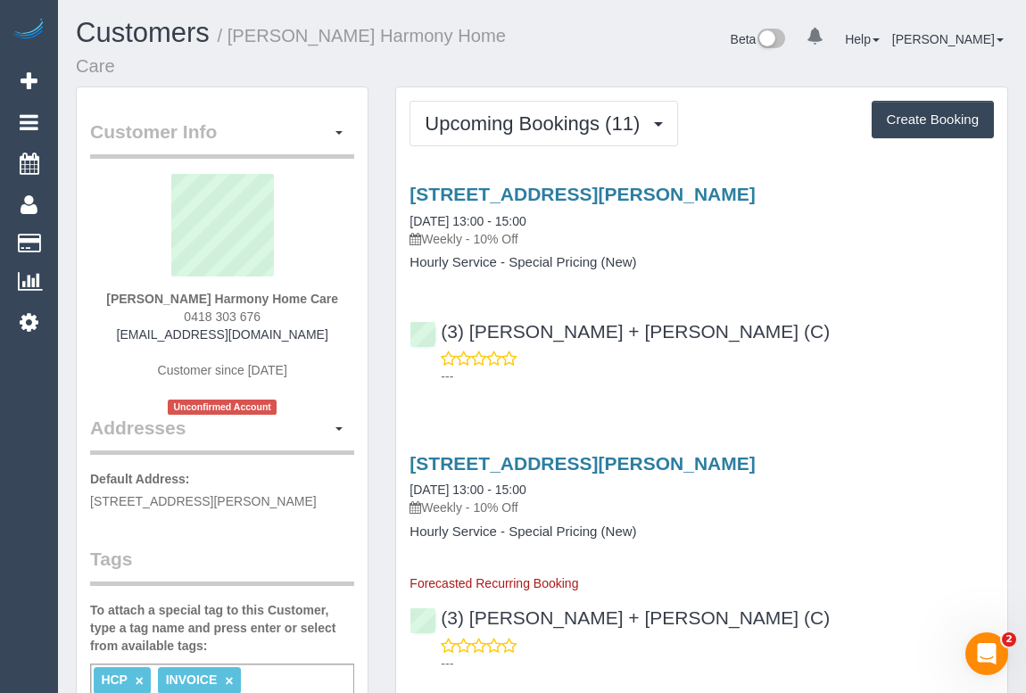
click at [668, 362] on div "---" at bounding box center [702, 368] width 585 height 36
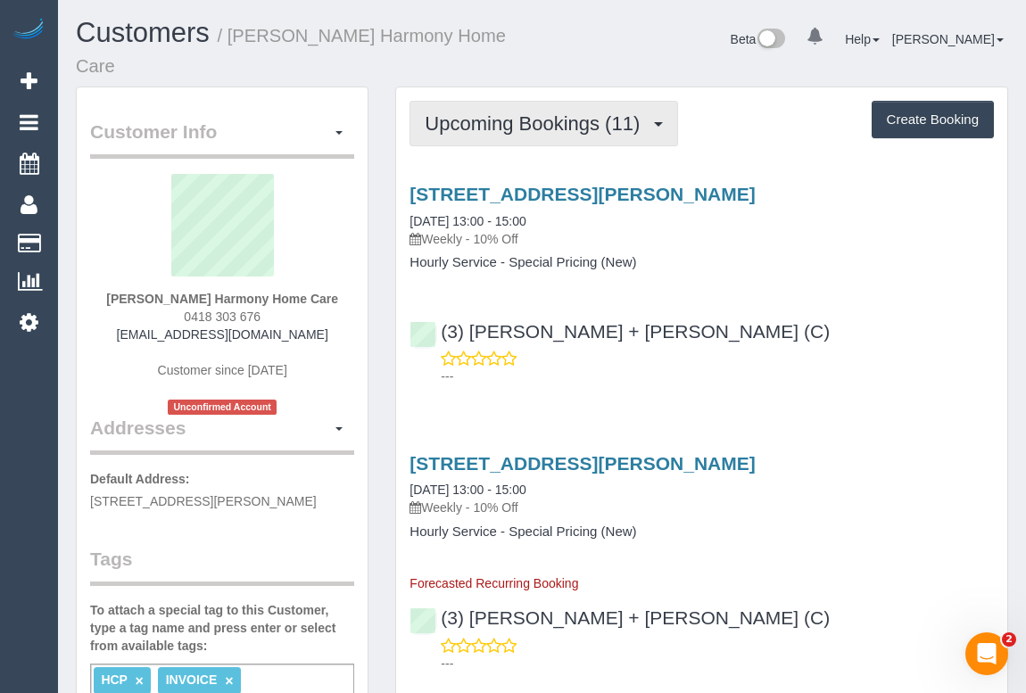
click at [535, 125] on span "Upcoming Bookings (11)" at bounding box center [537, 123] width 224 height 22
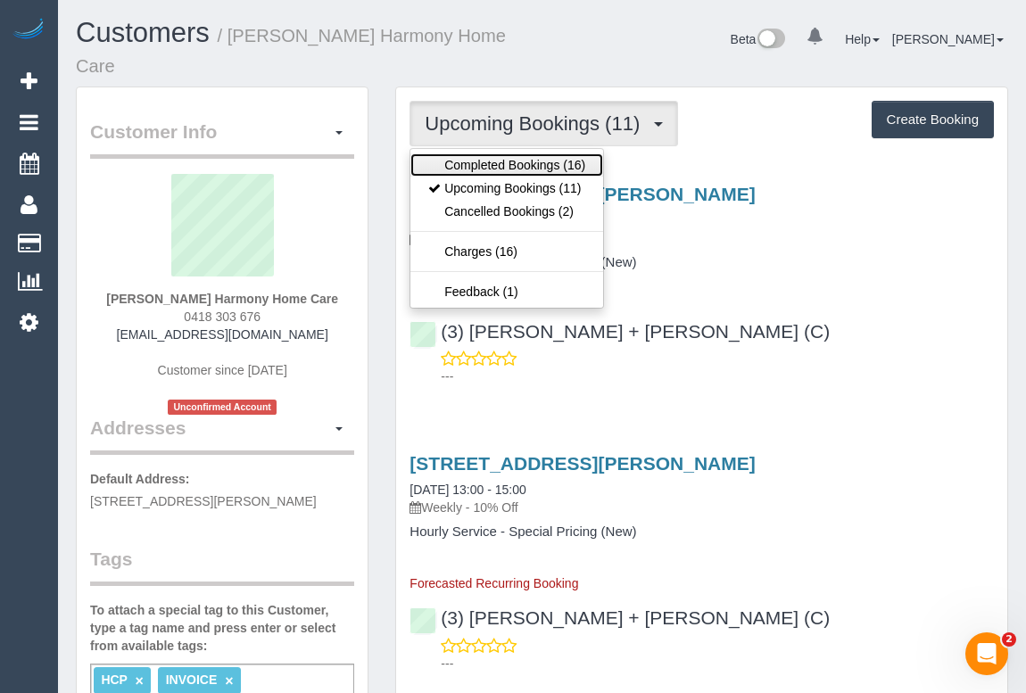
click at [525, 162] on link "Completed Bookings (16)" at bounding box center [507, 165] width 193 height 23
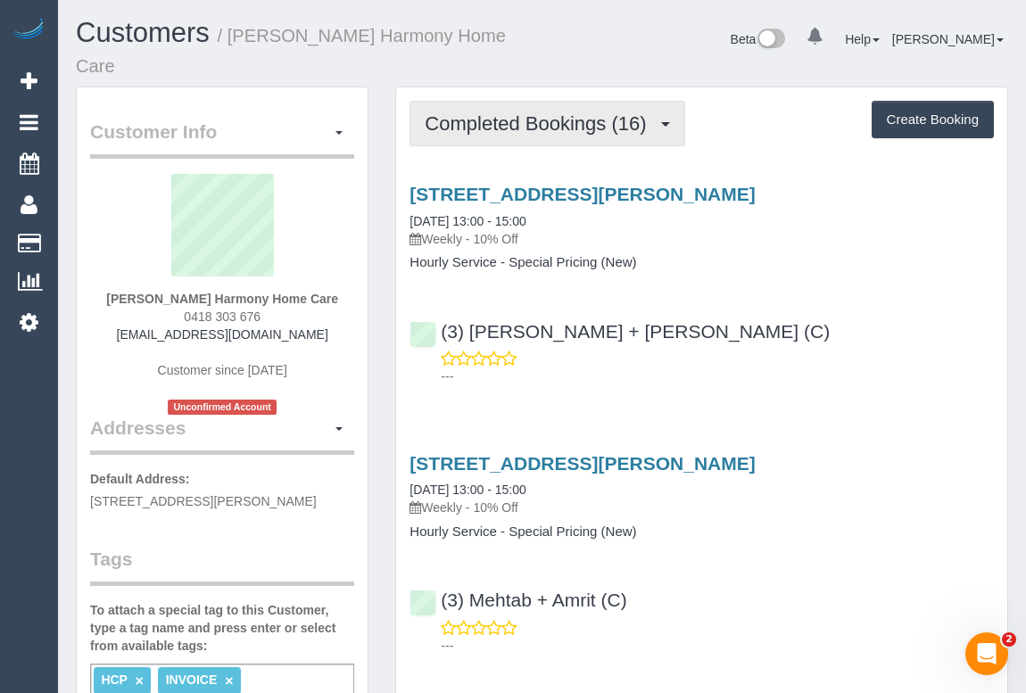
click at [552, 125] on span "Completed Bookings (16)" at bounding box center [540, 123] width 230 height 22
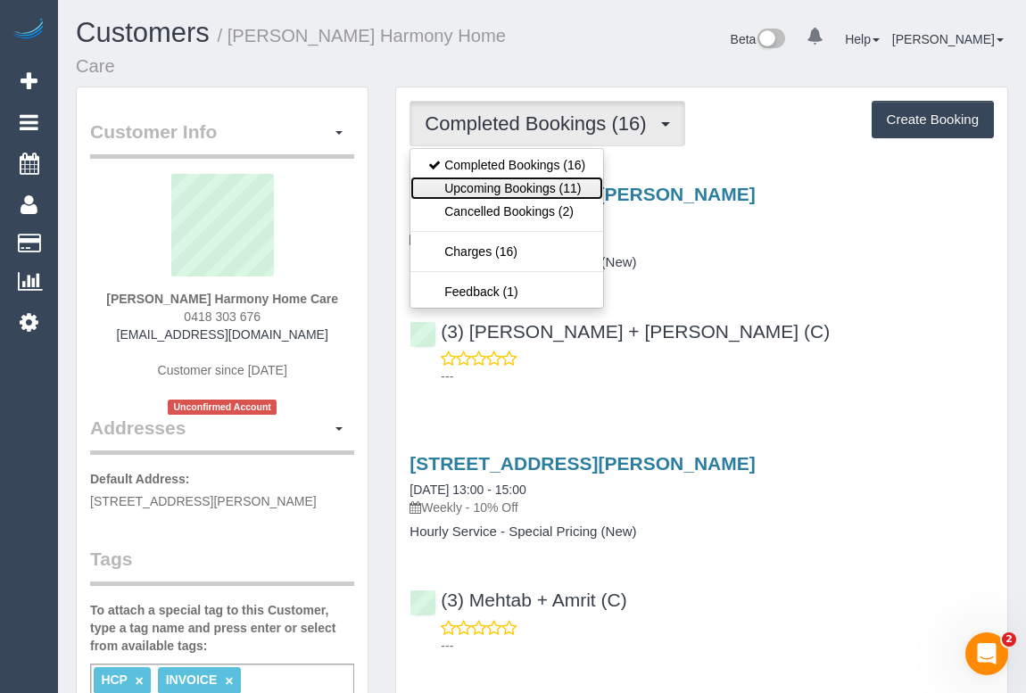
click at [535, 187] on link "Upcoming Bookings (11)" at bounding box center [507, 188] width 193 height 23
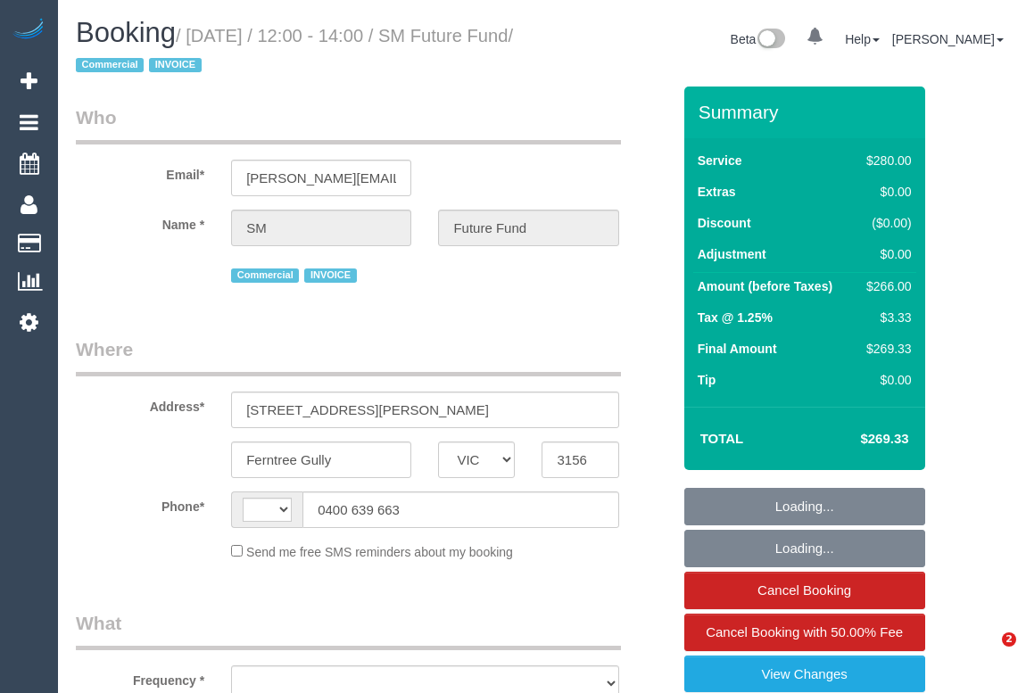
select select "VIC"
select select "string:AU"
select select "object:607"
select select "240"
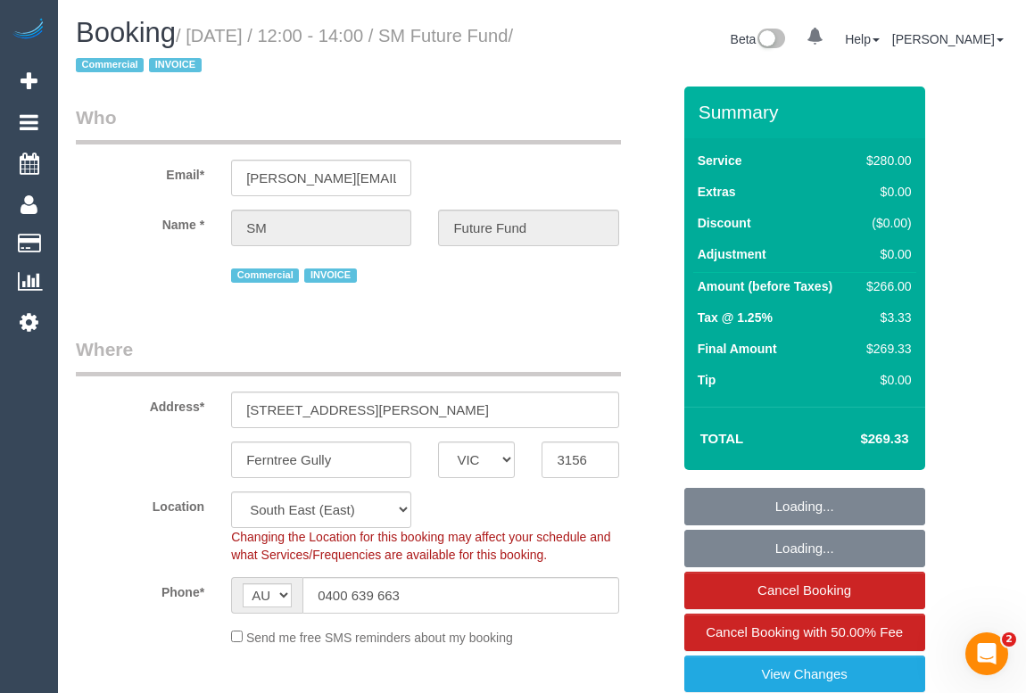
select select "number:28"
select select "number:14"
select select "number:19"
select select "number:22"
select select "object:924"
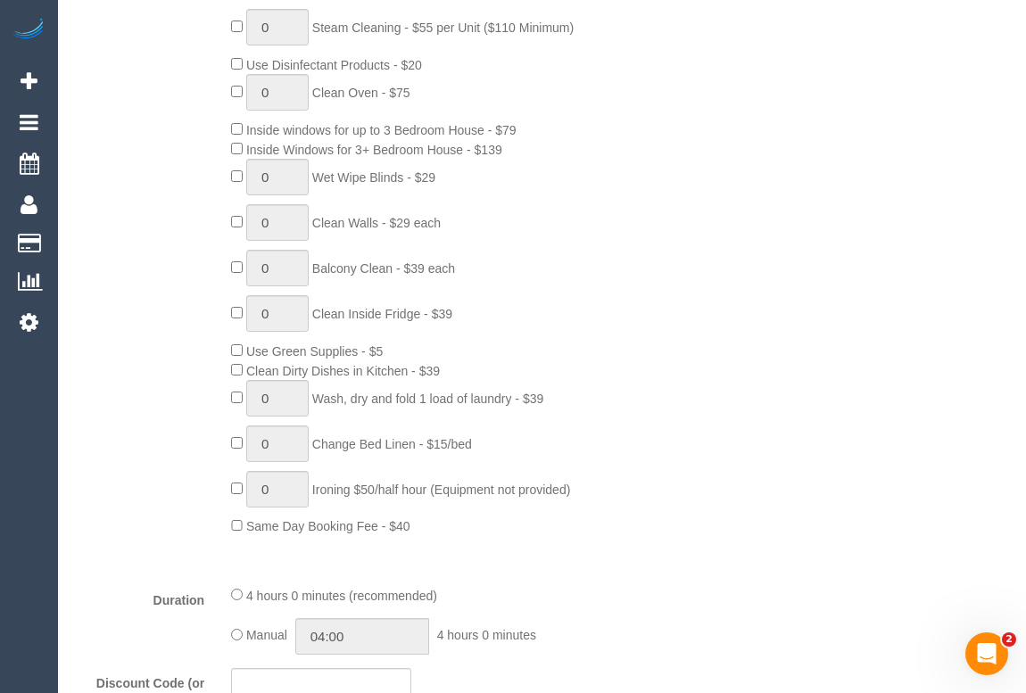
select select "spot1"
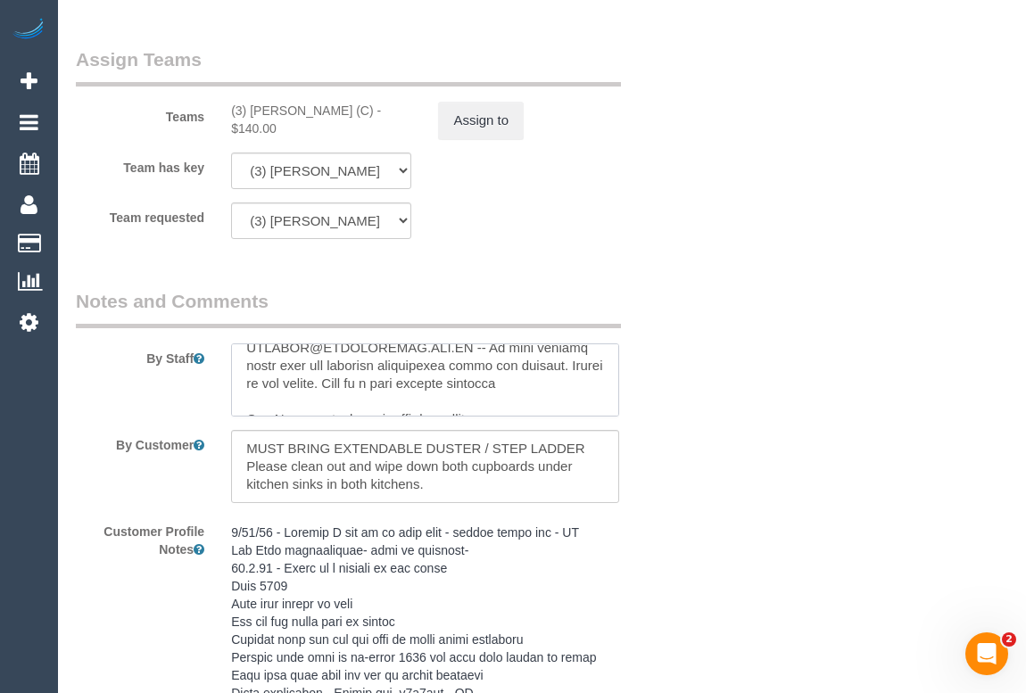
scroll to position [64, 0]
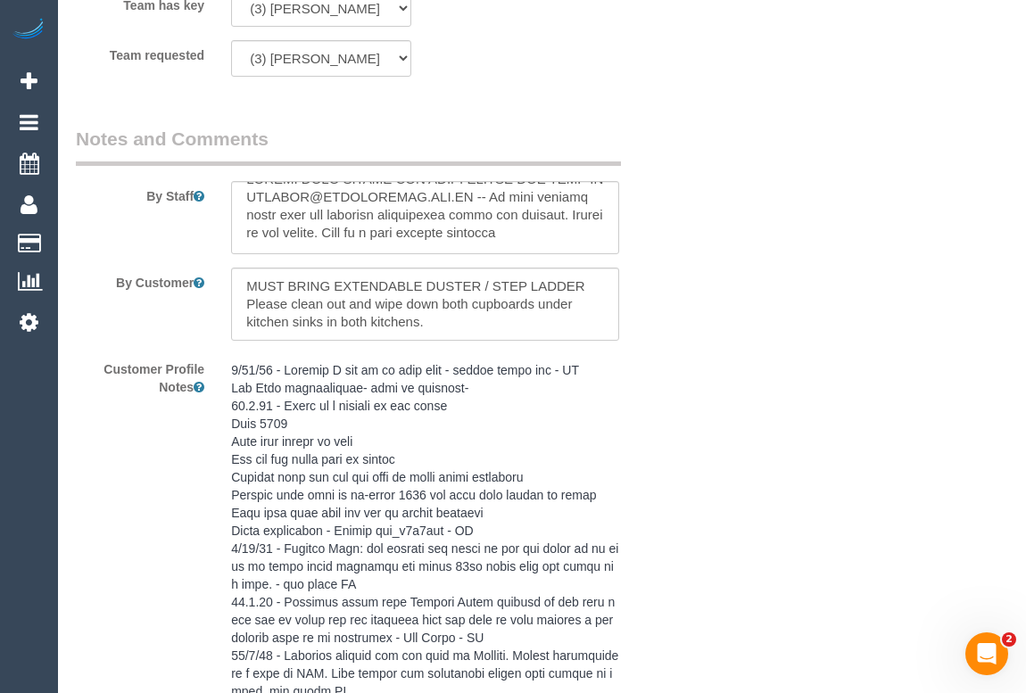
scroll to position [0, 0]
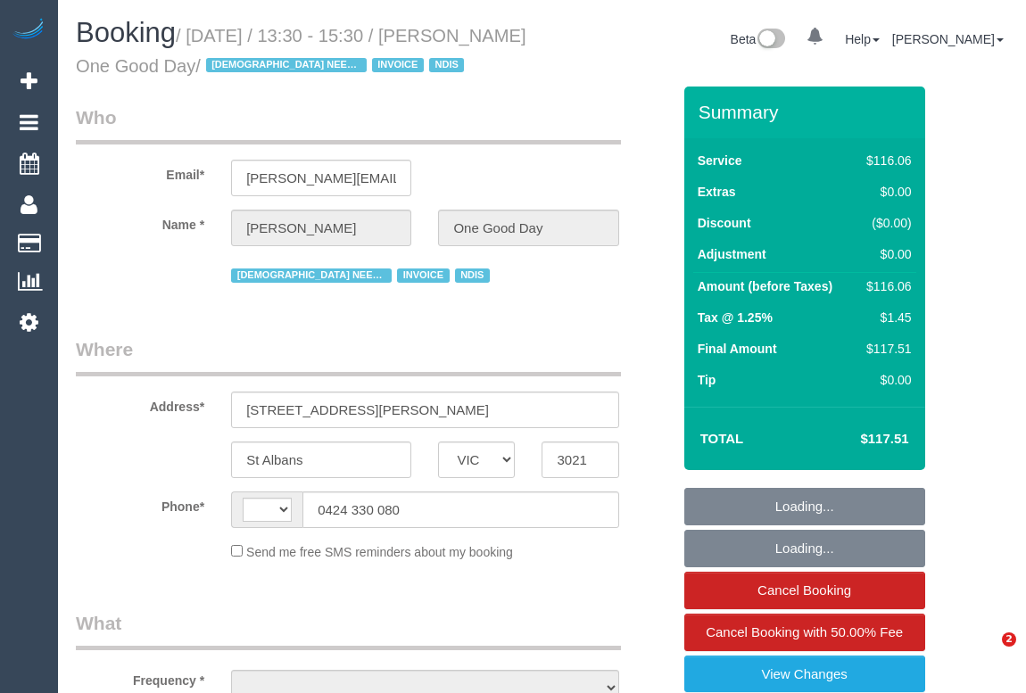
select select "VIC"
select select "string:AU"
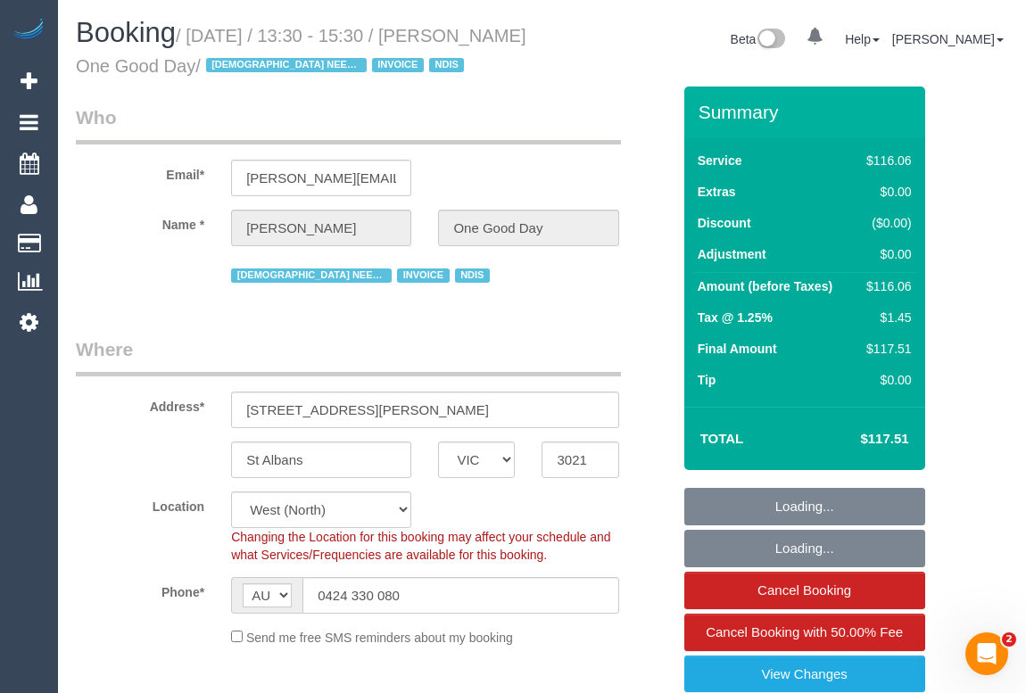
select select "object:599"
select select "number:29"
select select "number:14"
select select "number:19"
select select "number:25"
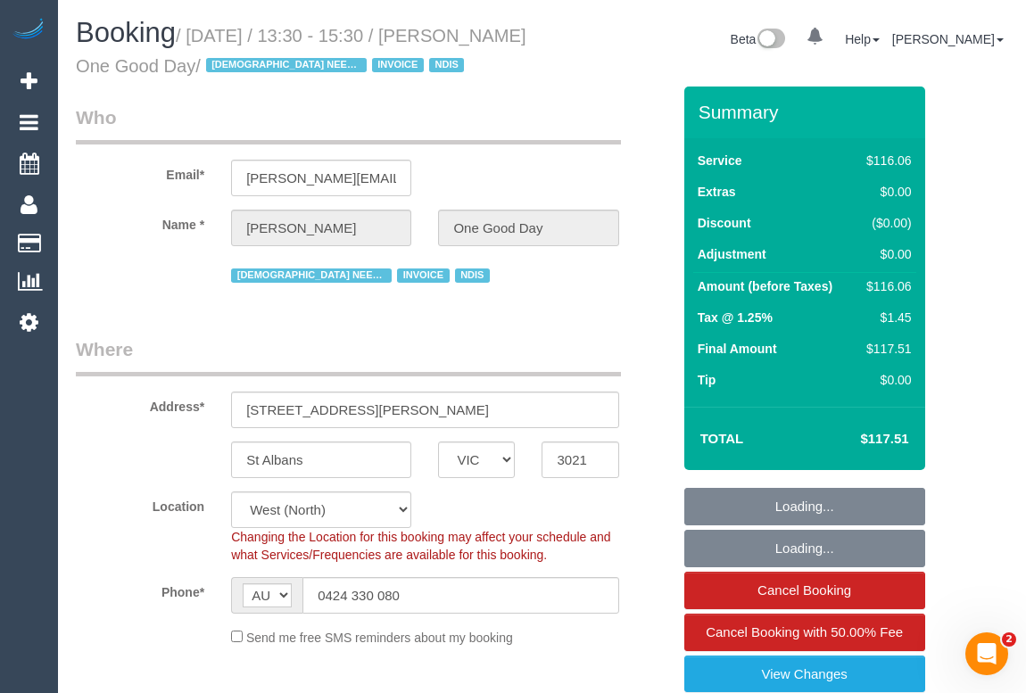
select select "number:35"
select select "object:1307"
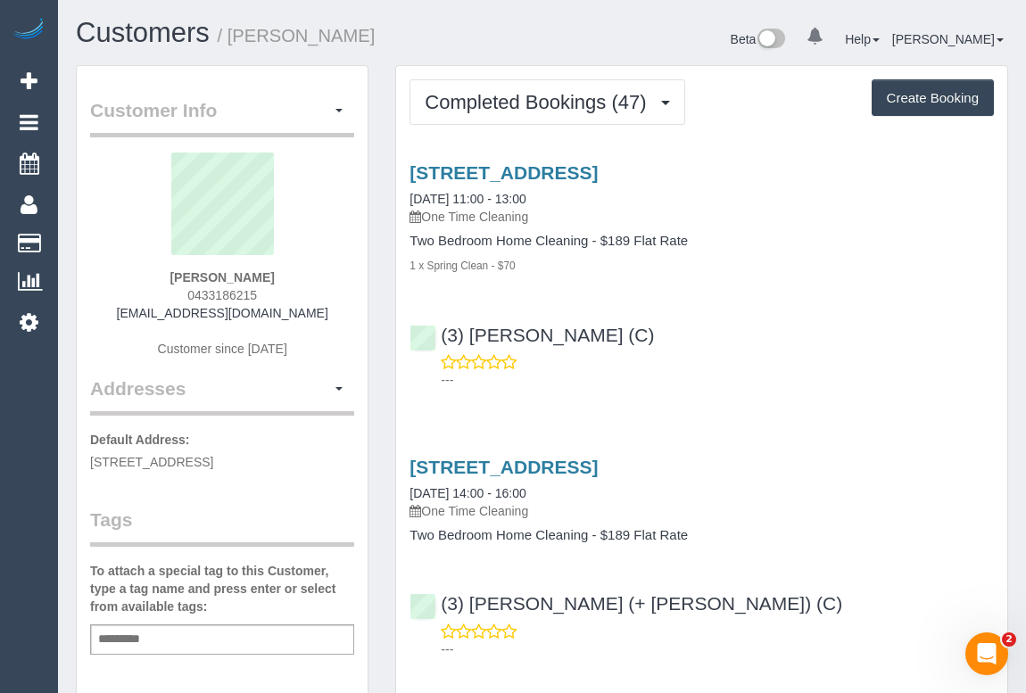
click at [787, 318] on div "(3) [PERSON_NAME] (C) ---" at bounding box center [701, 350] width 611 height 80
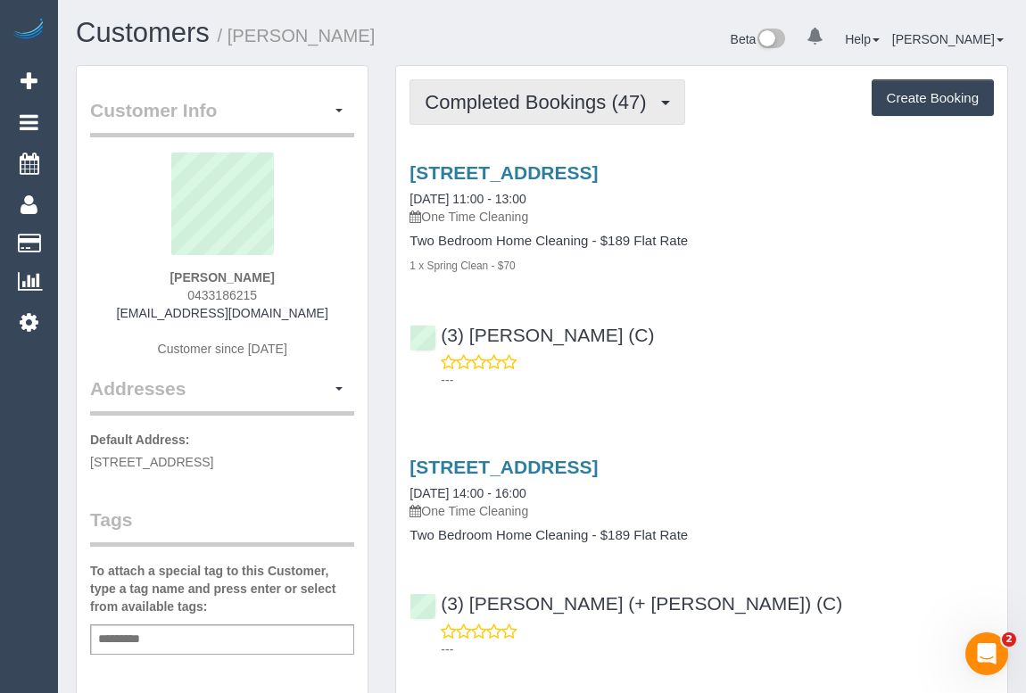
click at [535, 108] on span "Completed Bookings (47)" at bounding box center [540, 102] width 230 height 22
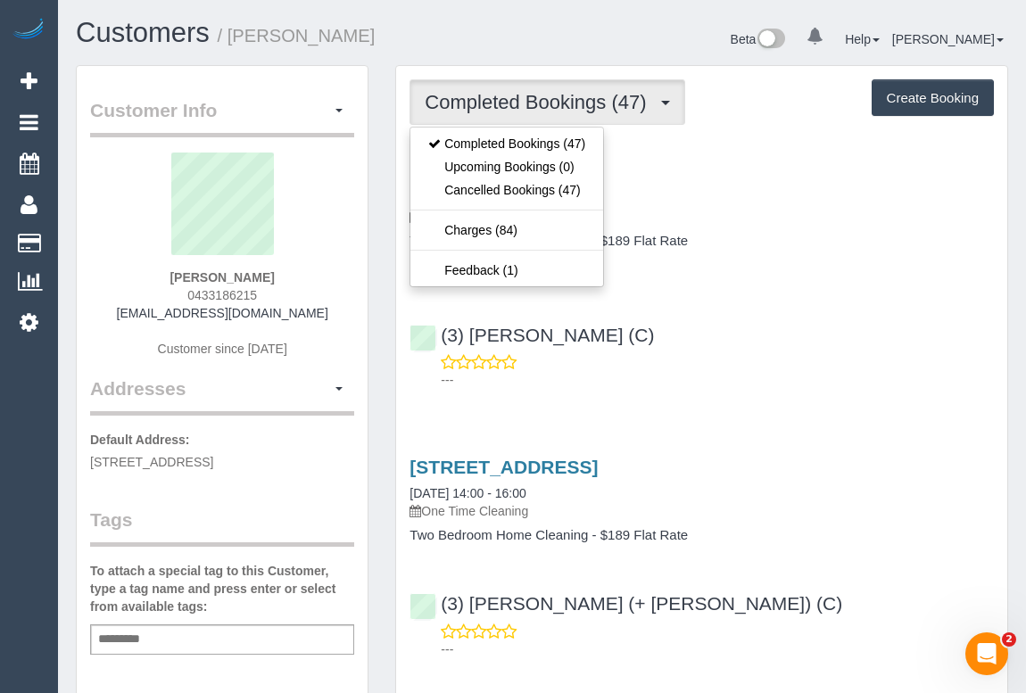
click at [813, 285] on div "18 Coppin St, 605, Richmond, VIC 3121 06/09/2025 11:00 - 13:00 One Time Cleanin…" at bounding box center [701, 272] width 611 height 250
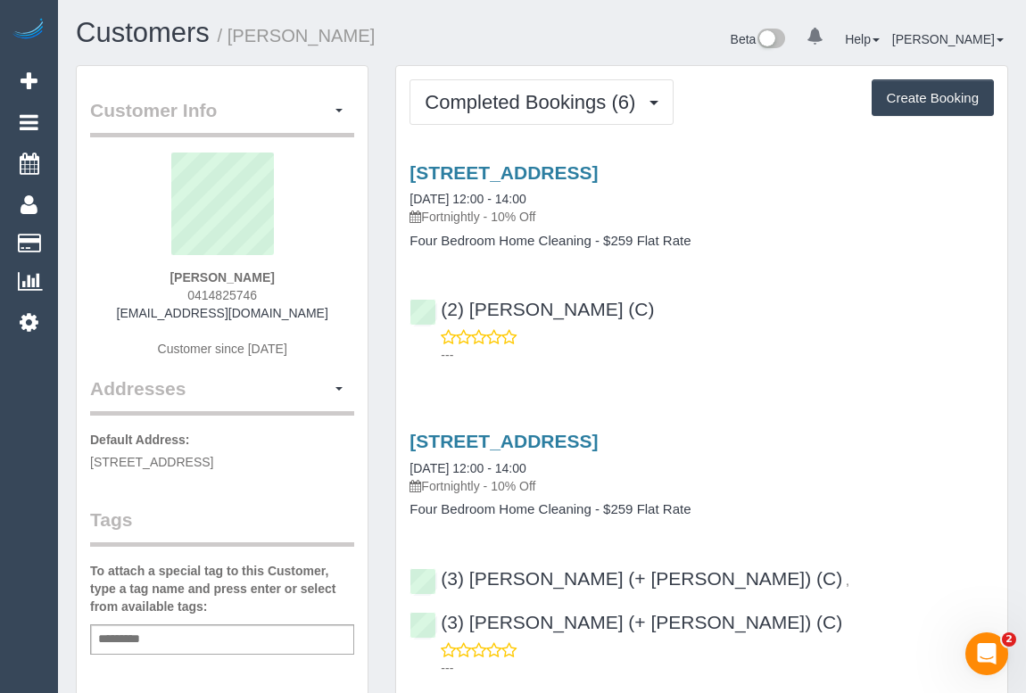
drag, startPoint x: 184, startPoint y: 294, endPoint x: 292, endPoint y: 295, distance: 108.0
click at [292, 295] on div "Justine Wilkie 0414825746 wilkiejustine@gmail.com Customer since 2025" at bounding box center [222, 264] width 264 height 223
click at [155, 286] on div "Justine Wilkie 0414825746 wilkiejustine@gmail.com Customer since 2025" at bounding box center [222, 264] width 264 height 223
drag, startPoint x: 170, startPoint y: 295, endPoint x: 311, endPoint y: 300, distance: 140.2
click at [311, 300] on div "Justine Wilkie 0414825746 wilkiejustine@gmail.com Customer since 2025" at bounding box center [222, 264] width 264 height 223
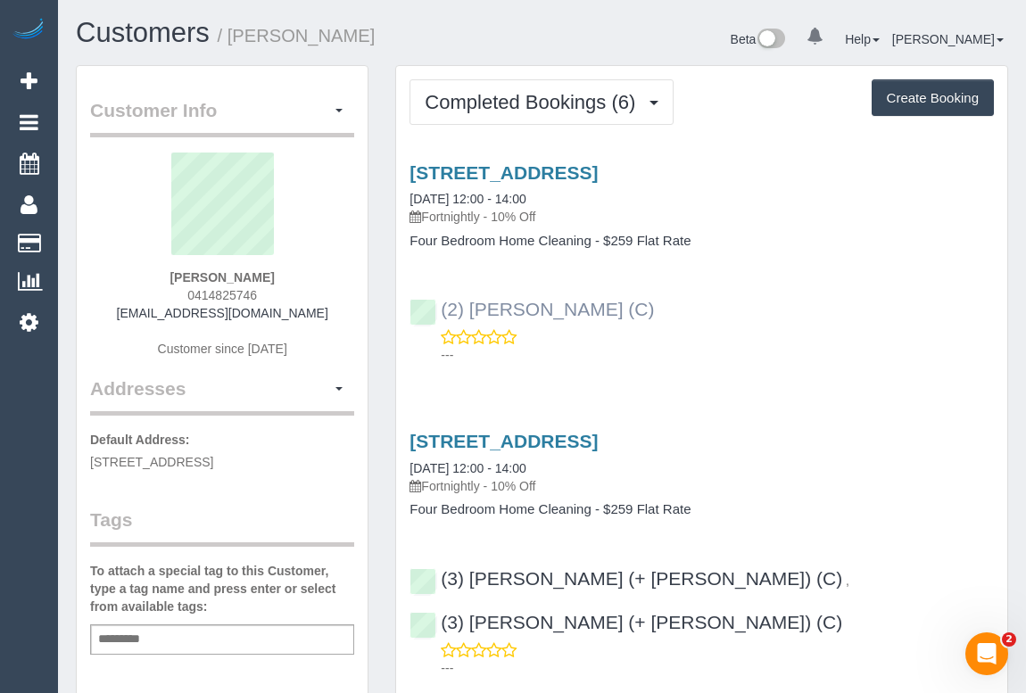
copy span "0414825746"
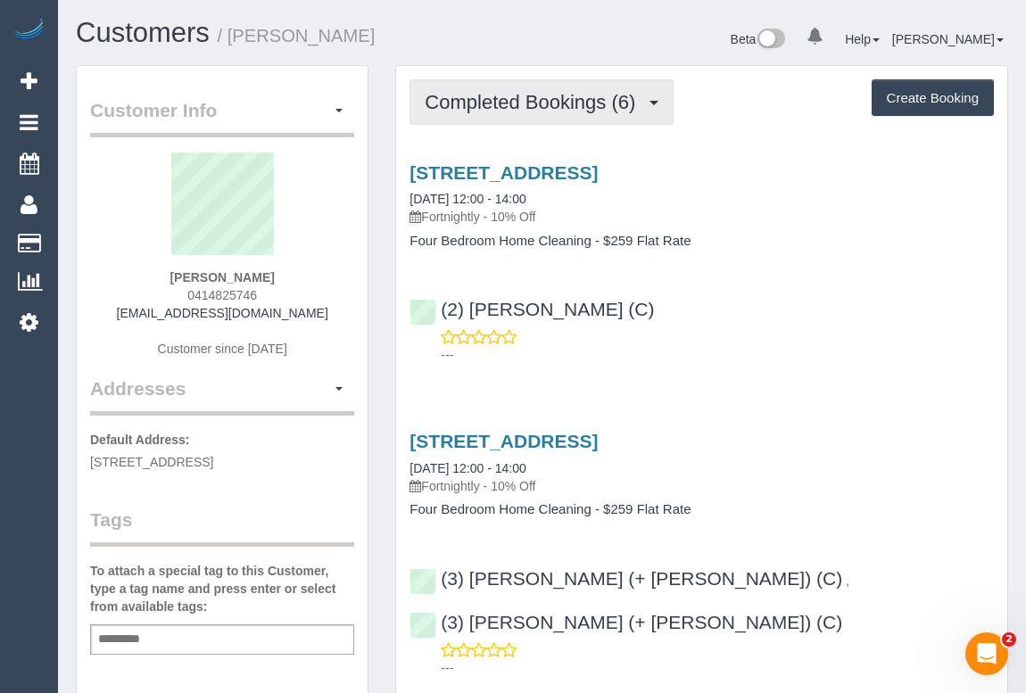
click at [536, 101] on span "Completed Bookings (6)" at bounding box center [535, 102] width 220 height 22
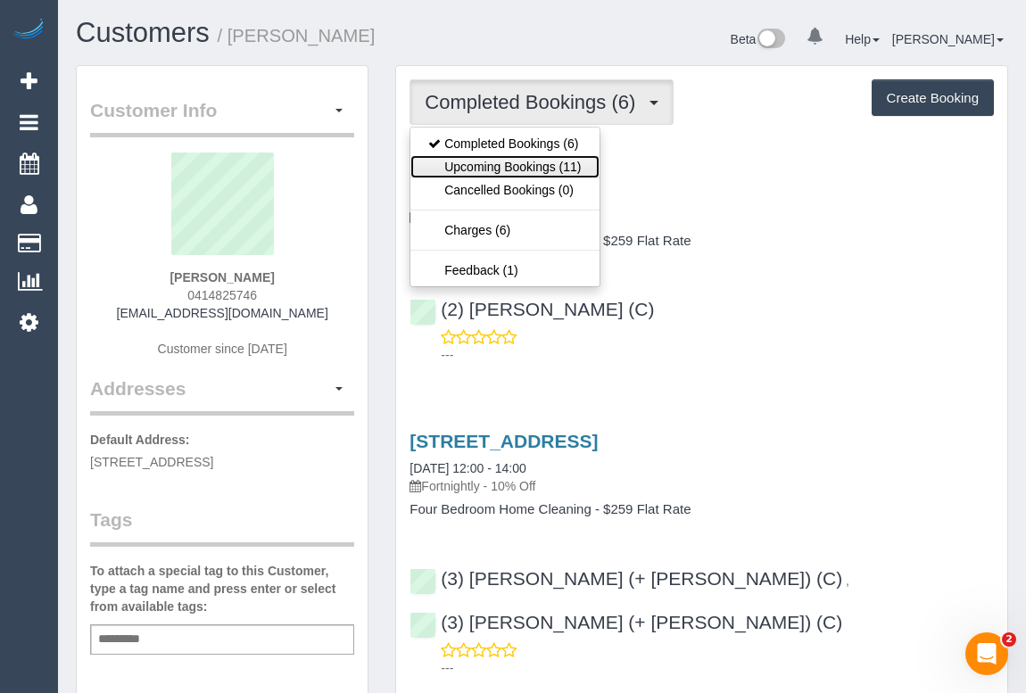
click at [537, 160] on link "Upcoming Bookings (11)" at bounding box center [505, 166] width 188 height 23
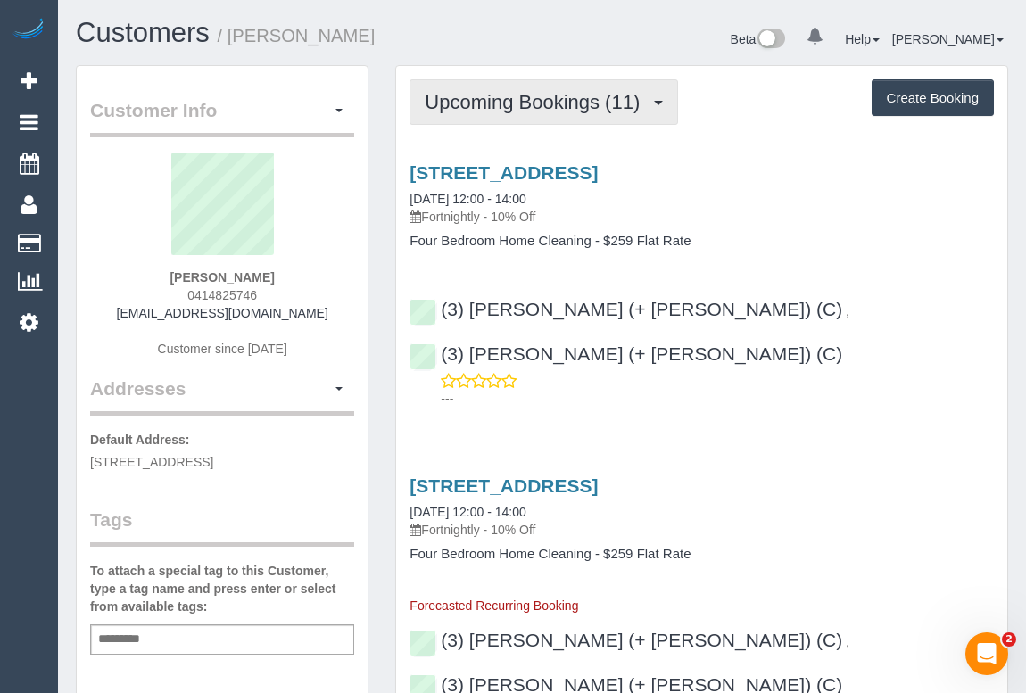
click at [561, 110] on span "Upcoming Bookings (11)" at bounding box center [537, 102] width 224 height 22
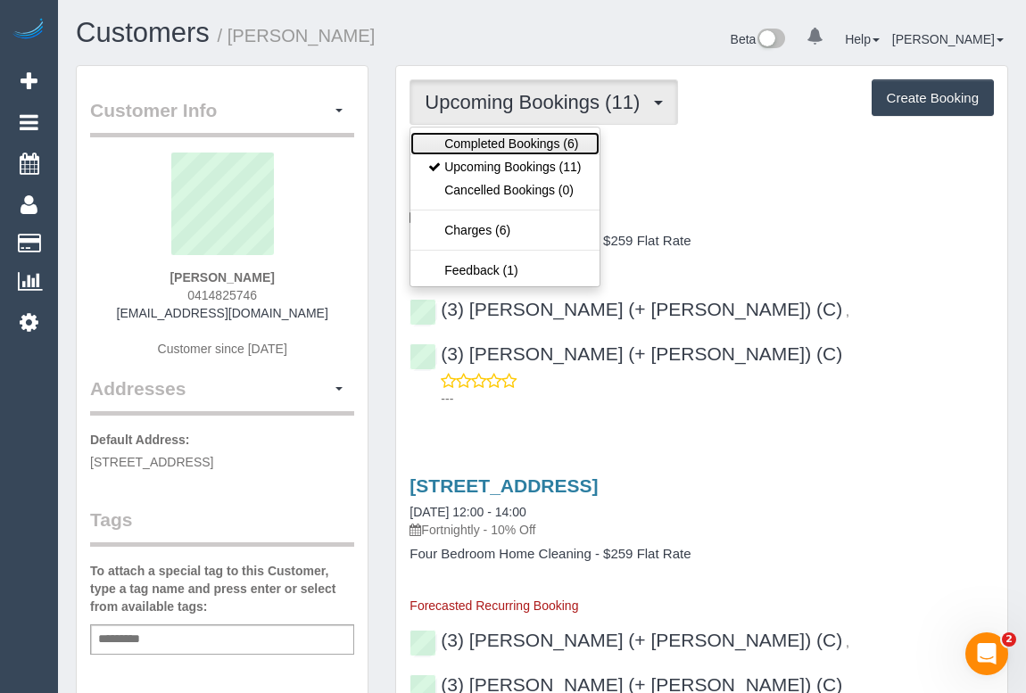
click at [535, 135] on link "Completed Bookings (6)" at bounding box center [505, 143] width 188 height 23
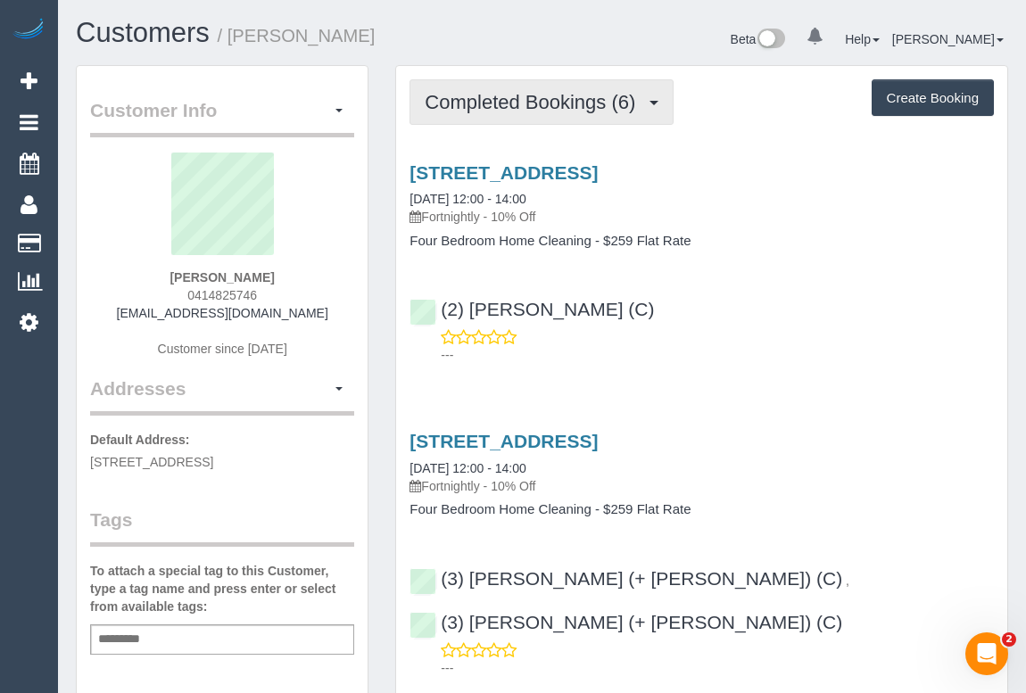
click at [544, 111] on span "Completed Bookings (6)" at bounding box center [535, 102] width 220 height 22
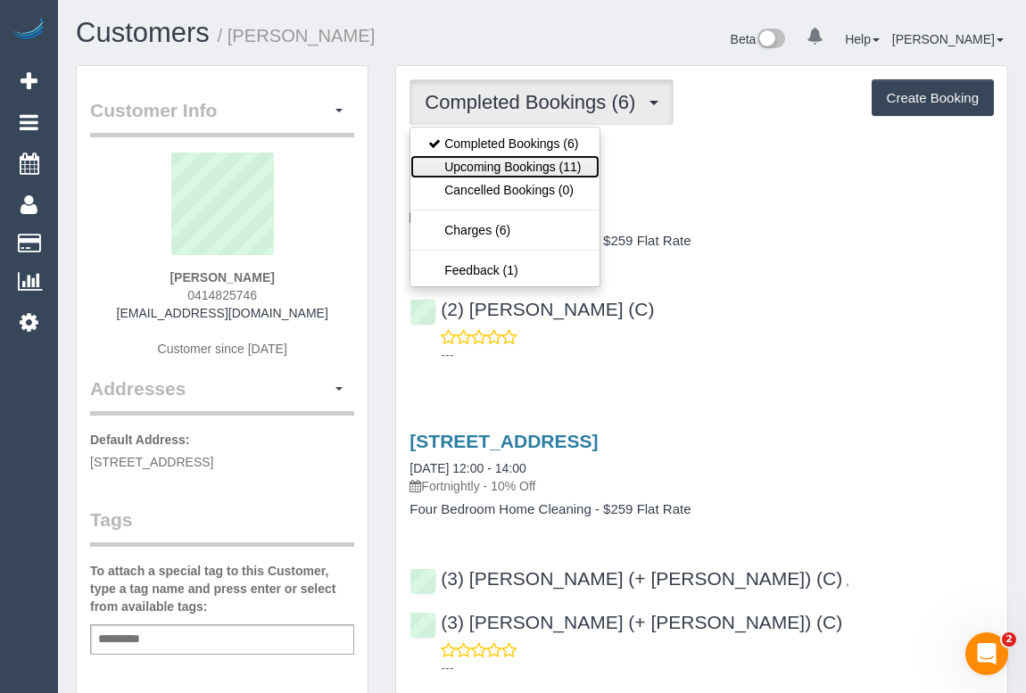
click at [528, 166] on link "Upcoming Bookings (11)" at bounding box center [505, 166] width 188 height 23
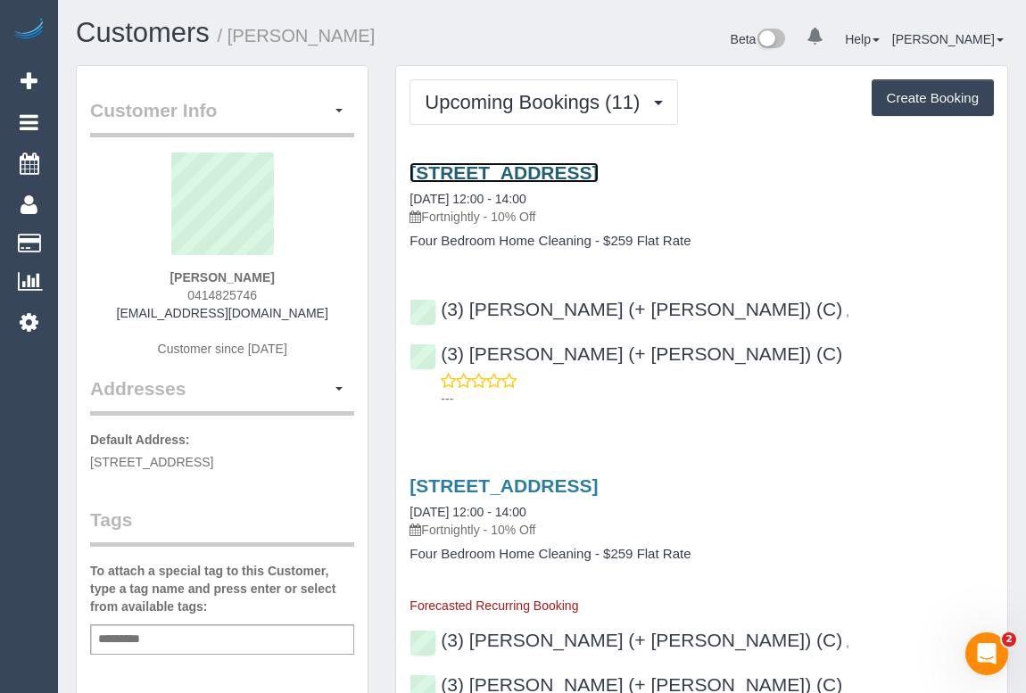
click at [598, 172] on link "74 Asling Street, Brighton, VIC 3186" at bounding box center [504, 172] width 188 height 21
click at [710, 216] on p "Fortnightly - 10% Off" at bounding box center [702, 217] width 585 height 18
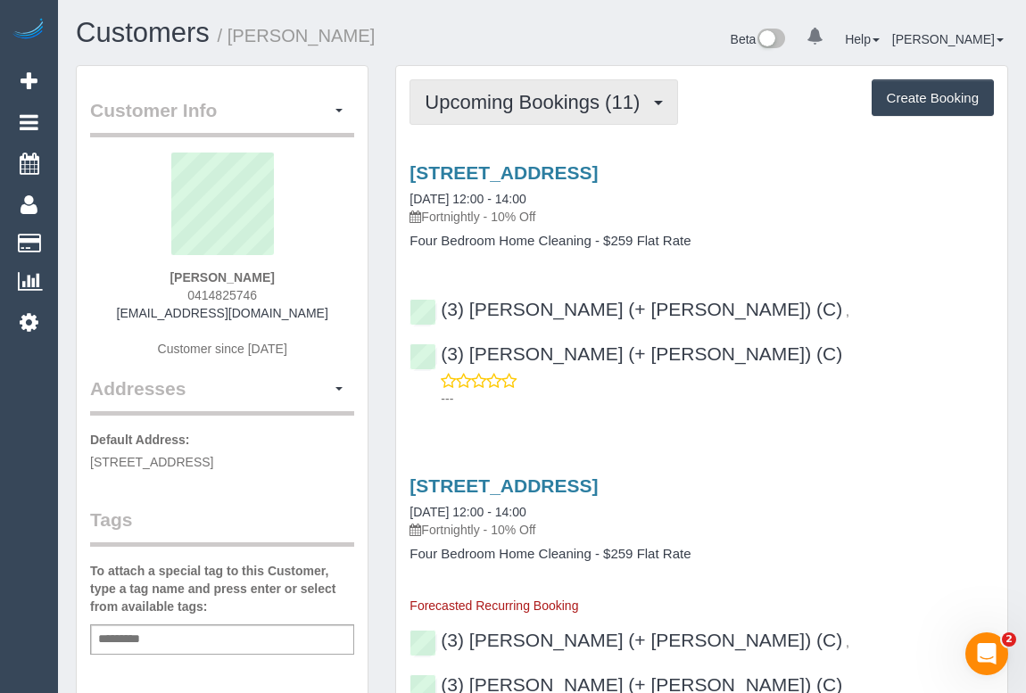
click at [525, 115] on button "Upcoming Bookings (11)" at bounding box center [544, 102] width 269 height 46
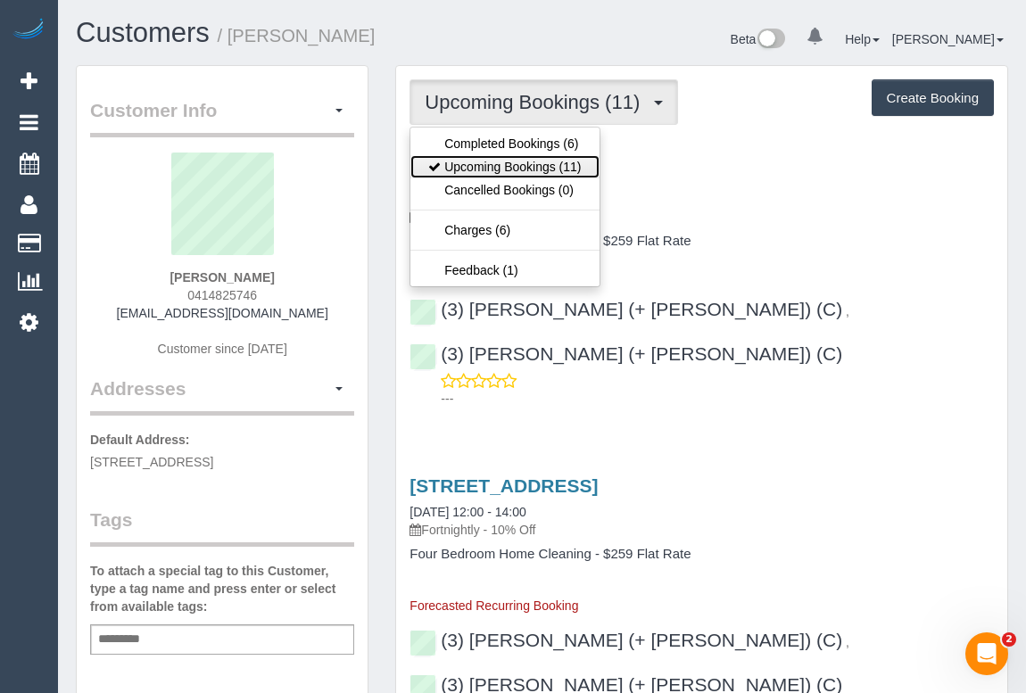
click at [516, 165] on link "Upcoming Bookings (11)" at bounding box center [505, 166] width 188 height 23
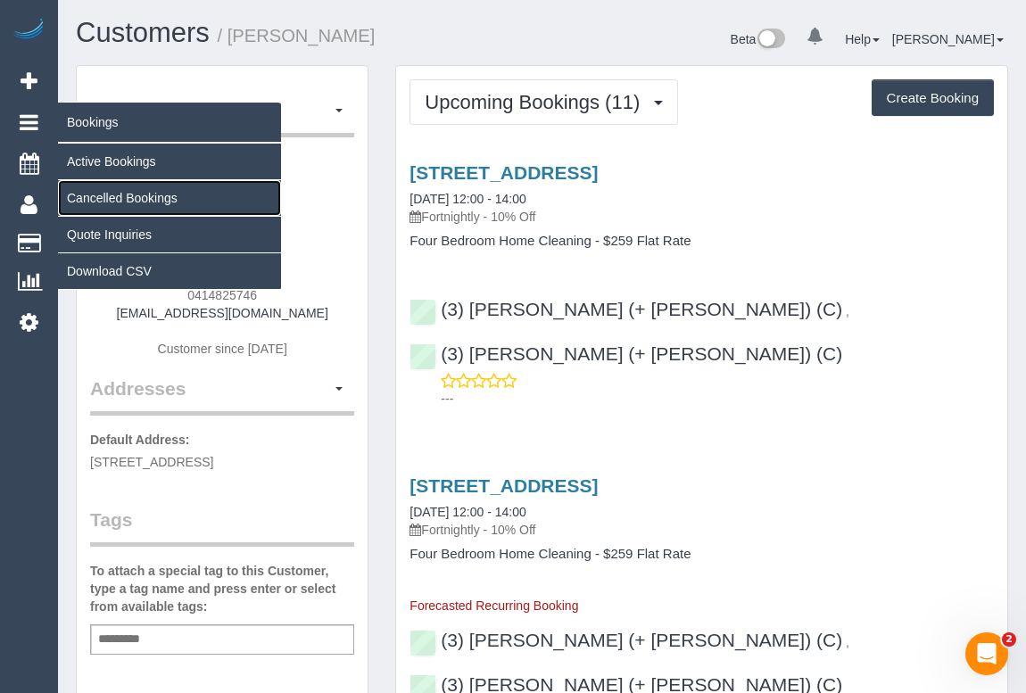
click at [81, 196] on link "Cancelled Bookings" at bounding box center [169, 198] width 223 height 36
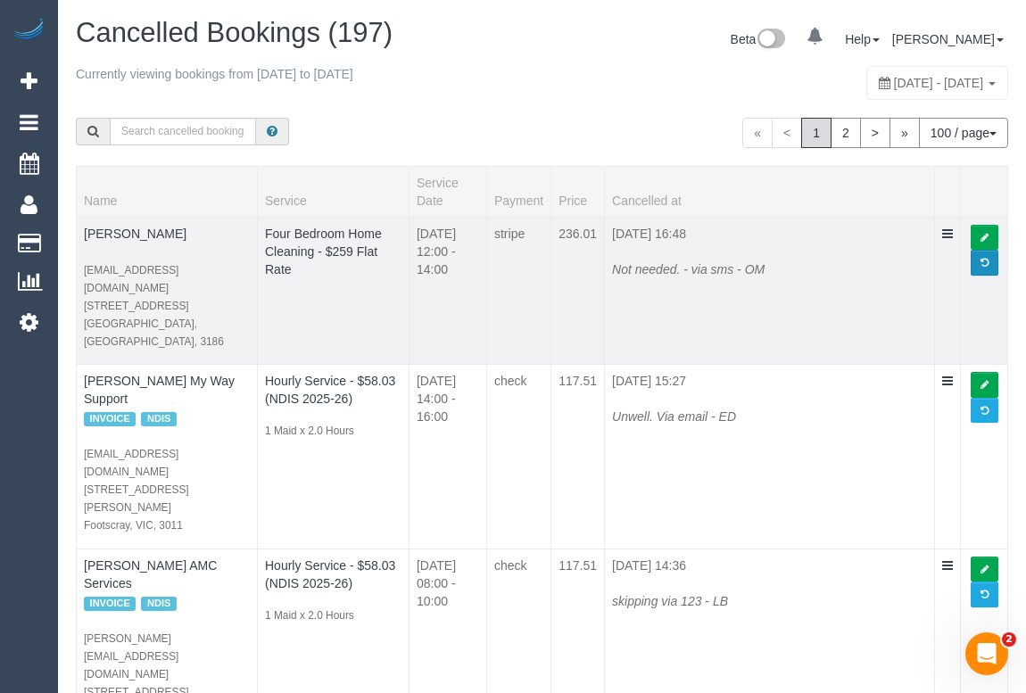
click at [977, 261] on link at bounding box center [985, 263] width 28 height 26
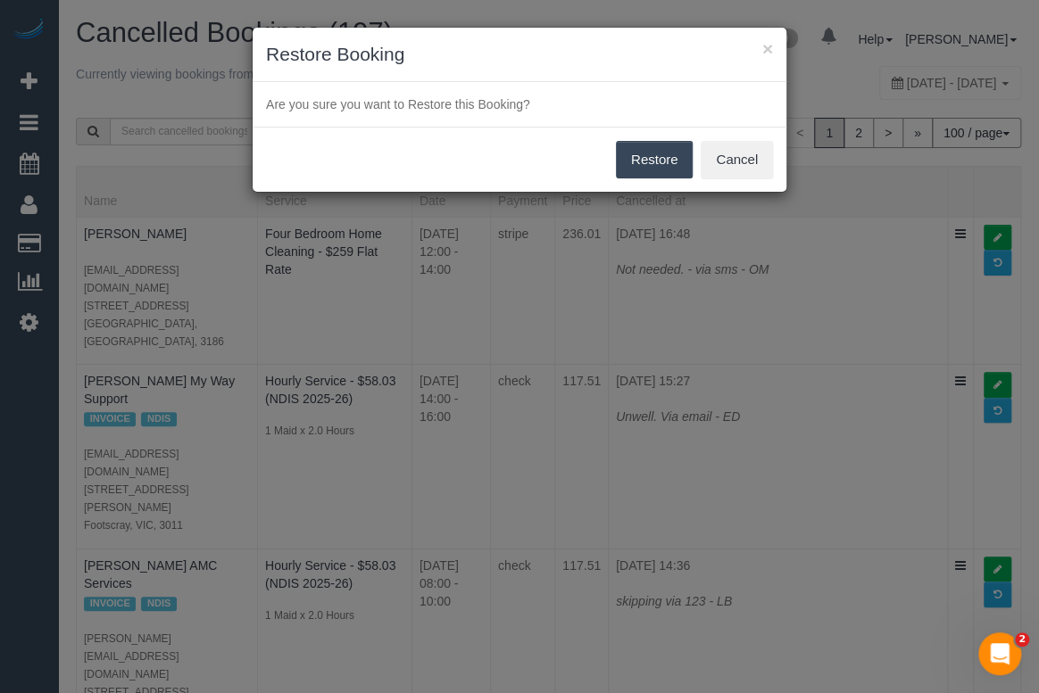
click at [627, 164] on button "Restore" at bounding box center [655, 159] width 78 height 37
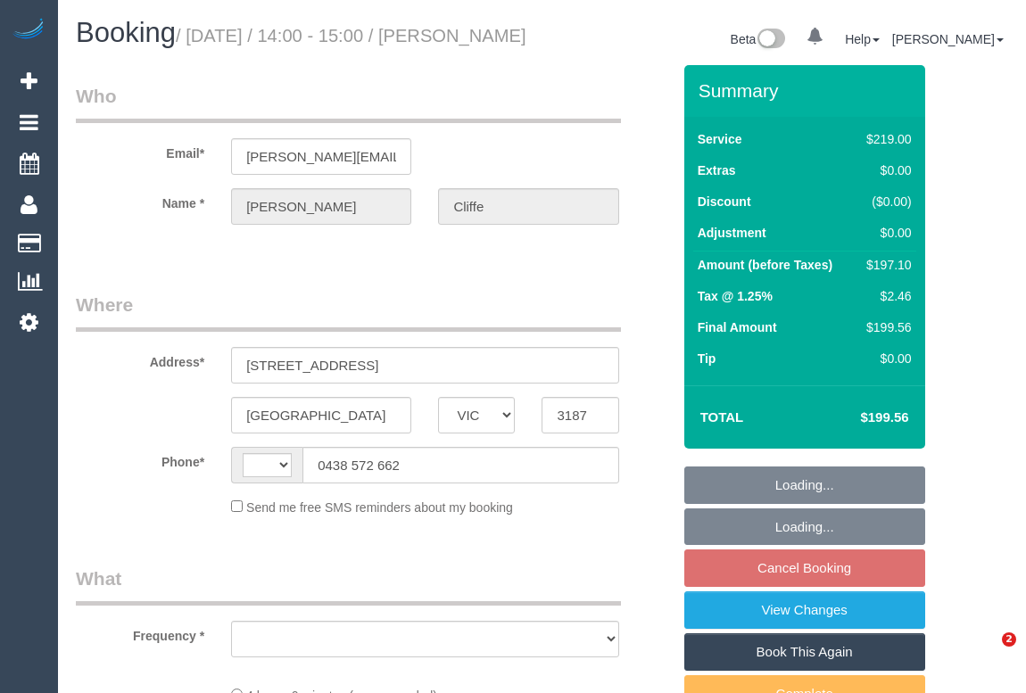
select select "VIC"
select select "string:AU"
select select "object:285"
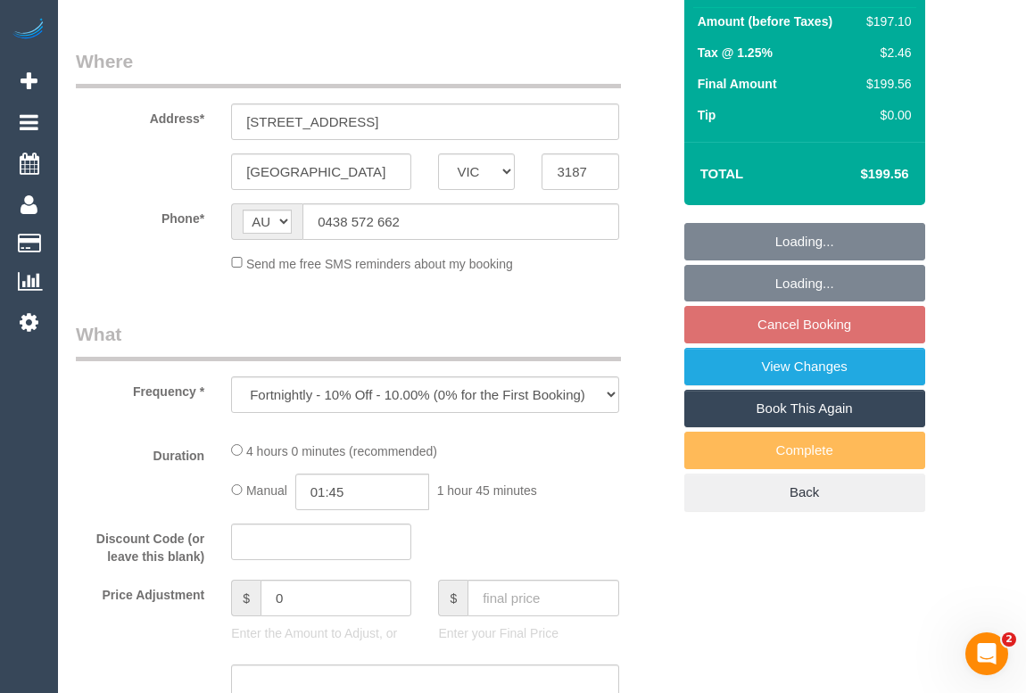
select select "string:stripe-pm_1H5Nsa2GScqysDRVnEjmSKI8"
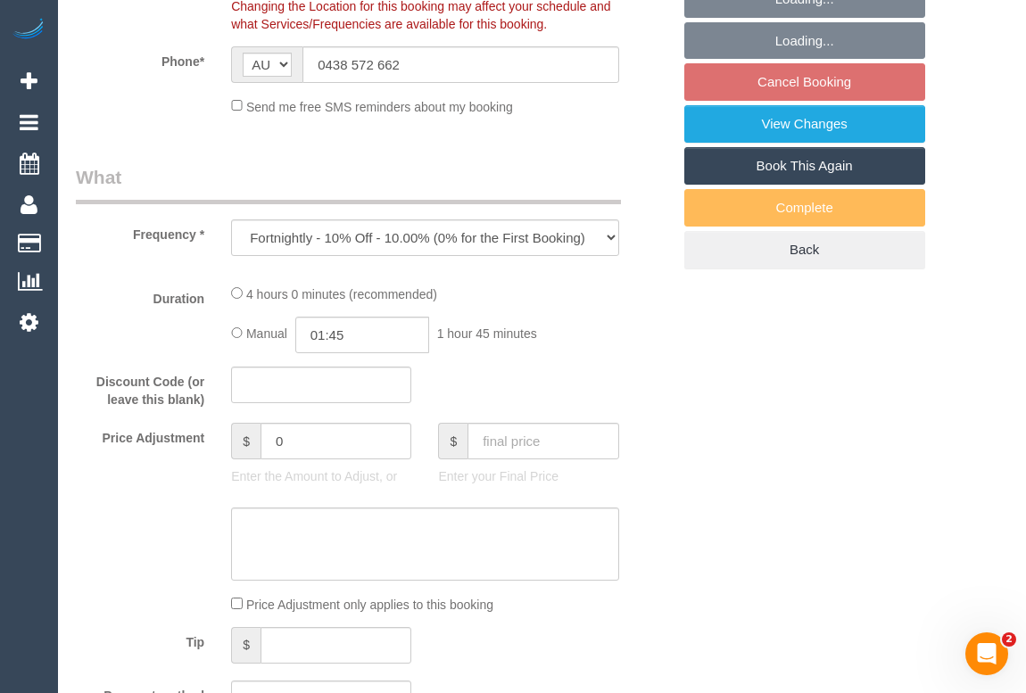
select select "number:27"
select select "number:14"
select select "number:18"
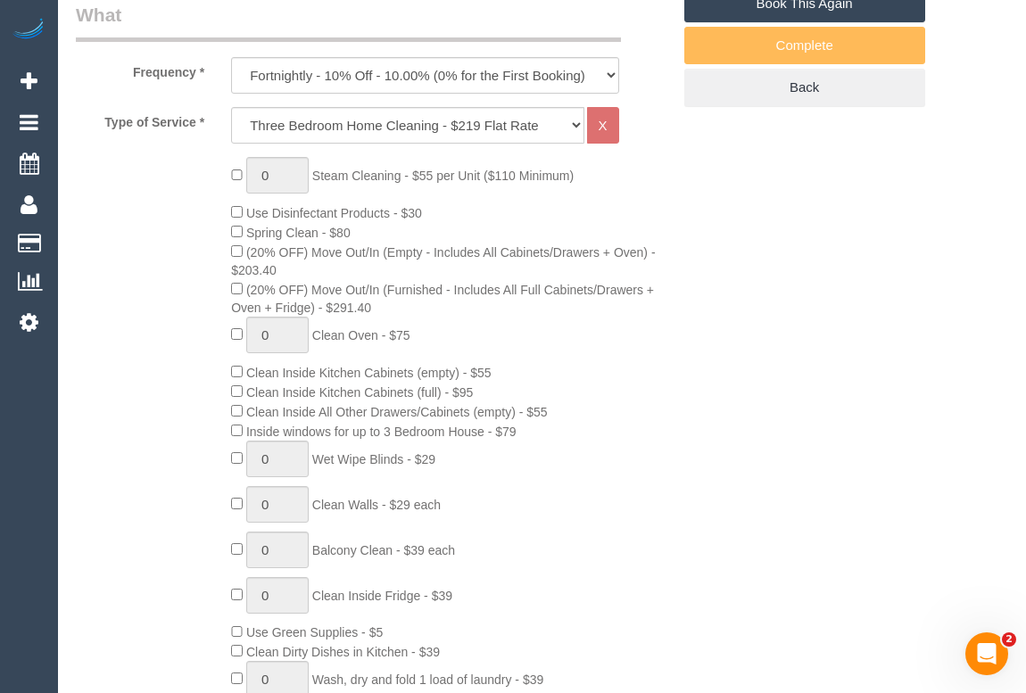
select select "object:781"
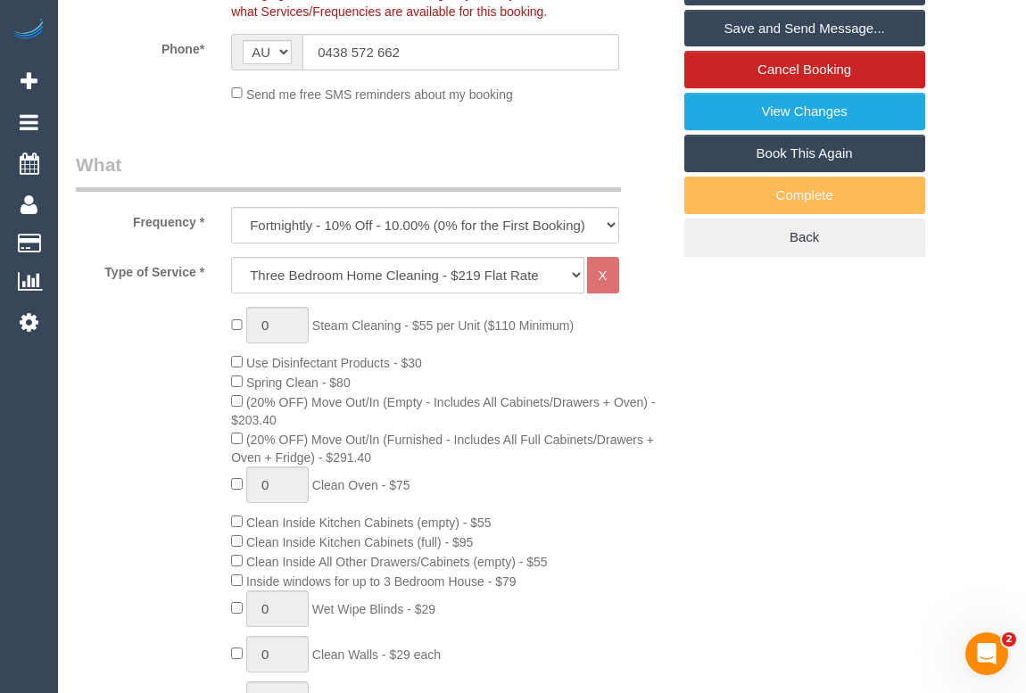
scroll to position [243, 0]
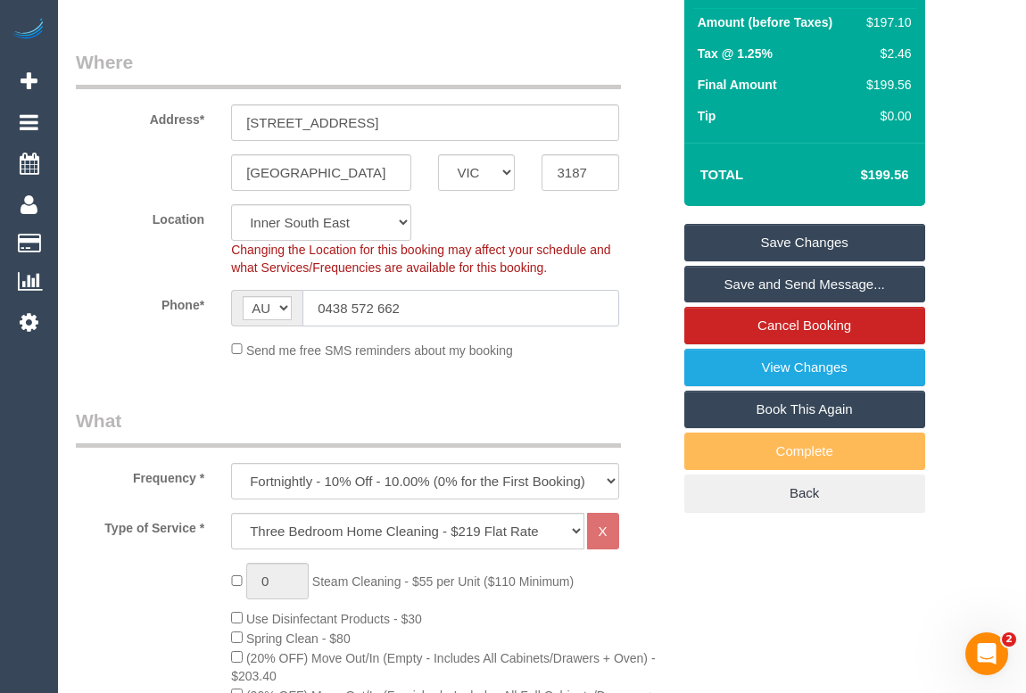
drag, startPoint x: 442, startPoint y: 330, endPoint x: 249, endPoint y: 325, distance: 192.8
click at [249, 325] on div "AF AL DZ AD AO AI AQ AG AR AM AW AU AT AZ BS BH BD BB BY BE BZ BJ BM BT BO BA B…" at bounding box center [424, 308] width 387 height 37
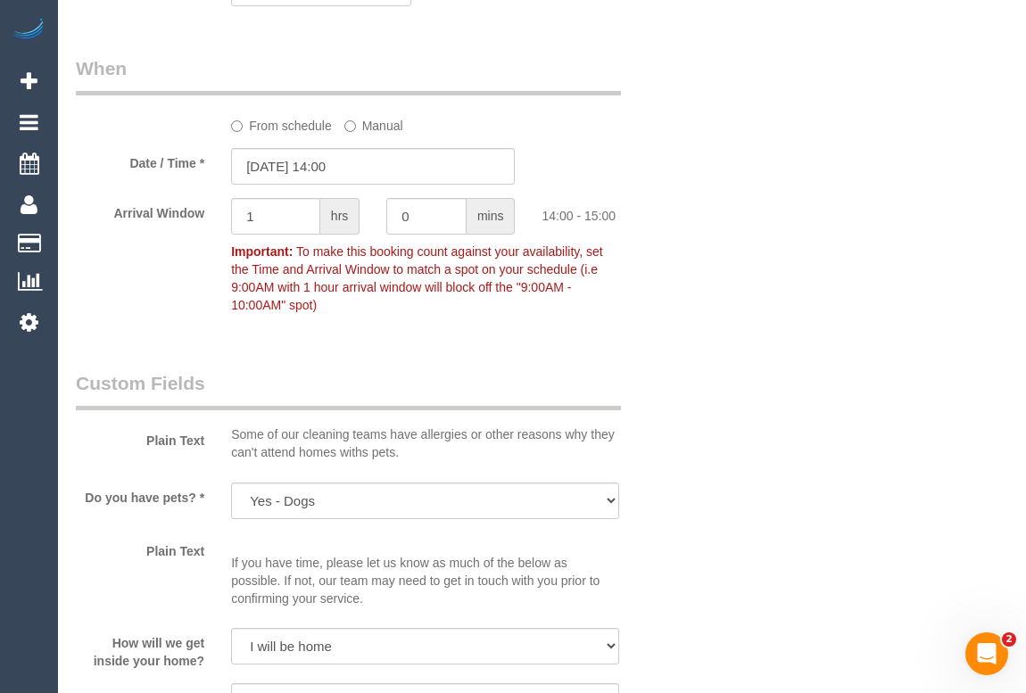
scroll to position [1946, 0]
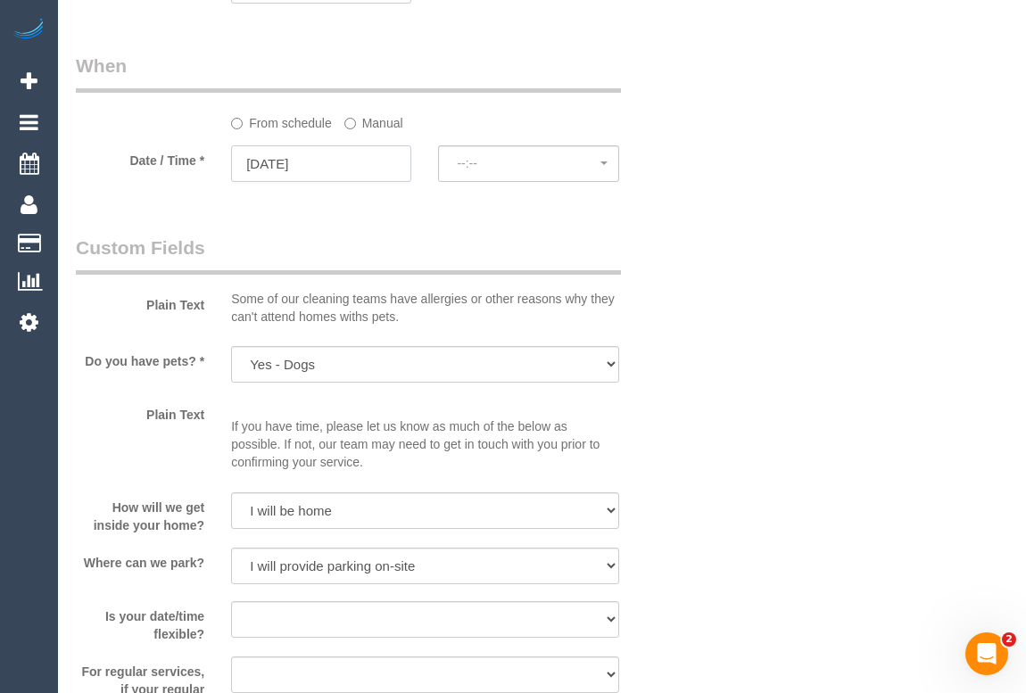
click at [303, 182] on input "19/09/2025" at bounding box center [321, 163] width 180 height 37
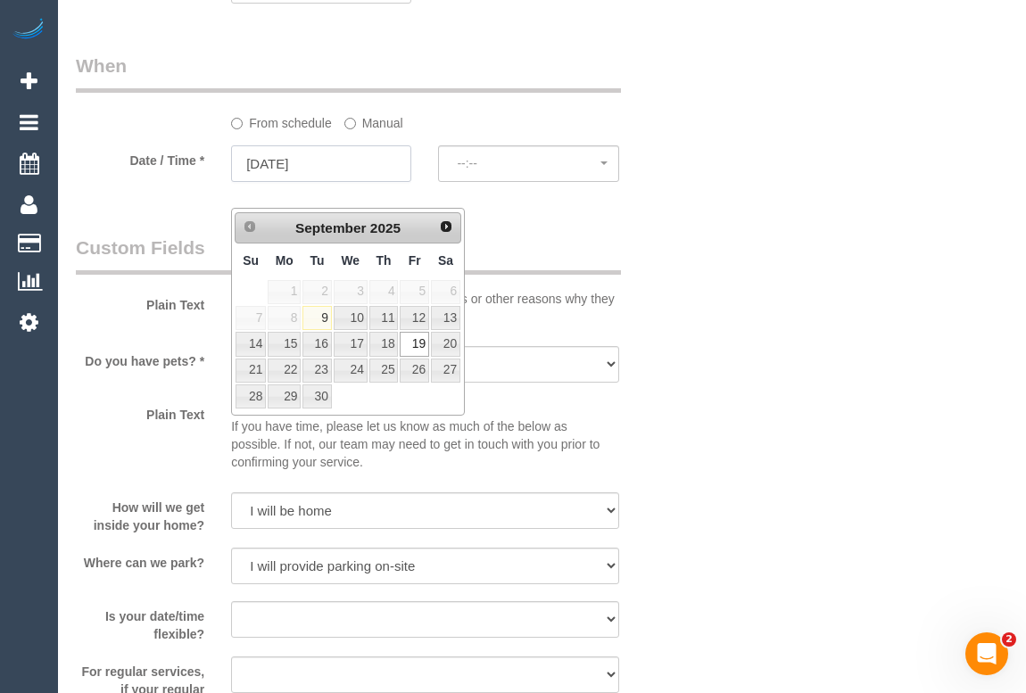
select select "spot22"
click at [416, 319] on link "12" at bounding box center [414, 318] width 29 height 24
type input "12/09/2025"
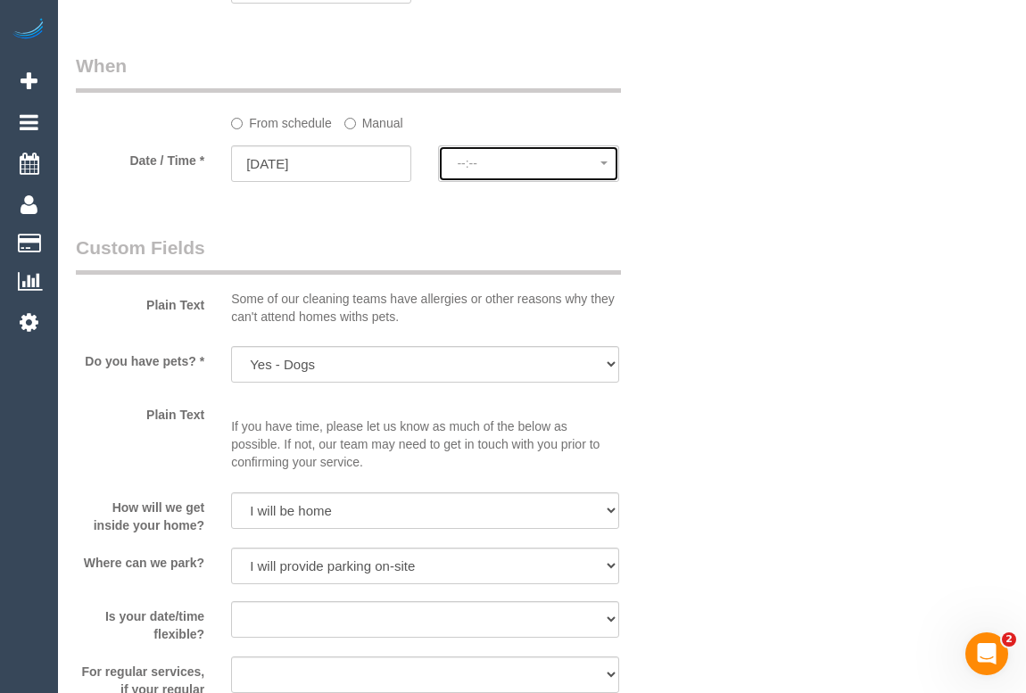
click at [505, 170] on span "--:--" at bounding box center [528, 163] width 143 height 14
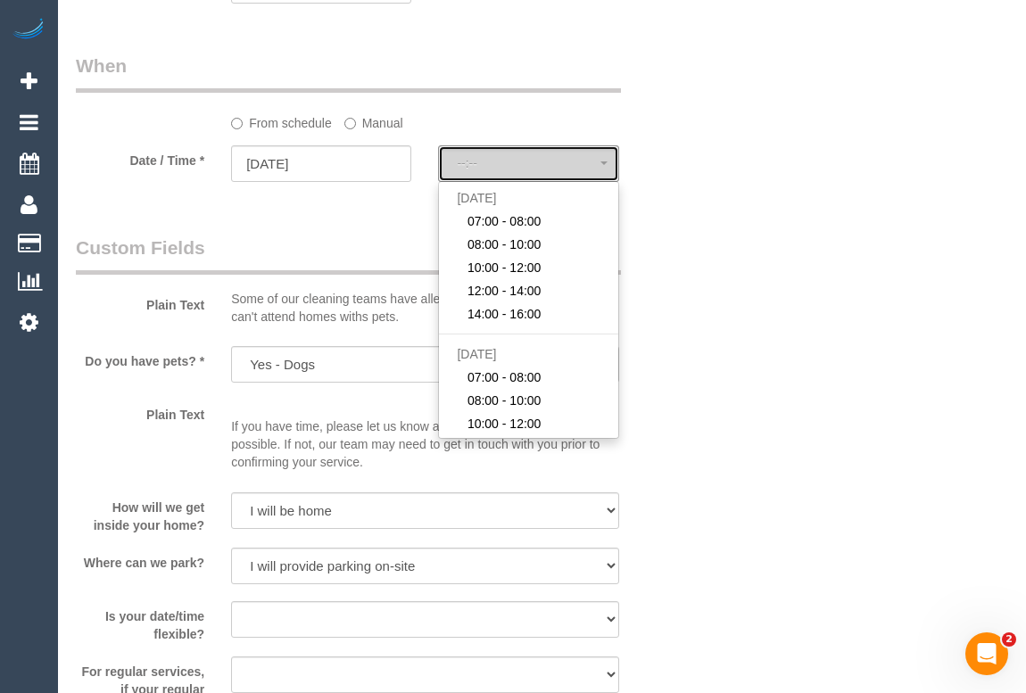
select select "spot43"
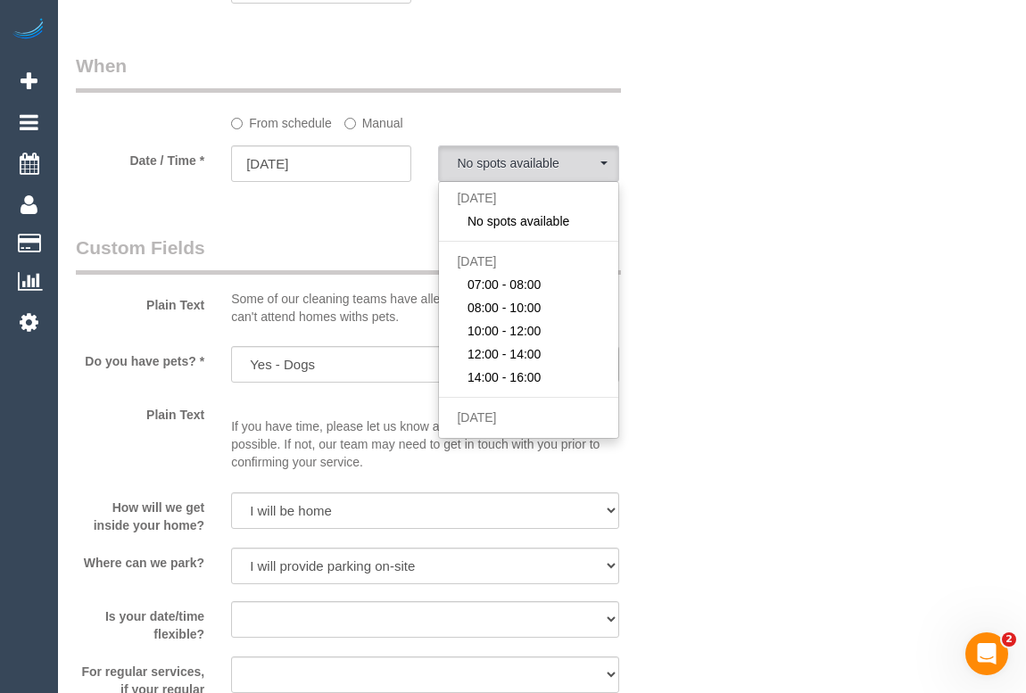
click at [881, 285] on div "Who Email* caroline.cliffe@icloud.com Name * Caroline Cliffe Where Address* 9 W…" at bounding box center [542, 0] width 933 height 3762
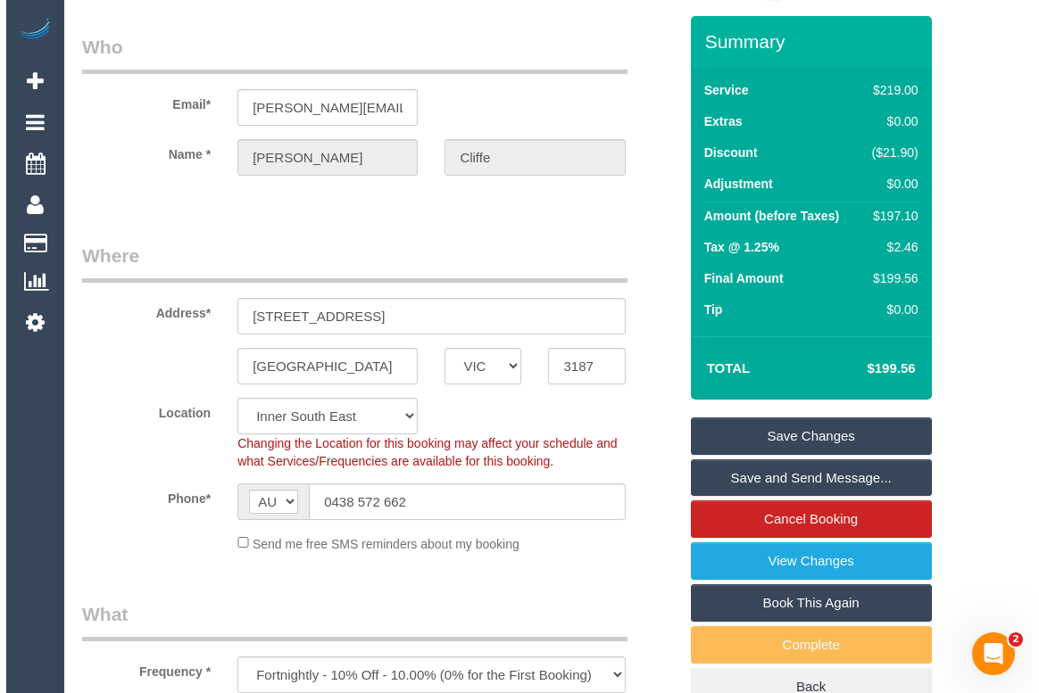
scroll to position [0, 0]
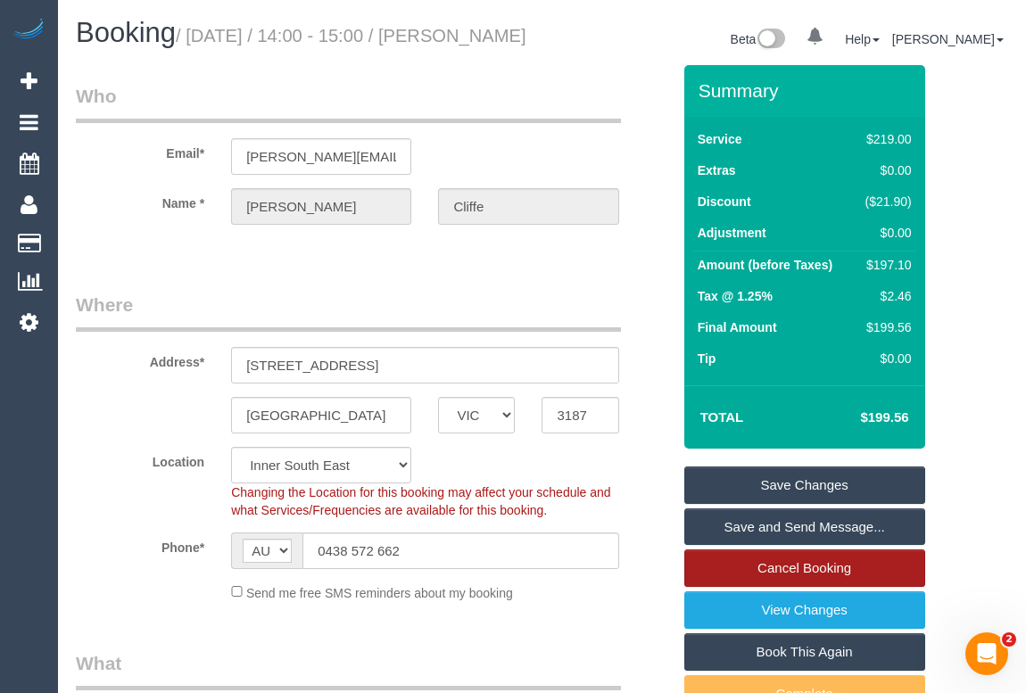
click at [830, 587] on link "Cancel Booking" at bounding box center [805, 568] width 241 height 37
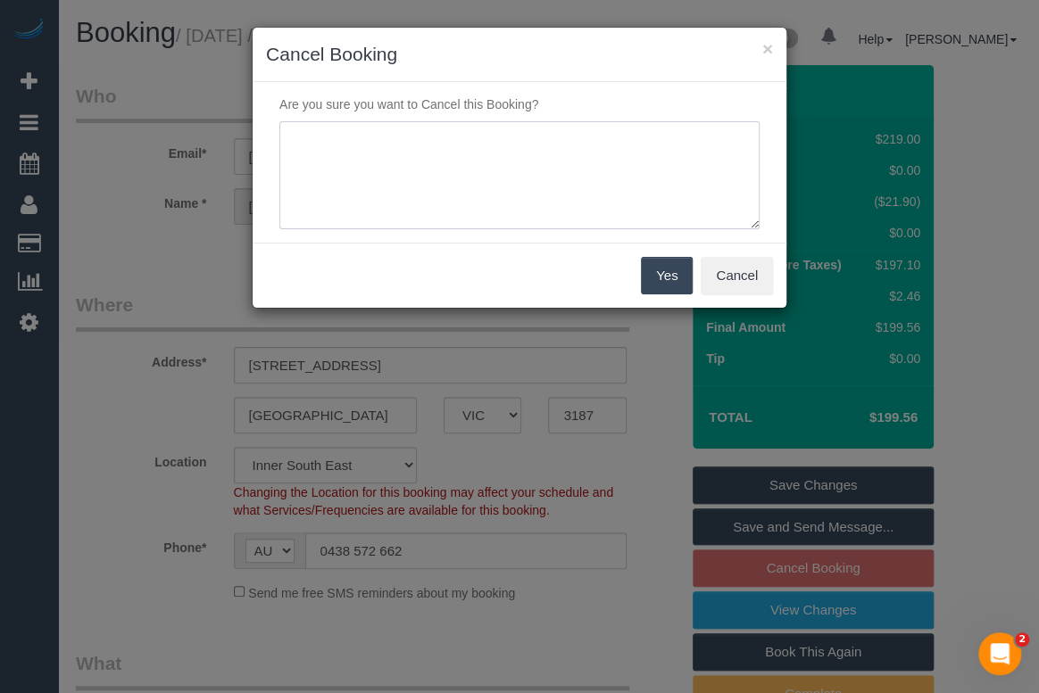
click at [433, 143] on textarea at bounding box center [519, 175] width 480 height 109
type textarea "N"
type textarea "C"
click at [424, 135] on textarea at bounding box center [519, 175] width 480 height 109
type textarea "Not needed. via sms - OM"
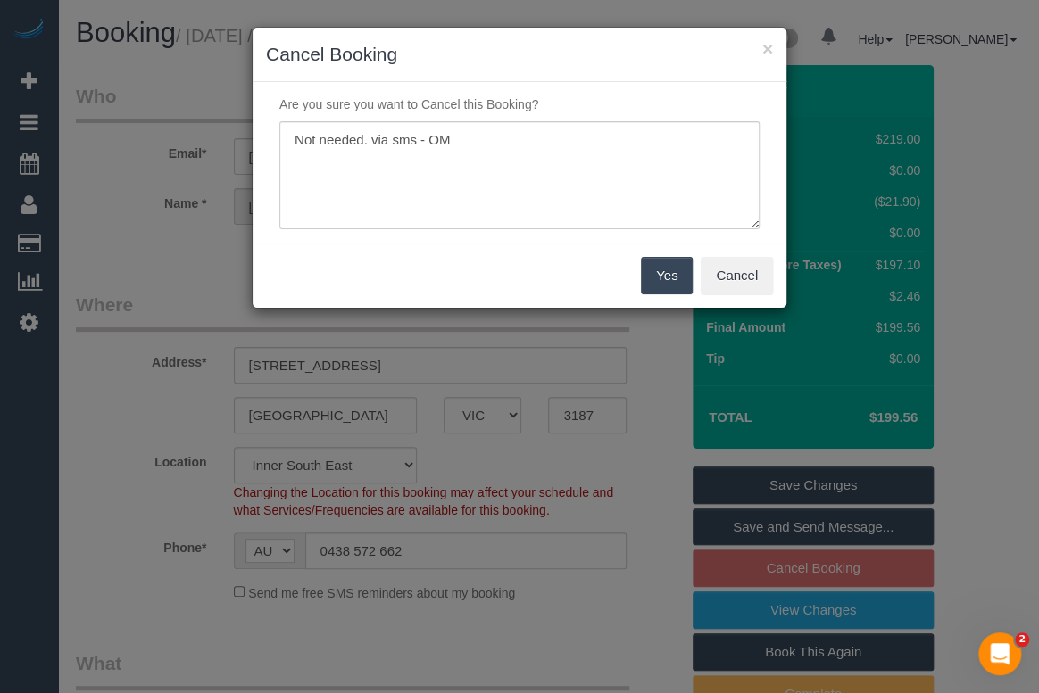
click at [666, 272] on button "Yes" at bounding box center [667, 275] width 52 height 37
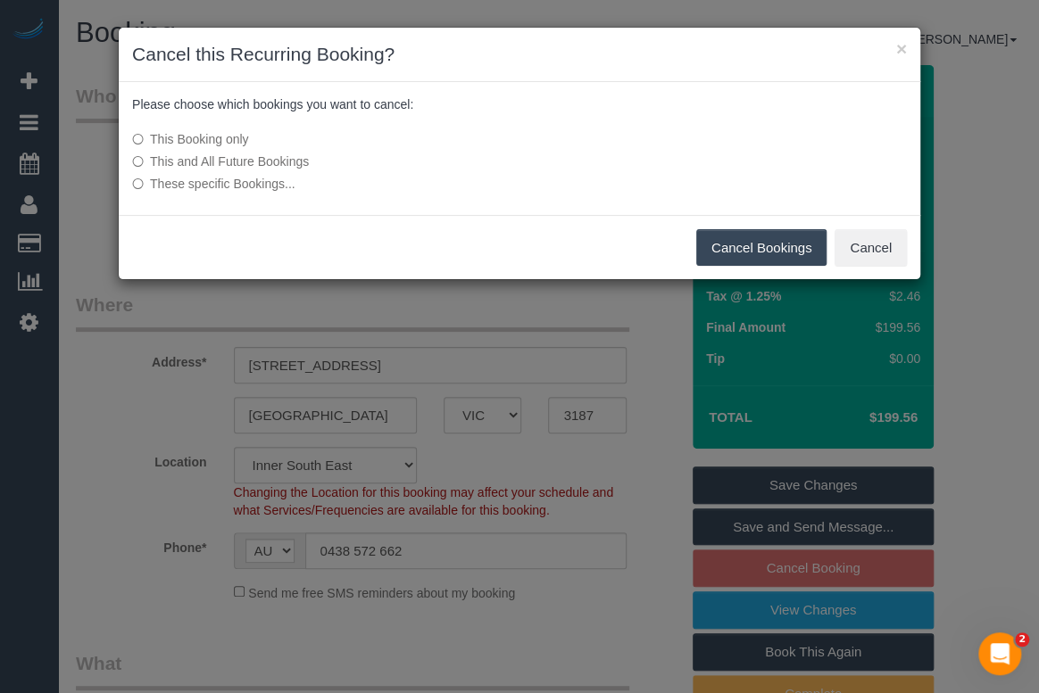
click at [768, 242] on button "Cancel Bookings" at bounding box center [761, 247] width 131 height 37
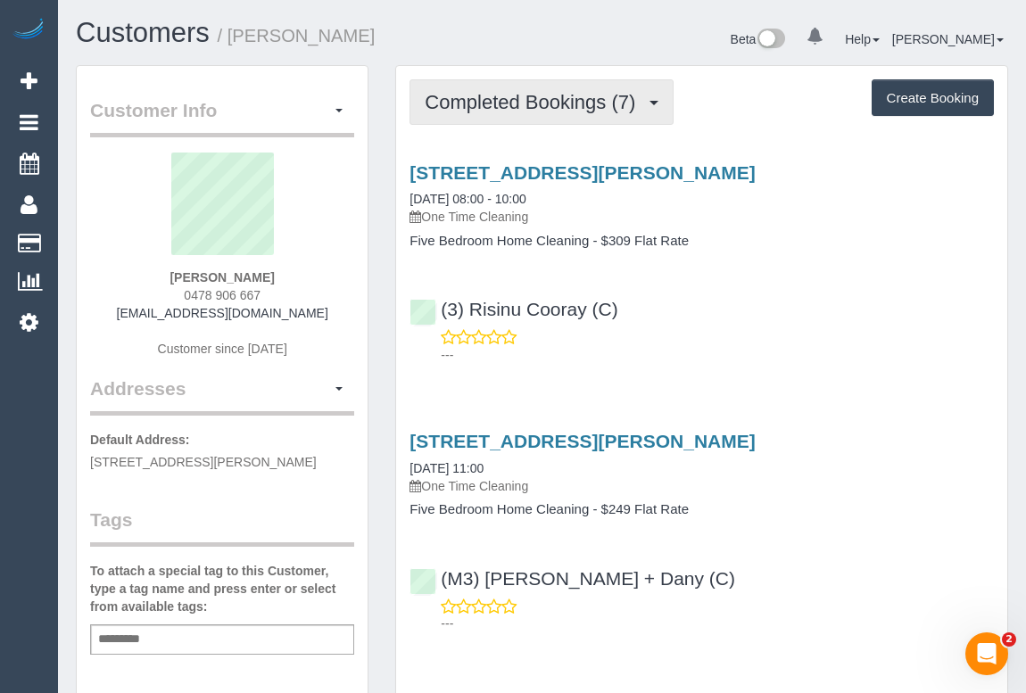
click at [561, 107] on span "Completed Bookings (7)" at bounding box center [535, 102] width 220 height 22
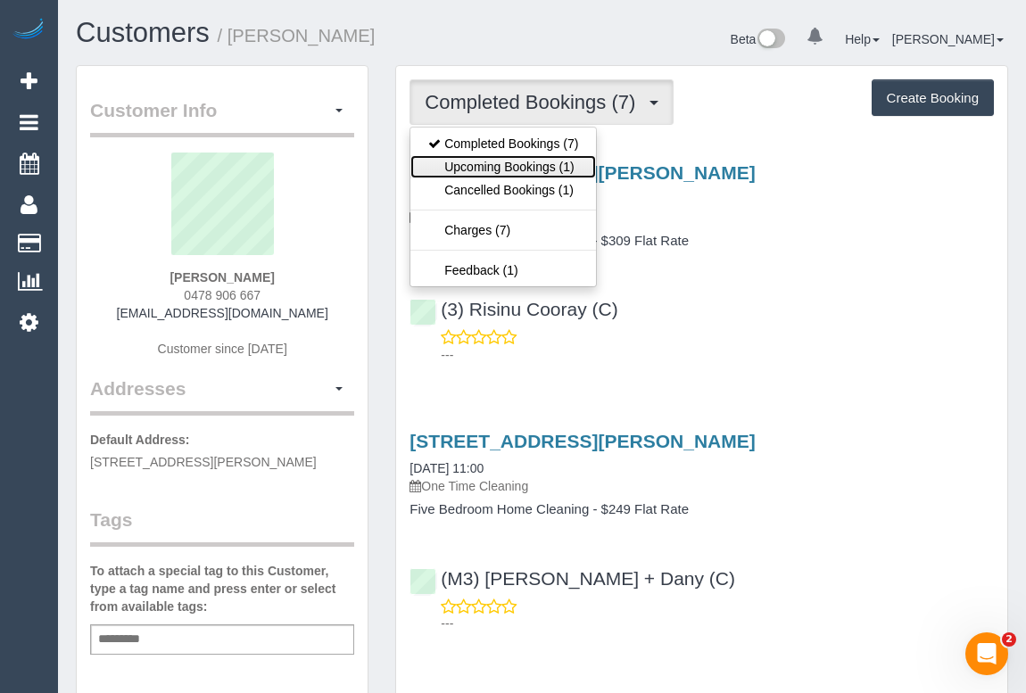
click at [532, 165] on link "Upcoming Bookings (1)" at bounding box center [504, 166] width 186 height 23
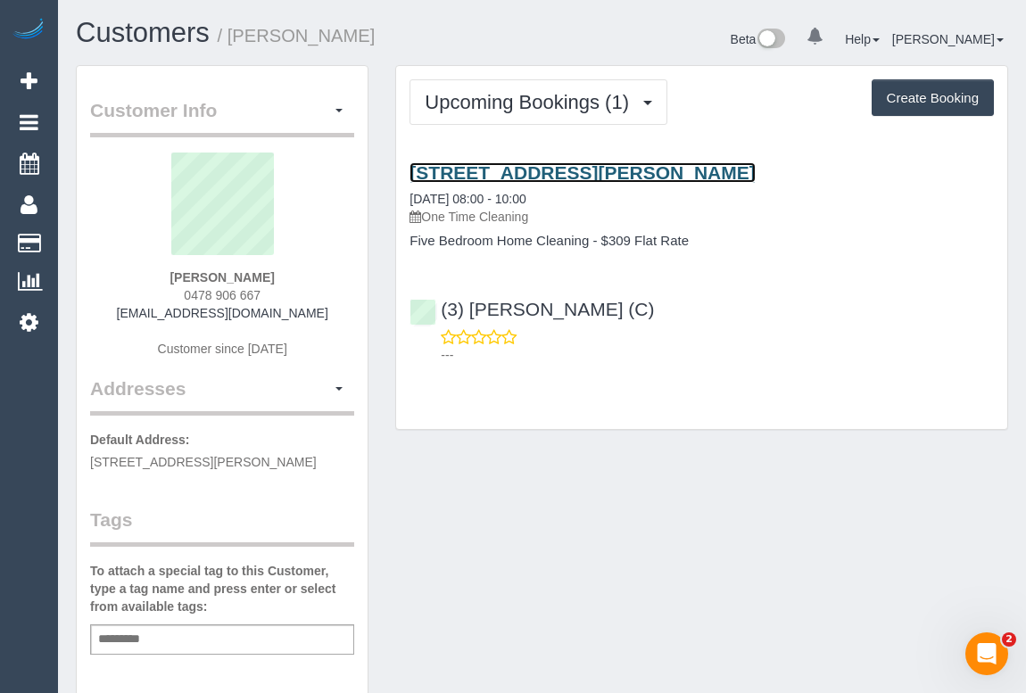
click at [544, 174] on link "[STREET_ADDRESS][PERSON_NAME]" at bounding box center [582, 172] width 345 height 21
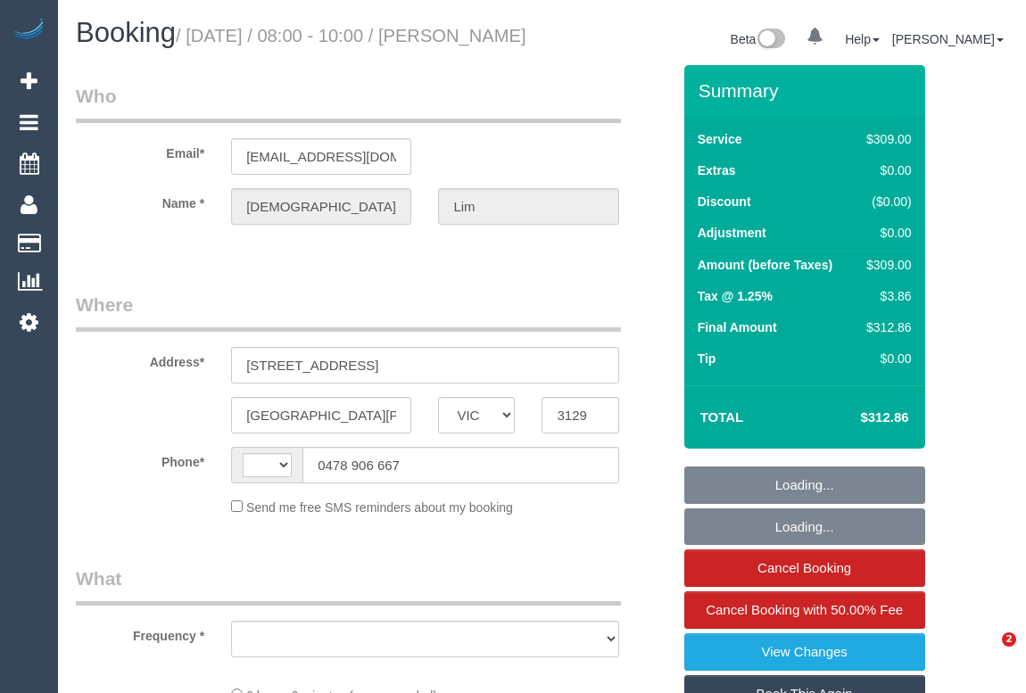
select select "VIC"
select select "string:AU"
select select "object:532"
select select "string:stripe-pm_1S13ns2GScqysDRVhwKYBl9Z"
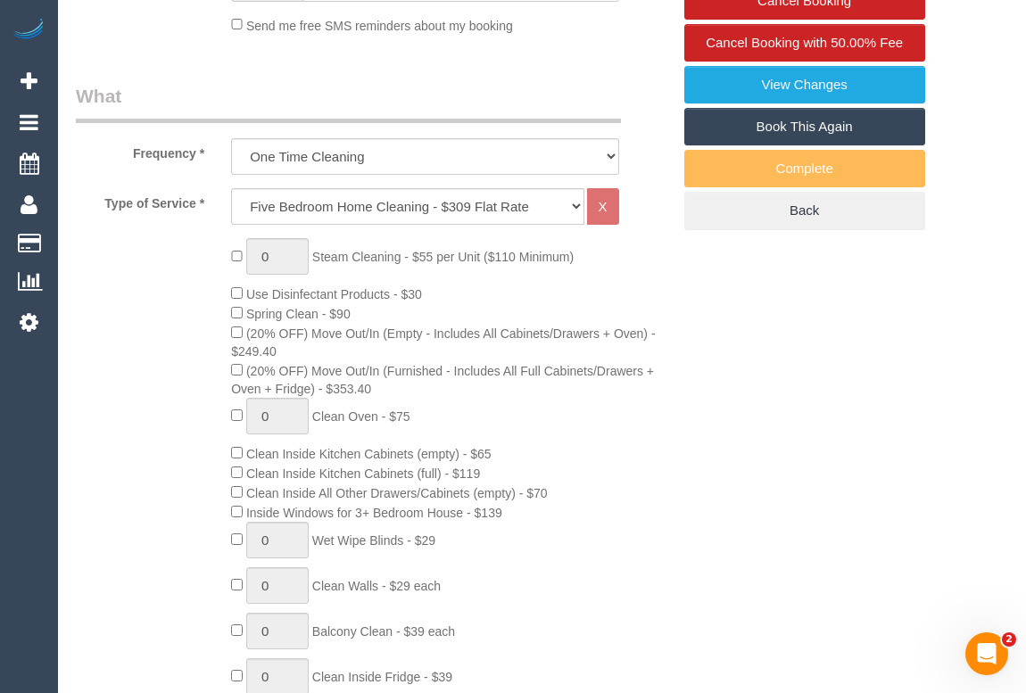
select select "number:28"
select select "number:14"
select select "number:19"
select select "number:25"
select select "number:13"
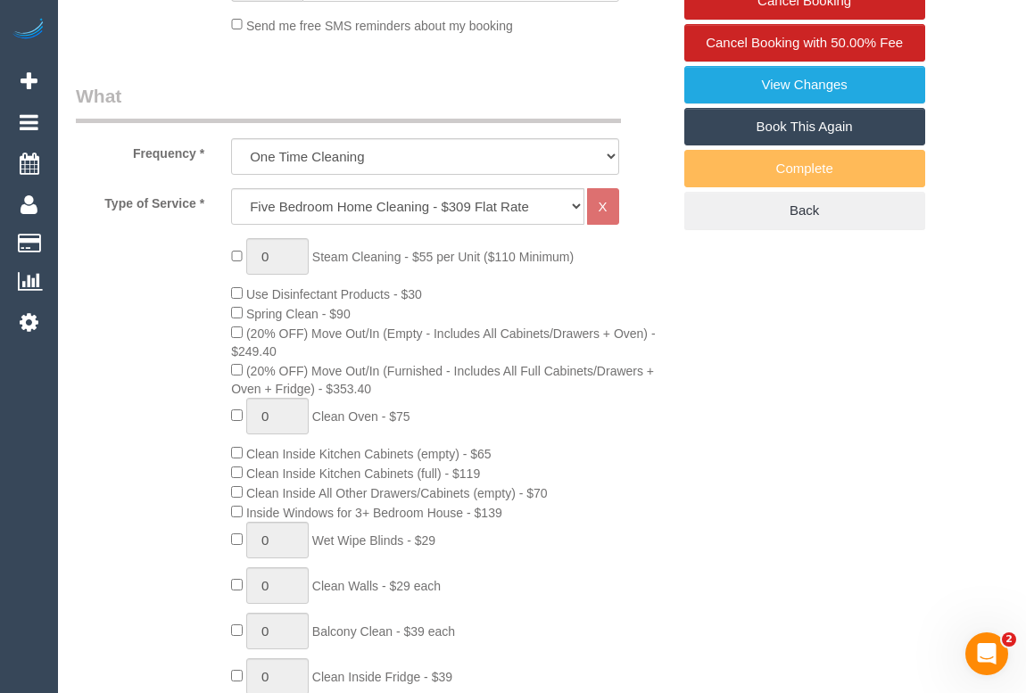
select select "object:781"
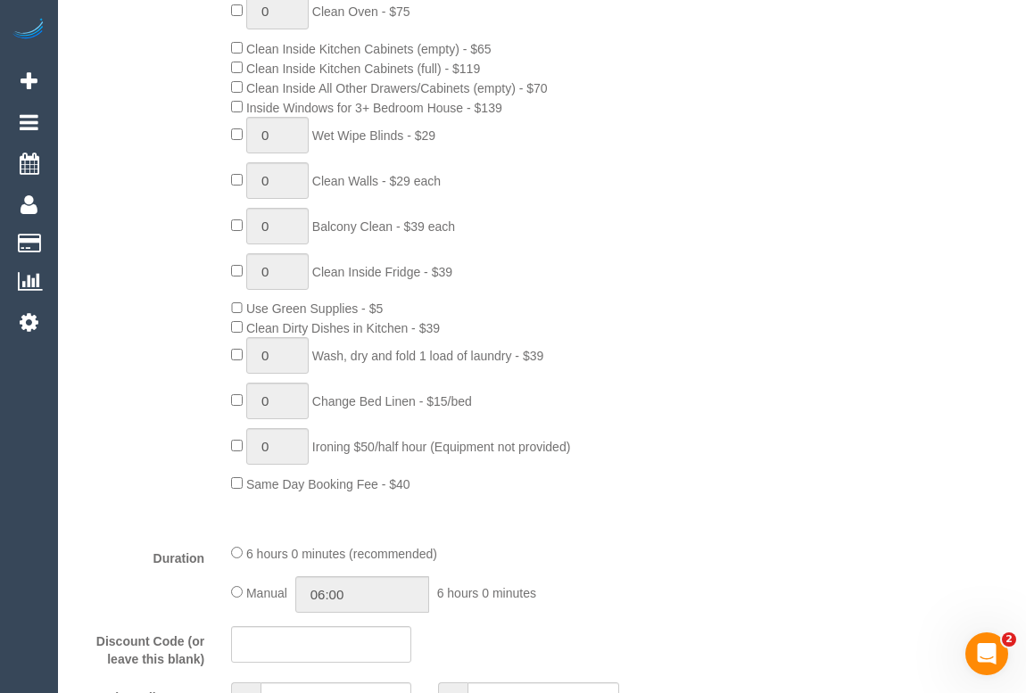
select select "spot1"
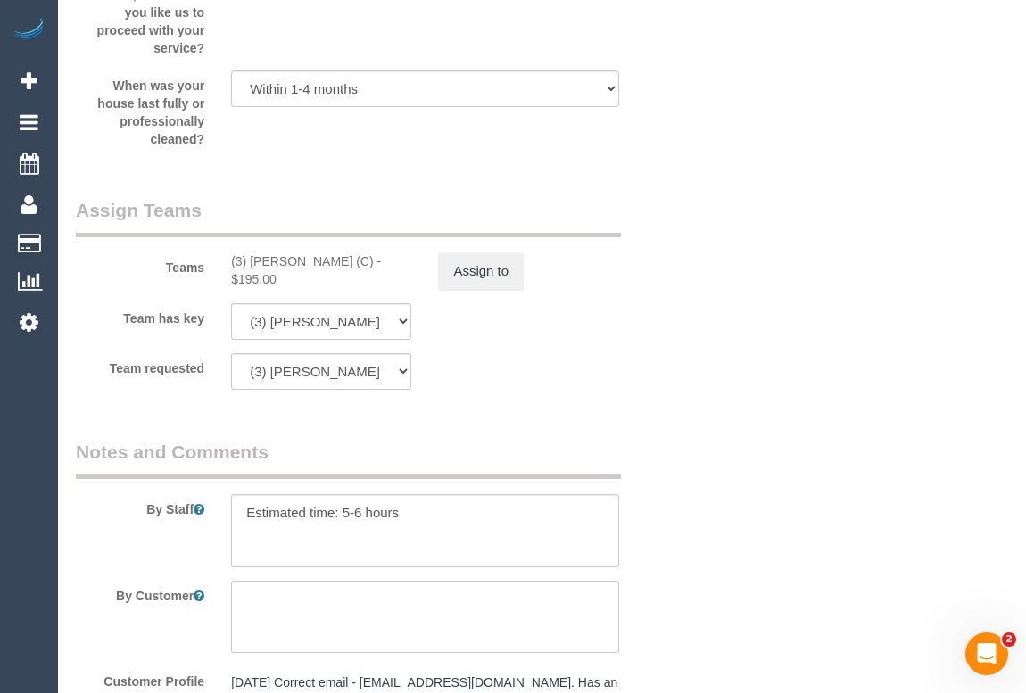
scroll to position [2839, 0]
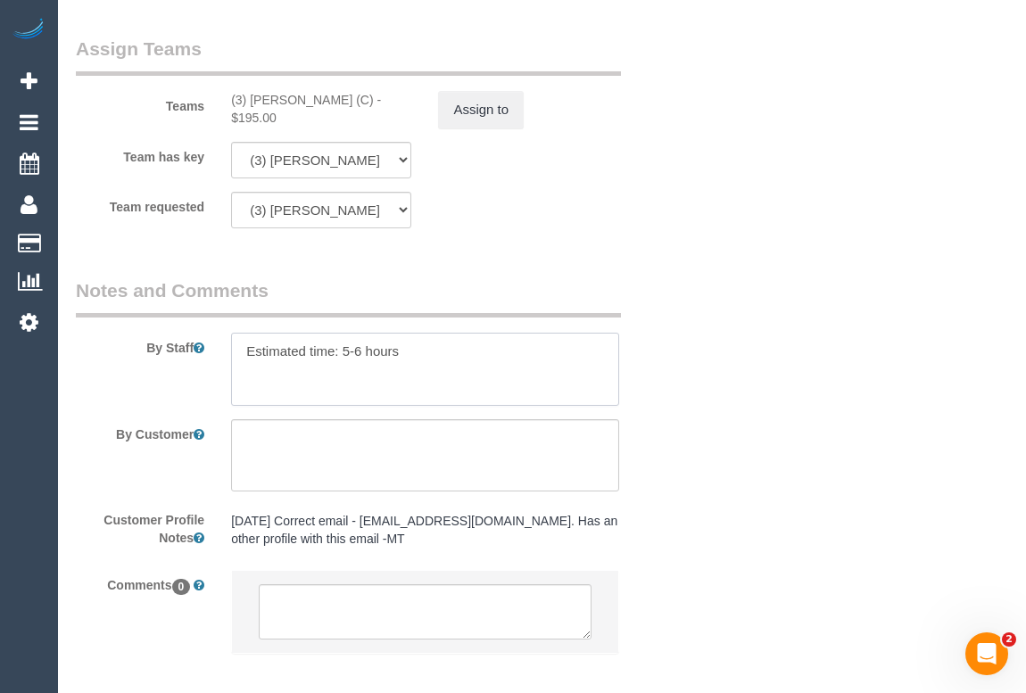
click at [257, 401] on textarea at bounding box center [424, 369] width 387 height 73
click at [410, 378] on textarea at bounding box center [424, 369] width 387 height 73
click at [498, 393] on textarea at bounding box center [424, 369] width 387 height 73
click at [436, 393] on textarea at bounding box center [424, 369] width 387 height 73
click at [534, 386] on textarea at bounding box center [424, 369] width 387 height 73
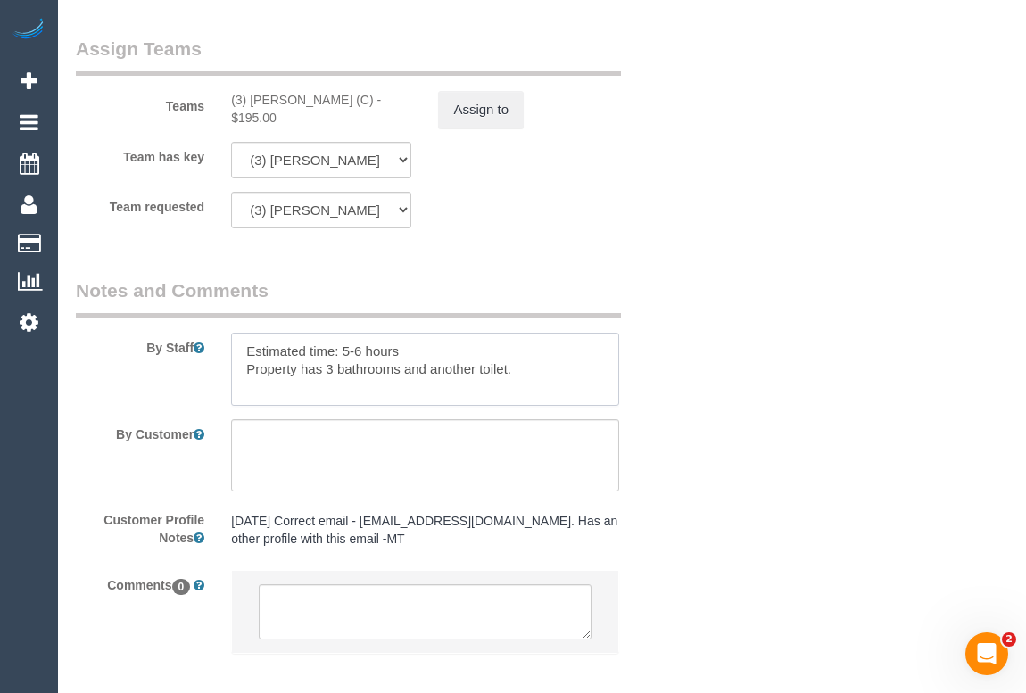
type textarea "Estimated time: 5-6 hours Property has 3 bathrooms and another toilet."
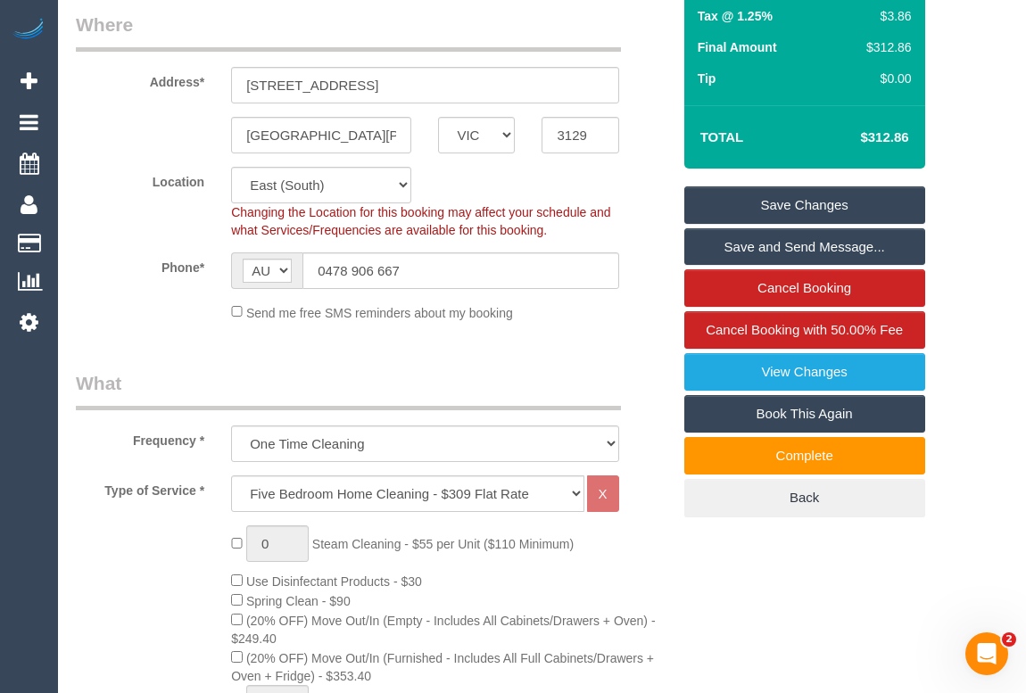
scroll to position [271, 0]
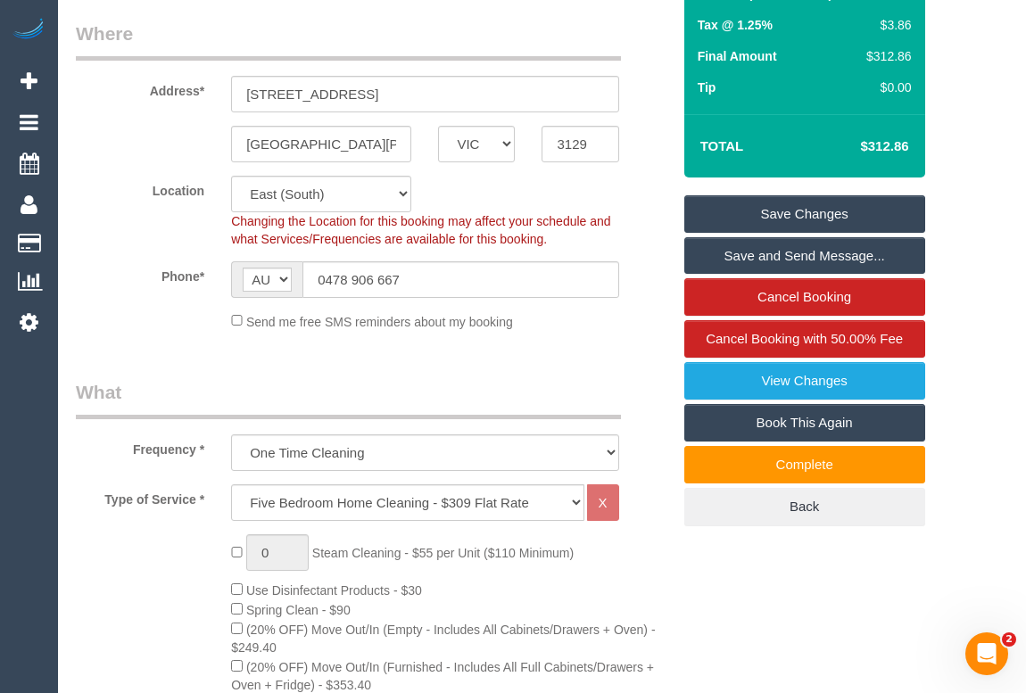
click at [835, 233] on link "Save Changes" at bounding box center [805, 213] width 241 height 37
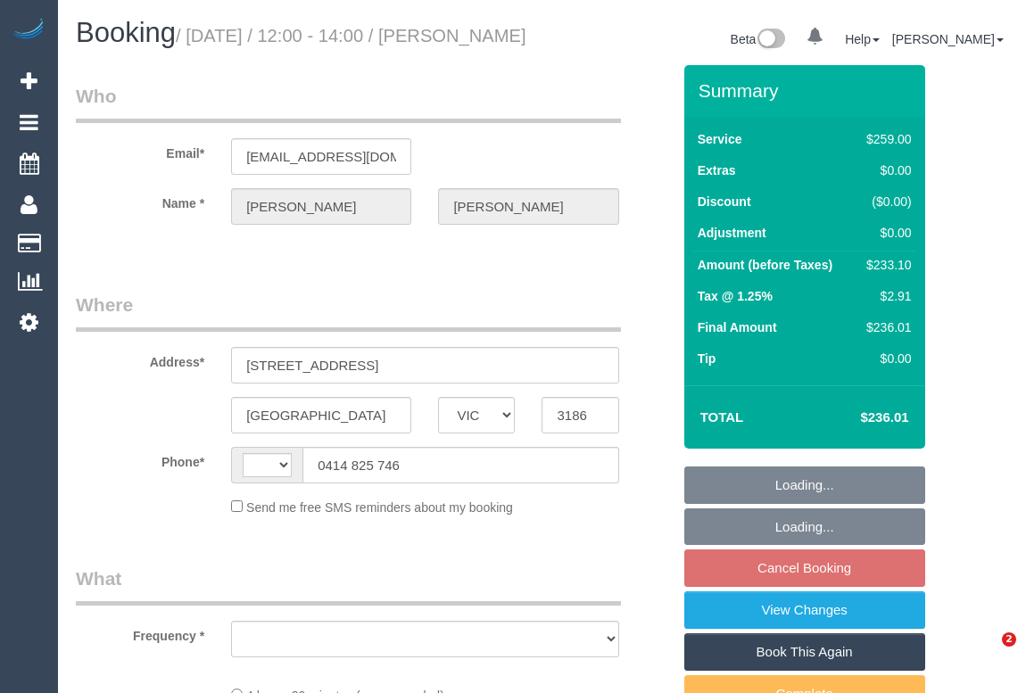
select select "VIC"
select select "object:285"
select select "string:stripe-pm_1RPuXO2GScqysDRV9r1HAXcN"
select select "number:28"
select select "number:14"
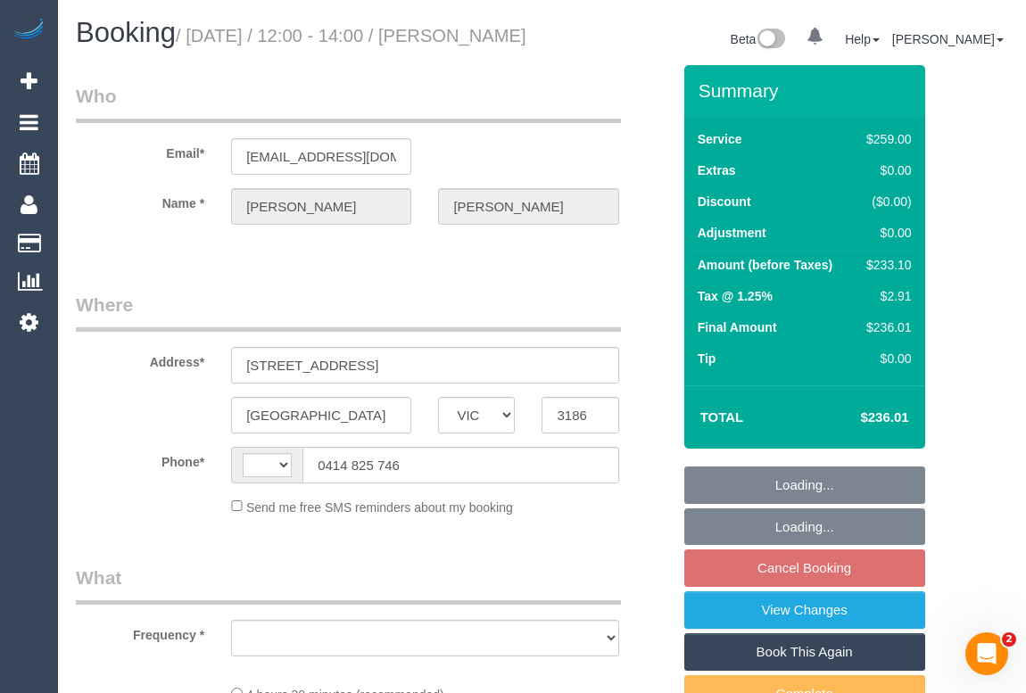
select select "number:19"
select select "number:24"
select select "number:12"
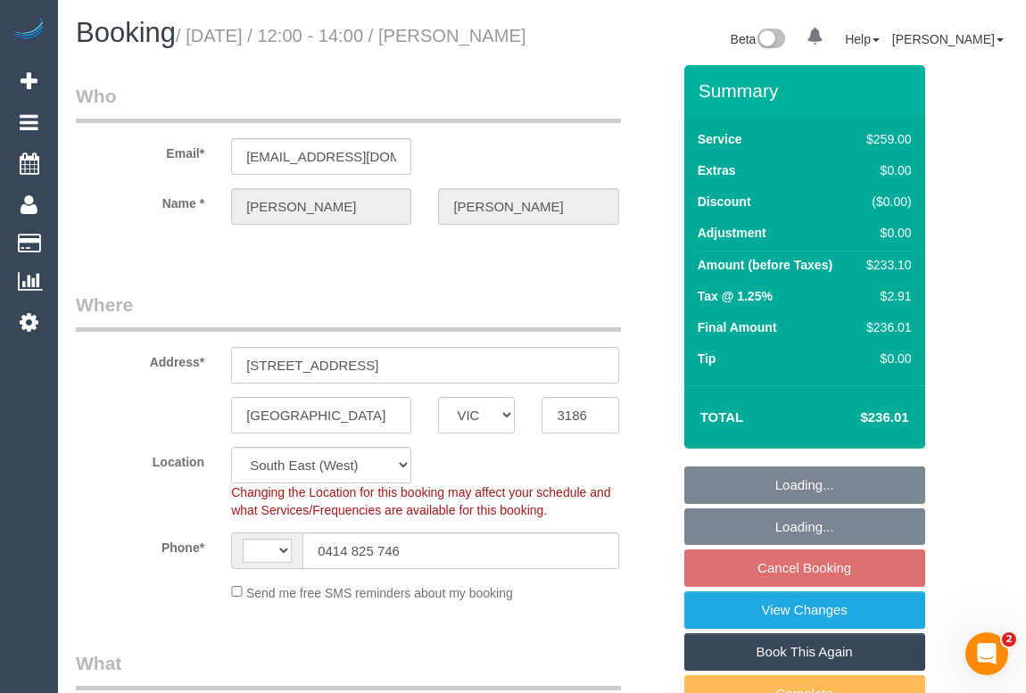
select select "string:AU"
select select "object:685"
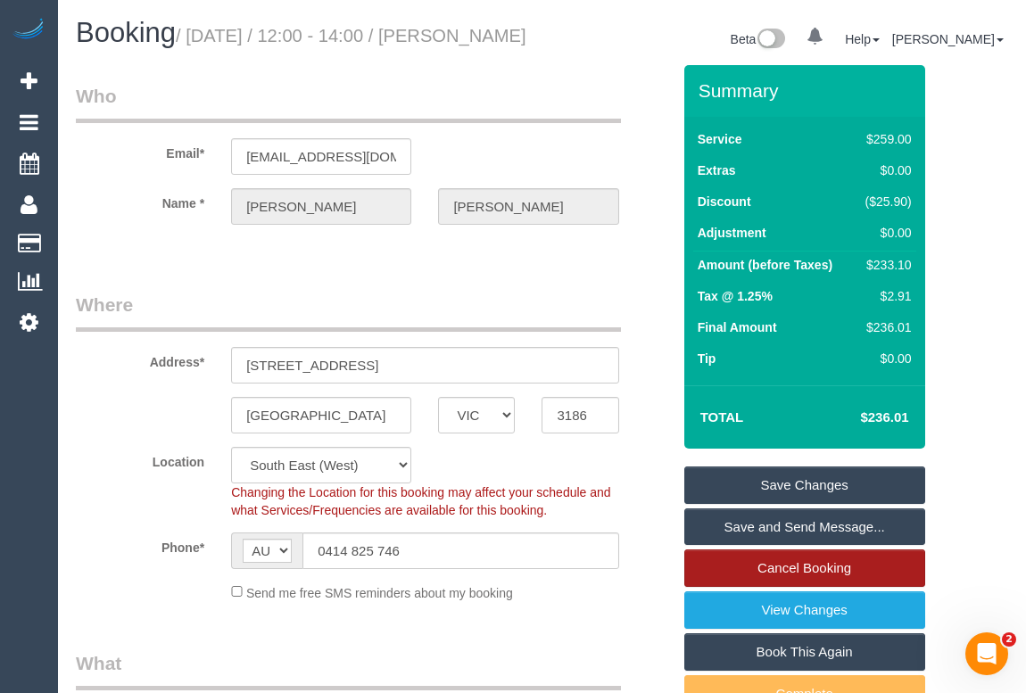
click at [783, 587] on link "Cancel Booking" at bounding box center [805, 568] width 241 height 37
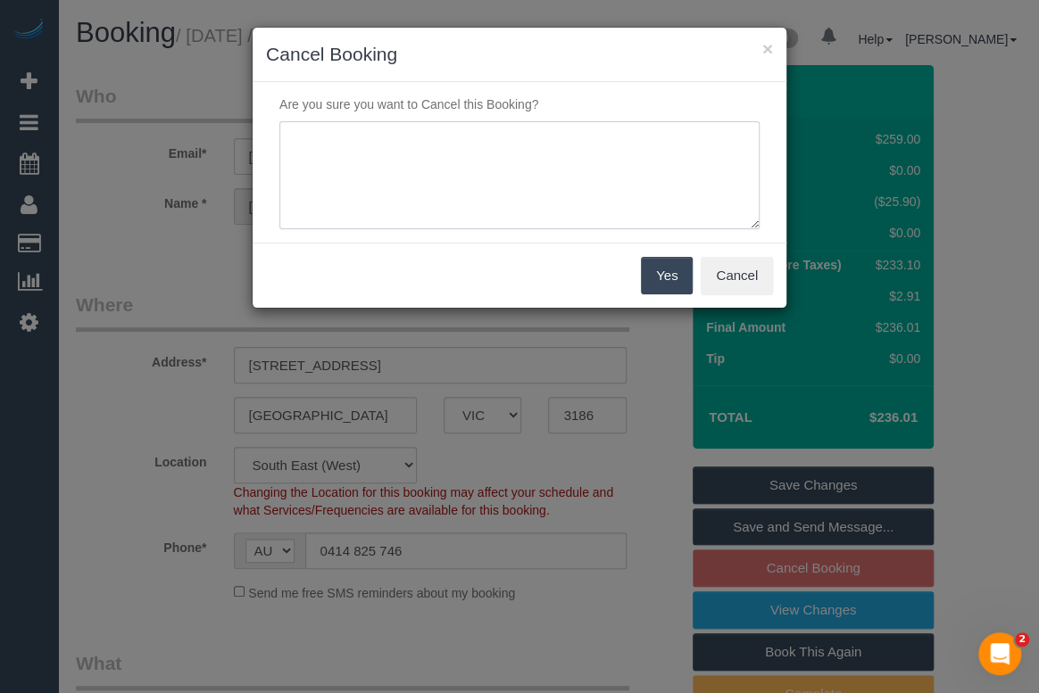
click at [362, 161] on textarea at bounding box center [519, 175] width 480 height 109
type textarea "Not needed. - via sms - OM"
click at [660, 275] on button "Yes" at bounding box center [667, 275] width 52 height 37
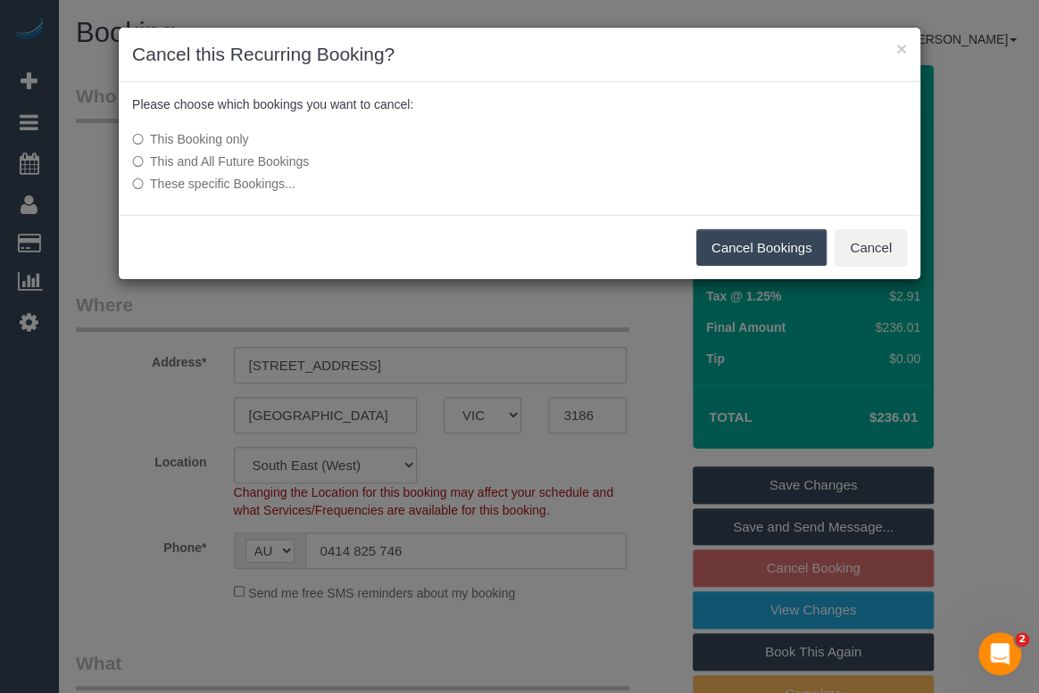
click at [749, 247] on button "Cancel Bookings" at bounding box center [761, 247] width 131 height 37
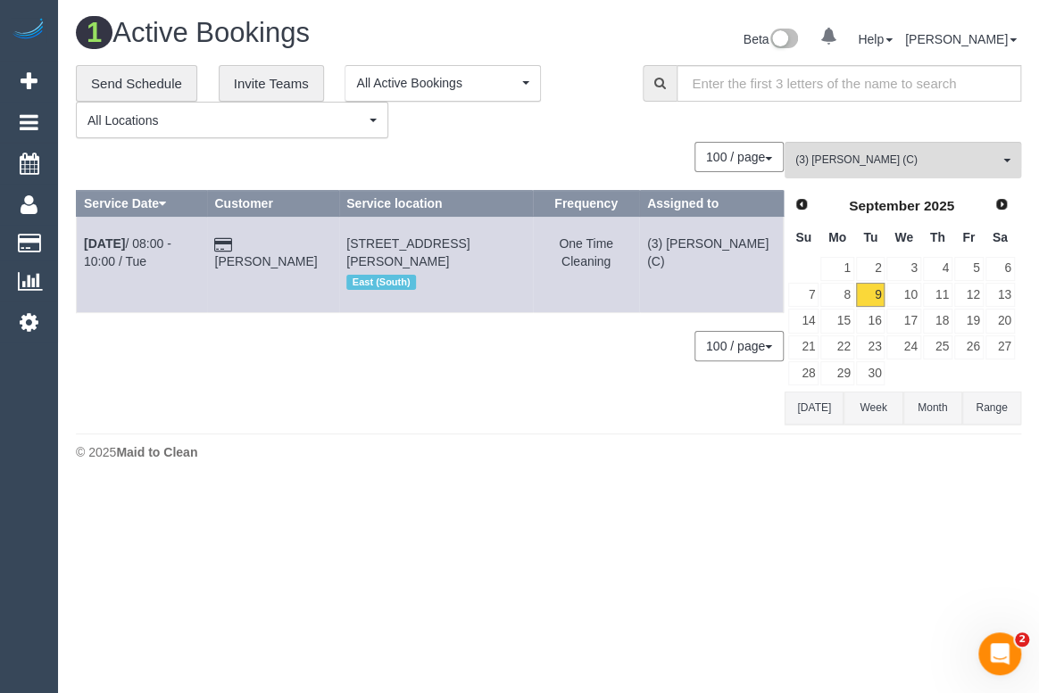
click at [516, 162] on div "100 / page 10 / page 20 / page 30 / page 40 / page 50 / page 100 / page" at bounding box center [430, 157] width 708 height 30
click at [585, 37] on div "Beta 0 Your Notifications You have 0 alerts Help Help Docs Take a Tour Contact …" at bounding box center [792, 41] width 486 height 47
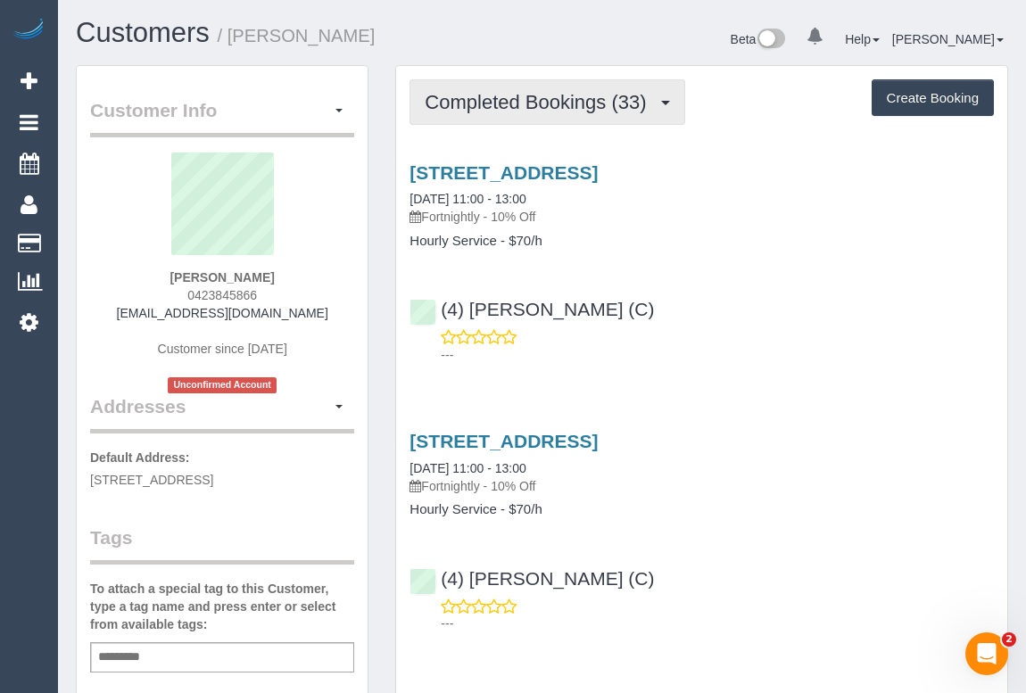
click at [485, 86] on button "Completed Bookings (33)" at bounding box center [547, 102] width 275 height 46
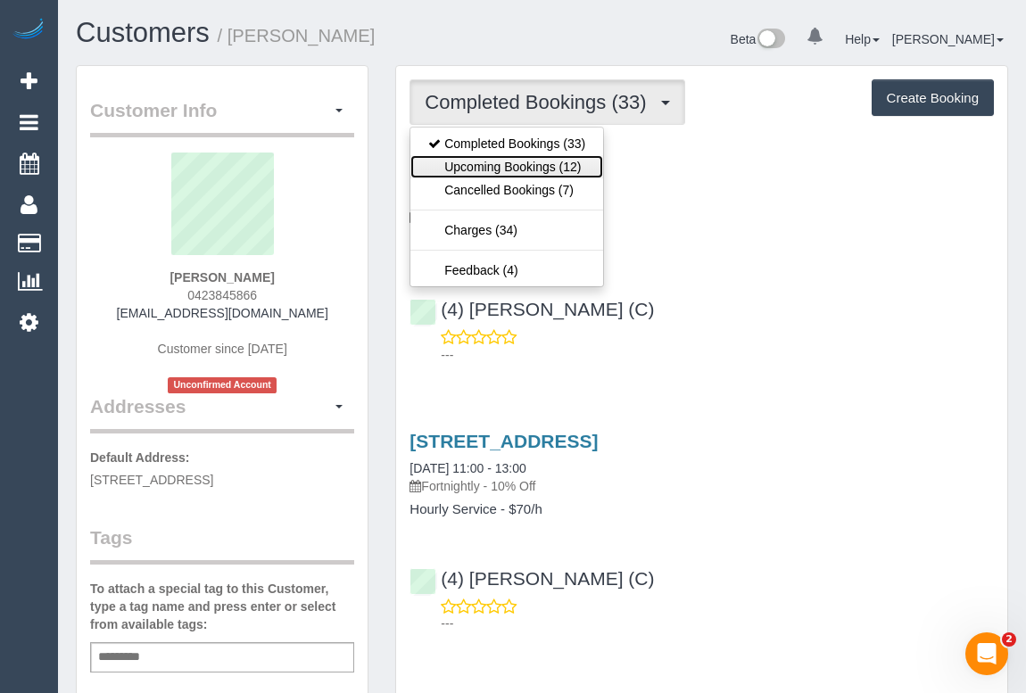
click at [489, 161] on link "Upcoming Bookings (12)" at bounding box center [507, 166] width 193 height 23
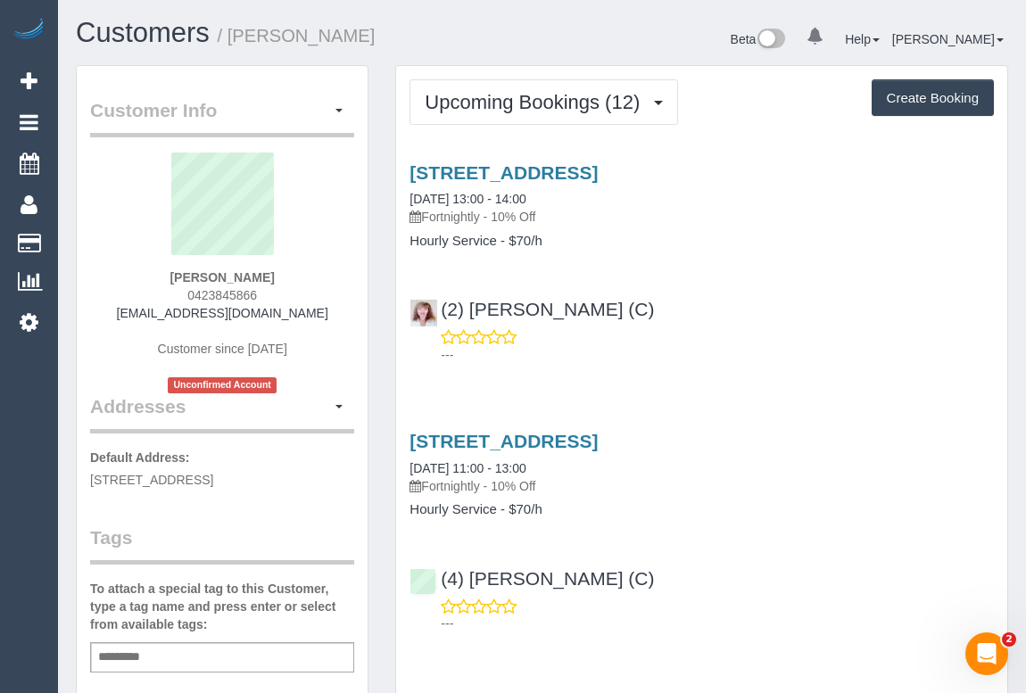
click at [596, 441] on link "[STREET_ADDRESS]" at bounding box center [504, 441] width 188 height 21
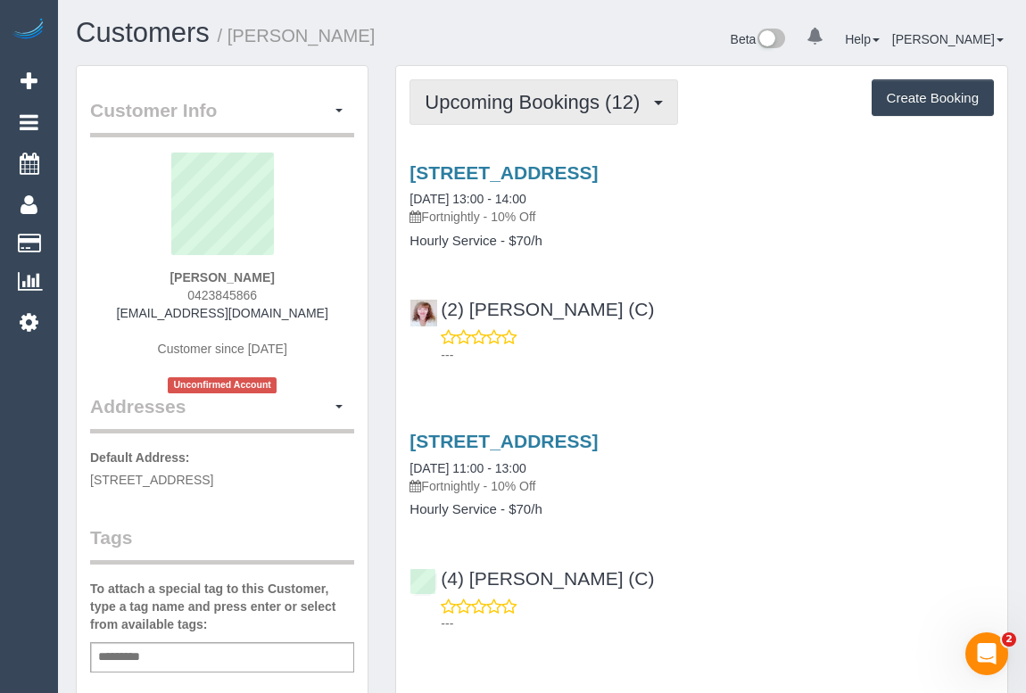
click at [502, 117] on button "Upcoming Bookings (12)" at bounding box center [544, 102] width 269 height 46
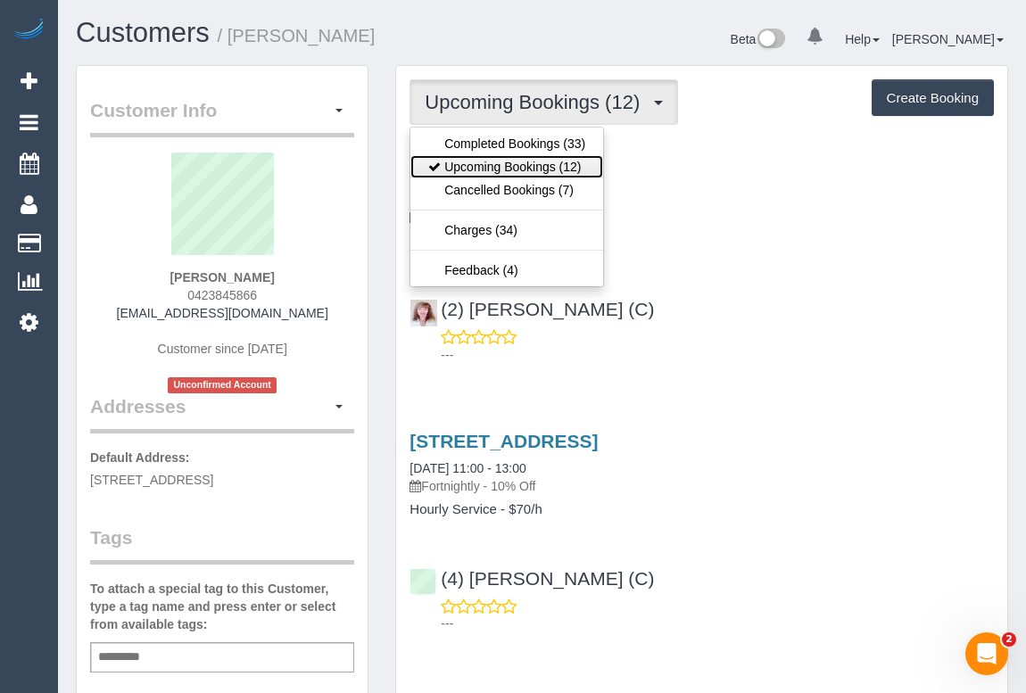
click at [500, 169] on link "Upcoming Bookings (12)" at bounding box center [507, 166] width 193 height 23
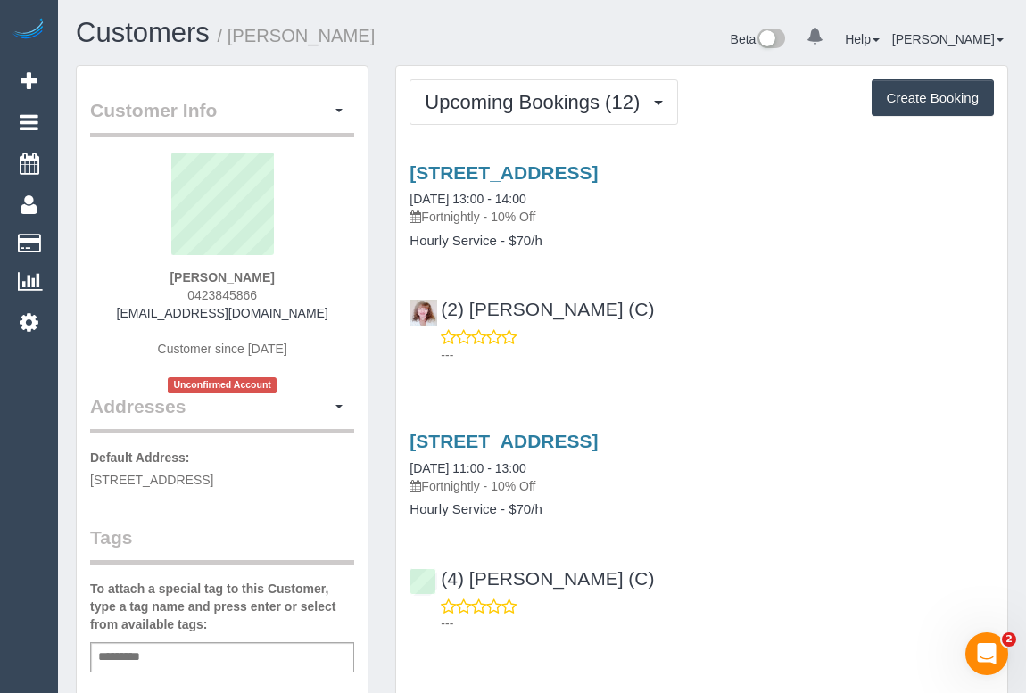
click at [806, 361] on p "---" at bounding box center [717, 355] width 553 height 18
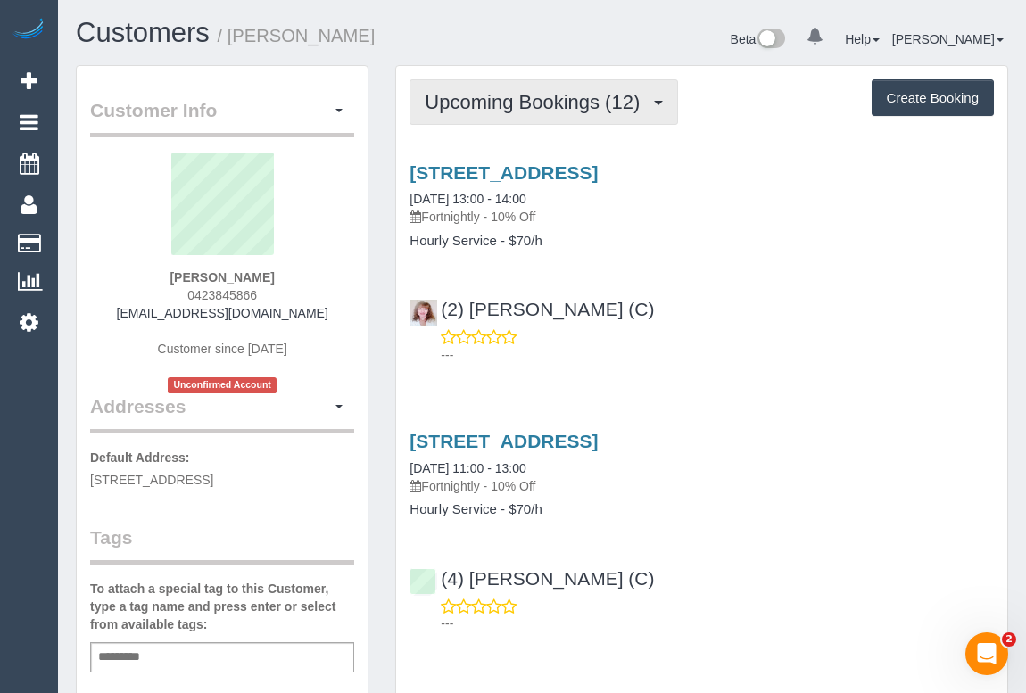
click at [488, 112] on button "Upcoming Bookings (12)" at bounding box center [544, 102] width 269 height 46
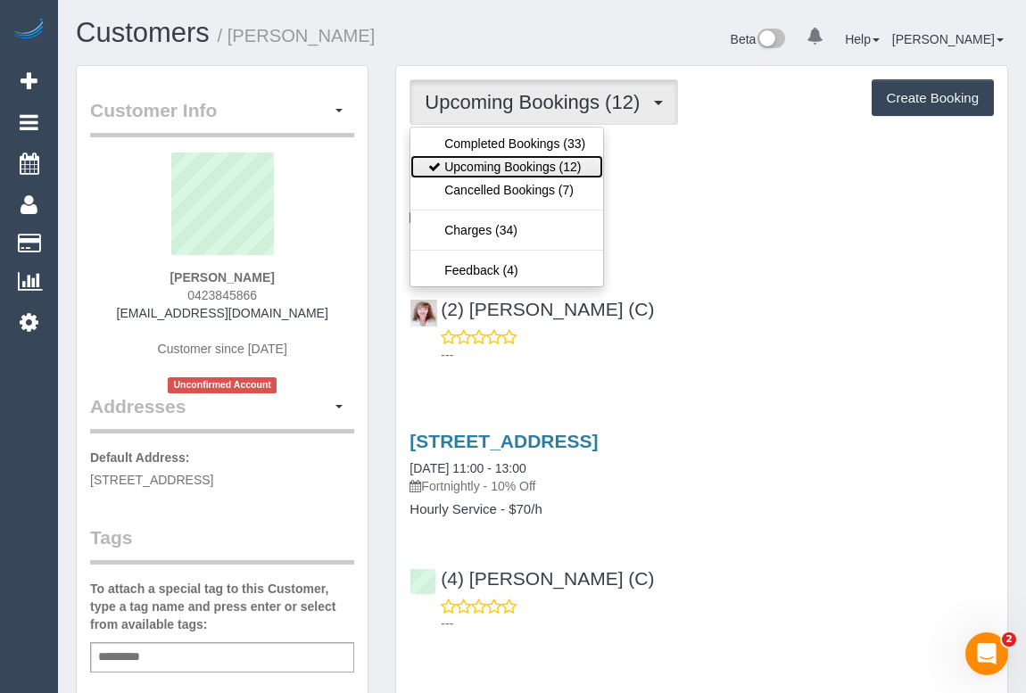
click at [518, 174] on link "Upcoming Bookings (12)" at bounding box center [507, 166] width 193 height 23
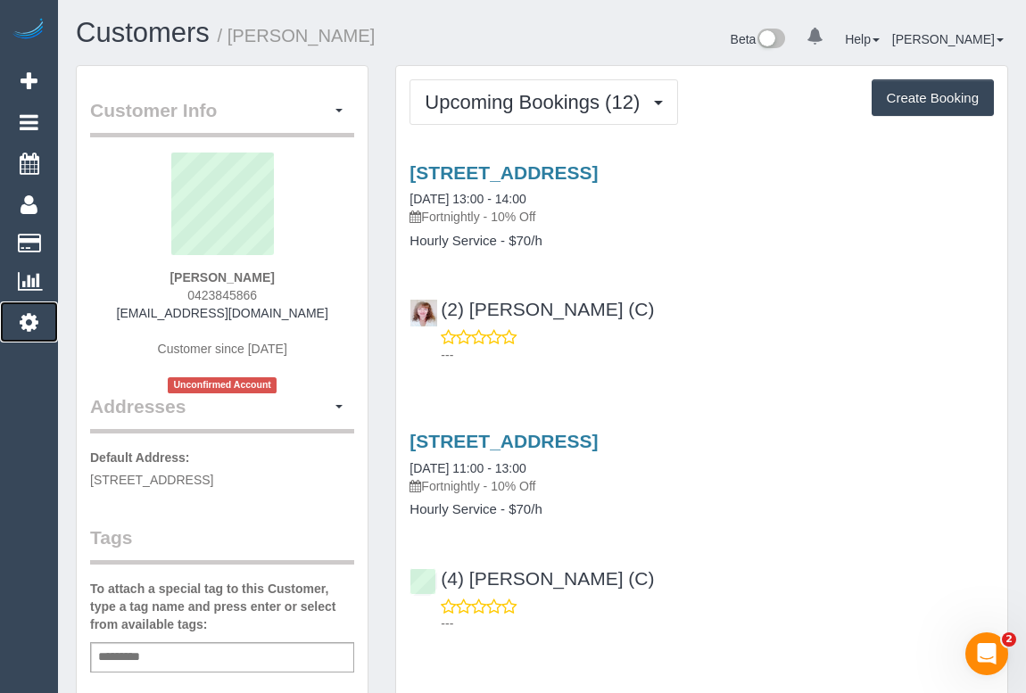
click at [29, 321] on icon at bounding box center [29, 321] width 19 height 21
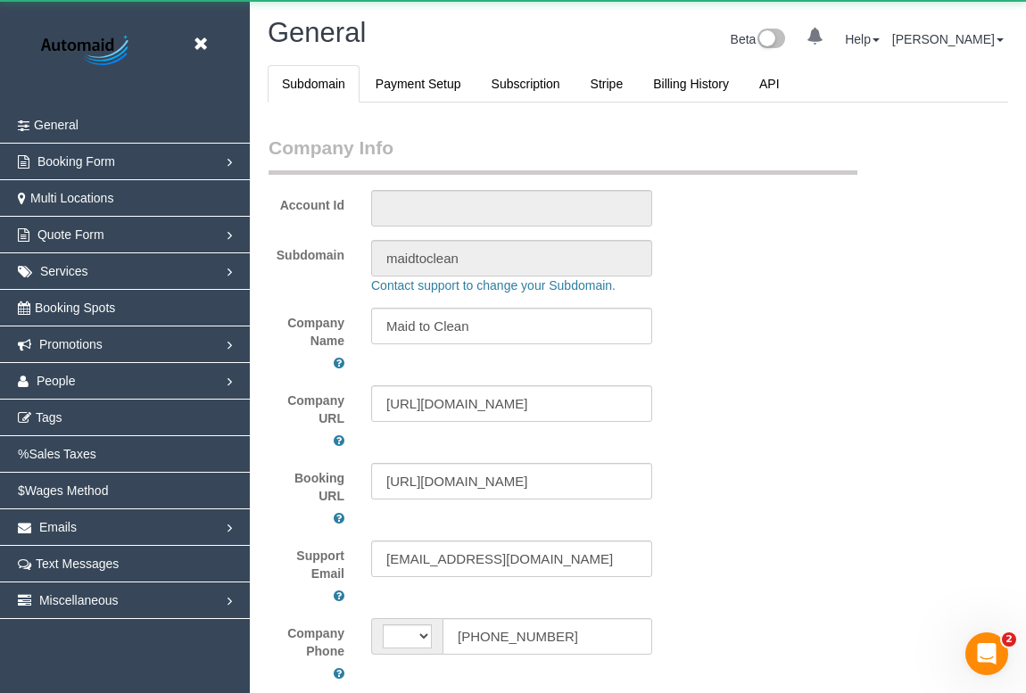
select select "string:AU"
select select "1"
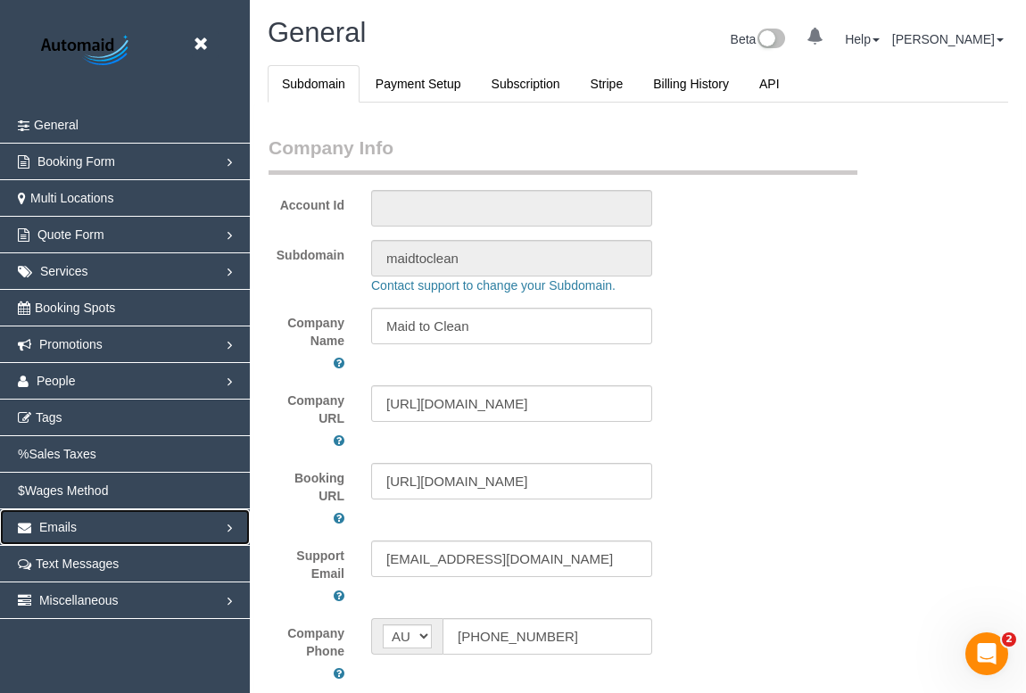
click at [228, 527] on link "Emails" at bounding box center [125, 528] width 250 height 36
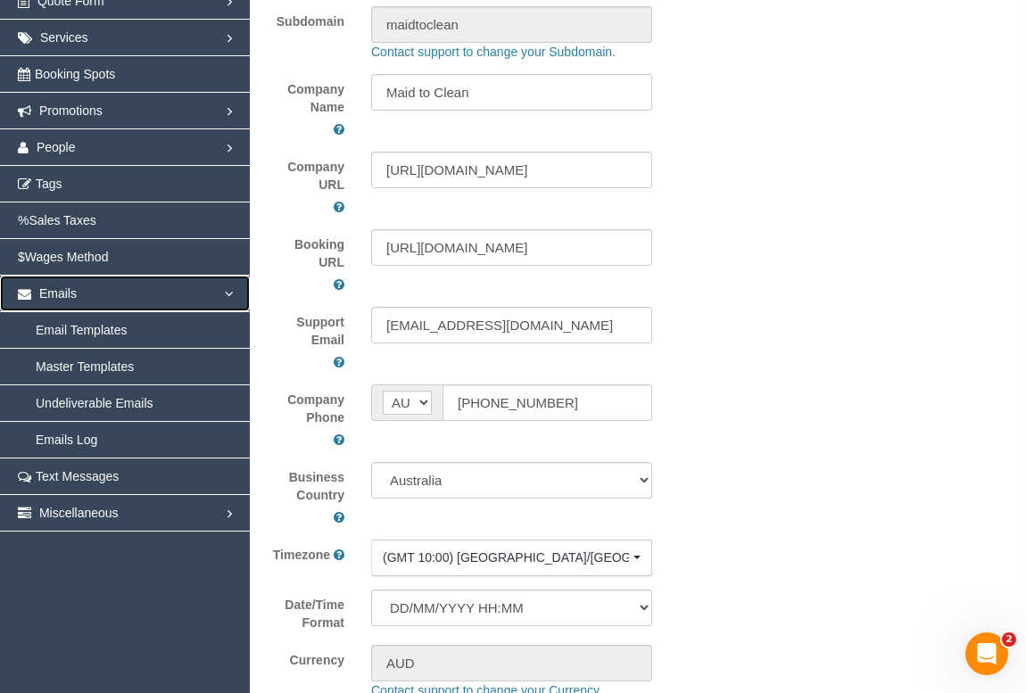
scroll to position [243, 0]
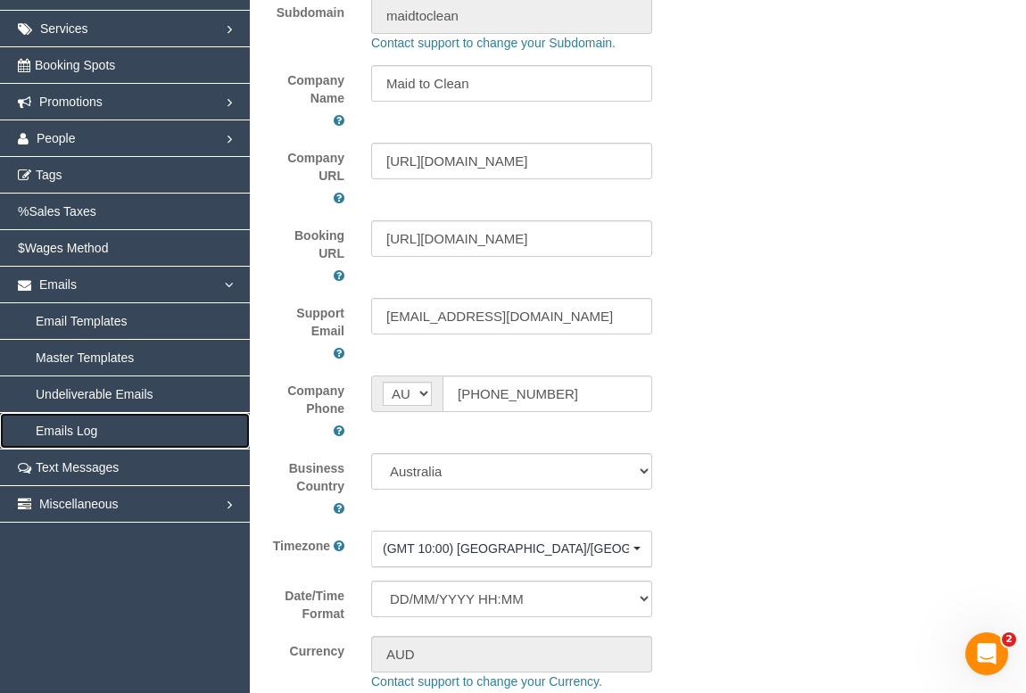
click at [90, 429] on link "Emails Log" at bounding box center [125, 431] width 250 height 36
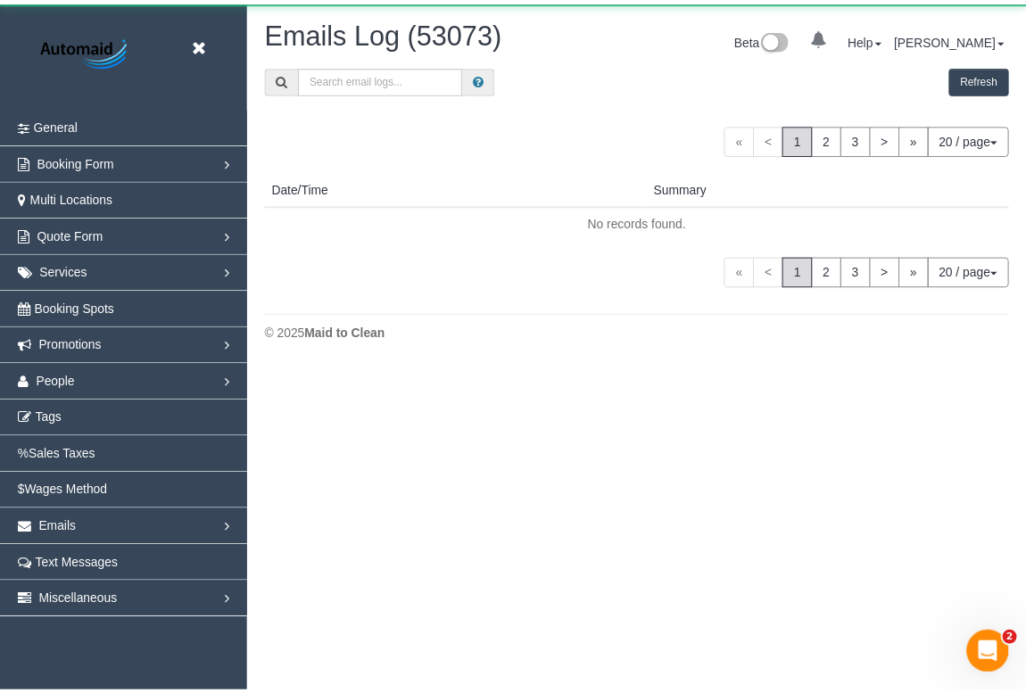
scroll to position [366, 1038]
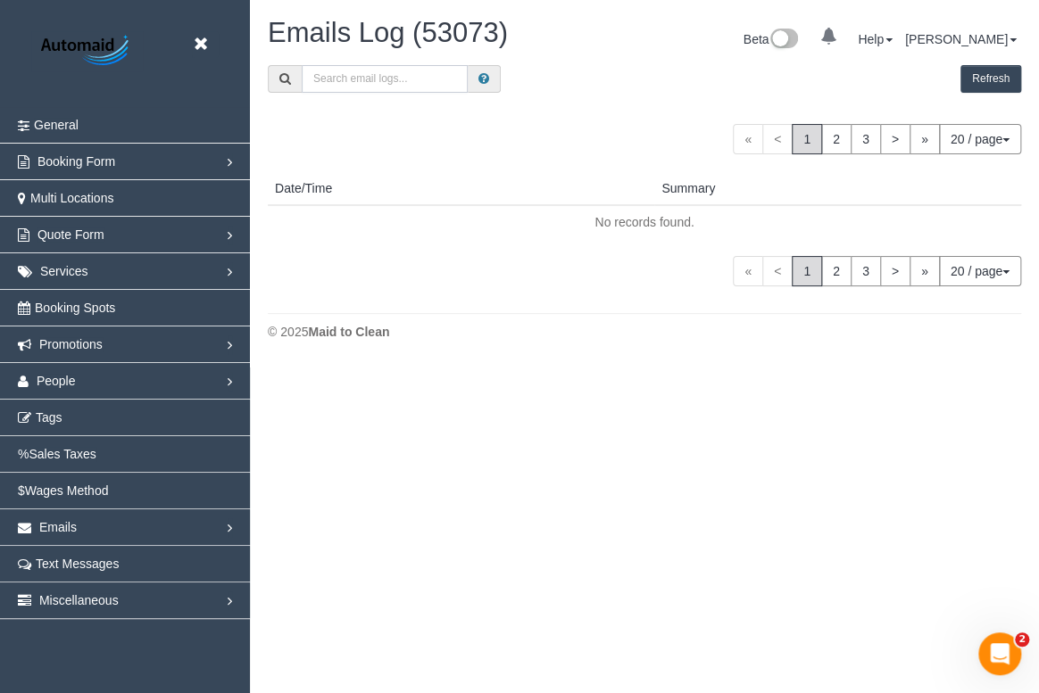
click at [393, 80] on input "text" at bounding box center [385, 79] width 166 height 28
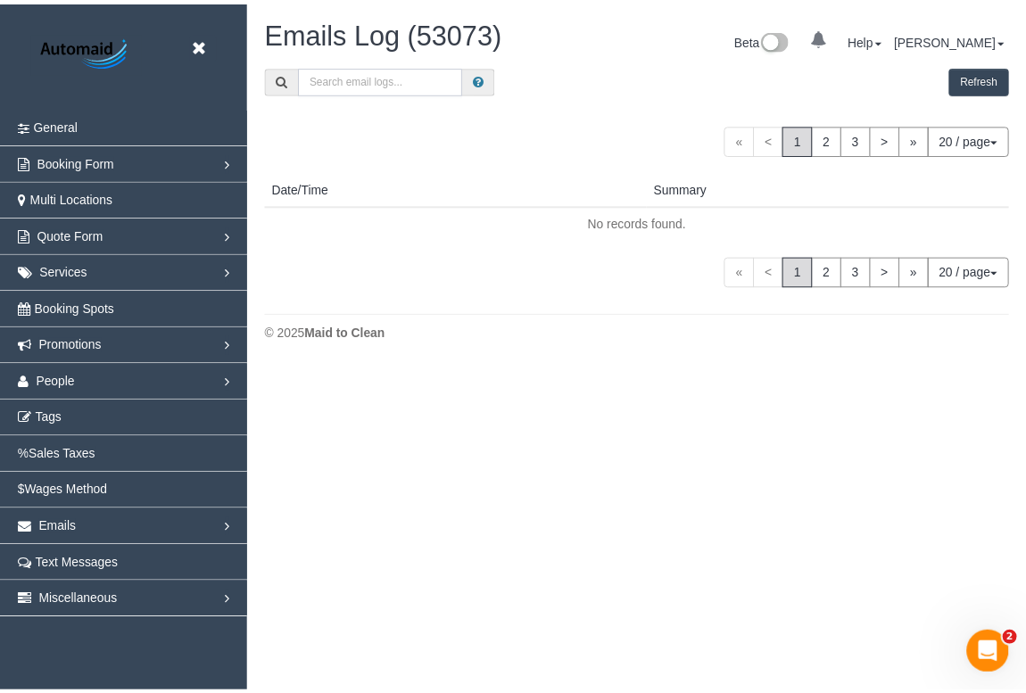
scroll to position [1348, 1026]
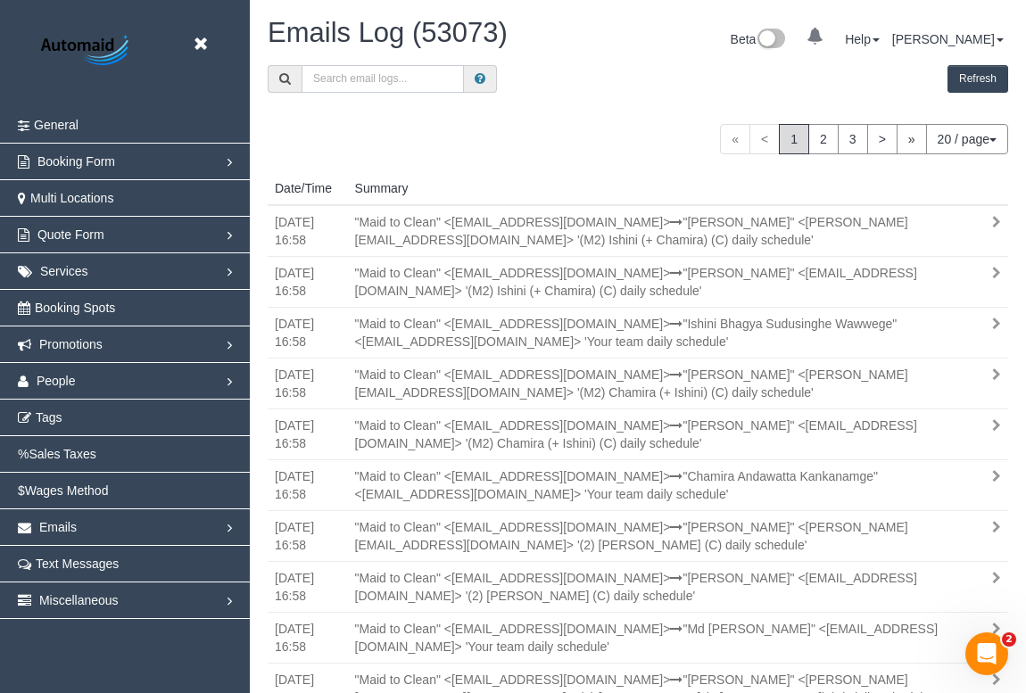
paste input "[EMAIL_ADDRESS][DOMAIN_NAME]"
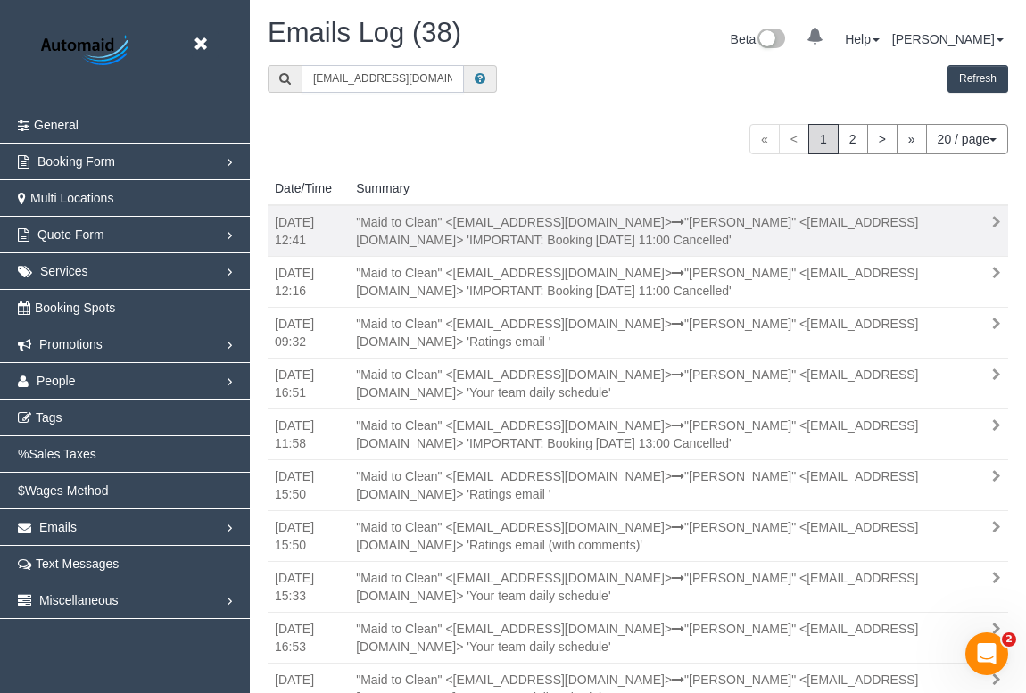
type input "[EMAIL_ADDRESS][DOMAIN_NAME]"
click at [594, 242] on div ""Maid to Clean" <[EMAIL_ADDRESS][DOMAIN_NAME]> "[PERSON_NAME]" <[EMAIL_ADDRESS]…" at bounding box center [651, 231] width 616 height 36
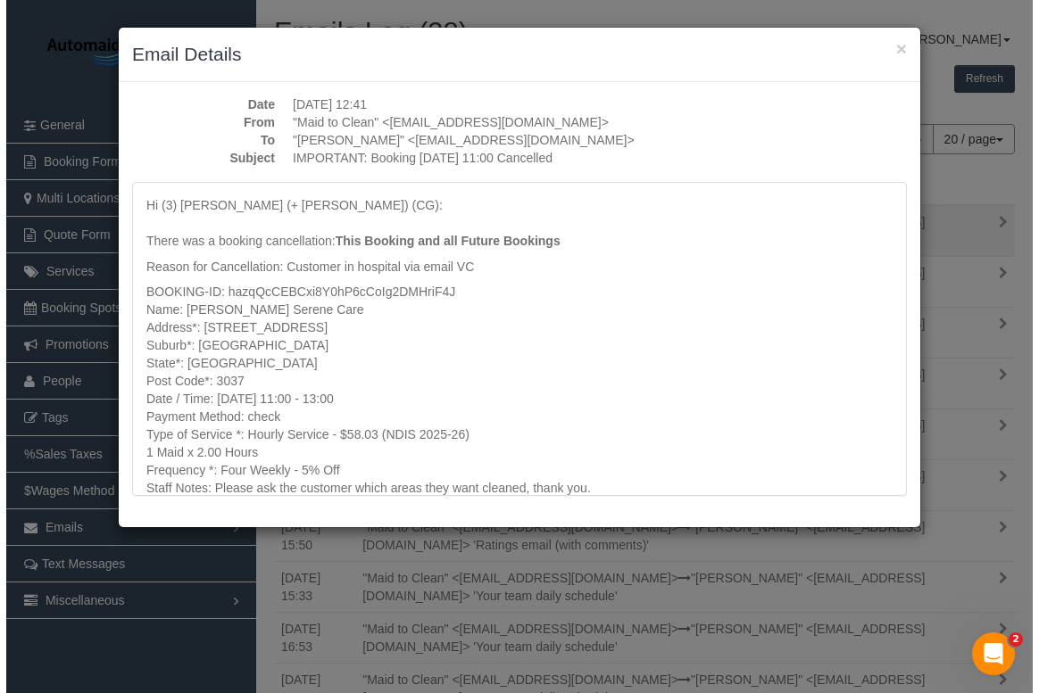
scroll to position [1348, 1038]
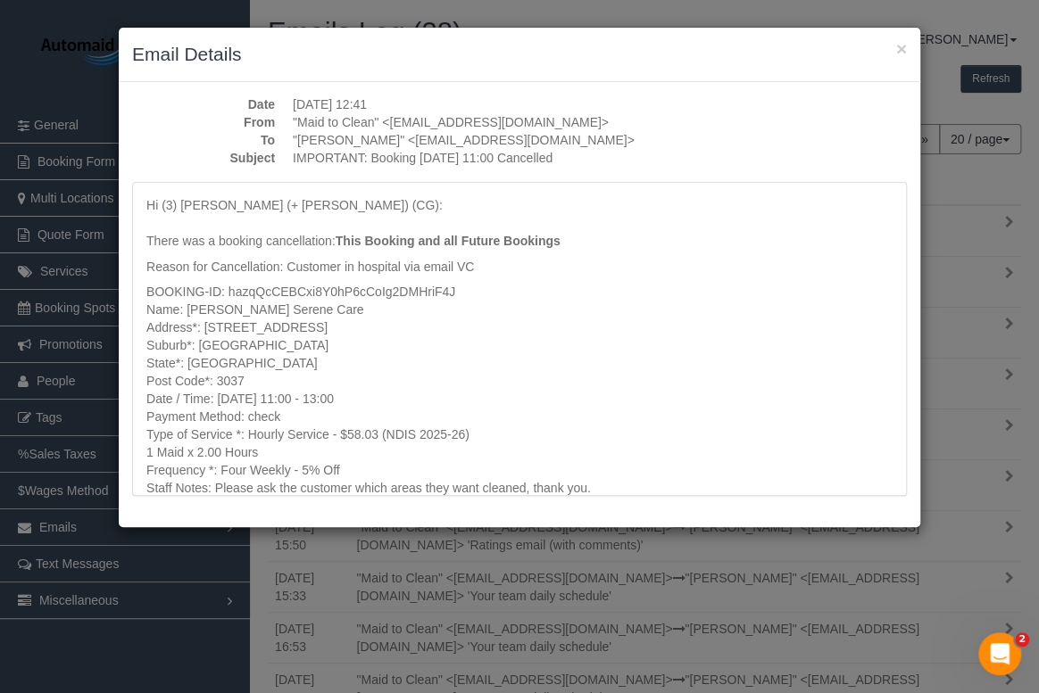
click at [574, 319] on p "BOOKING-ID: hazqQcCEBCxi8Y0hP6cCoIg2DMHriF4J Name: [PERSON_NAME] Serene Care Ad…" at bounding box center [519, 452] width 746 height 339
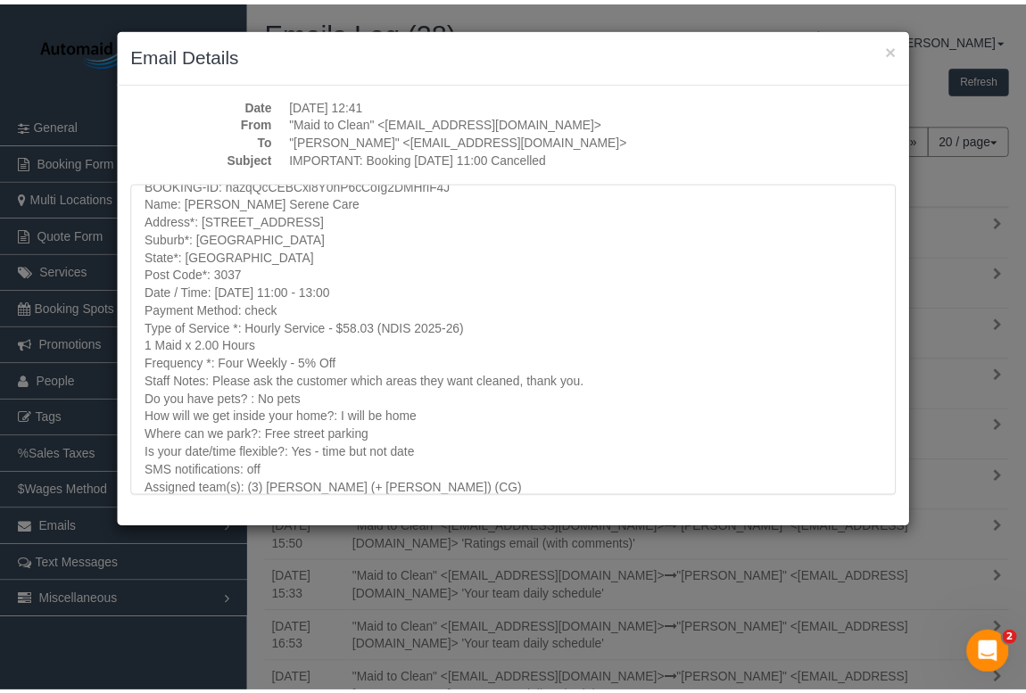
scroll to position [237, 0]
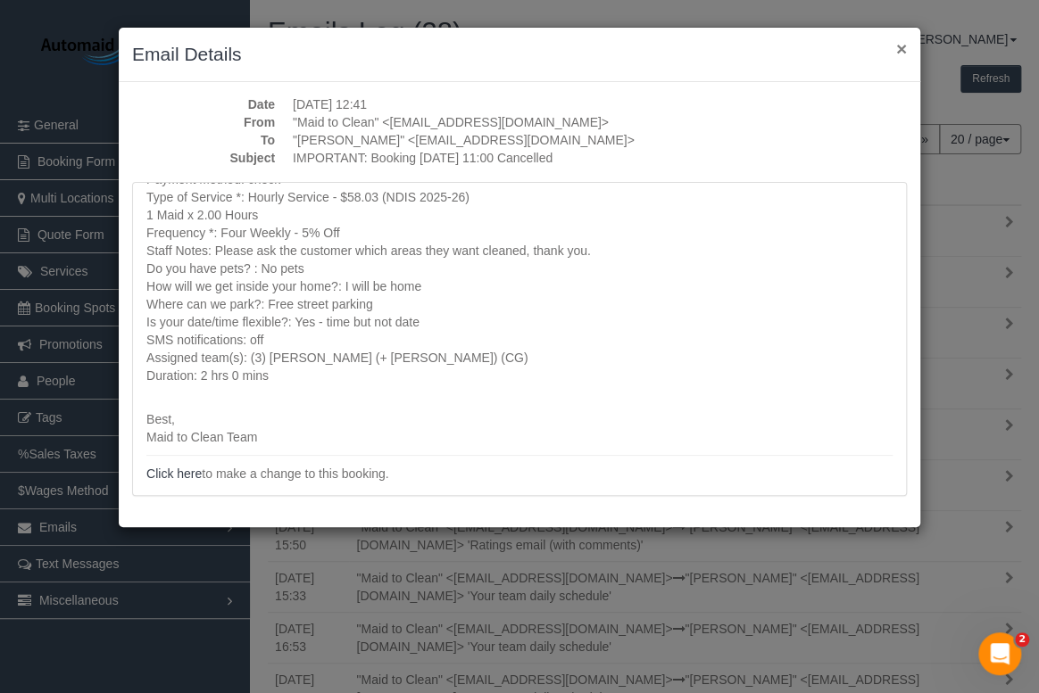
click at [904, 53] on button "×" at bounding box center [901, 48] width 11 height 19
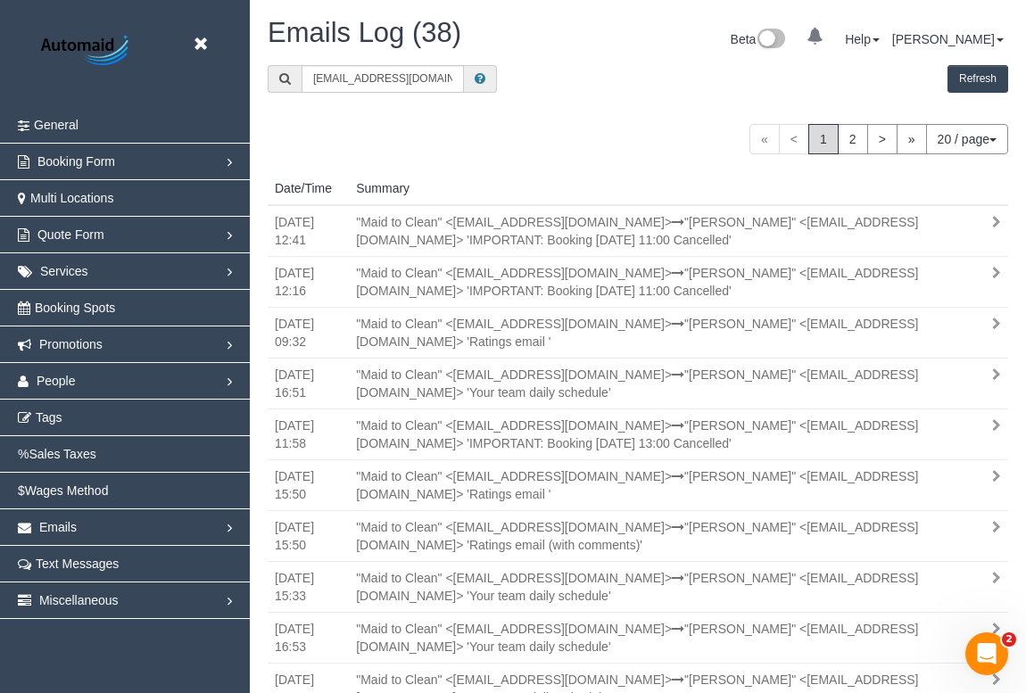
scroll to position [87897, 88219]
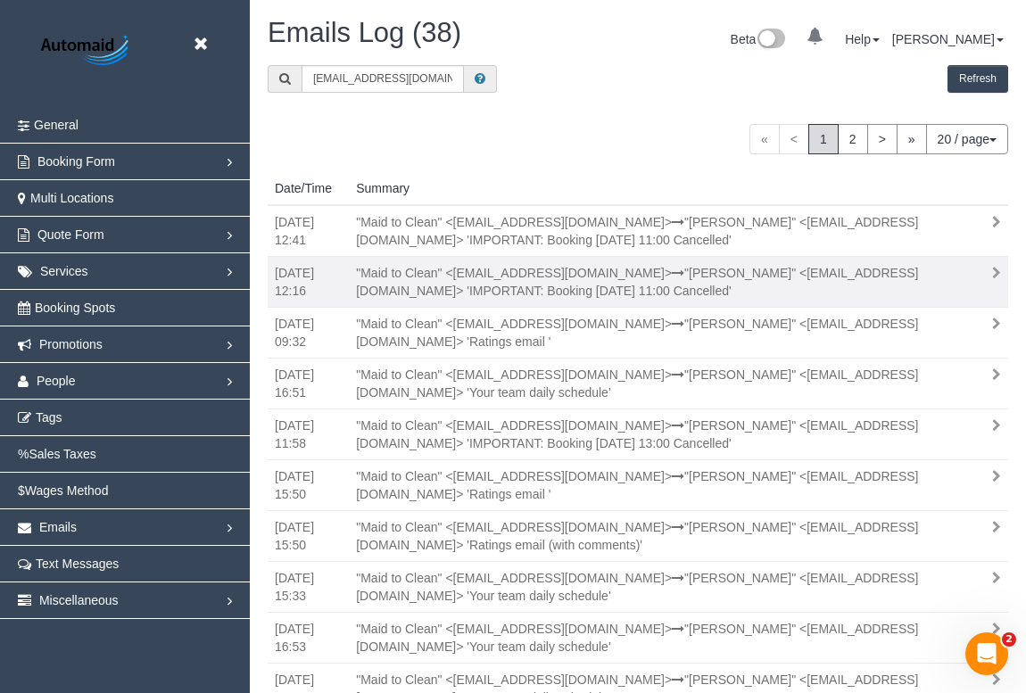
click at [637, 290] on div ""Maid to Clean" <[EMAIL_ADDRESS][DOMAIN_NAME]> "[PERSON_NAME]" <[EMAIL_ADDRESS]…" at bounding box center [651, 282] width 616 height 36
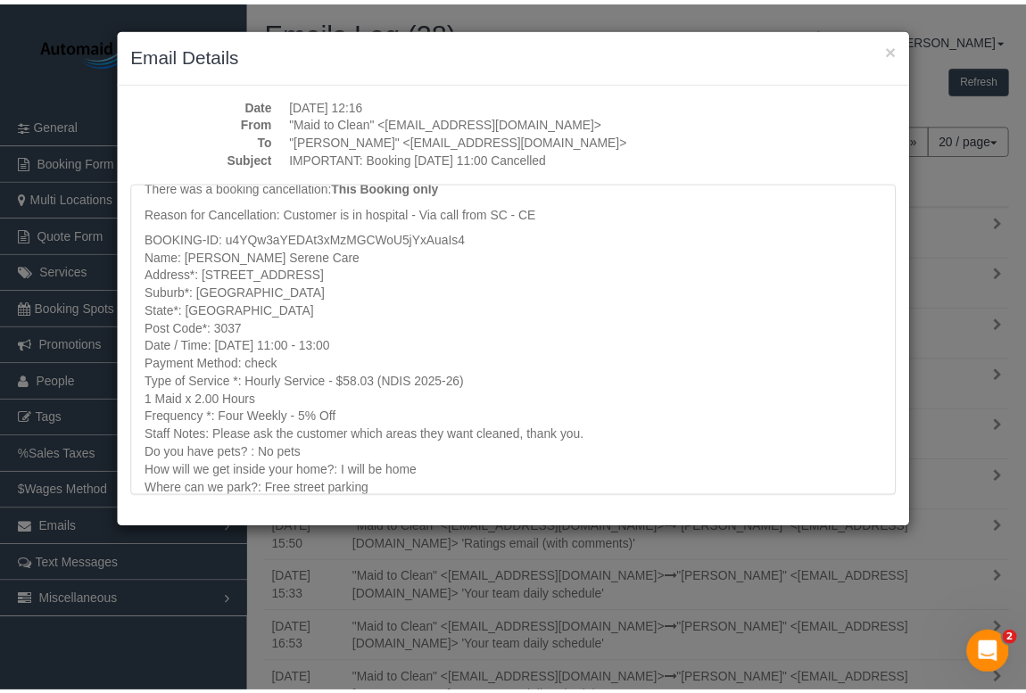
scroll to position [80, 0]
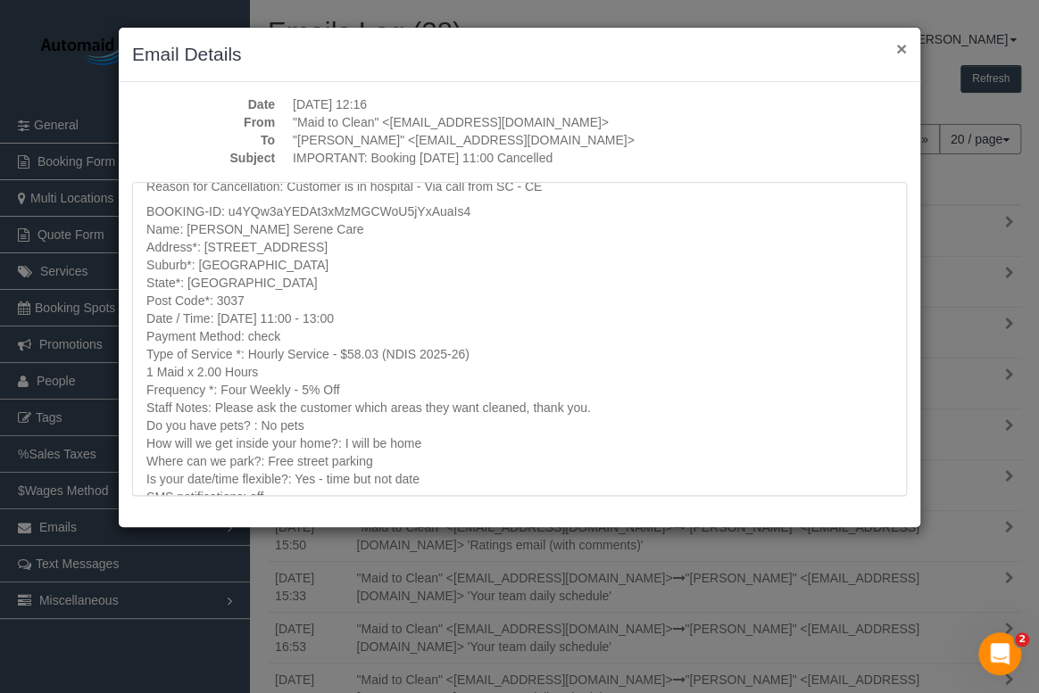
click at [902, 48] on button "×" at bounding box center [901, 48] width 11 height 19
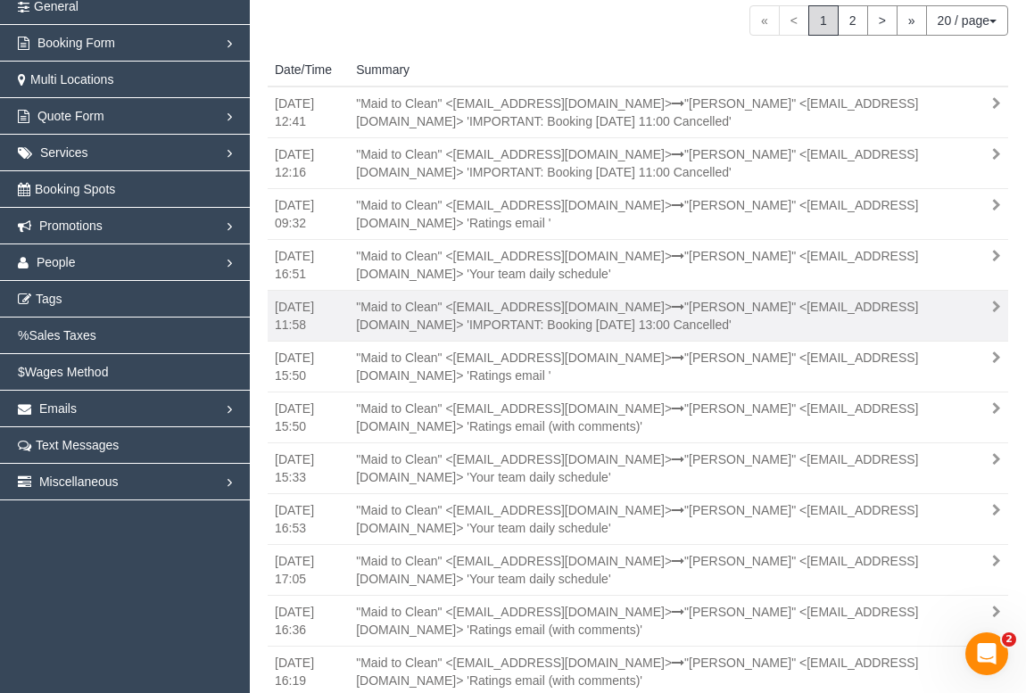
scroll to position [162, 0]
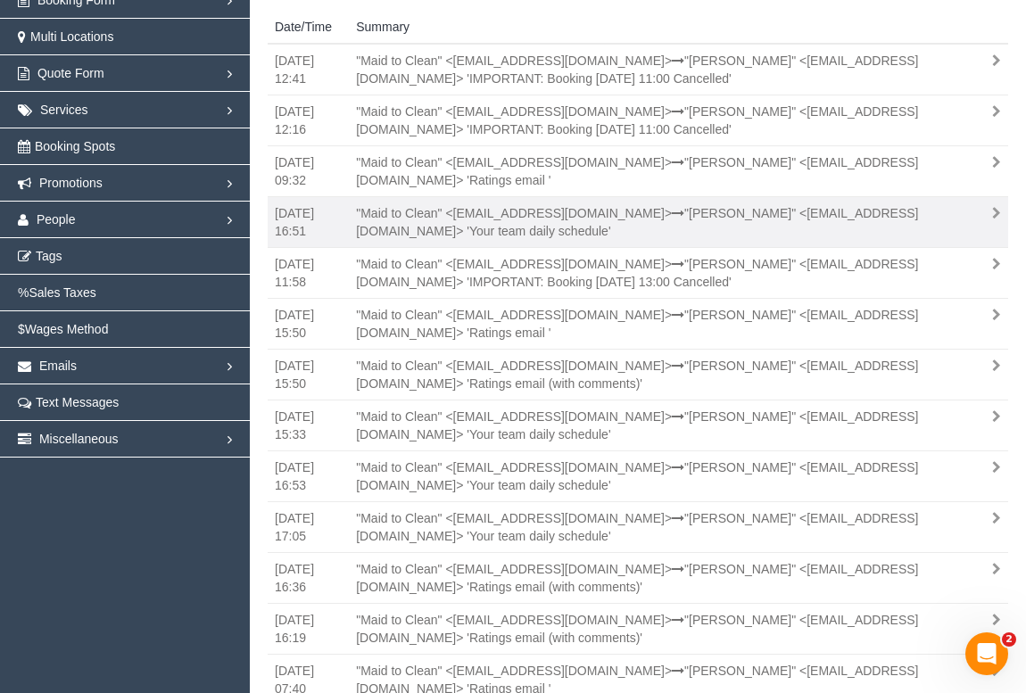
click at [616, 230] on div ""Maid to Clean" <[EMAIL_ADDRESS][DOMAIN_NAME]> "[PERSON_NAME]" <[EMAIL_ADDRESS]…" at bounding box center [651, 222] width 616 height 36
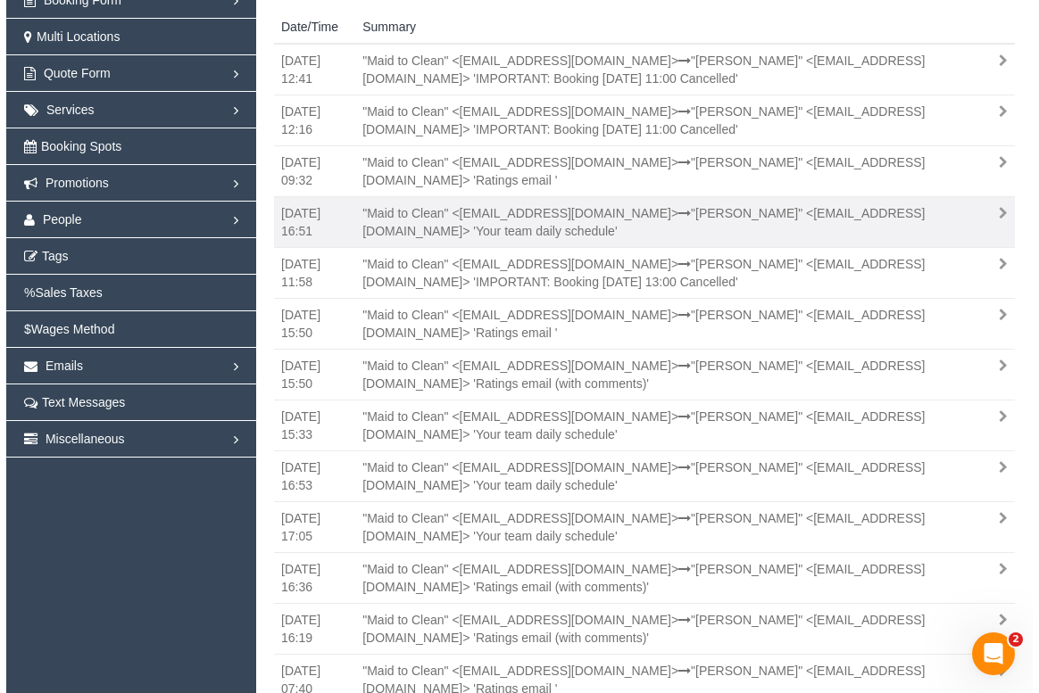
scroll to position [1348, 1038]
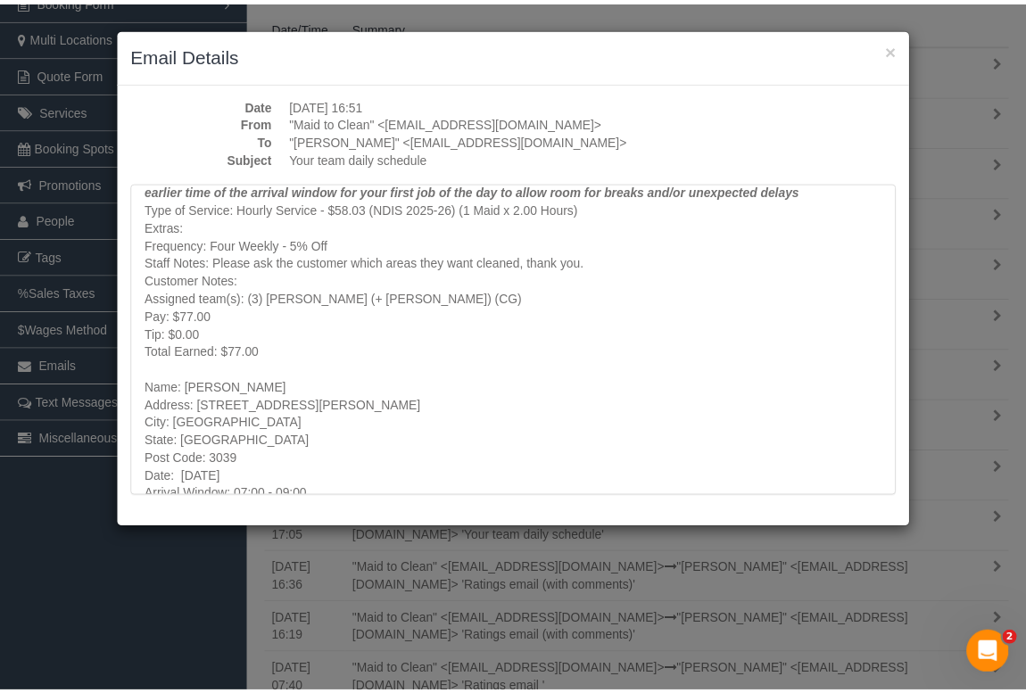
scroll to position [649, 0]
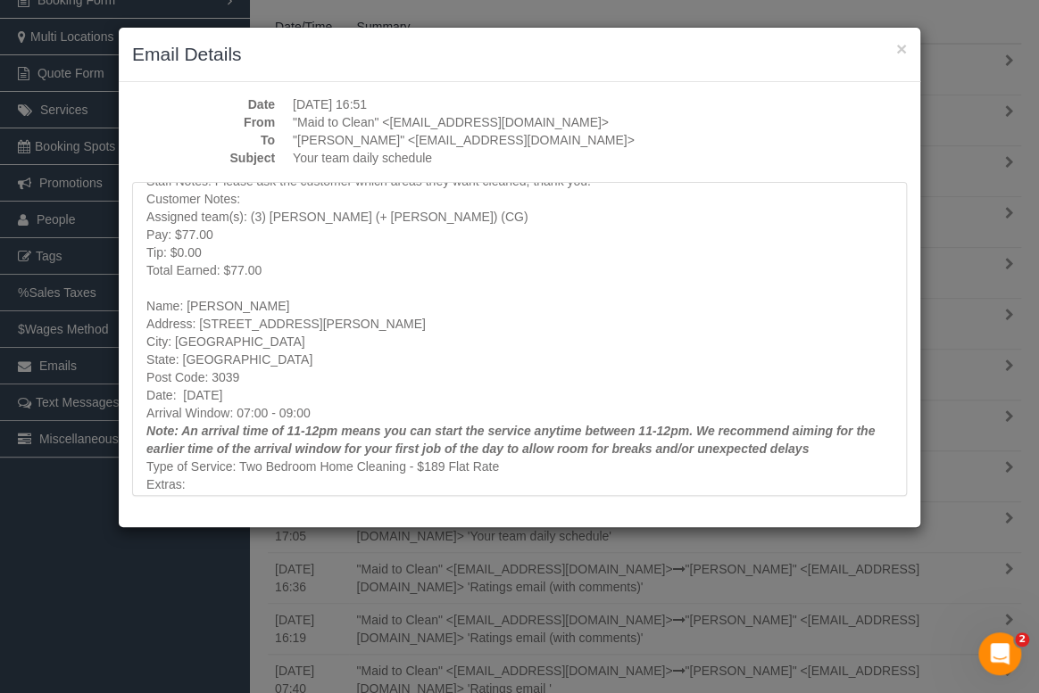
drag, startPoint x: 184, startPoint y: 303, endPoint x: 268, endPoint y: 303, distance: 83.9
copy div "[PERSON_NAME]"
click at [901, 51] on button "×" at bounding box center [901, 48] width 11 height 19
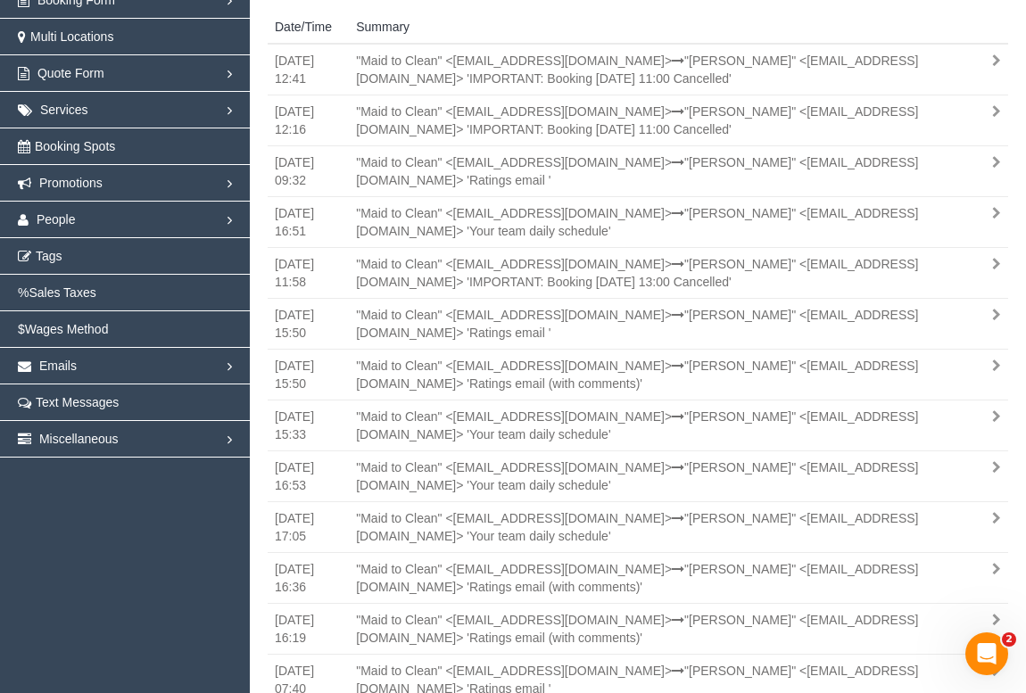
scroll to position [87897, 88219]
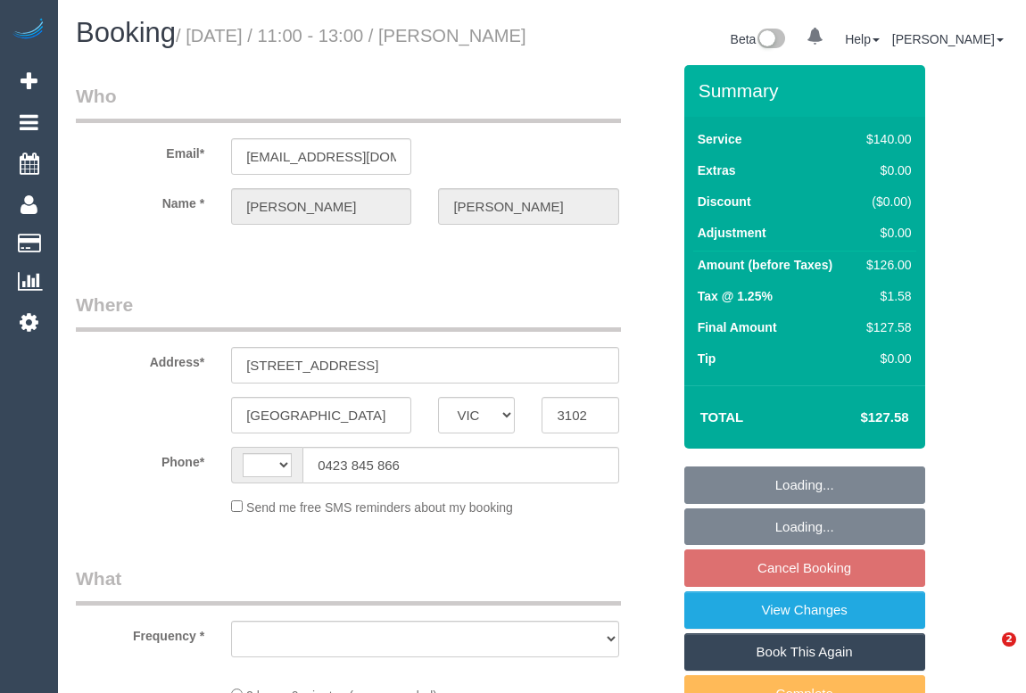
select select "VIC"
select select "string:AU"
select select "object:528"
select select "string:stripe-pm_1OA5WE2GScqysDRV1CijuQkt"
select select "number:27"
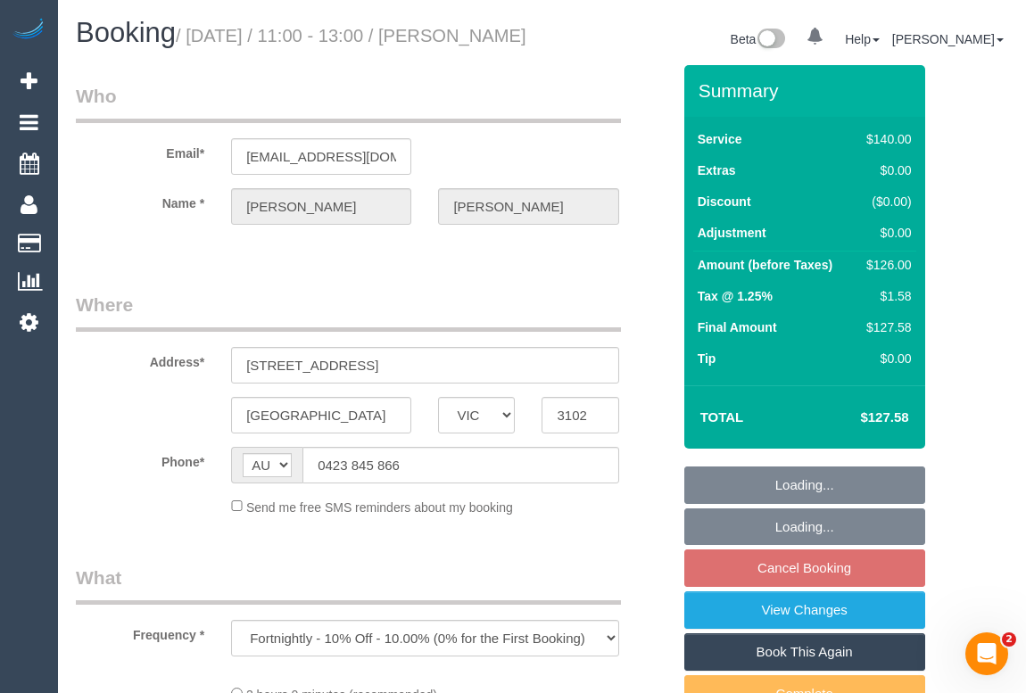
select select "number:14"
select select "number:18"
select select "number:24"
select select "number:34"
select select "number:12"
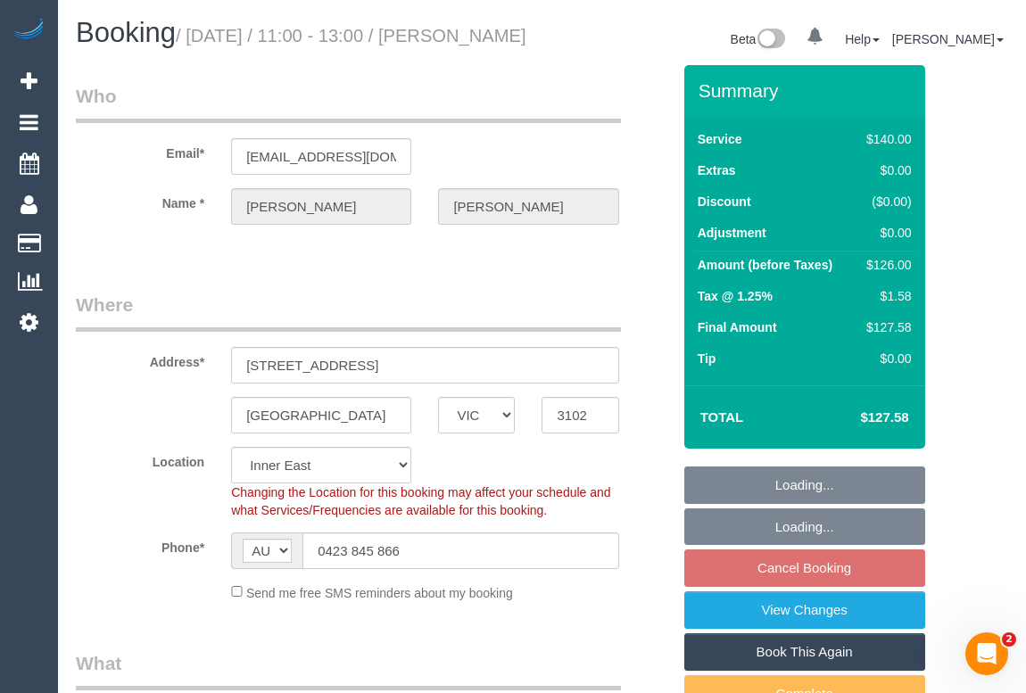
select select "object:845"
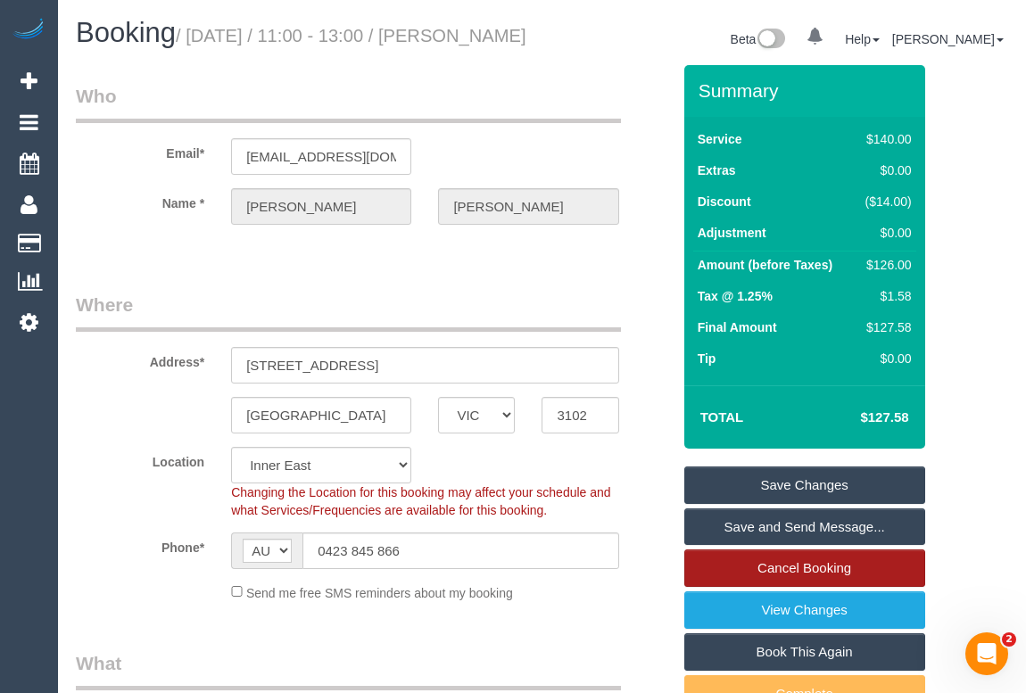
click at [780, 584] on link "Cancel Booking" at bounding box center [805, 568] width 241 height 37
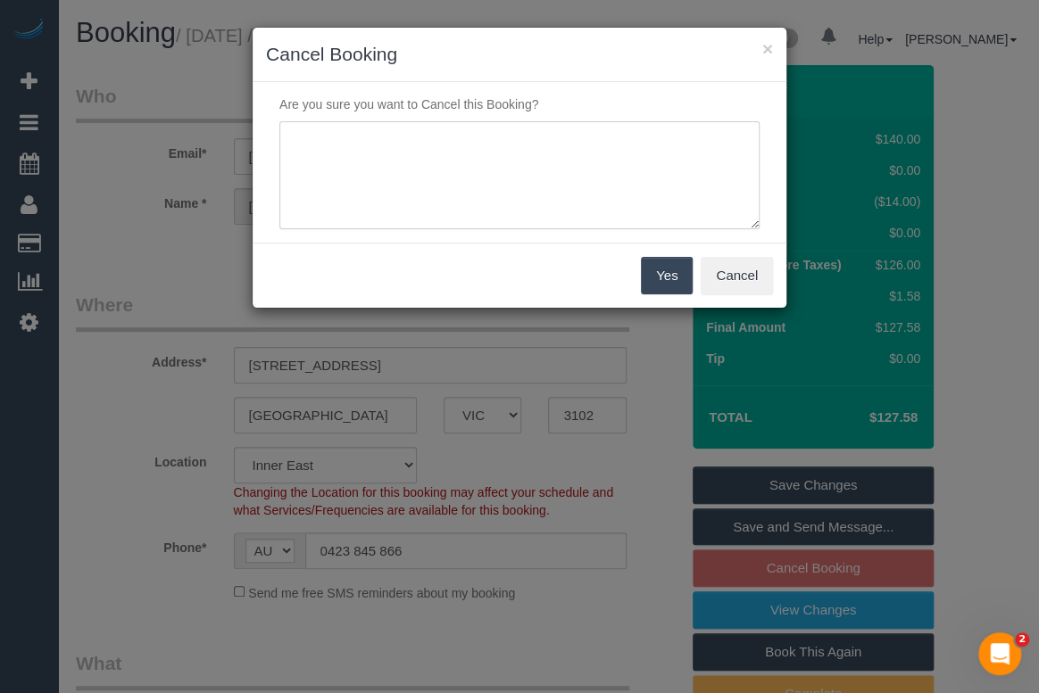
click at [448, 132] on textarea at bounding box center [519, 175] width 480 height 109
type textarea "not needed - sms - OM"
click at [651, 281] on button "Yes" at bounding box center [667, 275] width 52 height 37
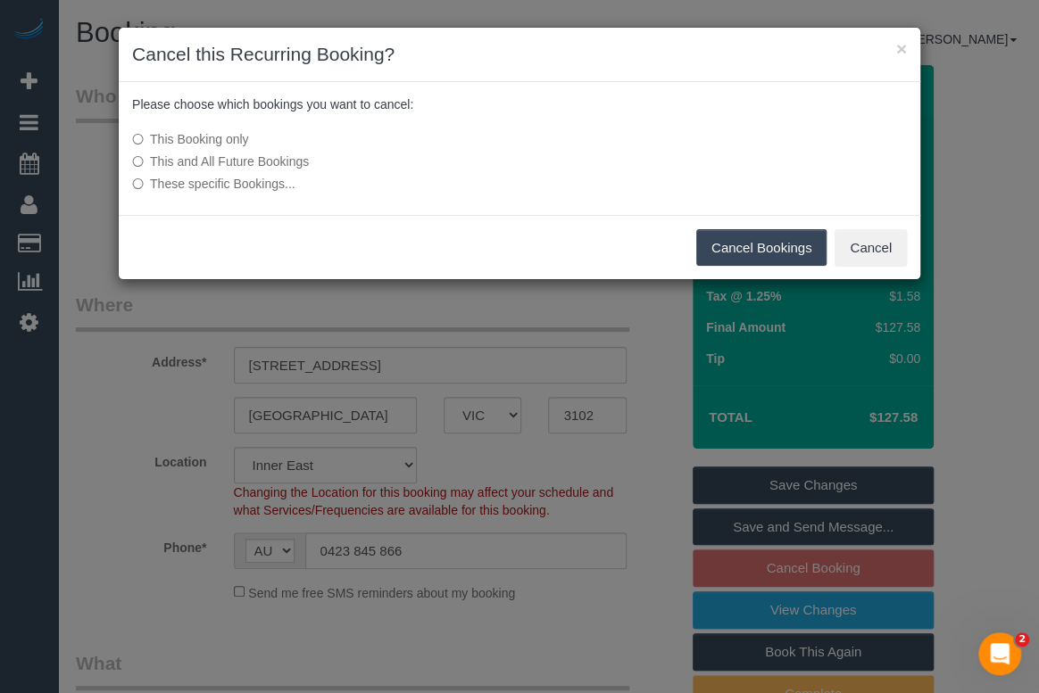
click at [720, 247] on button "Cancel Bookings" at bounding box center [761, 247] width 131 height 37
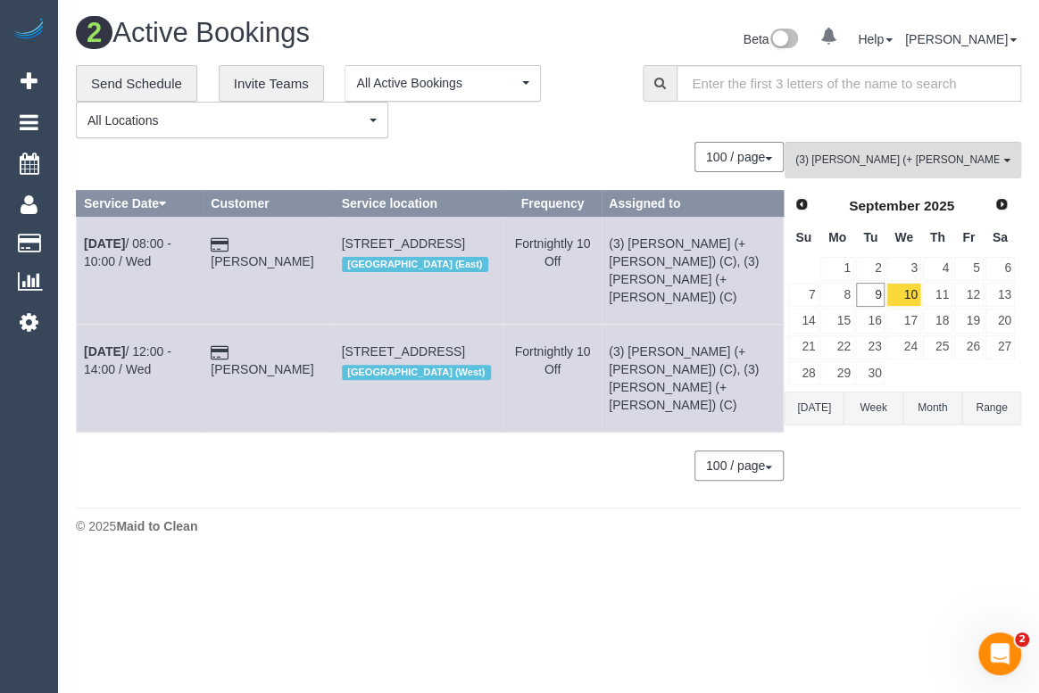
click at [546, 154] on div "100 / page 10 / page 20 / page 30 / page 40 / page 50 / page 100 / page" at bounding box center [430, 157] width 708 height 30
click at [270, 362] on link "[PERSON_NAME]" at bounding box center [262, 369] width 103 height 14
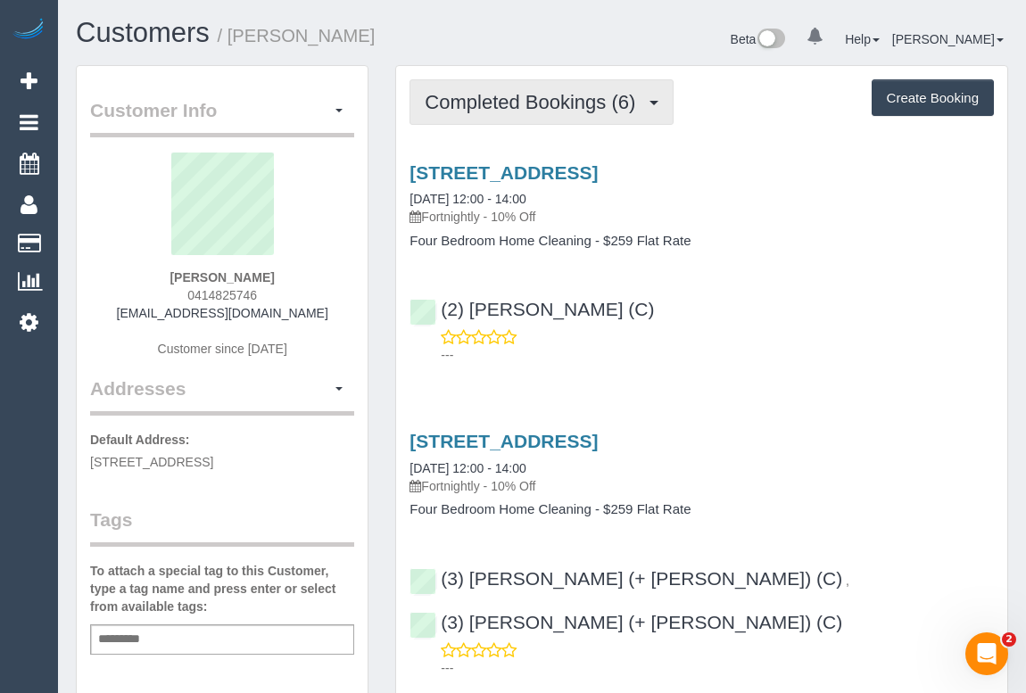
click at [524, 101] on span "Completed Bookings (6)" at bounding box center [535, 102] width 220 height 22
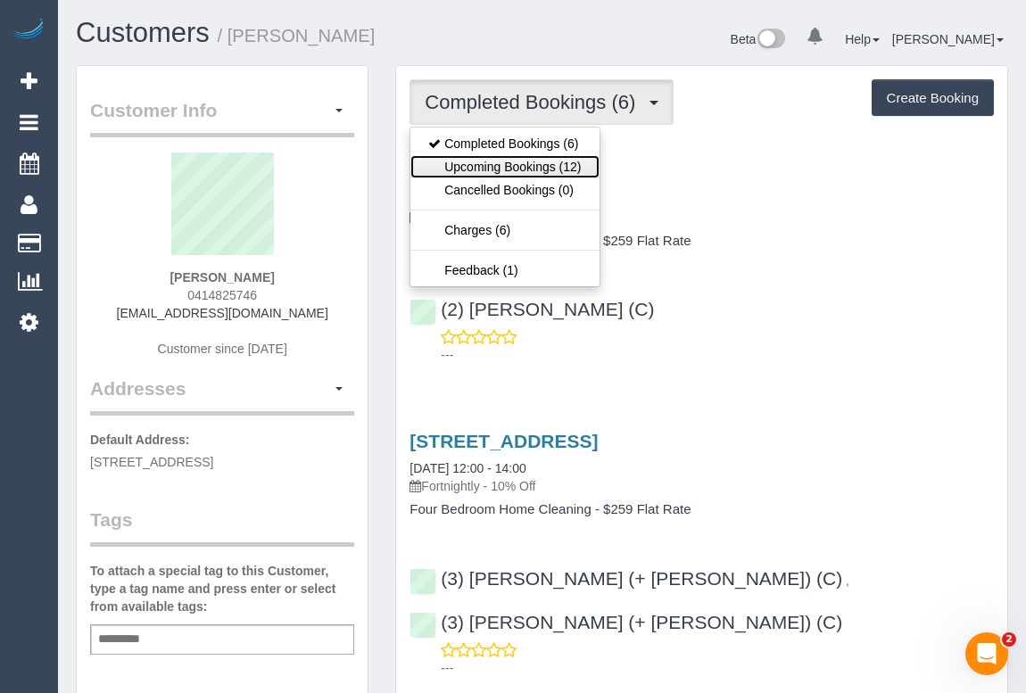
click at [510, 170] on link "Upcoming Bookings (12)" at bounding box center [505, 166] width 188 height 23
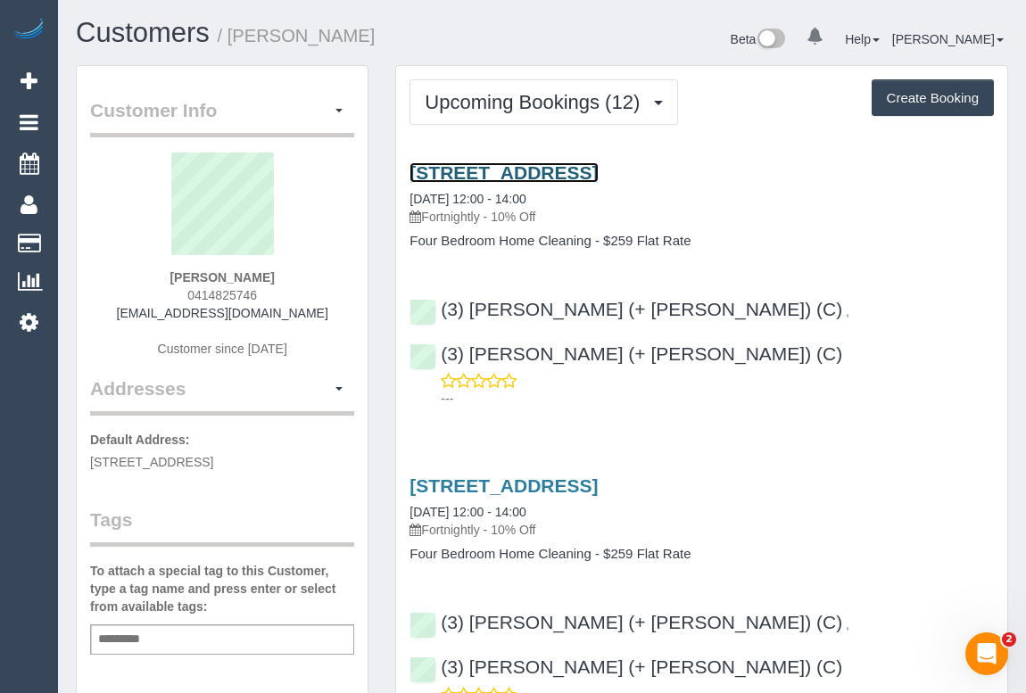
click at [546, 175] on link "[STREET_ADDRESS]" at bounding box center [504, 172] width 188 height 21
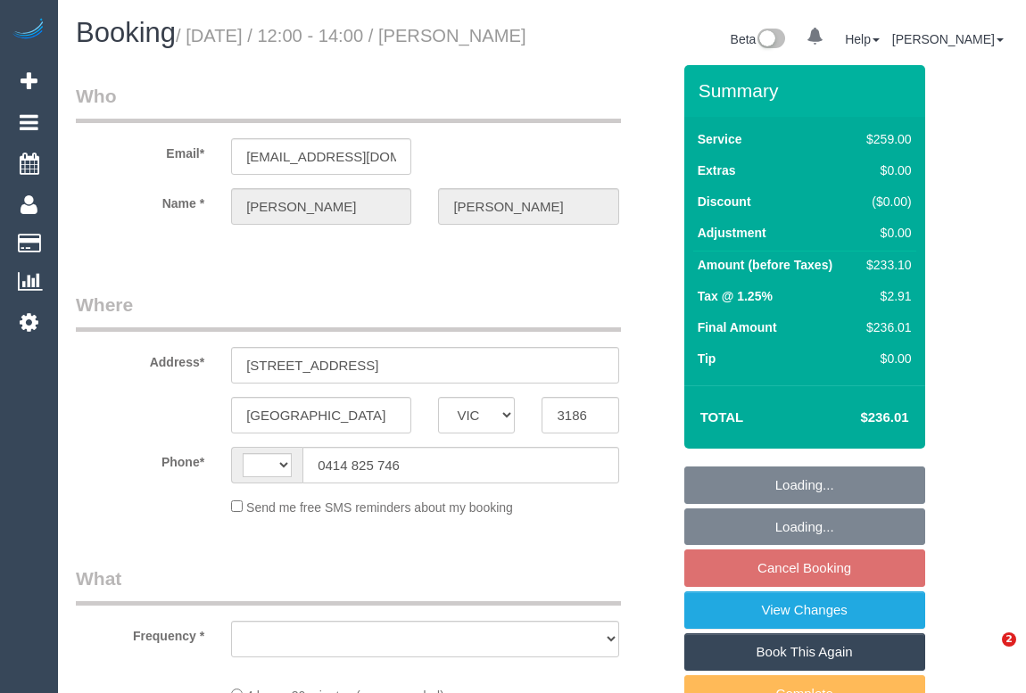
select select "VIC"
select select "string:AU"
select select "object:532"
select select "string:stripe-pm_1RPuXO2GScqysDRV9r1HAXcN"
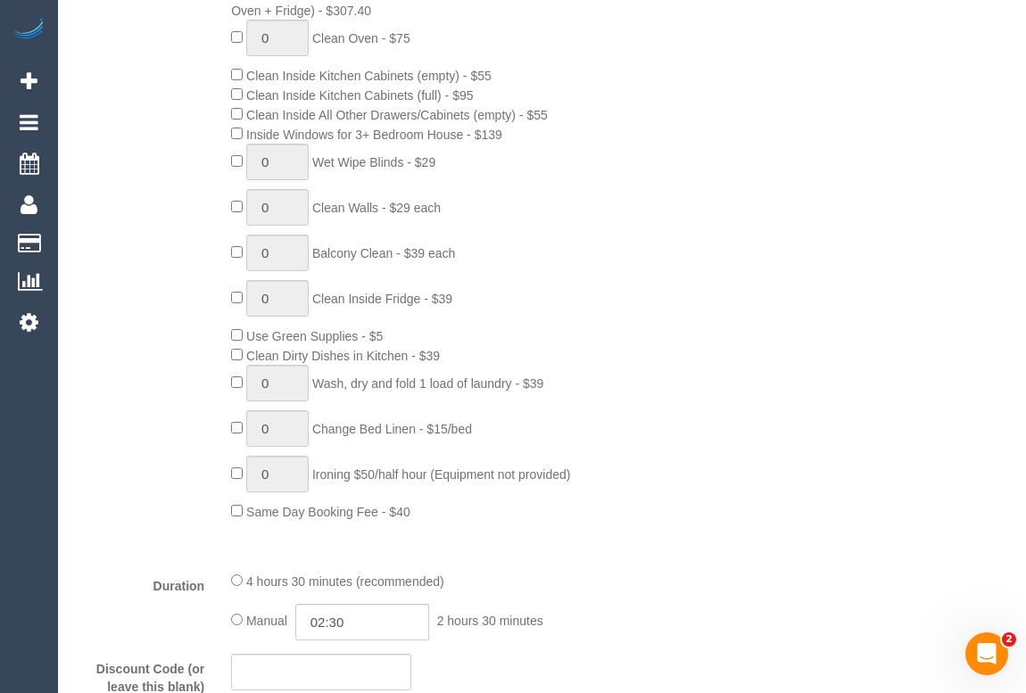
scroll to position [1892, 0]
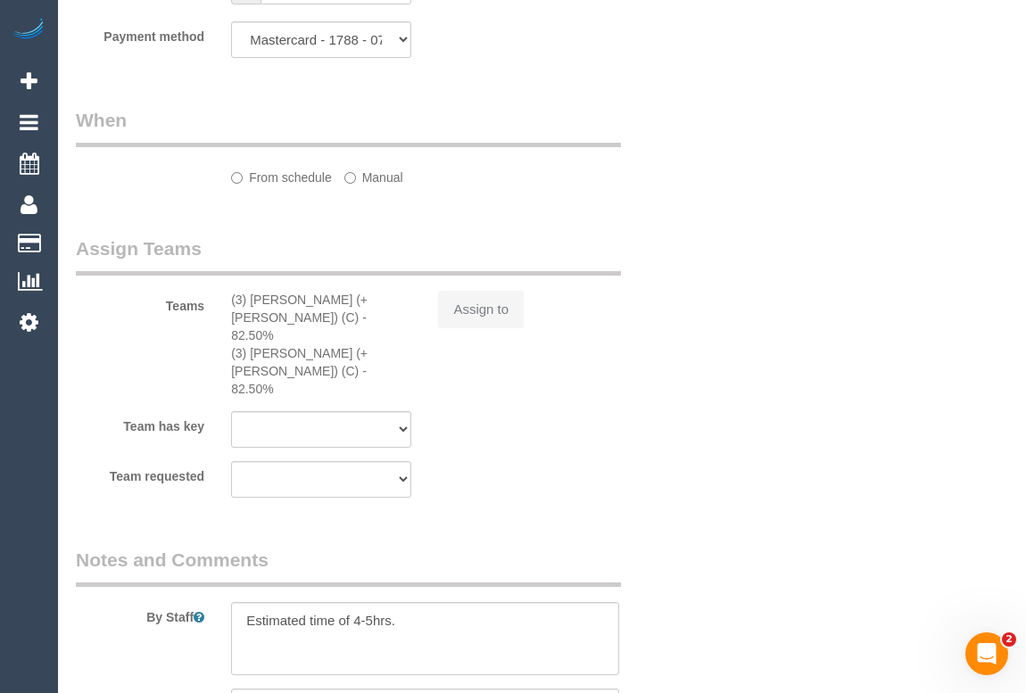
select select "object:635"
select select "number:28"
select select "number:14"
select select "number:19"
select select "number:24"
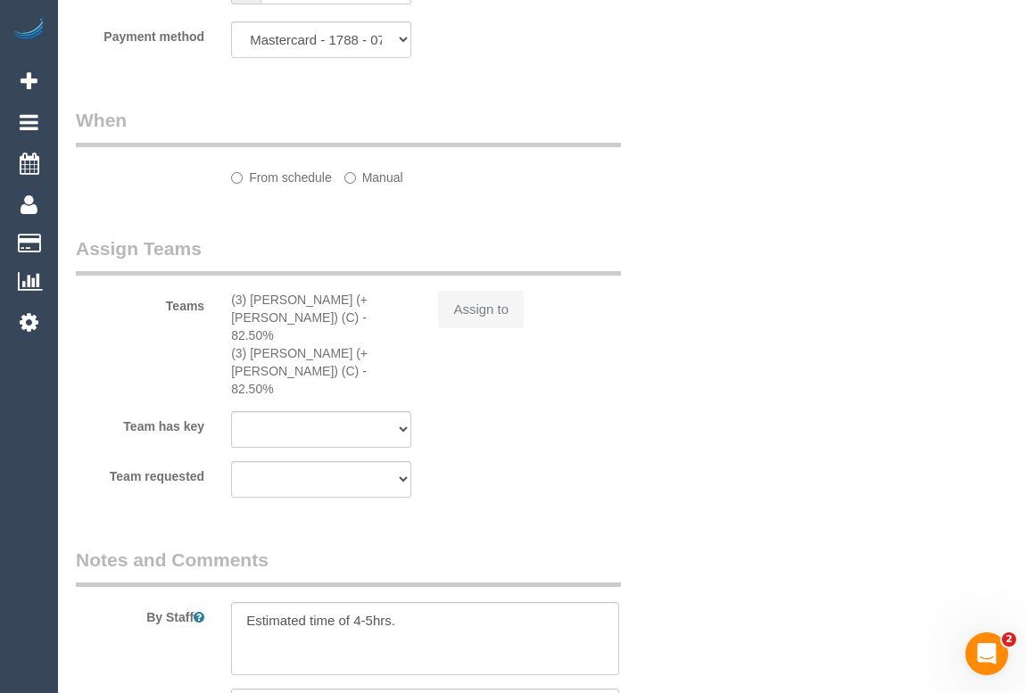
select select "number:12"
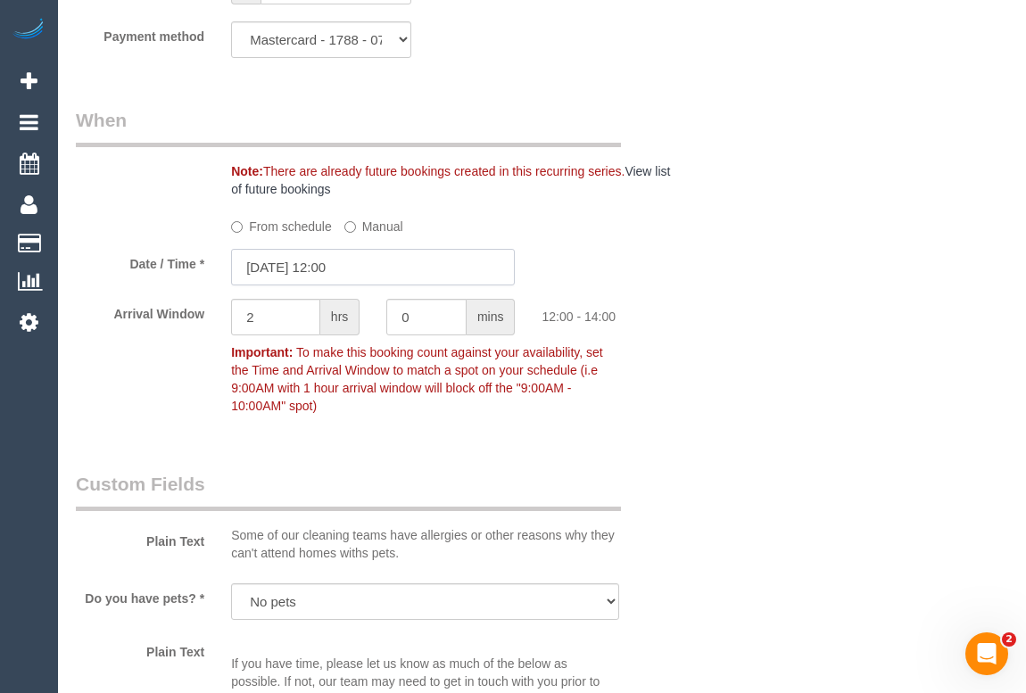
click at [321, 286] on input "10/09/2025 12:00" at bounding box center [373, 267] width 284 height 37
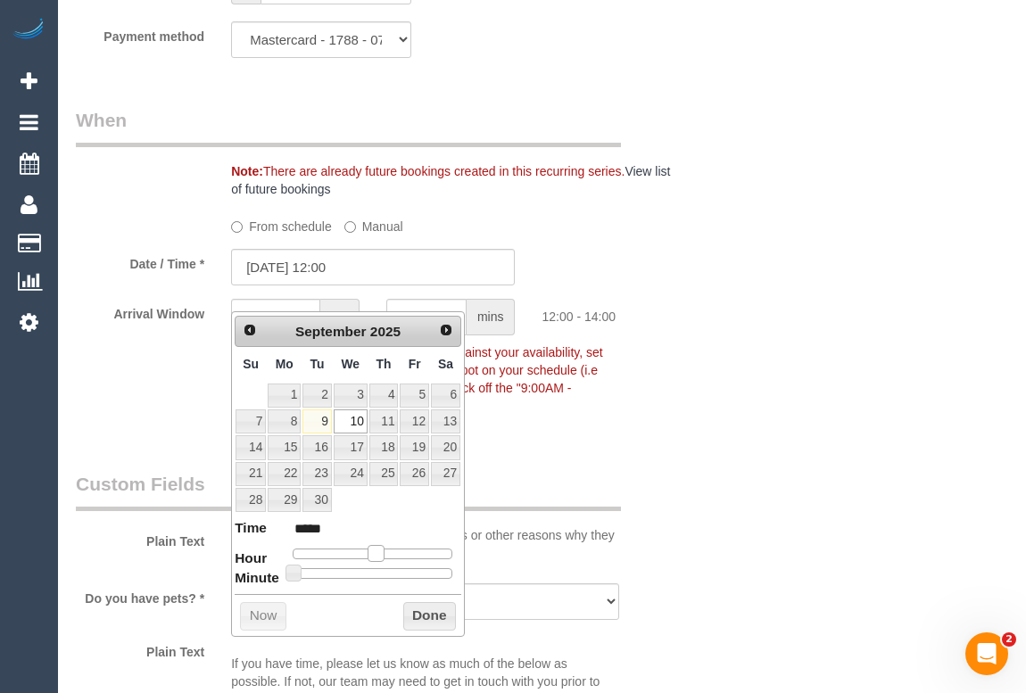
type input "10/09/2025 11:00"
type input "*****"
type input "10/09/2025 10:00"
type input "*****"
drag, startPoint x: 374, startPoint y: 551, endPoint x: 361, endPoint y: 551, distance: 12.5
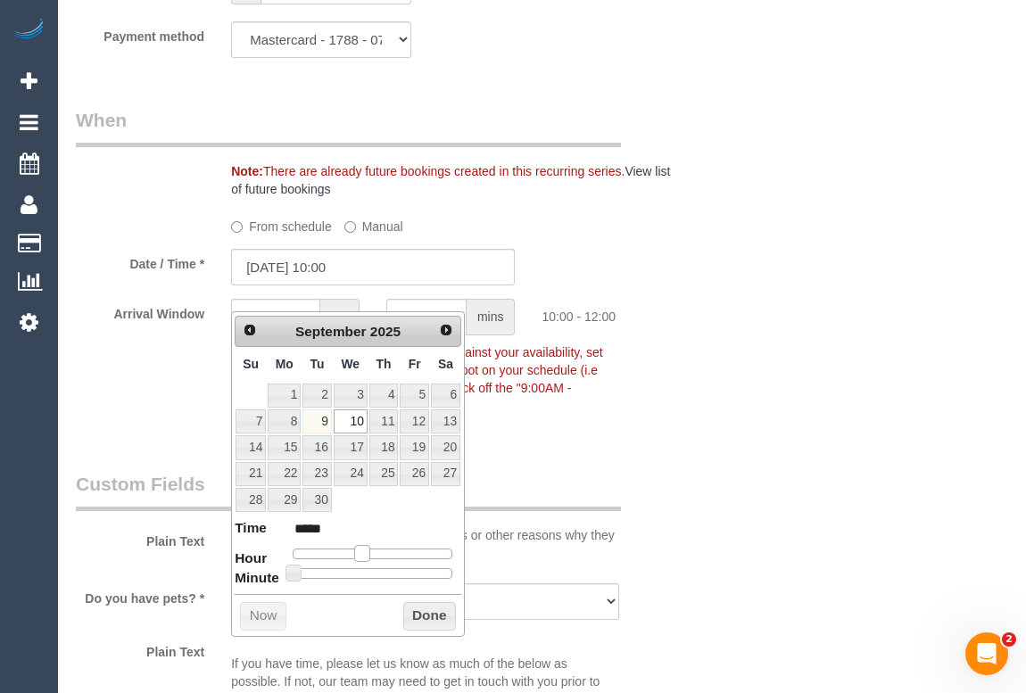
click at [361, 551] on span at bounding box center [362, 553] width 16 height 16
click at [407, 617] on button "Done" at bounding box center [429, 616] width 53 height 29
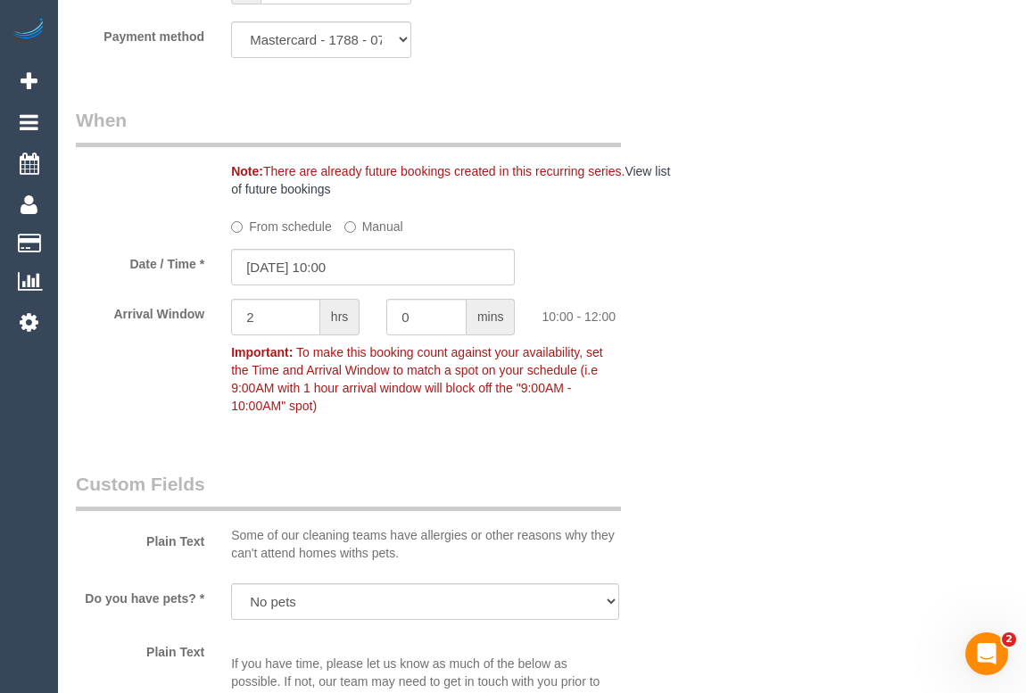
click at [696, 536] on div "Who Email* wilkiejustine@gmail.com Name * Justine Wilkie Where Address* 74 Asli…" at bounding box center [542, 100] width 933 height 3855
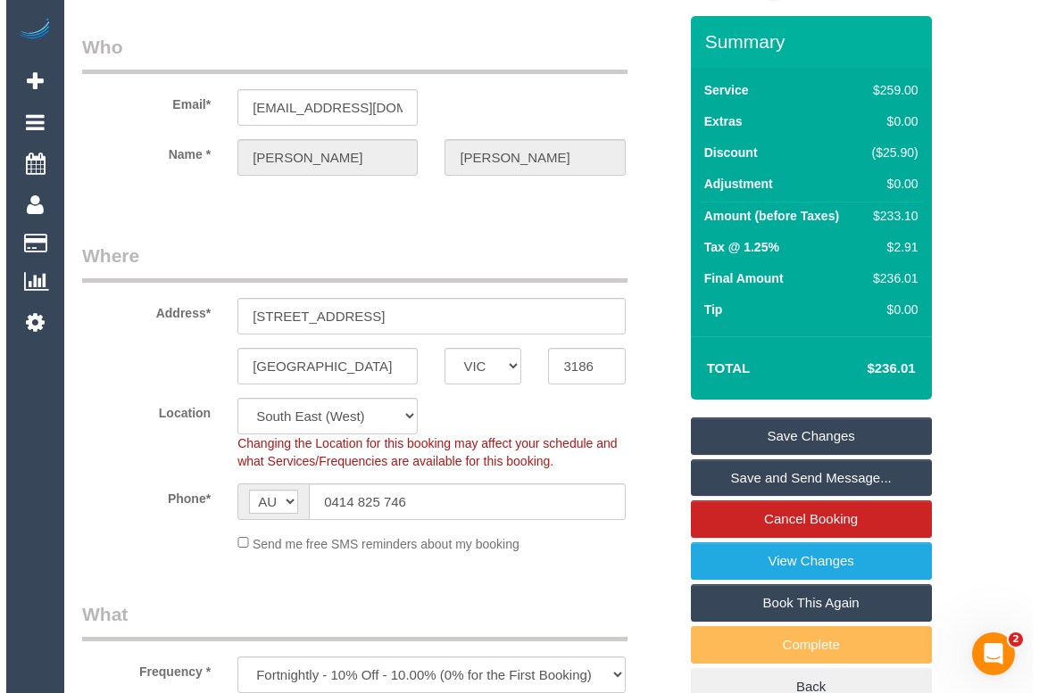
scroll to position [26, 0]
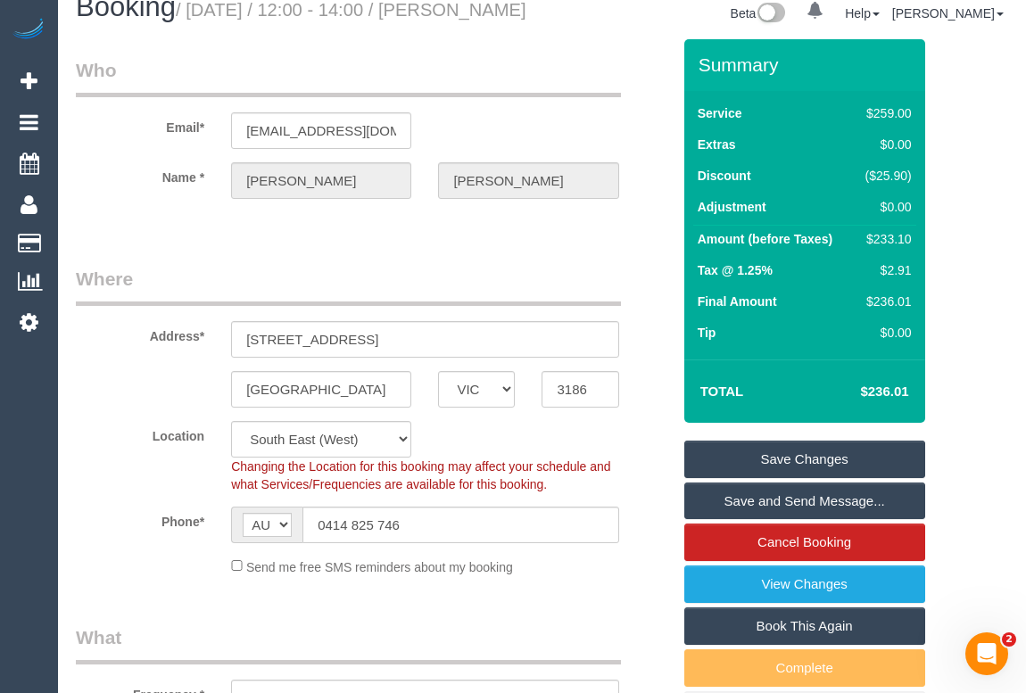
click at [782, 478] on link "Save Changes" at bounding box center [805, 459] width 241 height 37
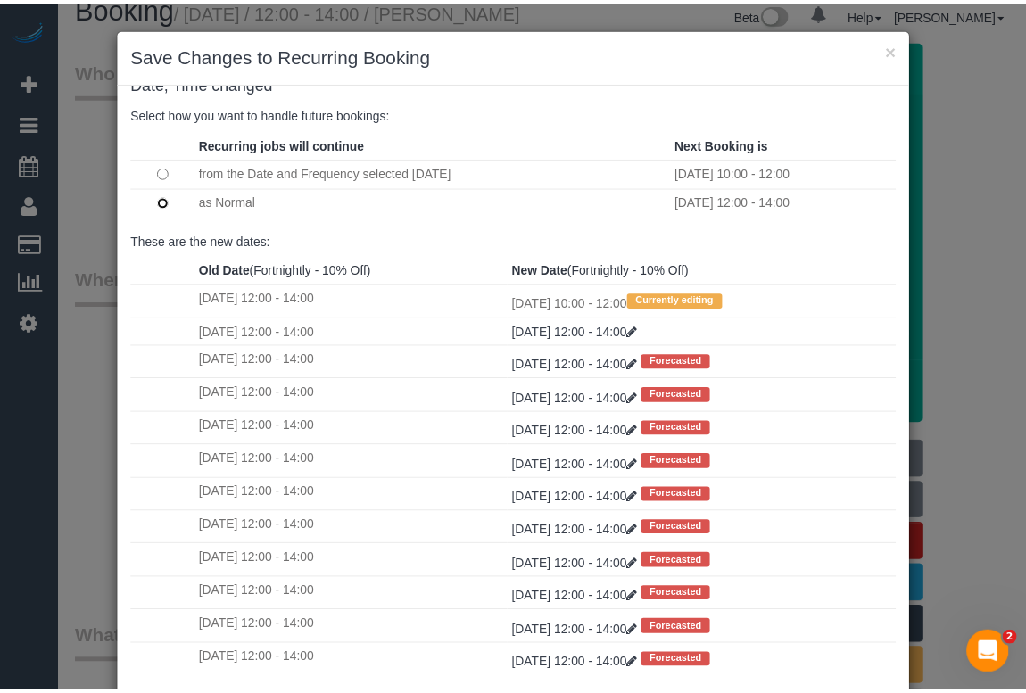
scroll to position [105, 0]
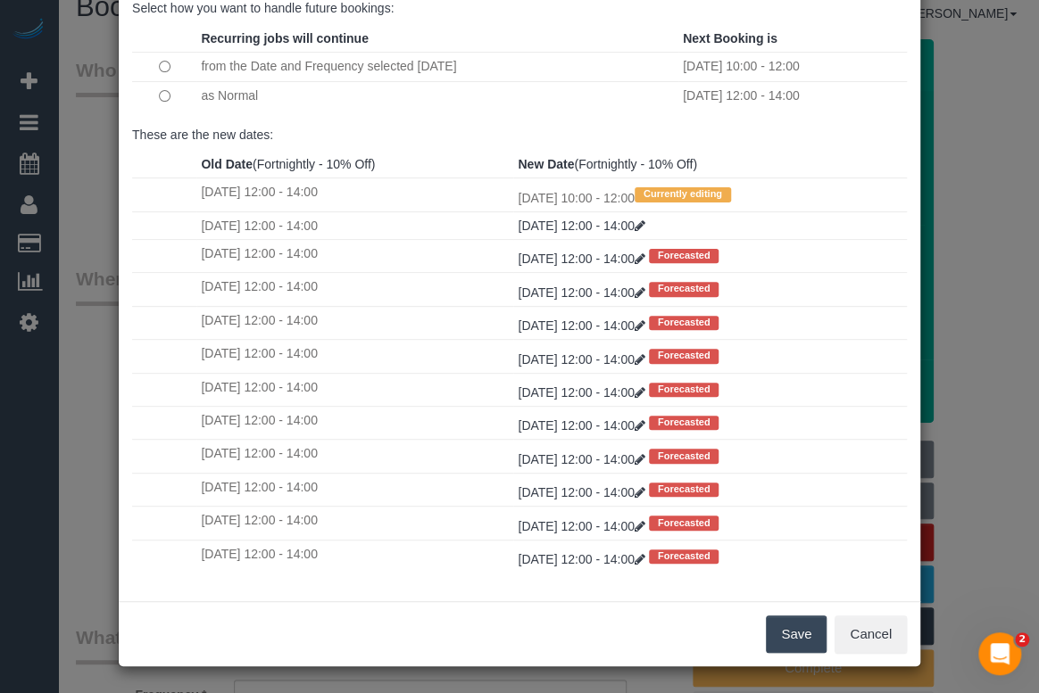
click at [801, 641] on button "Save" at bounding box center [796, 634] width 61 height 37
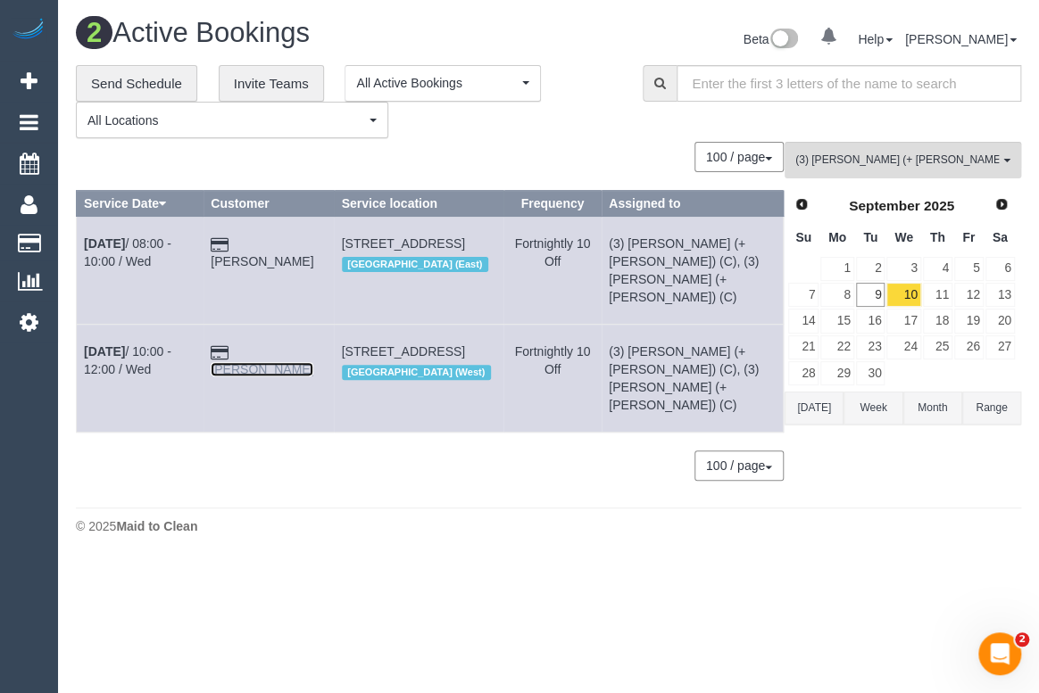
click at [272, 362] on link "Justine Wilkie" at bounding box center [262, 369] width 103 height 14
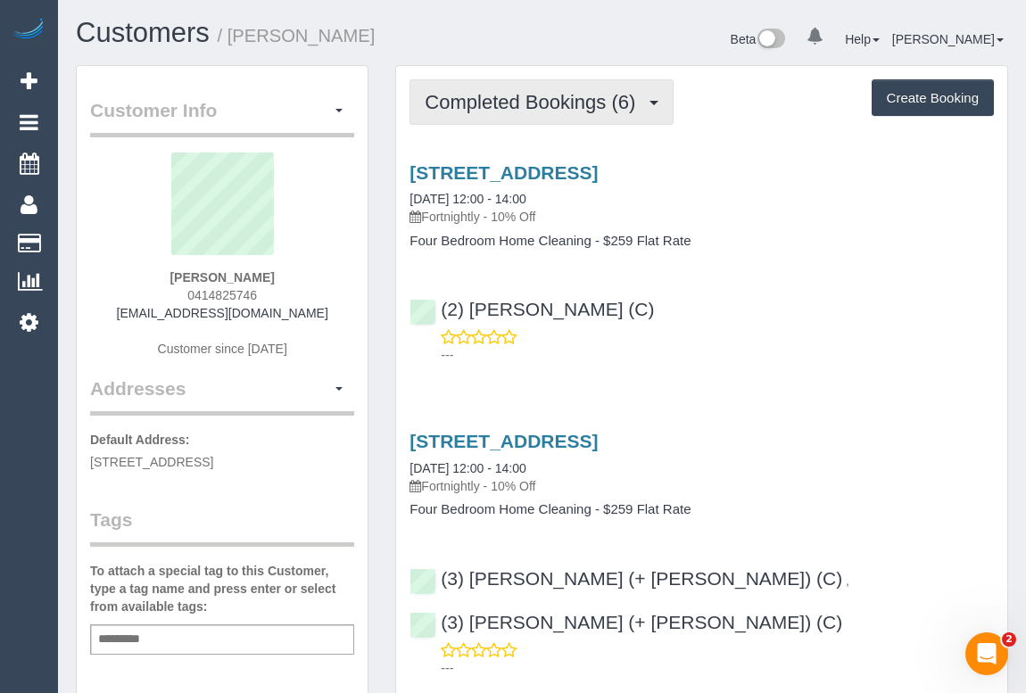
click at [540, 112] on button "Completed Bookings (6)" at bounding box center [542, 102] width 264 height 46
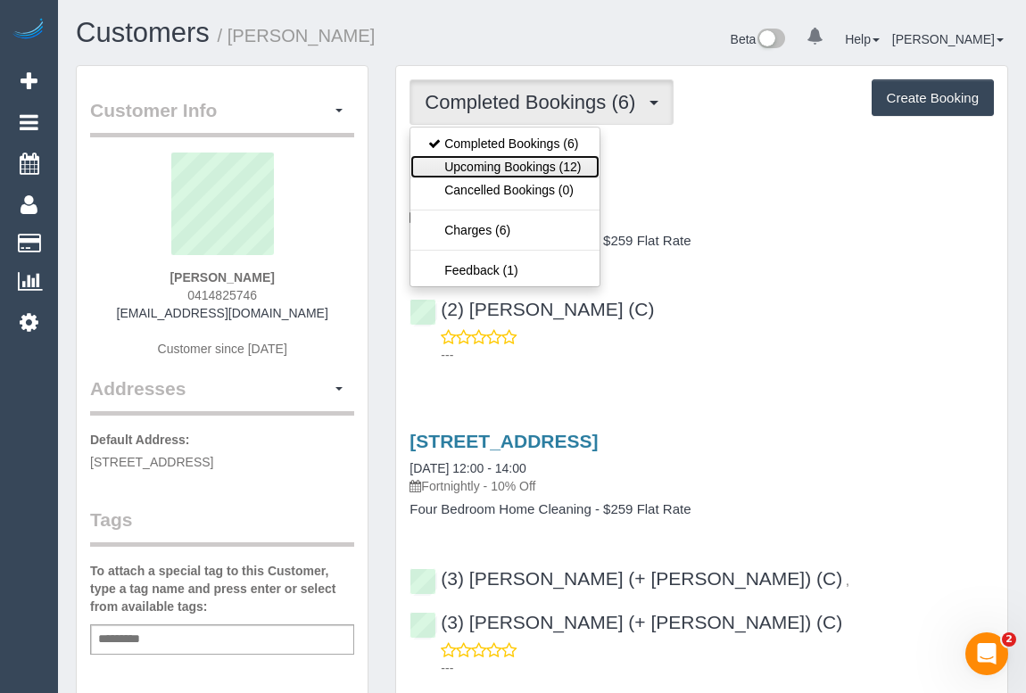
click at [526, 170] on link "Upcoming Bookings (12)" at bounding box center [505, 166] width 188 height 23
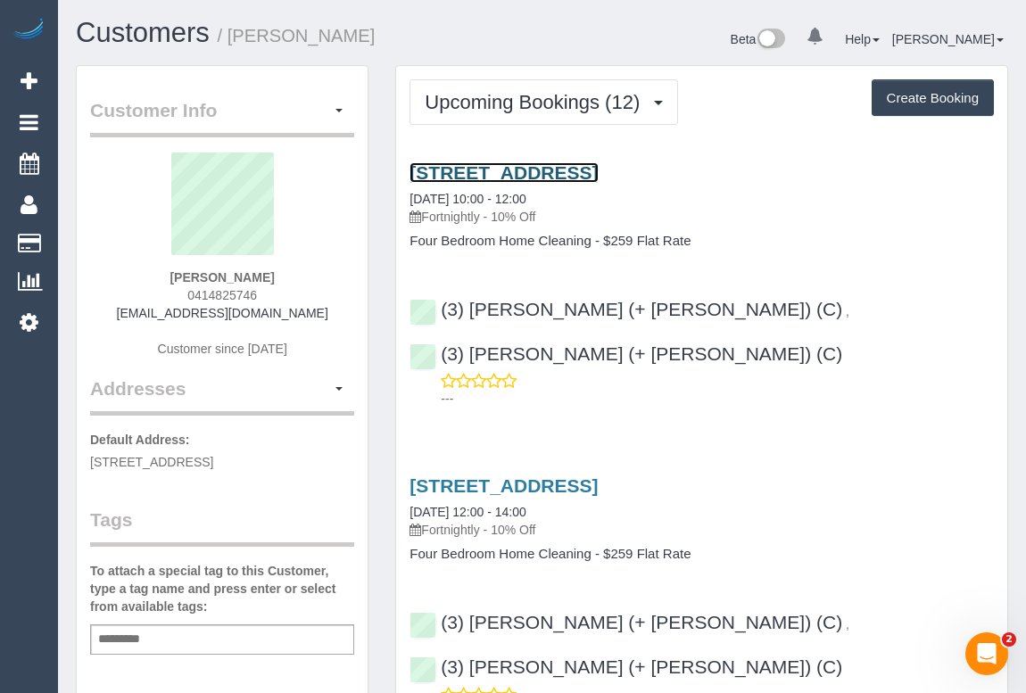
click at [598, 170] on link "74 Asling Street, Brighton, VIC 3186" at bounding box center [504, 172] width 188 height 21
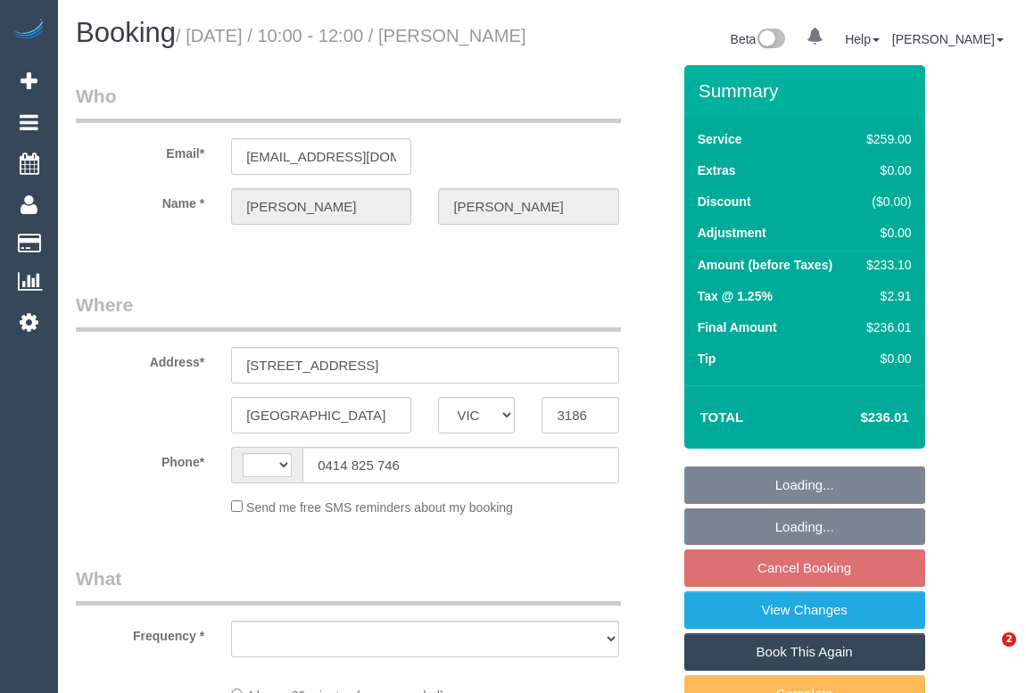
select select "VIC"
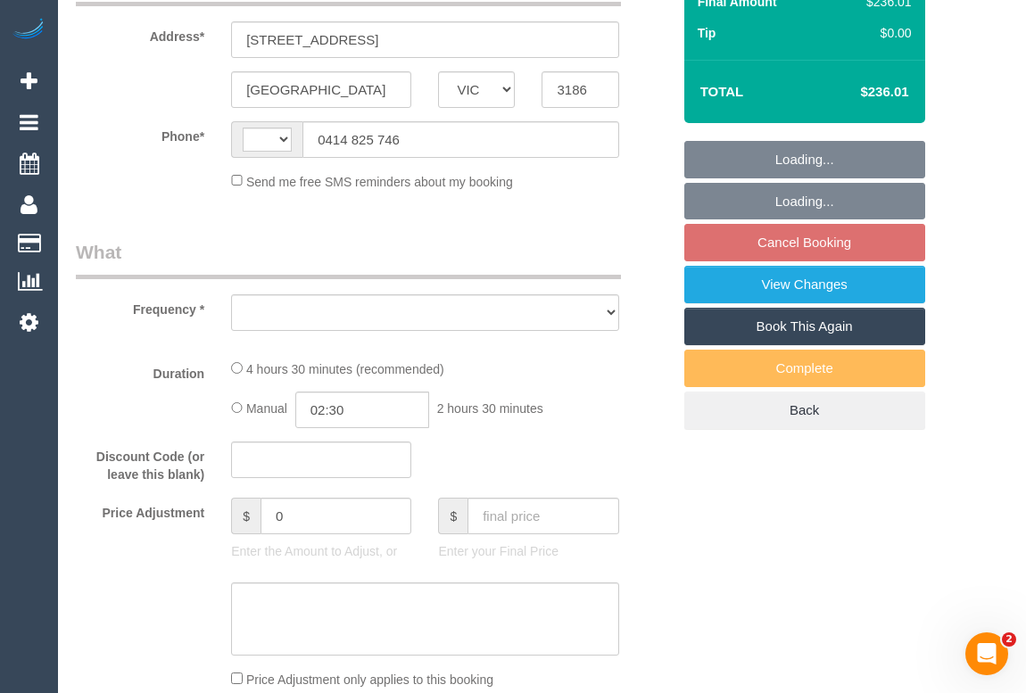
select select "string:stripe-pm_1RPuXO2GScqysDRV9r1HAXcN"
select select "number:28"
select select "number:14"
select select "number:19"
select select "number:24"
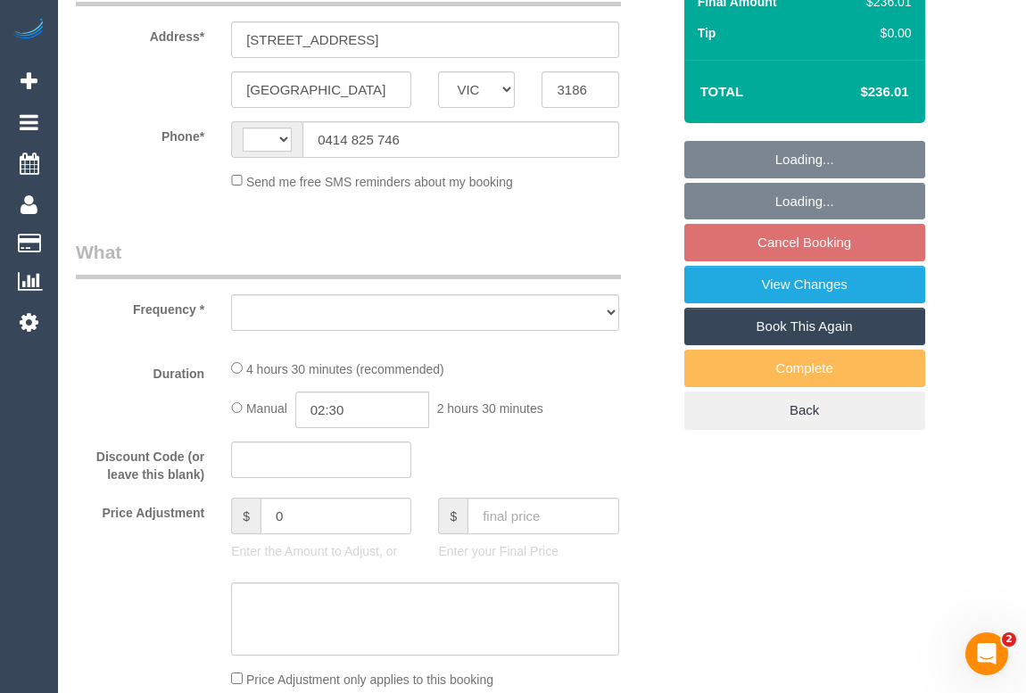
select select "number:12"
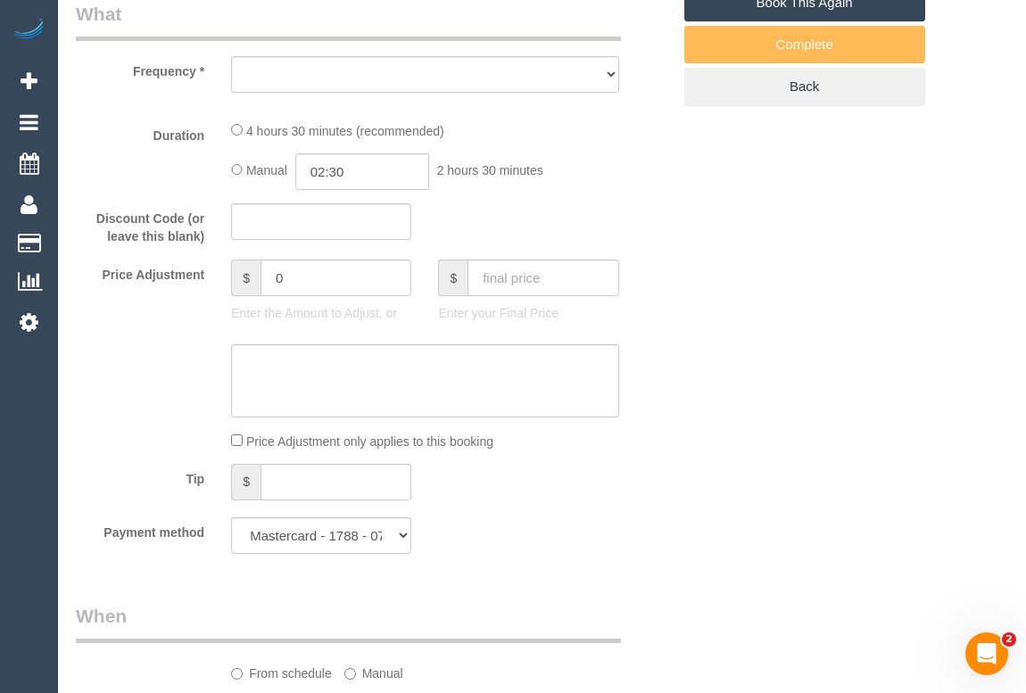
select select "string:AU"
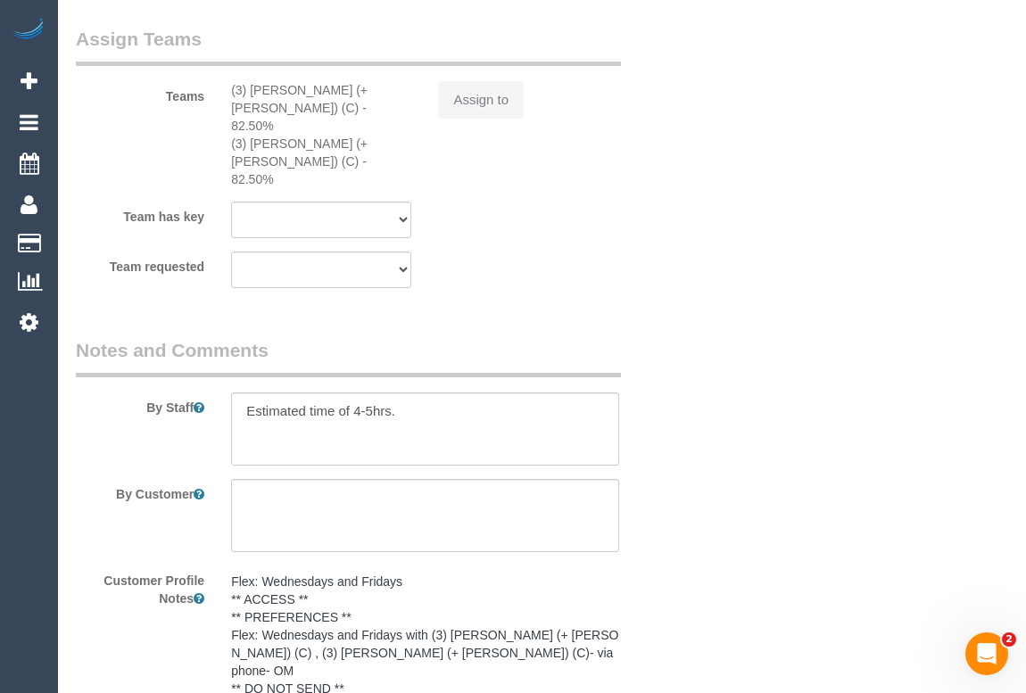
select select "object:785"
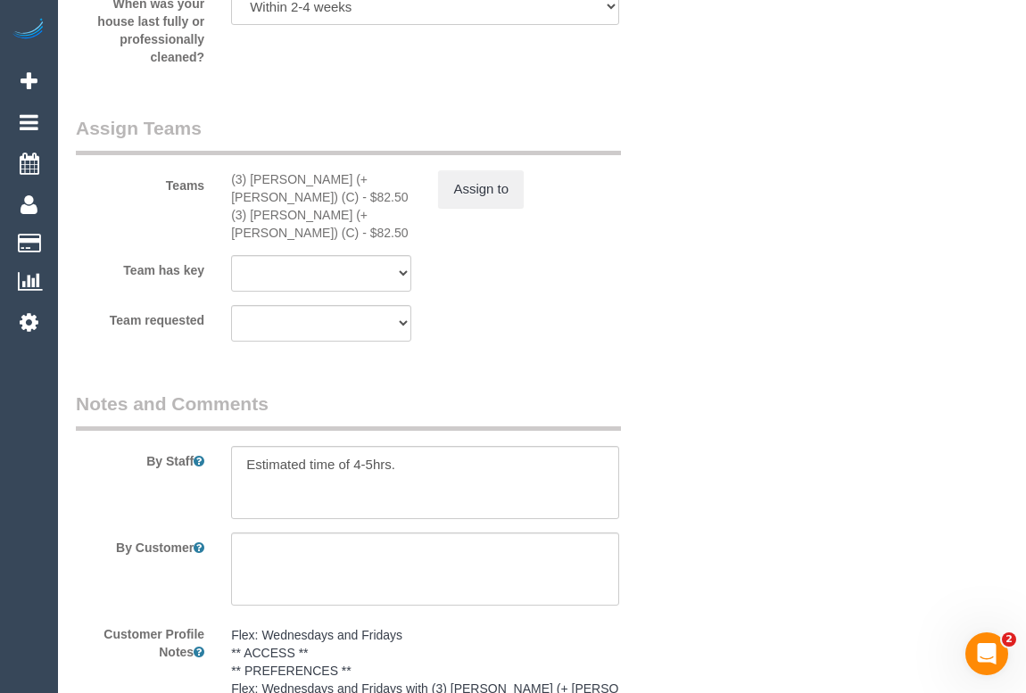
scroll to position [3260, 0]
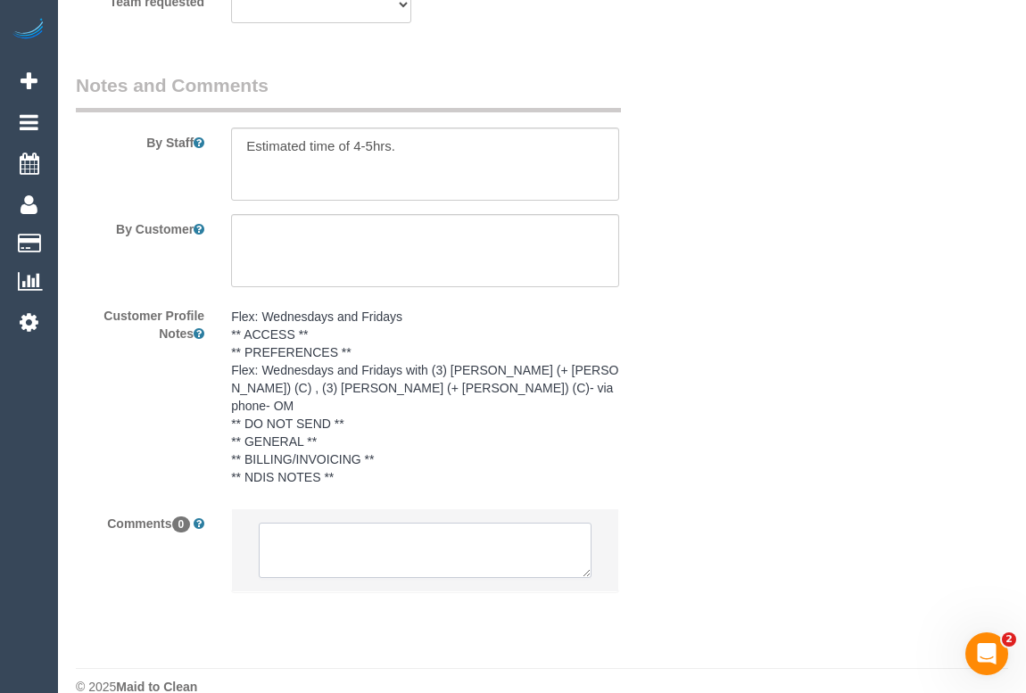
click at [369, 525] on textarea at bounding box center [425, 550] width 332 height 55
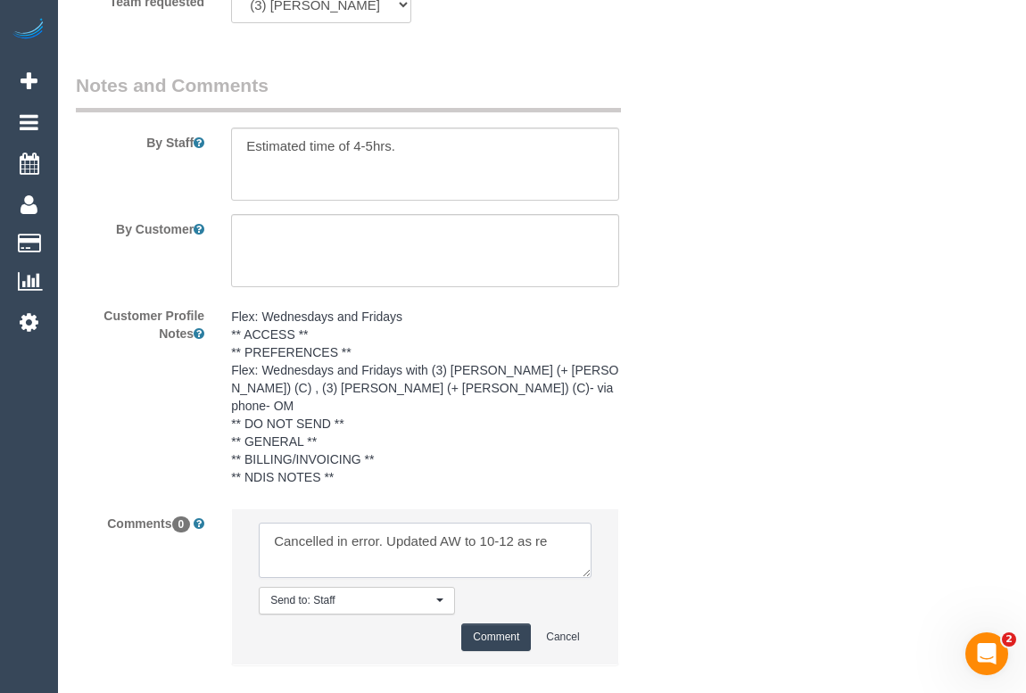
click at [569, 523] on textarea at bounding box center [425, 550] width 332 height 55
type textarea "Cancelled in error. Updated AW to 10-12 as requested by the cleaners. Customer …"
click at [484, 624] on button "Comment" at bounding box center [496, 638] width 70 height 28
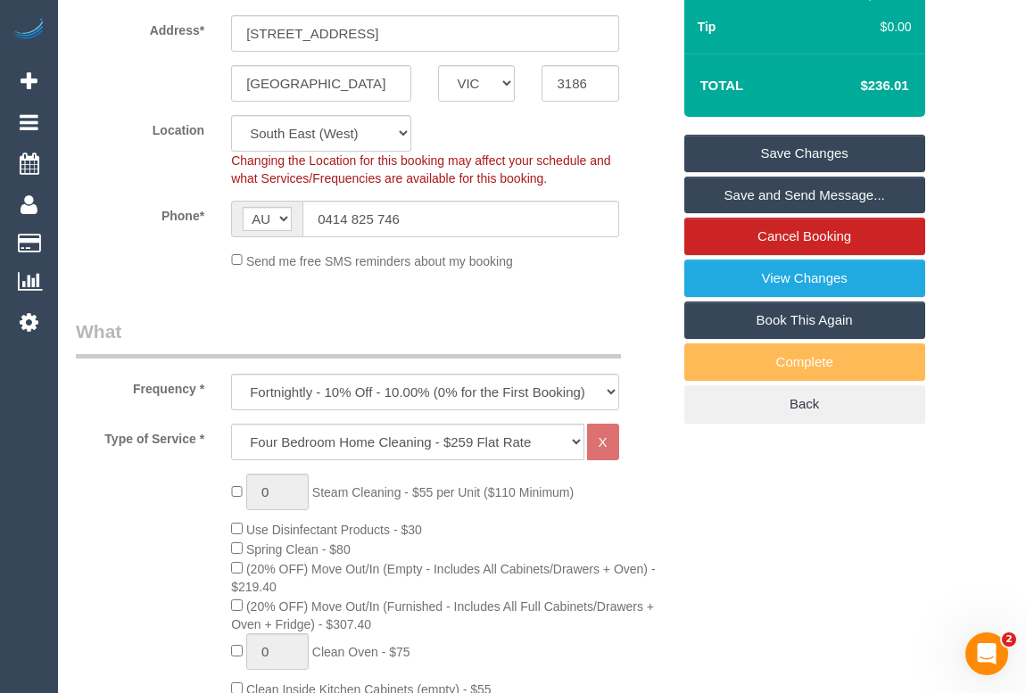
scroll to position [259, 0]
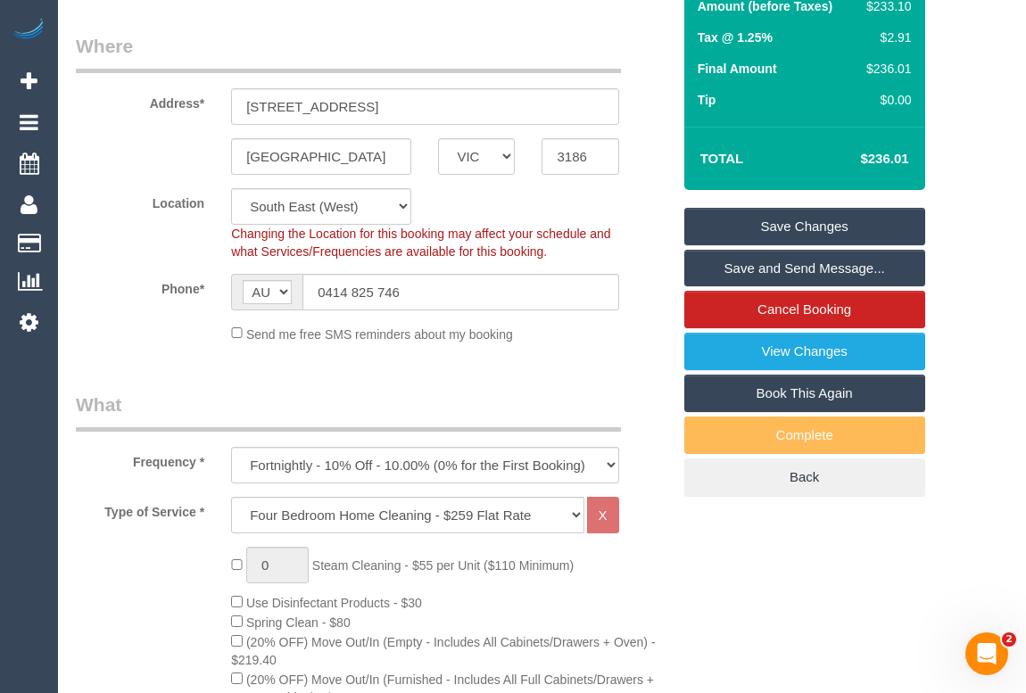
click at [780, 245] on link "Save Changes" at bounding box center [805, 226] width 241 height 37
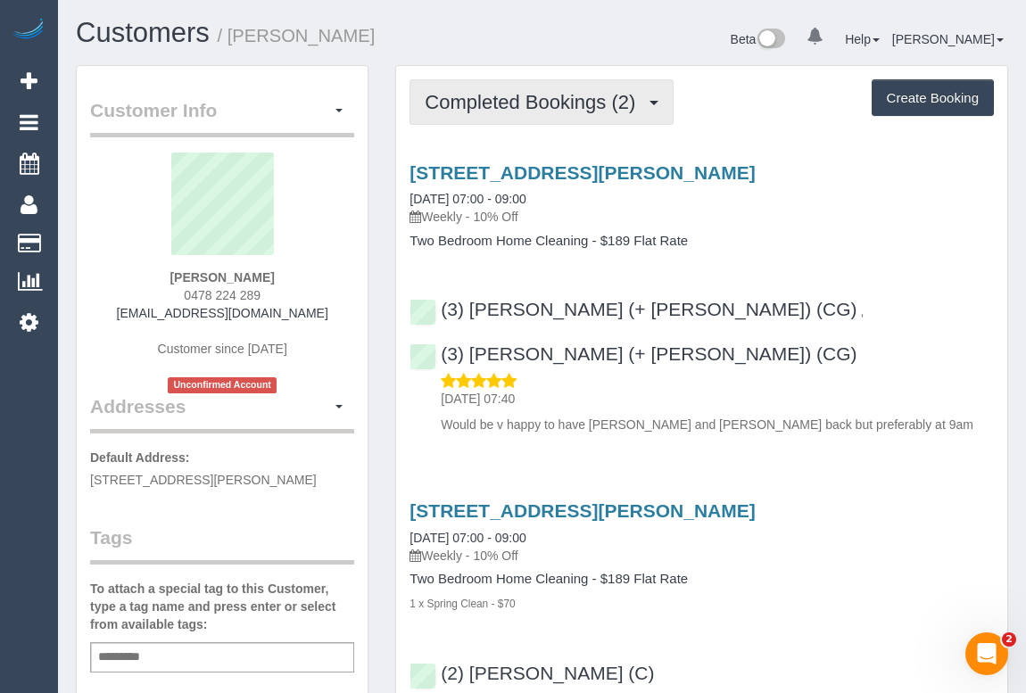
click at [535, 100] on span "Completed Bookings (2)" at bounding box center [535, 102] width 220 height 22
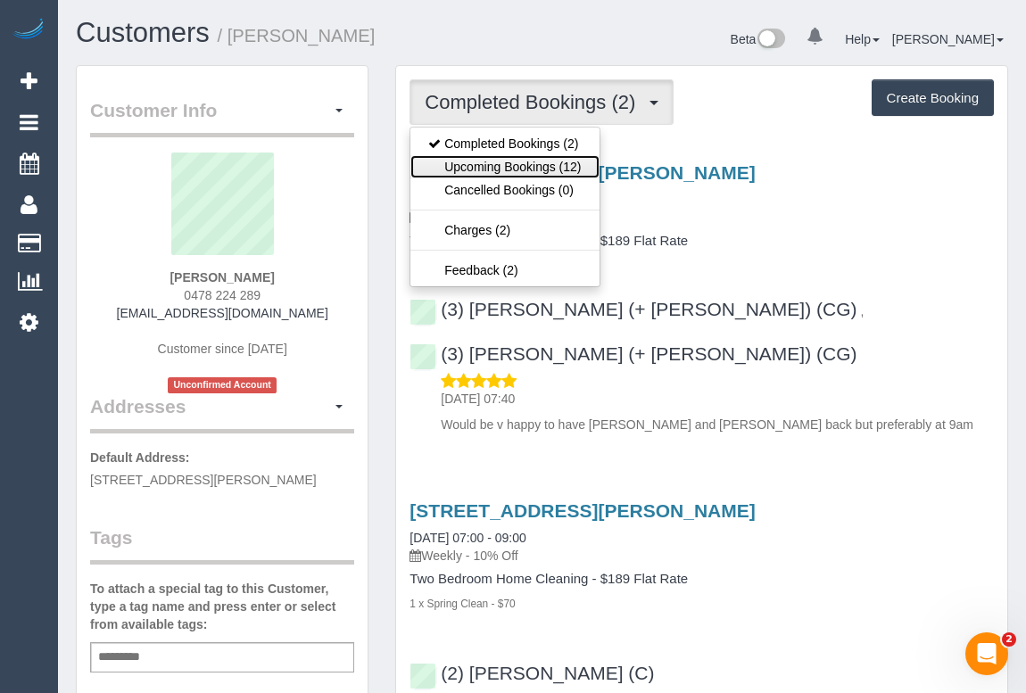
click at [511, 168] on link "Upcoming Bookings (12)" at bounding box center [505, 166] width 188 height 23
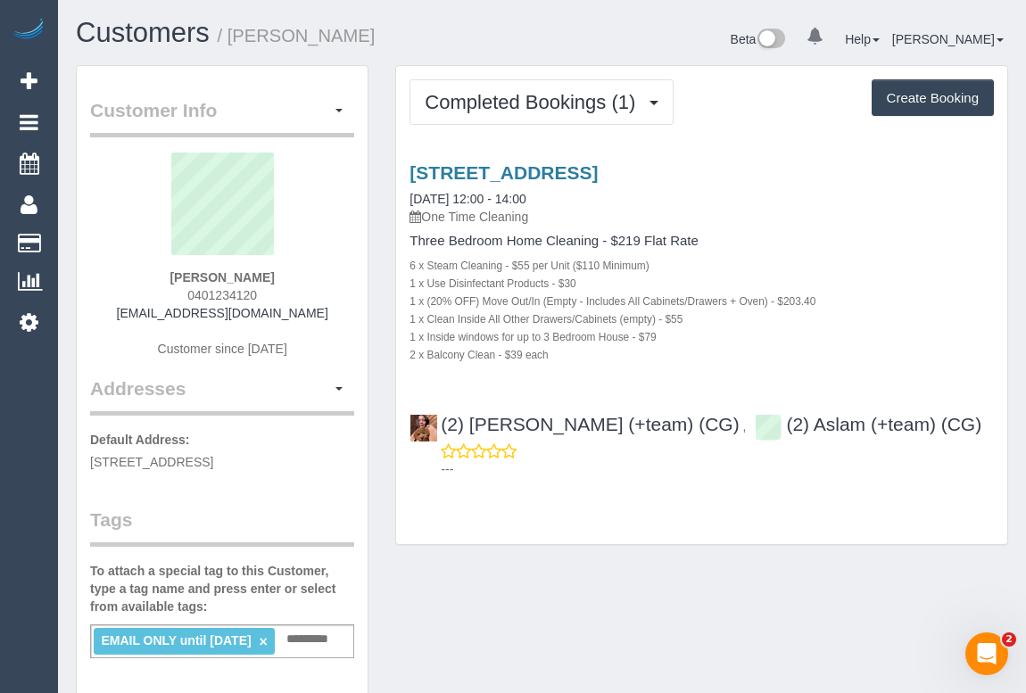
click at [317, 637] on input "text" at bounding box center [312, 639] width 61 height 23
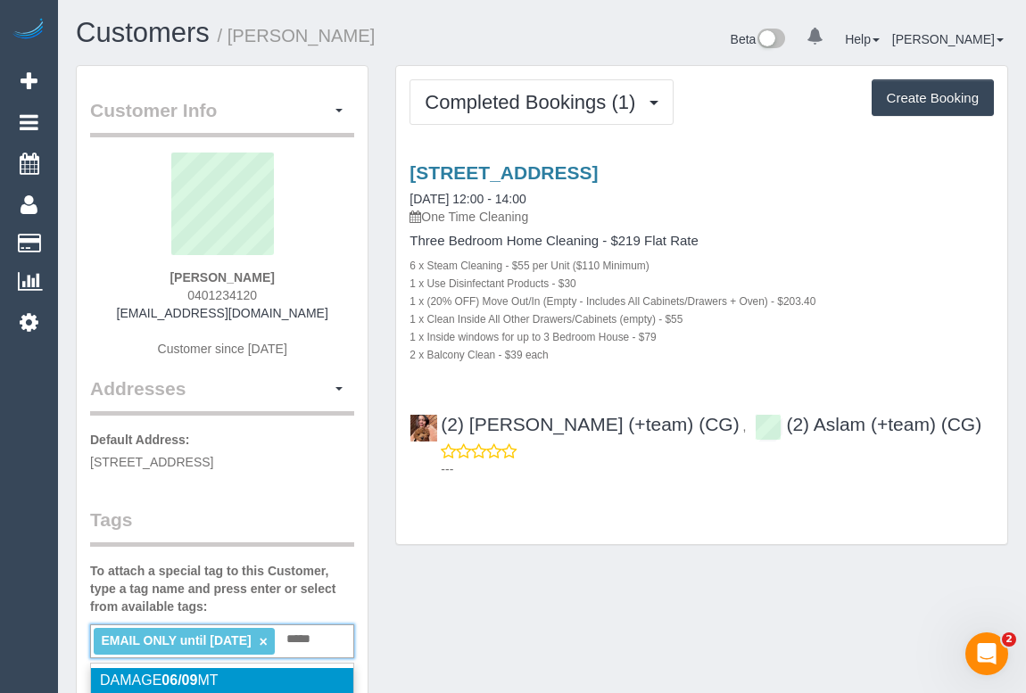
click at [295, 636] on input "*****" at bounding box center [301, 639] width 38 height 23
click at [176, 659] on div "EMAIL ONLY until 15/08/25 × ********* DNC 06/09" at bounding box center [222, 642] width 264 height 34
click at [175, 659] on div "EMAIL ONLY until 15/08/25 × ********* DNC 06/09" at bounding box center [222, 642] width 264 height 34
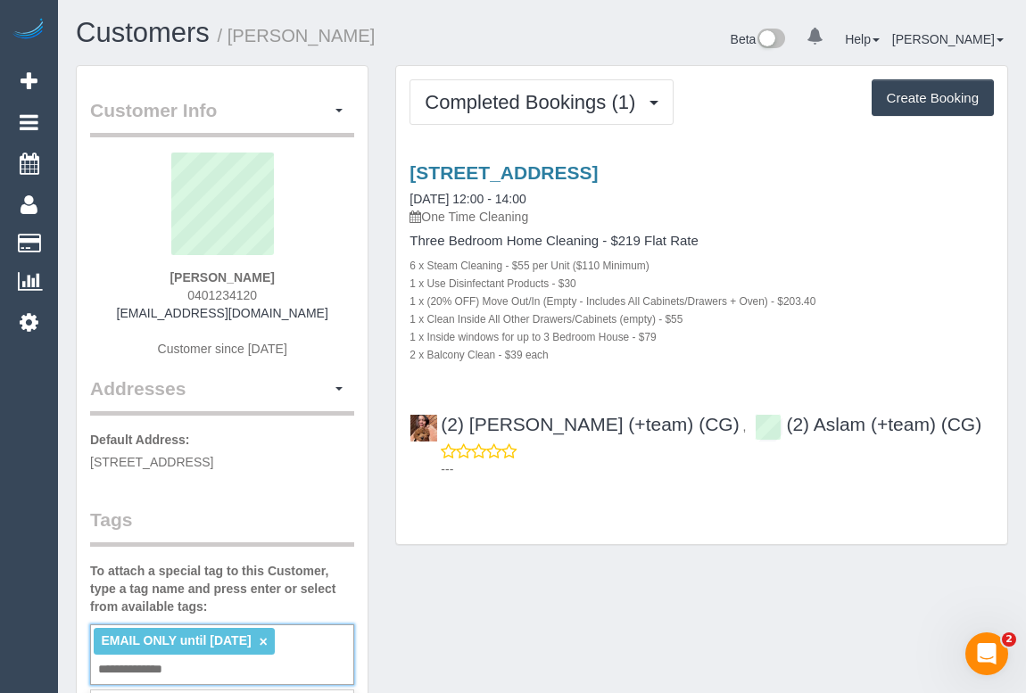
type input "**********"
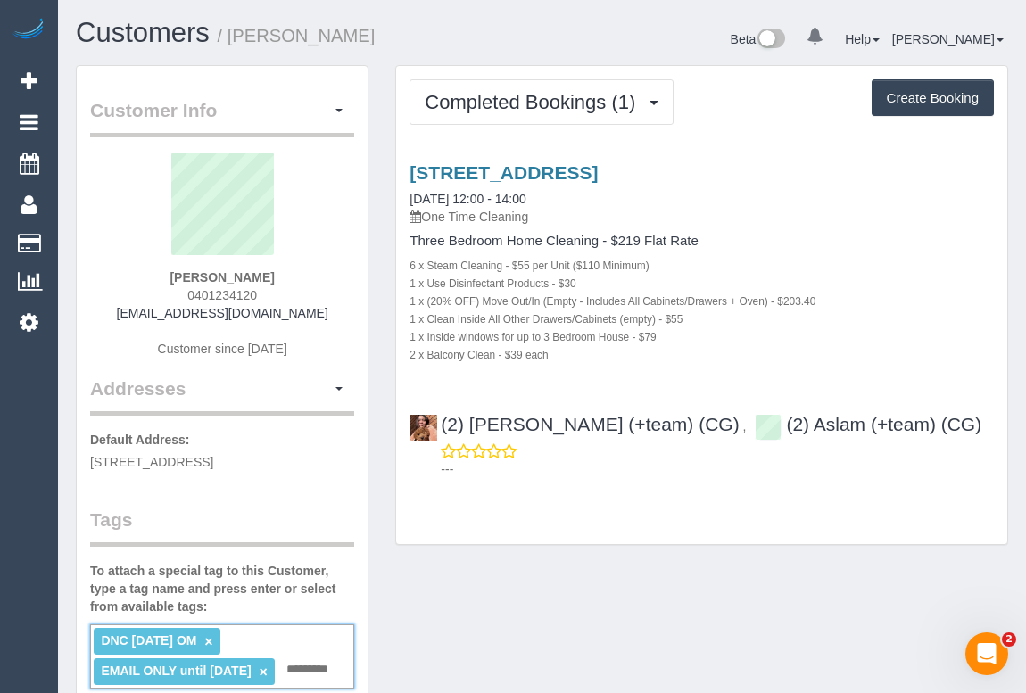
click at [518, 627] on div "Customer Info Edit Contact Info Send Message Email Preferences Special Sales Ta…" at bounding box center [541, 680] width 959 height 1230
drag, startPoint x: 126, startPoint y: 312, endPoint x: 303, endPoint y: 318, distance: 177.7
click at [303, 318] on div "Dan Truong 0401234120 1.balmier.gloat@icloud.com Customer since 2025" at bounding box center [222, 264] width 264 height 223
copy link "1.balmier.gloat@icloud.com"
drag, startPoint x: 184, startPoint y: 272, endPoint x: 258, endPoint y: 269, distance: 74.2
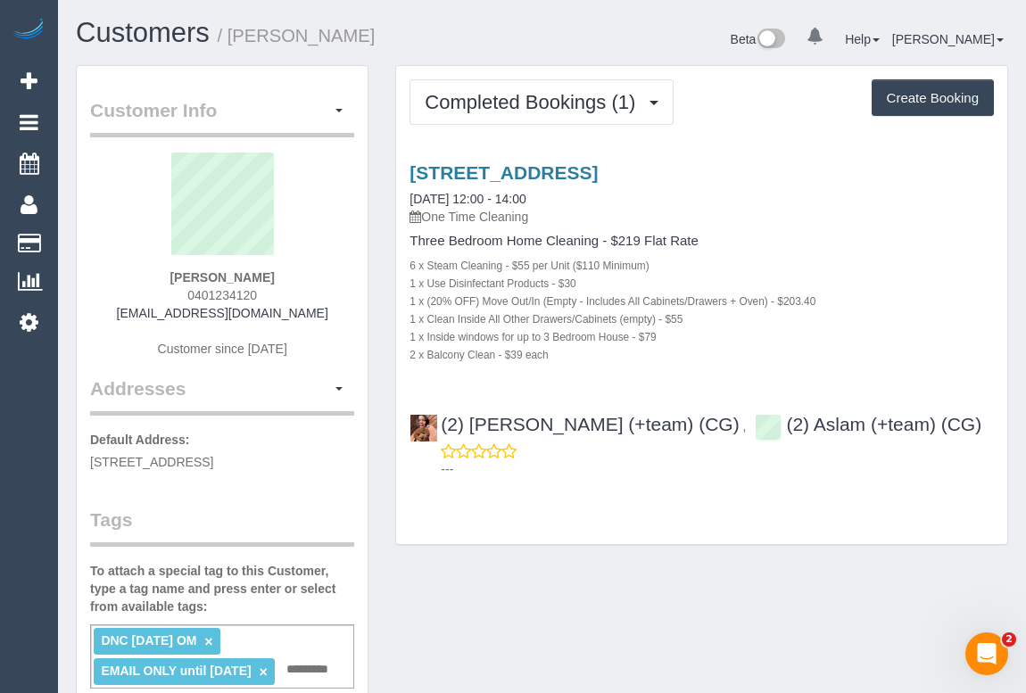
click at [258, 269] on div "Dan Truong 0401234120 1.balmier.gloat@icloud.com Customer since 2025" at bounding box center [222, 264] width 264 height 223
copy strong "Dan Truong"
drag, startPoint x: 917, startPoint y: 419, endPoint x: 442, endPoint y: 427, distance: 474.9
click at [442, 427] on div "(2) Maria (+team) (CG) , (2) Aslam (+team) (CG) ---" at bounding box center [701, 439] width 611 height 80
copy div "(2) Maria (+team) (CG) , (2) Aslam (+team) (CG)"
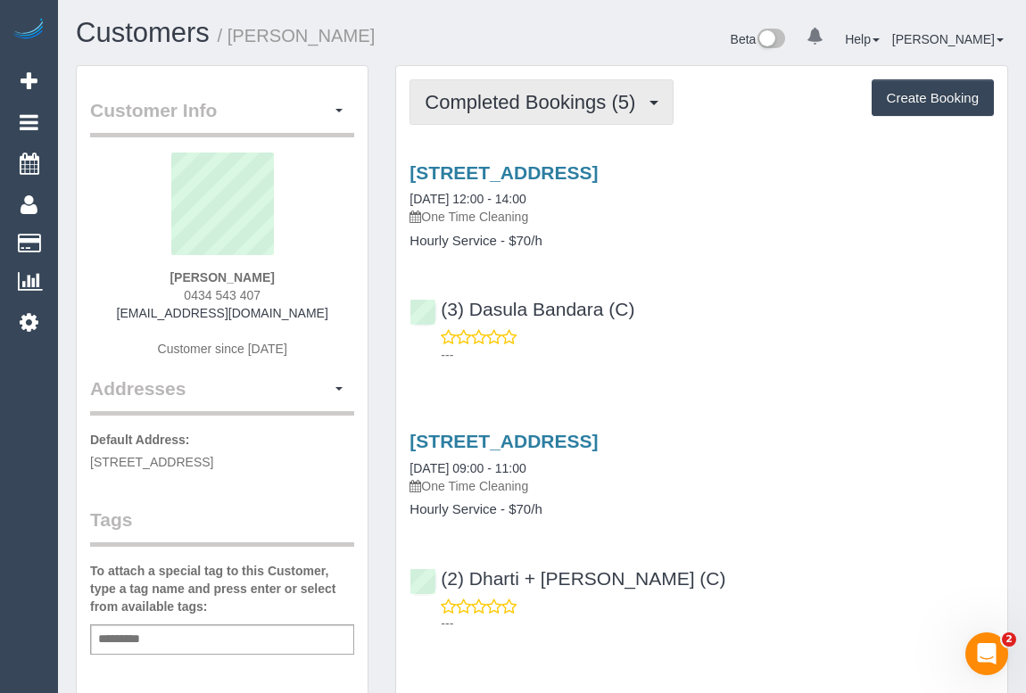
click at [527, 104] on span "Completed Bookings (5)" at bounding box center [535, 102] width 220 height 22
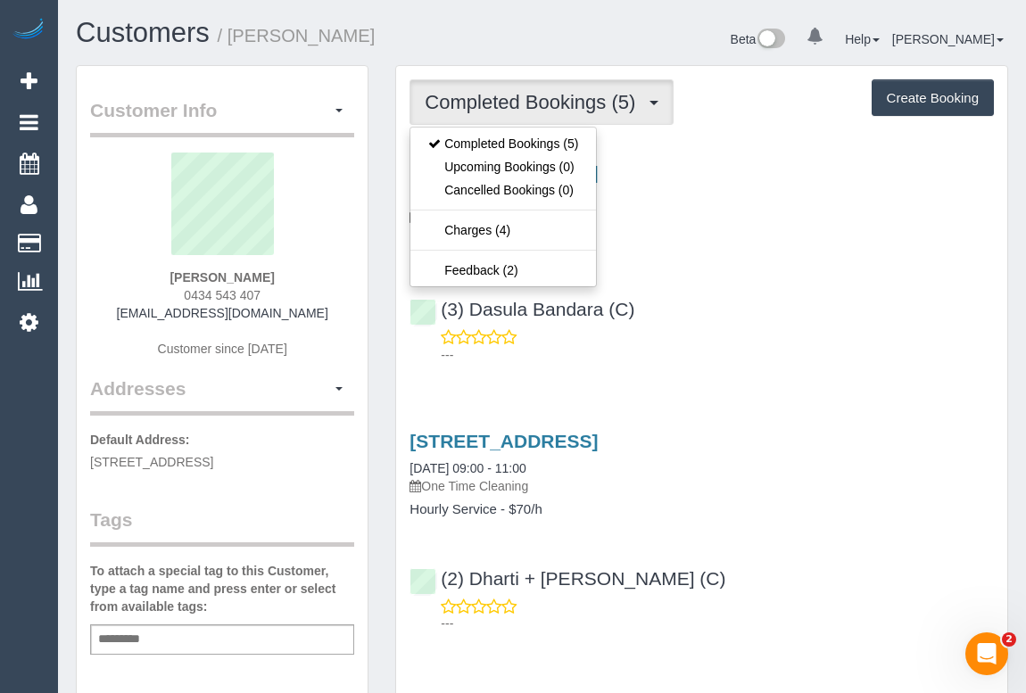
drag, startPoint x: 223, startPoint y: 293, endPoint x: 319, endPoint y: 296, distance: 96.5
click at [319, 296] on div "Jamaya Masters 0434 543 407 jamaya.masters1@gmail.com Customer since 2025" at bounding box center [222, 264] width 264 height 223
copy span "0434 543 407"
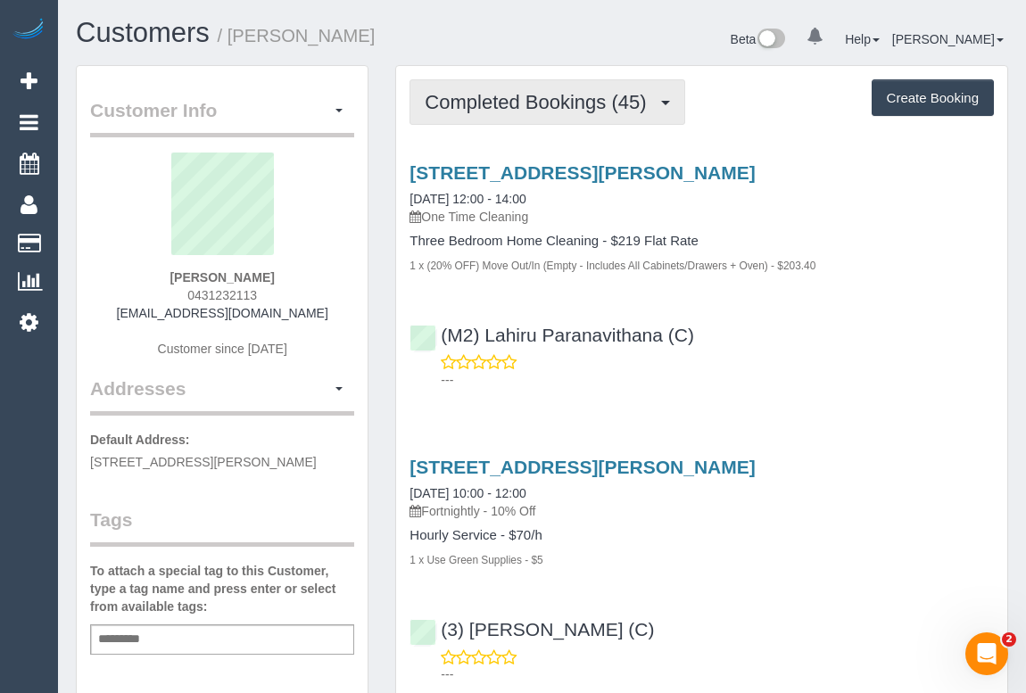
click at [549, 103] on span "Completed Bookings (45)" at bounding box center [540, 102] width 230 height 22
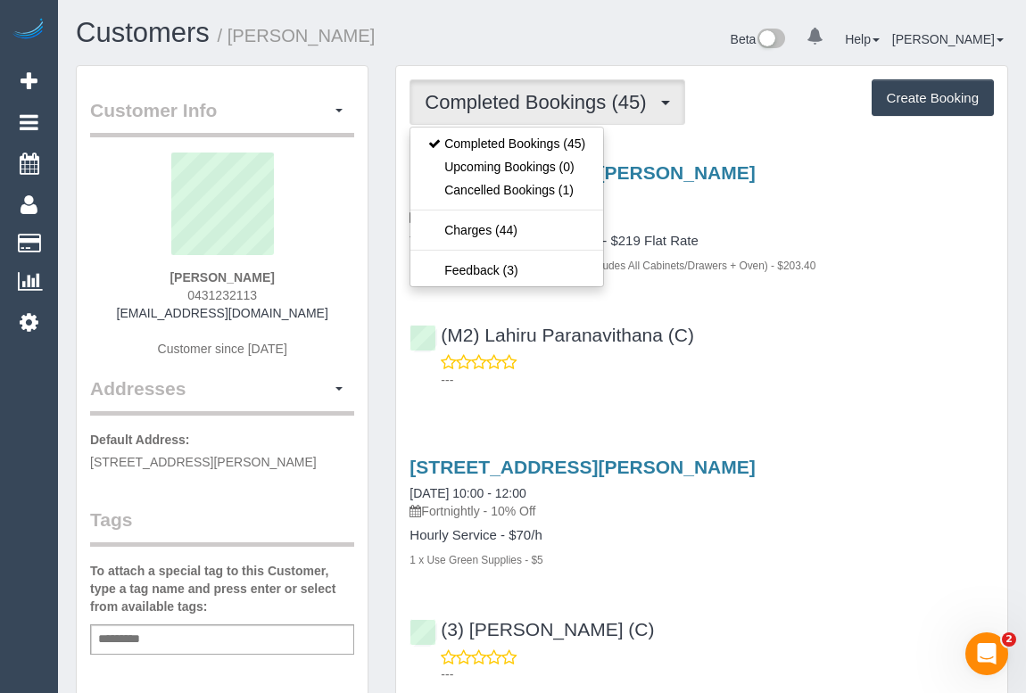
click at [820, 386] on p "---" at bounding box center [717, 380] width 553 height 18
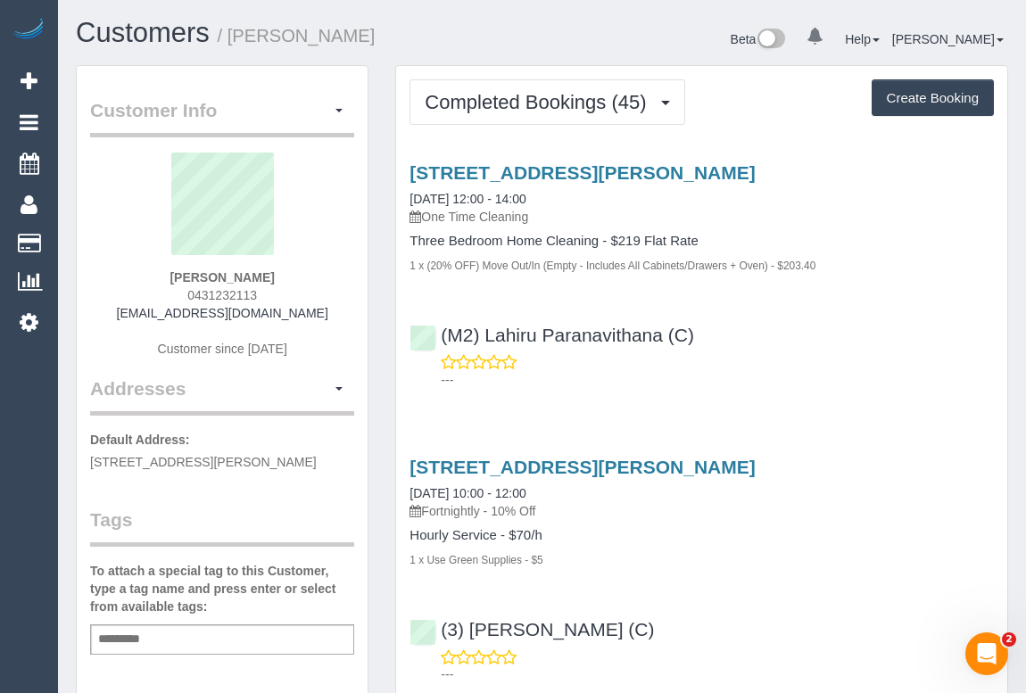
drag, startPoint x: 178, startPoint y: 295, endPoint x: 293, endPoint y: 299, distance: 114.3
click at [293, 299] on div "[PERSON_NAME] 0431232113 [EMAIL_ADDRESS][DOMAIN_NAME] Customer since [DATE]" at bounding box center [222, 264] width 264 height 223
copy span "0431232113"
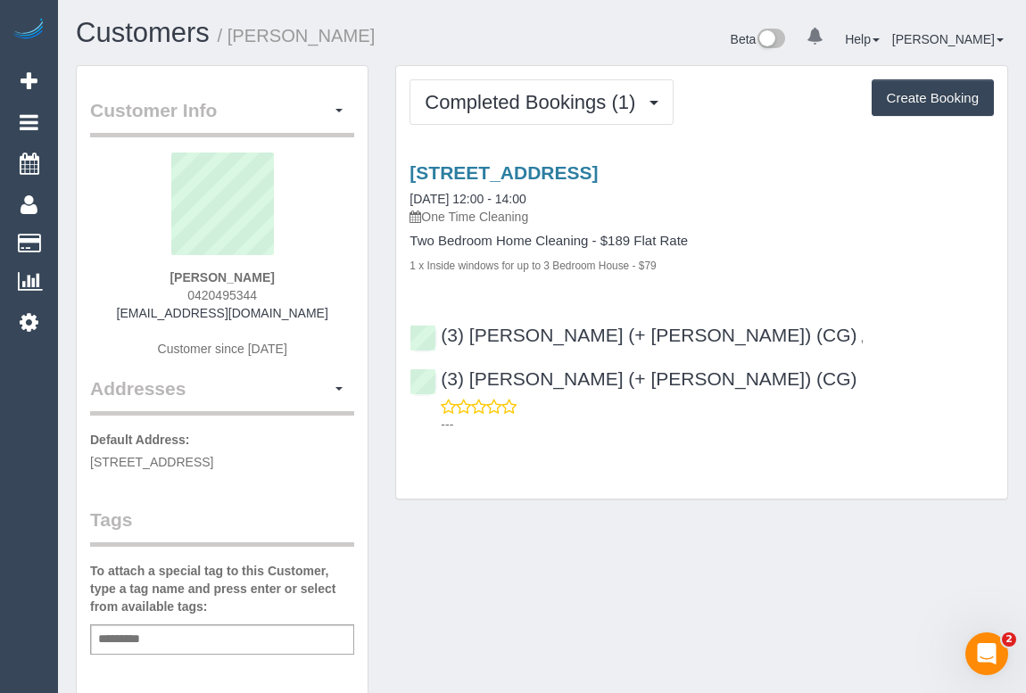
drag, startPoint x: 203, startPoint y: 293, endPoint x: 282, endPoint y: 295, distance: 79.4
click at [282, 295] on div "Will MacFarlane 0420495344 willmacf@gmail.com Customer since 2025" at bounding box center [222, 264] width 264 height 223
copy span "0420495344"
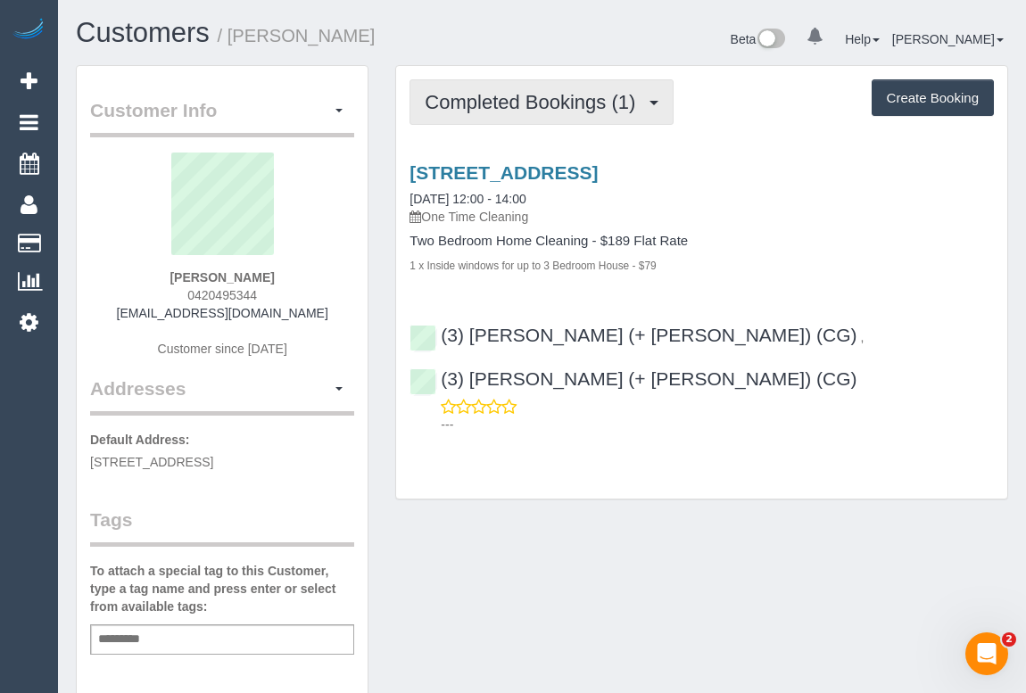
click at [484, 112] on button "Completed Bookings (1)" at bounding box center [542, 102] width 264 height 46
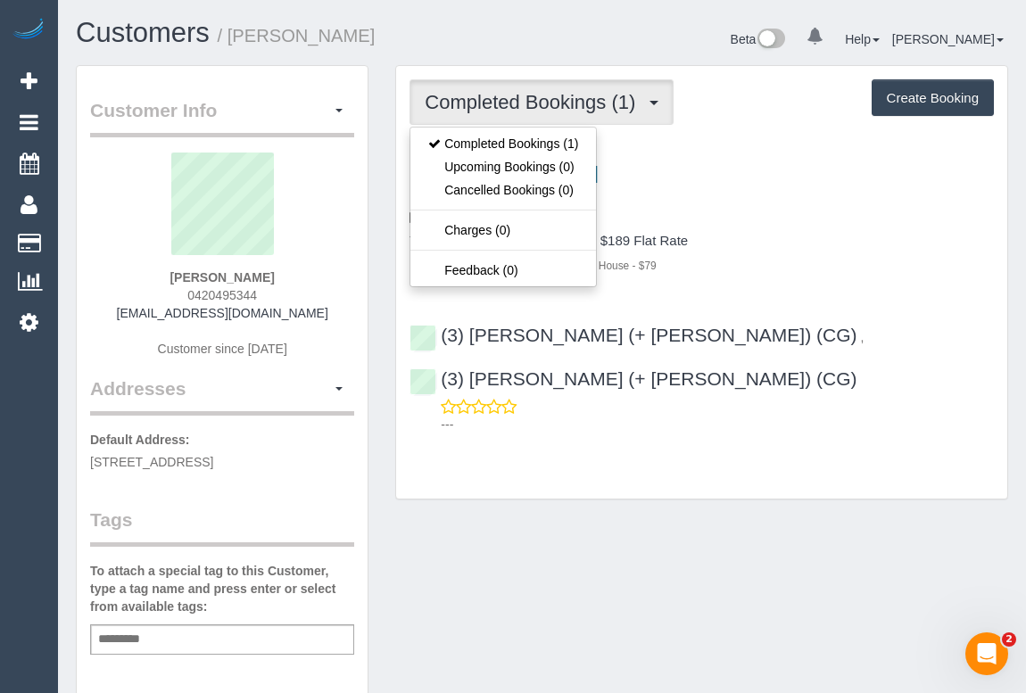
click at [547, 509] on div "Customer Info Edit Contact Info Send Message Email Preferences Special Sales Ta…" at bounding box center [541, 663] width 959 height 1196
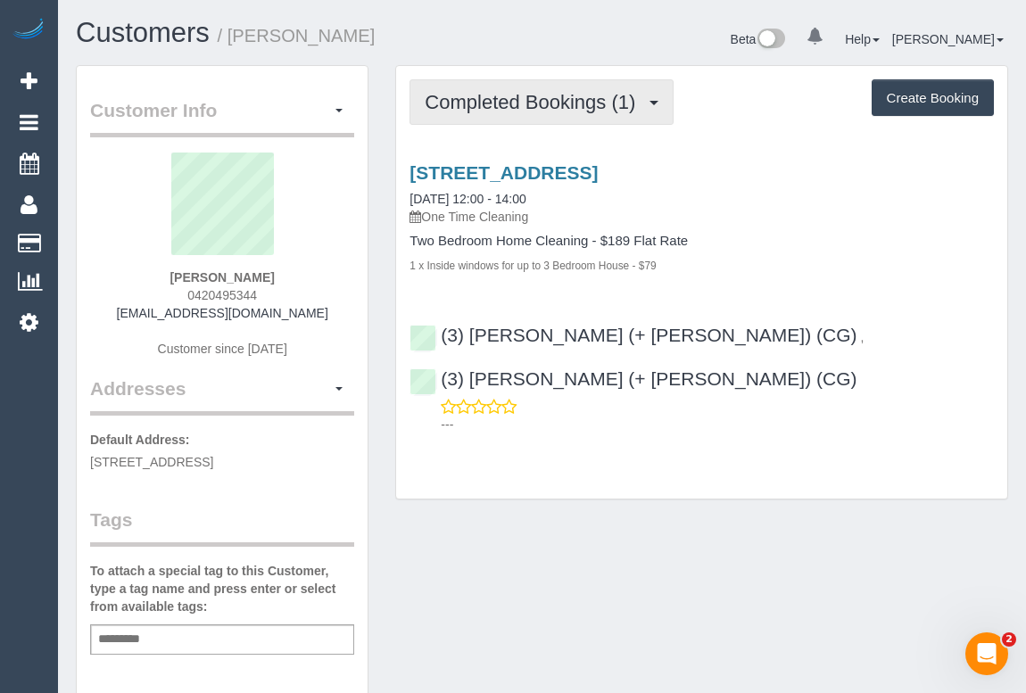
click at [537, 112] on button "Completed Bookings (1)" at bounding box center [542, 102] width 264 height 46
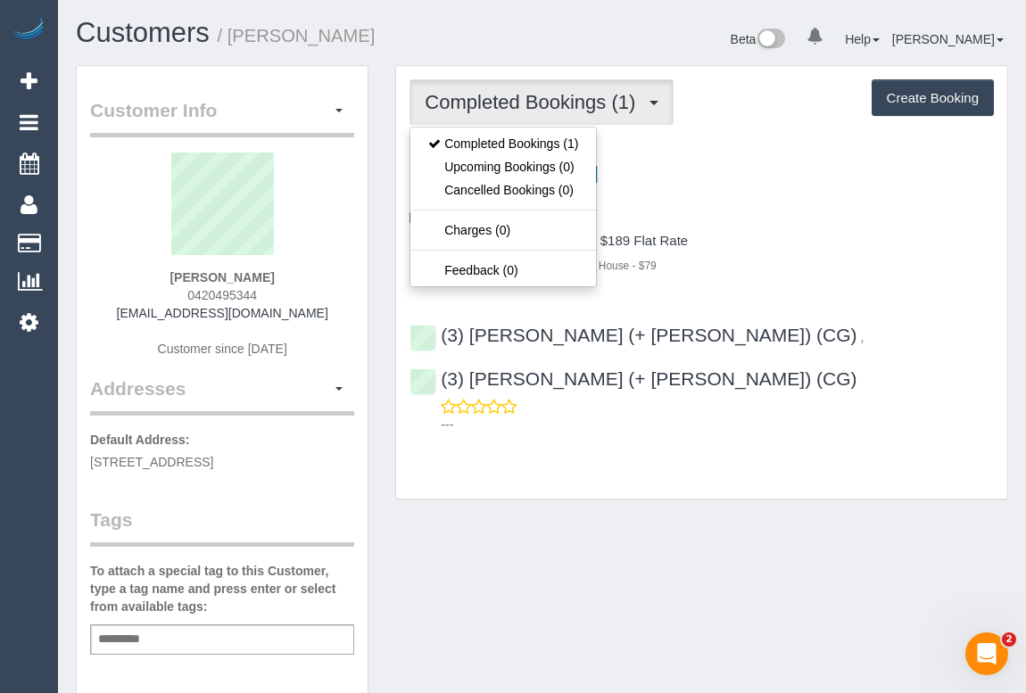
click at [634, 485] on div "Customer Info Edit Contact Info Send Message Email Preferences Special Sales Ta…" at bounding box center [541, 663] width 959 height 1196
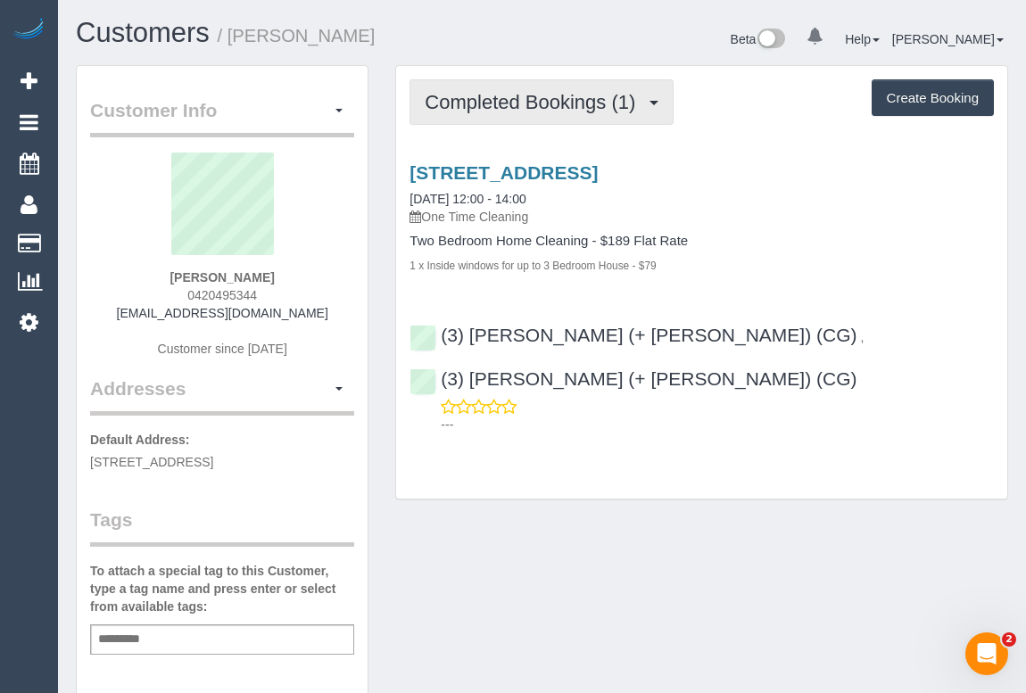
click at [531, 103] on span "Completed Bookings (1)" at bounding box center [535, 102] width 220 height 22
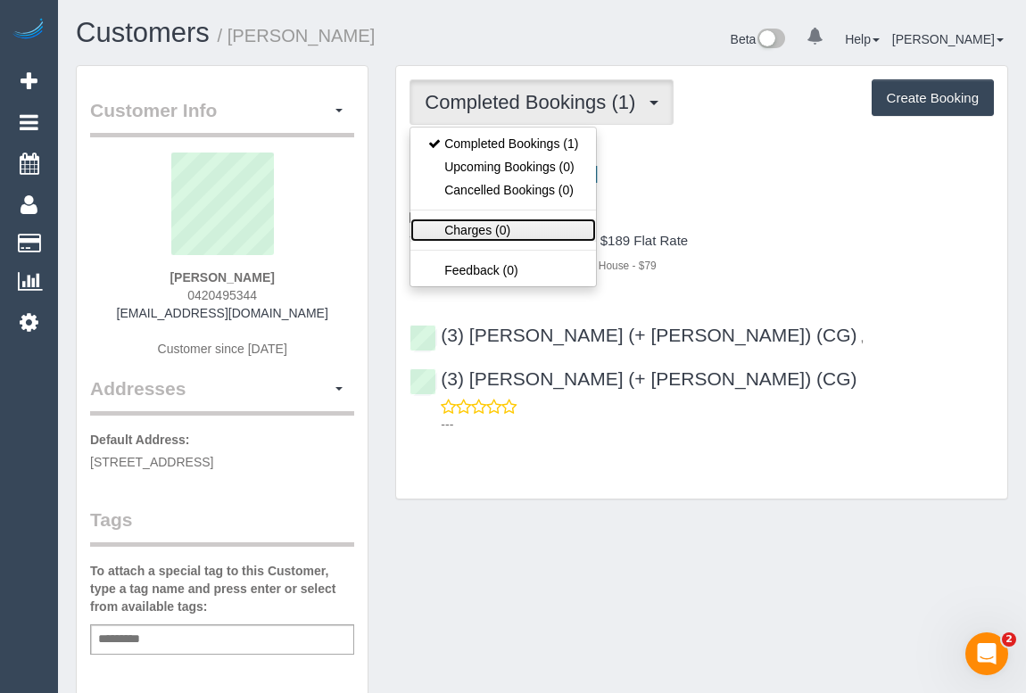
click at [474, 225] on link "Charges (0)" at bounding box center [504, 230] width 186 height 23
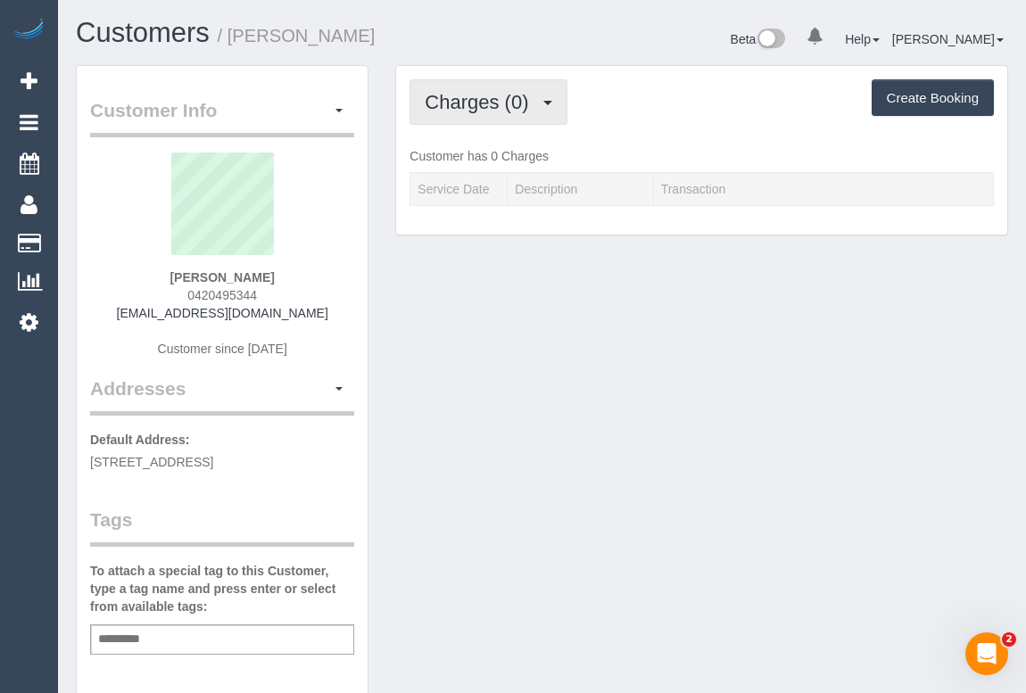
click at [468, 118] on button "Charges (0)" at bounding box center [488, 102] width 157 height 46
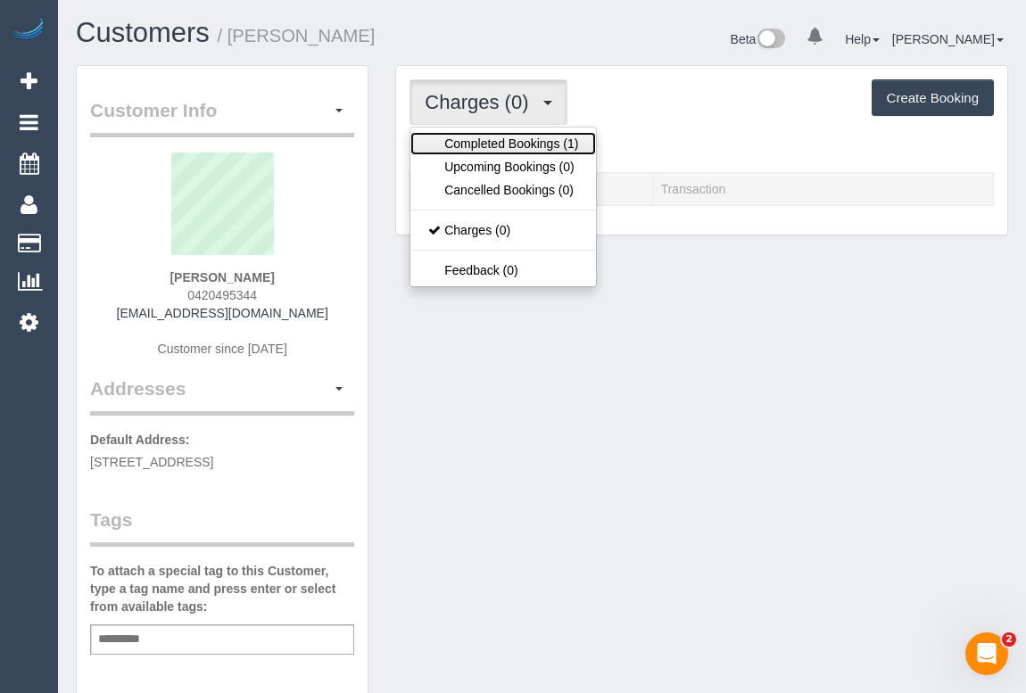
click at [480, 142] on link "Completed Bookings (1)" at bounding box center [504, 143] width 186 height 23
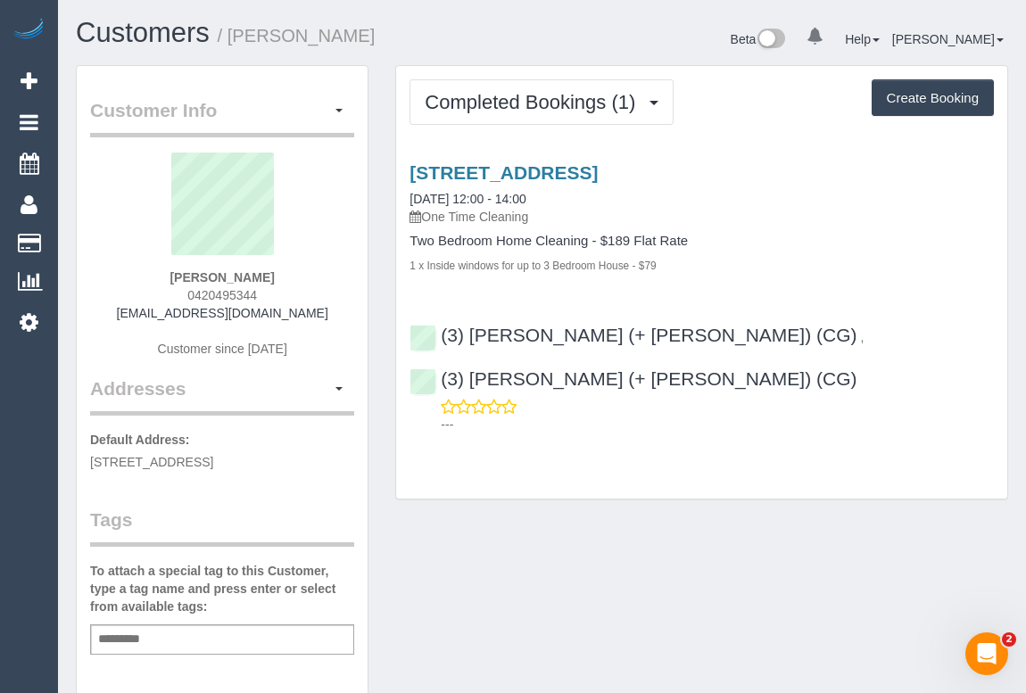
click at [619, 444] on div "Completed Bookings (1) Completed Bookings (1) Upcoming Bookings (0) Cancelled B…" at bounding box center [701, 283] width 611 height 434
click at [841, 256] on div "1 x Inside windows for up to 3 Bedroom House - $79" at bounding box center [702, 265] width 585 height 18
drag, startPoint x: 168, startPoint y: 274, endPoint x: 292, endPoint y: 270, distance: 124.1
click at [292, 270] on div "[PERSON_NAME] 0420495344 [EMAIL_ADDRESS][DOMAIN_NAME] Customer since [DATE]" at bounding box center [222, 264] width 264 height 223
copy strong "[PERSON_NAME]"
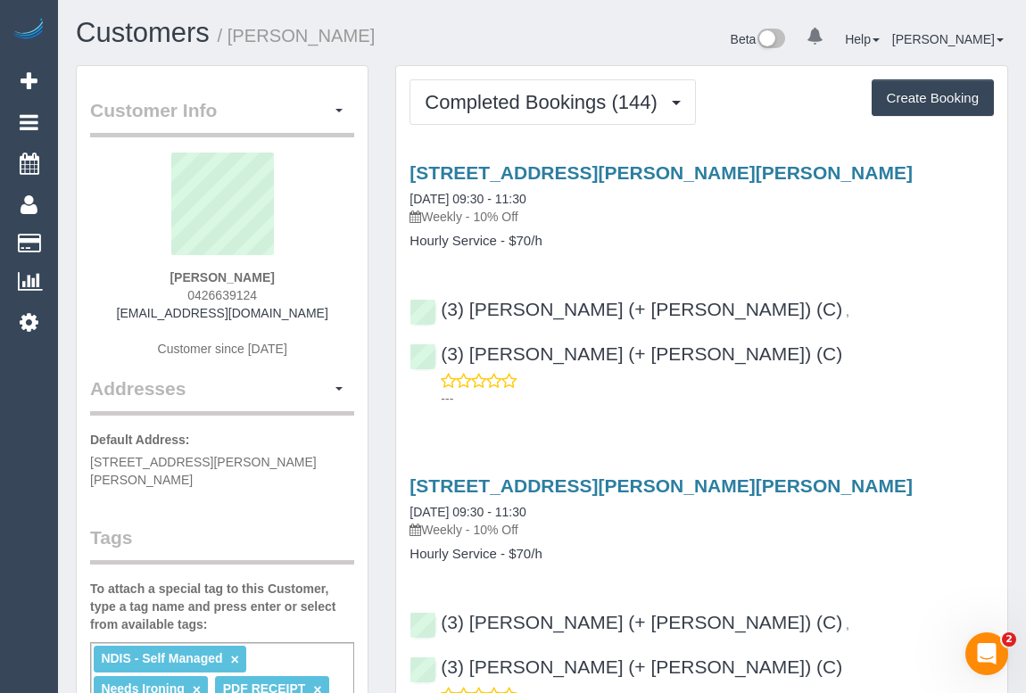
click at [719, 234] on h4 "Hourly Service - $70/h" at bounding box center [702, 241] width 585 height 15
click at [651, 222] on p "Weekly - 10% Off" at bounding box center [702, 217] width 585 height 18
drag, startPoint x: 162, startPoint y: 271, endPoint x: 291, endPoint y: 281, distance: 129.8
click at [291, 281] on div "Mark Schurmann 0426639124 mgschurm54@hotmail.com Customer since 2022" at bounding box center [222, 264] width 264 height 223
copy strong "Mark Schurmann"
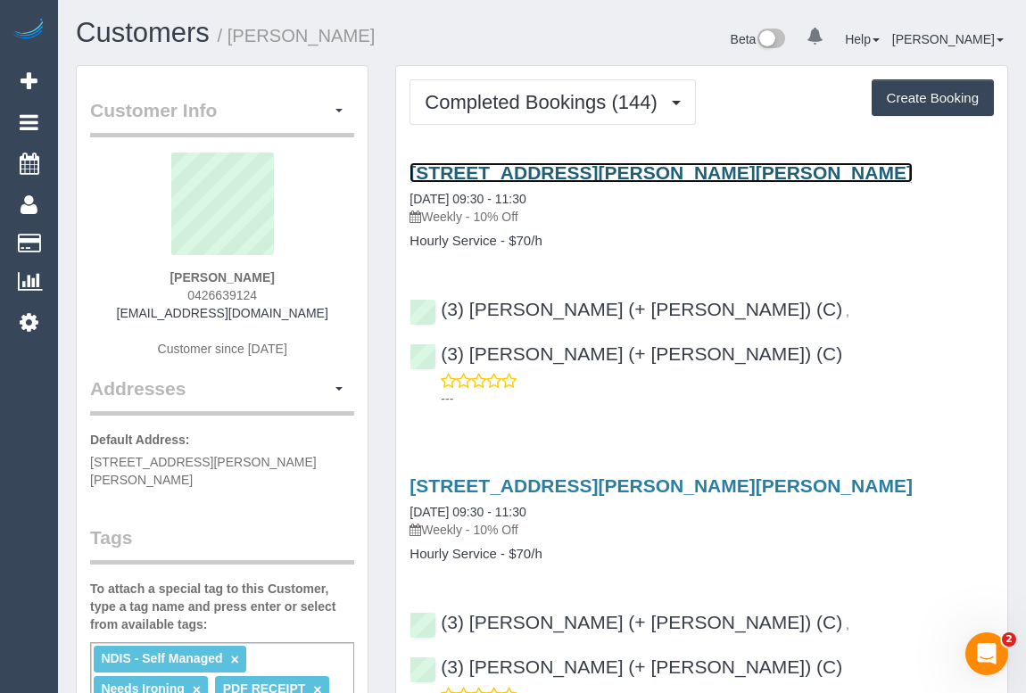
click at [555, 171] on link "17 Kardinia Road, Glen Iris, VIC 3146" at bounding box center [661, 172] width 503 height 21
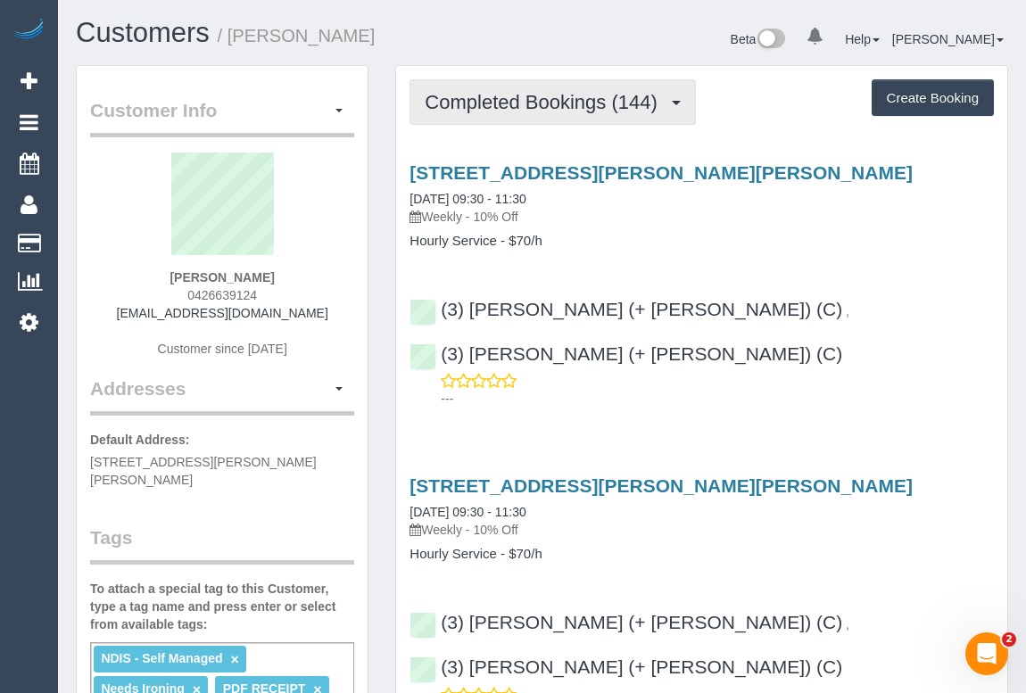
click at [591, 98] on span "Completed Bookings (144)" at bounding box center [545, 102] width 241 height 22
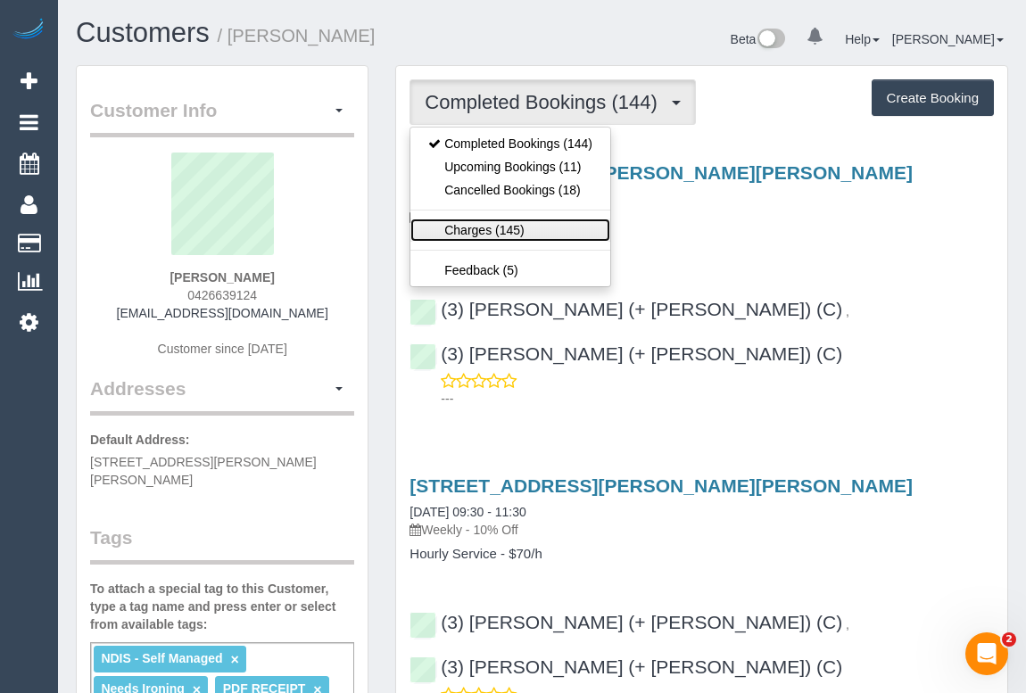
click at [482, 229] on link "Charges (145)" at bounding box center [511, 230] width 200 height 23
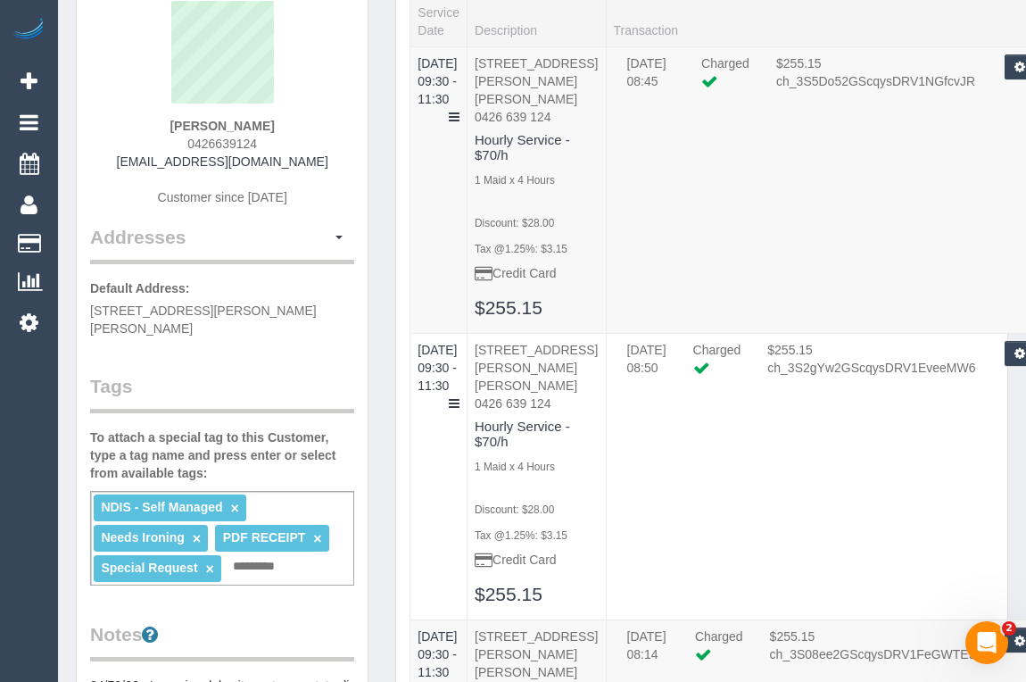
scroll to position [162, 0]
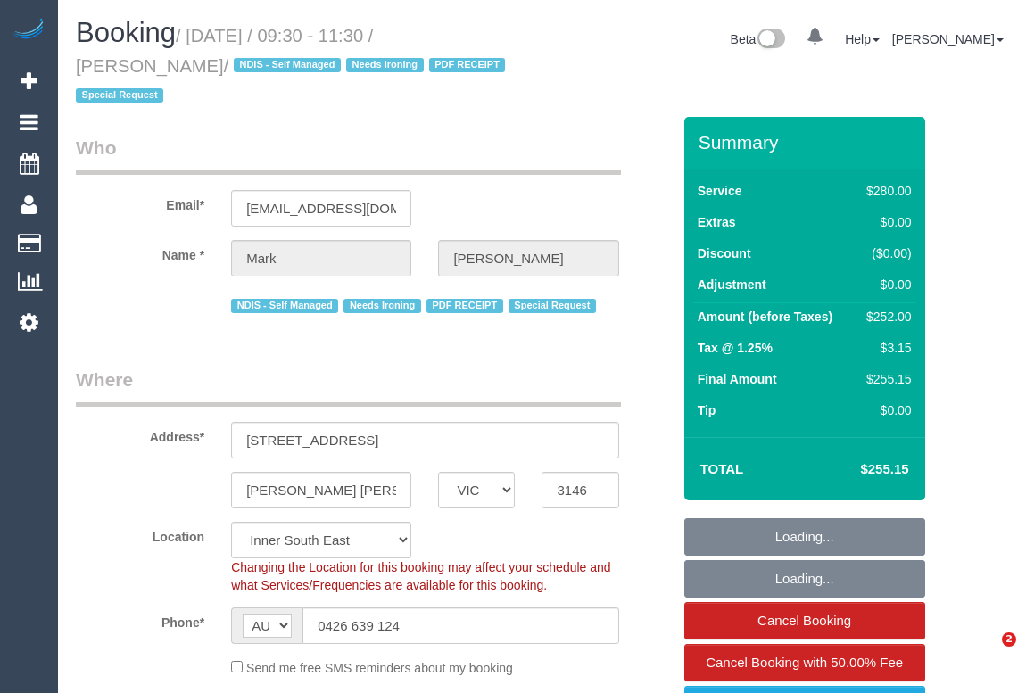
select select "VIC"
select select "object:715"
select select "string:stripe-pm_1MF9LR2GScqysDRVNAaKuFlm"
select select "number:28"
select select "number:14"
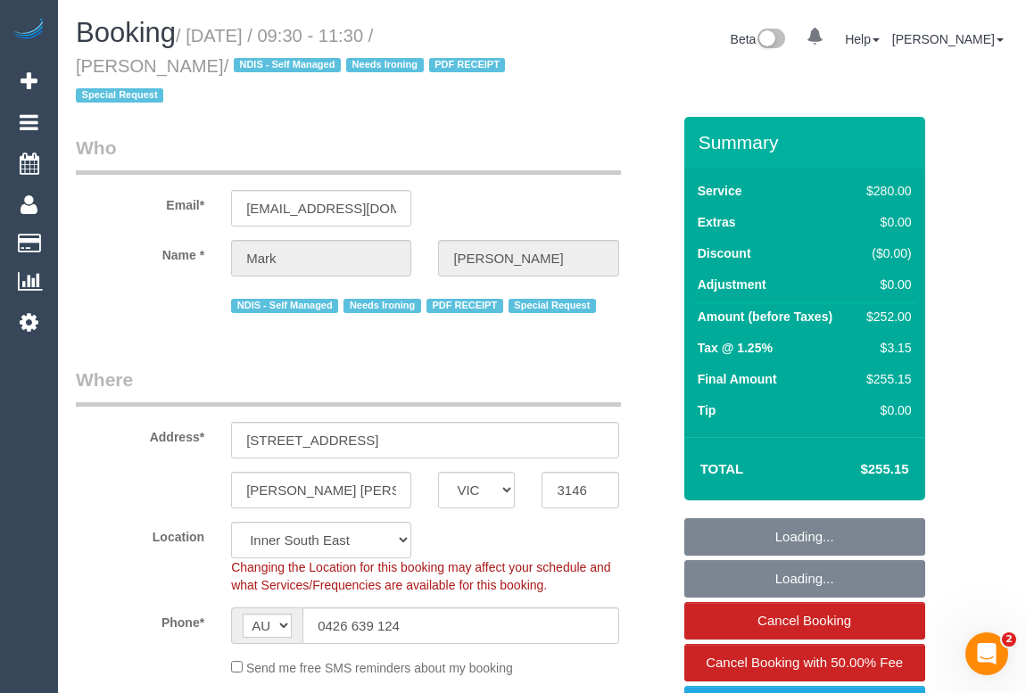
select select "number:19"
select select "number:25"
select select "number:34"
select select "number:13"
select select "240"
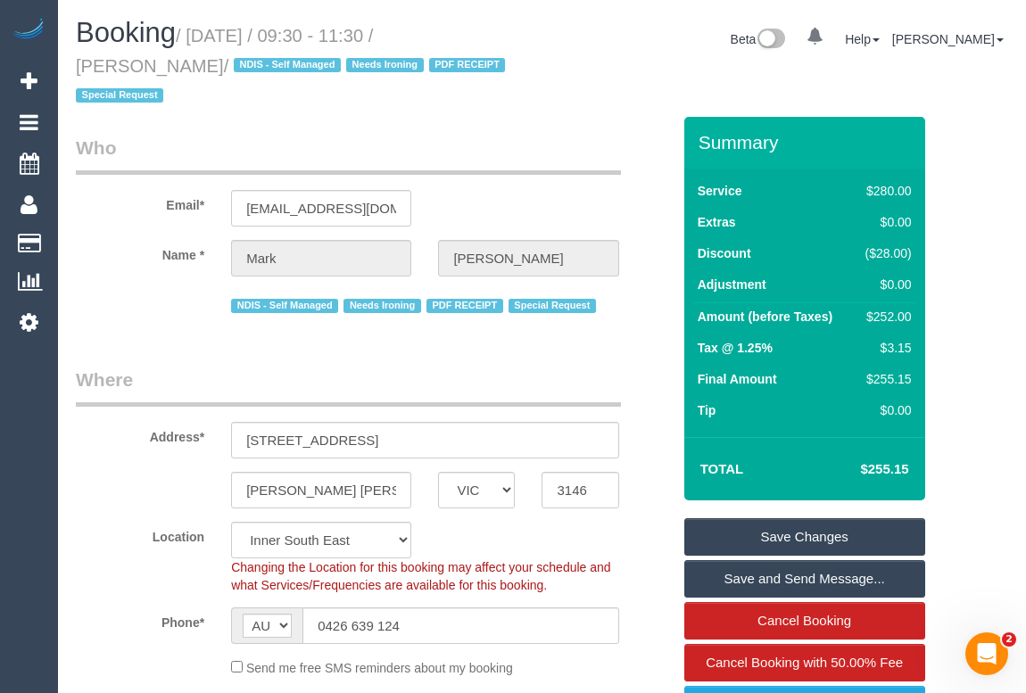
drag, startPoint x: 194, startPoint y: 33, endPoint x: 355, endPoint y: 36, distance: 161.6
click at [355, 36] on small "/ September 08, 2025 / 09:30 - 11:30 / Mark Schurmann / NDIS - Self Managed Nee…" at bounding box center [293, 66] width 435 height 80
copy small "September 08, 2025"
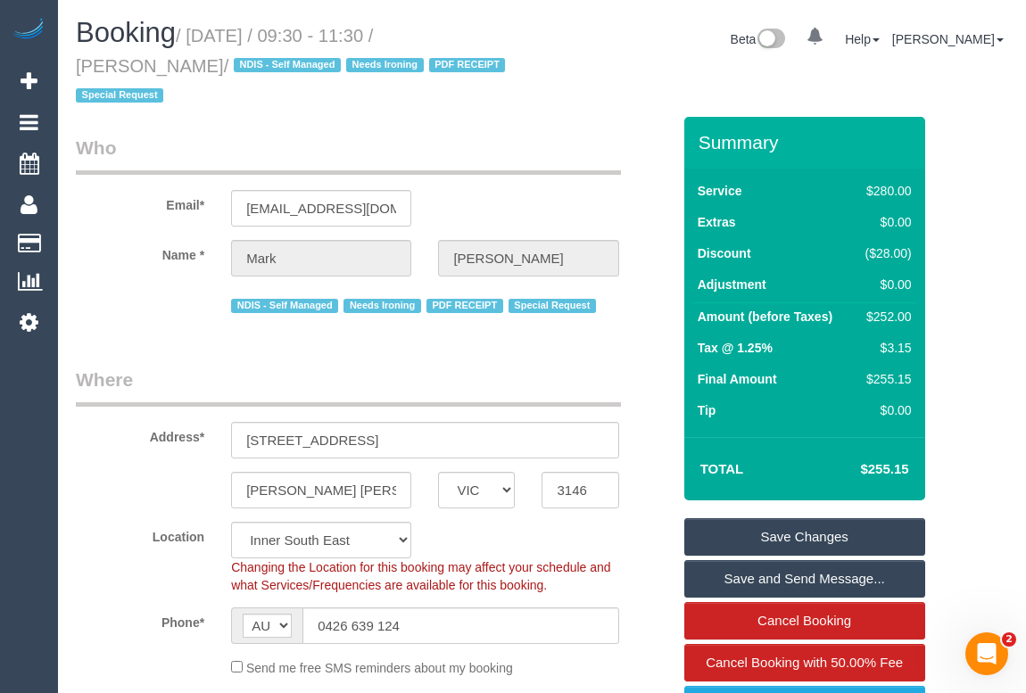
click at [535, 137] on legend "Who" at bounding box center [348, 155] width 545 height 40
